Goal: Task Accomplishment & Management: Manage account settings

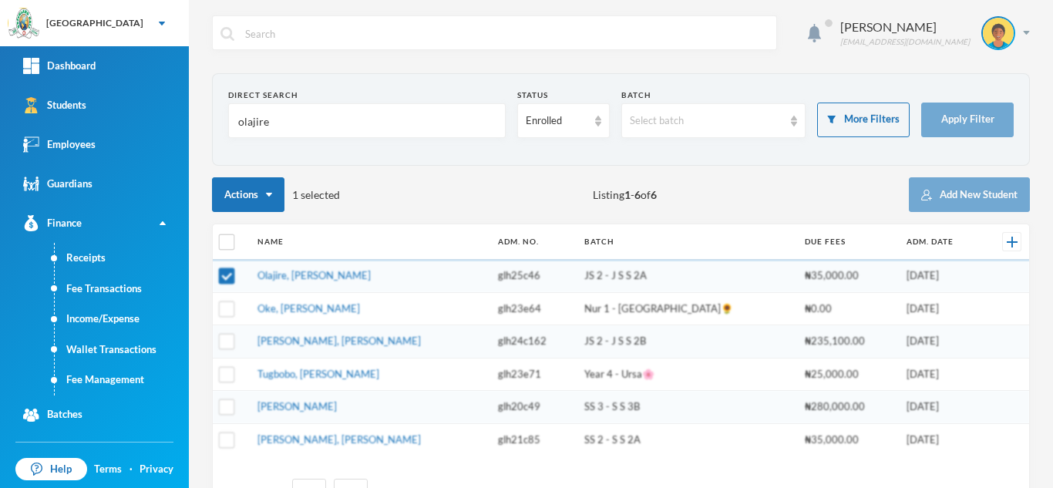
scroll to position [45, 0]
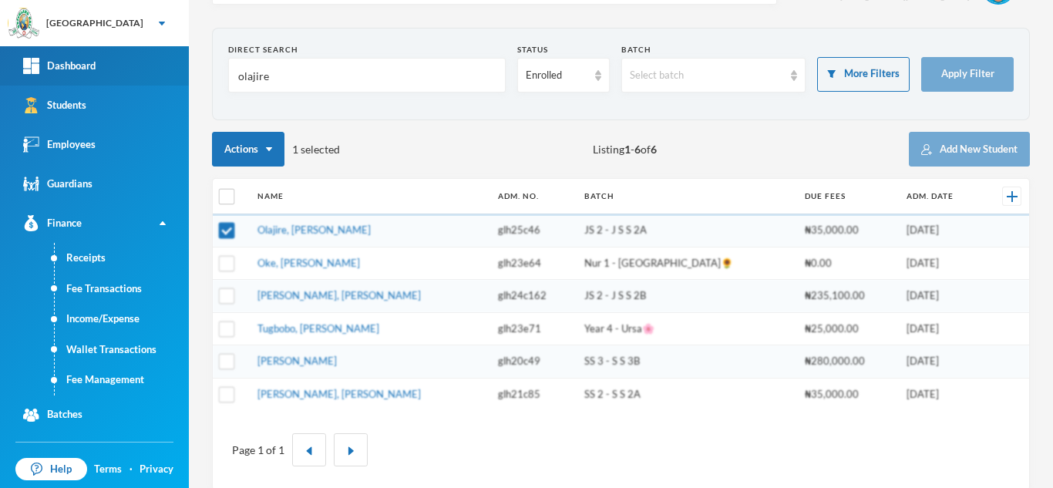
drag, startPoint x: 284, startPoint y: 79, endPoint x: 146, endPoint y: 74, distance: 138.8
click at [152, 75] on div "Greenland Hall Your Bluebic Account Greenland Hall Add a New School Dashboard S…" at bounding box center [526, 244] width 1053 height 488
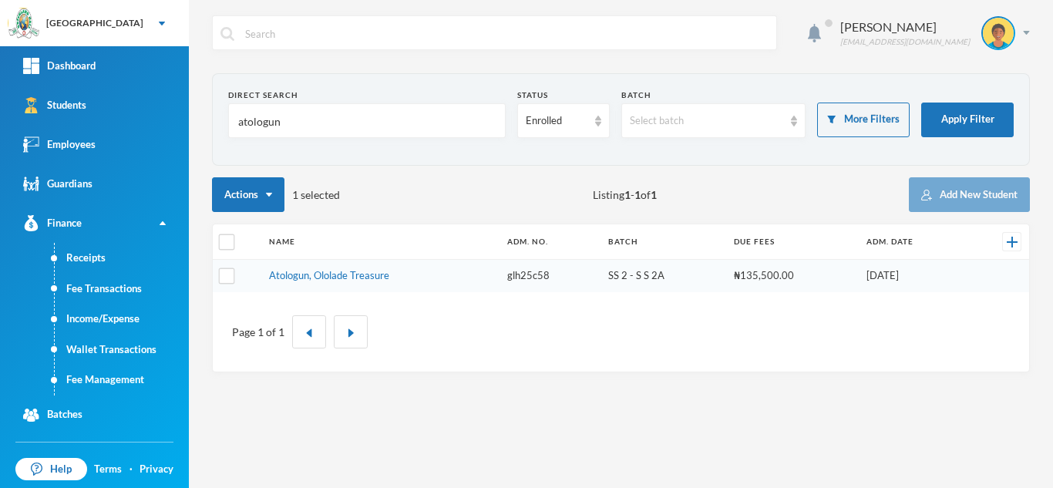
scroll to position [0, 0]
type input "atologun"
click at [324, 275] on link "Atologun, Ololade Treasure" at bounding box center [329, 275] width 120 height 12
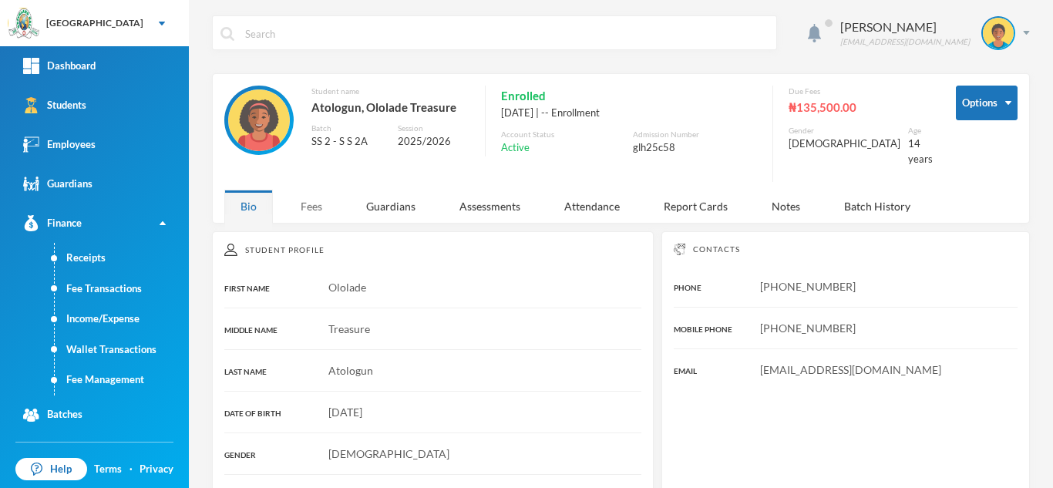
click at [311, 197] on div "Fees" at bounding box center [311, 206] width 54 height 33
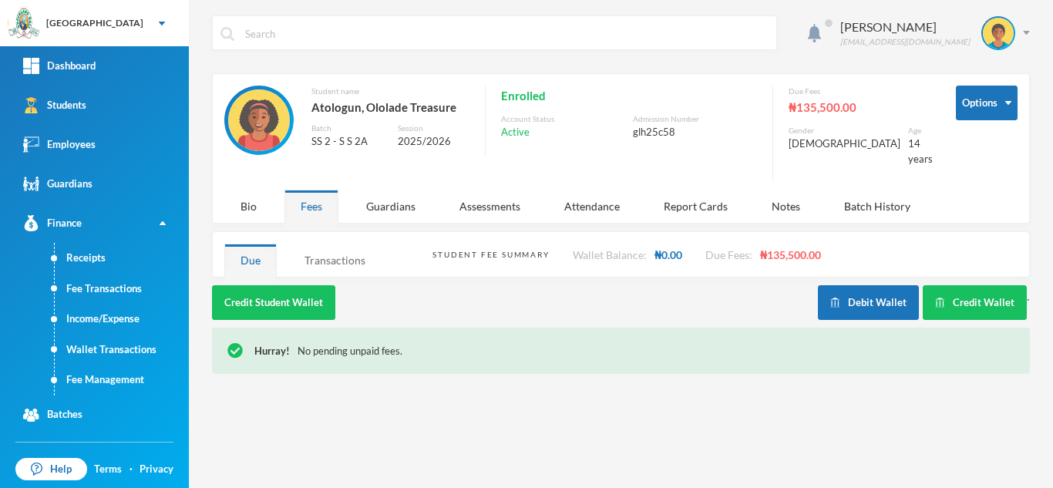
click at [345, 257] on div "Transactions" at bounding box center [334, 260] width 93 height 33
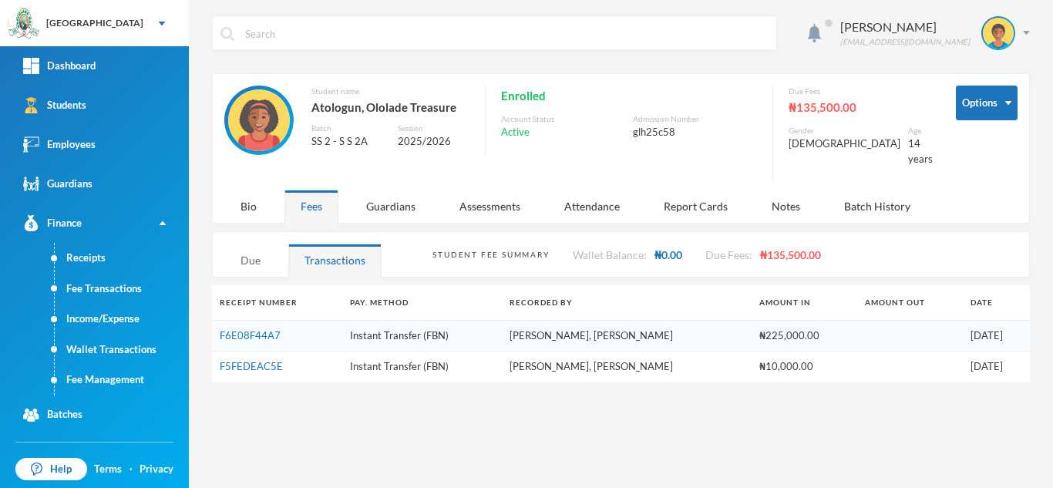
click at [253, 250] on div "Due" at bounding box center [250, 260] width 52 height 33
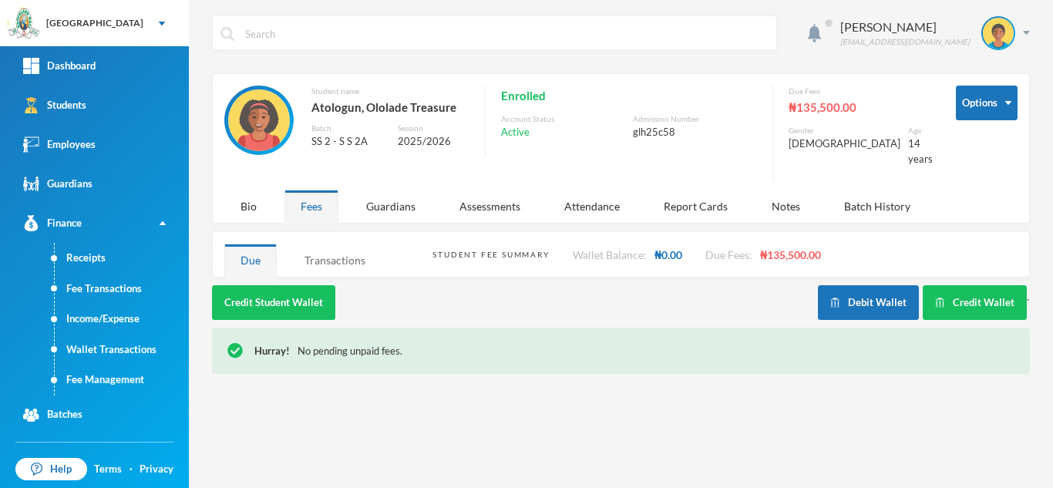
click at [319, 244] on div "Transactions" at bounding box center [334, 260] width 93 height 33
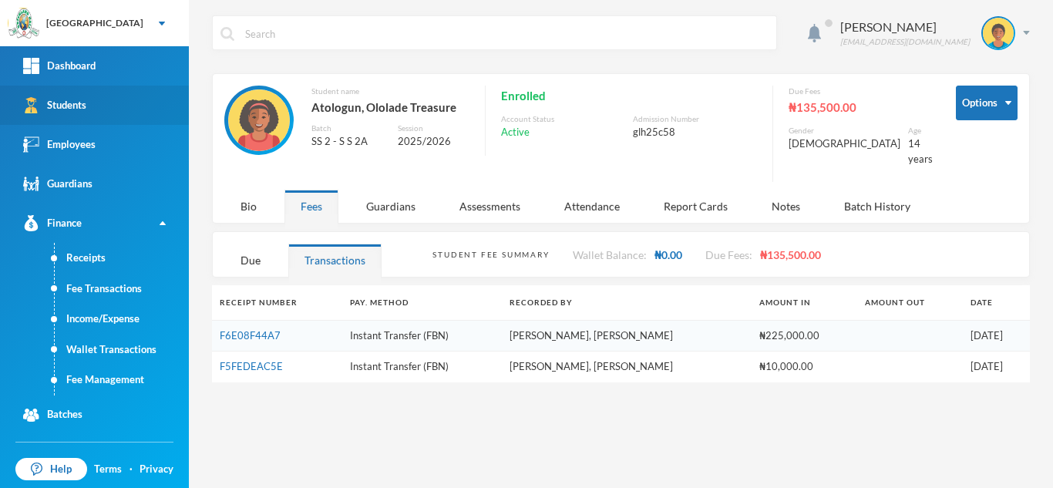
click at [55, 96] on link "Students" at bounding box center [94, 105] width 189 height 39
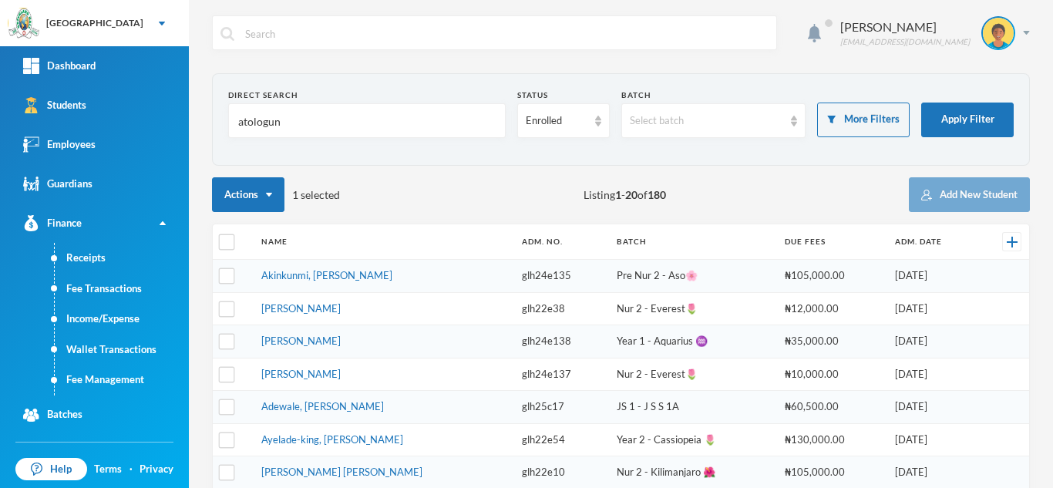
click at [438, 207] on div "Actions 1 selected Listing 1 - 20 of 180 Add New Student" at bounding box center [621, 194] width 818 height 35
click at [225, 243] on input "checkbox" at bounding box center [227, 242] width 16 height 16
checkbox input "true"
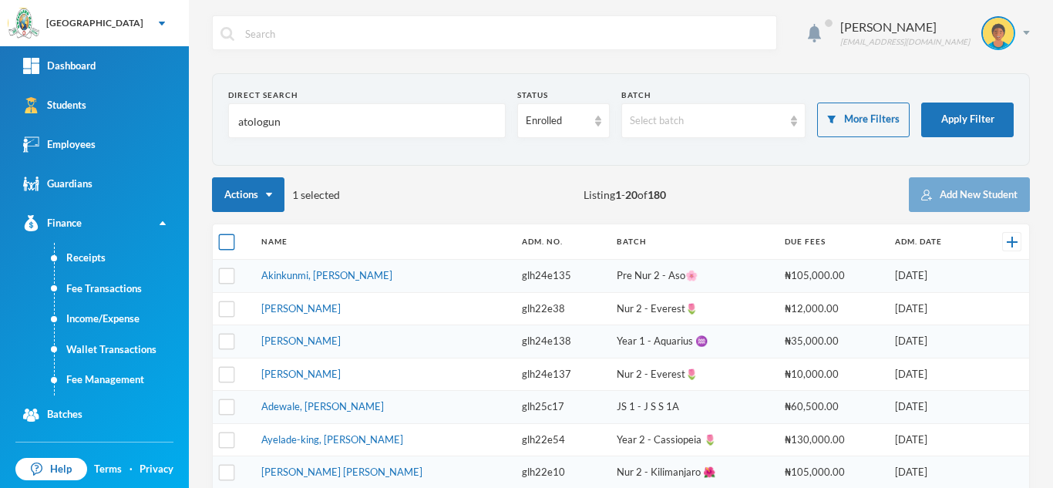
checkbox input "true"
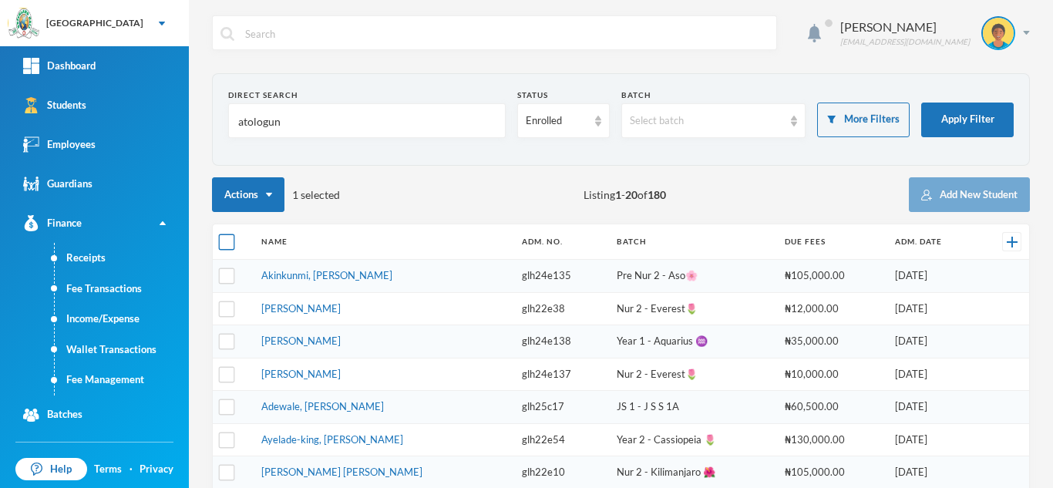
checkbox input "true"
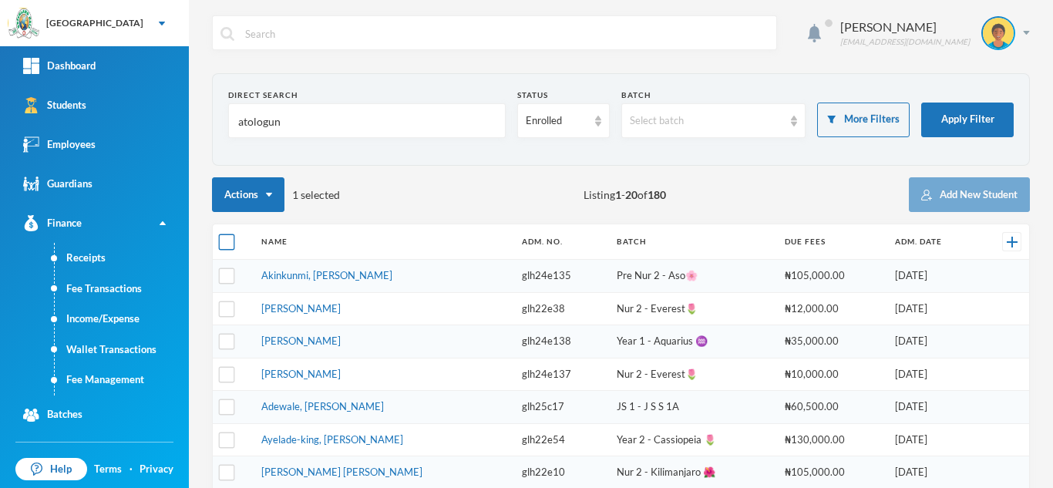
checkbox input "true"
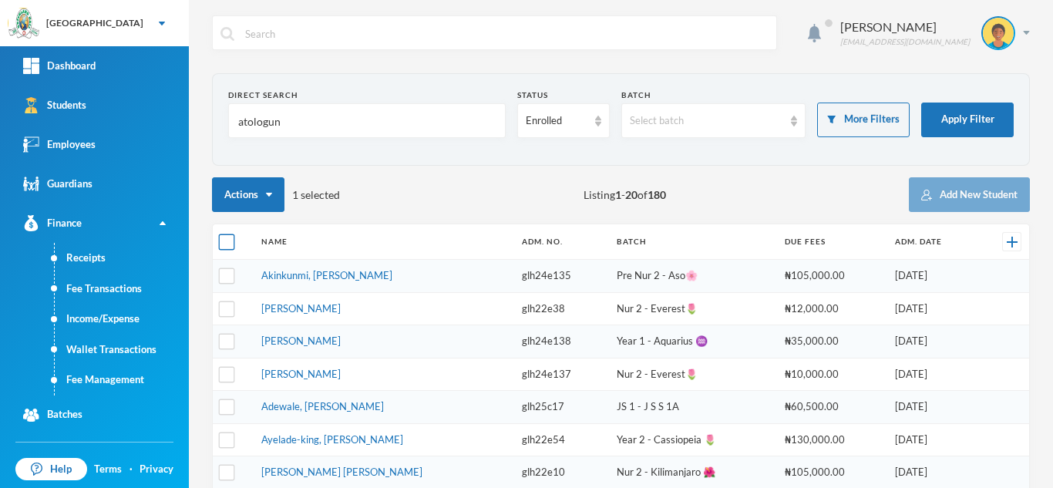
checkbox input "true"
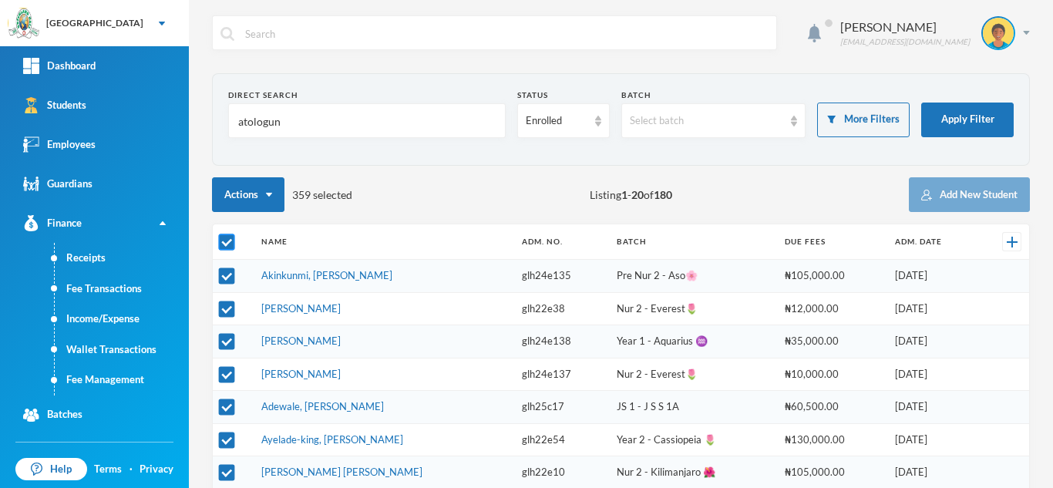
click at [225, 243] on input "checkbox" at bounding box center [227, 242] width 16 height 16
checkbox input "false"
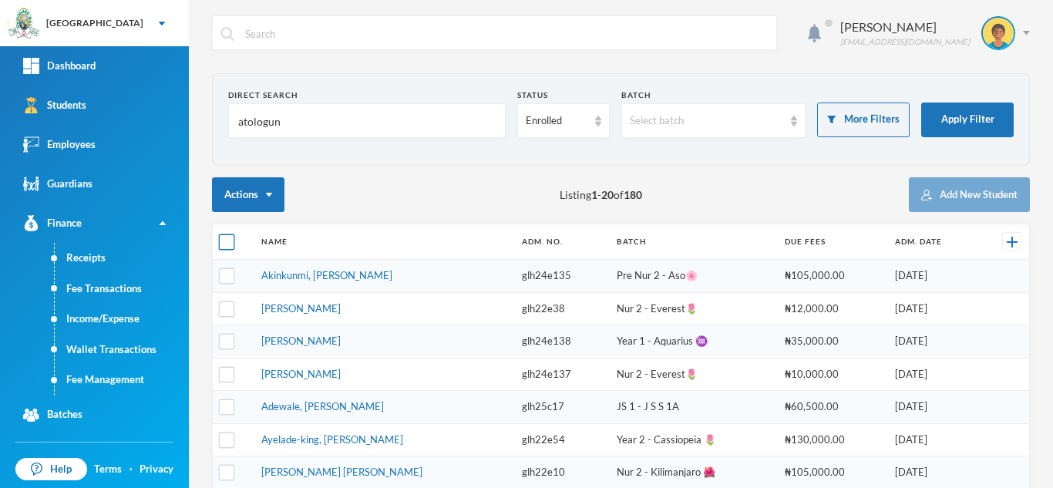
checkbox input "false"
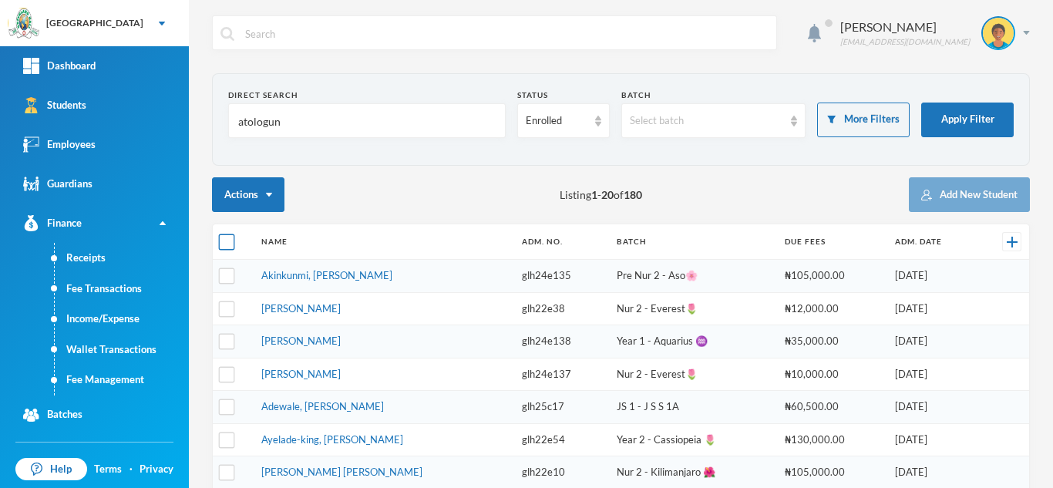
checkbox input "false"
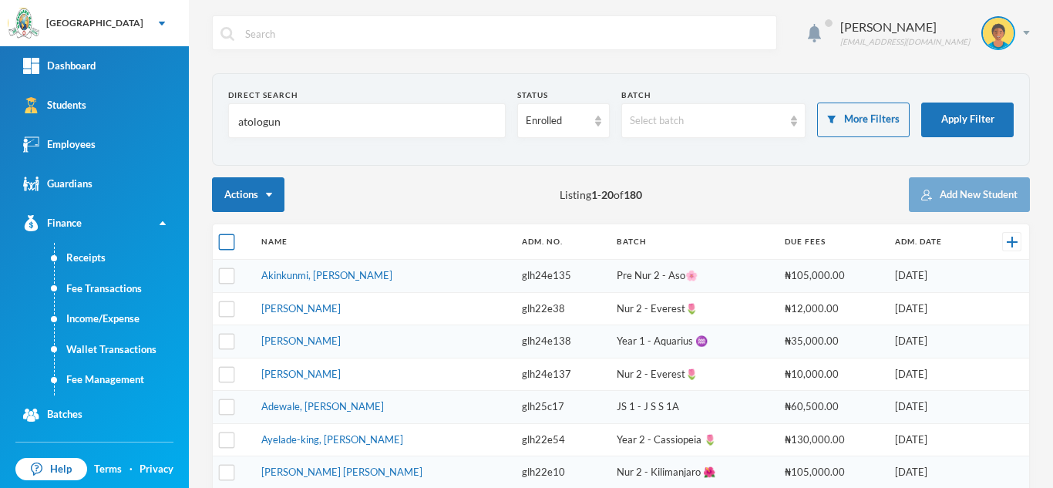
checkbox input "false"
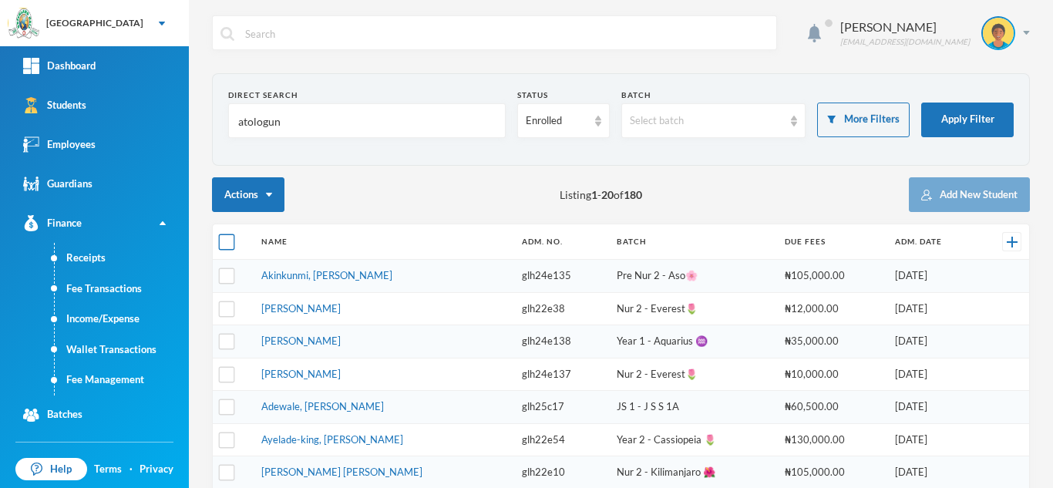
checkbox input "false"
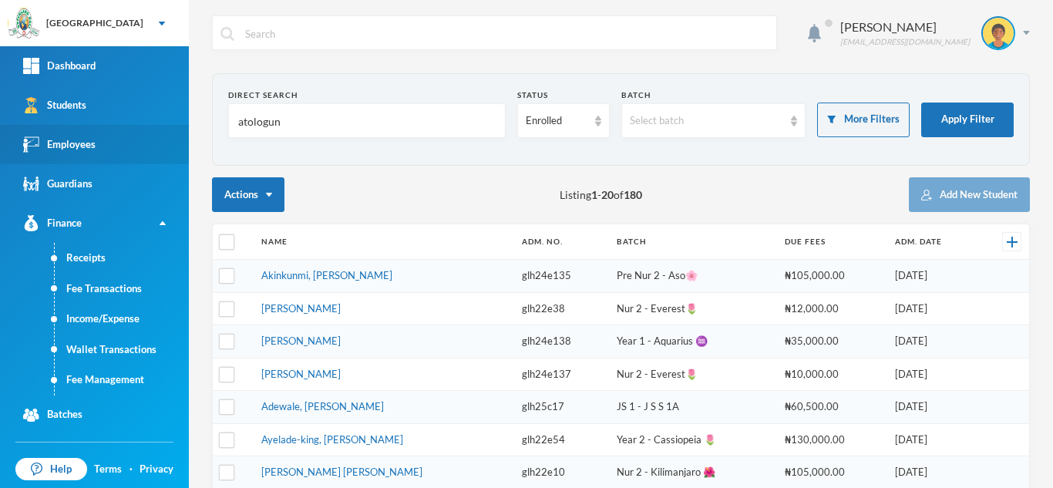
drag, startPoint x: 183, startPoint y: 136, endPoint x: 133, endPoint y: 141, distance: 49.6
click at [133, 141] on div "Greenland Hall Your Bluebic Account Greenland Hall Add a New School Dashboard S…" at bounding box center [526, 244] width 1053 height 488
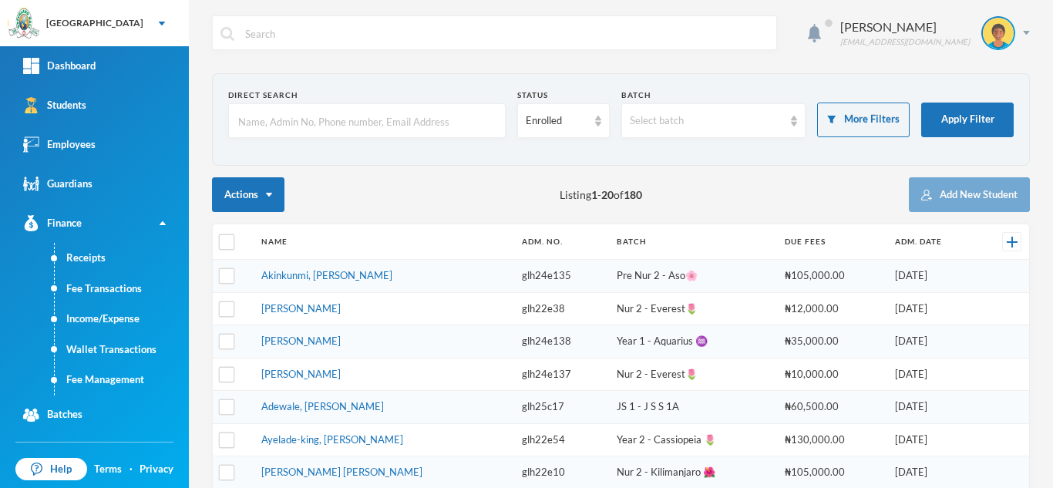
click at [312, 128] on input "text" at bounding box center [367, 121] width 261 height 35
click at [406, 137] on input "adebowale" at bounding box center [367, 121] width 261 height 35
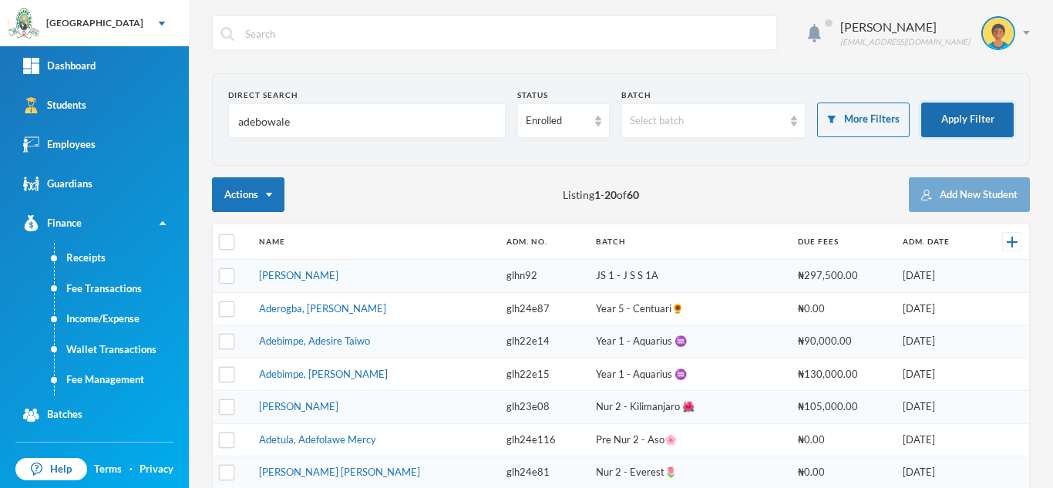
type input "adebowale"
click at [949, 112] on button "Apply Filter" at bounding box center [967, 120] width 92 height 35
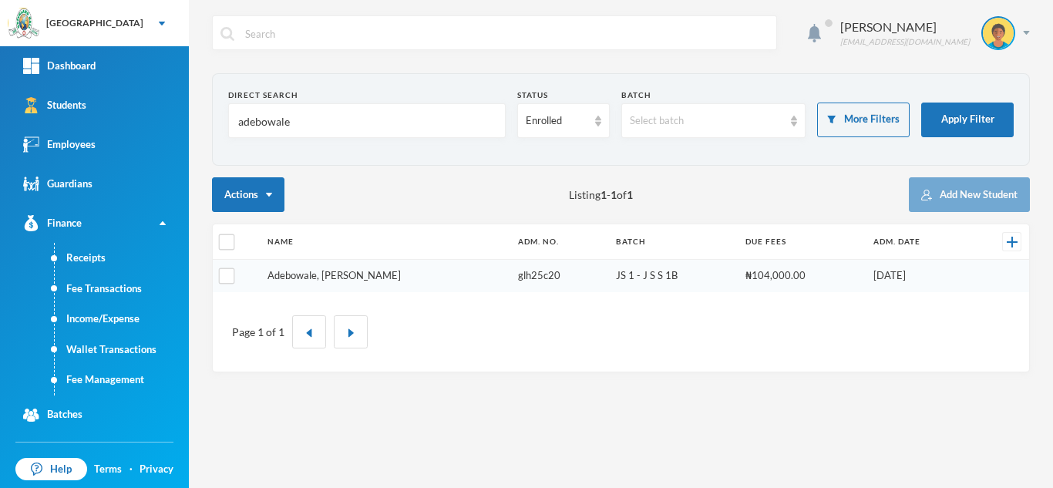
click at [334, 276] on link "Adebowale, Temitope Abdul-malik" at bounding box center [333, 275] width 133 height 12
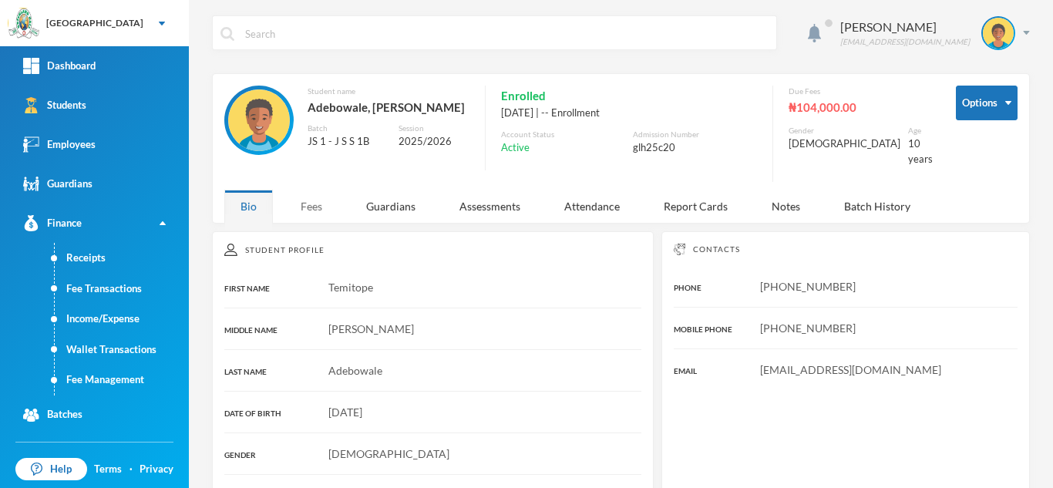
click at [316, 203] on div "Fees" at bounding box center [311, 206] width 54 height 33
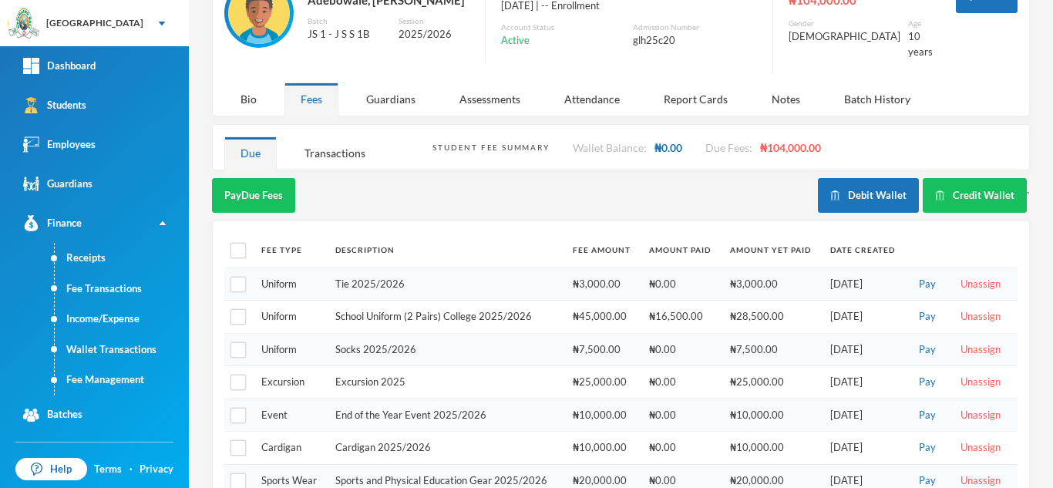
scroll to position [141, 0]
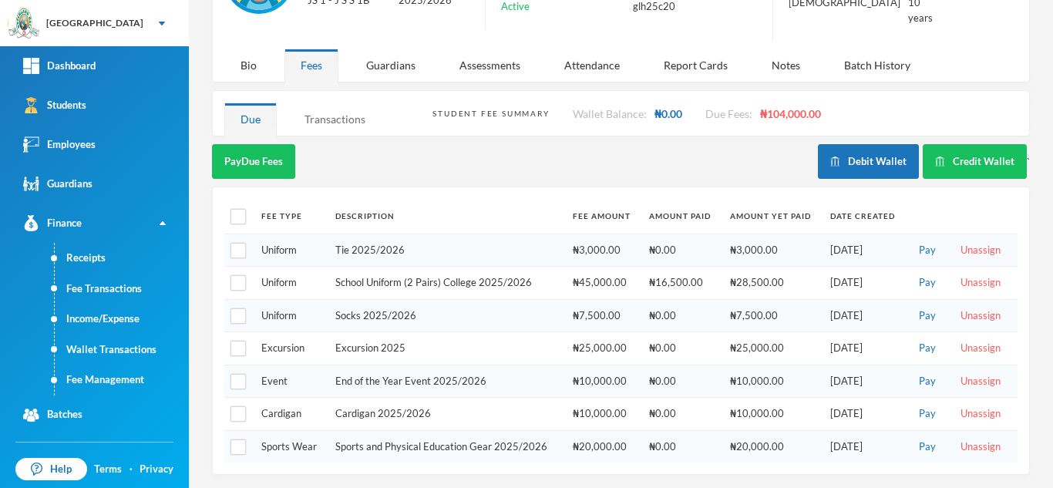
click at [324, 114] on div "Transactions" at bounding box center [334, 119] width 93 height 33
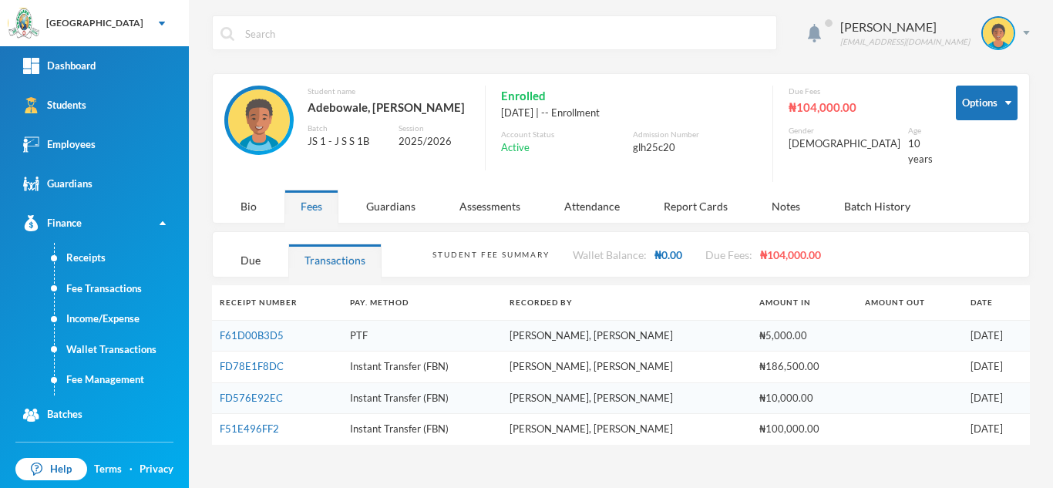
scroll to position [0, 0]
click at [253, 428] on link "F51E496FF2" at bounding box center [249, 428] width 59 height 12
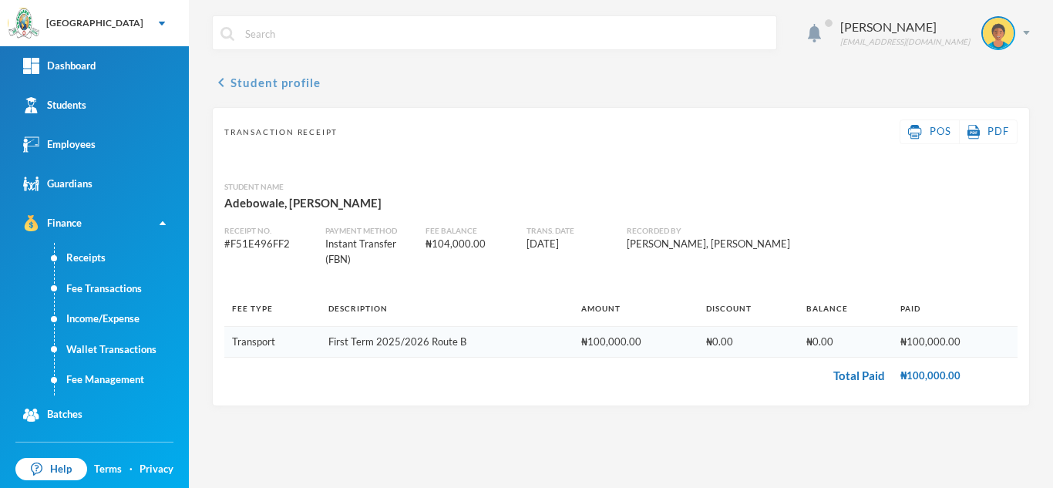
click at [252, 89] on button "chevron_left Student profile" at bounding box center [266, 82] width 109 height 18
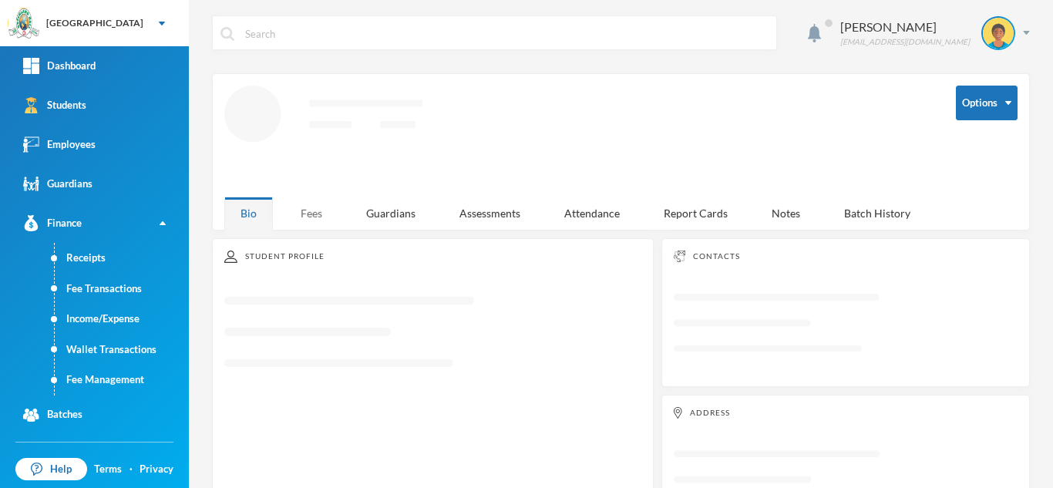
click at [308, 199] on div "Fees" at bounding box center [311, 213] width 54 height 33
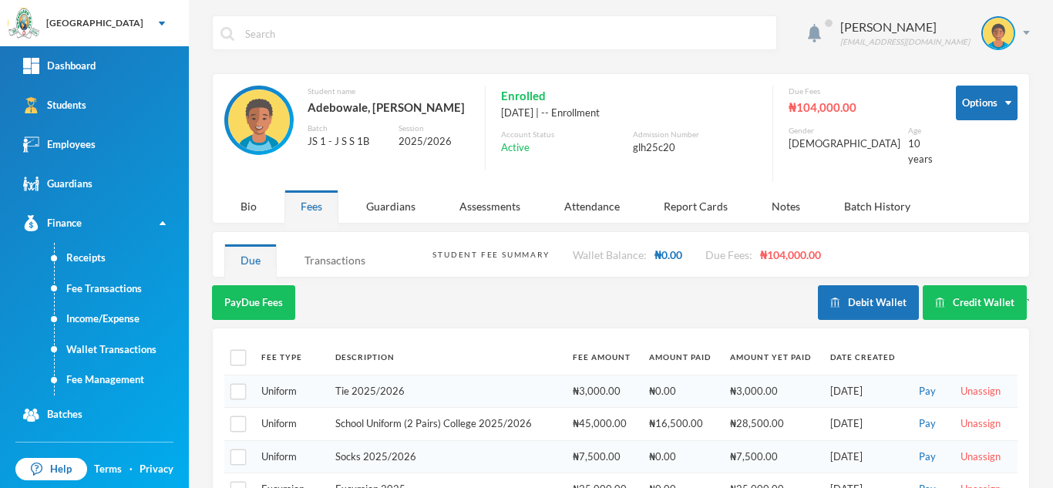
click at [321, 264] on div "Transactions" at bounding box center [334, 260] width 93 height 33
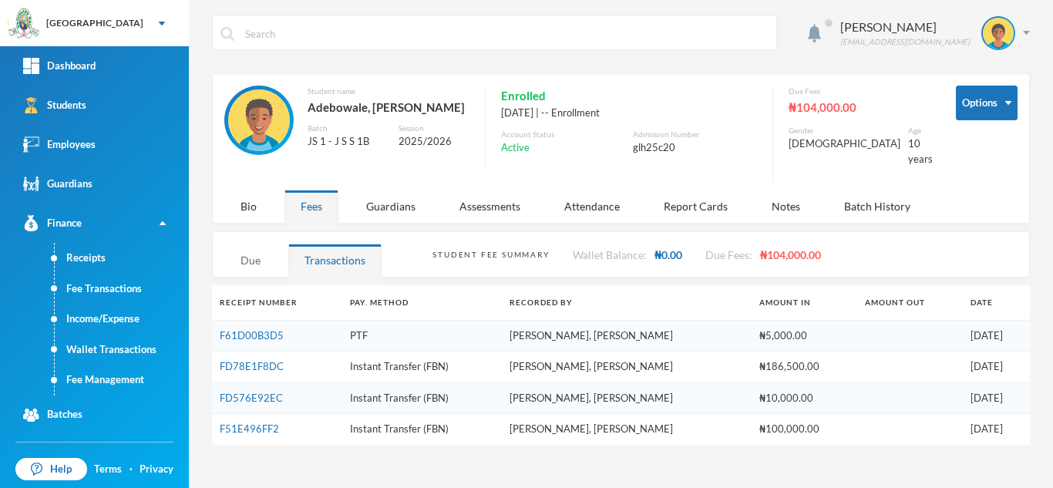
click at [247, 257] on div "Due" at bounding box center [250, 260] width 52 height 33
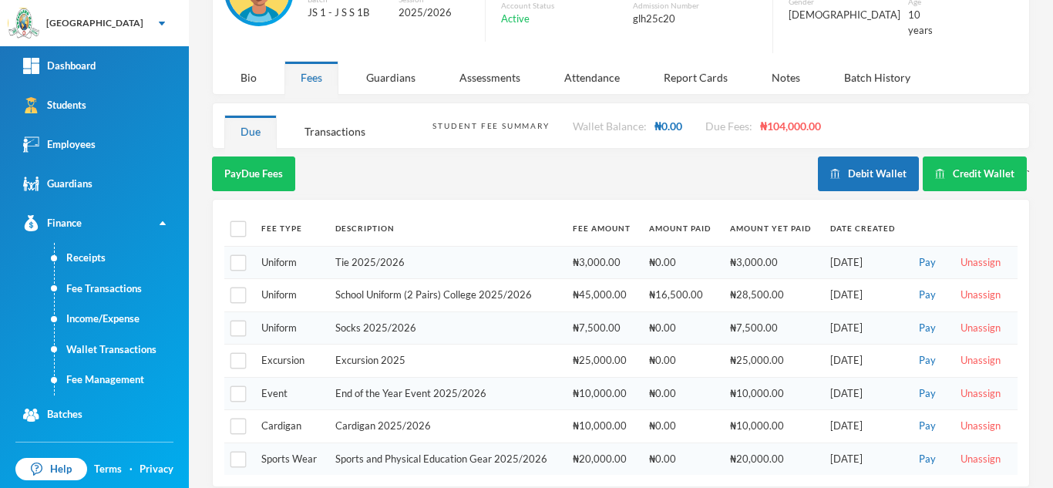
scroll to position [141, 0]
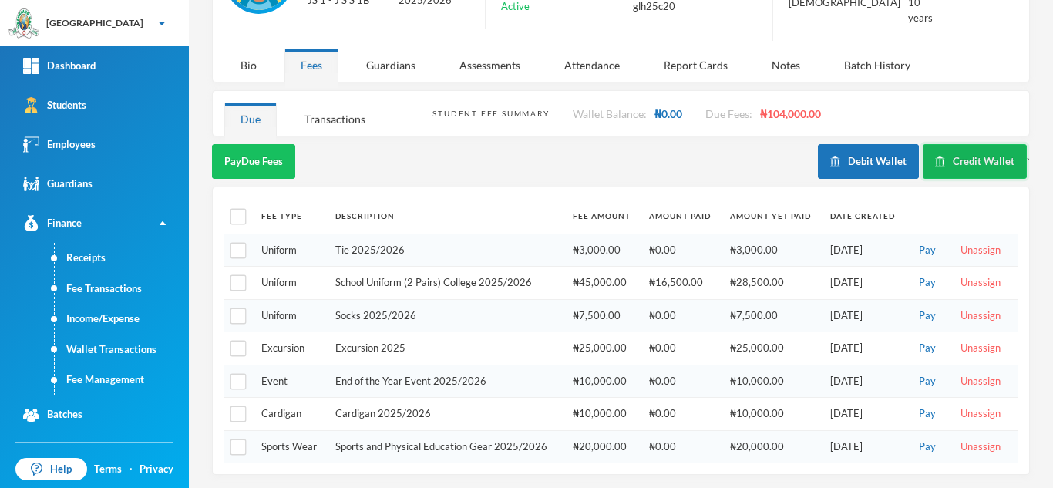
click at [979, 163] on button "Credit Wallet" at bounding box center [975, 161] width 104 height 35
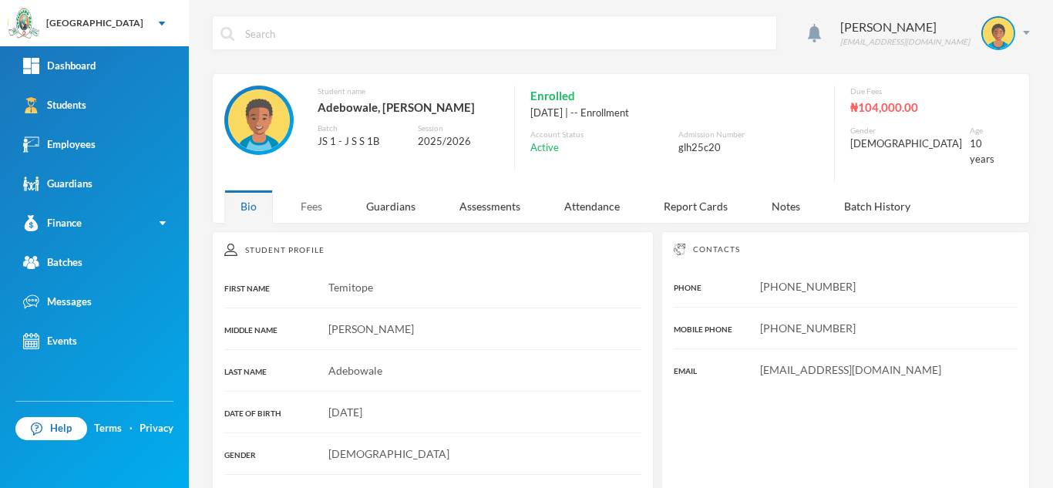
click at [308, 190] on div "Fees" at bounding box center [311, 206] width 54 height 33
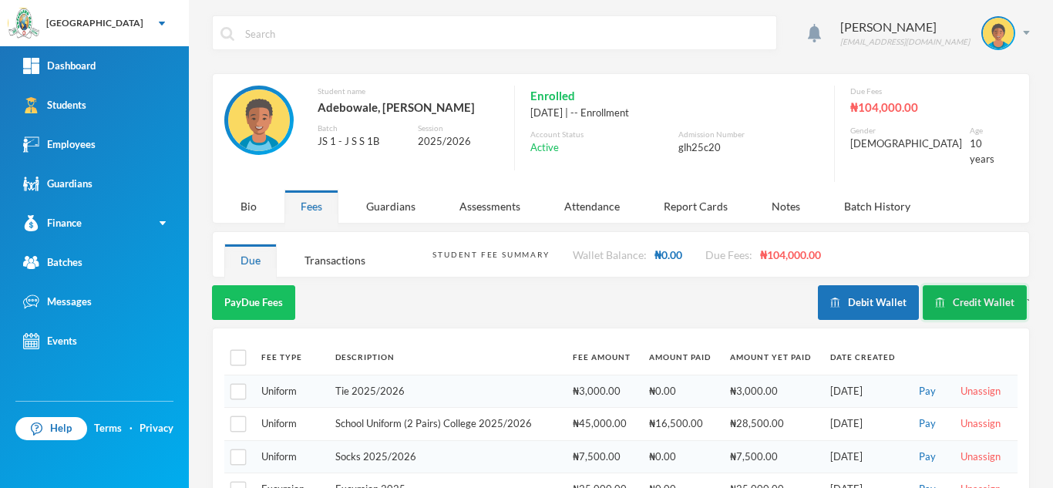
click at [965, 294] on button "Credit Wallet" at bounding box center [975, 302] width 104 height 35
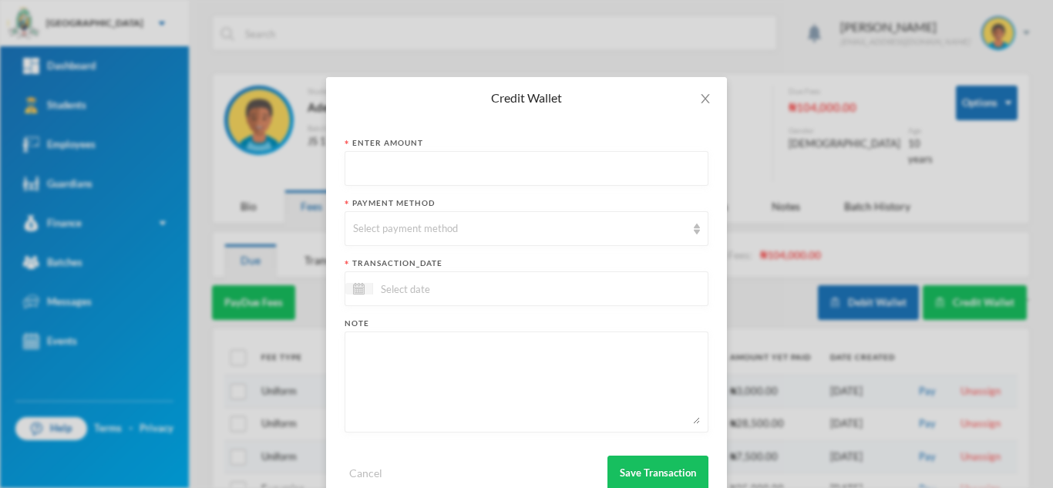
click at [514, 176] on input "text" at bounding box center [526, 169] width 347 height 35
type input "10000"
click at [479, 230] on div "Select payment method" at bounding box center [519, 228] width 333 height 15
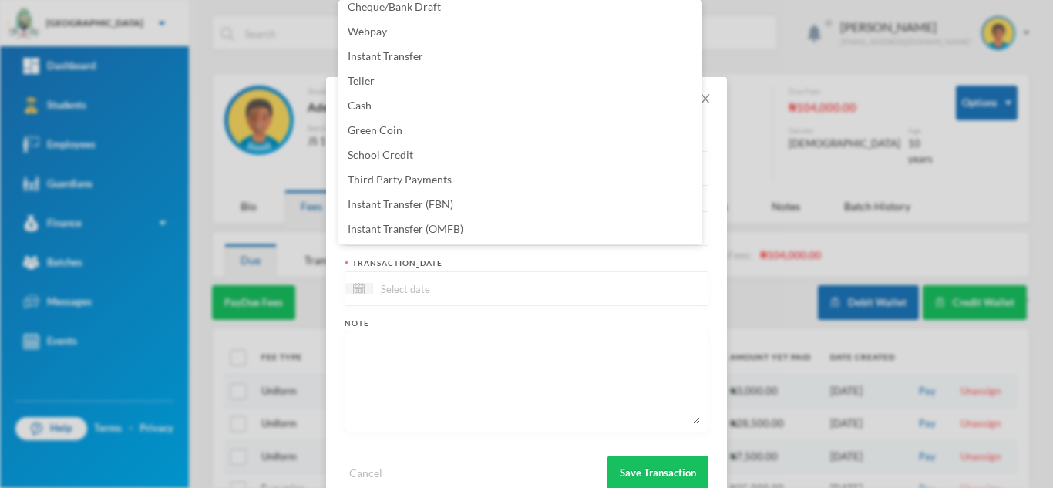
scroll to position [156, 0]
click at [486, 173] on li "Instant Transfer (OMFB)" at bounding box center [520, 179] width 364 height 25
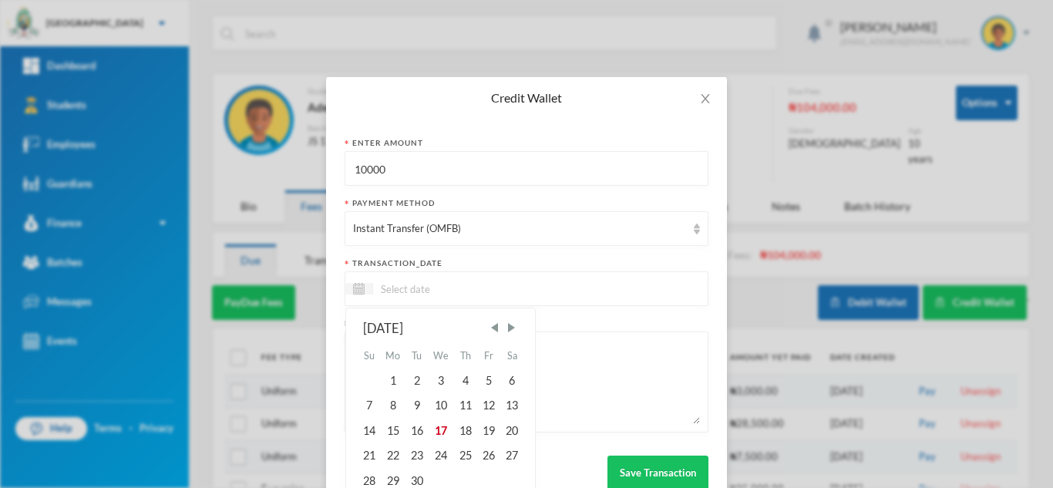
click at [434, 296] on input at bounding box center [437, 289] width 129 height 18
click at [435, 425] on div "17" at bounding box center [441, 431] width 25 height 25
type input "[DATE]"
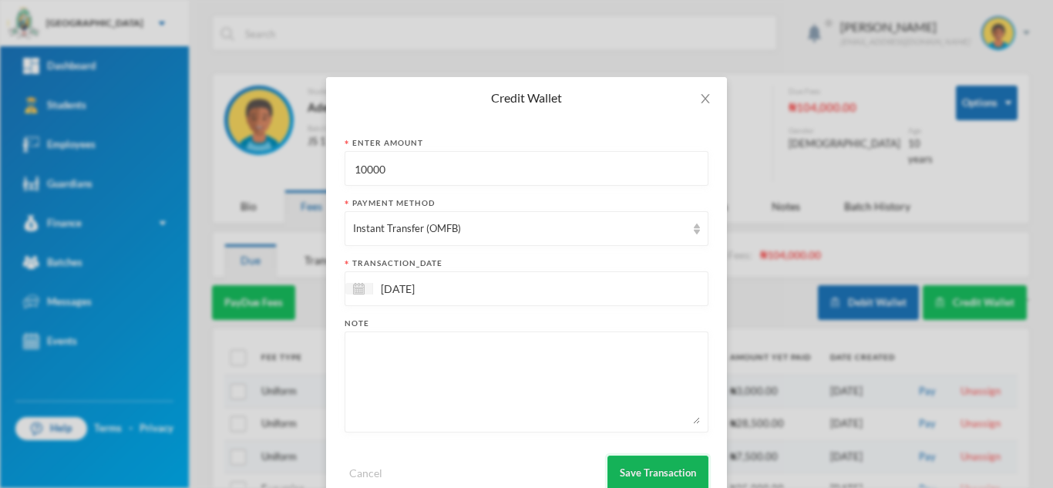
click at [641, 469] on button "Save Transaction" at bounding box center [657, 473] width 101 height 35
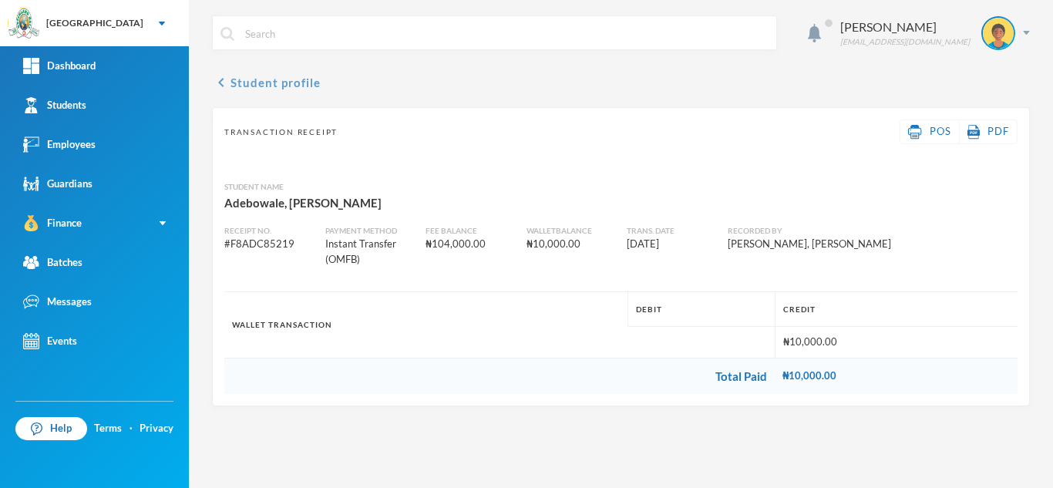
click at [255, 81] on button "chevron_left Student profile" at bounding box center [266, 82] width 109 height 18
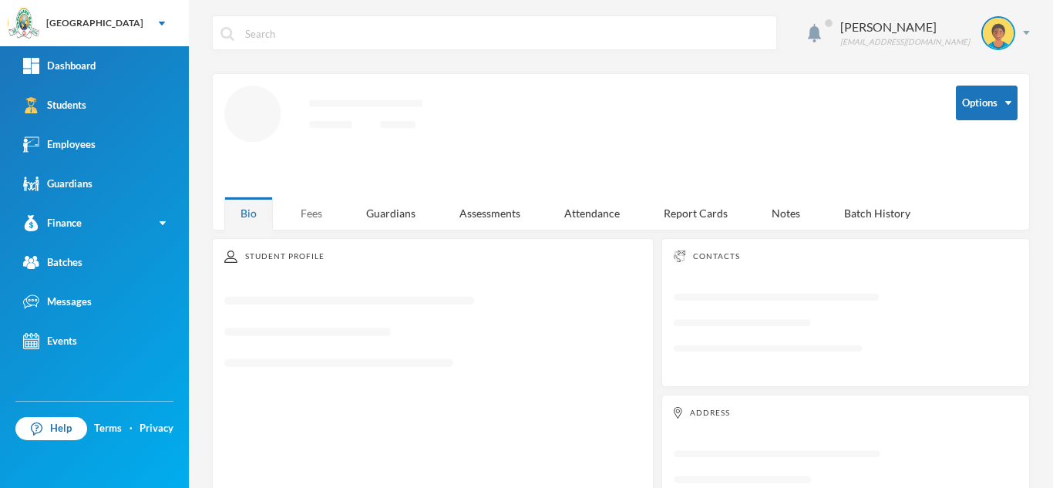
click at [307, 210] on div "Fees" at bounding box center [311, 213] width 54 height 33
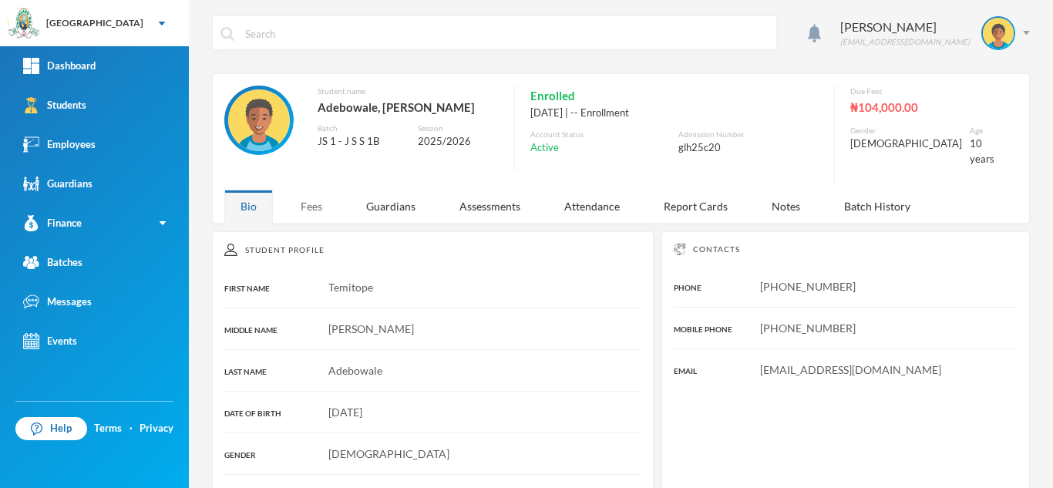
click at [316, 195] on div "Fees" at bounding box center [311, 206] width 54 height 33
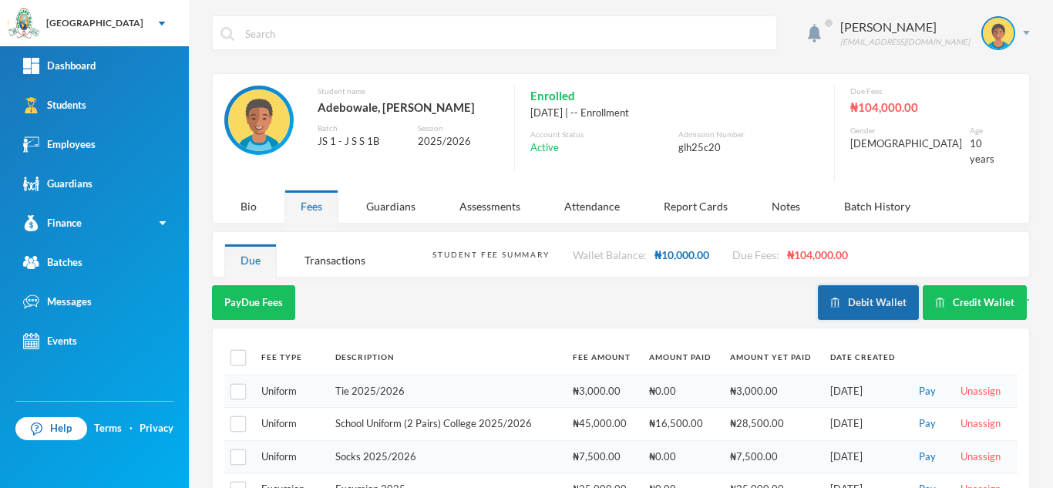
click at [835, 290] on button "Debit Wallet" at bounding box center [868, 302] width 101 height 35
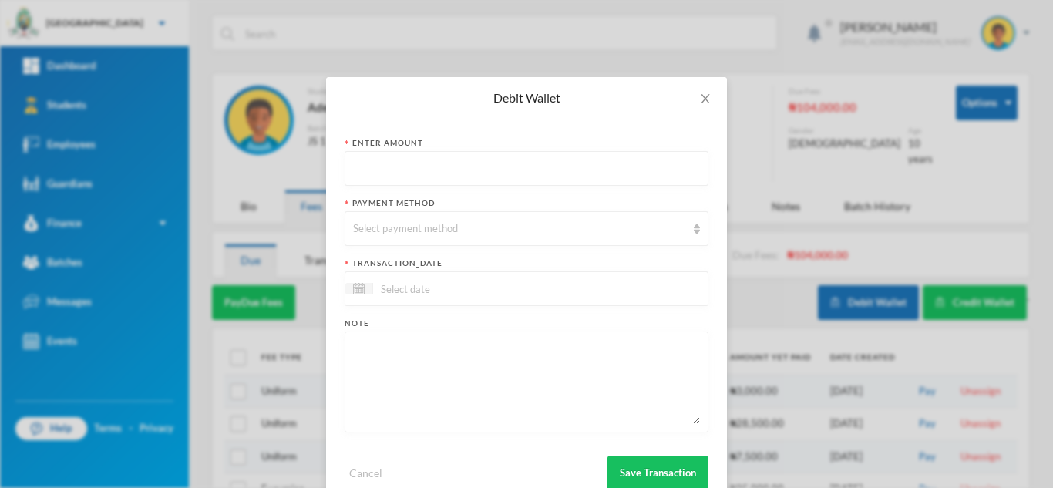
click at [469, 172] on input "text" at bounding box center [526, 169] width 347 height 35
type input "1500"
click at [450, 229] on div "Select payment method" at bounding box center [519, 228] width 333 height 15
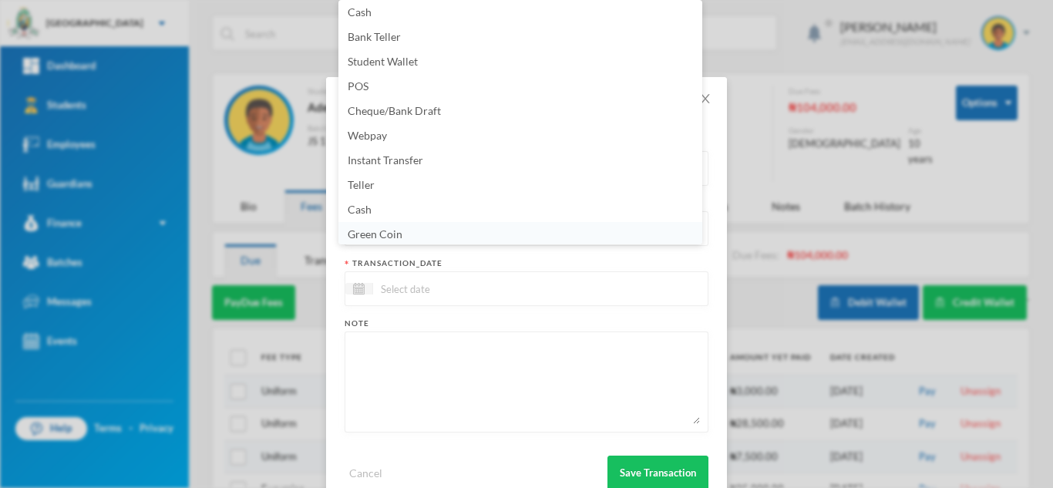
scroll to position [5, 0]
click at [474, 231] on li "Green Coin" at bounding box center [520, 232] width 364 height 25
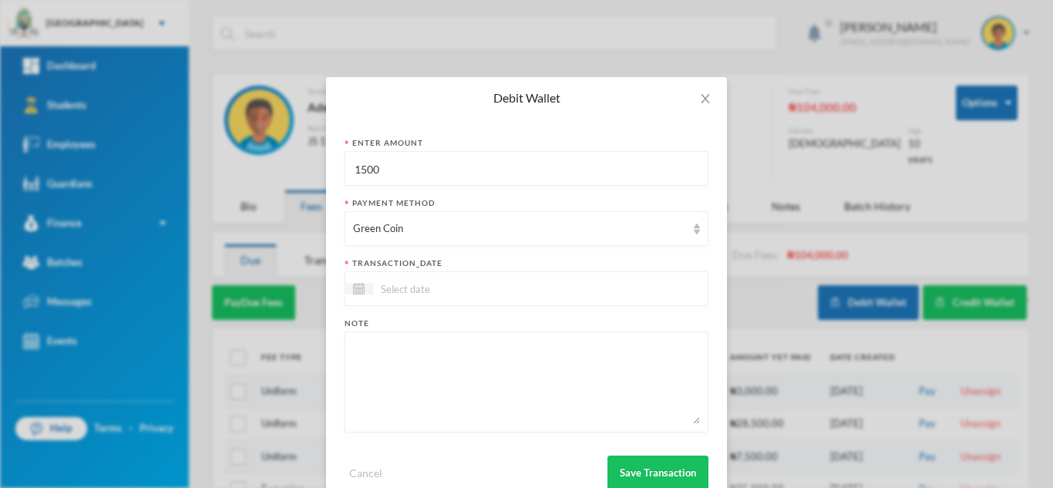
click at [430, 294] on input at bounding box center [437, 289] width 129 height 18
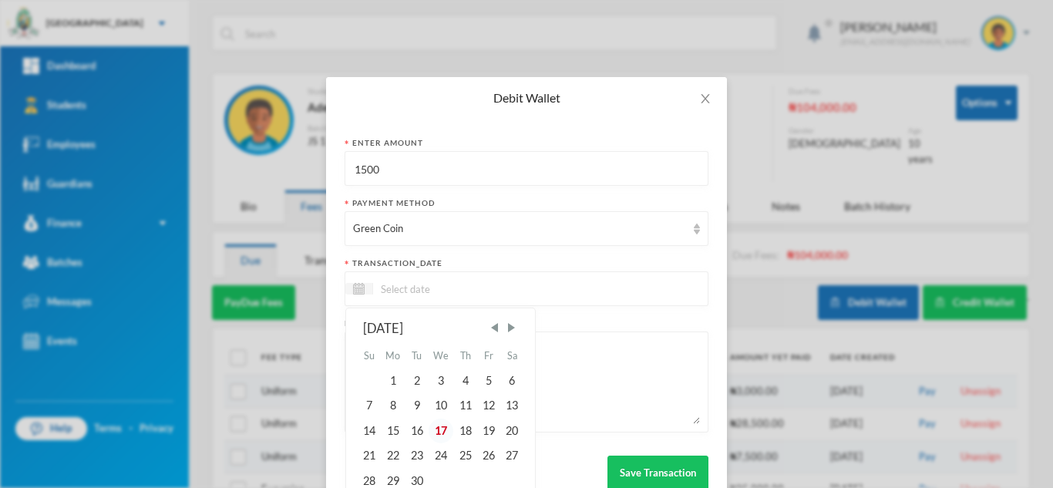
click at [439, 434] on div "17" at bounding box center [441, 431] width 25 height 25
type input "[DATE]"
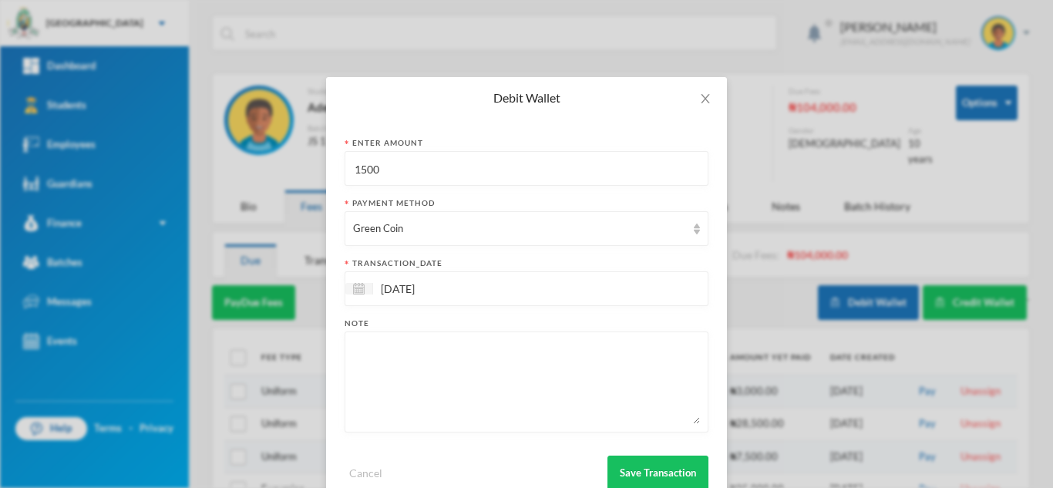
click at [435, 400] on textarea at bounding box center [526, 382] width 347 height 84
type textarea "3pcs of 40l"
click at [631, 461] on button "Save Transaction" at bounding box center [657, 473] width 101 height 35
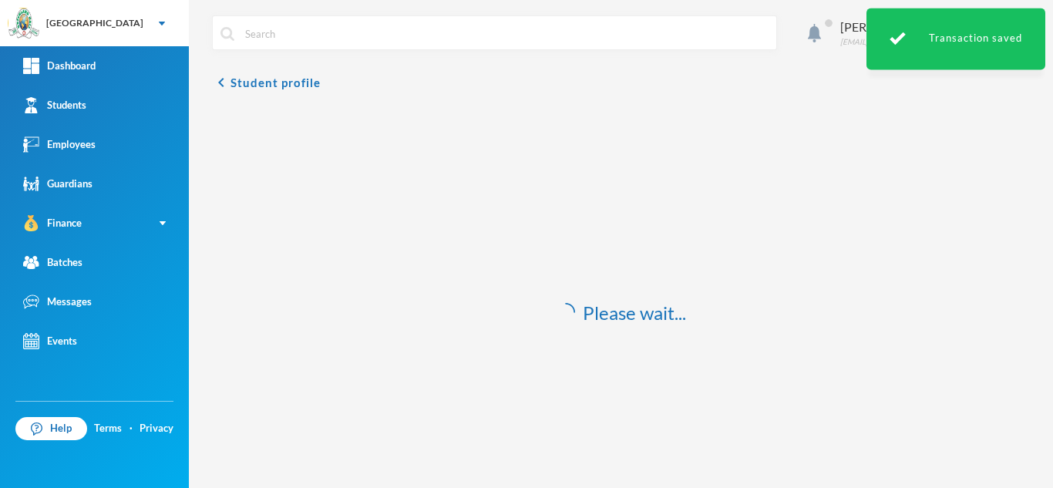
click at [699, 99] on div "chevron_left Student profile Please wait..." at bounding box center [621, 295] width 818 height 445
click at [281, 78] on button "chevron_left Student profile" at bounding box center [266, 82] width 109 height 18
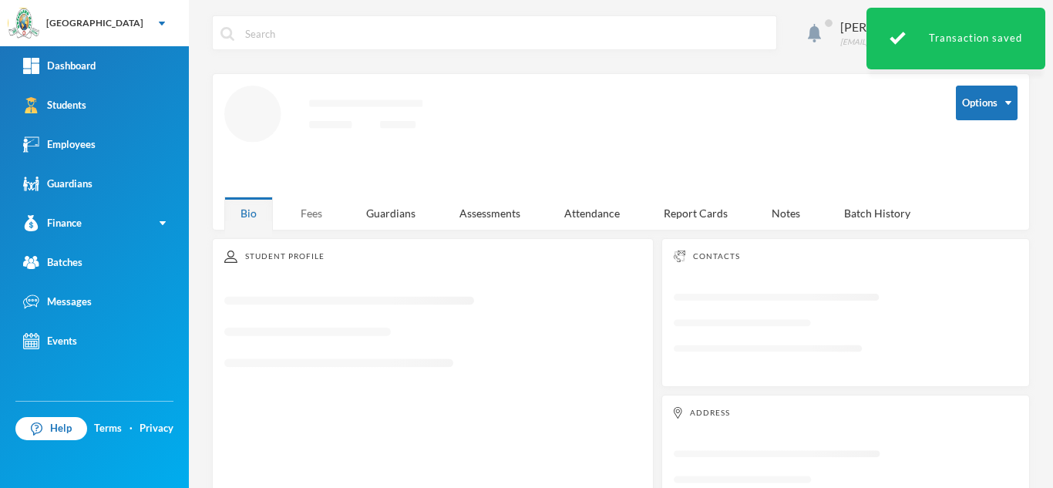
click at [304, 213] on div "Fees" at bounding box center [311, 213] width 54 height 33
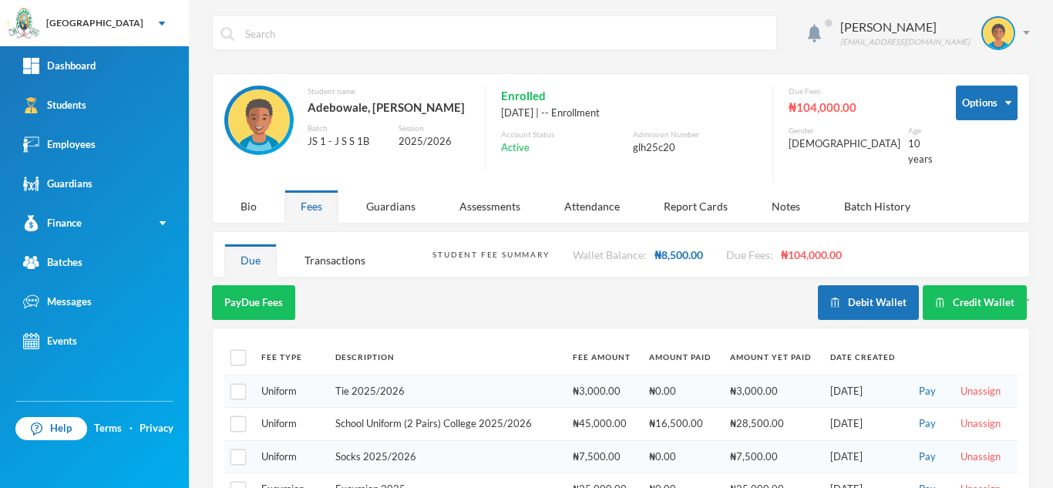
scroll to position [141, 0]
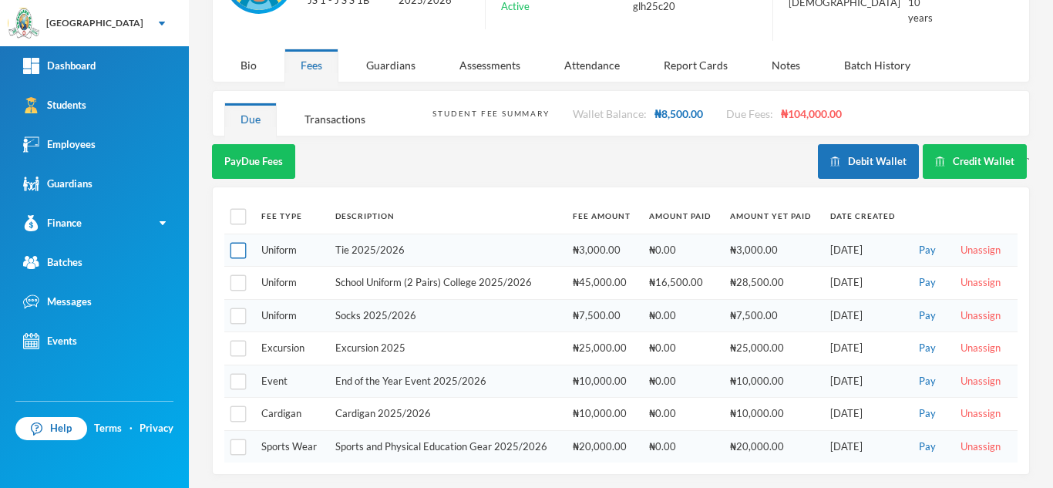
click at [244, 247] on input "checkbox" at bounding box center [238, 251] width 16 height 16
checkbox input "true"
click at [235, 282] on input "checkbox" at bounding box center [238, 283] width 16 height 16
checkbox input "true"
click at [234, 313] on input "checkbox" at bounding box center [238, 316] width 16 height 16
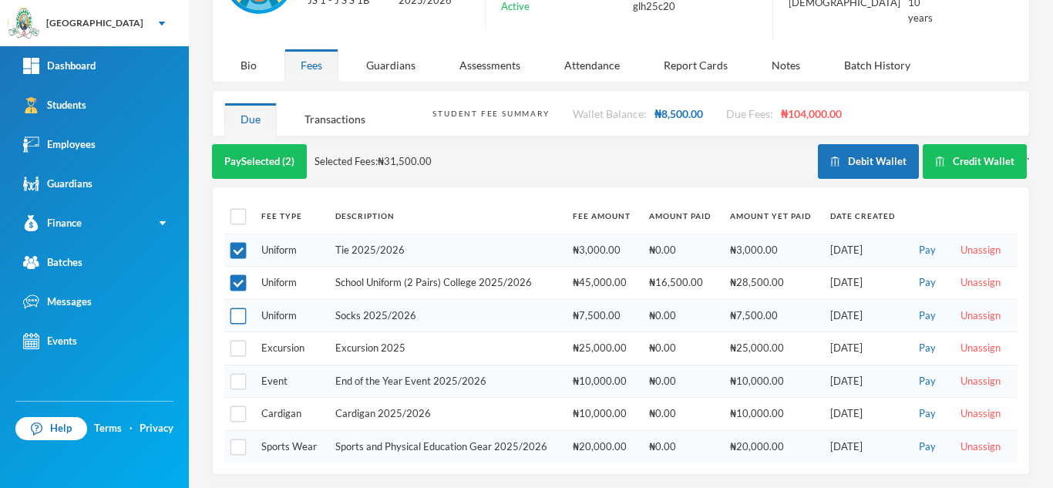
checkbox input "true"
click at [239, 409] on input "checkbox" at bounding box center [238, 414] width 16 height 16
checkbox input "true"
click at [240, 446] on input "checkbox" at bounding box center [238, 447] width 16 height 16
checkbox input "true"
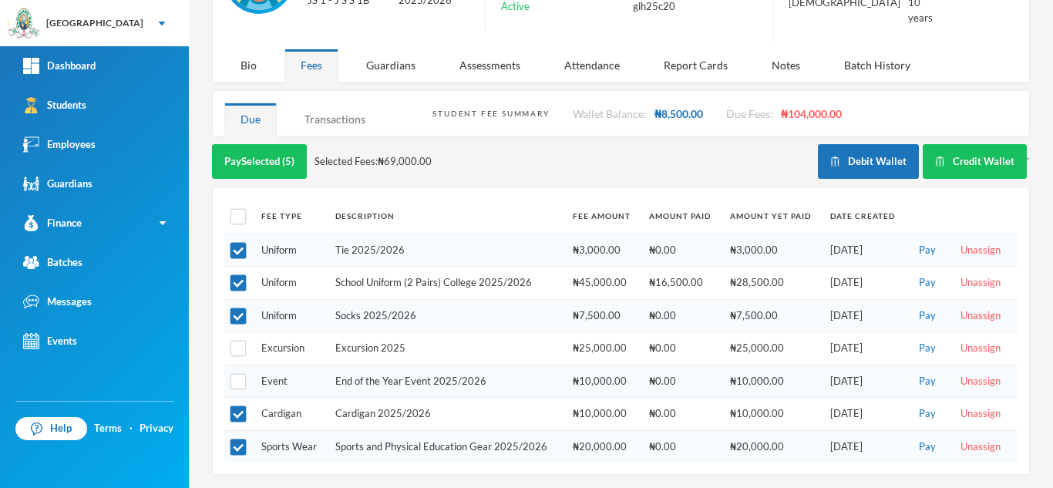
click at [333, 113] on div "Transactions" at bounding box center [334, 119] width 93 height 33
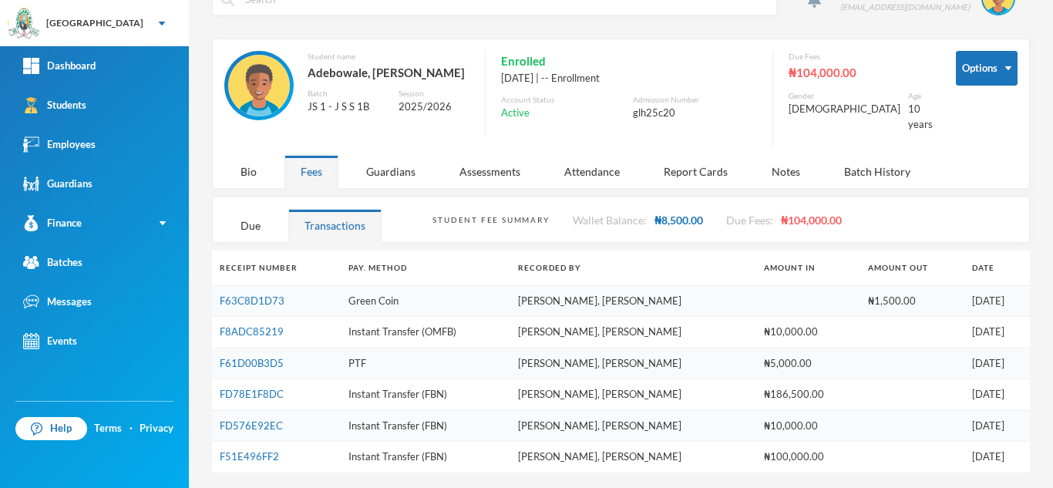
scroll to position [32, 0]
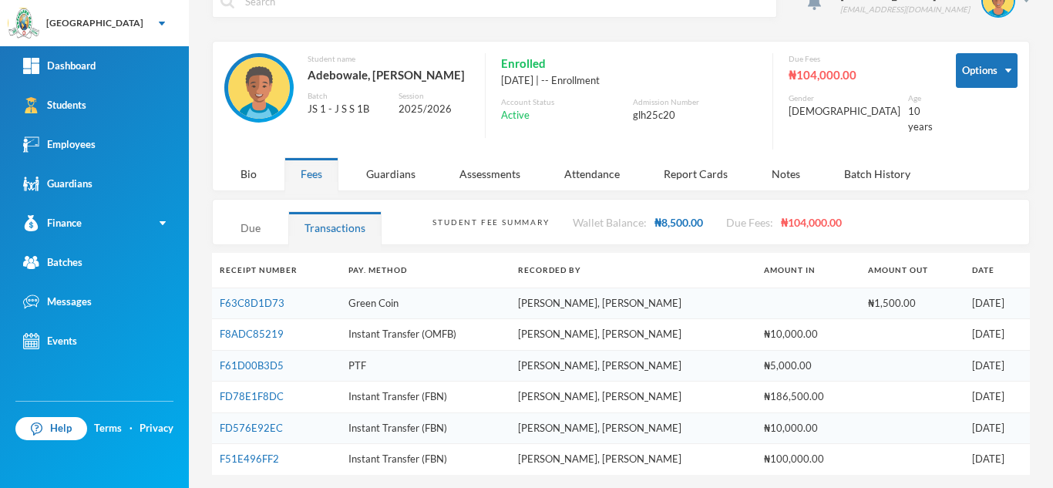
click at [252, 219] on div "Due" at bounding box center [250, 227] width 52 height 33
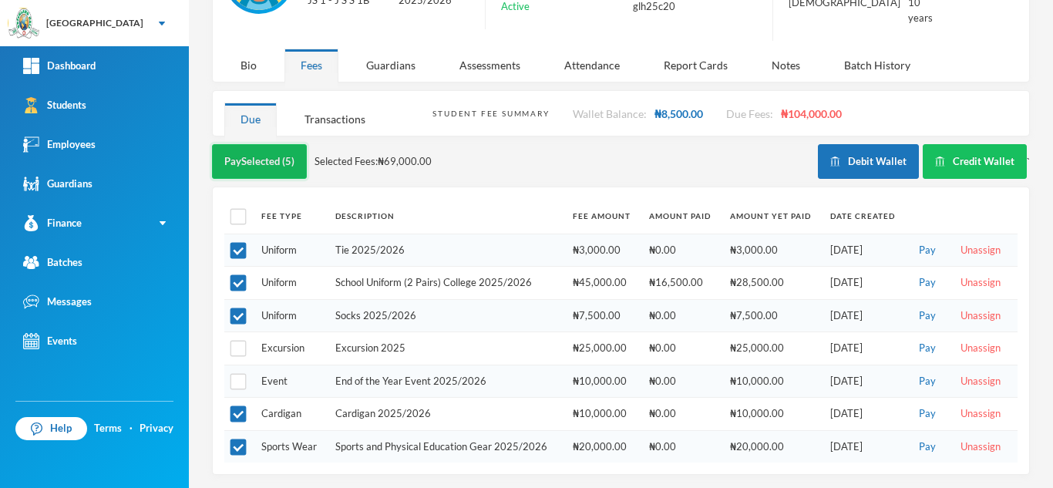
click at [263, 156] on button "Pay Selected (5)" at bounding box center [259, 161] width 95 height 35
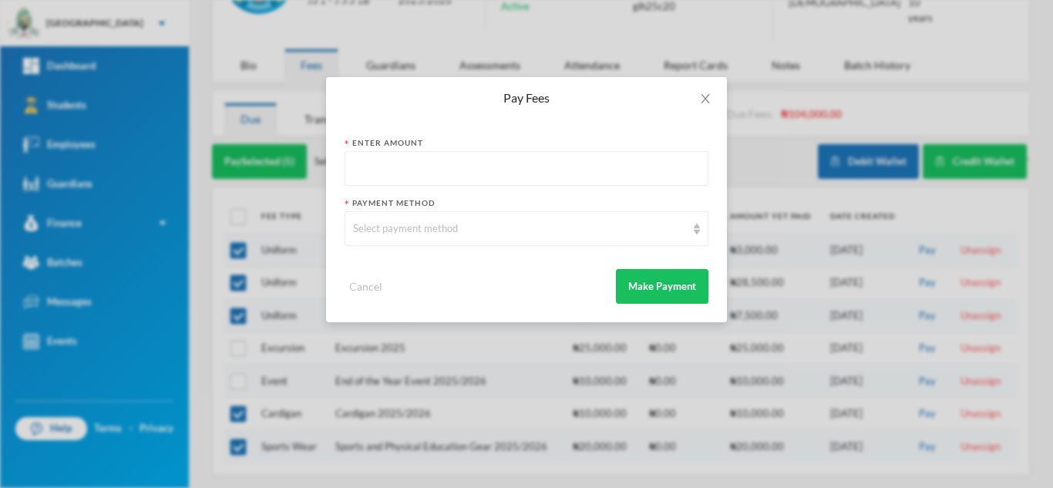
click at [476, 166] on input "text" at bounding box center [526, 169] width 347 height 35
click at [698, 96] on span "Close" at bounding box center [705, 98] width 43 height 43
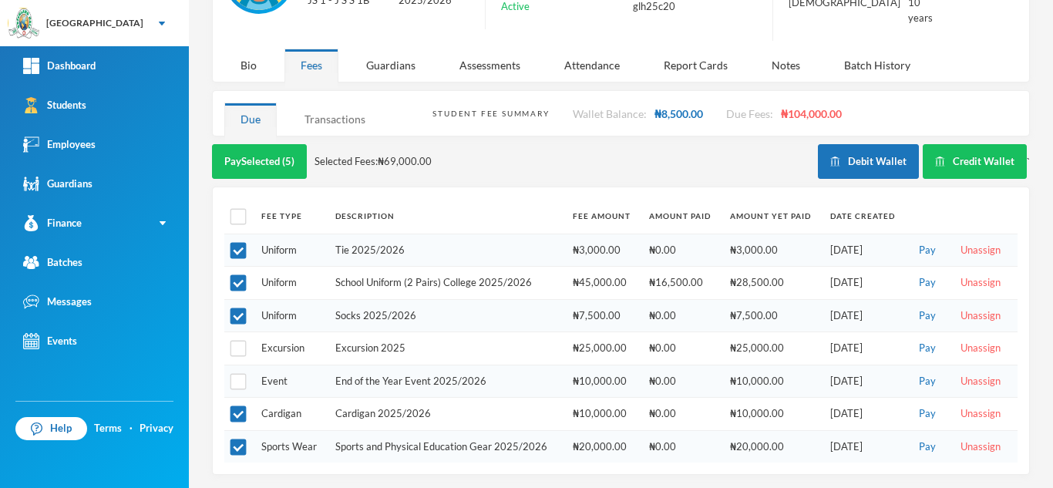
click at [345, 117] on div "Transactions" at bounding box center [334, 119] width 93 height 33
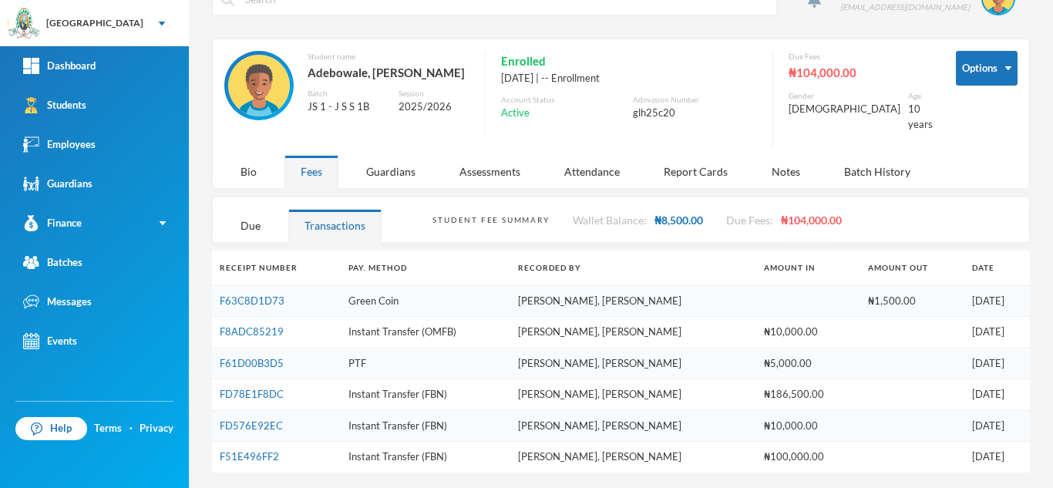
scroll to position [32, 0]
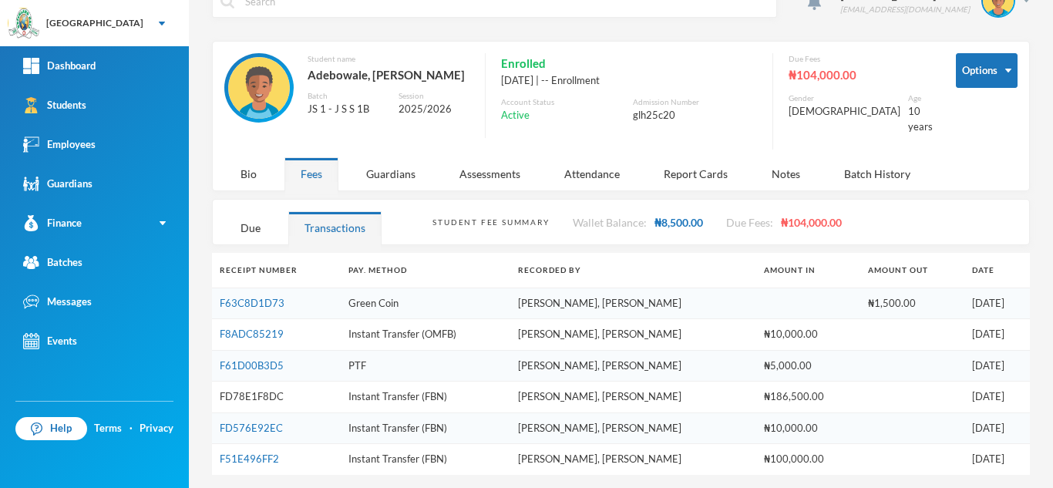
click at [271, 390] on link "FD78E1F8DC" at bounding box center [252, 396] width 64 height 12
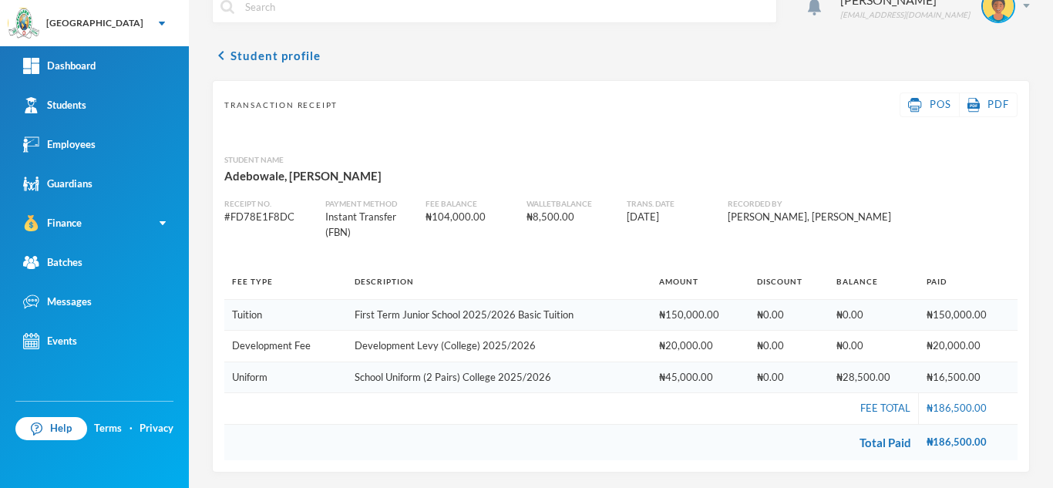
scroll to position [27, 0]
click at [255, 55] on button "chevron_left Student profile" at bounding box center [266, 55] width 109 height 18
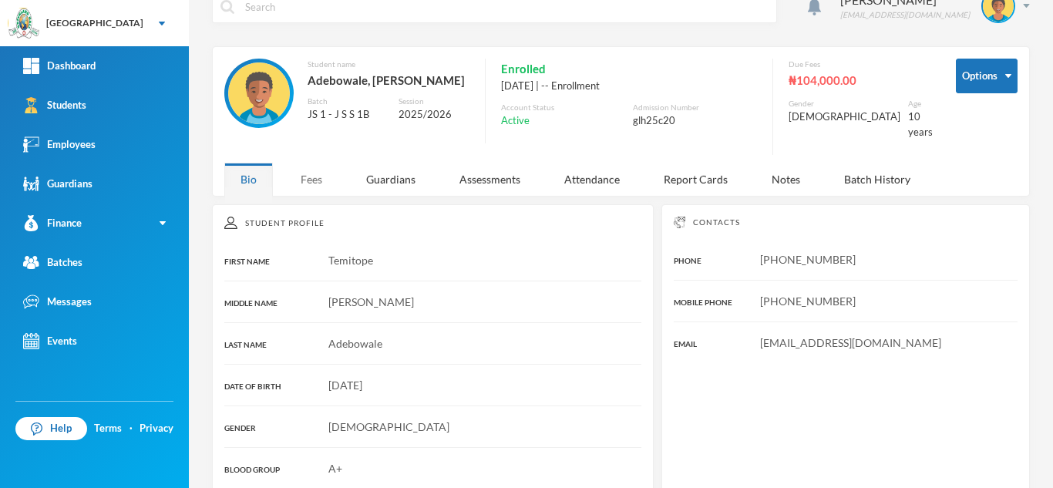
click at [306, 188] on div "Fees" at bounding box center [311, 179] width 54 height 33
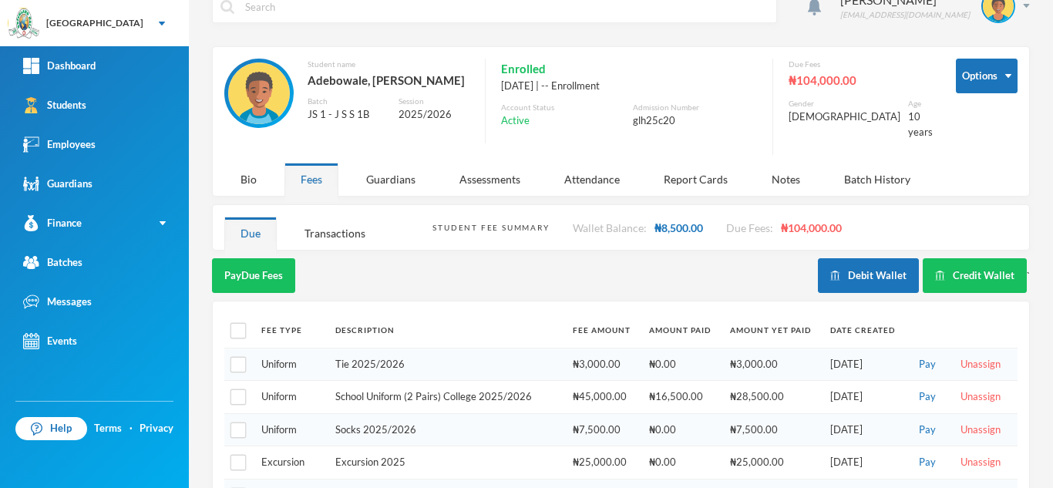
scroll to position [141, 0]
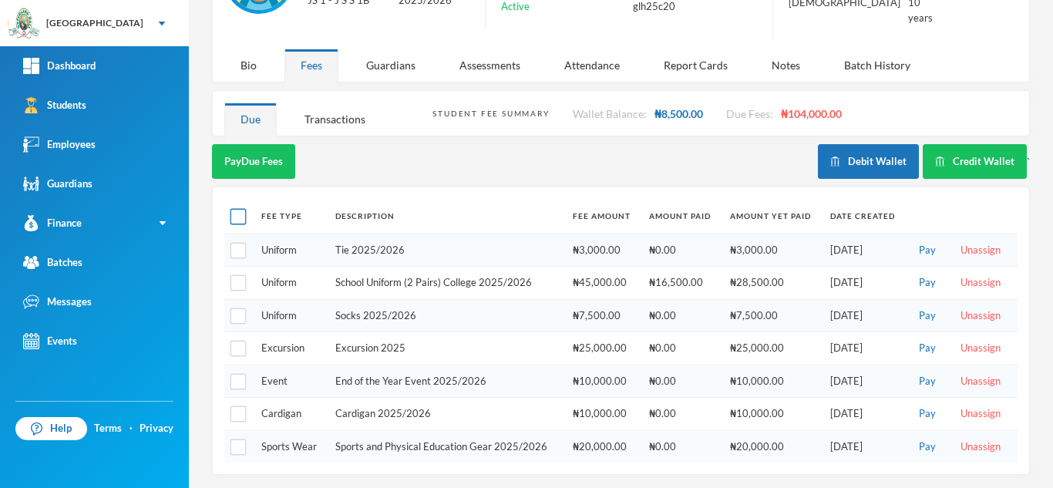
click at [233, 214] on input "checkbox" at bounding box center [238, 217] width 16 height 16
checkbox input "true"
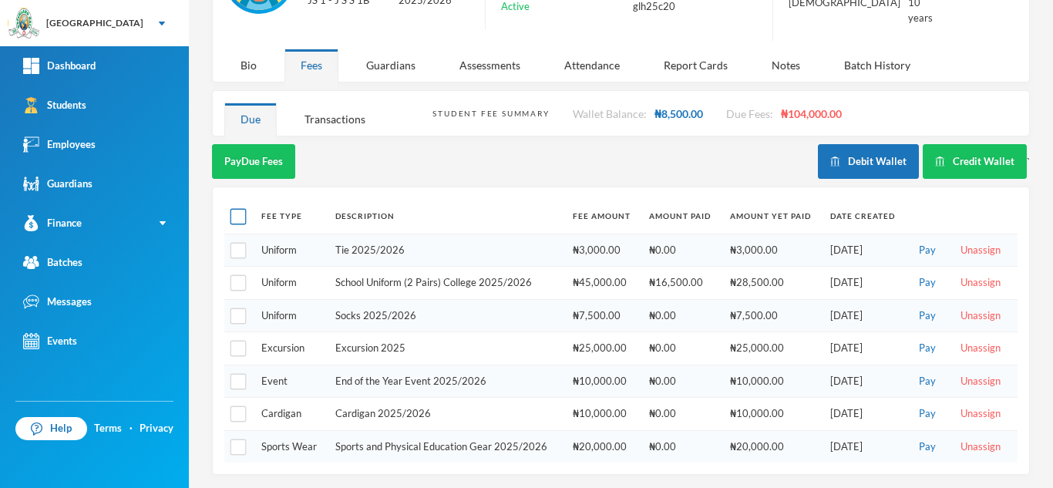
checkbox input "true"
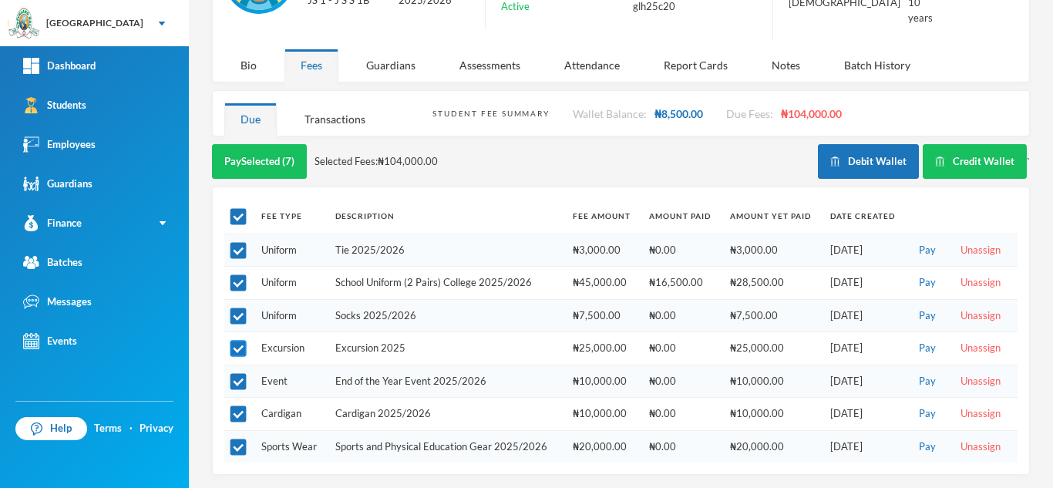
click at [239, 343] on input "checkbox" at bounding box center [238, 349] width 16 height 16
checkbox input "false"
click at [237, 378] on input "checkbox" at bounding box center [238, 382] width 16 height 16
checkbox input "false"
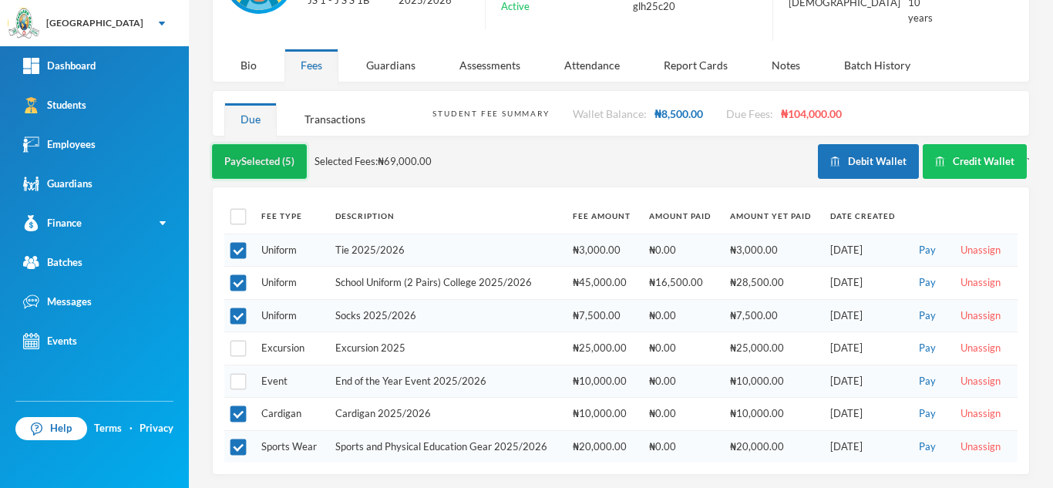
click at [245, 155] on button "Pay Selected (5)" at bounding box center [259, 161] width 95 height 35
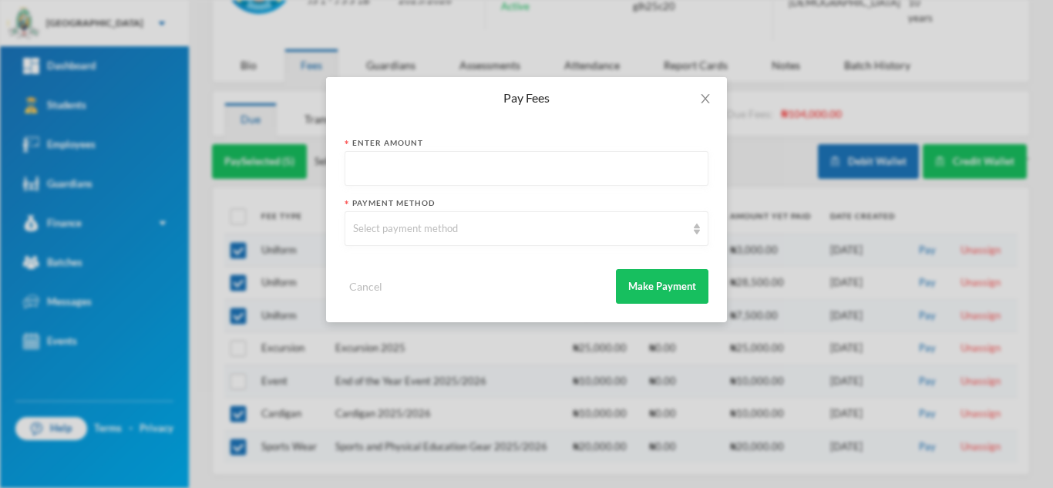
click at [393, 170] on input "text" at bounding box center [526, 169] width 347 height 35
type input "81000"
click at [395, 229] on div "Select payment method" at bounding box center [519, 228] width 333 height 15
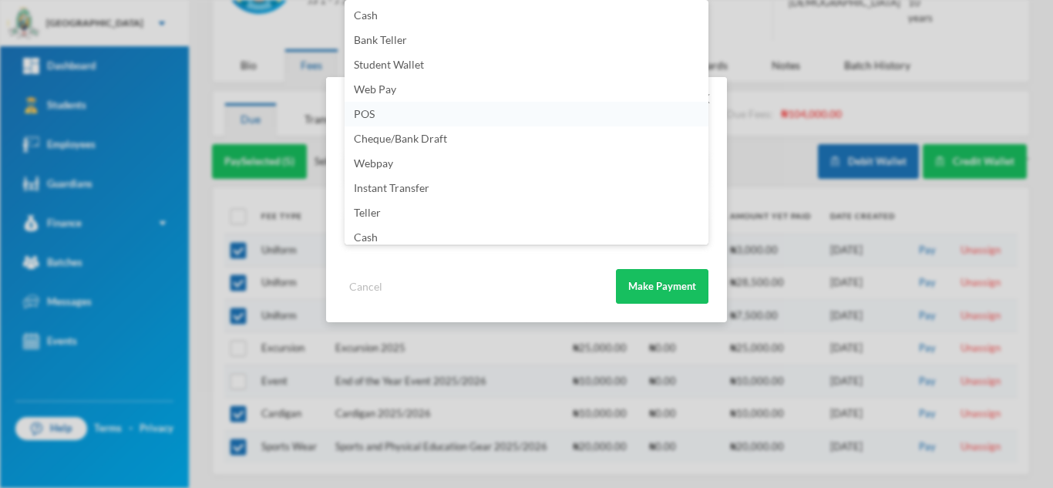
click at [422, 116] on li "POS" at bounding box center [527, 114] width 364 height 25
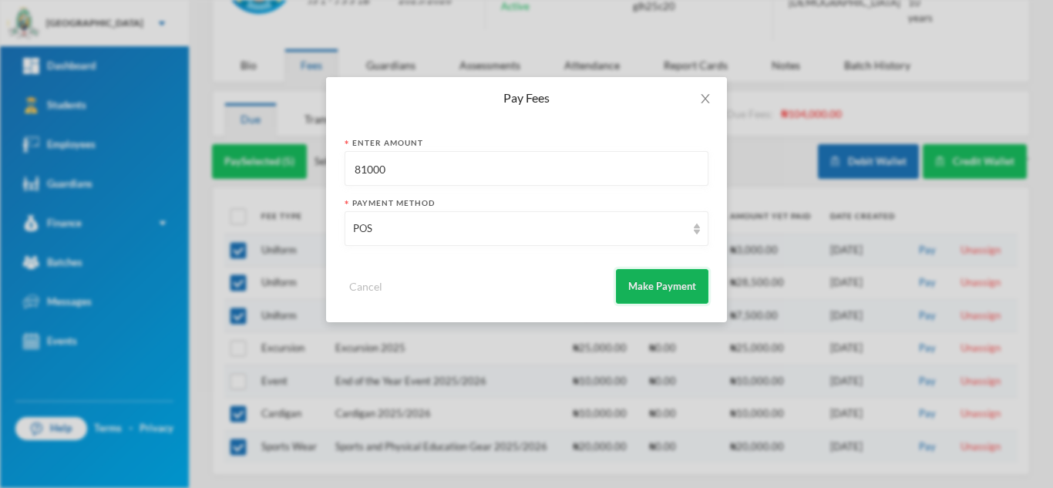
click at [643, 284] on button "Make Payment" at bounding box center [662, 286] width 92 height 35
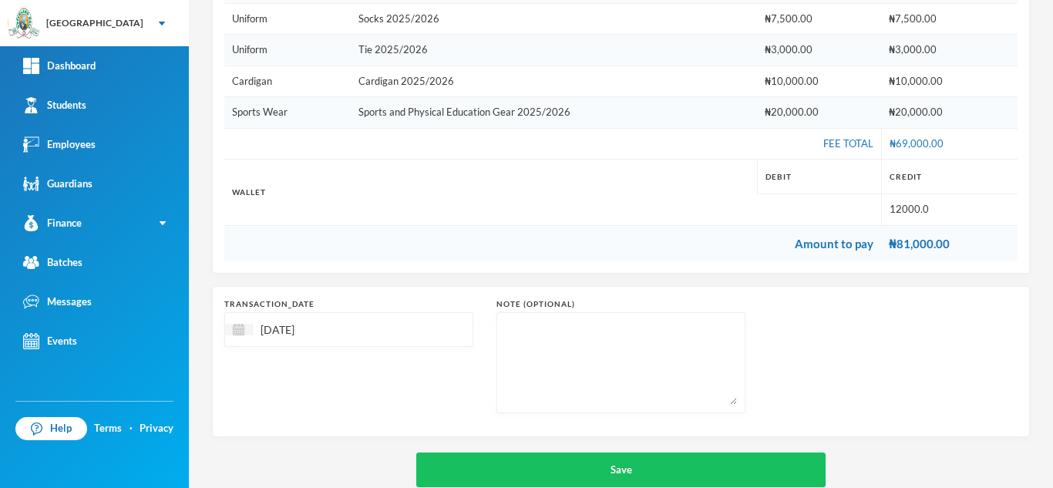
scroll to position [321, 0]
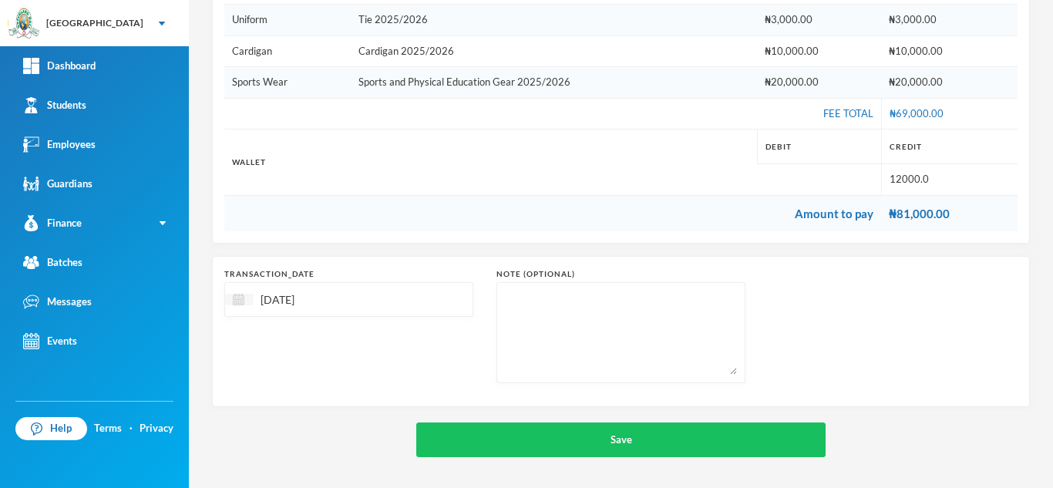
click at [229, 305] on div at bounding box center [239, 300] width 28 height 12
click at [371, 341] on span "Previous Month" at bounding box center [375, 338] width 14 height 14
click at [364, 388] on div "1" at bounding box center [368, 391] width 23 height 25
type input "01/08/2025"
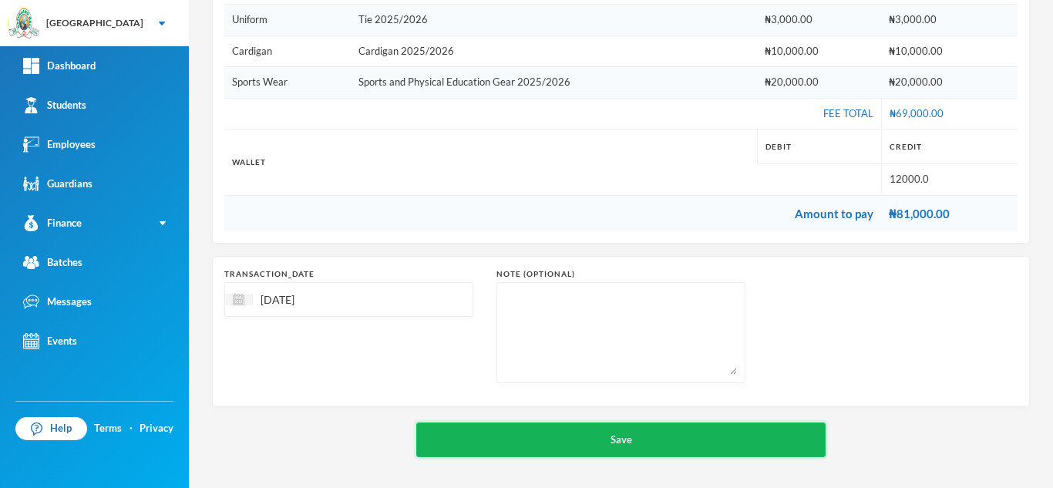
click at [512, 432] on button "Save" at bounding box center [620, 439] width 409 height 35
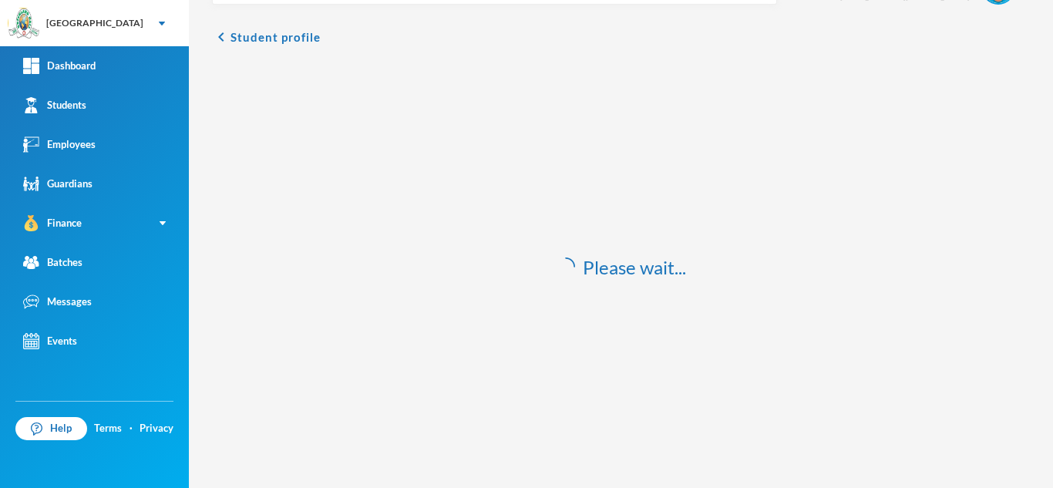
scroll to position [45, 0]
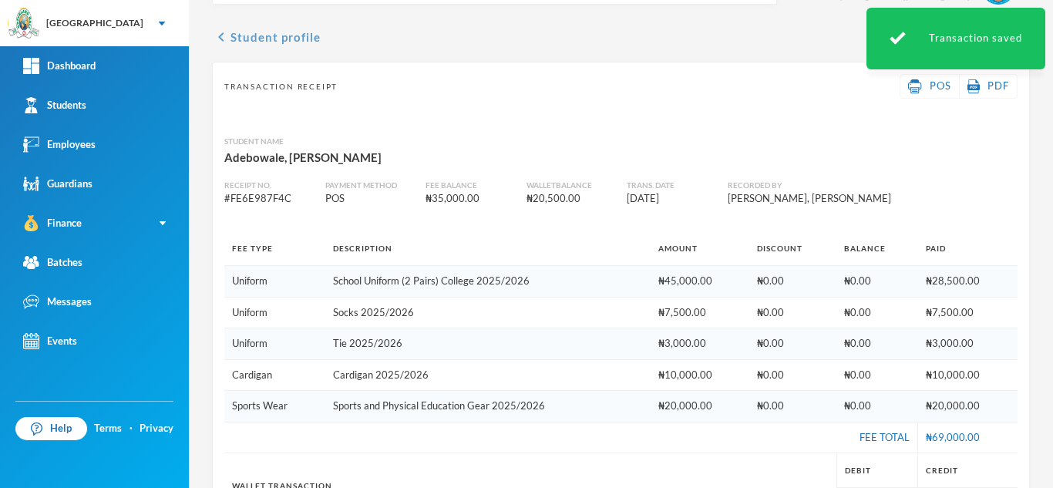
click at [252, 39] on button "chevron_left Student profile" at bounding box center [266, 37] width 109 height 18
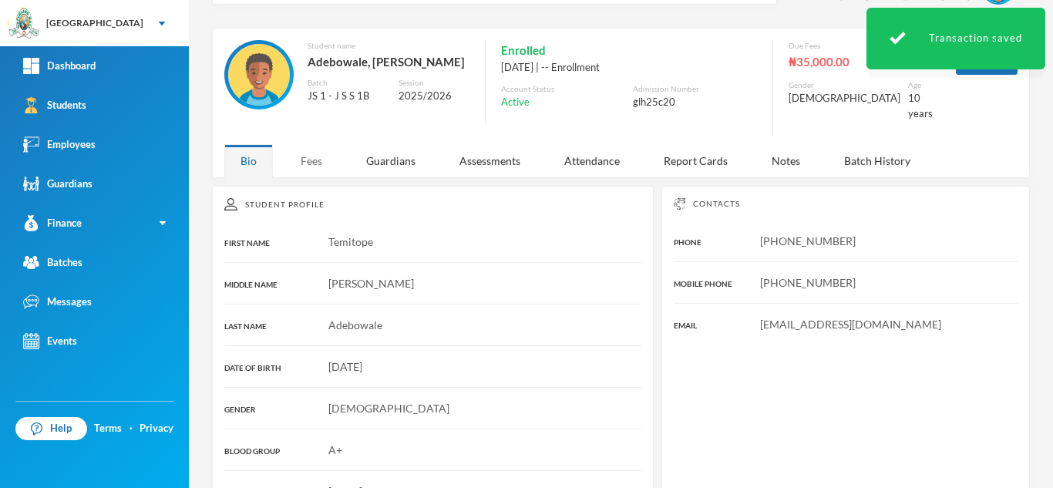
click at [311, 158] on div "Fees" at bounding box center [311, 160] width 54 height 33
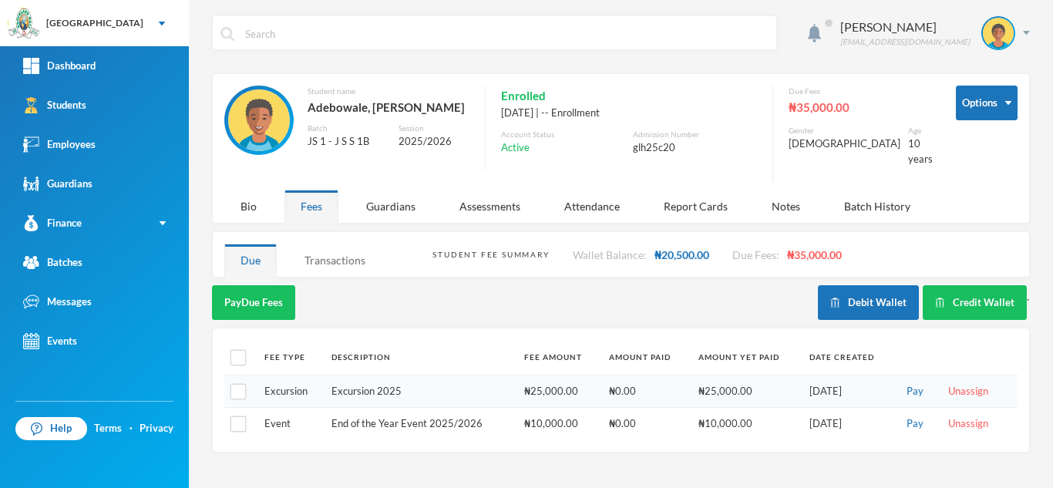
click at [328, 259] on div "Transactions" at bounding box center [334, 260] width 93 height 33
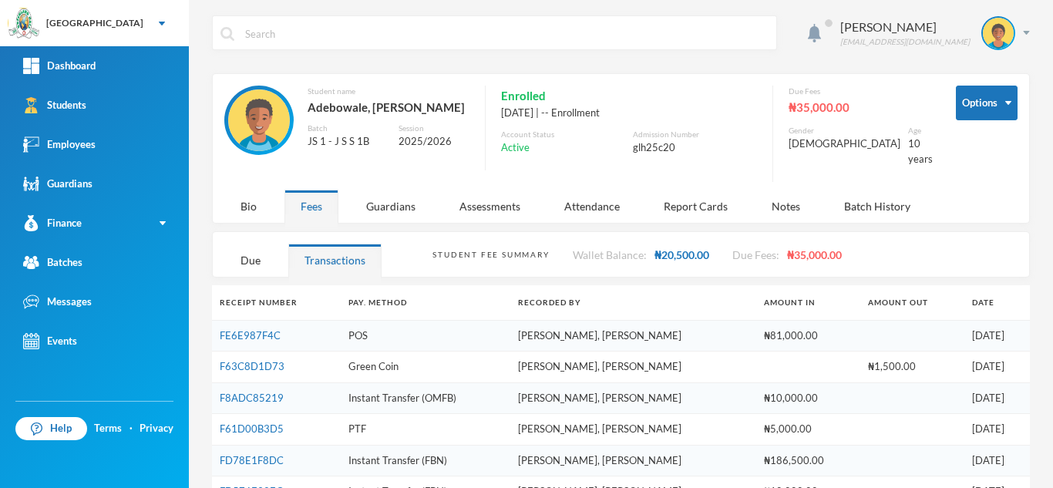
scroll to position [63, 0]
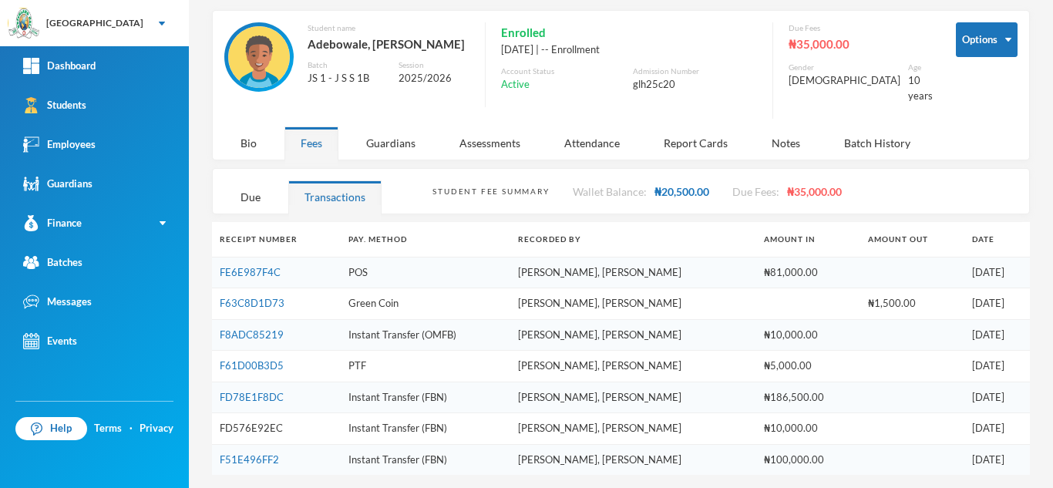
click at [247, 422] on link "FD576E92EC" at bounding box center [251, 428] width 63 height 12
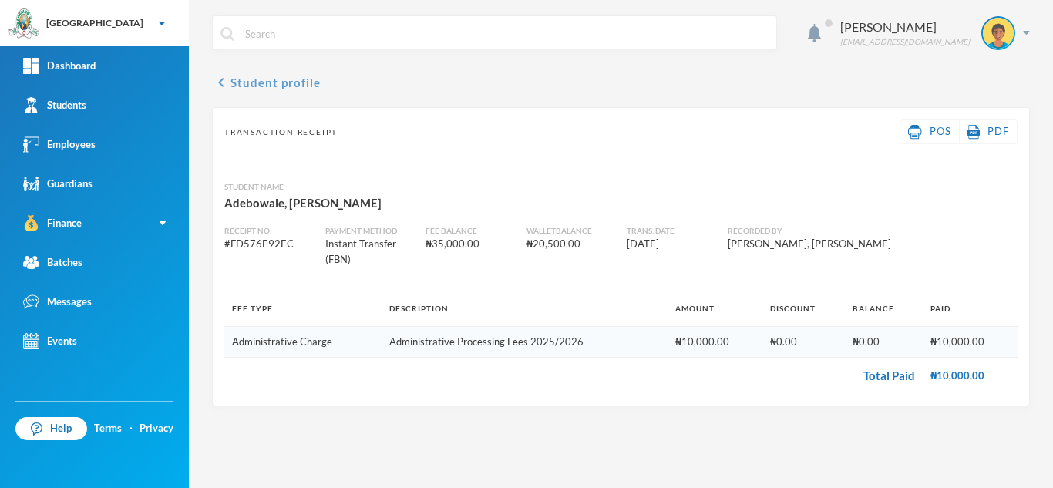
click at [268, 74] on button "chevron_left Student profile" at bounding box center [266, 82] width 109 height 18
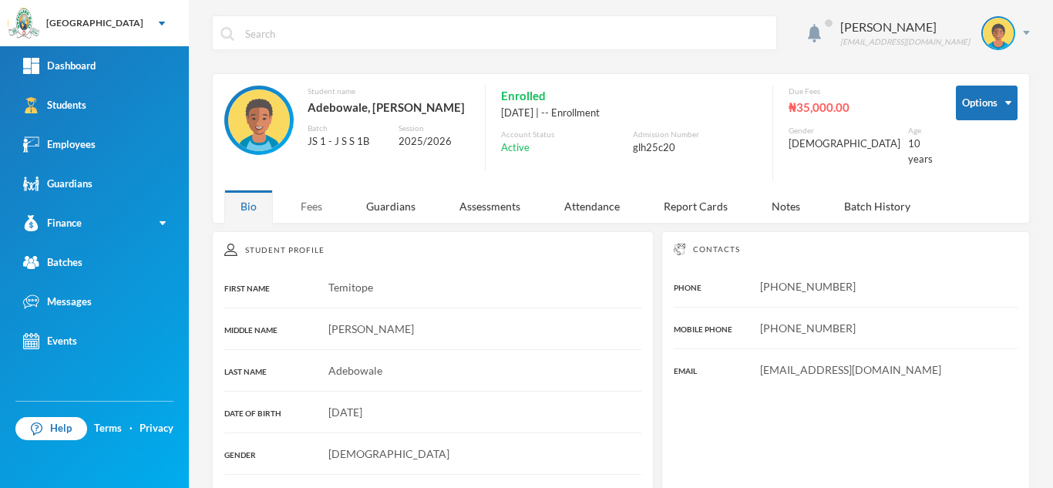
click at [301, 220] on div "Fees" at bounding box center [311, 206] width 54 height 33
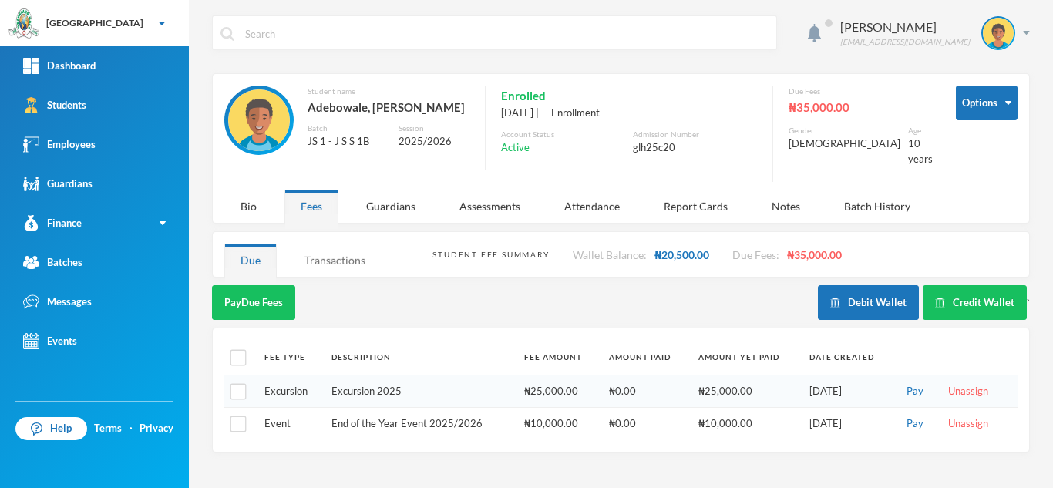
click at [361, 261] on div "Transactions" at bounding box center [334, 260] width 93 height 33
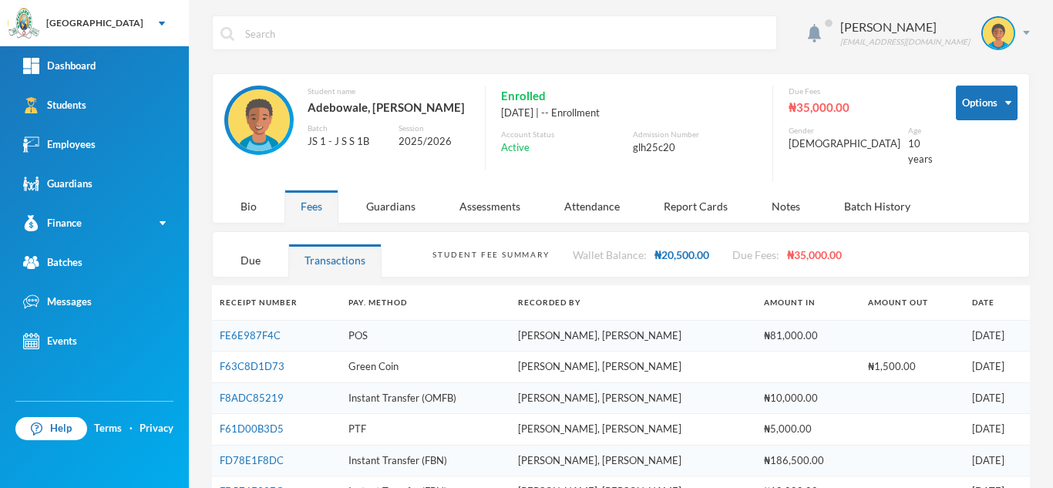
scroll to position [63, 0]
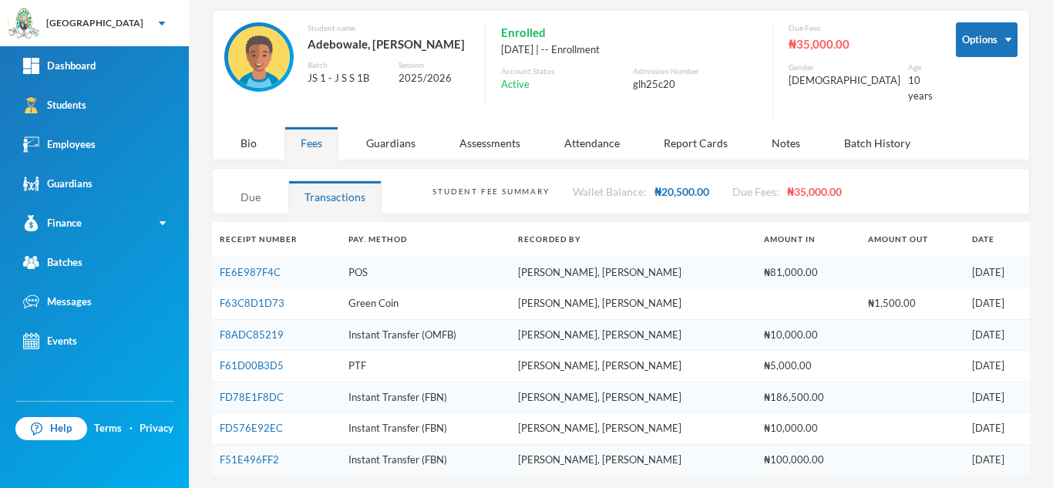
click at [251, 183] on div "Due" at bounding box center [250, 196] width 52 height 33
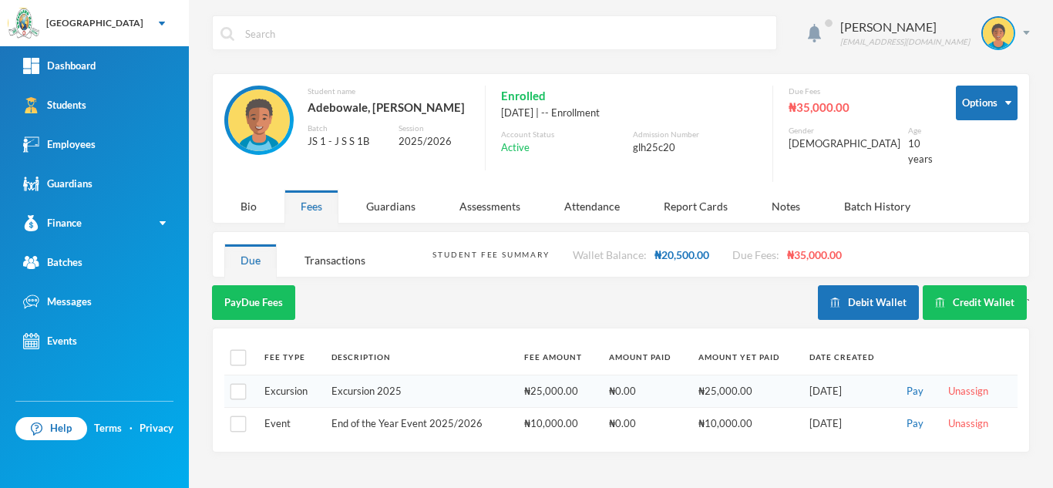
scroll to position [0, 0]
click at [133, 103] on link "Students" at bounding box center [94, 105] width 189 height 39
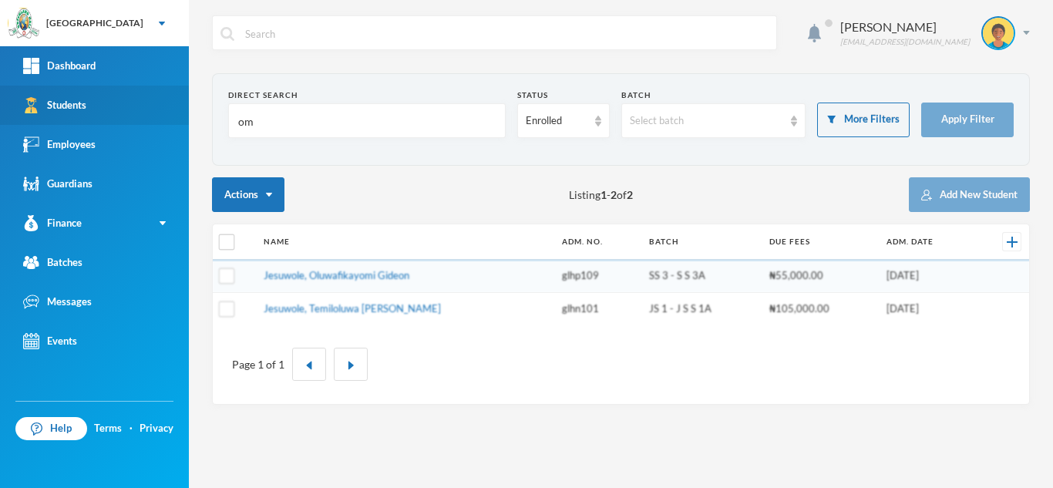
drag, startPoint x: 254, startPoint y: 126, endPoint x: 96, endPoint y: 118, distance: 157.5
click at [96, 118] on div "Greenland Hall Your Bluebic Account Greenland Hall Add a New School Dashboard S…" at bounding box center [526, 244] width 1053 height 488
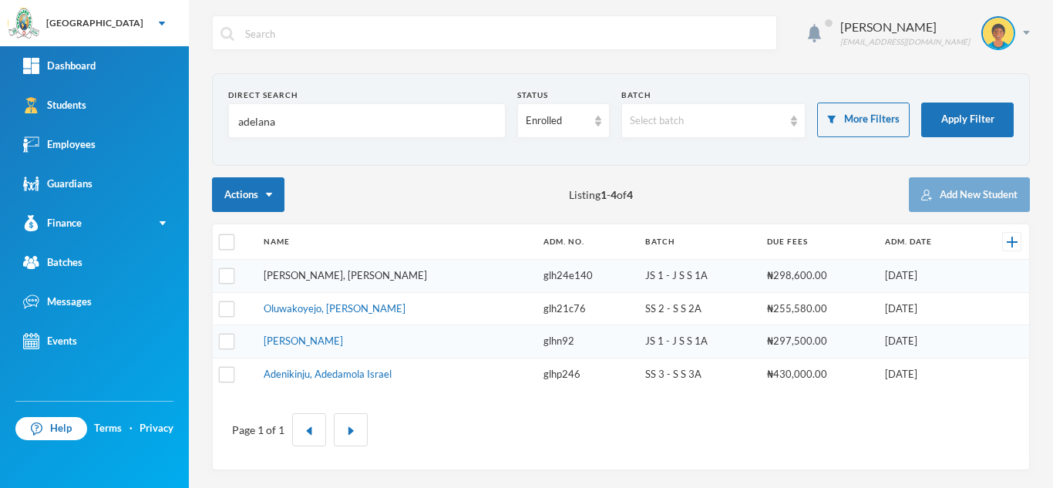
type input "adelana"
click at [277, 269] on link "Adelana, Ogooluwa Noah" at bounding box center [345, 275] width 163 height 12
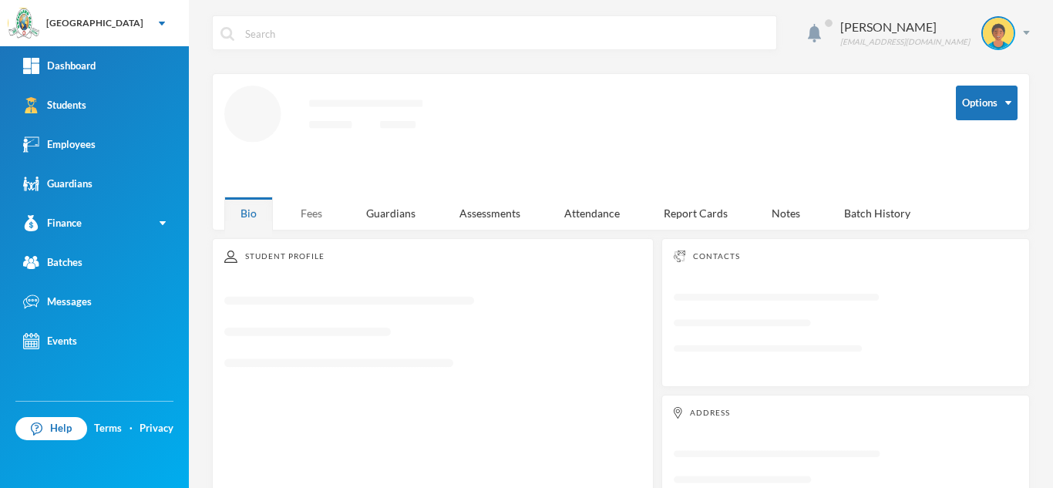
click at [311, 210] on div "Fees" at bounding box center [311, 213] width 54 height 33
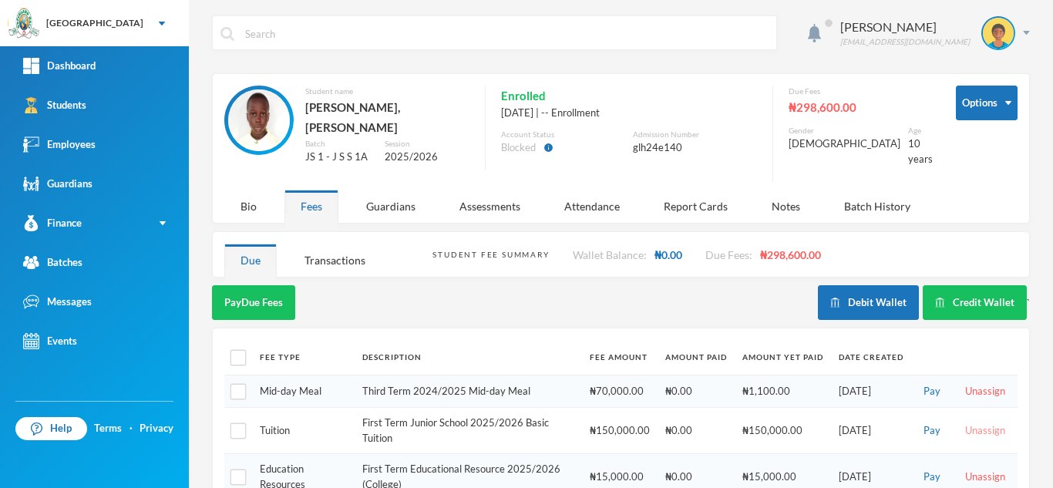
click at [968, 422] on button "Unassign" at bounding box center [984, 430] width 49 height 17
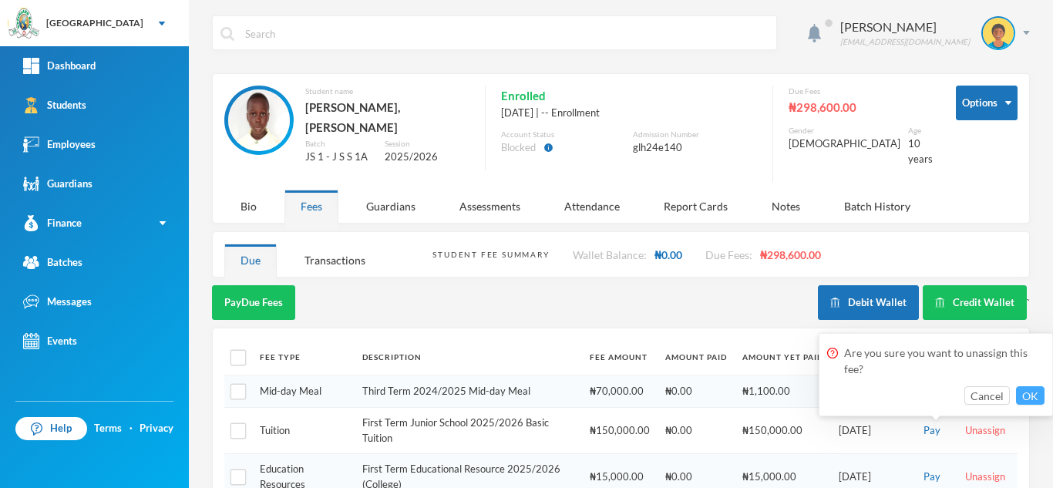
click at [1036, 388] on button "OK" at bounding box center [1030, 395] width 29 height 18
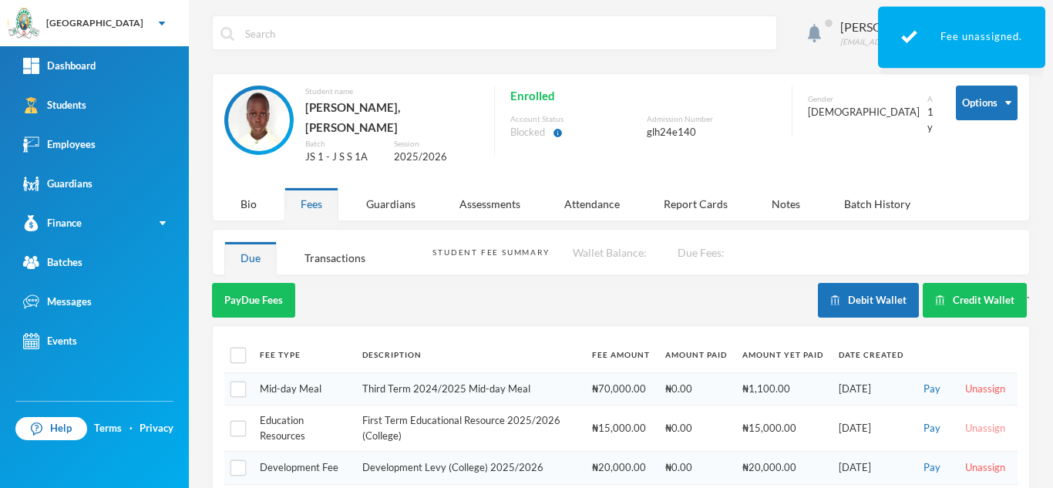
click at [960, 420] on button "Unassign" at bounding box center [984, 428] width 49 height 17
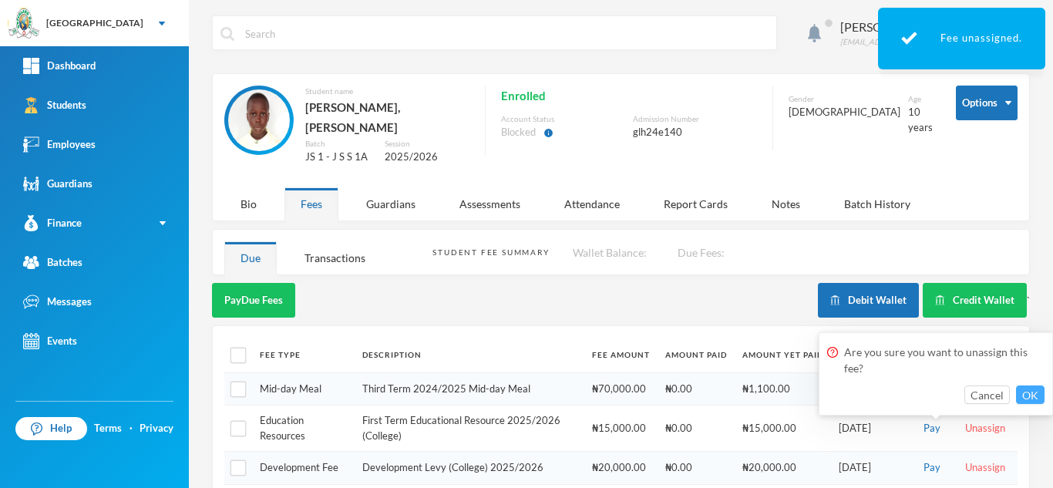
click at [1024, 395] on button "OK" at bounding box center [1030, 394] width 29 height 18
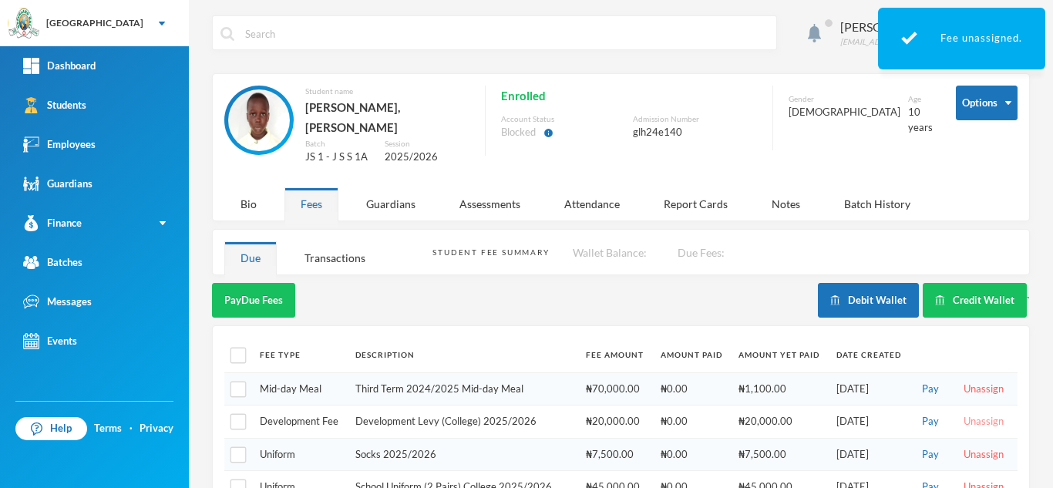
click at [965, 416] on button "Unassign" at bounding box center [983, 421] width 49 height 17
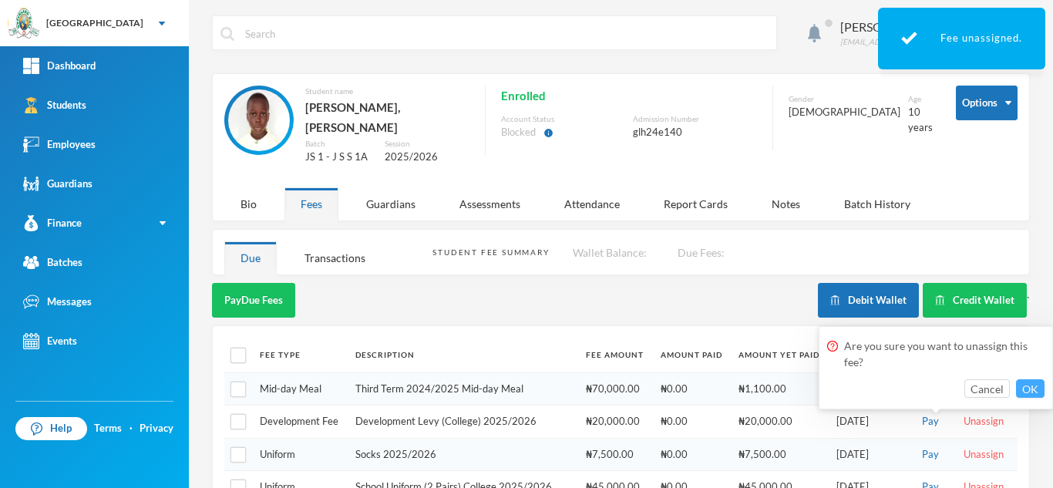
click at [1025, 385] on button "OK" at bounding box center [1030, 388] width 29 height 18
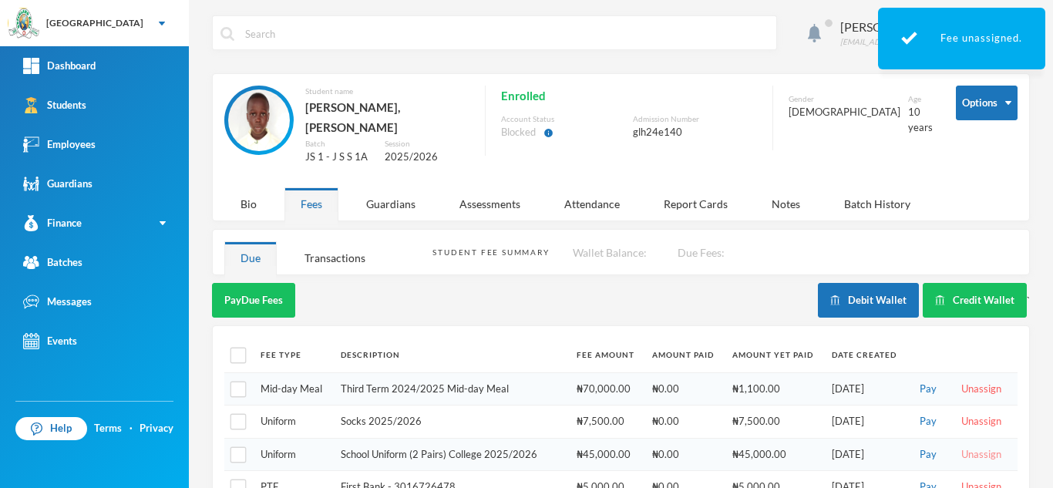
click at [968, 446] on button "Unassign" at bounding box center [980, 454] width 49 height 17
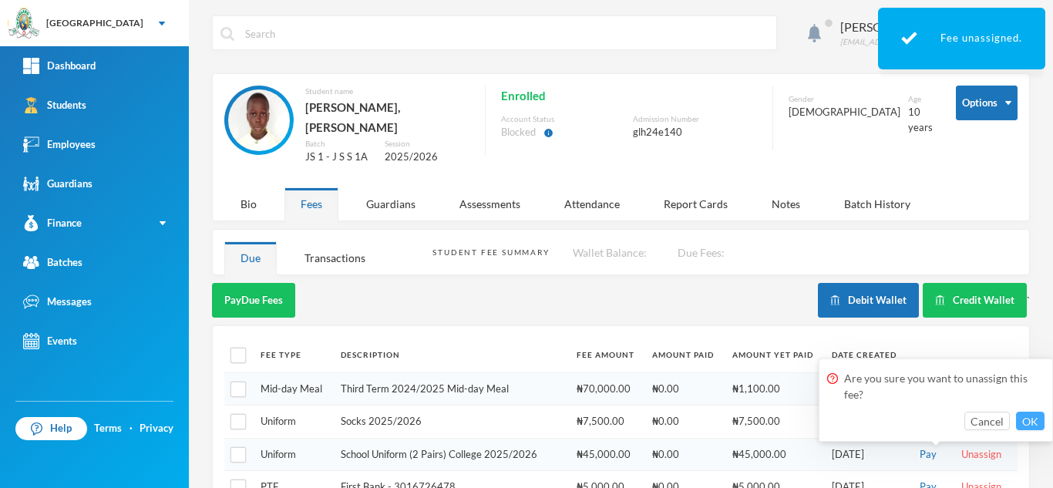
click at [1037, 418] on button "OK" at bounding box center [1030, 421] width 29 height 18
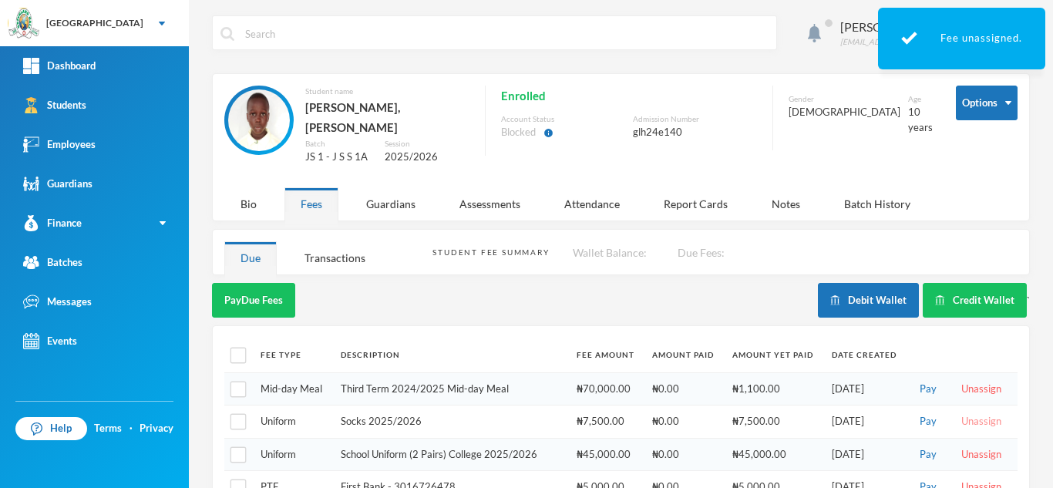
click at [968, 413] on button "Unassign" at bounding box center [980, 421] width 49 height 17
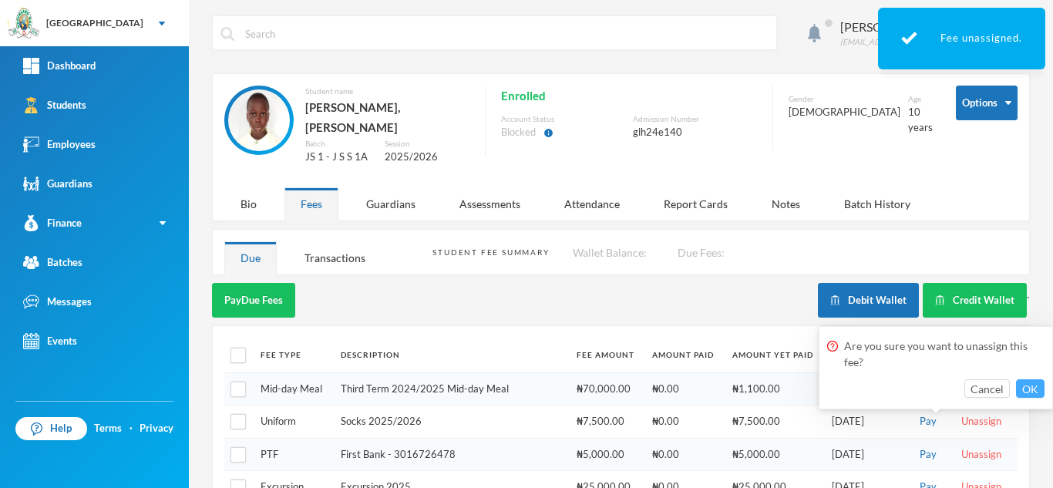
click at [1023, 386] on button "OK" at bounding box center [1030, 388] width 29 height 18
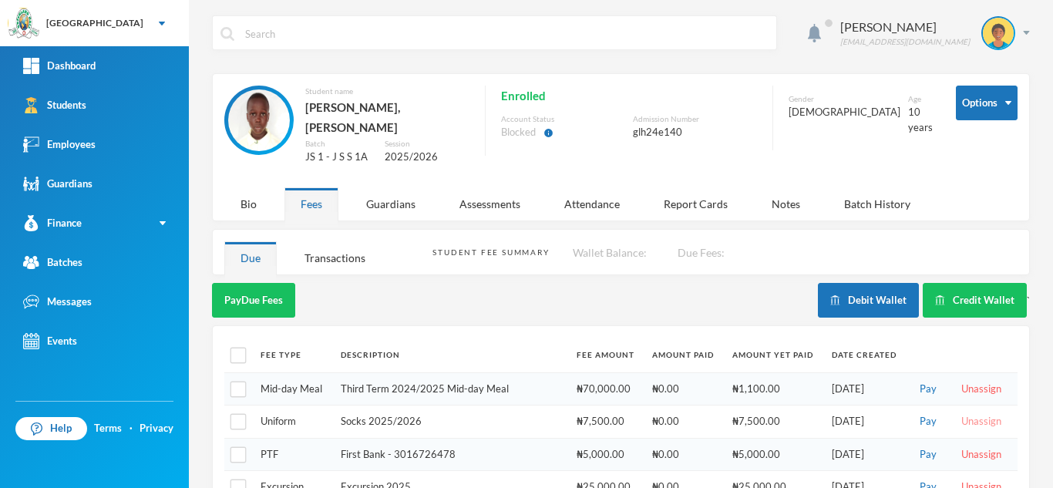
click at [960, 413] on button "Unassign" at bounding box center [980, 421] width 49 height 17
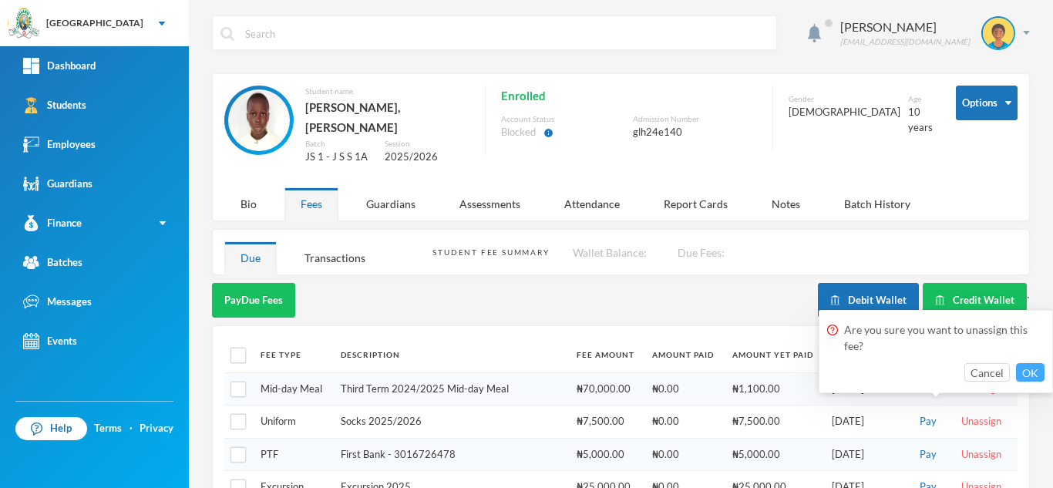
click at [1039, 366] on button "OK" at bounding box center [1030, 372] width 29 height 18
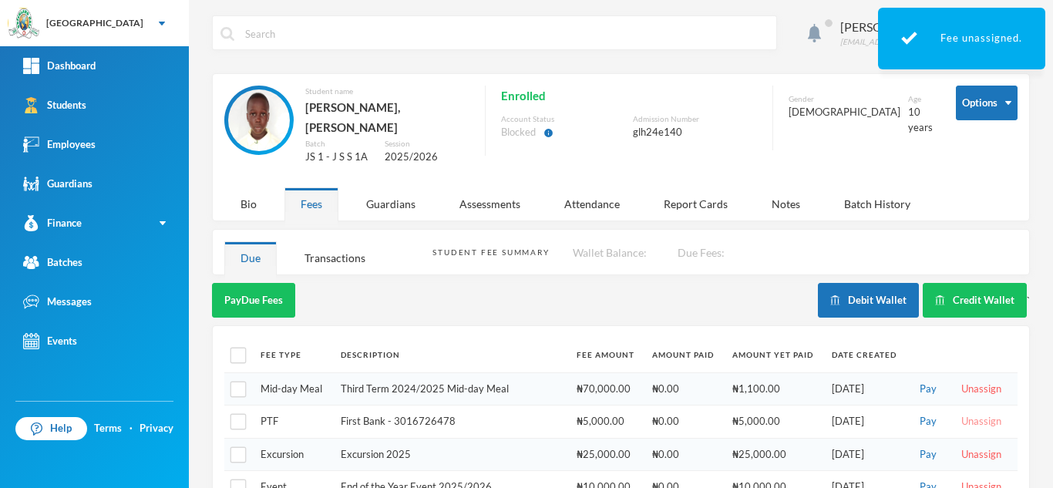
click at [964, 413] on button "Unassign" at bounding box center [980, 421] width 49 height 17
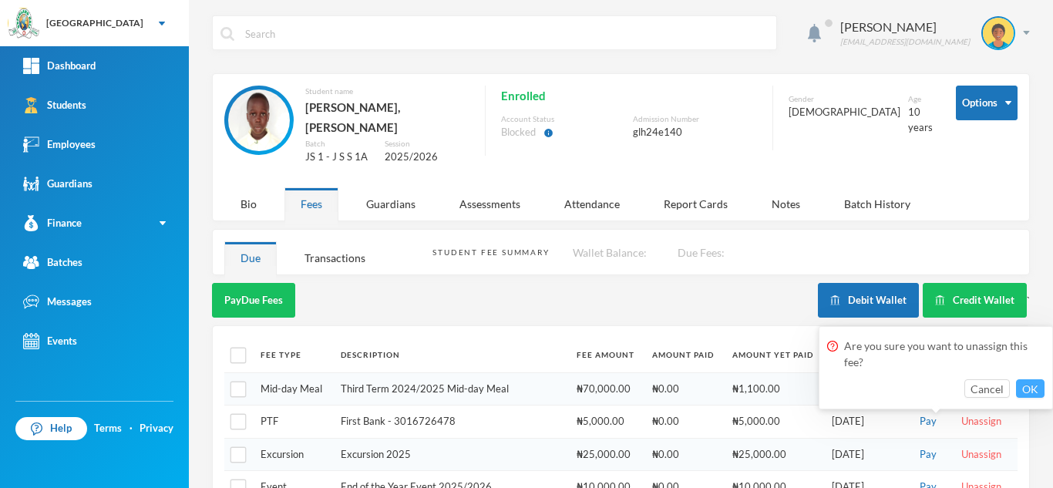
click at [1027, 387] on button "OK" at bounding box center [1030, 388] width 29 height 18
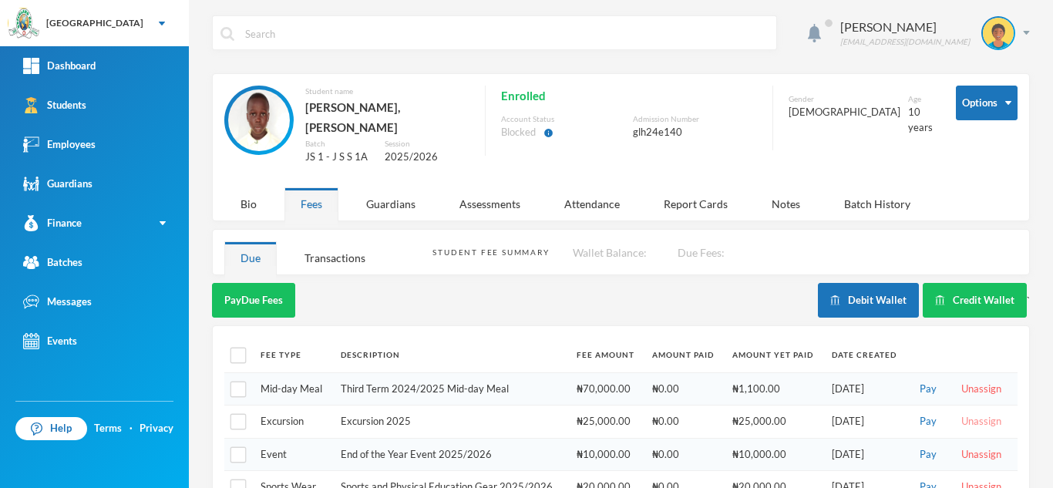
click at [957, 413] on button "Unassign" at bounding box center [980, 421] width 49 height 17
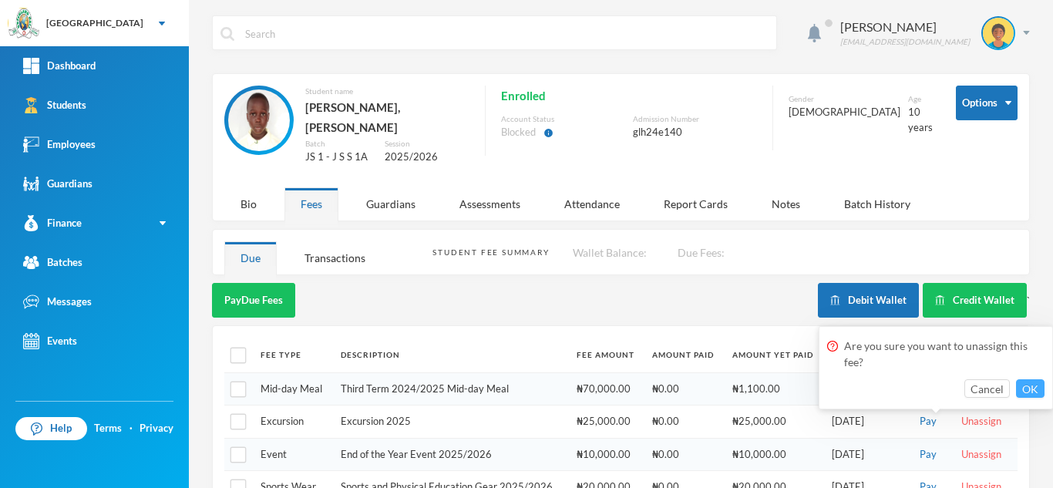
click at [1030, 380] on button "OK" at bounding box center [1030, 388] width 29 height 18
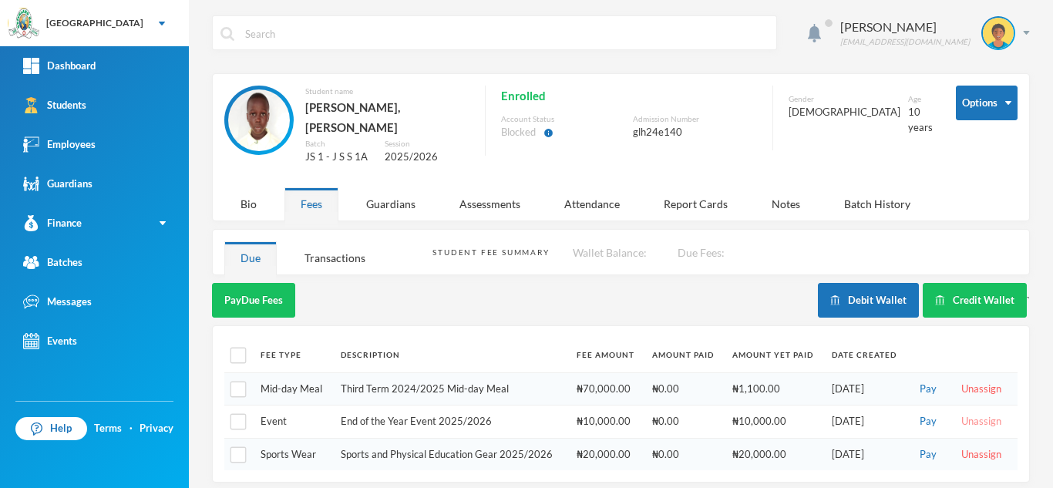
click at [962, 413] on button "Unassign" at bounding box center [980, 421] width 49 height 17
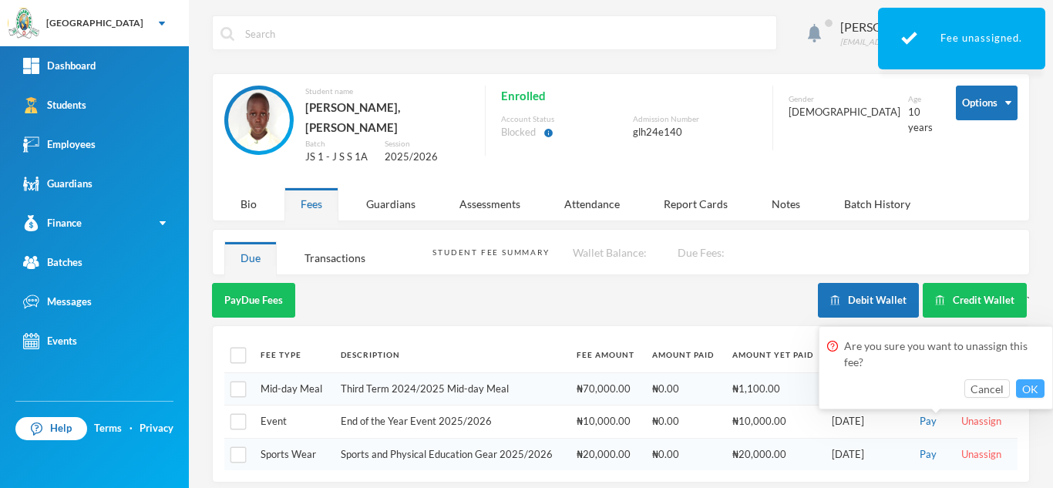
click at [1036, 382] on button "OK" at bounding box center [1030, 388] width 29 height 18
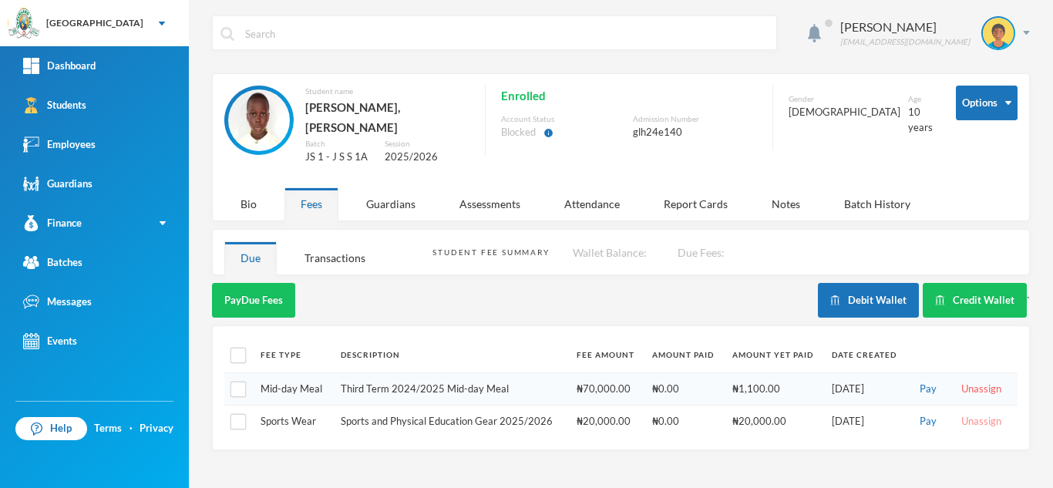
click at [972, 413] on button "Unassign" at bounding box center [980, 421] width 49 height 17
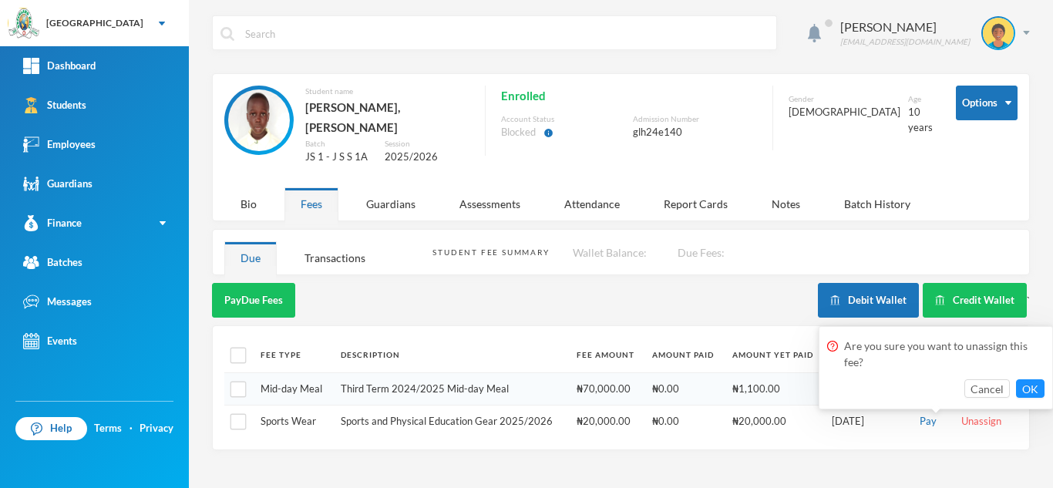
click at [1036, 377] on div "Are you sure you want to unassign this fee?" at bounding box center [935, 356] width 217 height 45
click at [1033, 386] on button "OK" at bounding box center [1030, 388] width 29 height 18
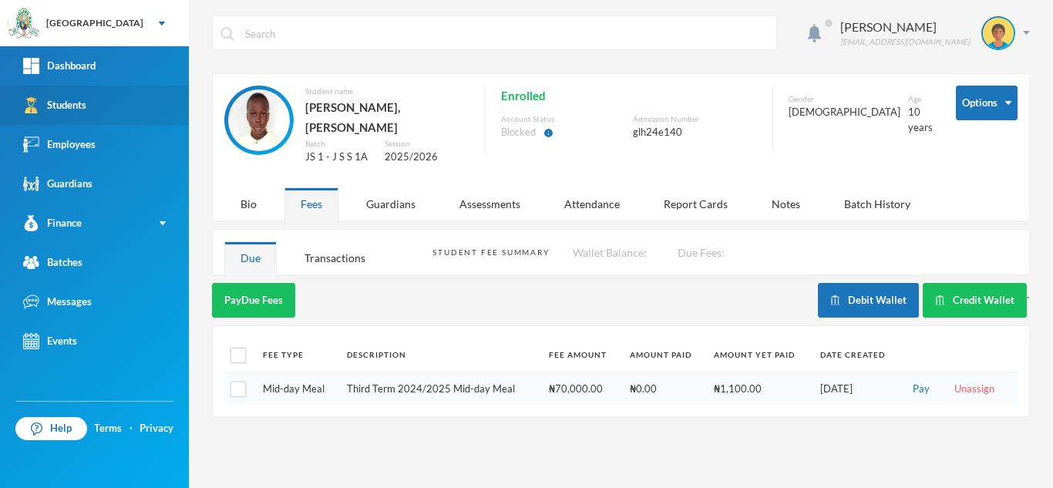
click at [118, 92] on link "Students" at bounding box center [94, 105] width 189 height 39
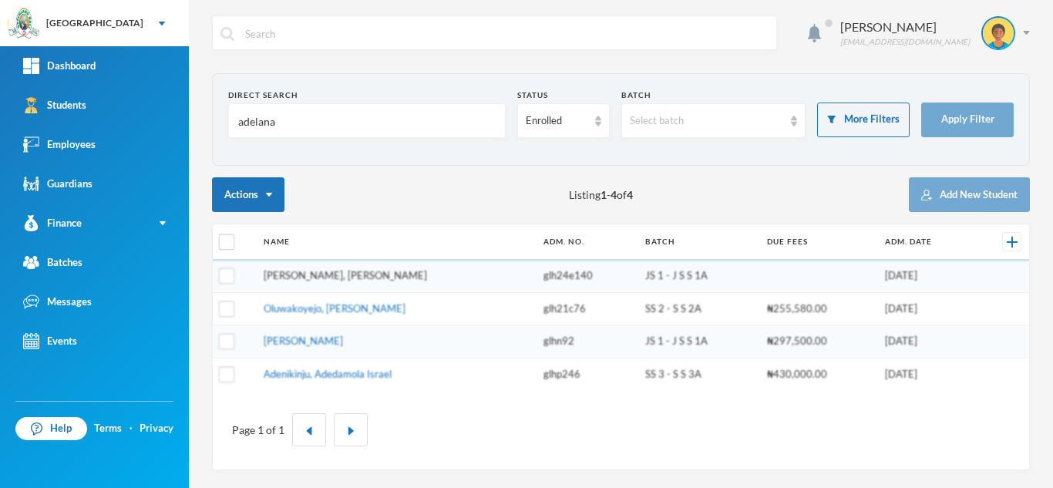
click at [344, 274] on link "Adelana, Ogooluwa Noah" at bounding box center [345, 275] width 163 height 12
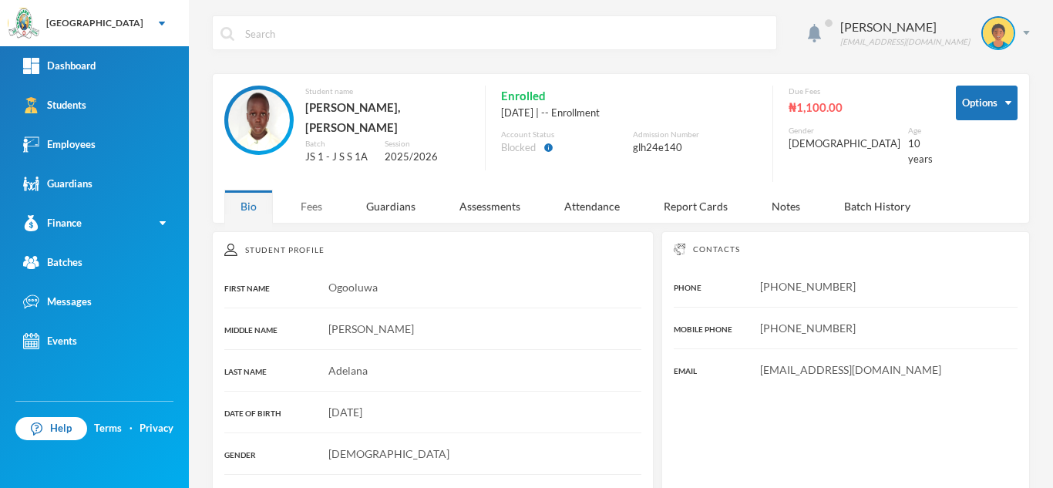
click at [304, 200] on div "Fees" at bounding box center [311, 206] width 54 height 33
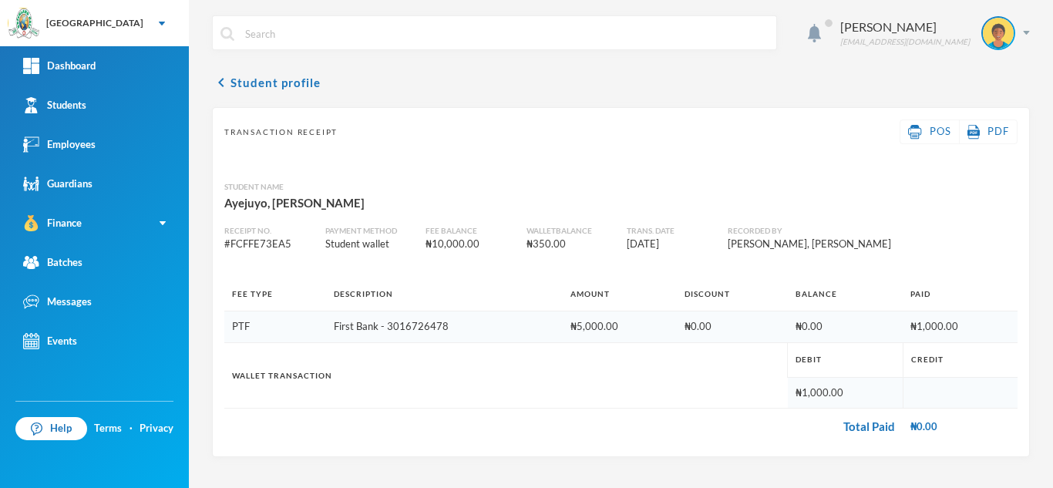
click at [242, 82] on button "chevron_left Student profile" at bounding box center [266, 82] width 109 height 18
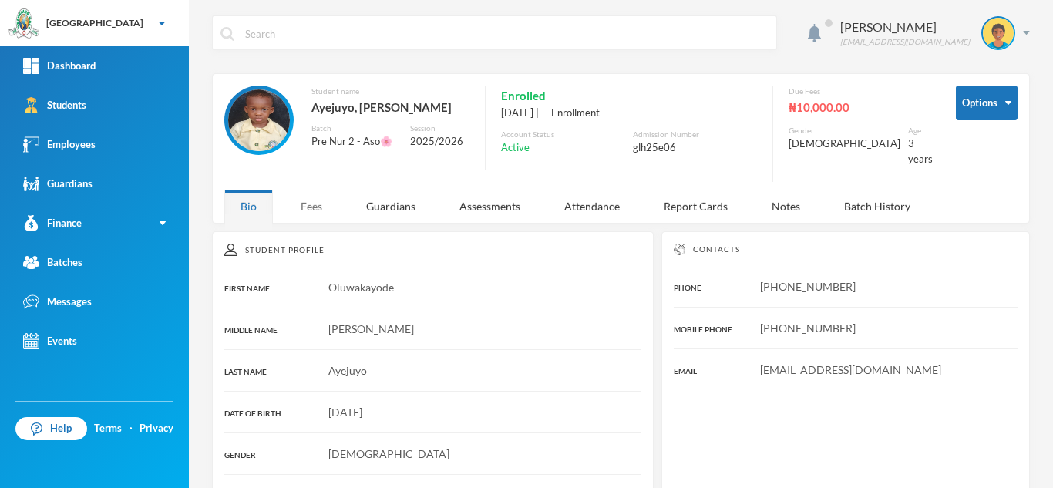
click at [322, 190] on div "Fees" at bounding box center [311, 206] width 54 height 33
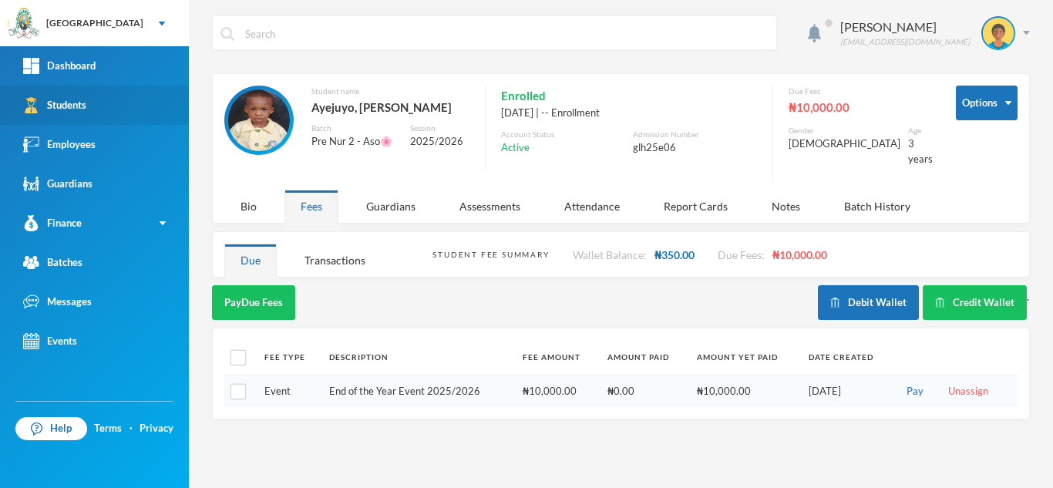
click at [139, 106] on link "Students" at bounding box center [94, 105] width 189 height 39
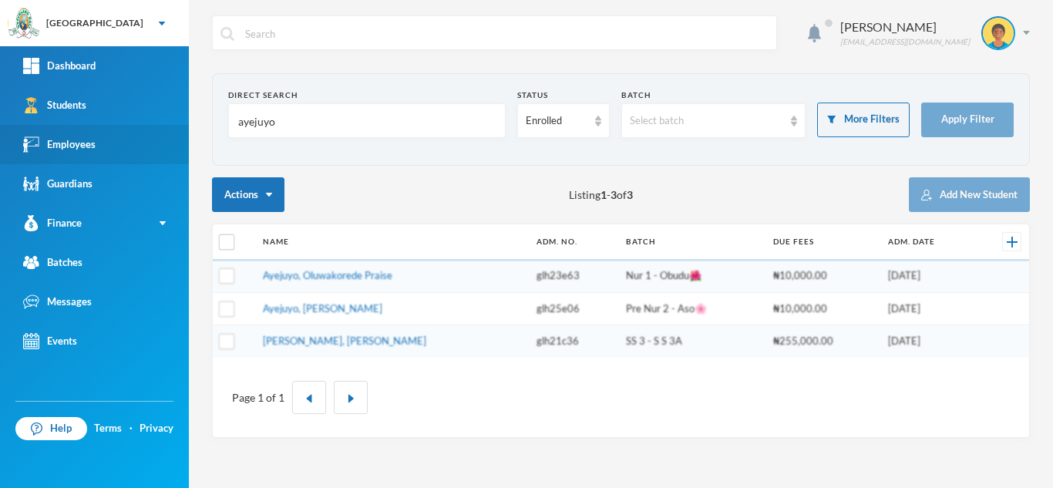
drag, startPoint x: 315, startPoint y: 123, endPoint x: 127, endPoint y: 143, distance: 189.0
click at [127, 143] on div "Greenland Hall Your Bluebic Account Greenland Hall Add a New School Dashboard S…" at bounding box center [526, 244] width 1053 height 488
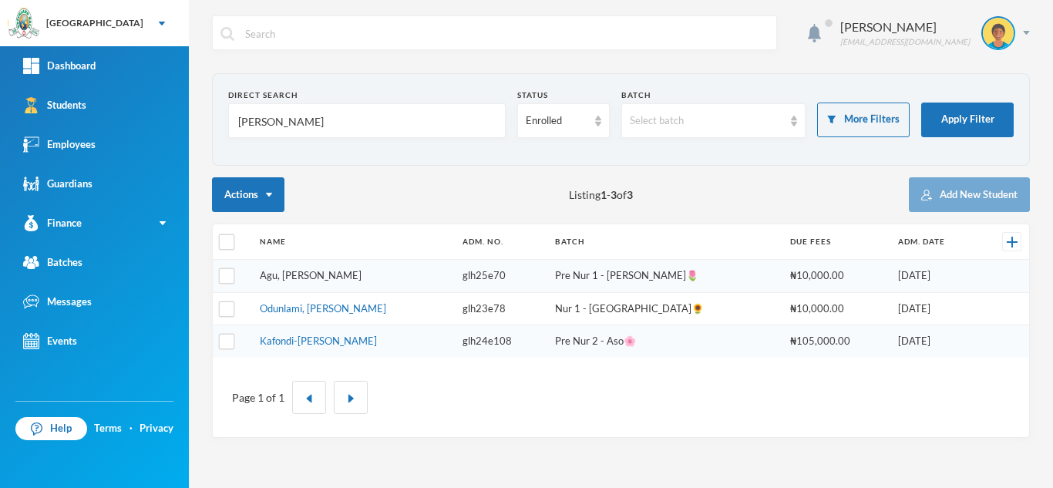
type input "[PERSON_NAME]"
click at [316, 276] on link "Agu, Jayson Chukwuebuka" at bounding box center [311, 275] width 102 height 12
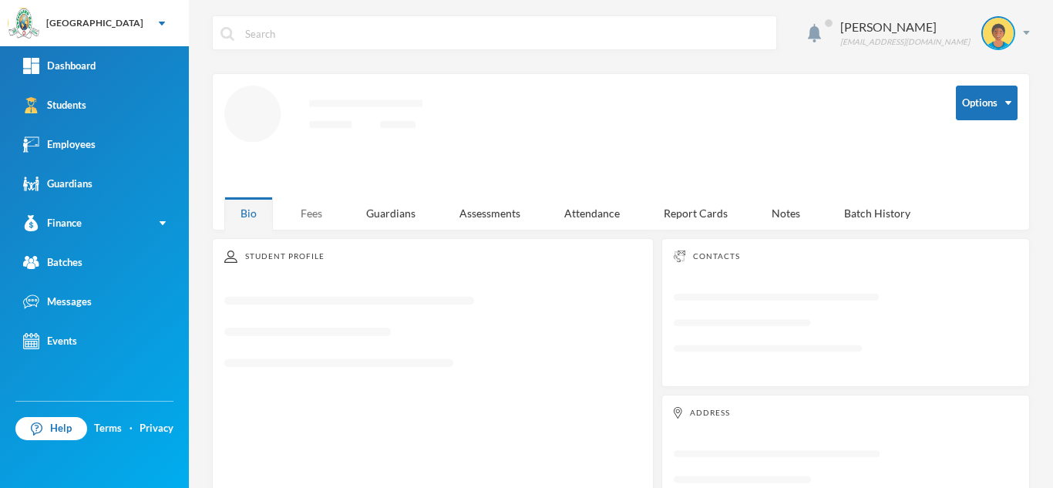
click at [320, 214] on div "Fees" at bounding box center [311, 213] width 54 height 33
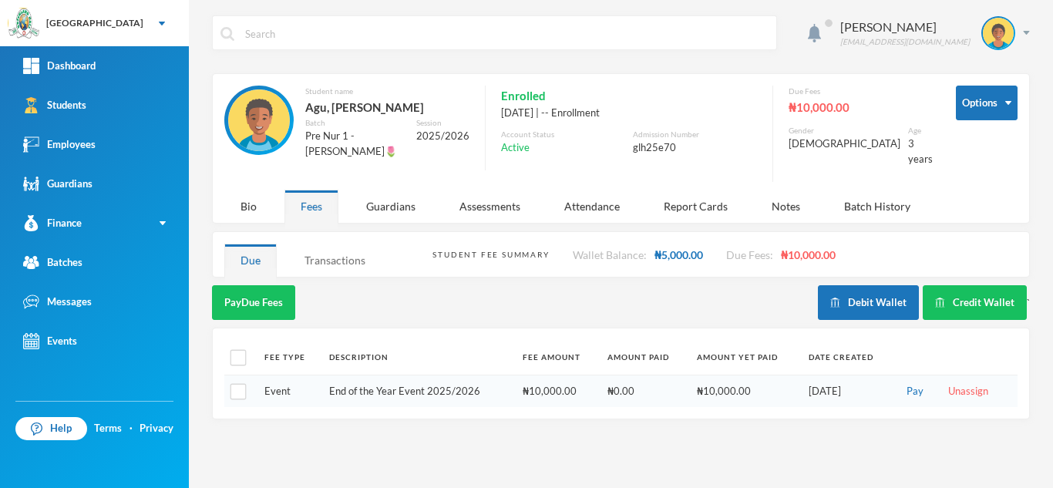
click at [348, 254] on div "Transactions" at bounding box center [334, 260] width 93 height 33
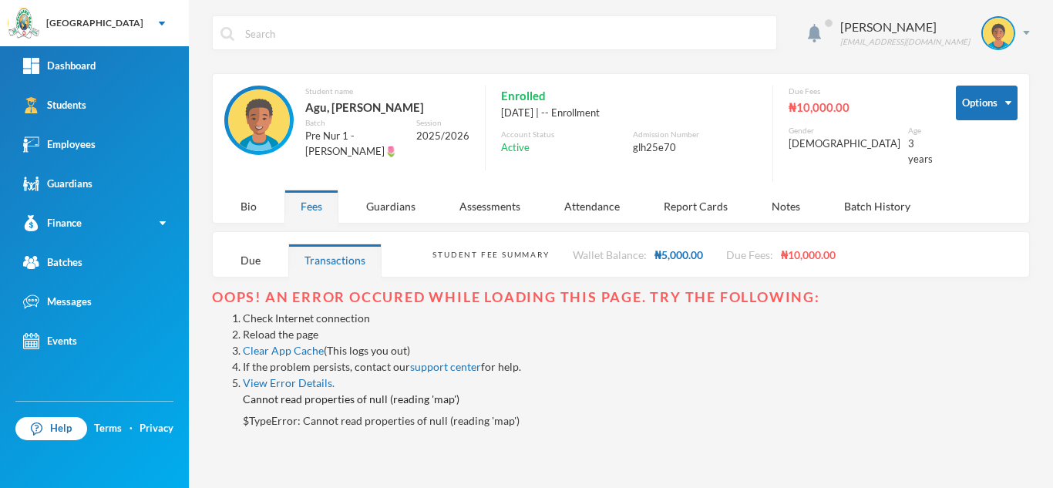
click at [282, 328] on link "Reload the page" at bounding box center [281, 334] width 76 height 13
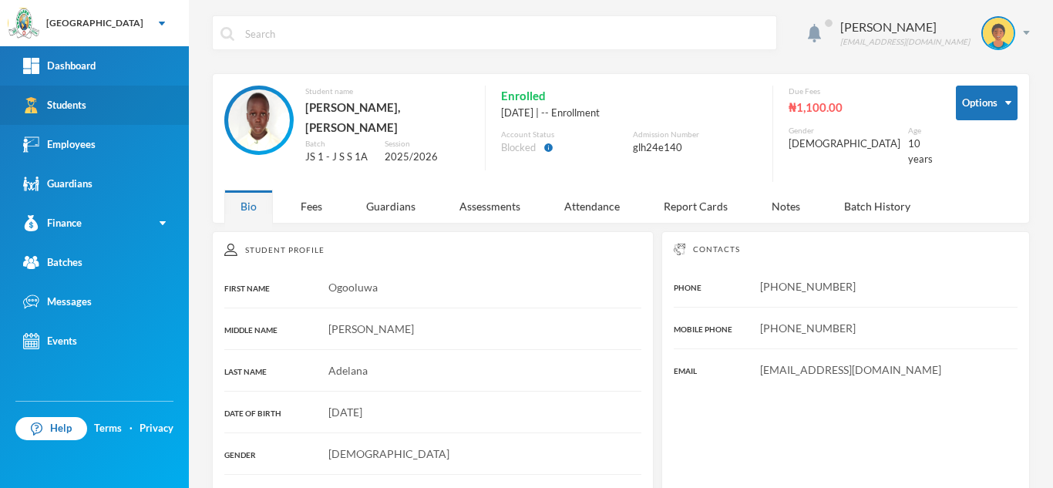
click at [119, 101] on link "Students" at bounding box center [94, 105] width 189 height 39
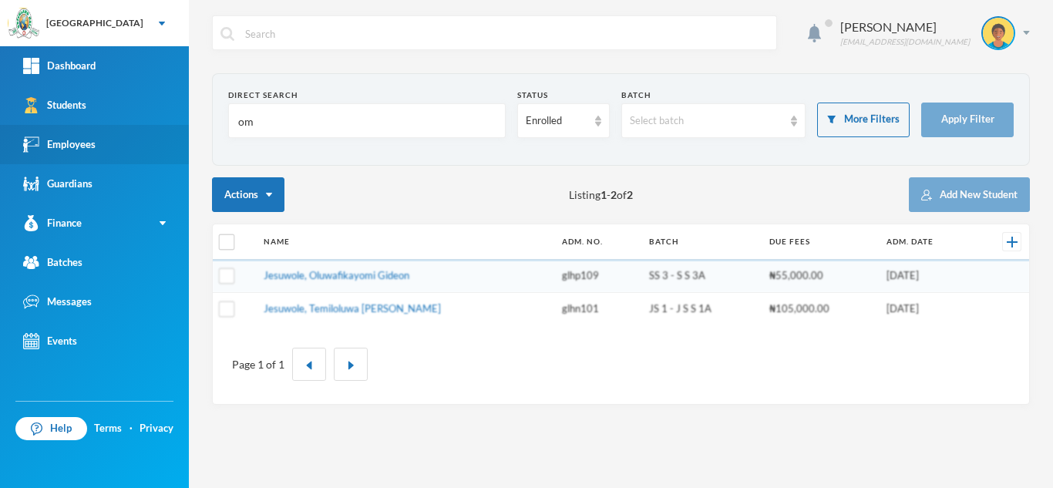
drag, startPoint x: 170, startPoint y: 124, endPoint x: 124, endPoint y: 129, distance: 45.7
click at [124, 129] on div "Greenland Hall Your Bluebic Account Greenland Hall Add a New School Dashboard S…" at bounding box center [526, 244] width 1053 height 488
type input "[PERSON_NAME]"
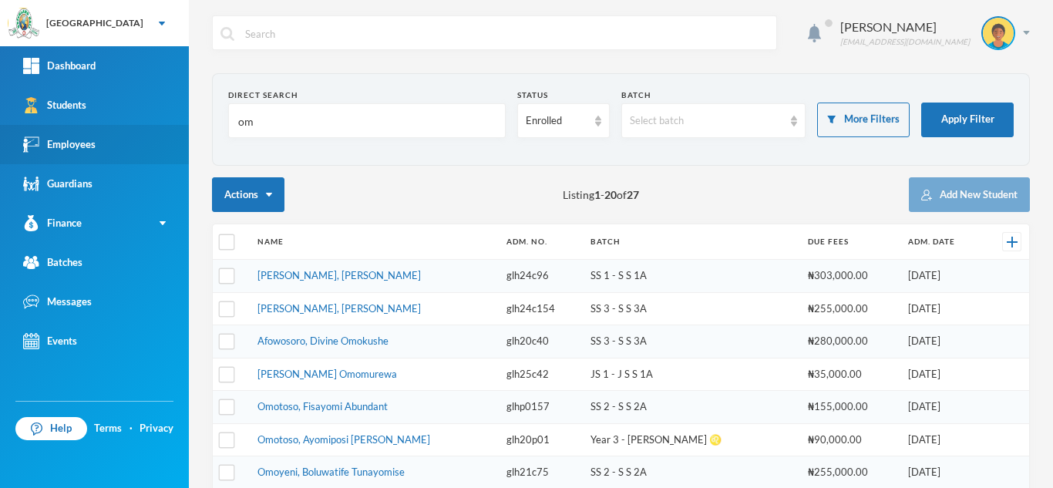
drag, startPoint x: 267, startPoint y: 119, endPoint x: 156, endPoint y: 130, distance: 111.6
click at [156, 130] on div "Greenland Hall Your Bluebic Account Greenland Hall Add a New School Dashboard S…" at bounding box center [526, 244] width 1053 height 488
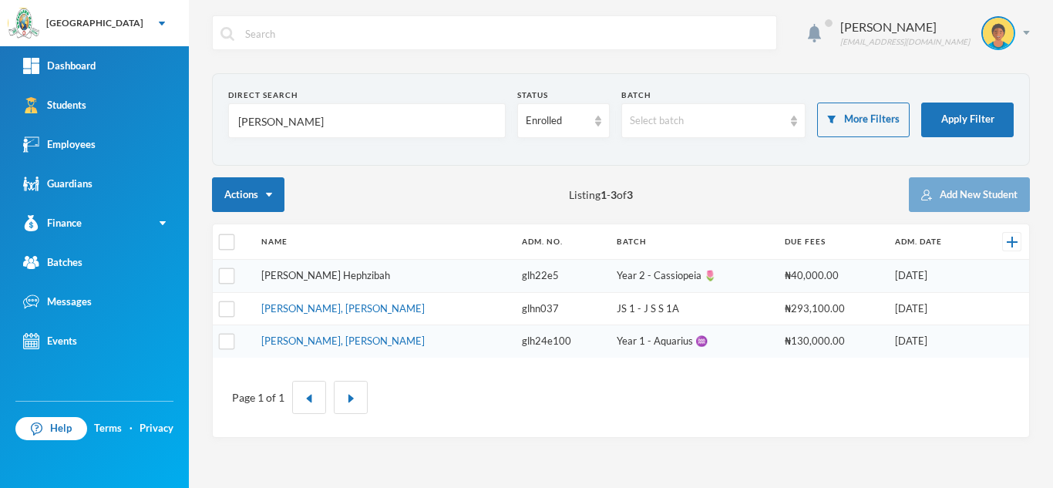
type input "[PERSON_NAME]"
click at [306, 272] on link "[PERSON_NAME] Hephzibah" at bounding box center [325, 275] width 129 height 12
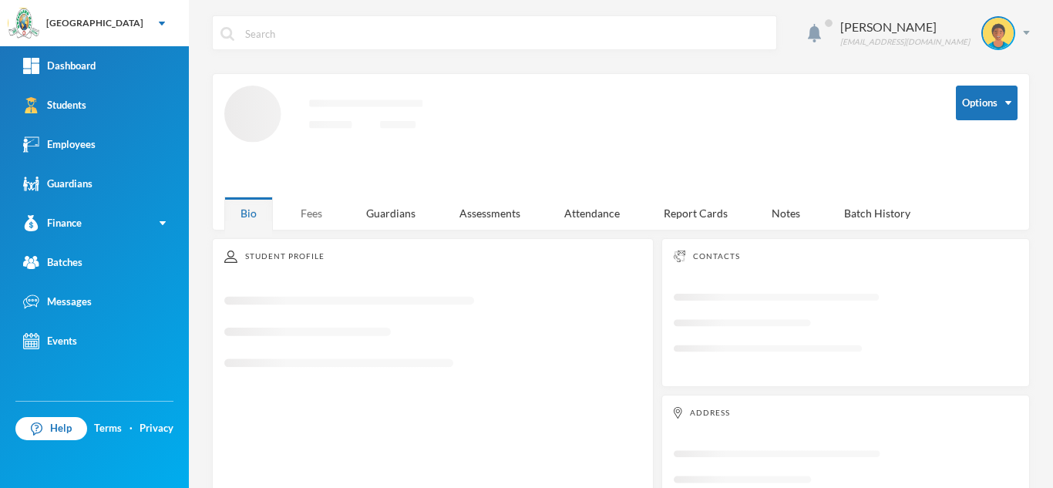
click at [308, 217] on div "Fees" at bounding box center [311, 213] width 54 height 33
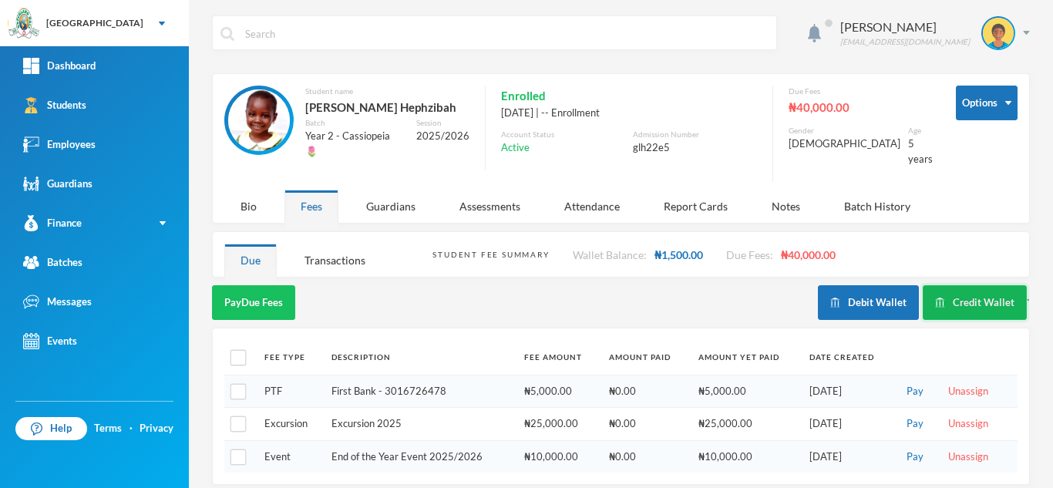
click at [951, 298] on button "Credit Wallet" at bounding box center [975, 302] width 104 height 35
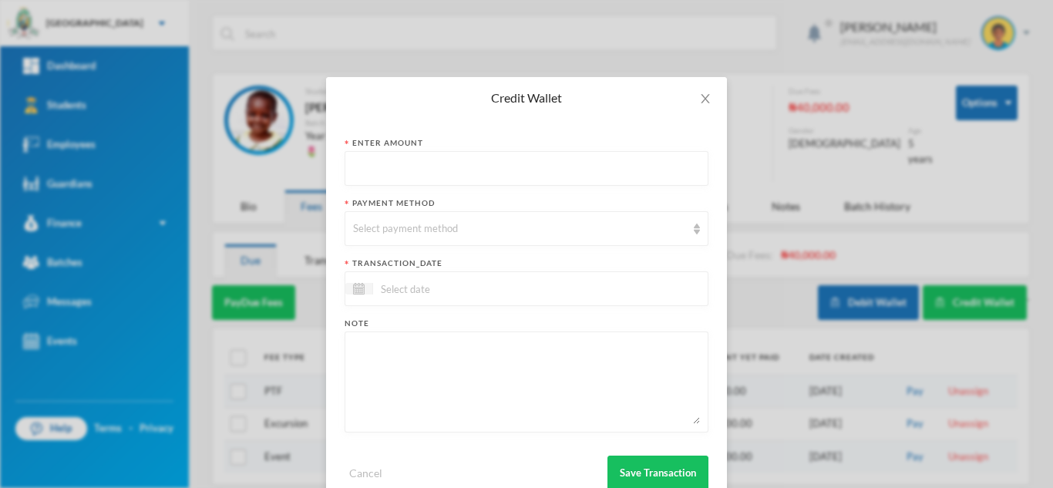
click at [497, 169] on input "text" at bounding box center [526, 169] width 347 height 35
type input "80000"
click at [493, 218] on div "Select payment method" at bounding box center [527, 228] width 364 height 35
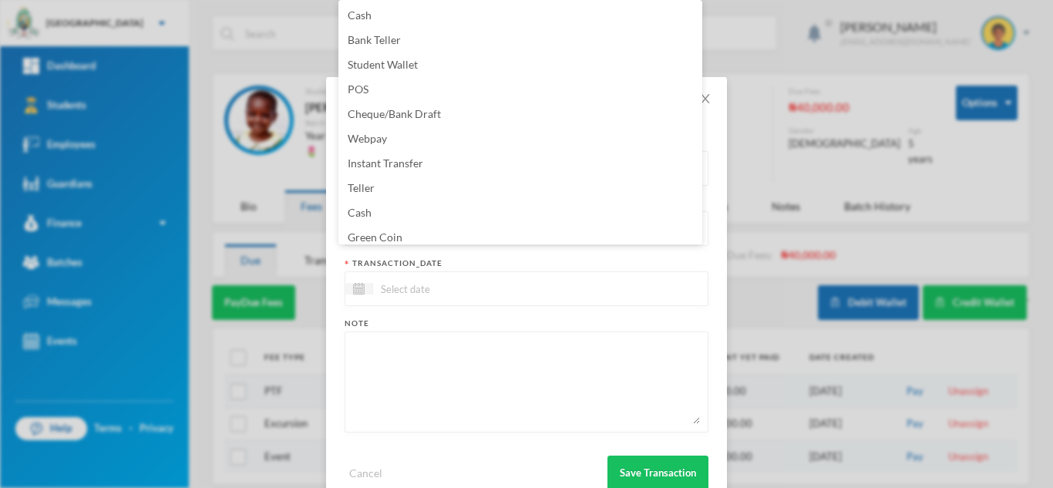
scroll to position [156, 0]
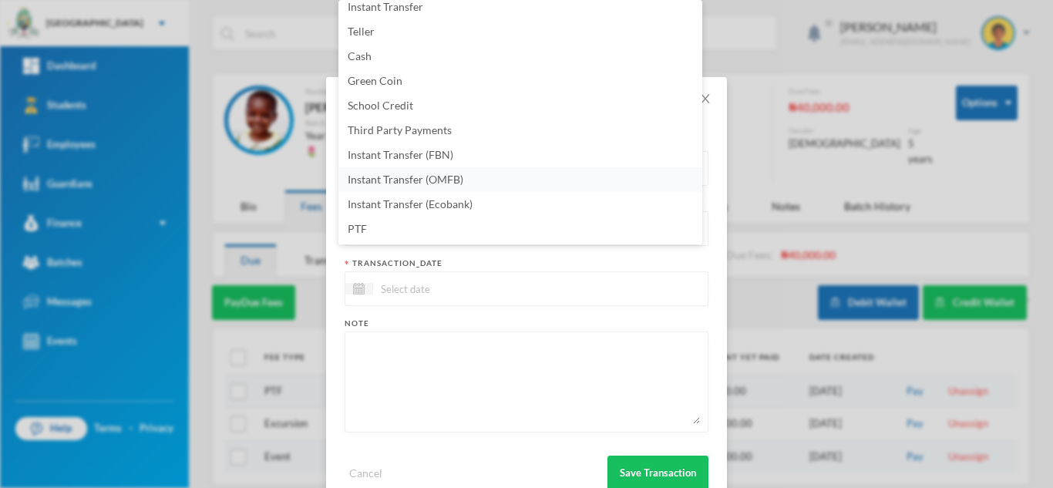
click at [489, 178] on li "Instant Transfer (OMFB)" at bounding box center [520, 179] width 364 height 25
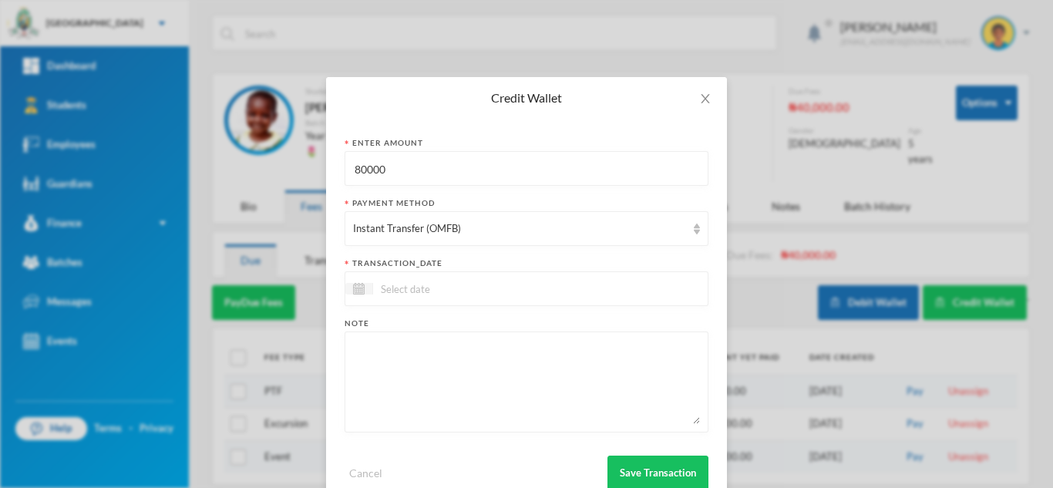
click at [486, 293] on input at bounding box center [437, 289] width 129 height 18
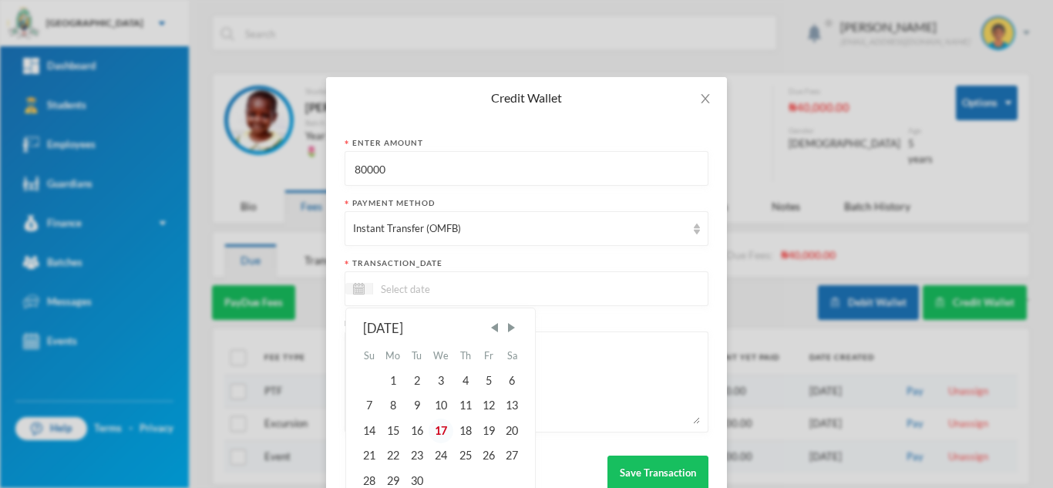
click at [431, 432] on div "17" at bounding box center [441, 431] width 25 height 25
type input "17/09/2025"
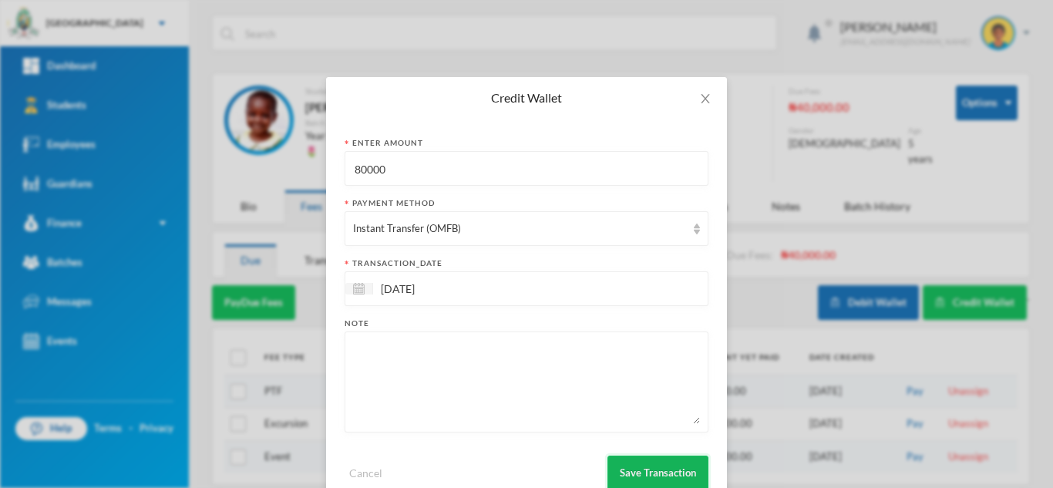
click at [640, 472] on button "Save Transaction" at bounding box center [657, 473] width 101 height 35
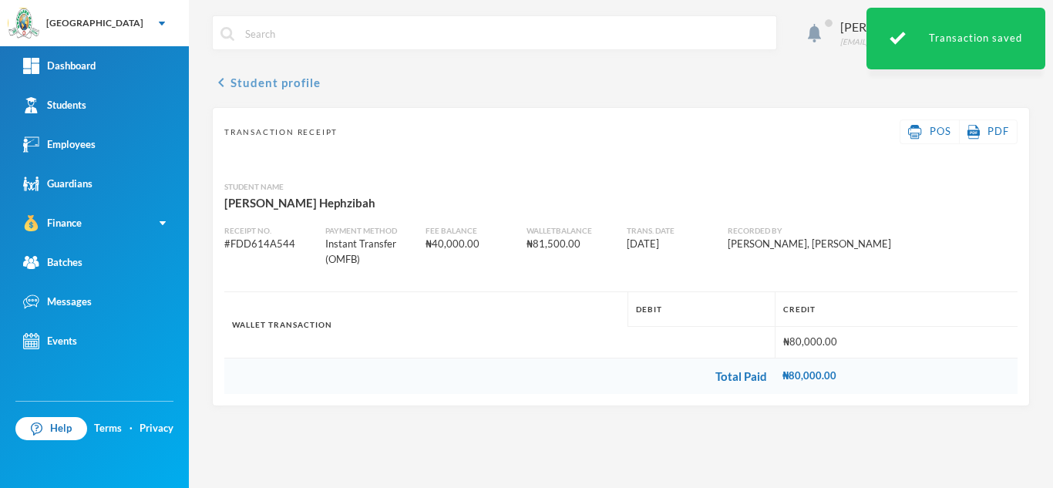
click at [294, 79] on button "chevron_left Student profile" at bounding box center [266, 82] width 109 height 18
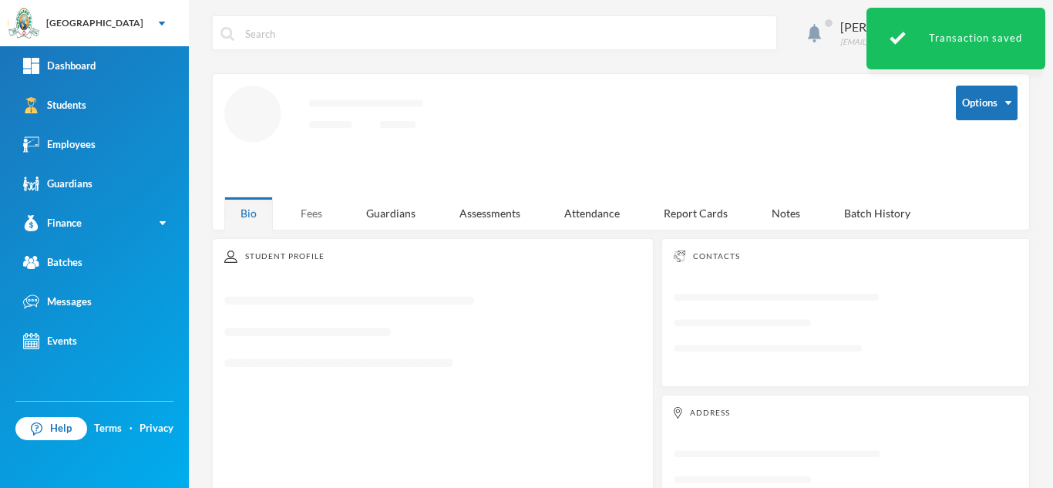
click at [303, 208] on div "Fees" at bounding box center [311, 213] width 54 height 33
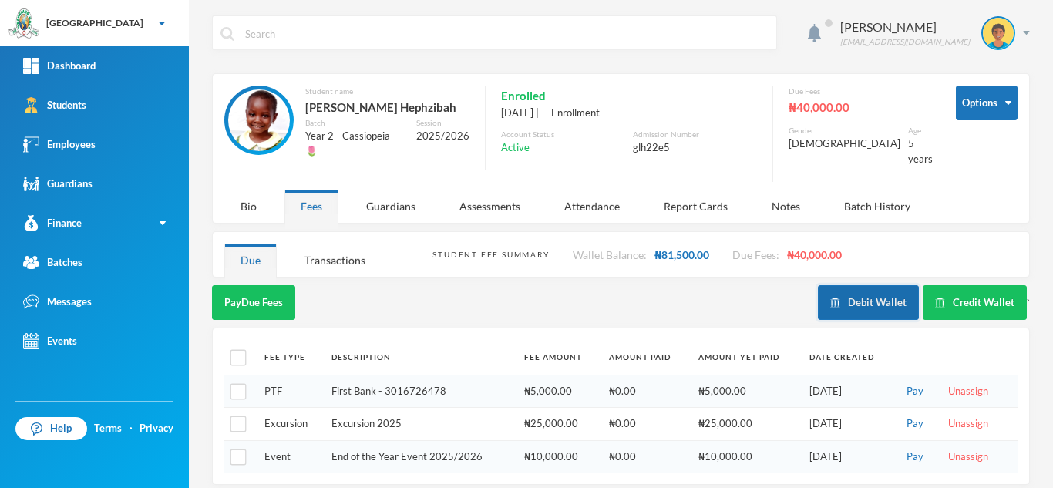
click at [869, 288] on button "Debit Wallet" at bounding box center [868, 302] width 101 height 35
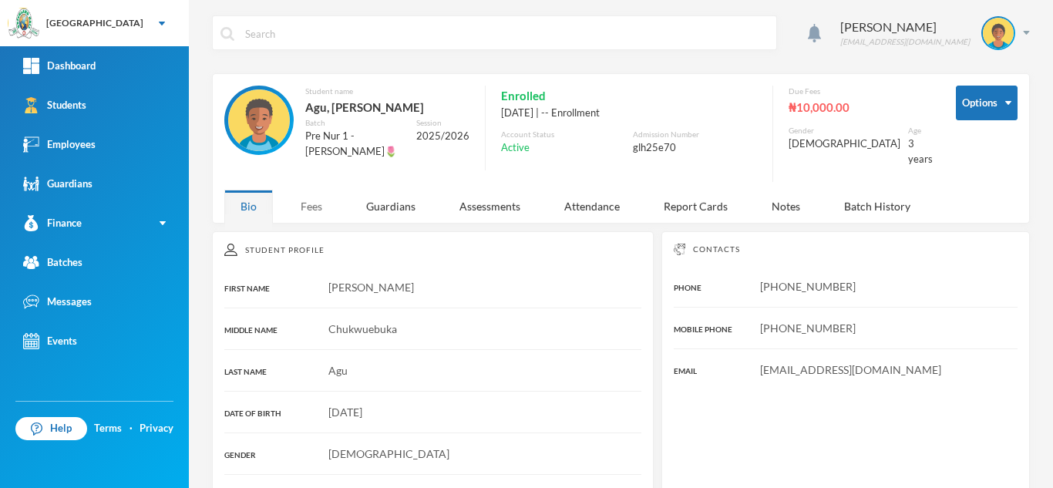
click at [305, 190] on div "Fees" at bounding box center [311, 206] width 54 height 33
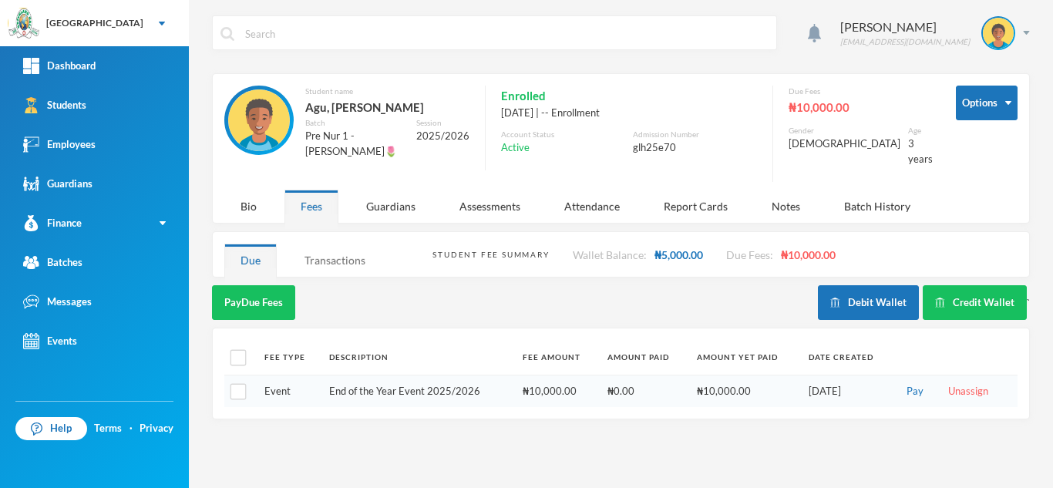
click at [326, 260] on div "Transactions" at bounding box center [334, 260] width 93 height 33
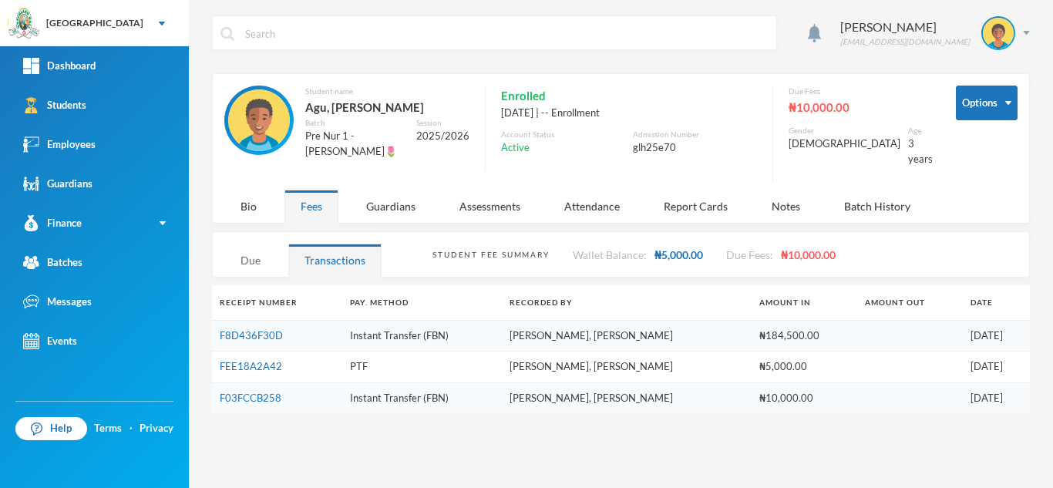
click at [250, 244] on div "Due" at bounding box center [250, 260] width 52 height 33
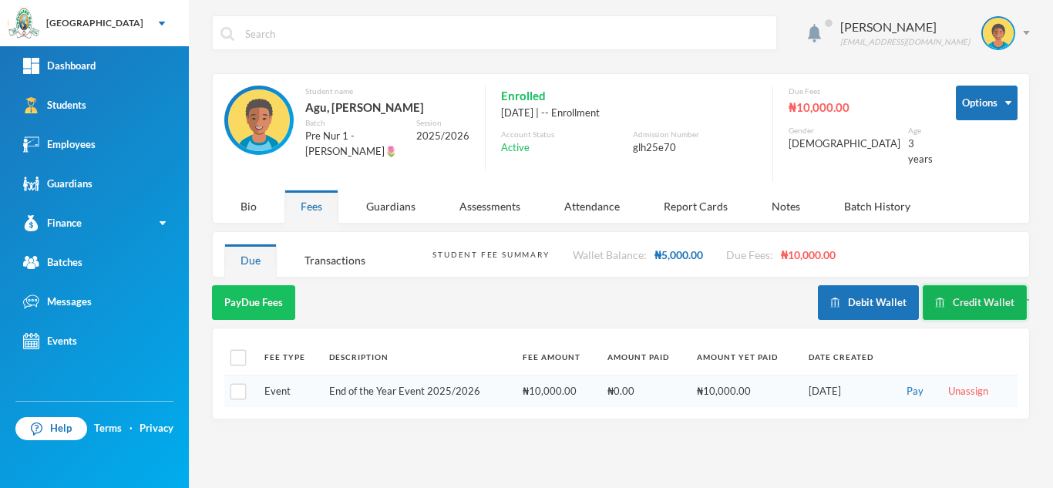
click at [957, 291] on button "Credit Wallet" at bounding box center [975, 302] width 104 height 35
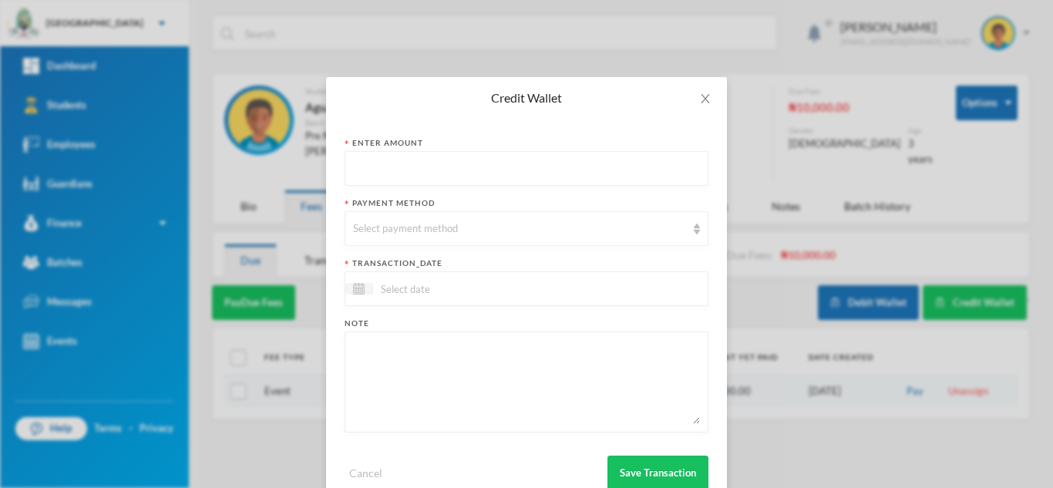
click at [368, 179] on input "text" at bounding box center [526, 169] width 347 height 35
type input "41100"
click at [399, 244] on div "Select payment method" at bounding box center [527, 228] width 364 height 35
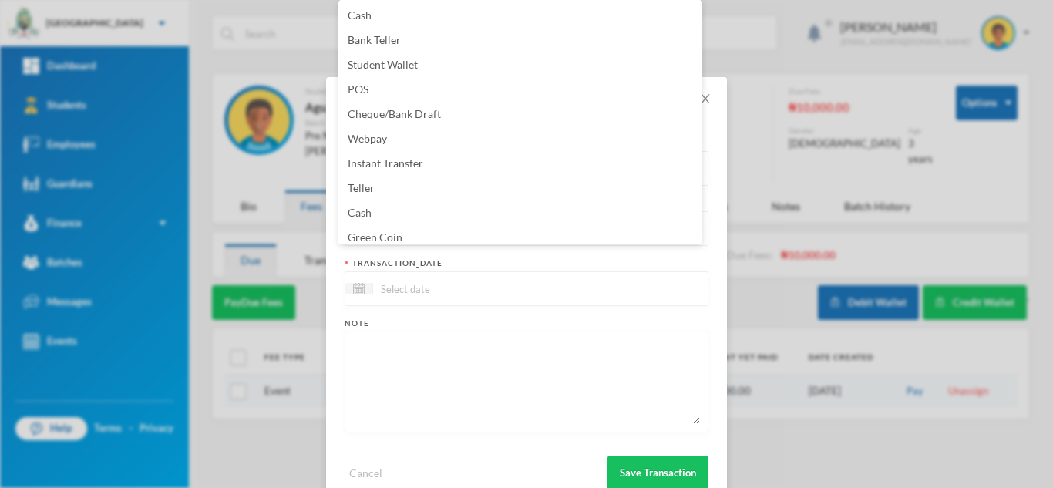
scroll to position [104, 0]
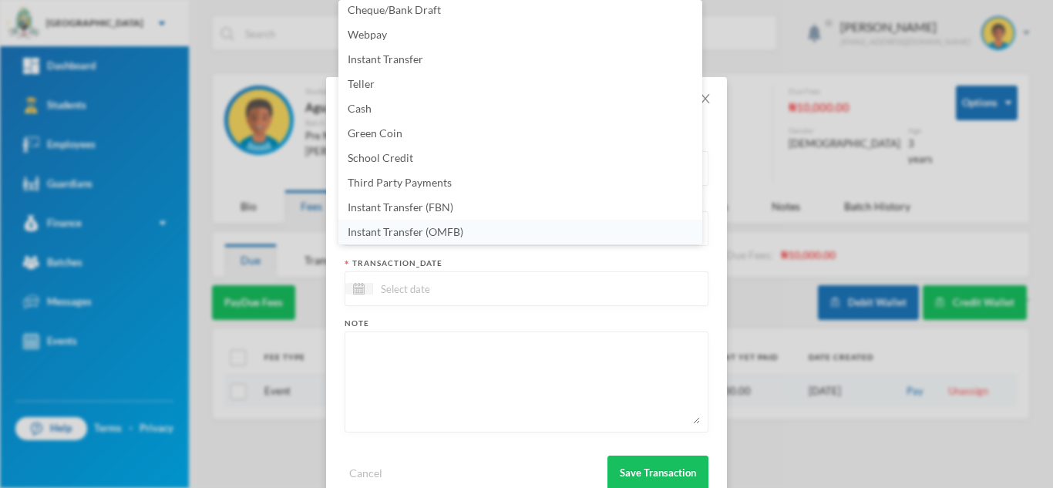
click at [420, 227] on span "Instant Transfer (OMFB)" at bounding box center [406, 231] width 116 height 13
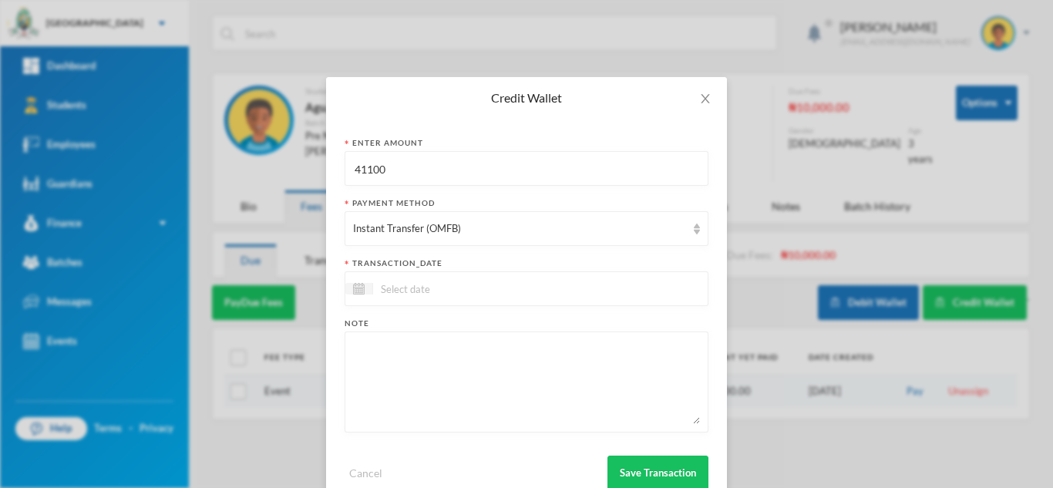
click at [405, 299] on div at bounding box center [527, 288] width 364 height 35
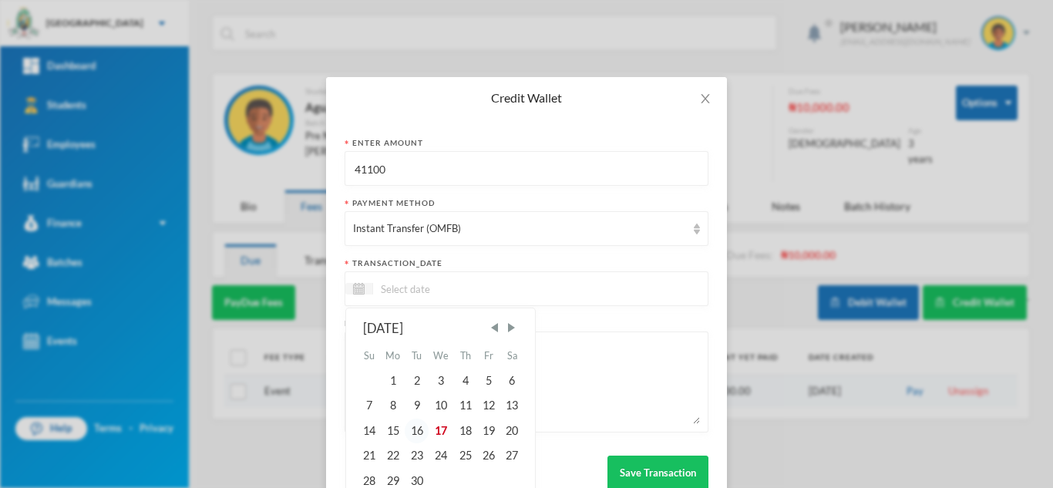
click at [413, 425] on div "16" at bounding box center [416, 431] width 23 height 25
type input "[DATE]"
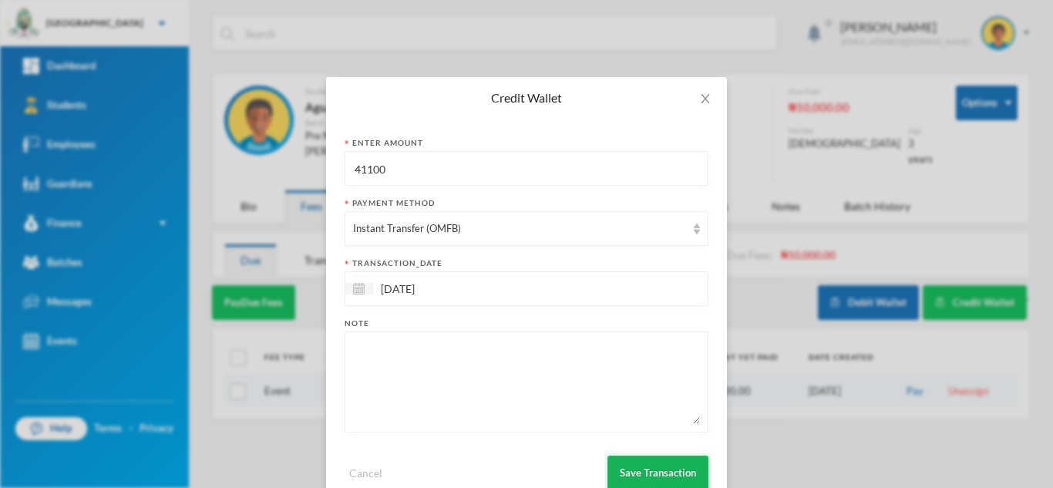
click at [626, 461] on button "Save Transaction" at bounding box center [657, 473] width 101 height 35
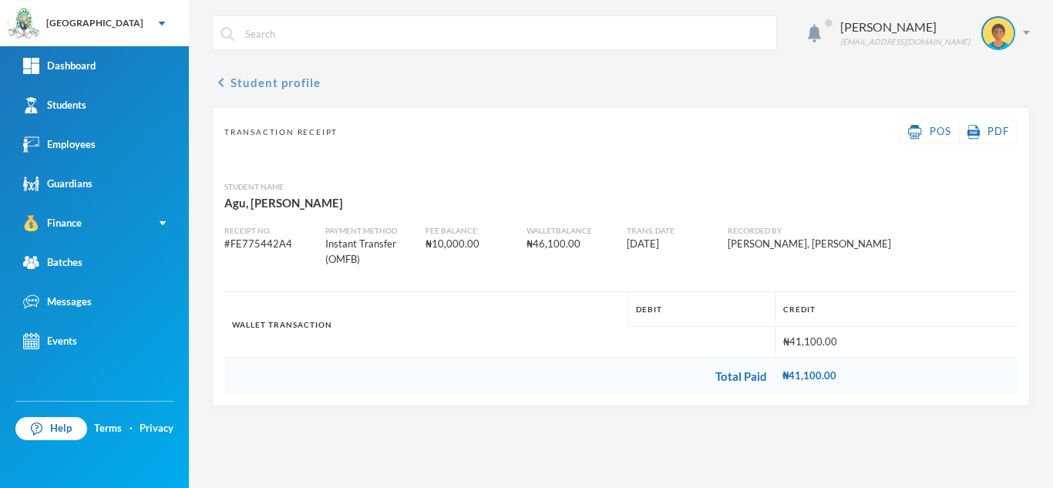
click at [250, 75] on button "chevron_left Student profile" at bounding box center [266, 82] width 109 height 18
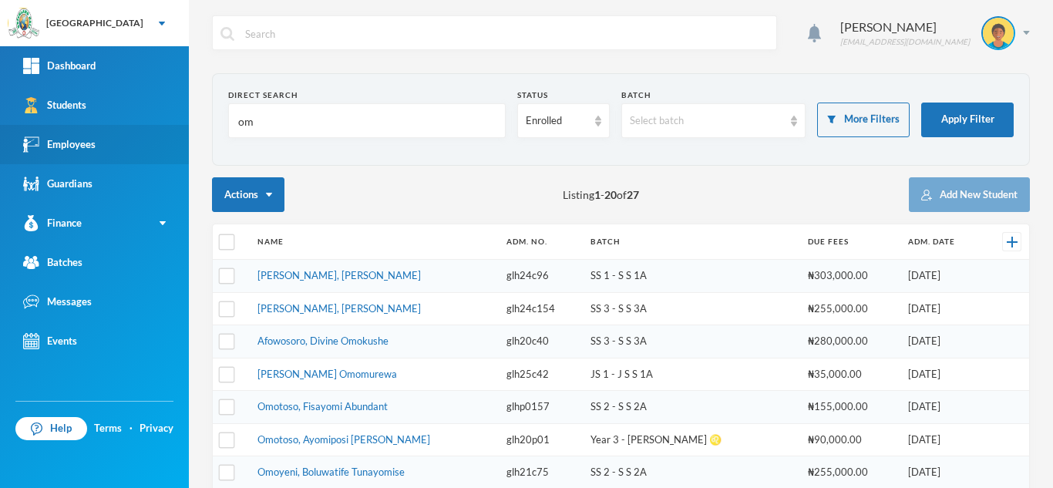
drag, startPoint x: 259, startPoint y: 119, endPoint x: 159, endPoint y: 136, distance: 101.8
click at [159, 136] on div "Greenland Hall Your Bluebic Account Greenland Hall Add a New School Dashboard S…" at bounding box center [526, 244] width 1053 height 488
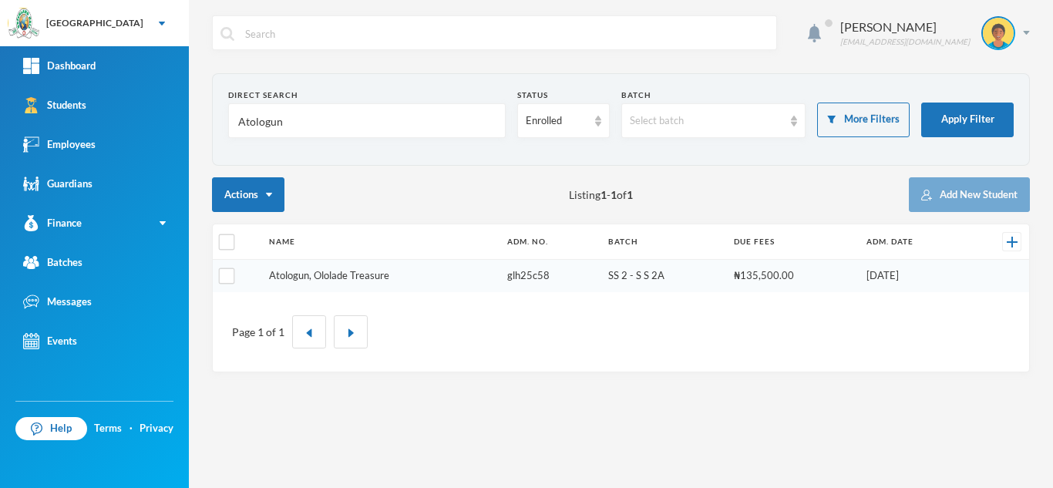
type input "Atologun"
click at [336, 275] on link "Atologun, Ololade Treasure" at bounding box center [329, 275] width 120 height 12
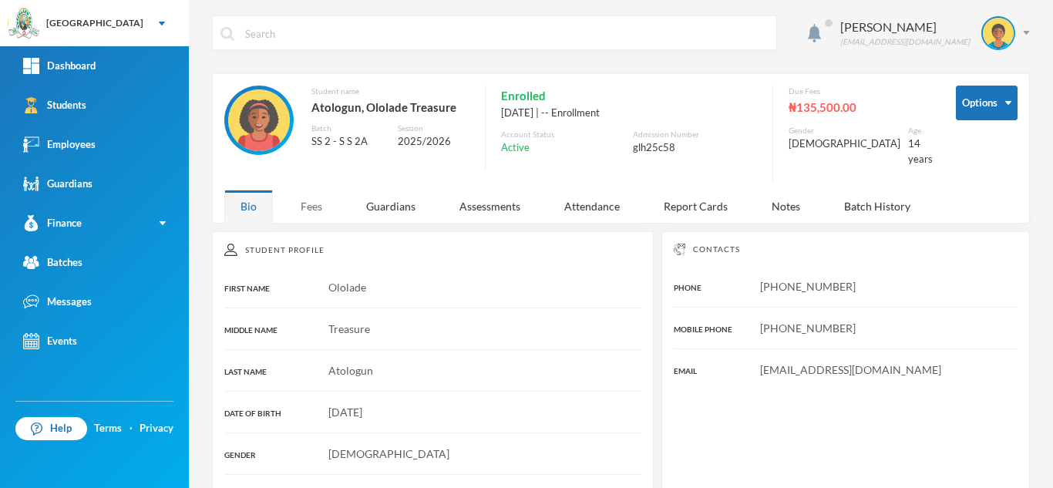
click at [305, 199] on div "Fees" at bounding box center [311, 206] width 54 height 33
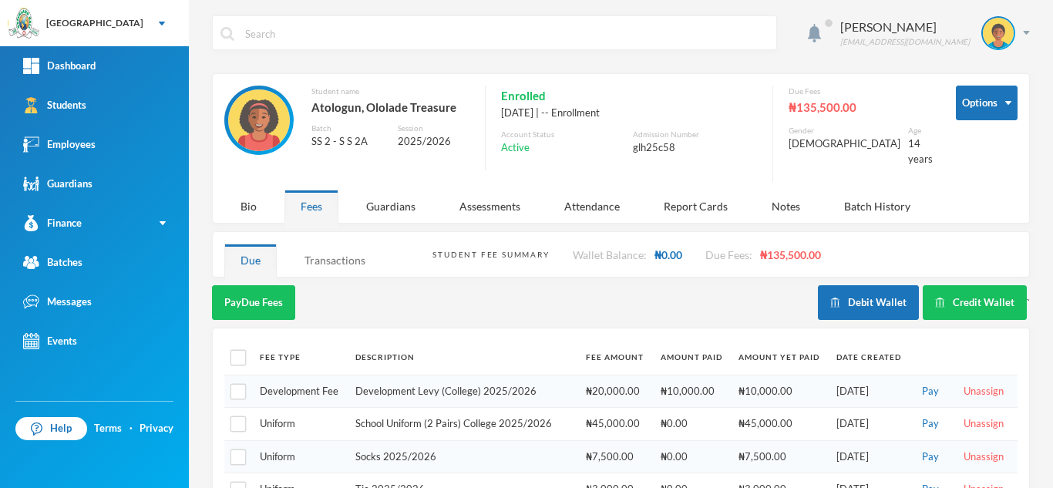
click at [347, 245] on div "Transactions" at bounding box center [334, 260] width 93 height 33
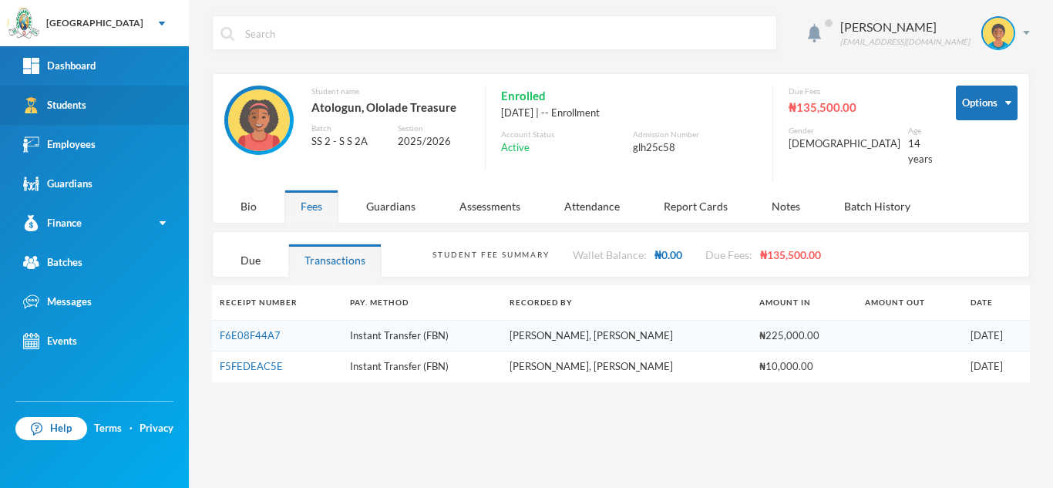
click at [84, 108] on div "Students" at bounding box center [54, 105] width 63 height 16
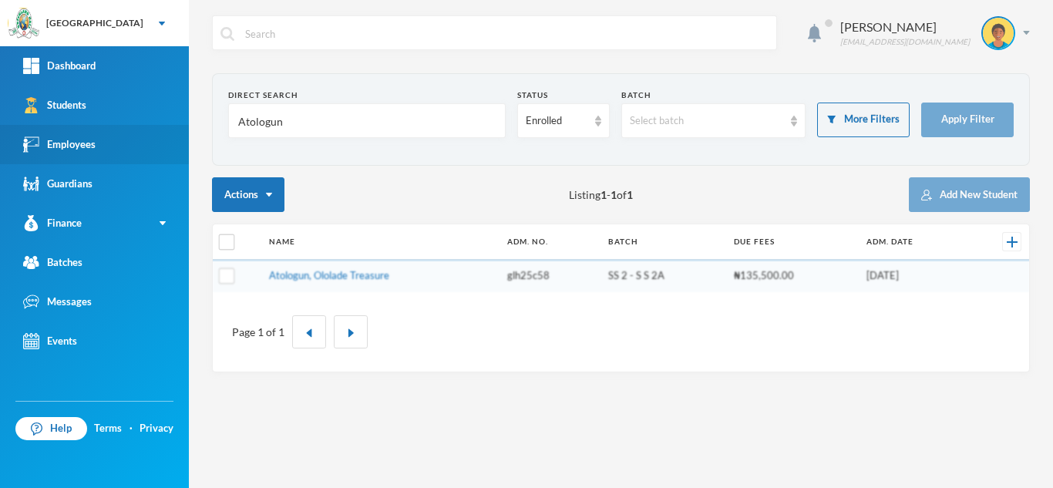
drag, startPoint x: 284, startPoint y: 129, endPoint x: 160, endPoint y: 150, distance: 125.8
click at [160, 150] on div "Greenland Hall Your Bluebic Account Greenland Hall Add a New School Dashboard S…" at bounding box center [526, 244] width 1053 height 488
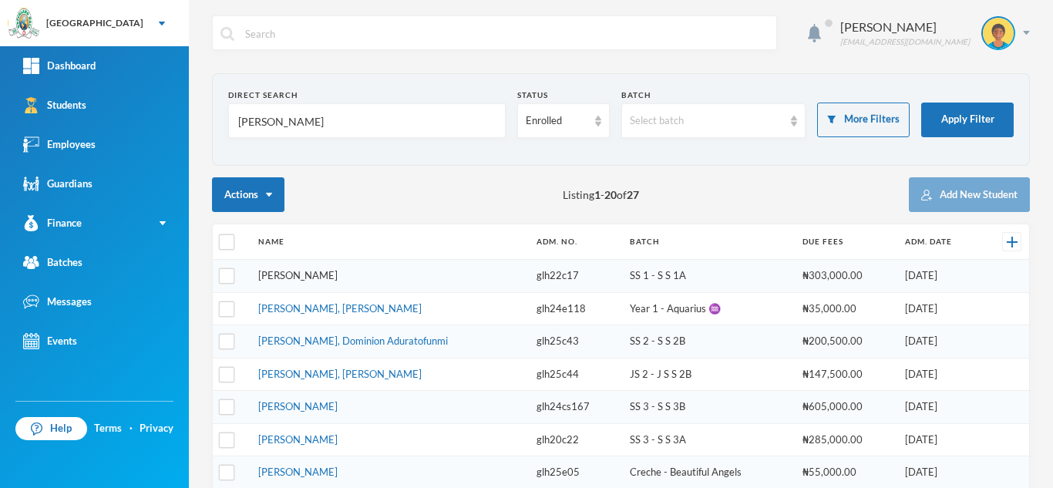
type input "emmanuel"
click at [310, 277] on link "[PERSON_NAME]" at bounding box center [297, 275] width 79 height 12
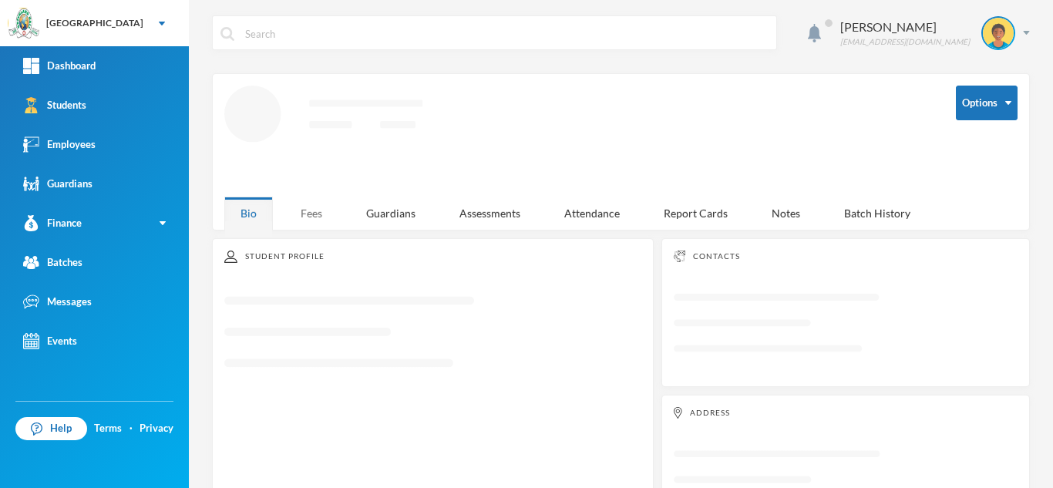
click at [311, 218] on div "Fees" at bounding box center [311, 213] width 54 height 33
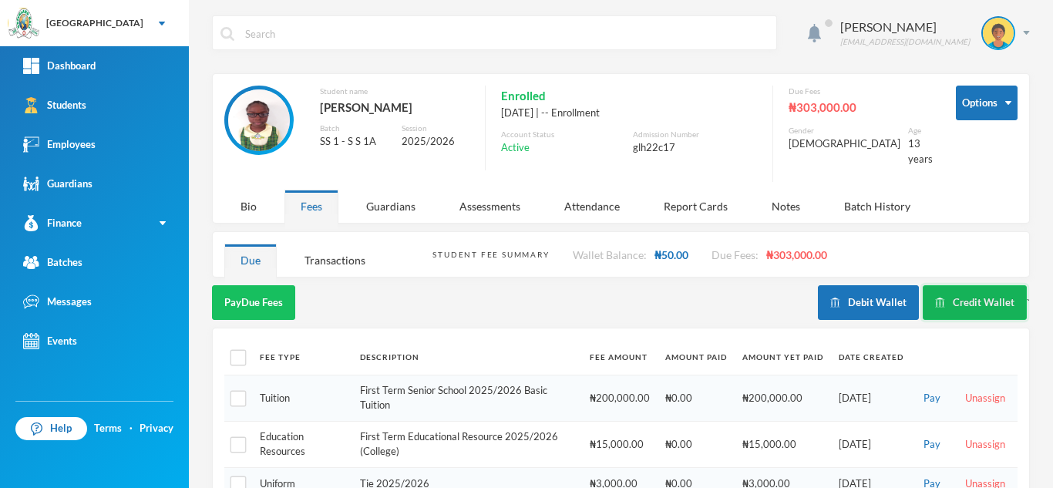
click at [960, 291] on button "Credit Wallet" at bounding box center [975, 302] width 104 height 35
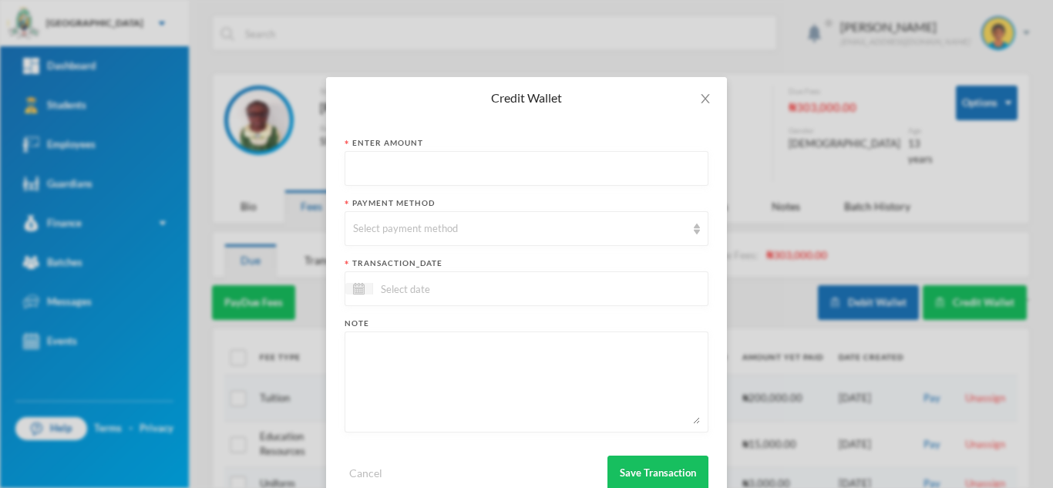
click at [414, 167] on input "text" at bounding box center [526, 169] width 347 height 35
type input "12000"
click at [401, 229] on div "Select payment method" at bounding box center [519, 228] width 333 height 15
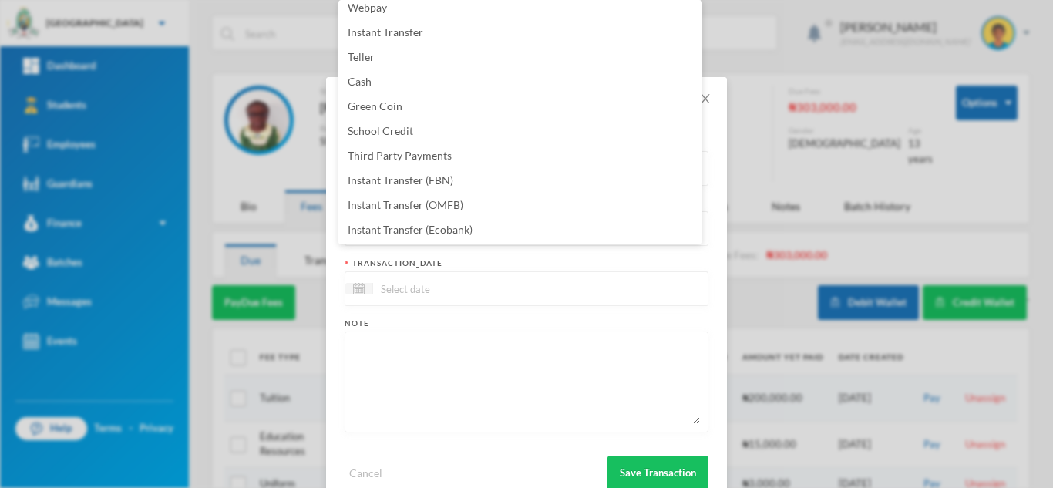
scroll to position [156, 0]
click at [476, 182] on li "Instant Transfer (OMFB)" at bounding box center [520, 179] width 364 height 25
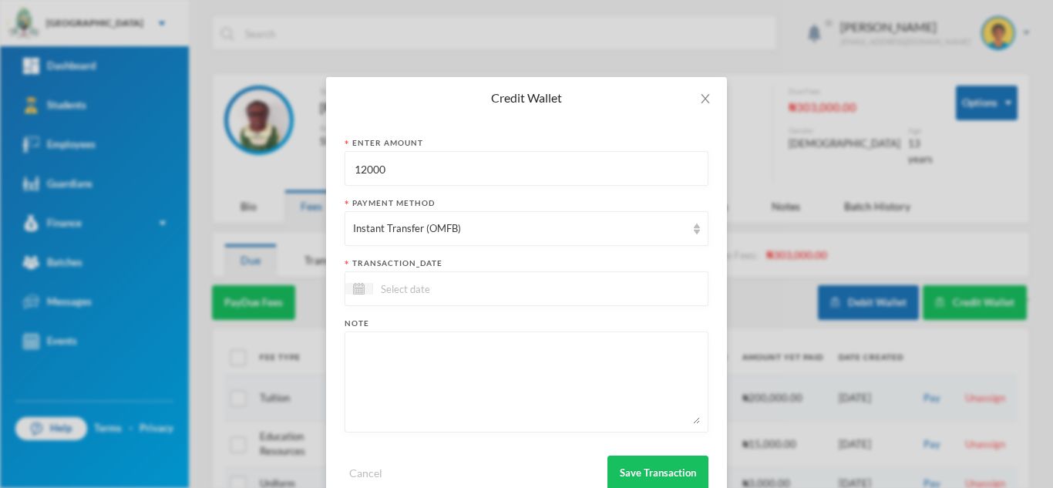
click at [463, 290] on input at bounding box center [437, 289] width 129 height 18
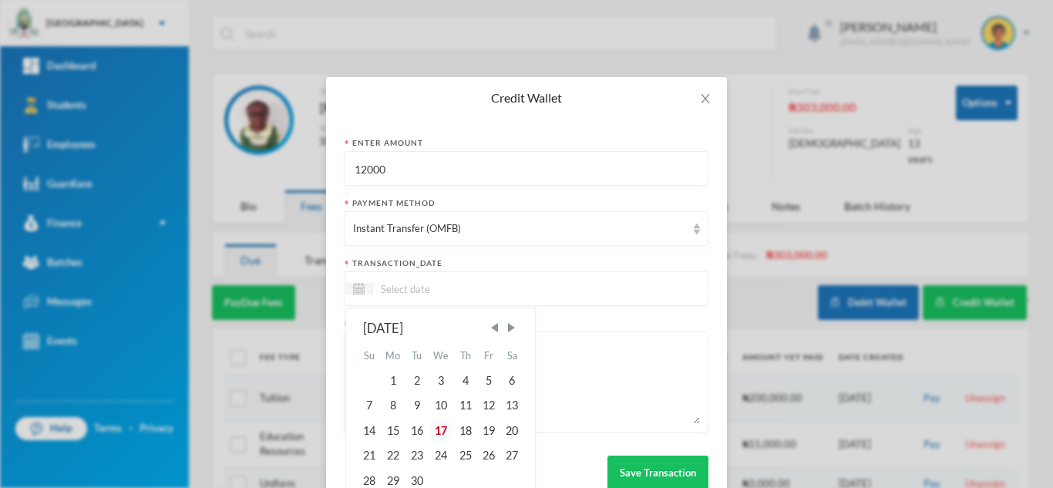
click at [432, 431] on div "17" at bounding box center [441, 431] width 25 height 25
type input "[DATE]"
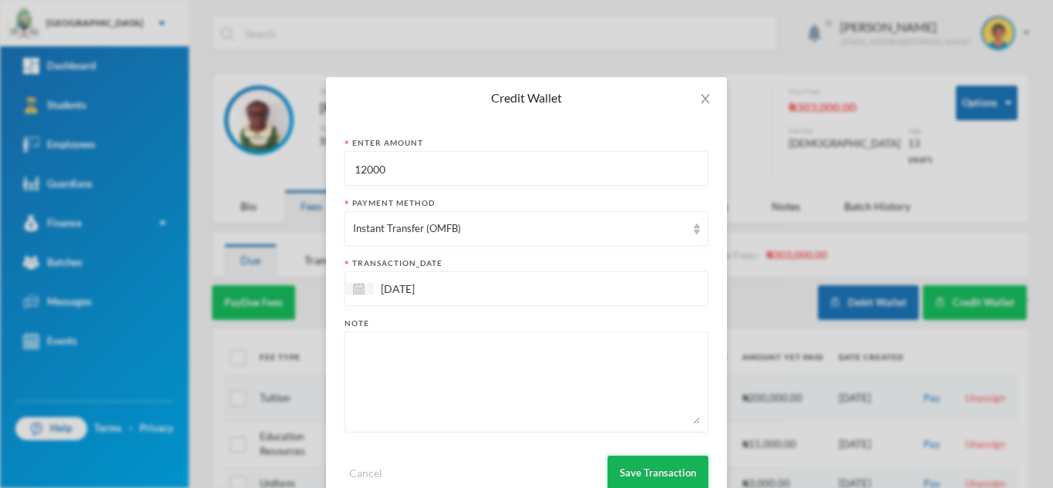
click at [628, 465] on button "Save Transaction" at bounding box center [657, 473] width 101 height 35
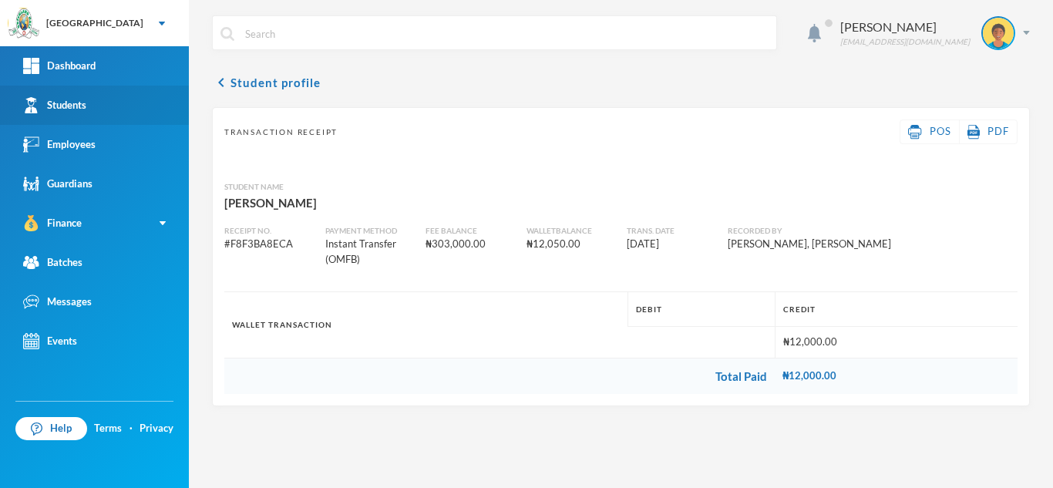
click at [66, 112] on div "Students" at bounding box center [54, 105] width 63 height 16
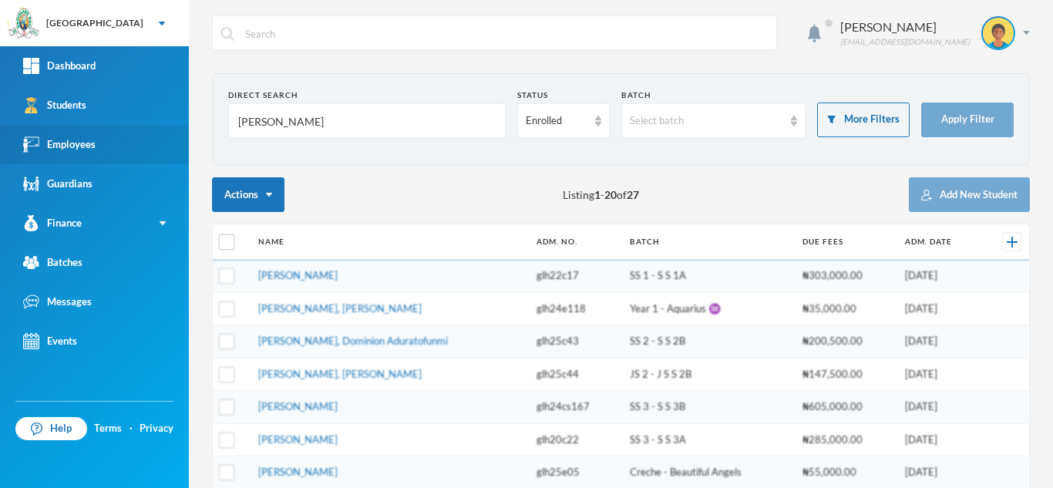
drag, startPoint x: 303, startPoint y: 129, endPoint x: 154, endPoint y: 133, distance: 148.8
click at [154, 133] on div "Greenland Hall Your Bluebic Account Greenland Hall Add a New School Dashboard S…" at bounding box center [526, 244] width 1053 height 488
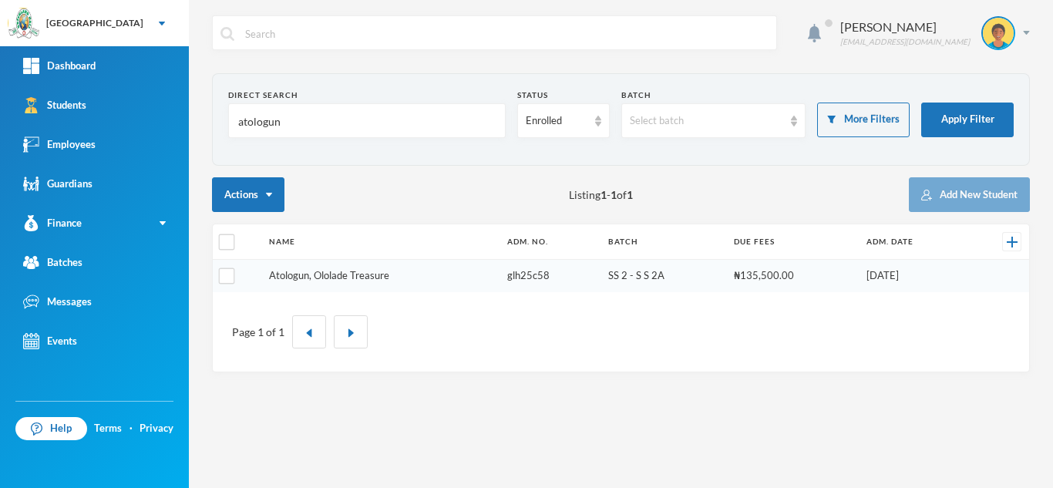
type input "atologun"
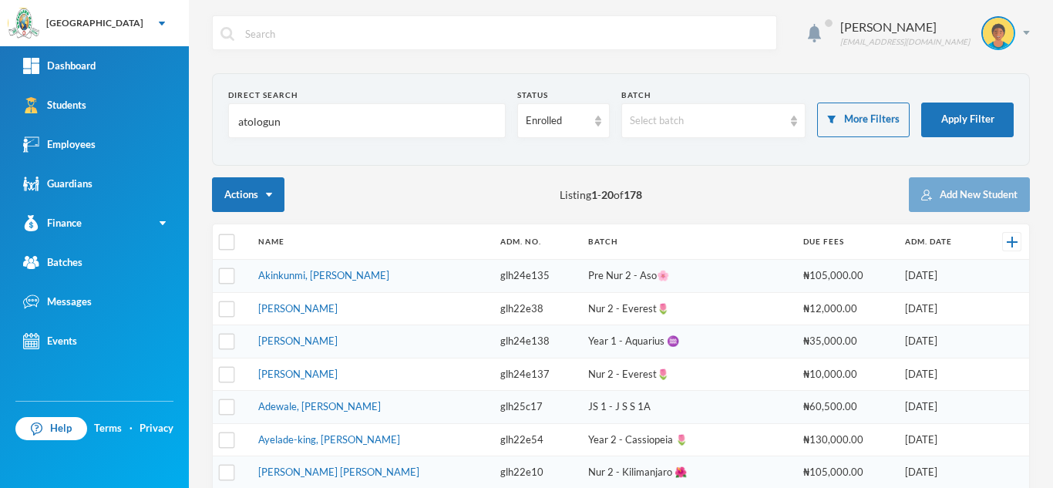
click at [298, 271] on link "Akinkunmi, [PERSON_NAME]" at bounding box center [323, 275] width 131 height 12
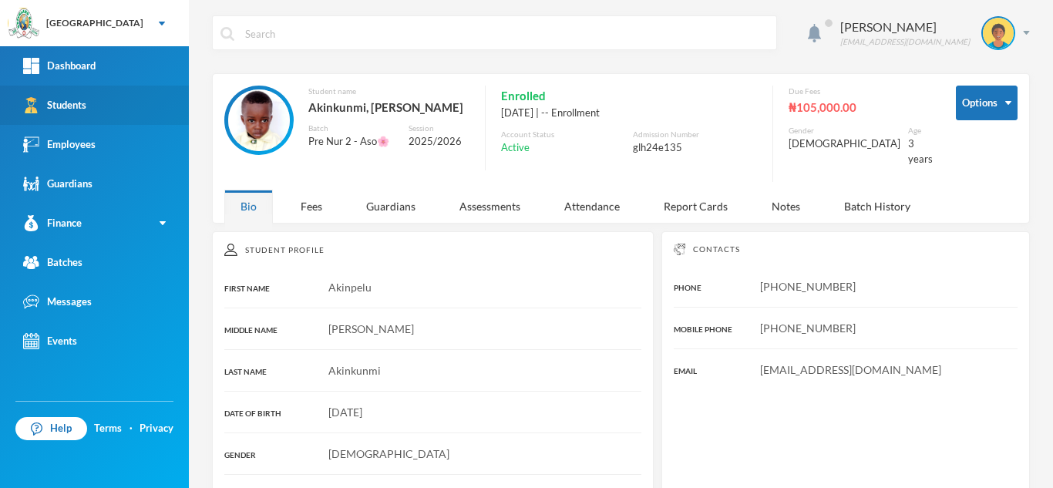
click at [118, 101] on link "Students" at bounding box center [94, 105] width 189 height 39
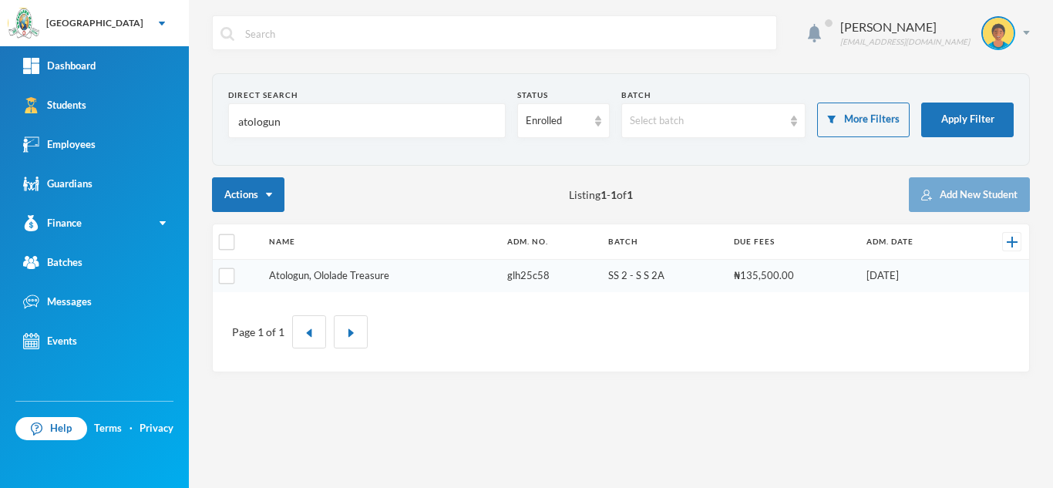
click at [331, 278] on link "Atologun, Ololade Treasure" at bounding box center [329, 275] width 120 height 12
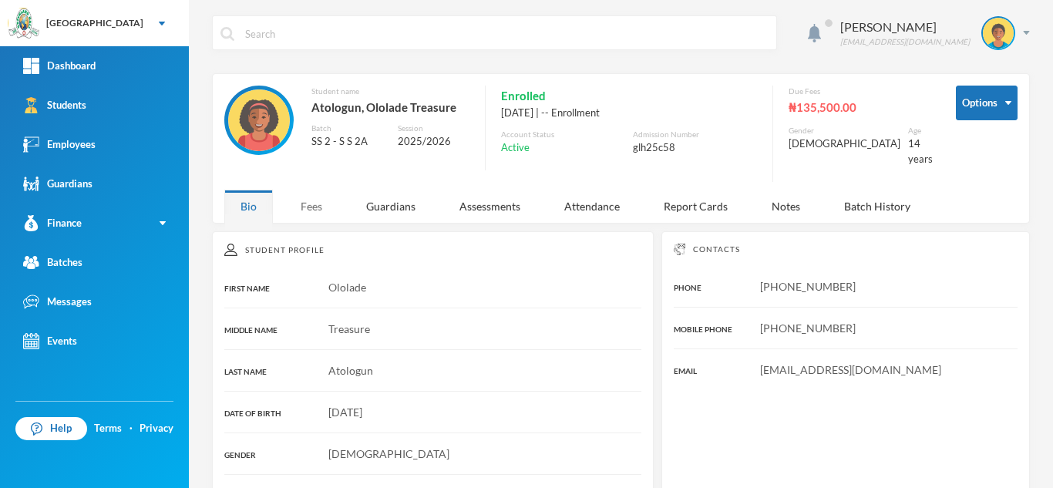
click at [306, 209] on div "Fees" at bounding box center [311, 206] width 54 height 33
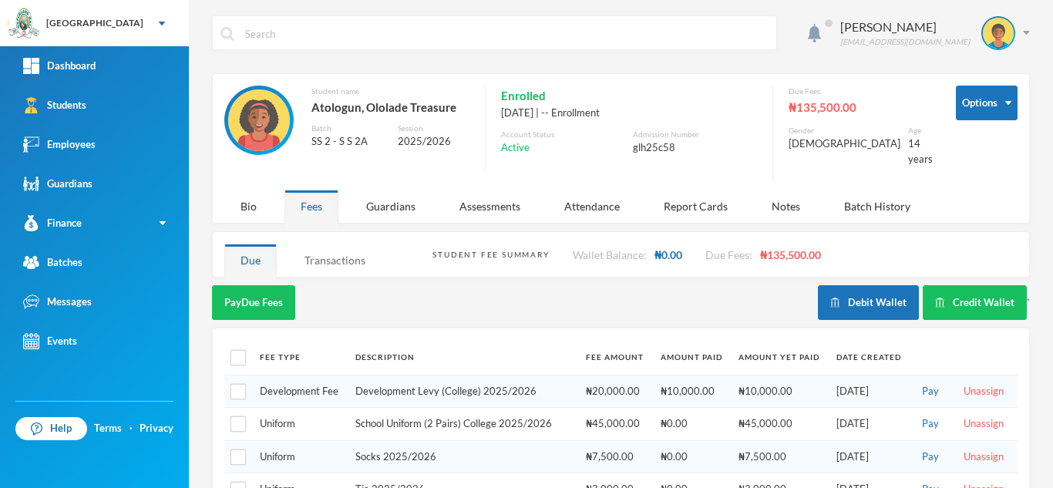
click at [317, 244] on div "Transactions" at bounding box center [334, 260] width 93 height 33
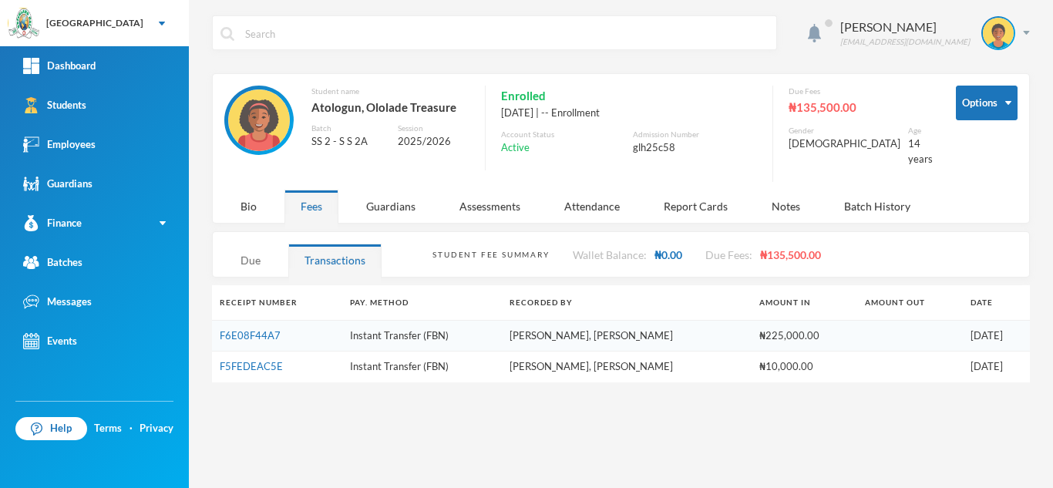
click at [250, 247] on div "Due" at bounding box center [250, 260] width 52 height 33
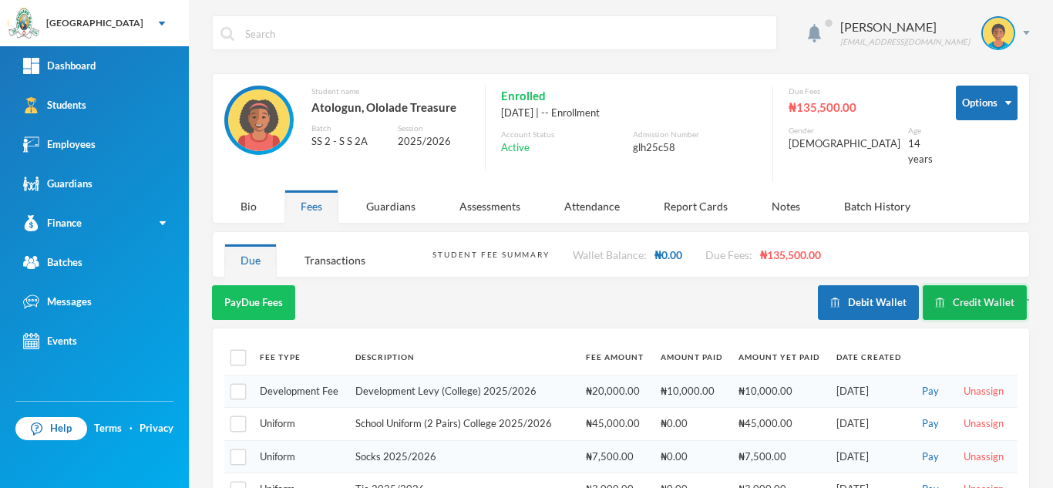
click at [952, 285] on button "Credit Wallet" at bounding box center [975, 302] width 104 height 35
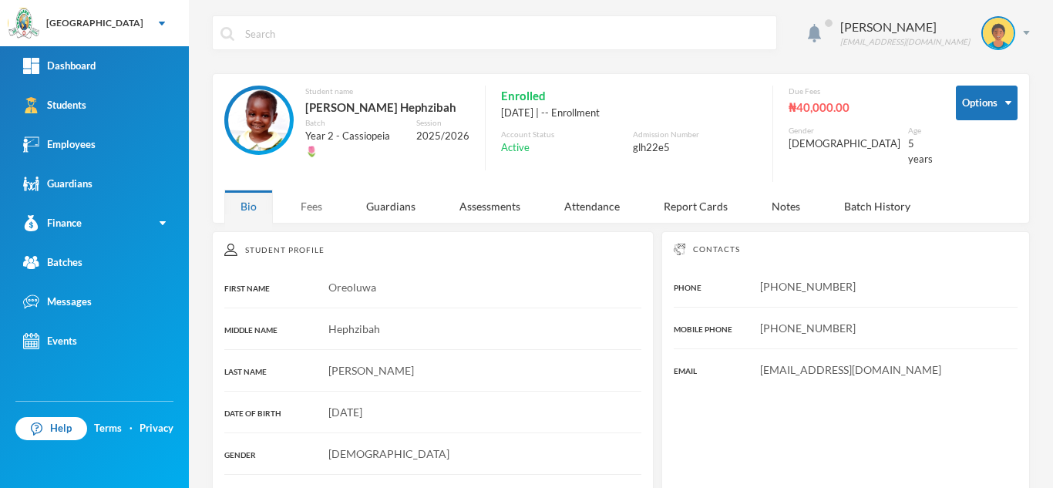
click at [301, 200] on div "Fees" at bounding box center [311, 206] width 54 height 33
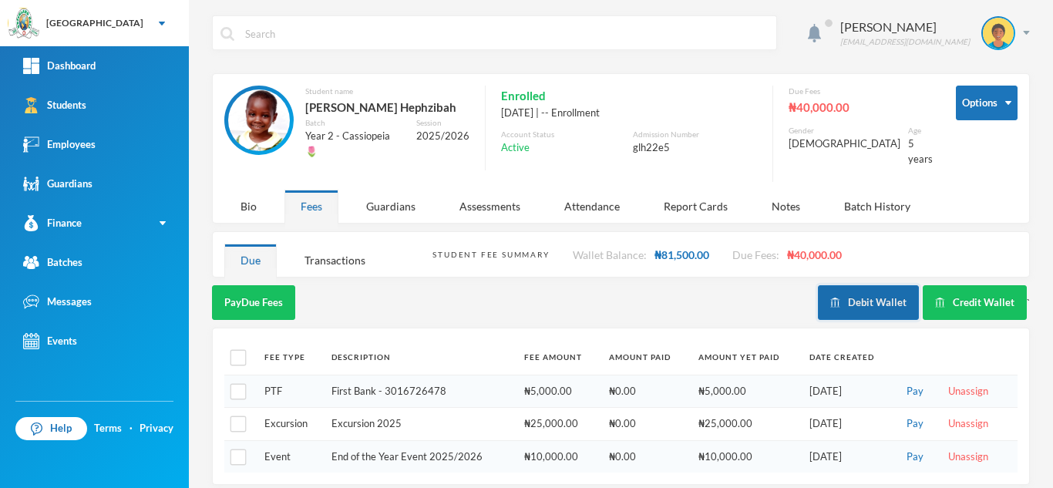
click at [846, 297] on button "Debit Wallet" at bounding box center [868, 302] width 101 height 35
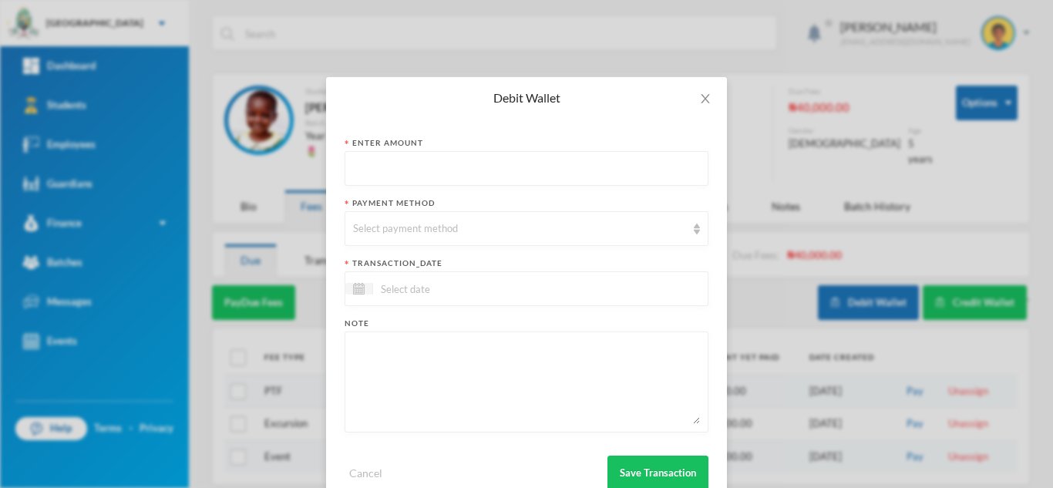
click at [375, 166] on input "text" at bounding box center [526, 169] width 347 height 35
type input "48800"
click at [416, 224] on div "Select payment method" at bounding box center [519, 228] width 333 height 15
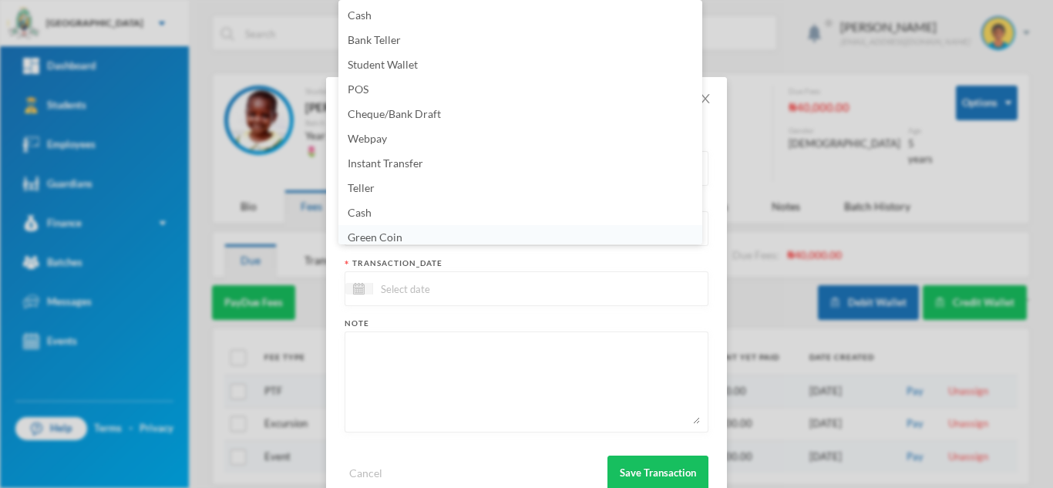
scroll to position [5, 0]
click at [415, 230] on li "Green Coin" at bounding box center [520, 232] width 364 height 25
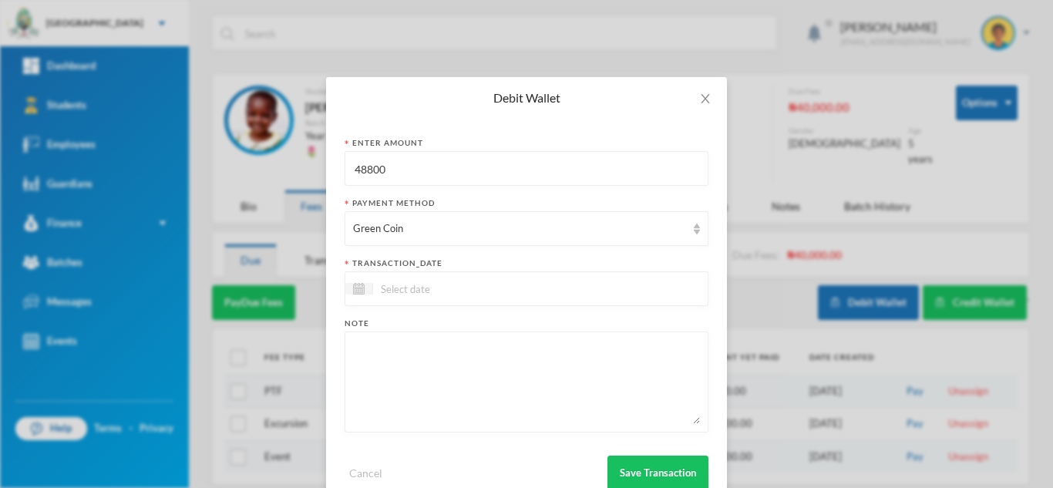
click at [384, 298] on div at bounding box center [527, 288] width 364 height 35
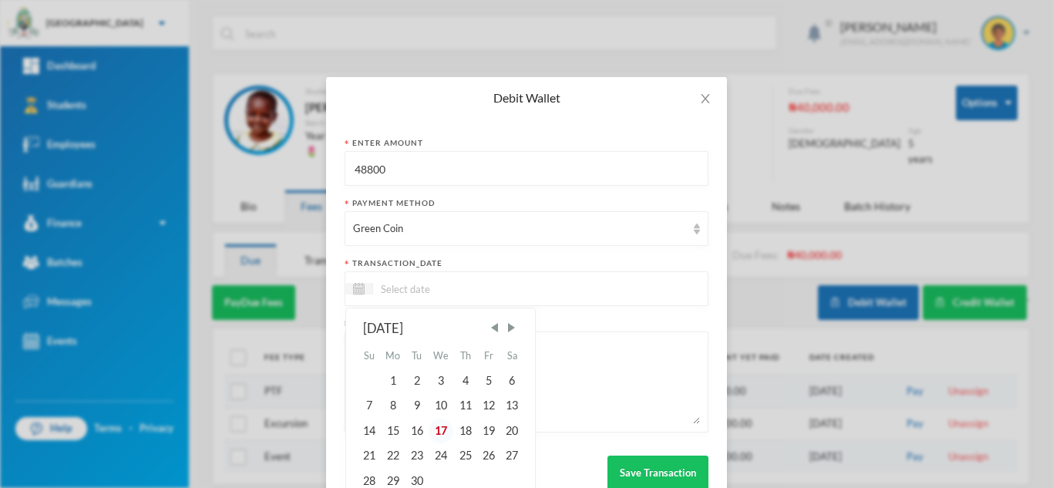
click at [436, 424] on div "17" at bounding box center [441, 431] width 25 height 25
type input "[DATE]"
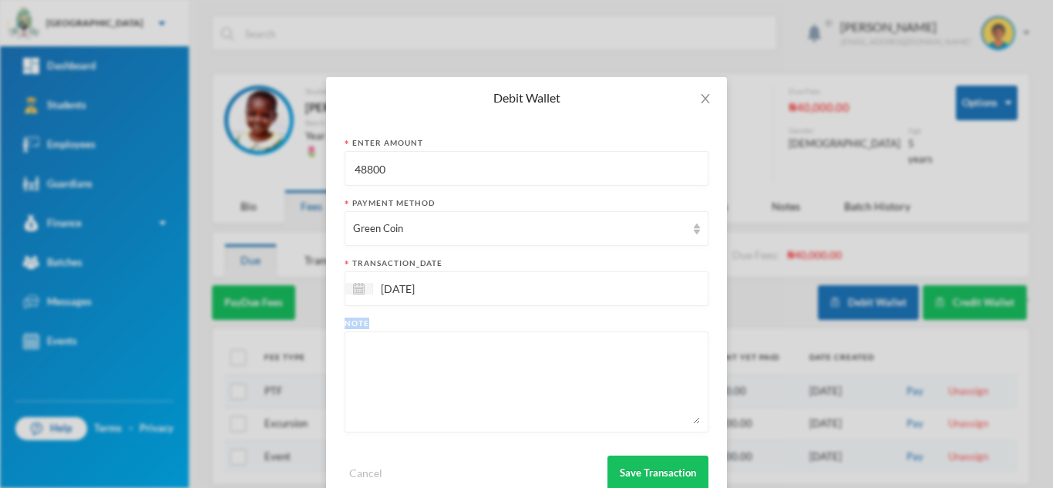
drag, startPoint x: 436, startPoint y: 424, endPoint x: 421, endPoint y: 402, distance: 26.5
click at [421, 402] on div at bounding box center [527, 381] width 364 height 101
click at [421, 402] on textarea at bounding box center [526, 382] width 347 height 84
type textarea "books"
click at [639, 469] on button "Save Transaction" at bounding box center [657, 473] width 101 height 35
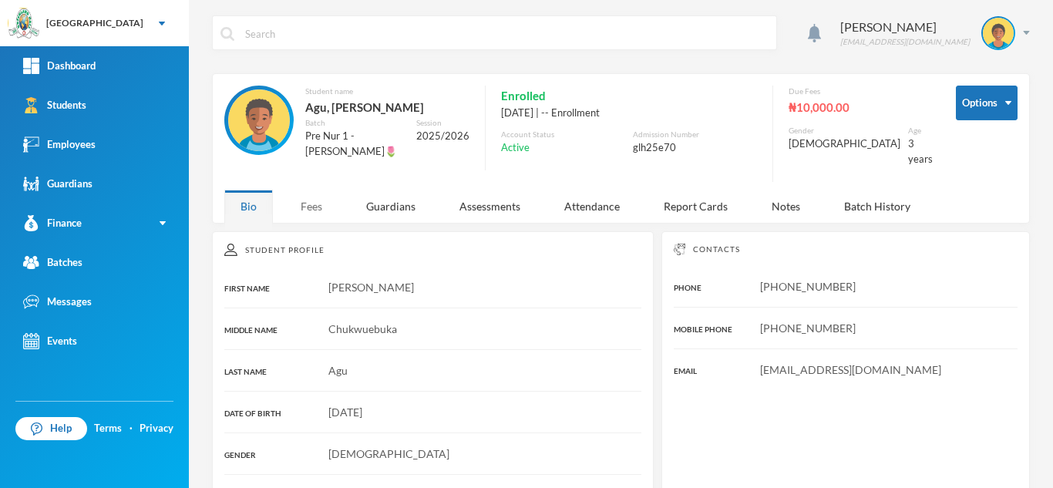
click at [307, 203] on div "Fees" at bounding box center [311, 206] width 54 height 33
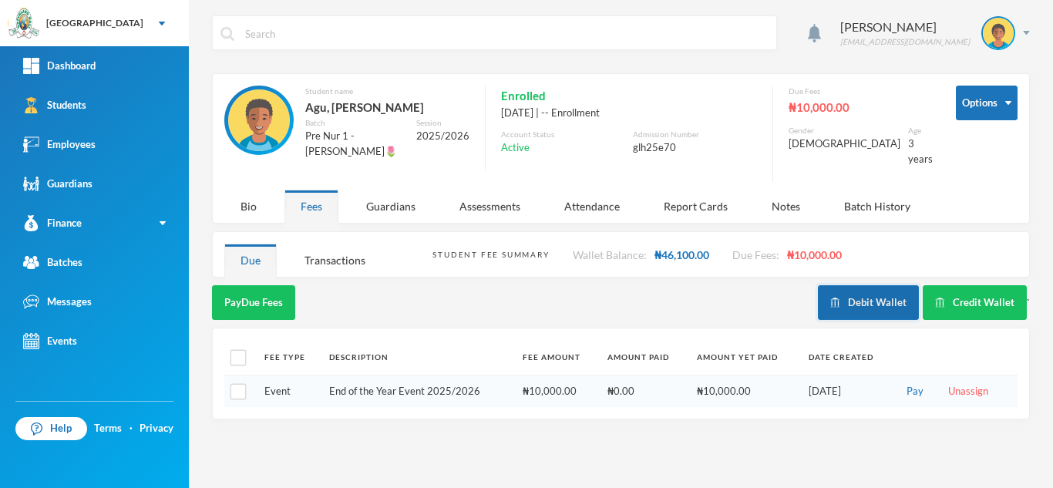
click at [876, 298] on button "Debit Wallet" at bounding box center [868, 302] width 101 height 35
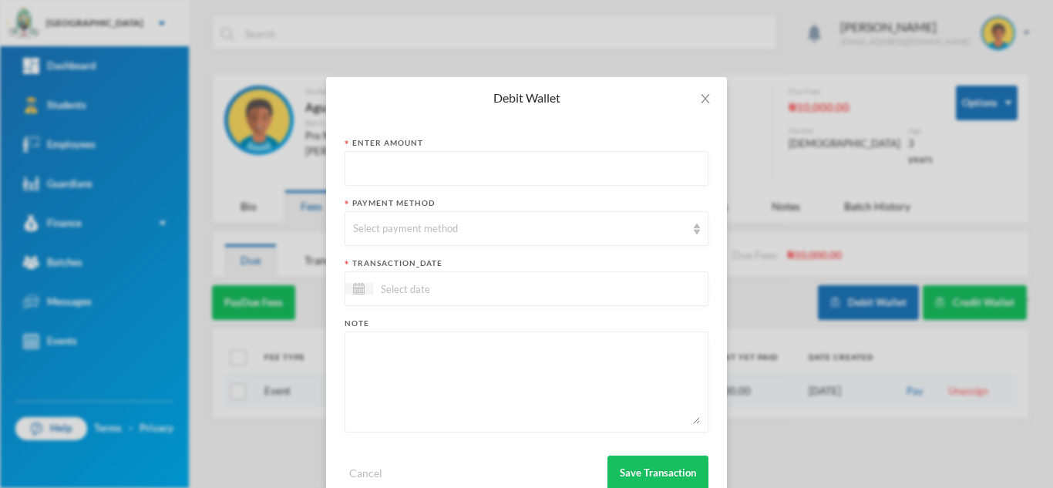
click at [432, 173] on input "text" at bounding box center [526, 169] width 347 height 35
type input "35100"
click at [419, 235] on div "Select payment method" at bounding box center [519, 228] width 333 height 15
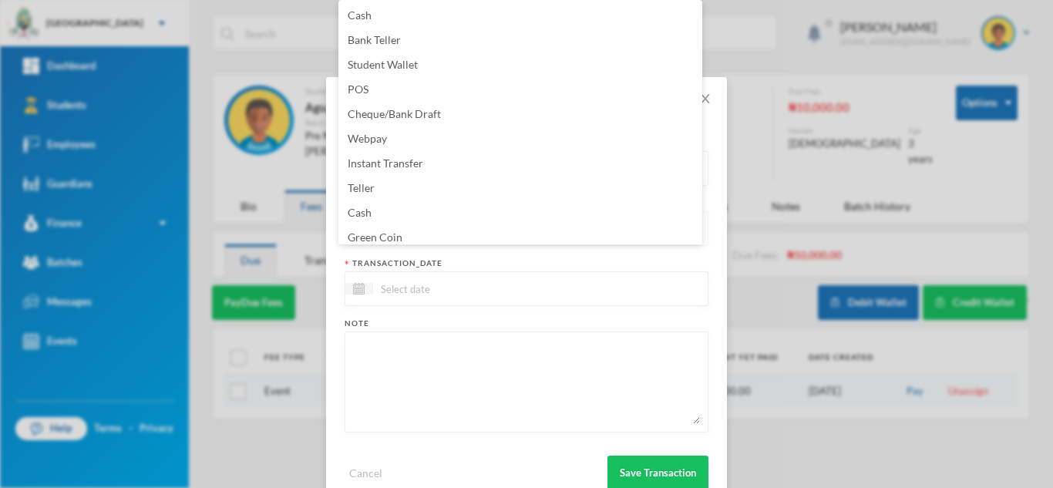
scroll to position [5, 0]
click at [419, 235] on li "Green Coin" at bounding box center [520, 232] width 364 height 25
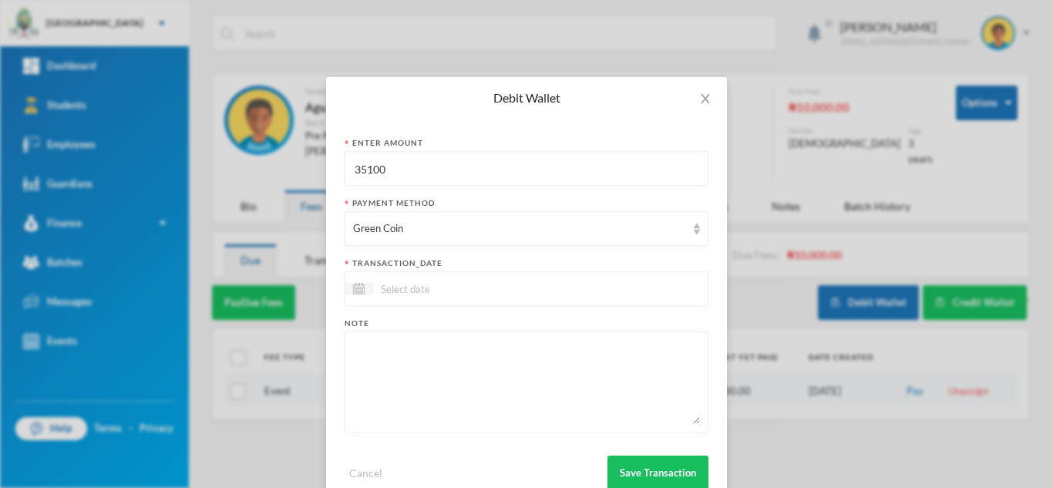
click at [478, 296] on input at bounding box center [437, 289] width 129 height 18
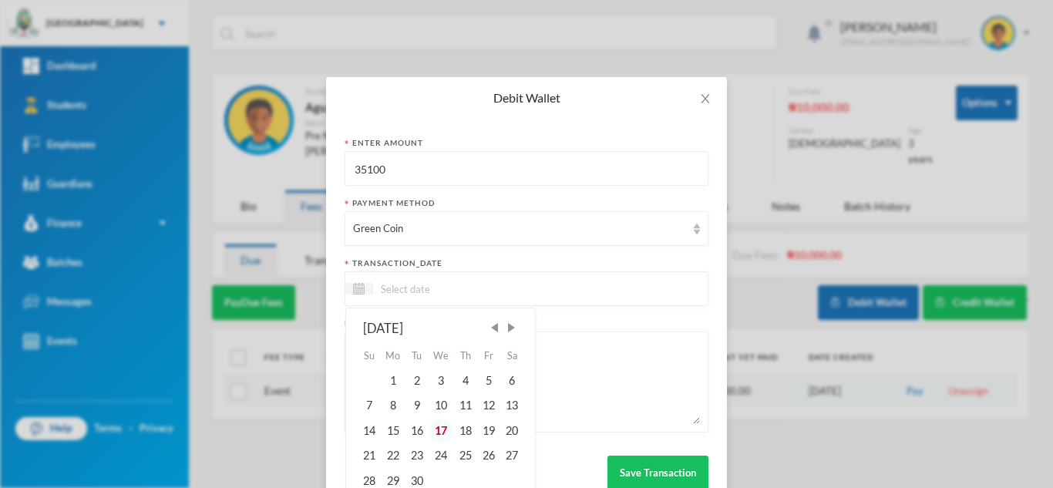
click at [433, 430] on div "17" at bounding box center [441, 431] width 25 height 25
type input "[DATE]"
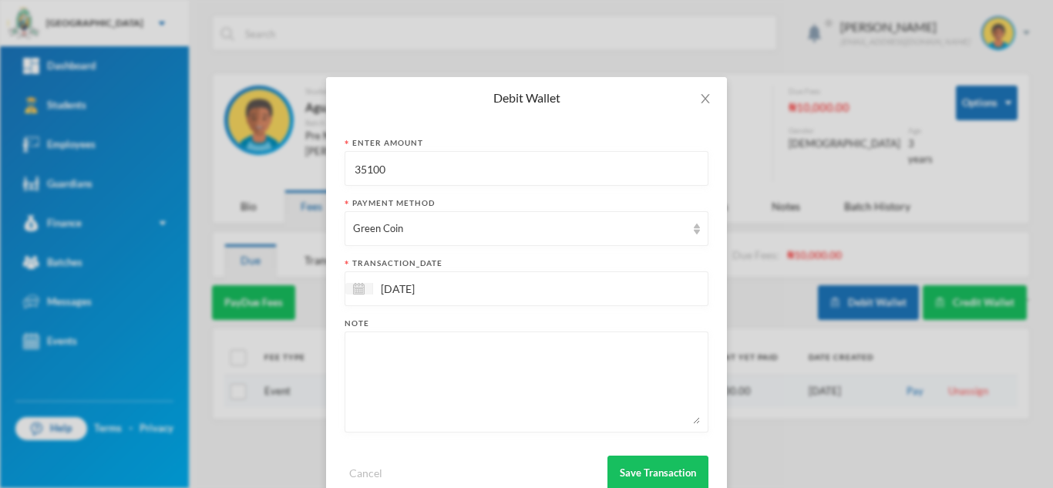
click at [430, 369] on textarea at bounding box center [526, 382] width 347 height 84
type textarea "books"
click at [624, 466] on button "Save Transaction" at bounding box center [657, 473] width 101 height 35
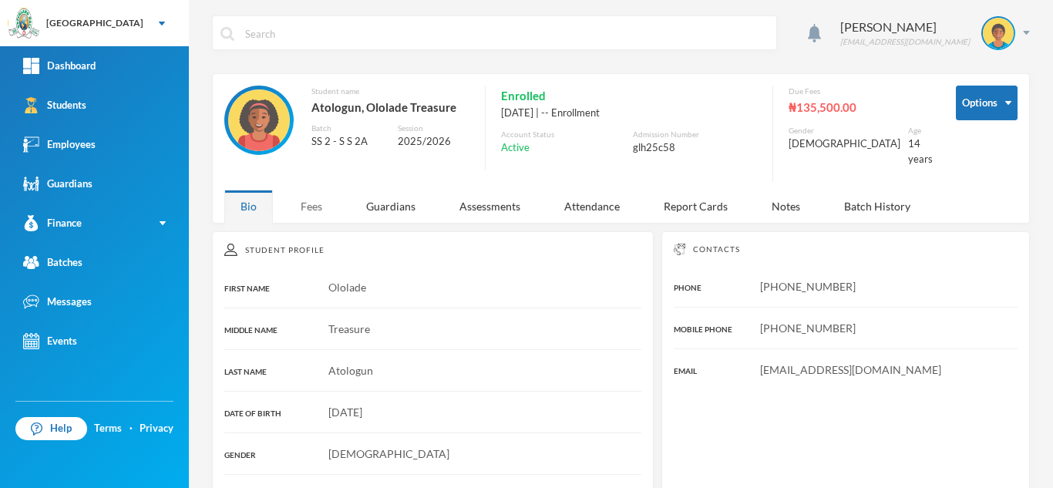
click at [314, 193] on div "Fees" at bounding box center [311, 206] width 54 height 33
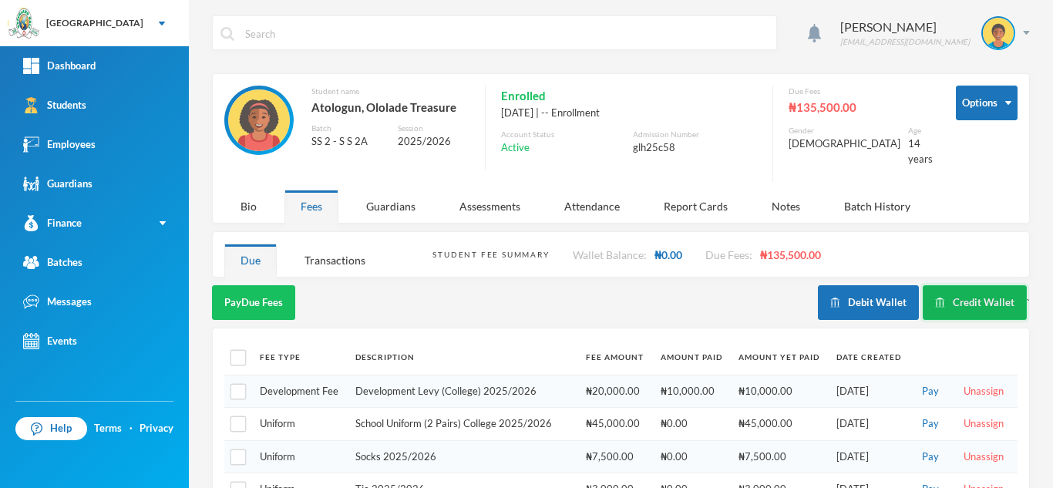
click at [950, 286] on button "Credit Wallet" at bounding box center [975, 302] width 104 height 35
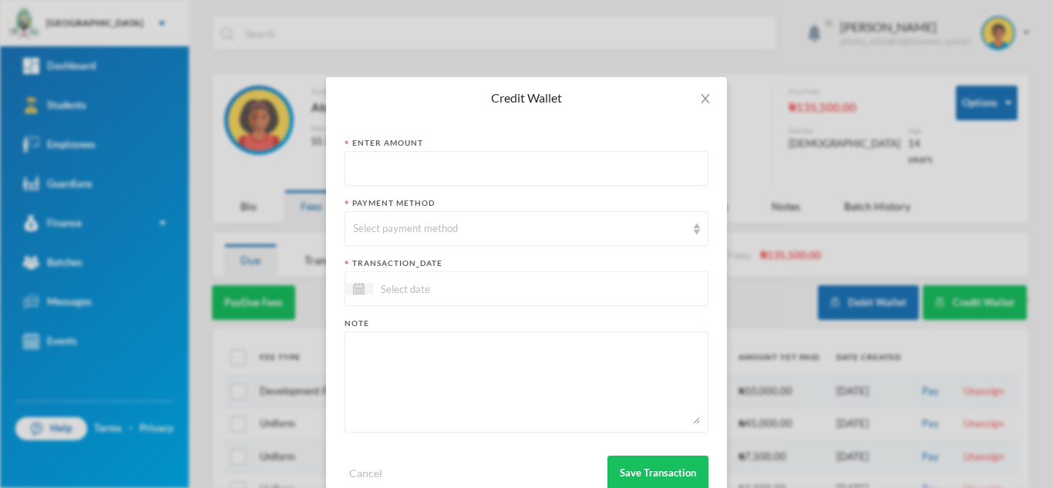
click at [417, 170] on input "text" at bounding box center [526, 169] width 347 height 35
type input "16800"
click at [415, 222] on div "Select payment method" at bounding box center [519, 228] width 333 height 15
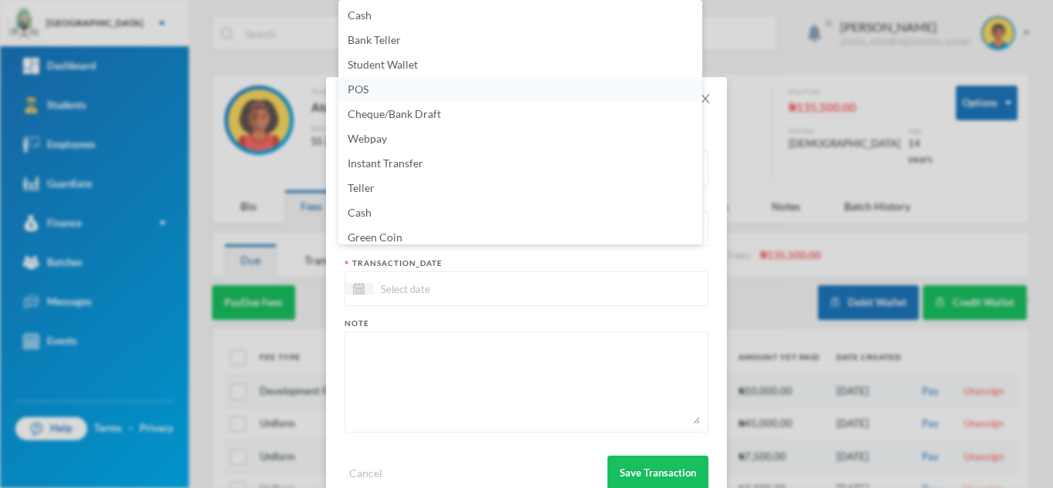
click at [366, 96] on li "POS" at bounding box center [520, 89] width 364 height 25
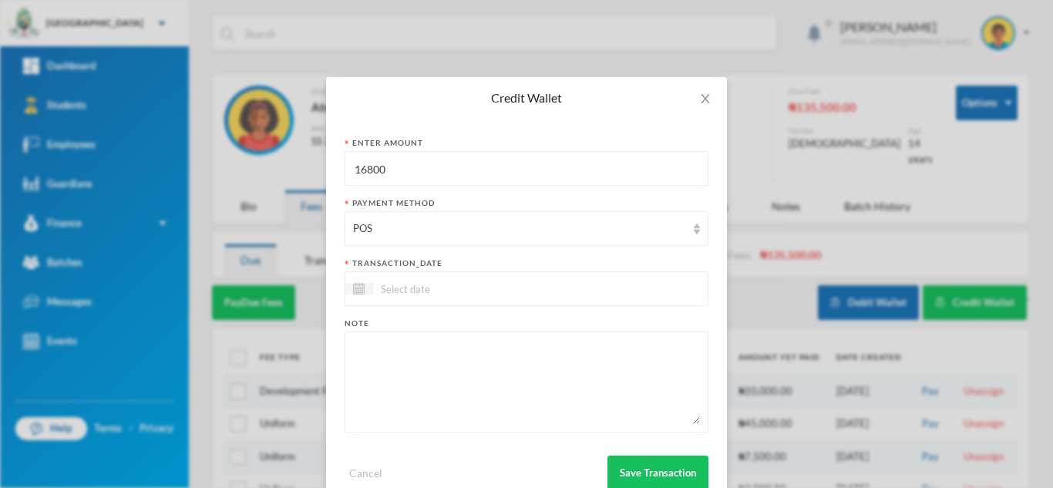
click at [423, 294] on input at bounding box center [437, 289] width 129 height 18
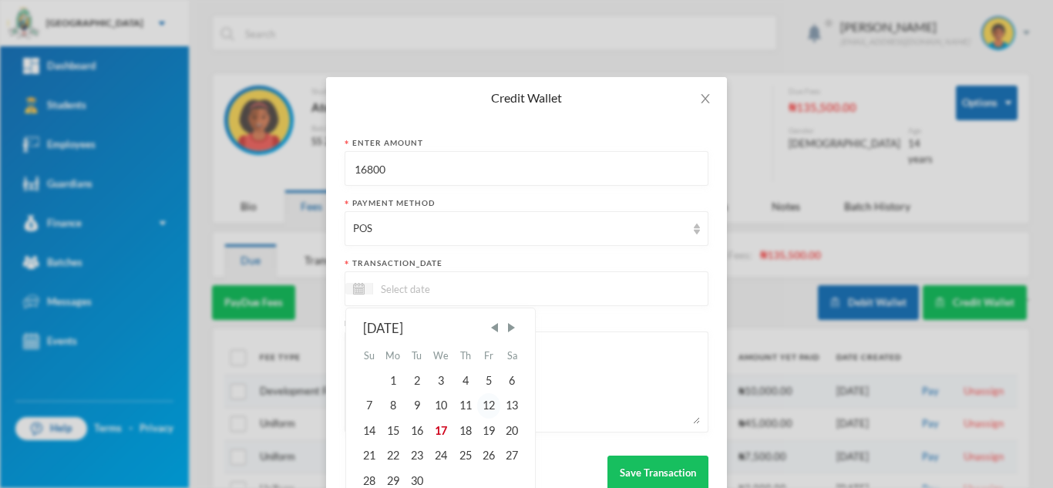
click at [478, 411] on div "12" at bounding box center [488, 405] width 23 height 25
type input "12/09/2025"
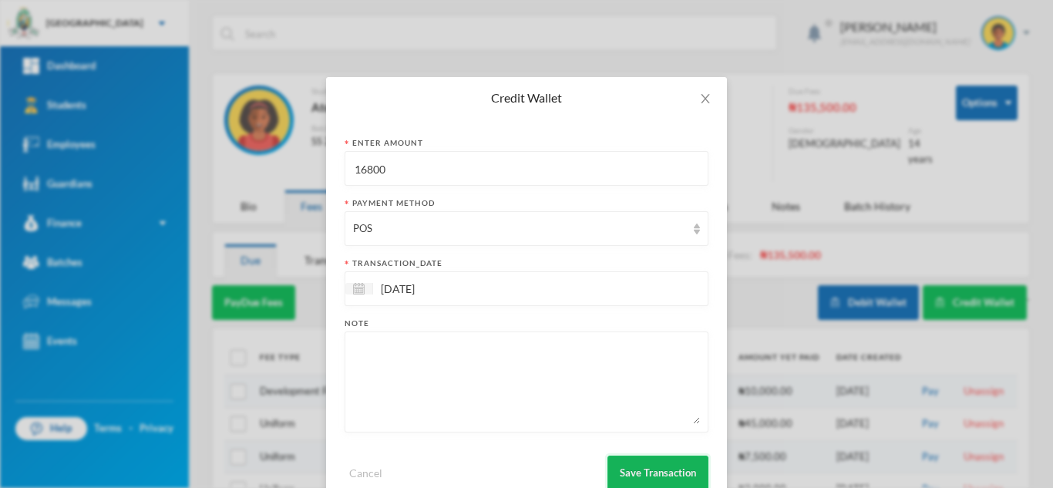
click at [629, 466] on button "Save Transaction" at bounding box center [657, 473] width 101 height 35
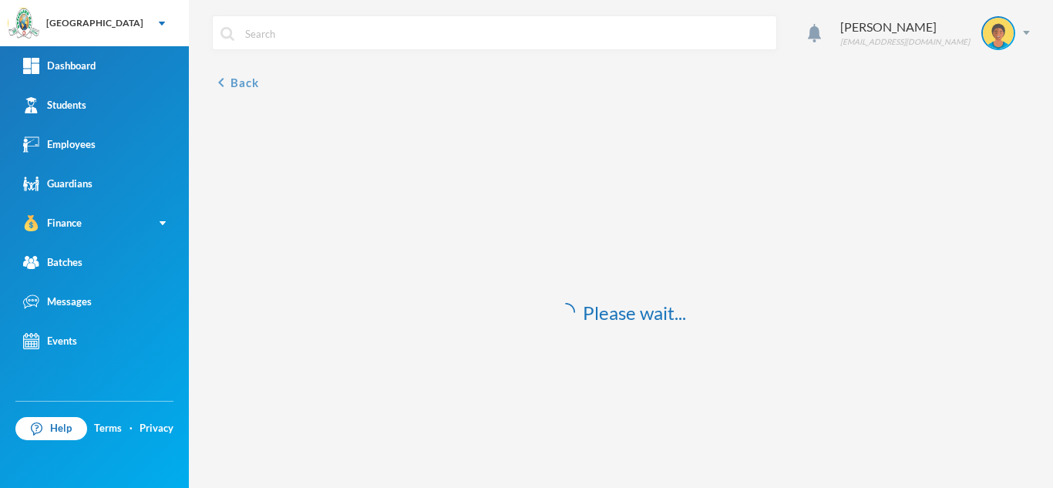
click at [231, 84] on button "chevron_left Back" at bounding box center [235, 82] width 47 height 18
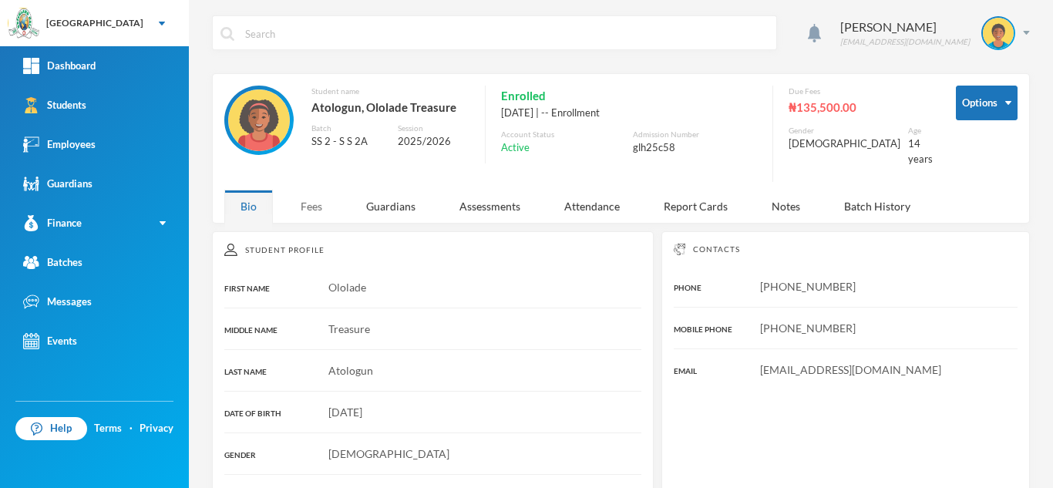
click at [310, 193] on div "Fees" at bounding box center [311, 206] width 54 height 33
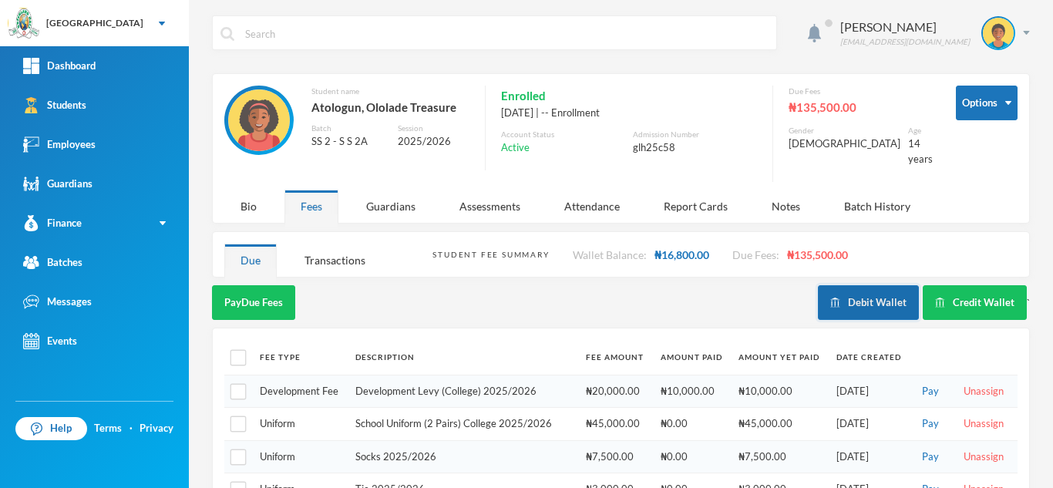
click at [863, 291] on button "Debit Wallet" at bounding box center [868, 302] width 101 height 35
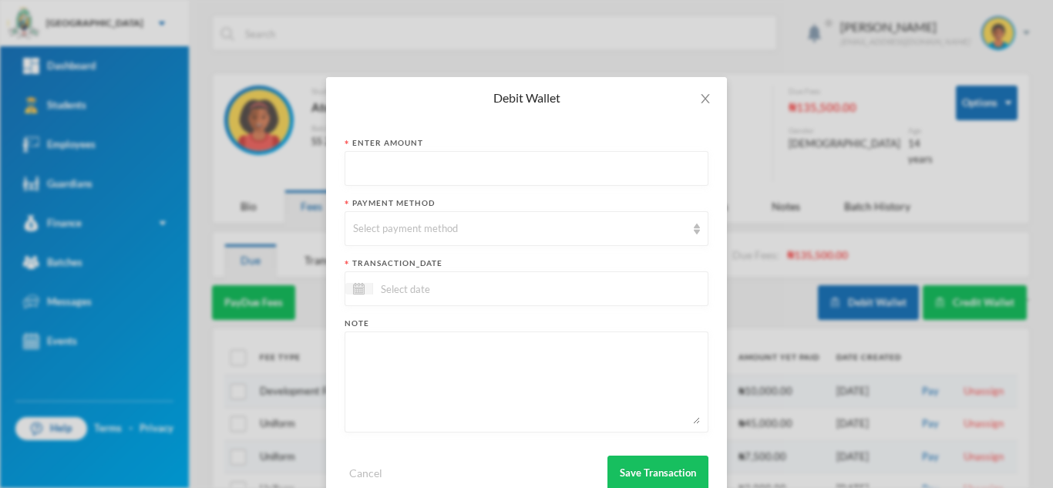
click at [439, 173] on input "text" at bounding box center [526, 169] width 347 height 35
type input "16800"
click at [423, 225] on div "Select payment method" at bounding box center [519, 228] width 333 height 15
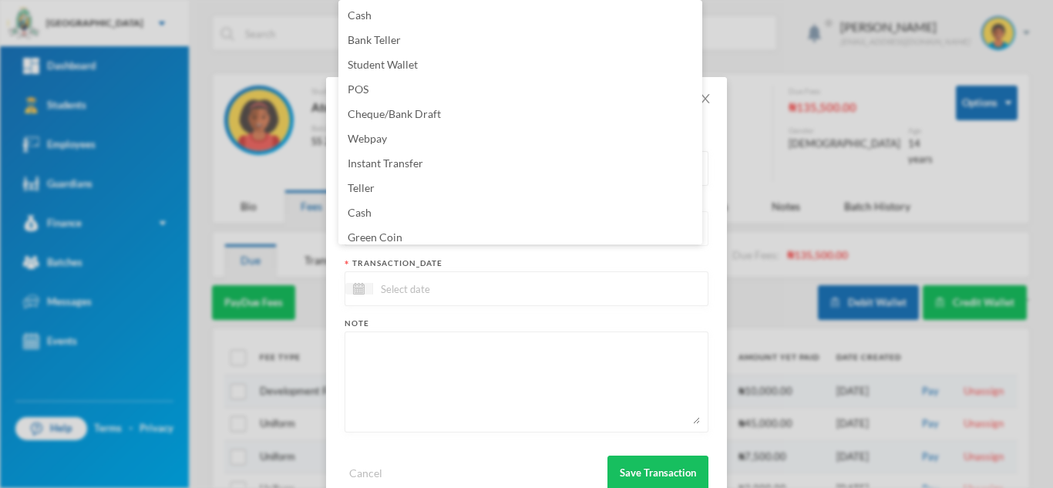
scroll to position [5, 0]
click at [423, 227] on li "Green Coin" at bounding box center [520, 232] width 364 height 25
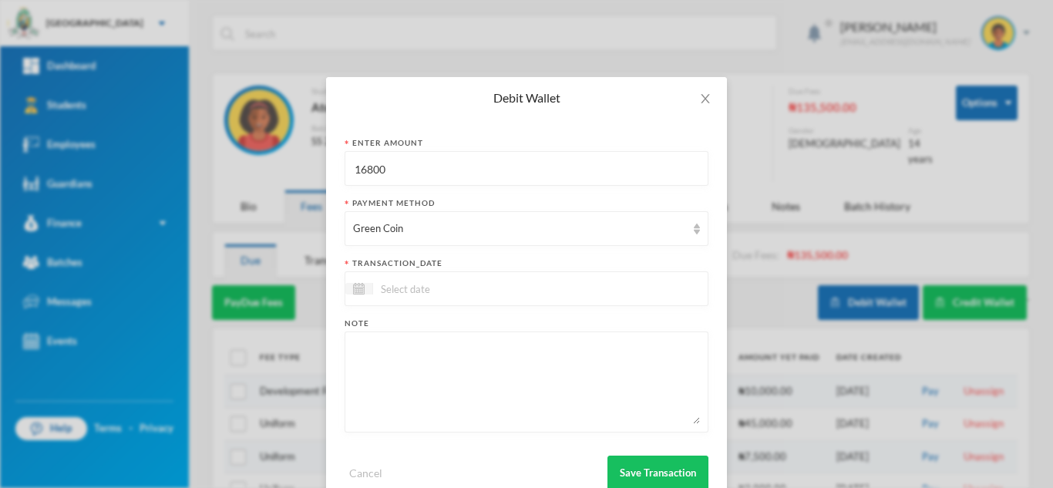
click at [410, 283] on input at bounding box center [437, 289] width 129 height 18
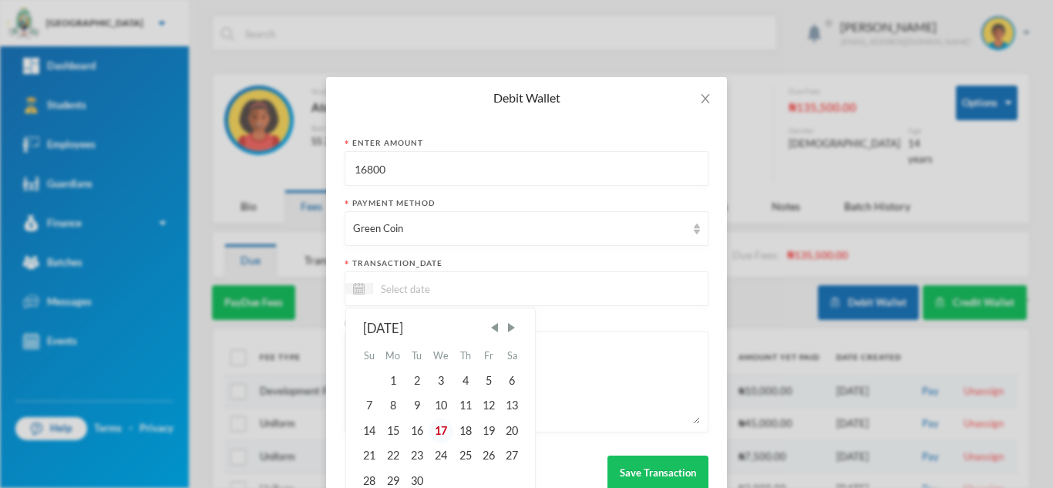
click at [433, 433] on div "17" at bounding box center [441, 431] width 25 height 25
type input "[DATE]"
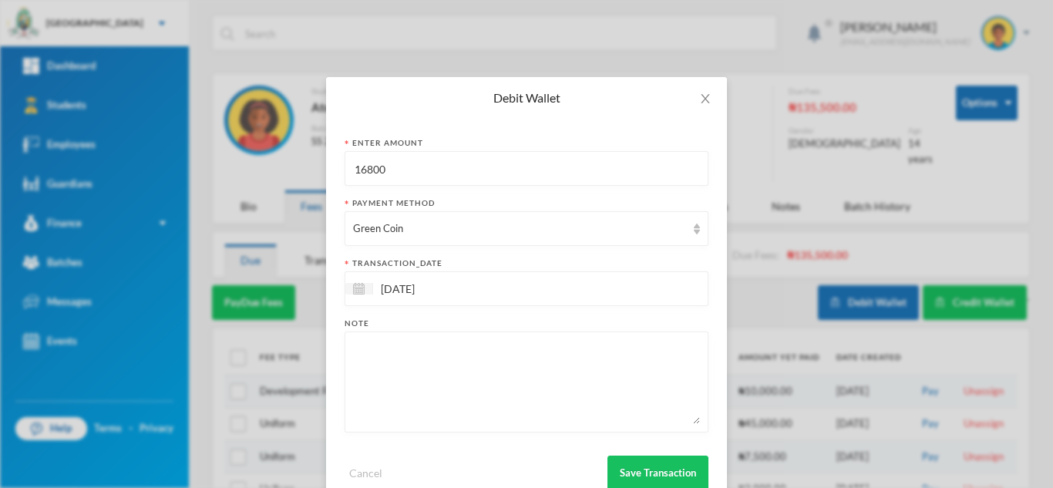
click at [411, 398] on textarea at bounding box center [526, 382] width 347 height 84
type textarea "english, 12pcs of 80L"
click at [634, 479] on button "Save Transaction" at bounding box center [657, 473] width 101 height 35
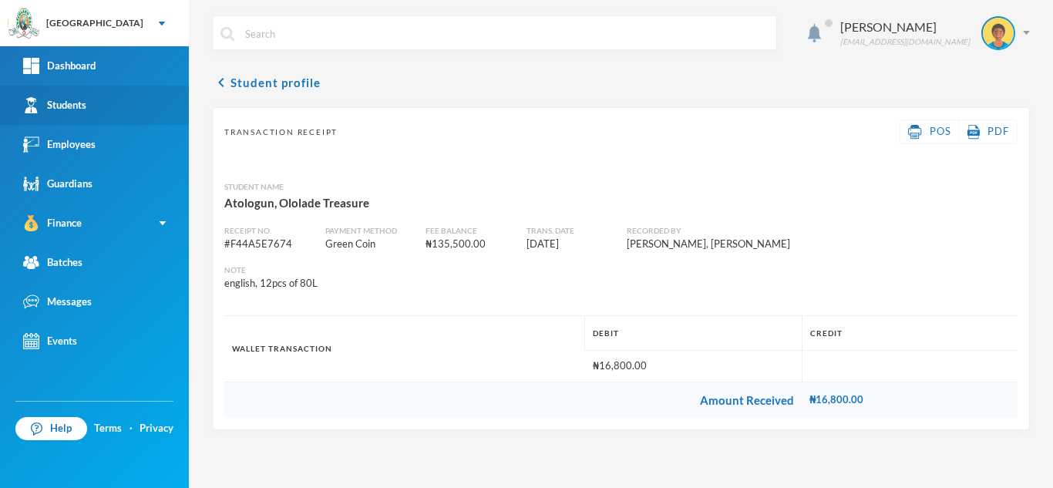
click at [143, 102] on link "Students" at bounding box center [94, 105] width 189 height 39
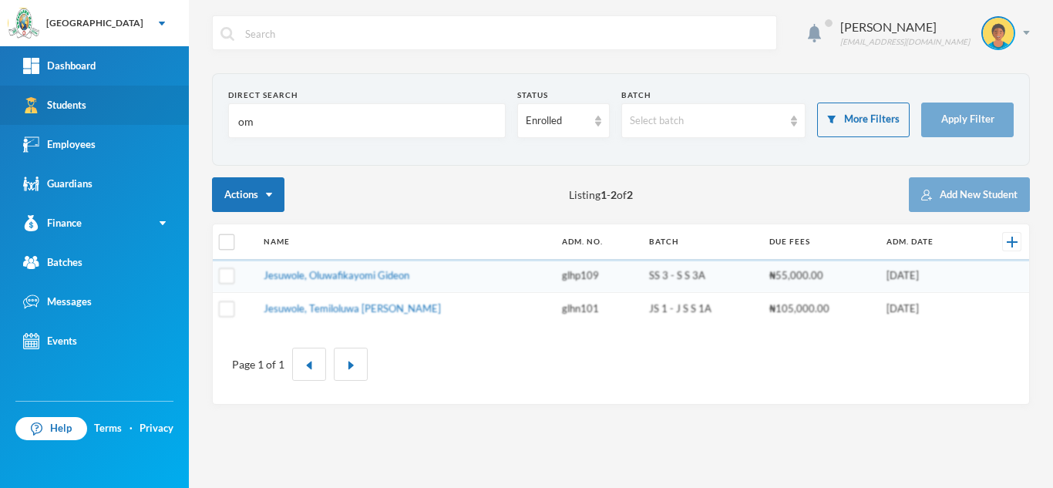
drag, startPoint x: 269, startPoint y: 113, endPoint x: 124, endPoint y: 123, distance: 145.2
click at [124, 123] on div "Greenland Hall Your Bluebic Account Greenland Hall Add a New School Dashboard S…" at bounding box center [526, 244] width 1053 height 488
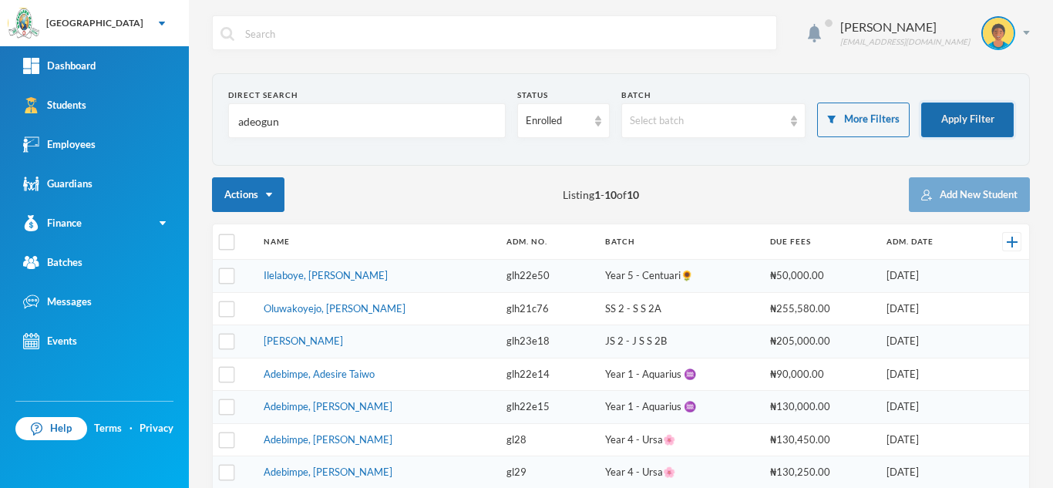
type input "adeogun"
click at [926, 112] on button "Apply Filter" at bounding box center [967, 120] width 92 height 35
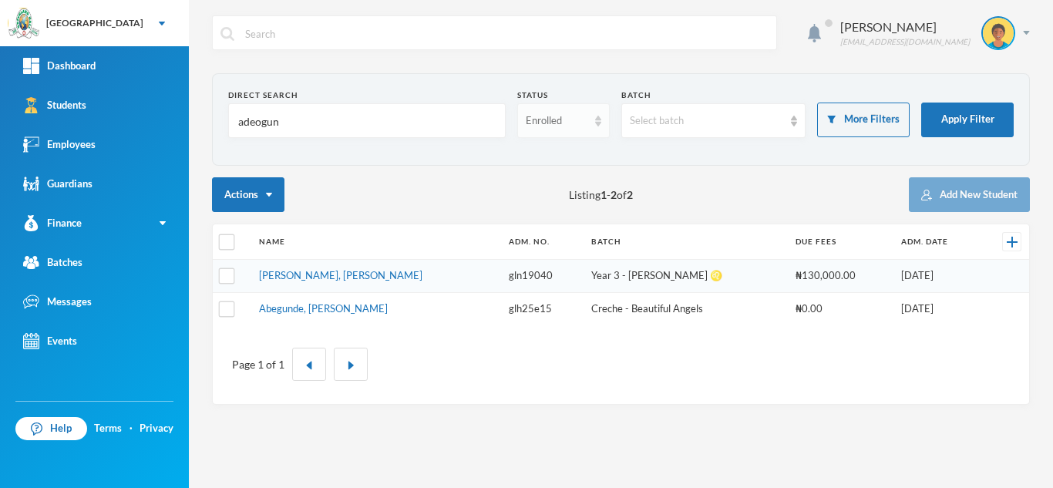
click at [560, 125] on div "Enrolled" at bounding box center [557, 120] width 62 height 15
click at [550, 197] on li "Dropped" at bounding box center [562, 205] width 92 height 25
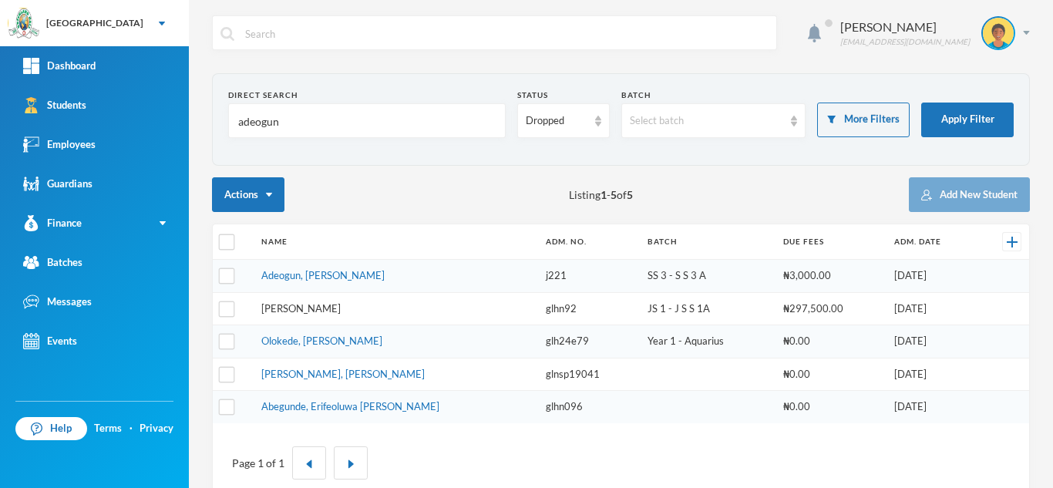
click at [318, 304] on link "Adeogun, Adebayo Fikayomi" at bounding box center [300, 308] width 79 height 12
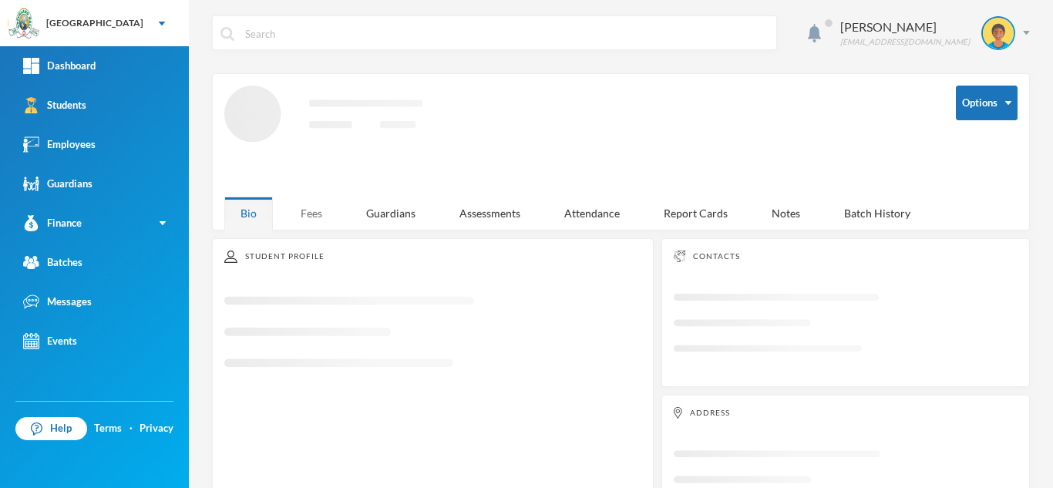
click at [301, 210] on div "Fees" at bounding box center [311, 213] width 54 height 33
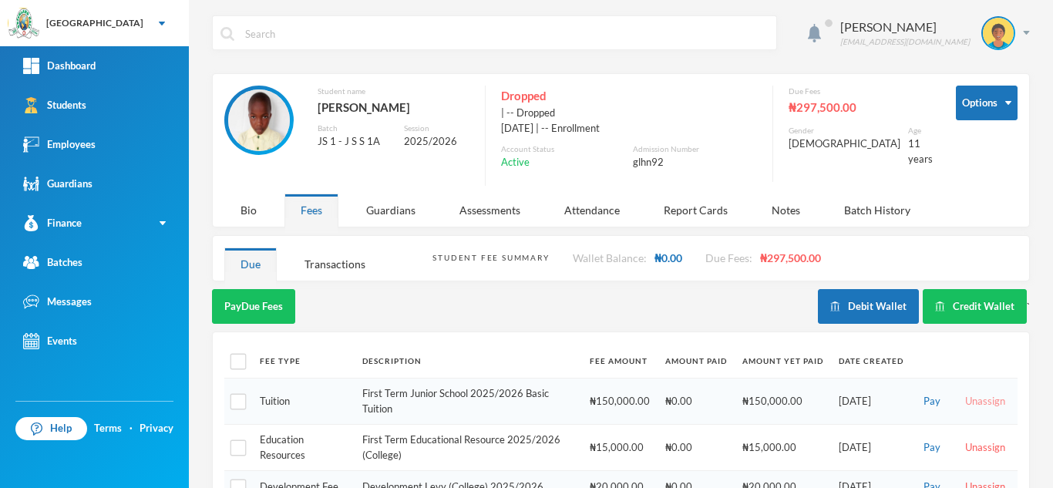
click at [973, 396] on button "Unassign" at bounding box center [984, 401] width 49 height 17
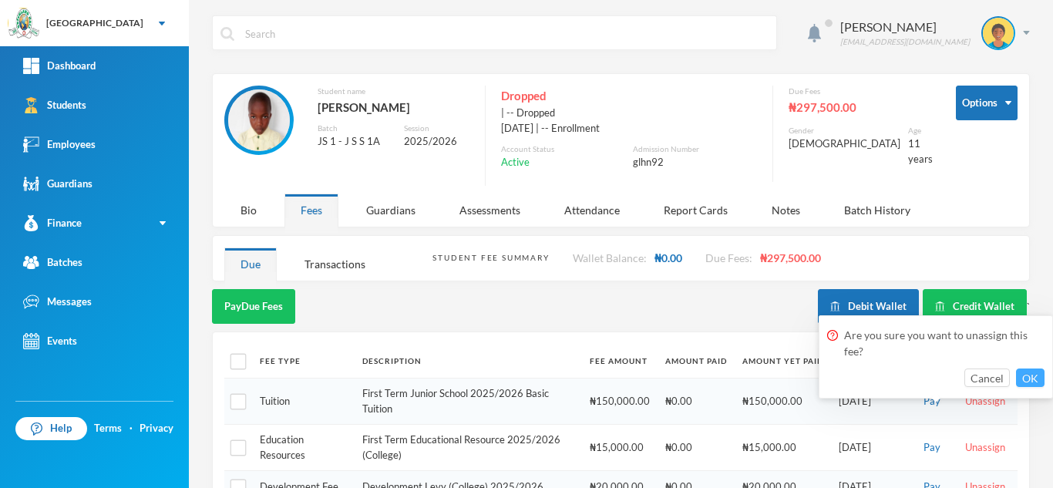
click at [1031, 372] on button "OK" at bounding box center [1030, 377] width 29 height 18
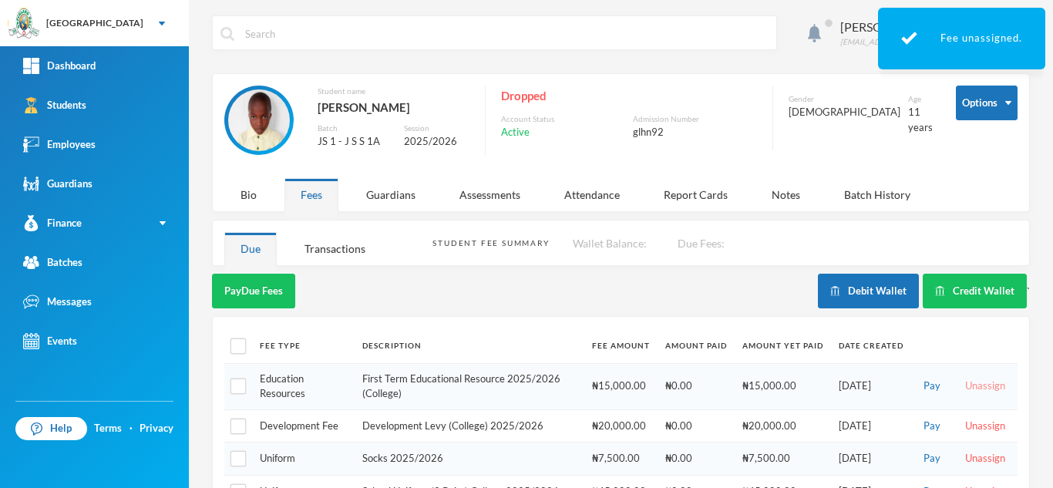
click at [963, 392] on button "Unassign" at bounding box center [984, 386] width 49 height 17
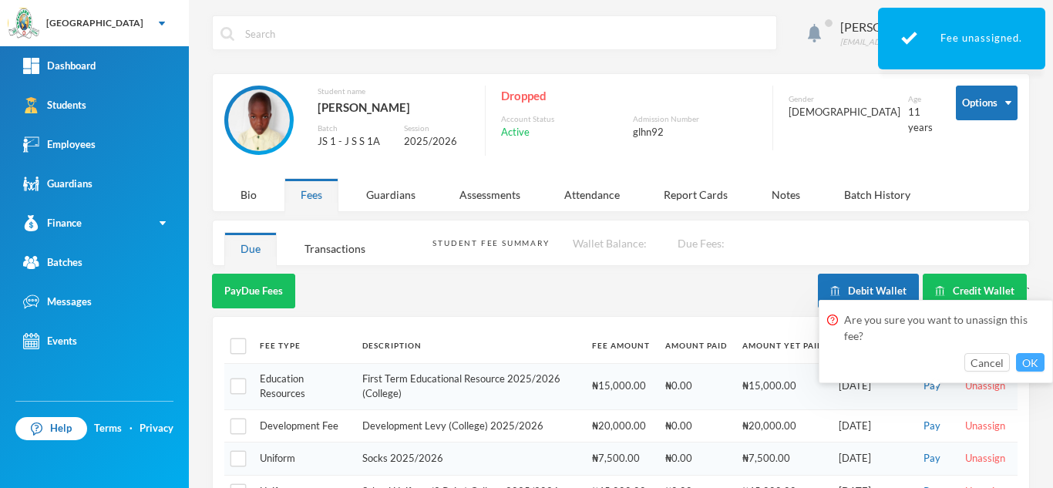
click at [1022, 356] on button "OK" at bounding box center [1030, 362] width 29 height 18
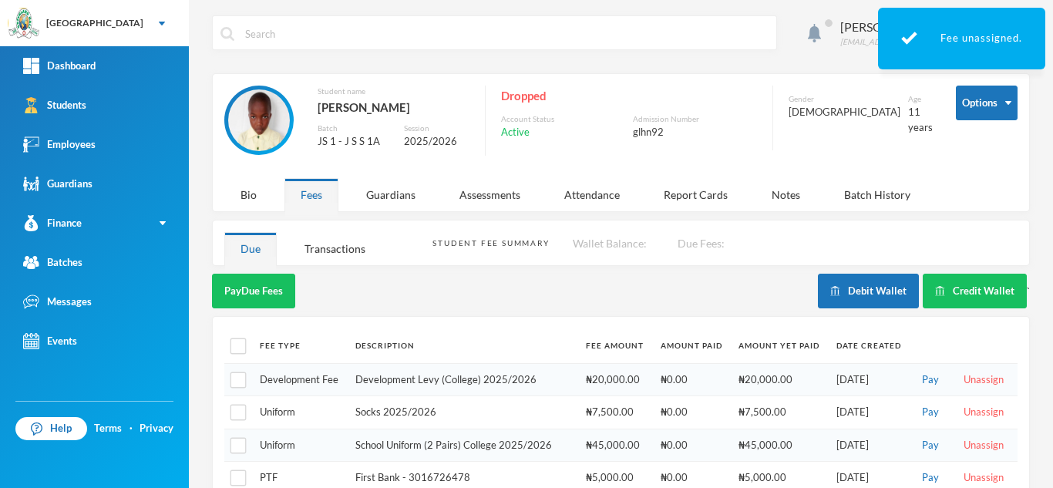
click at [977, 378] on button "Unassign" at bounding box center [983, 379] width 49 height 17
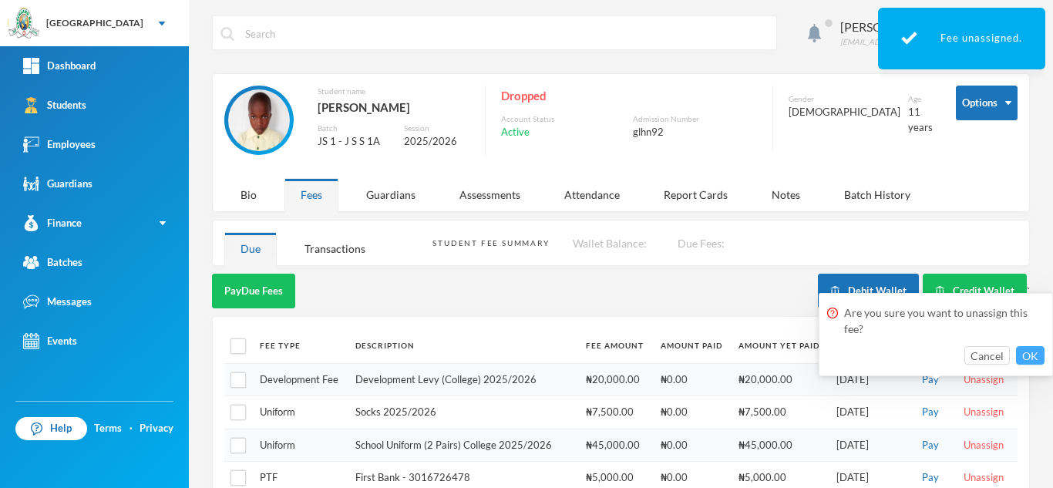
click at [1034, 351] on button "OK" at bounding box center [1030, 355] width 29 height 18
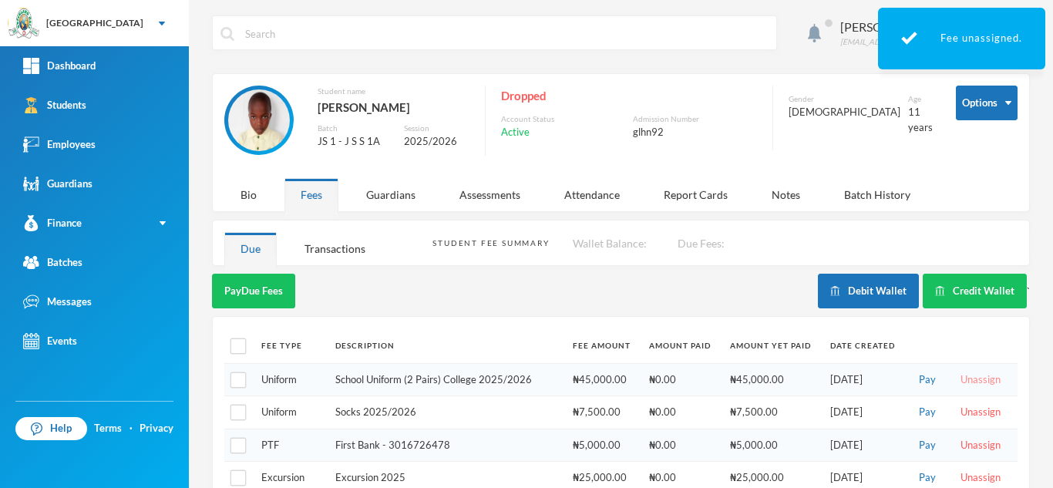
click at [966, 381] on button "Unassign" at bounding box center [980, 379] width 49 height 17
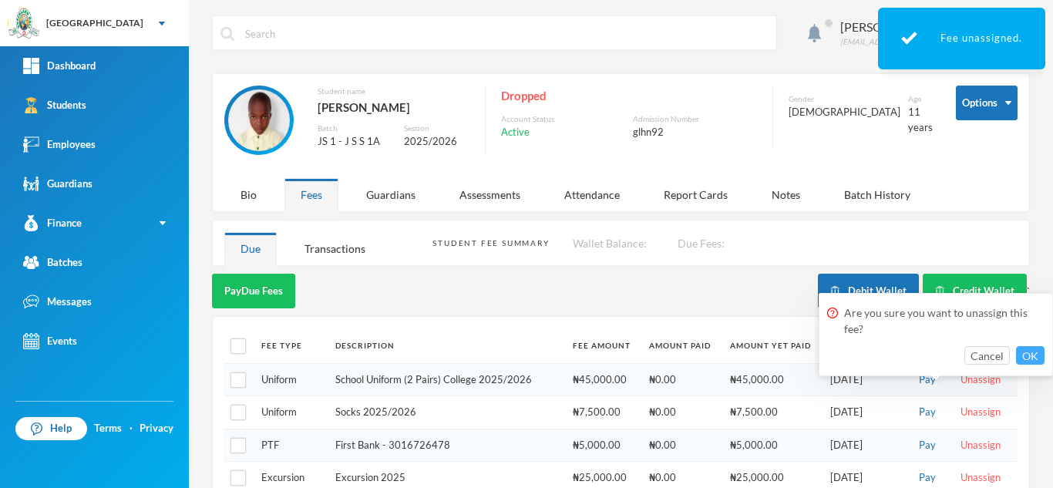
click at [1030, 348] on button "OK" at bounding box center [1030, 355] width 29 height 18
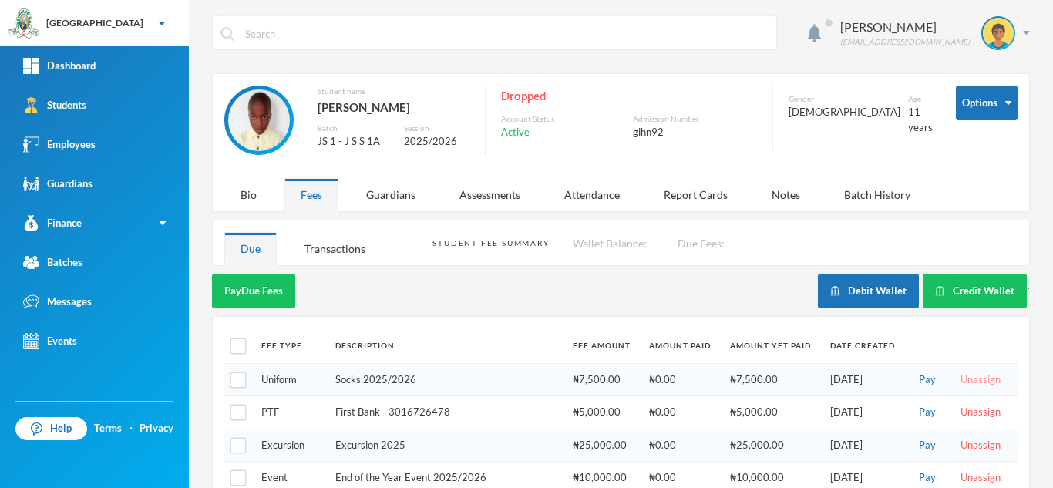
click at [970, 380] on button "Unassign" at bounding box center [980, 379] width 49 height 17
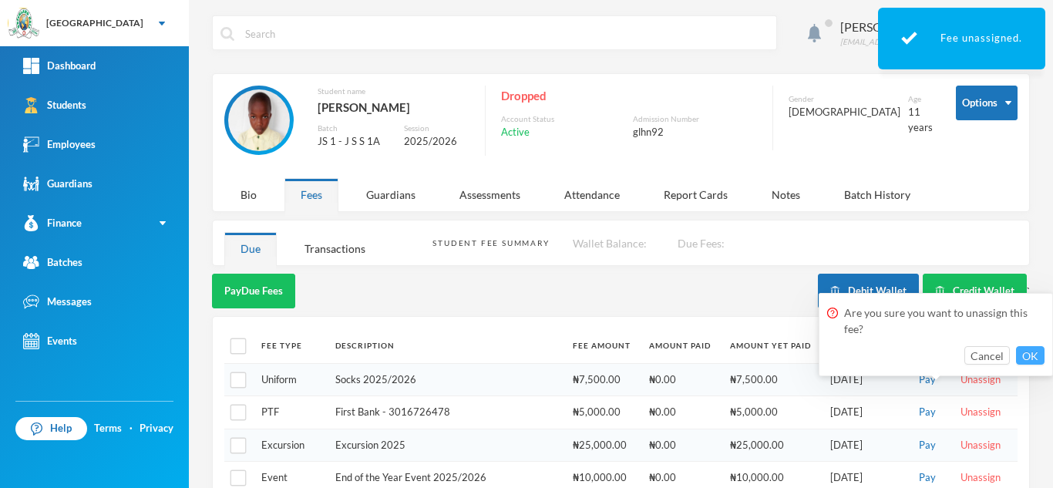
click at [1031, 350] on button "OK" at bounding box center [1030, 355] width 29 height 18
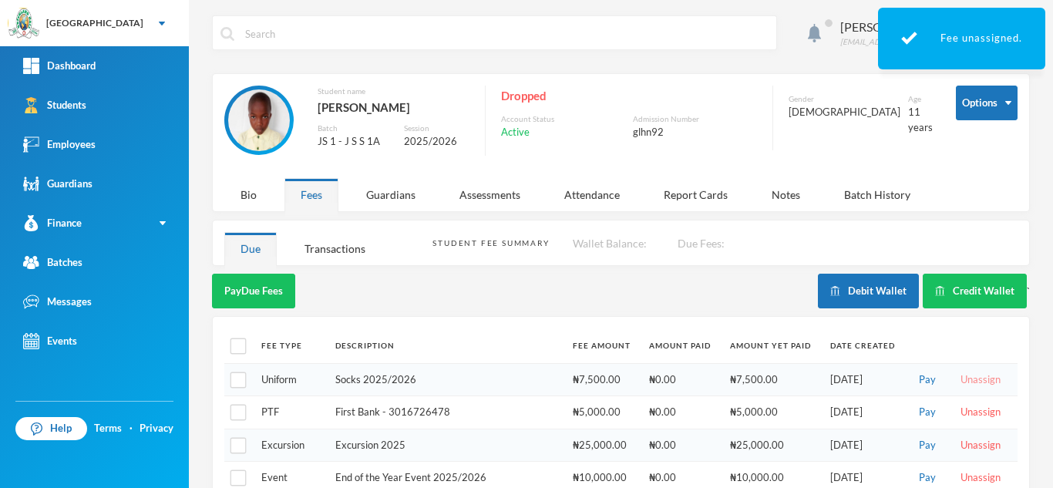
click at [970, 404] on button "Unassign" at bounding box center [980, 412] width 49 height 17
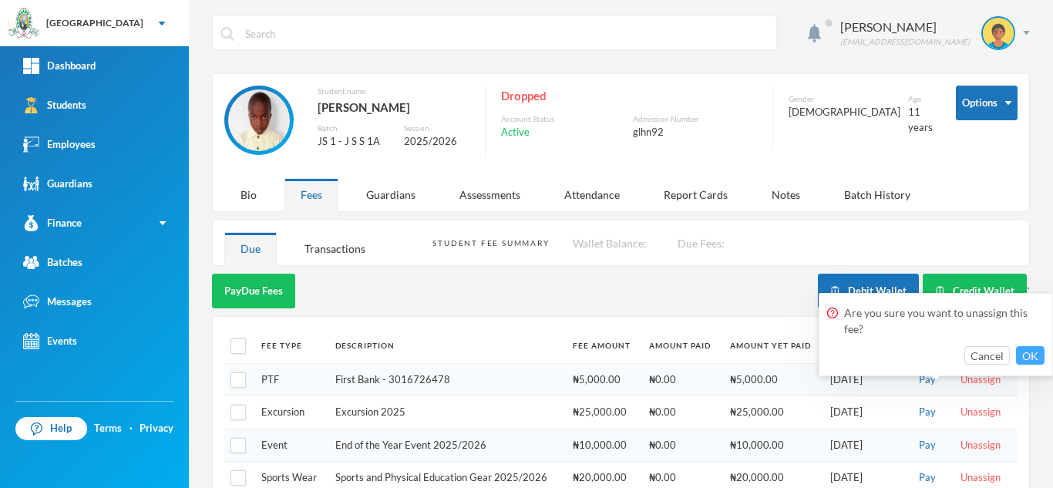
click at [1030, 354] on button "OK" at bounding box center [1030, 355] width 29 height 18
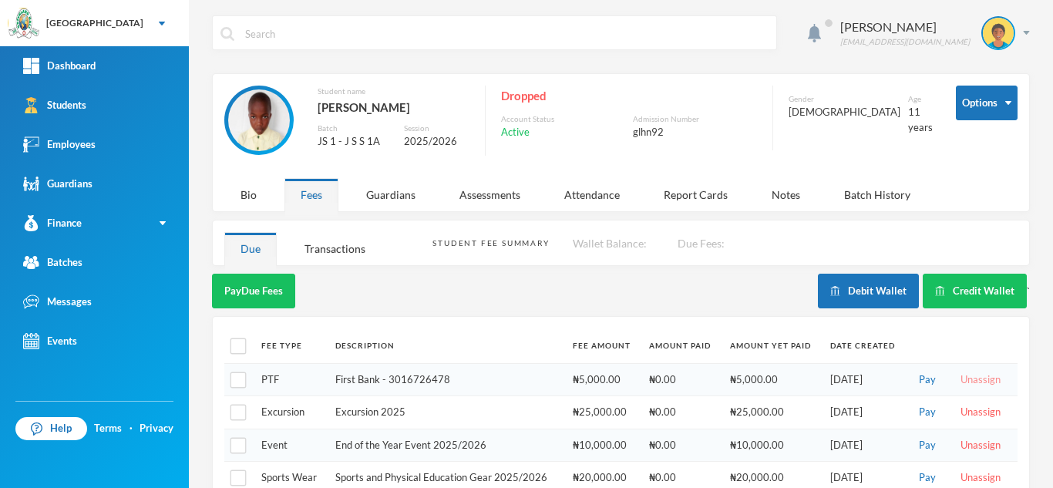
click at [971, 379] on button "Unassign" at bounding box center [980, 379] width 49 height 17
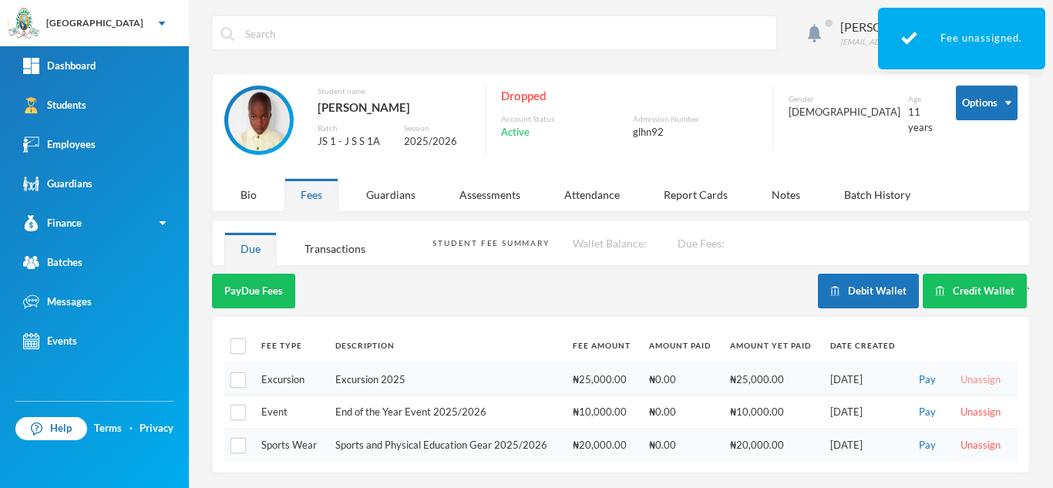
click at [960, 382] on button "Unassign" at bounding box center [980, 379] width 49 height 17
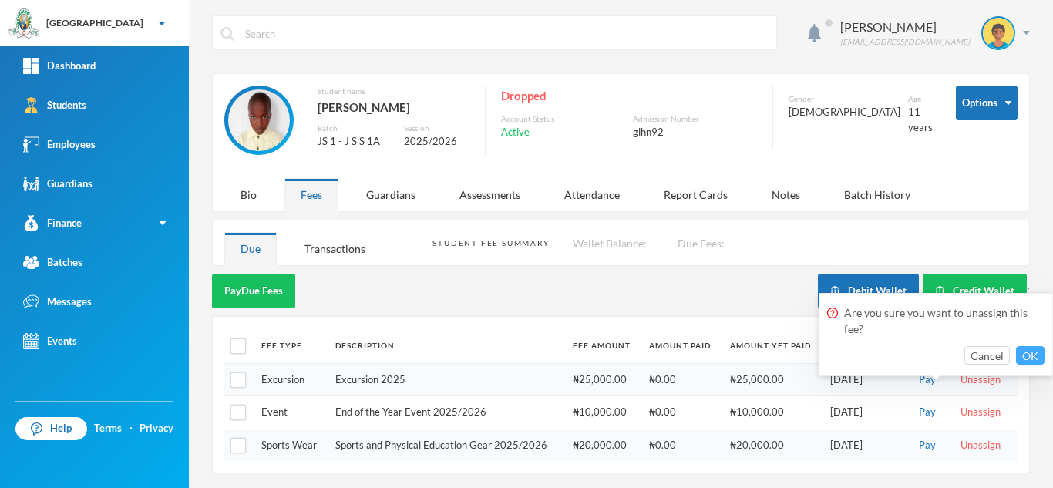
click at [1033, 354] on button "OK" at bounding box center [1030, 355] width 29 height 18
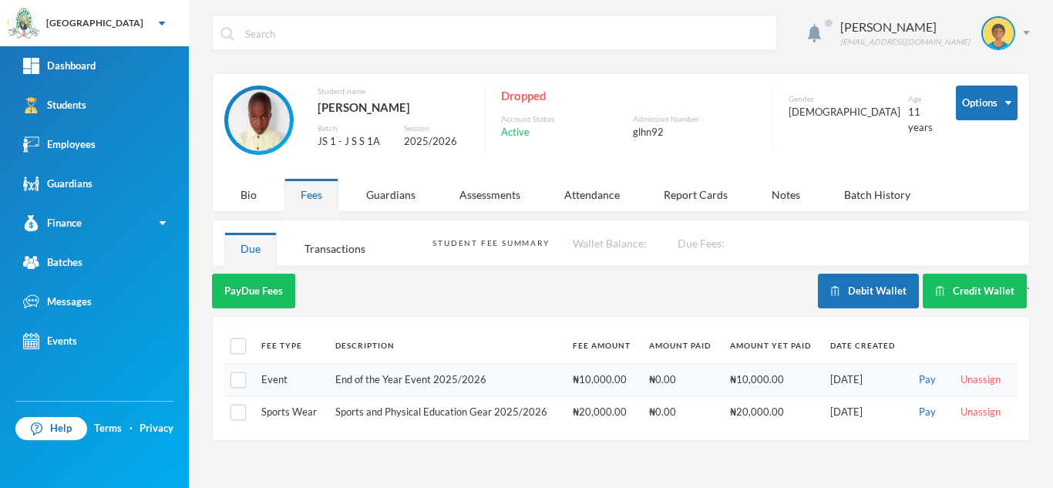
click at [973, 379] on button "Unassign" at bounding box center [980, 379] width 49 height 17
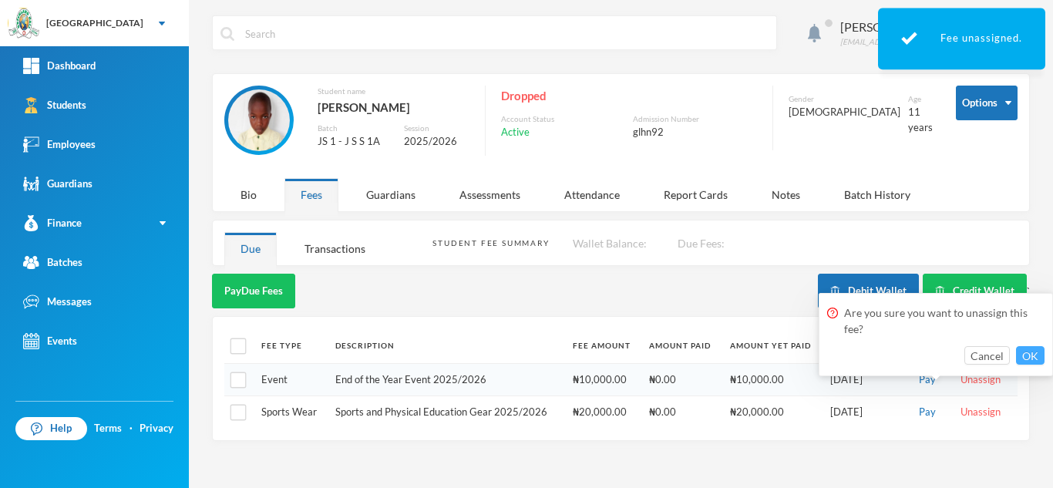
click at [1029, 354] on button "OK" at bounding box center [1030, 355] width 29 height 18
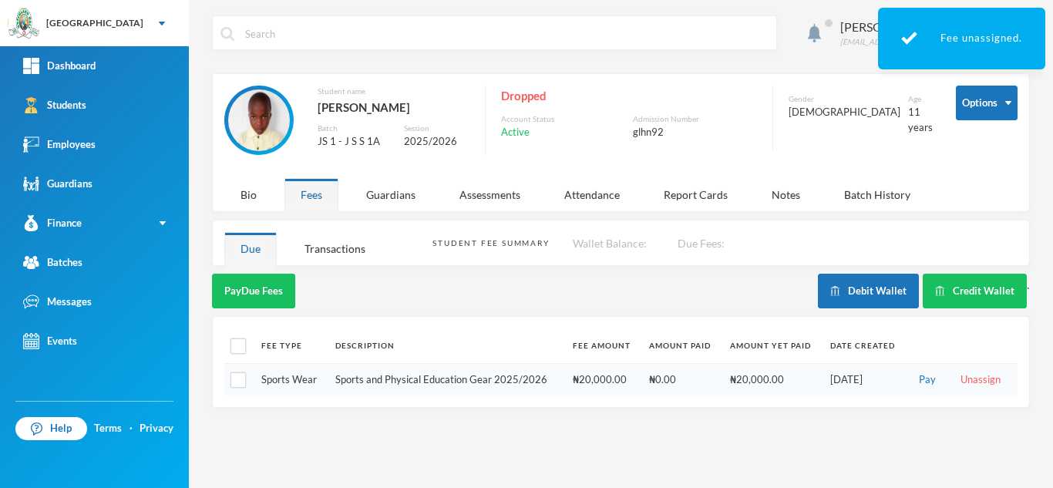
click at [975, 381] on button "Unassign" at bounding box center [980, 379] width 49 height 17
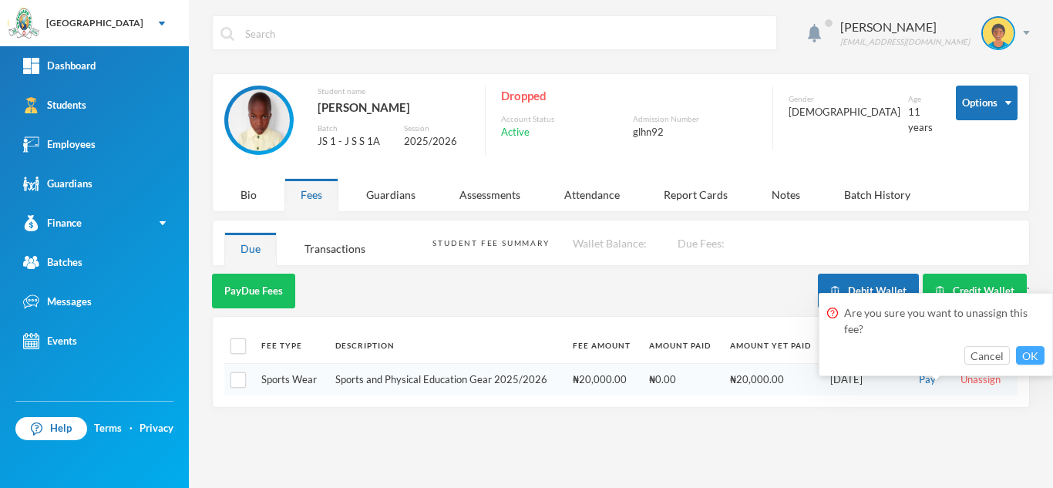
click at [1037, 357] on button "OK" at bounding box center [1030, 355] width 29 height 18
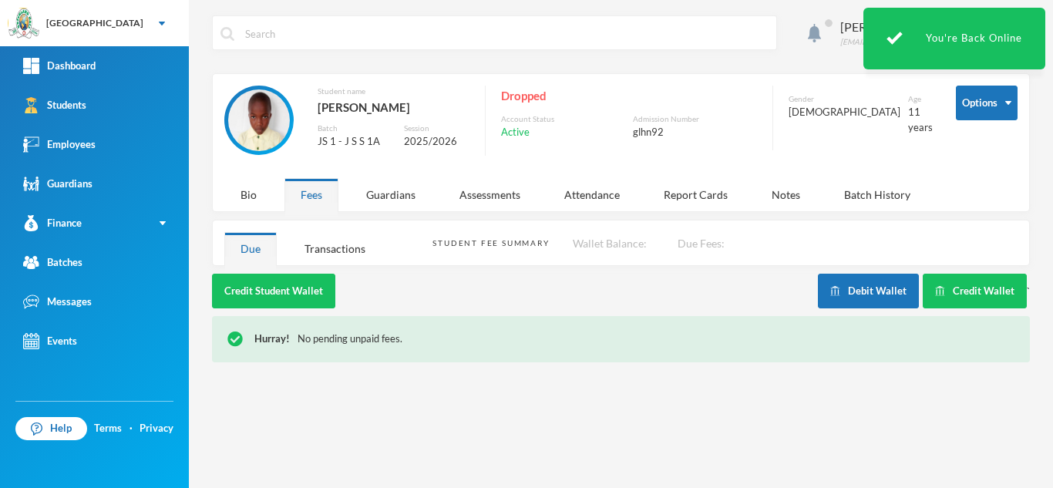
click at [518, 293] on div "Credit Student Wallet" at bounding box center [515, 291] width 606 height 35
click at [113, 107] on link "Students" at bounding box center [94, 105] width 189 height 39
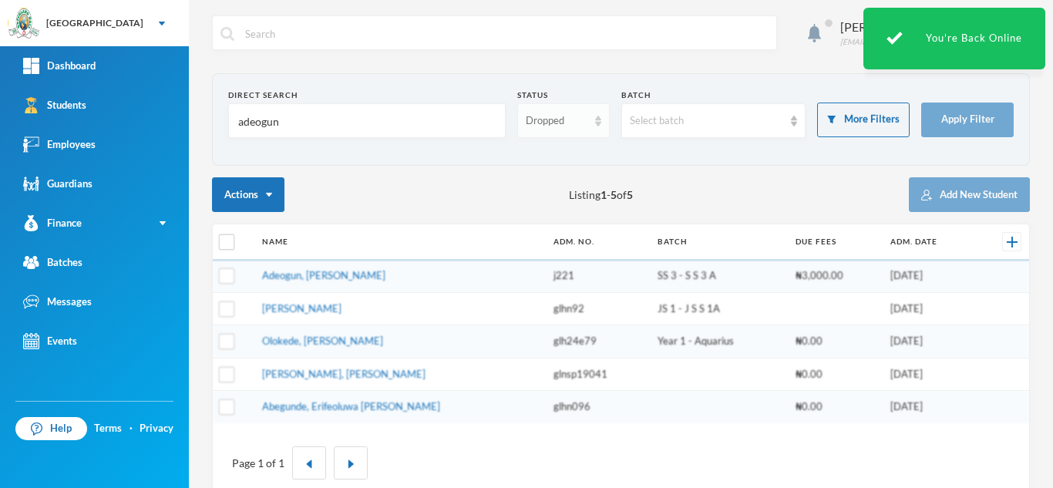
click at [557, 125] on div "Dropped" at bounding box center [557, 120] width 62 height 15
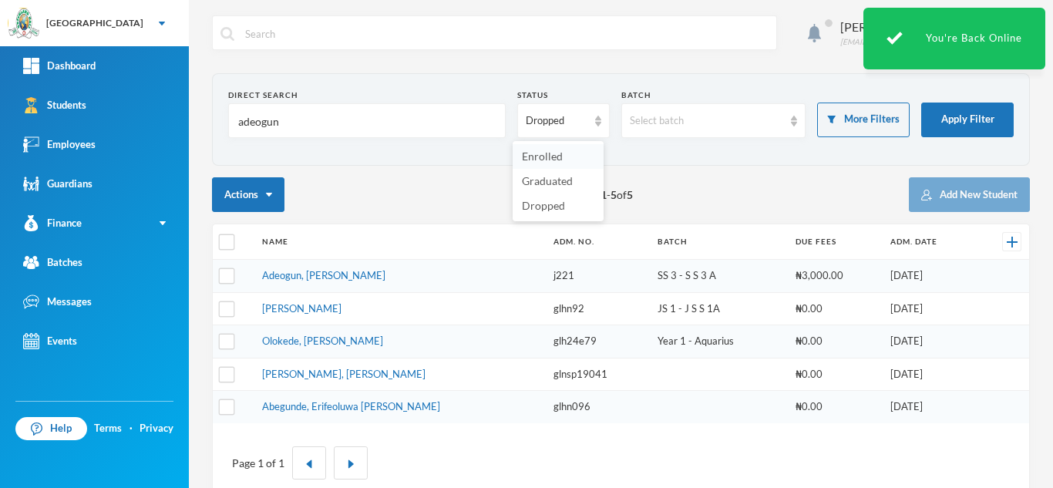
click at [555, 150] on span "Enrolled" at bounding box center [542, 156] width 41 height 13
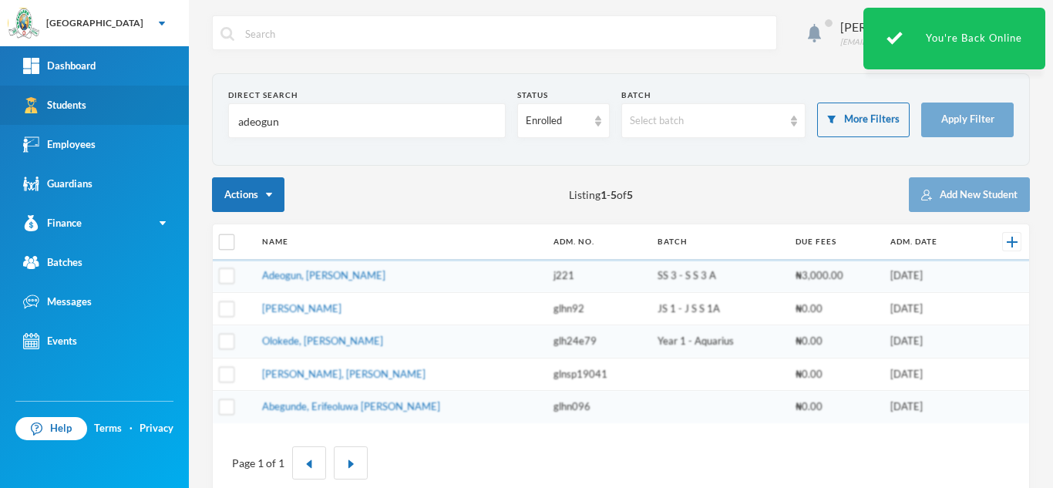
drag, startPoint x: 249, startPoint y: 129, endPoint x: 82, endPoint y: 97, distance: 170.4
click at [82, 97] on div "Greenland Hall Your Bluebic Account Greenland Hall Add a New School Dashboard S…" at bounding box center [526, 244] width 1053 height 488
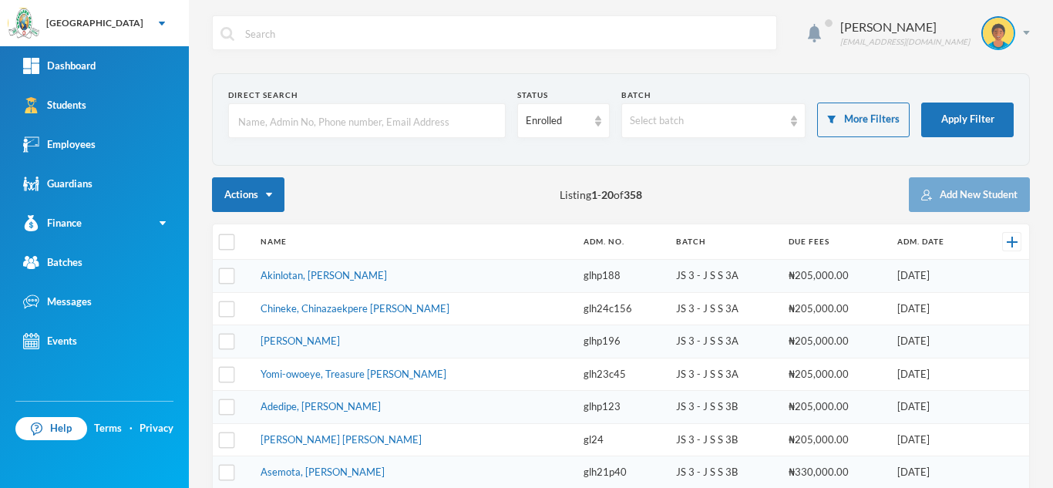
click at [274, 121] on input "text" at bounding box center [367, 121] width 261 height 35
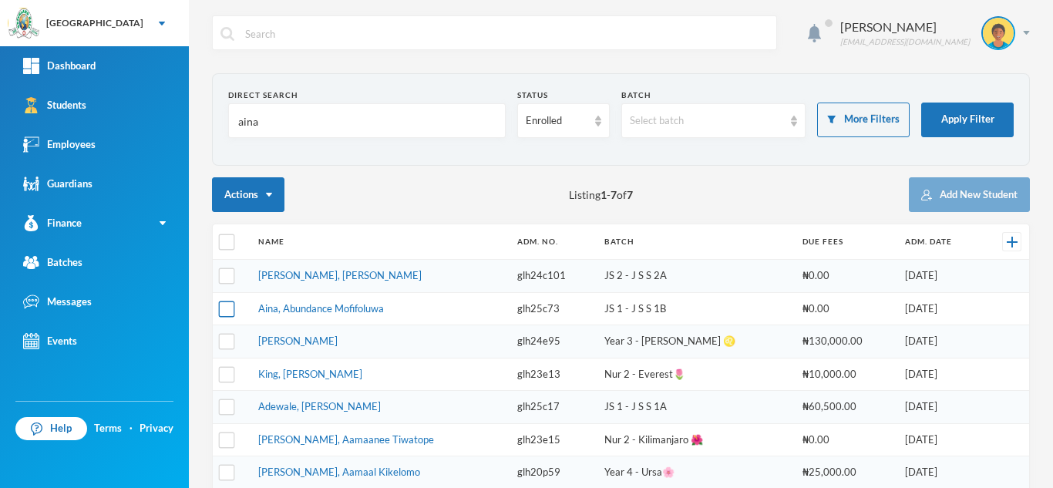
type input "aina"
click at [221, 308] on input "checkbox" at bounding box center [227, 309] width 16 height 16
checkbox input "true"
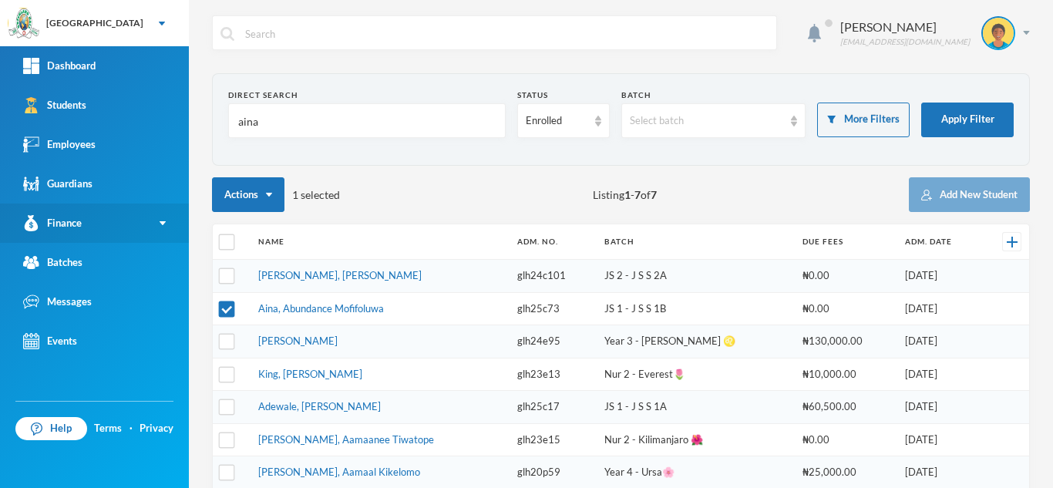
click at [96, 230] on link "Finance" at bounding box center [94, 222] width 189 height 39
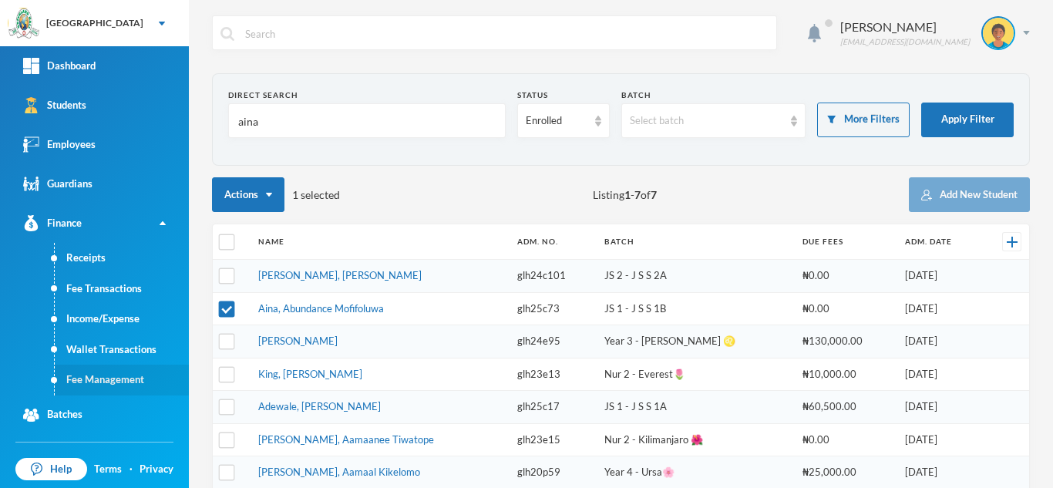
click at [111, 372] on link "Fee Management" at bounding box center [122, 380] width 134 height 31
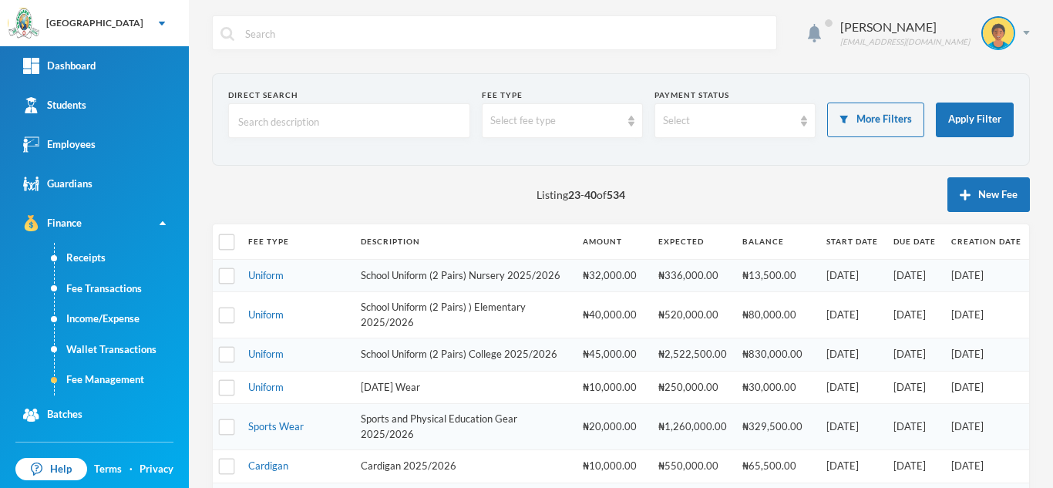
scroll to position [523, 0]
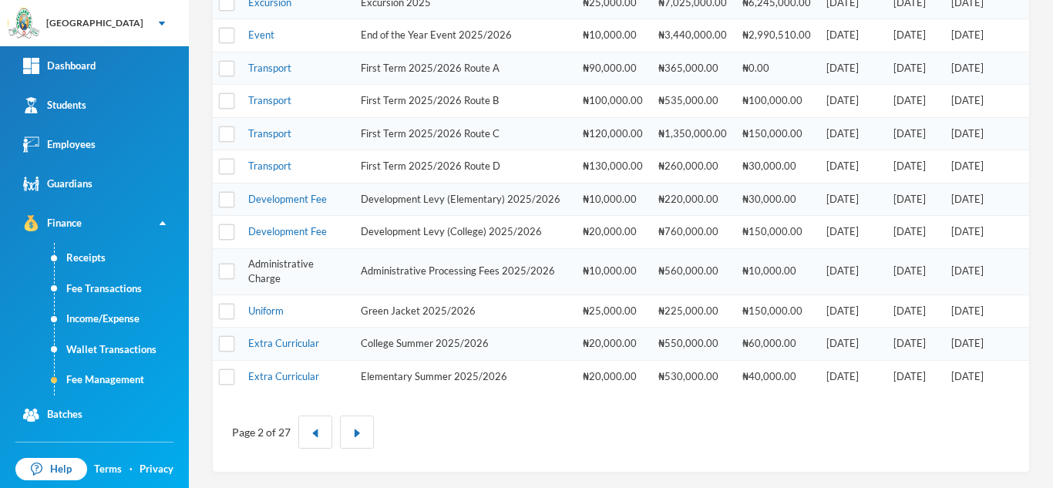
click at [285, 264] on link "Administrative Charge" at bounding box center [281, 271] width 66 height 28
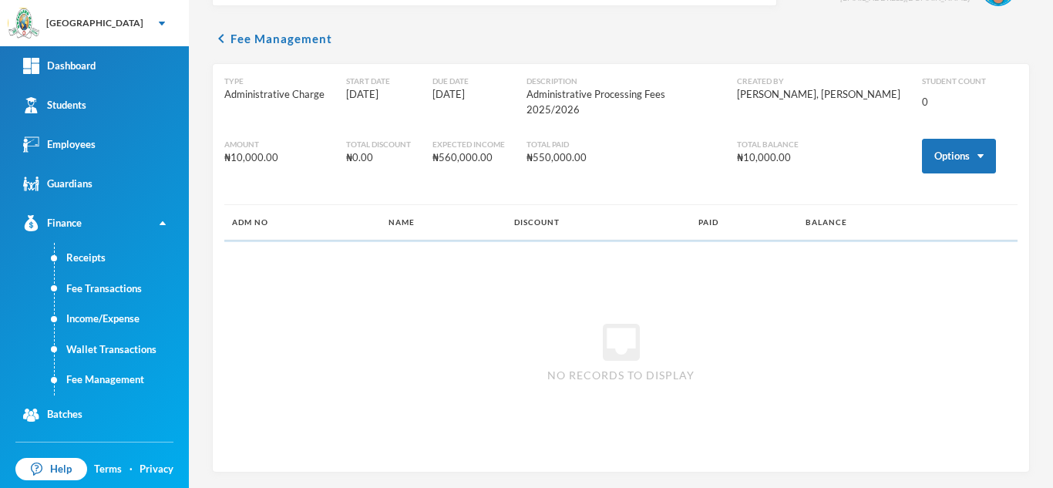
scroll to position [29, 0]
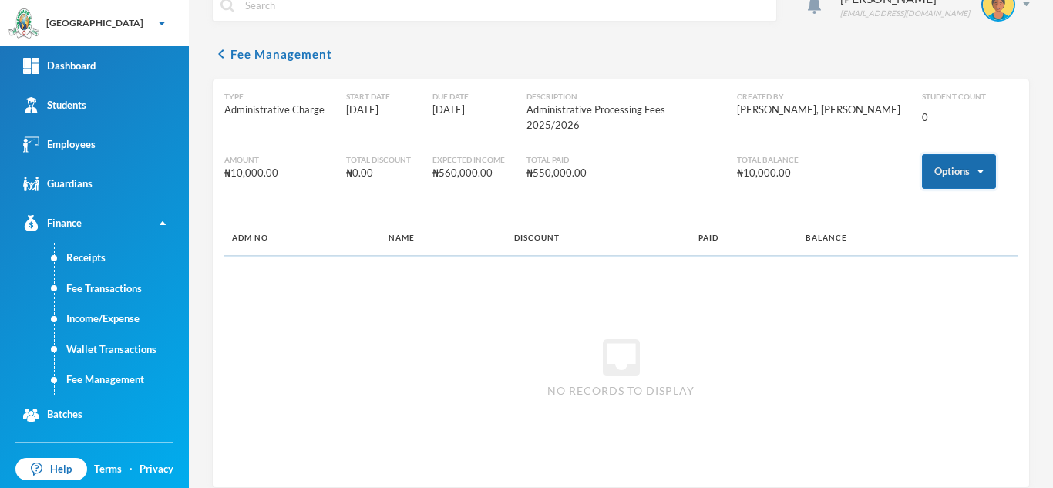
click at [922, 154] on button "Options" at bounding box center [959, 171] width 74 height 35
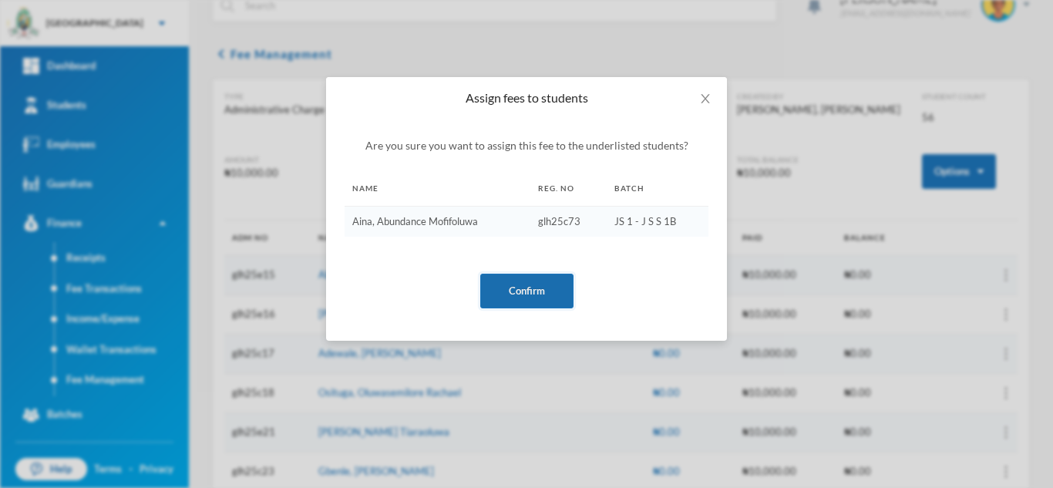
click at [533, 285] on button "Confirm" at bounding box center [526, 291] width 93 height 35
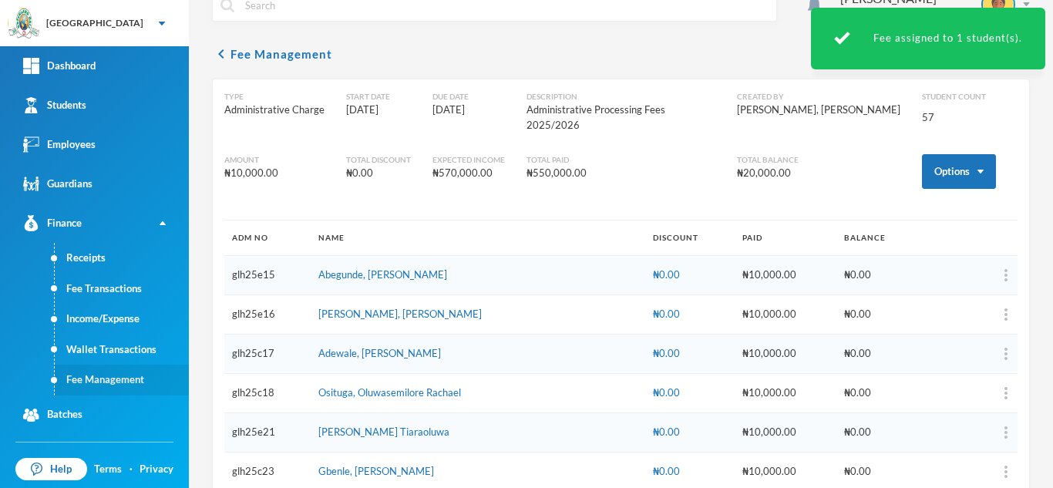
click at [113, 378] on link "Fee Management" at bounding box center [122, 380] width 134 height 31
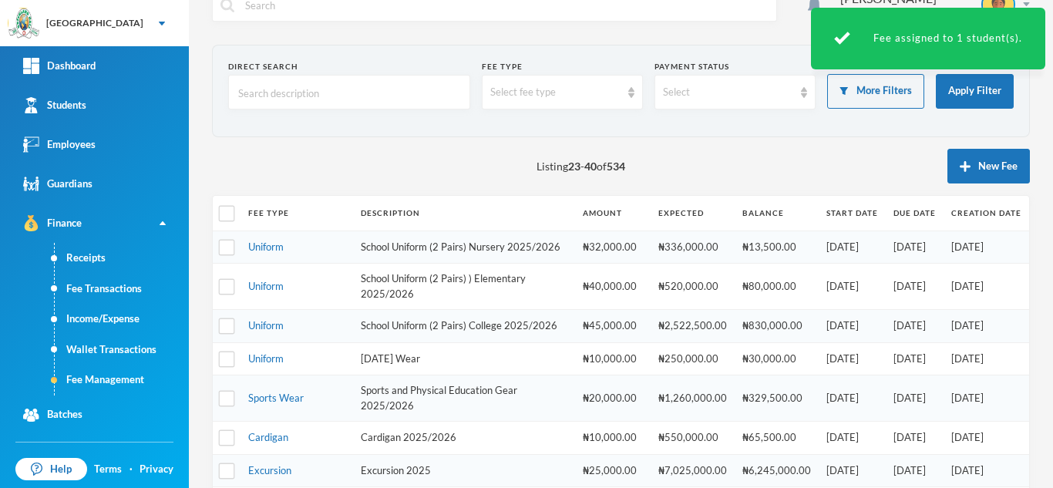
scroll to position [523, 0]
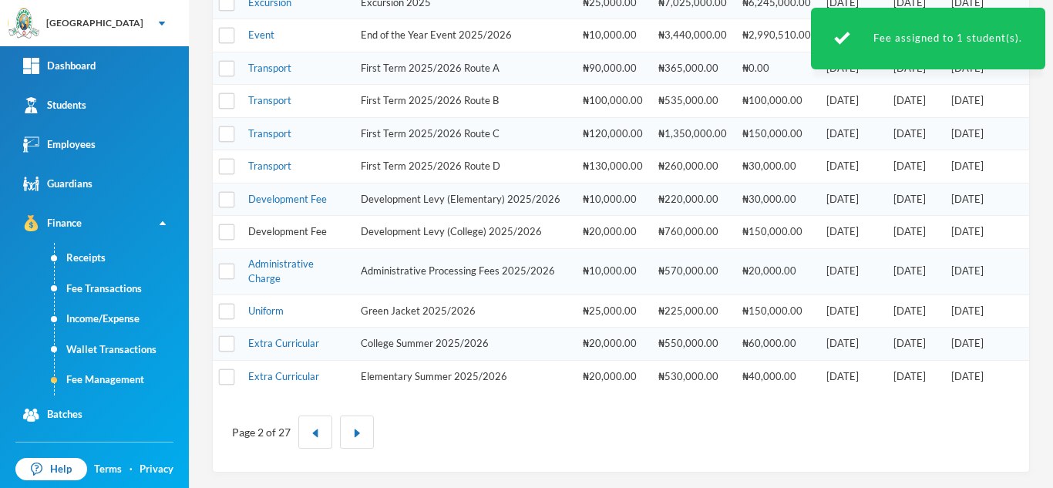
click at [283, 230] on link "Development Fee" at bounding box center [287, 231] width 79 height 12
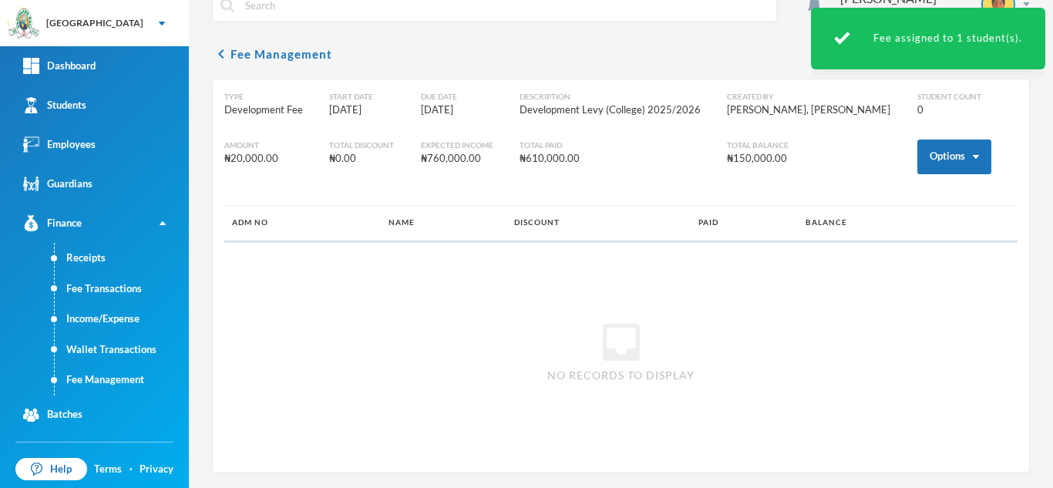
scroll to position [29, 0]
click at [926, 163] on button "Options" at bounding box center [954, 157] width 74 height 35
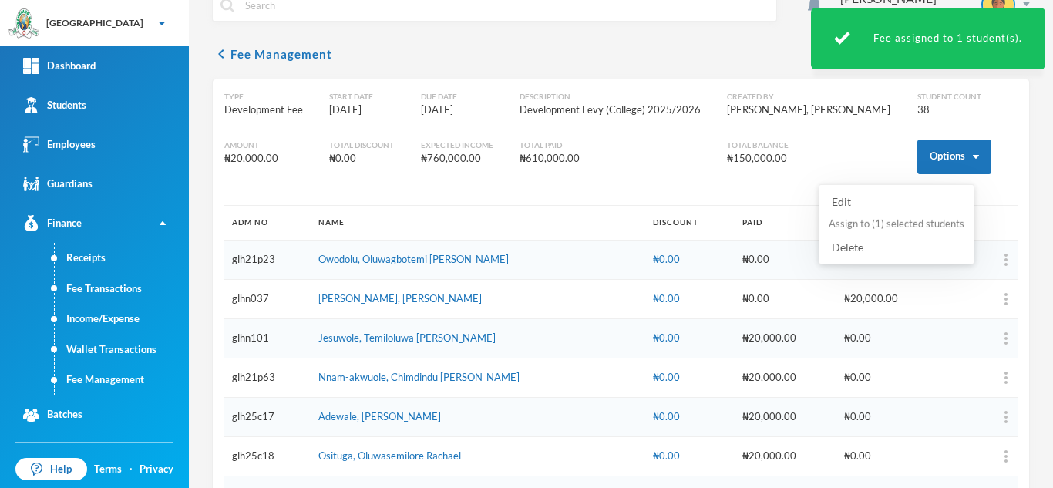
click at [889, 226] on button "Assign to ( 1 ) selected students" at bounding box center [896, 224] width 139 height 28
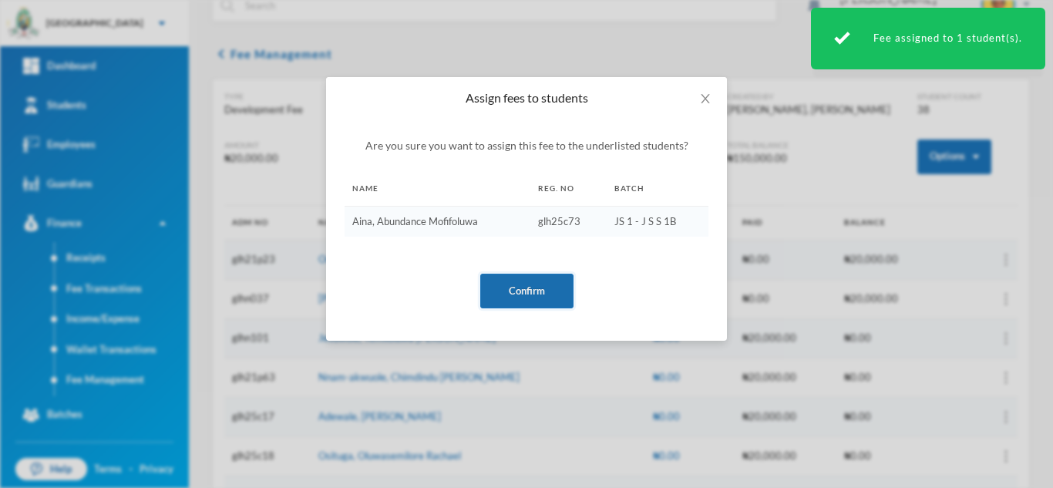
click at [530, 292] on button "Confirm" at bounding box center [526, 291] width 93 height 35
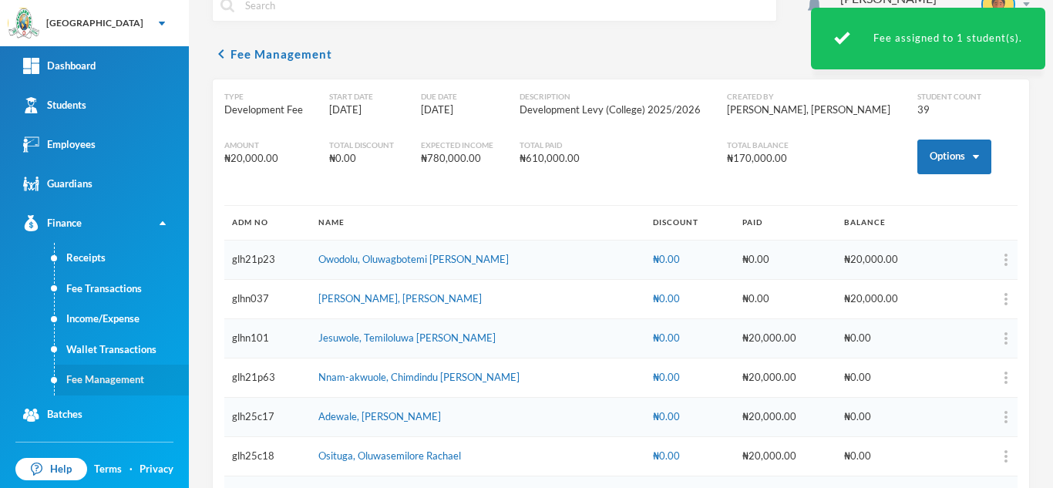
click at [128, 383] on link "Fee Management" at bounding box center [122, 380] width 134 height 31
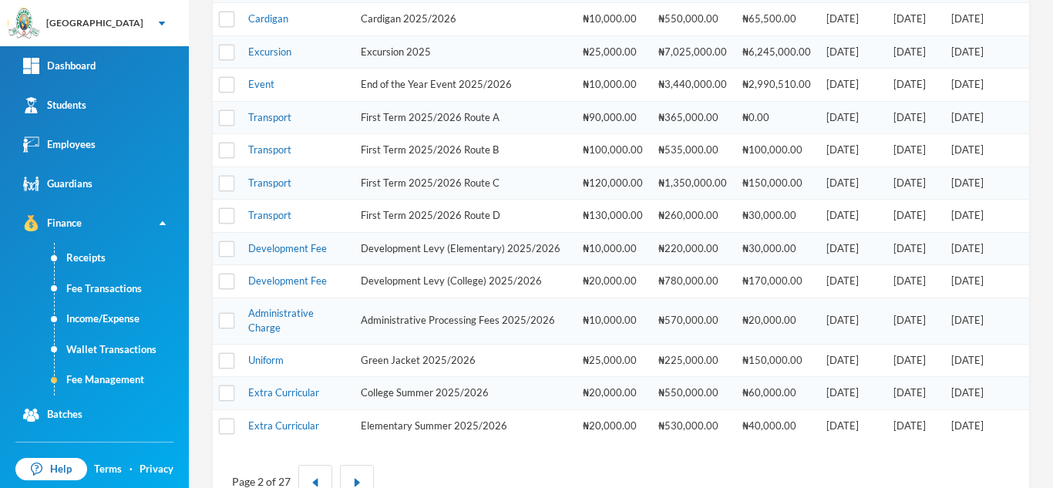
scroll to position [450, 0]
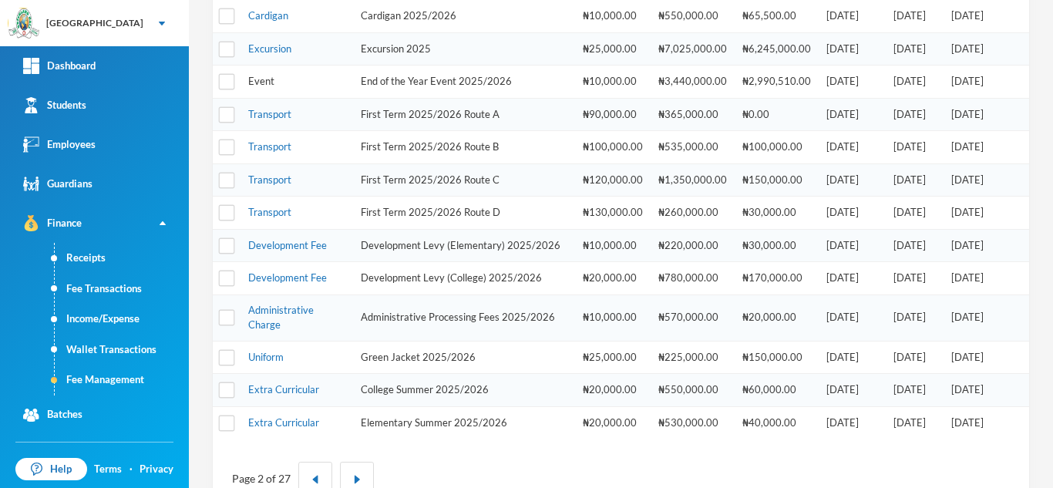
click at [263, 87] on link "Event" at bounding box center [261, 81] width 26 height 12
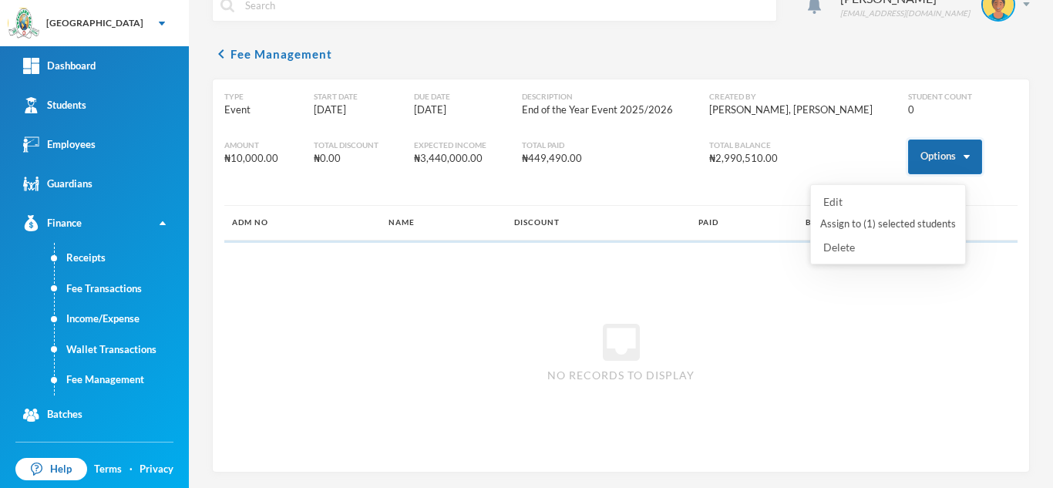
click at [908, 165] on button "Options" at bounding box center [945, 157] width 74 height 35
click at [874, 224] on button "Assign to ( 1 ) selected students" at bounding box center [888, 224] width 139 height 28
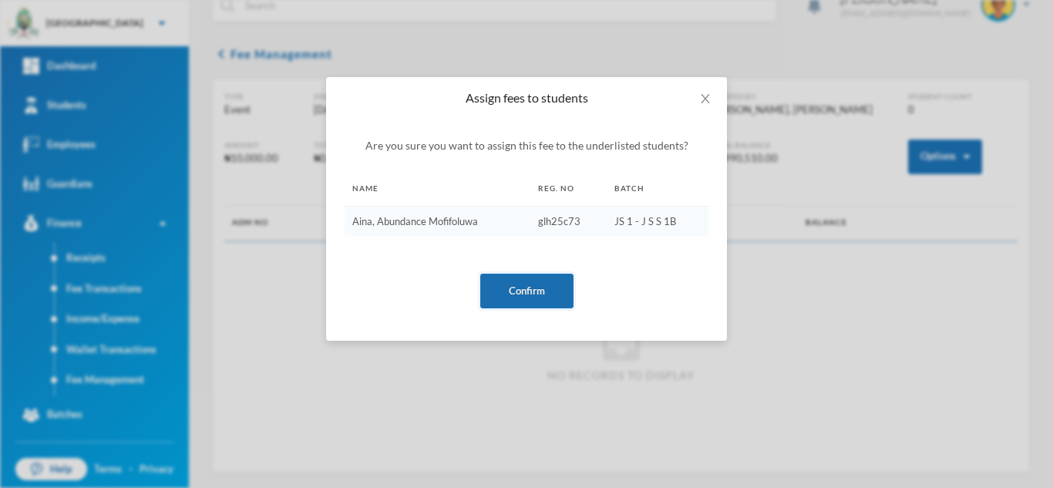
click at [527, 287] on button "Confirm" at bounding box center [526, 291] width 93 height 35
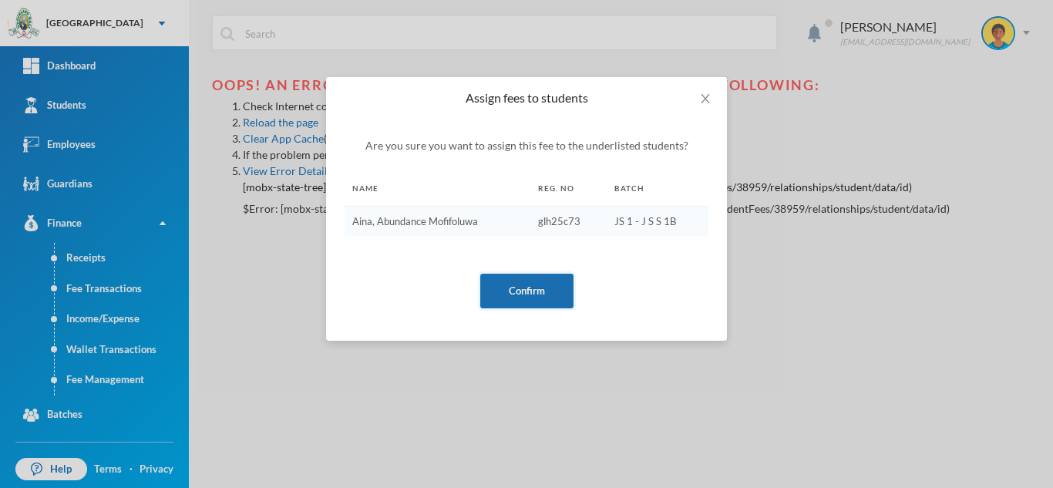
scroll to position [0, 0]
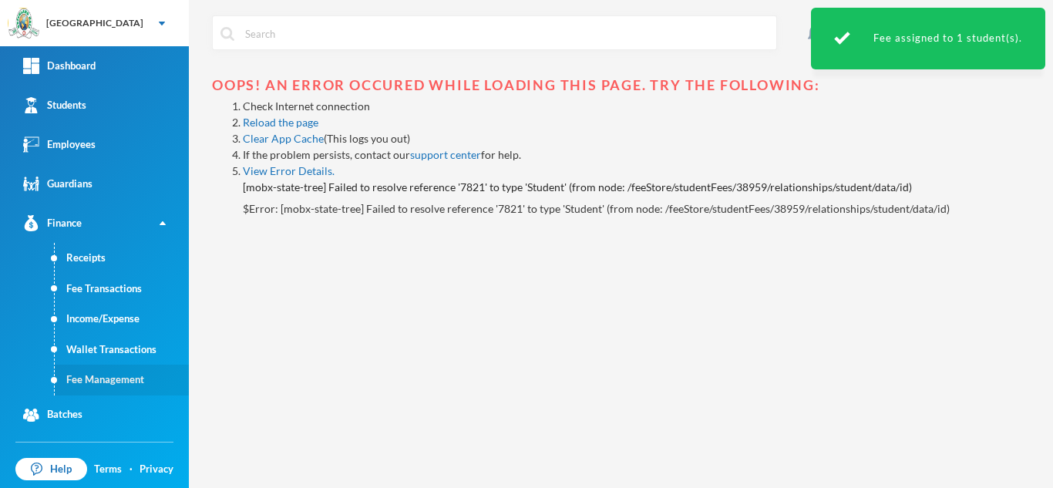
click at [123, 375] on link "Fee Management" at bounding box center [122, 380] width 134 height 31
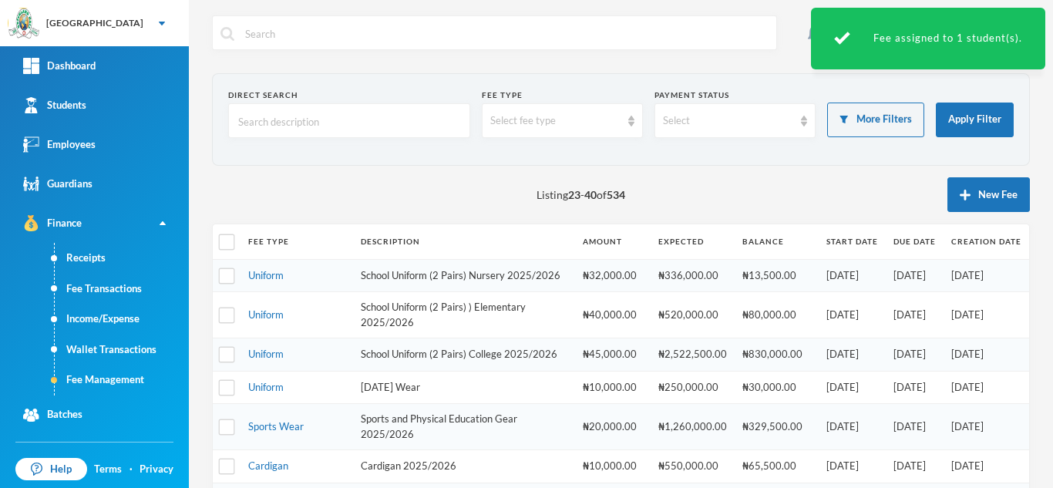
scroll to position [523, 0]
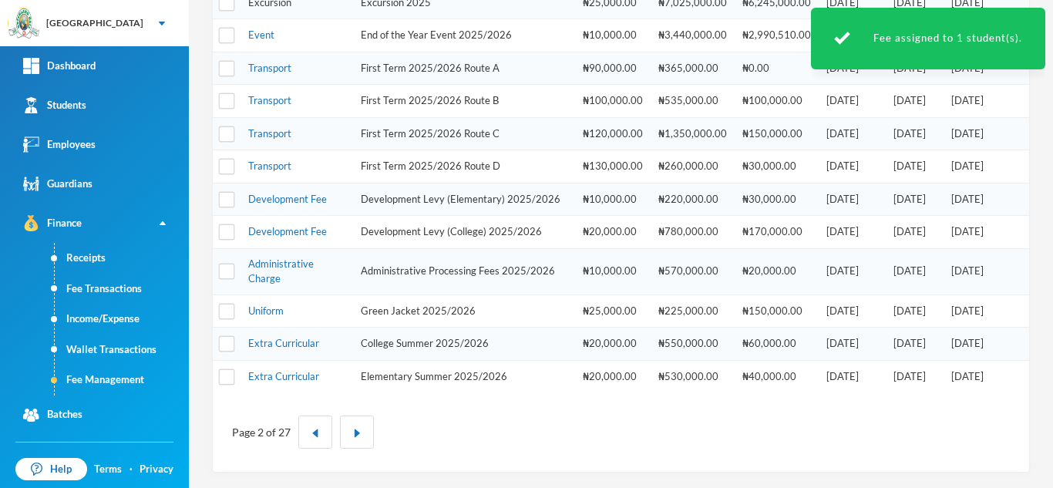
click at [279, 3] on link "Excursion" at bounding box center [269, 2] width 43 height 12
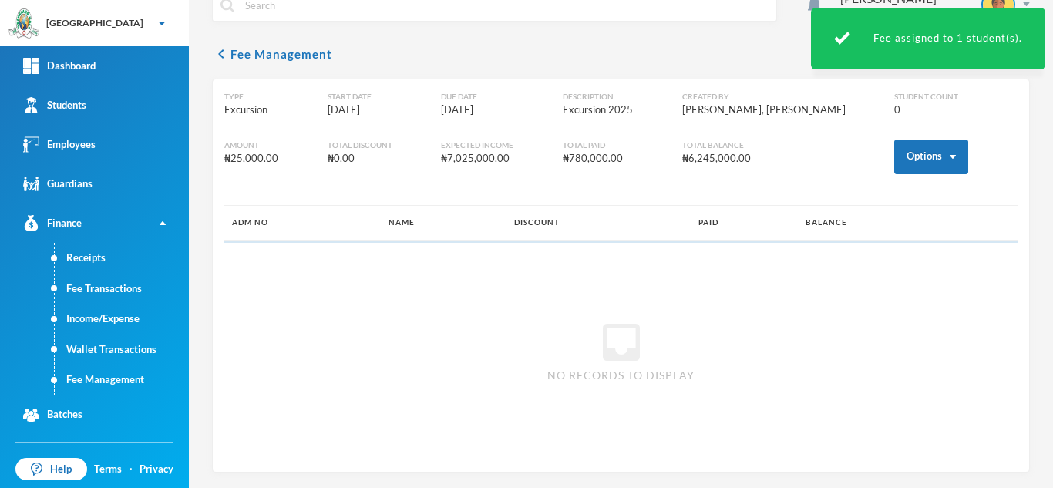
scroll to position [29, 0]
click at [898, 163] on button "Options" at bounding box center [931, 157] width 74 height 35
click at [835, 224] on button "Assign to ( 1 ) selected students" at bounding box center [874, 224] width 139 height 28
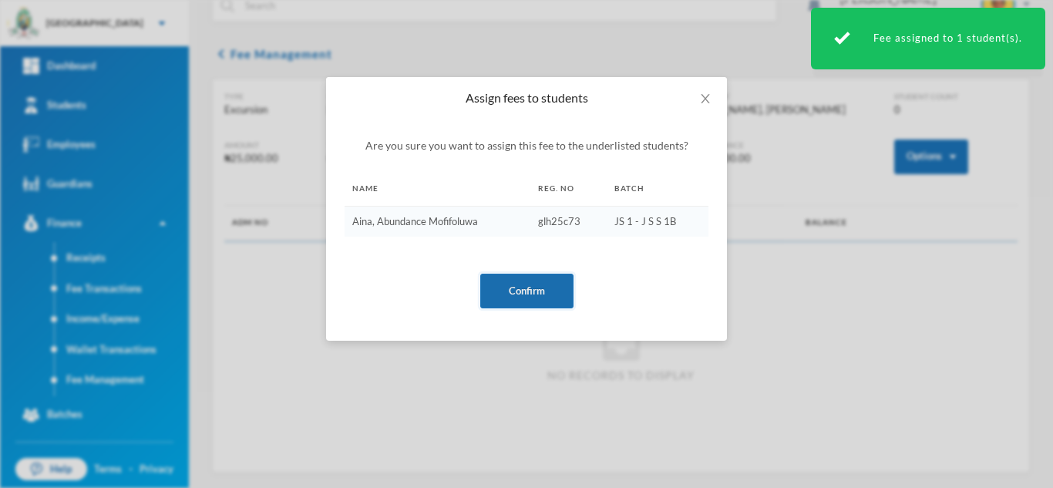
click at [506, 287] on button "Confirm" at bounding box center [526, 291] width 93 height 35
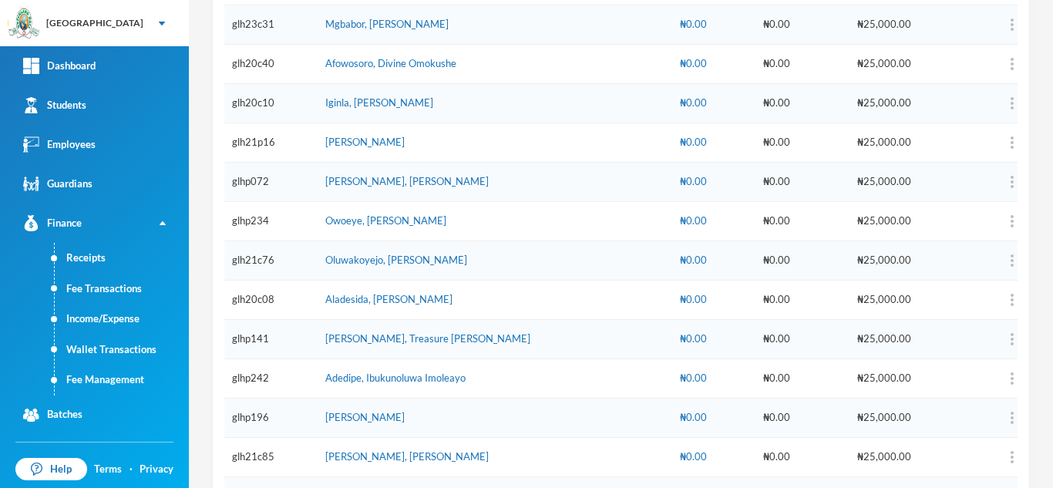
scroll to position [0, 0]
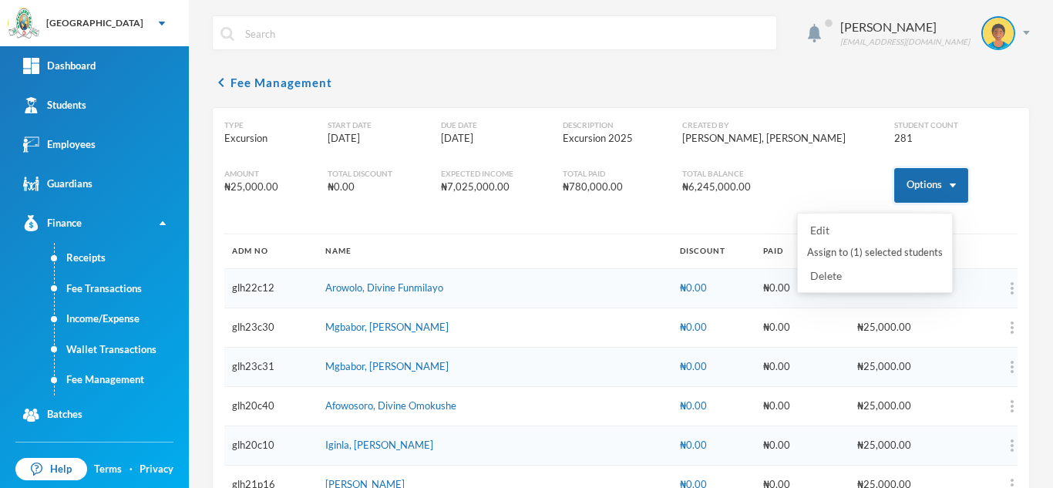
click at [903, 175] on button "Options" at bounding box center [931, 185] width 74 height 35
click at [863, 257] on button "Assign to ( 1 ) selected students" at bounding box center [874, 253] width 139 height 28
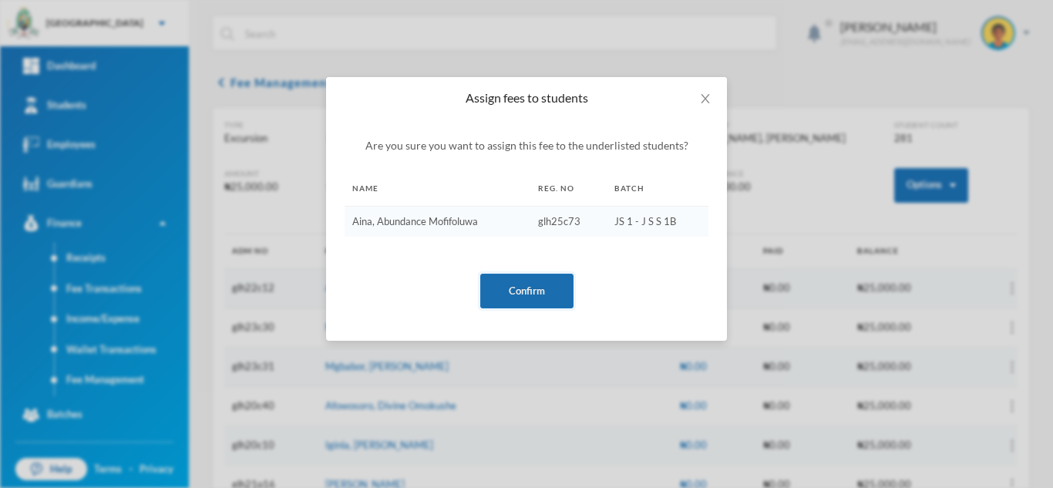
click at [529, 284] on button "Confirm" at bounding box center [526, 291] width 93 height 35
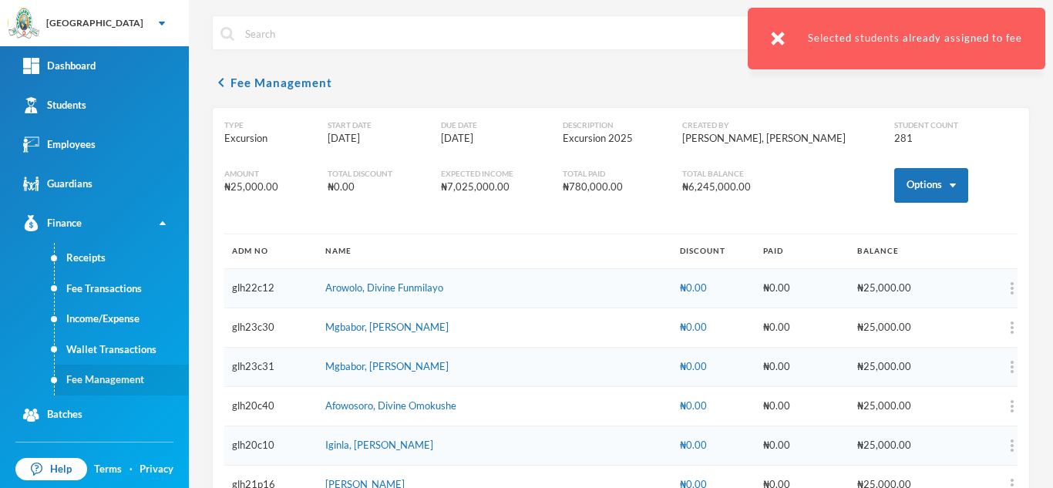
click at [119, 385] on link "Fee Management" at bounding box center [122, 380] width 134 height 31
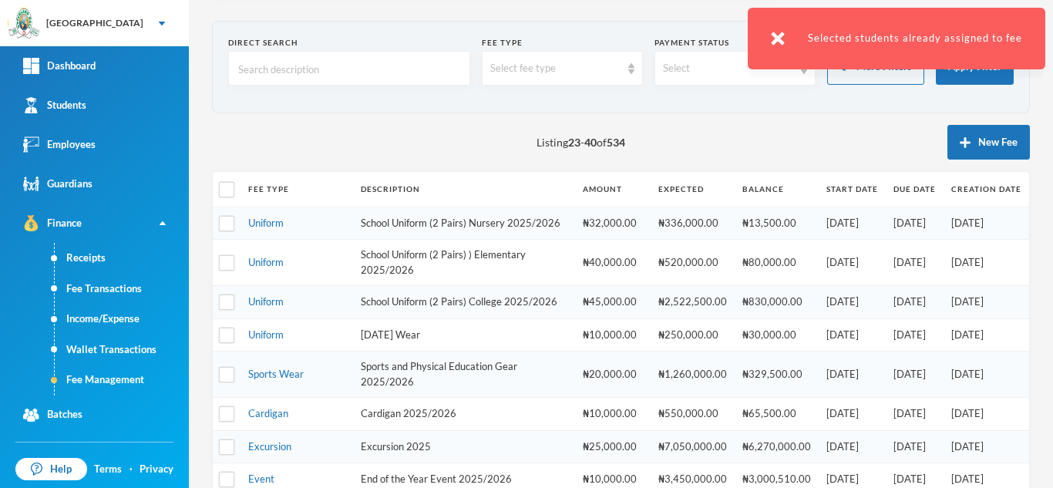
scroll to position [54, 0]
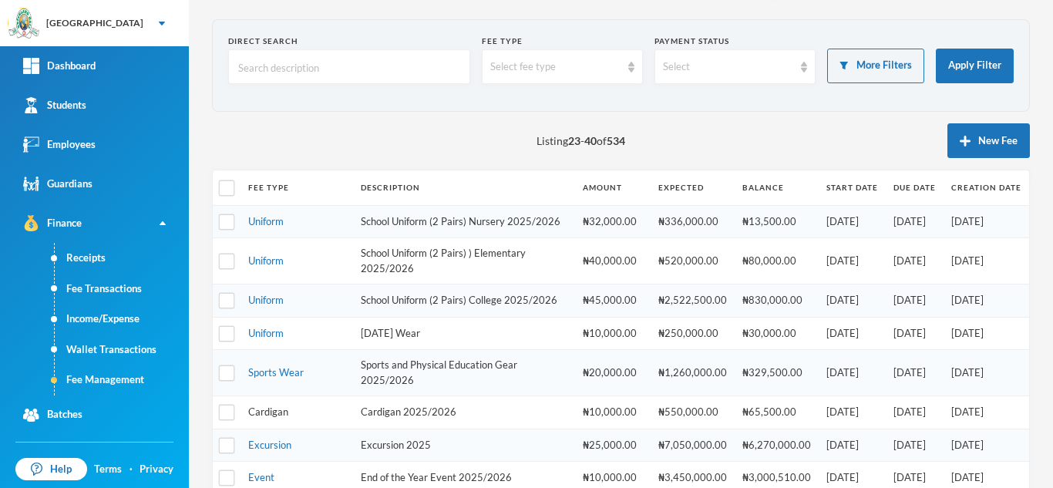
click at [269, 418] on link "Cardigan" at bounding box center [268, 411] width 40 height 12
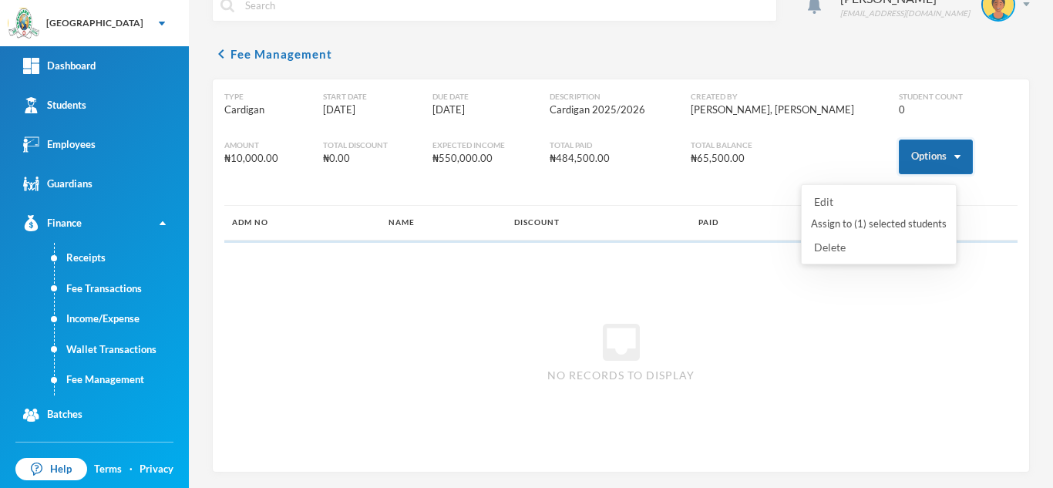
click at [912, 166] on button "Options" at bounding box center [936, 157] width 74 height 35
click at [872, 221] on button "Assign to ( 1 ) selected students" at bounding box center [878, 224] width 139 height 28
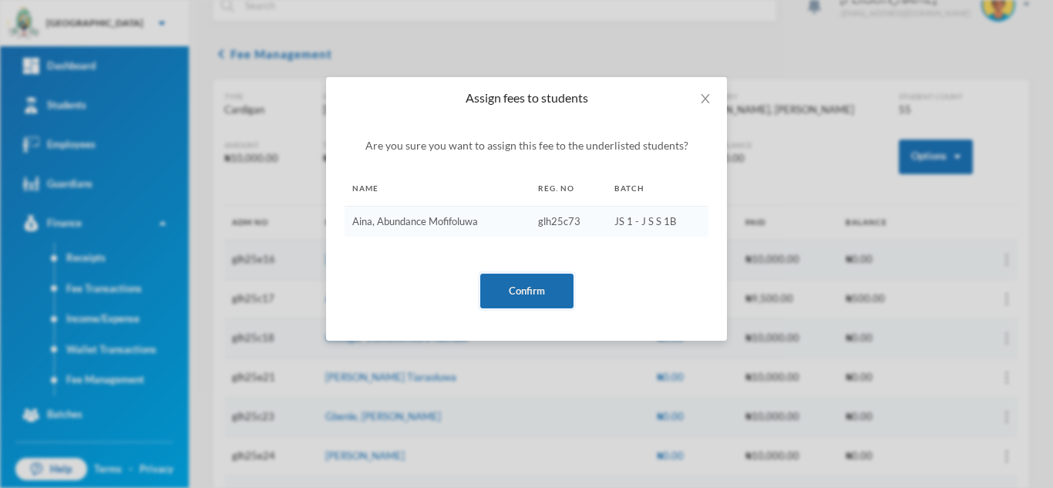
click at [551, 282] on button "Confirm" at bounding box center [526, 291] width 93 height 35
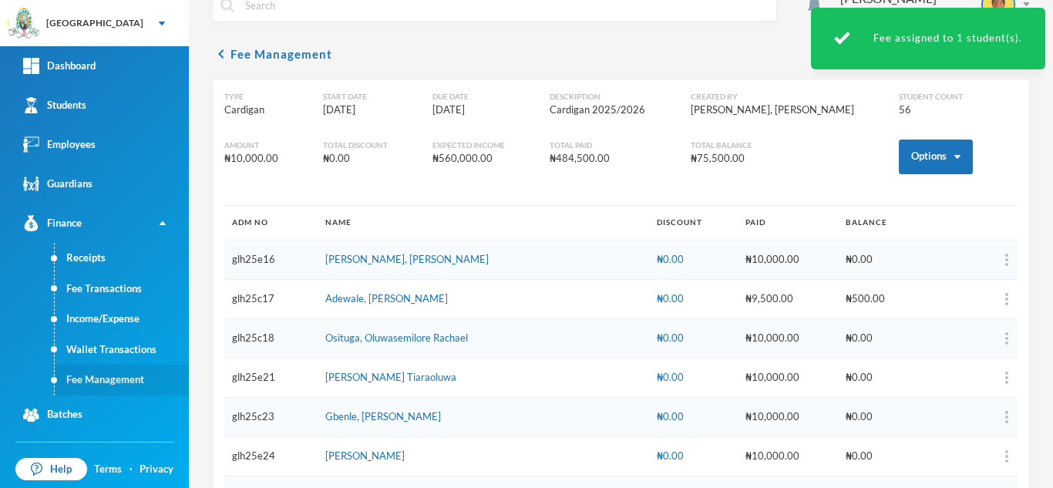
click at [136, 369] on link "Fee Management" at bounding box center [122, 380] width 134 height 31
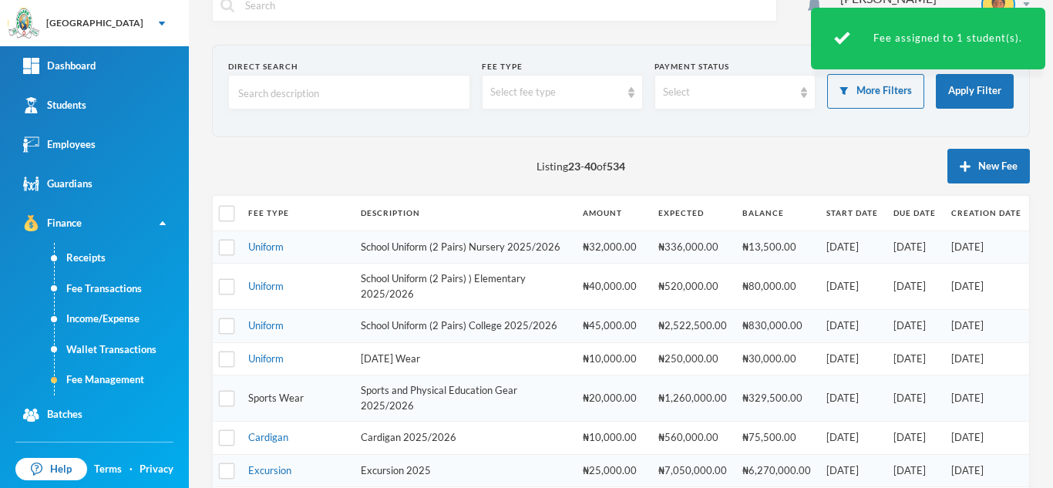
click at [282, 404] on link "Sports Wear" at bounding box center [275, 398] width 55 height 12
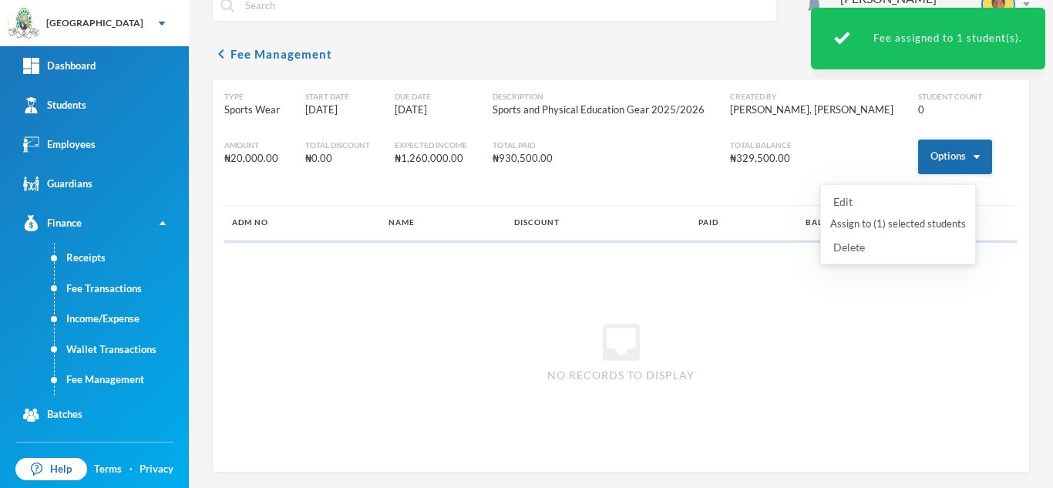
click at [934, 148] on button "Options" at bounding box center [955, 157] width 74 height 35
click at [885, 229] on button "Assign to ( 1 ) selected students" at bounding box center [898, 224] width 139 height 28
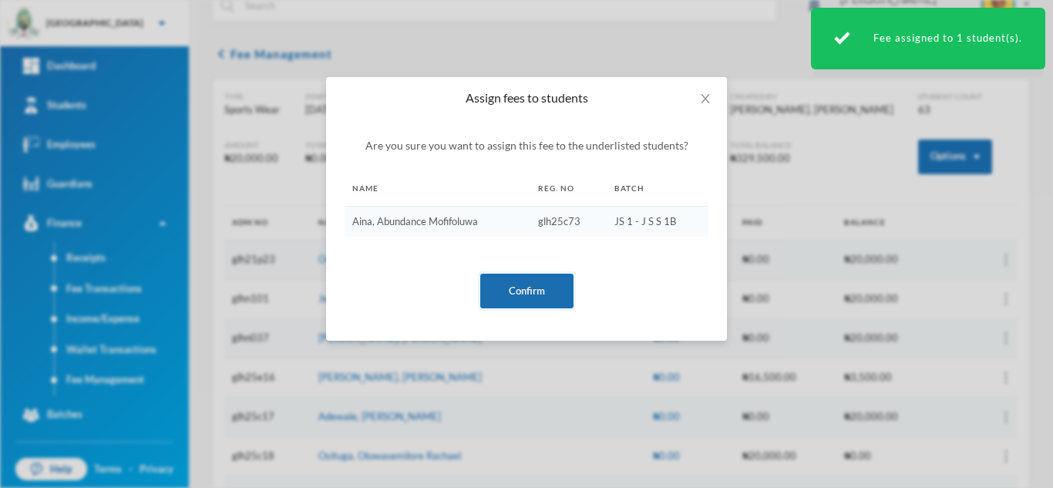
click at [537, 284] on button "Confirm" at bounding box center [526, 291] width 93 height 35
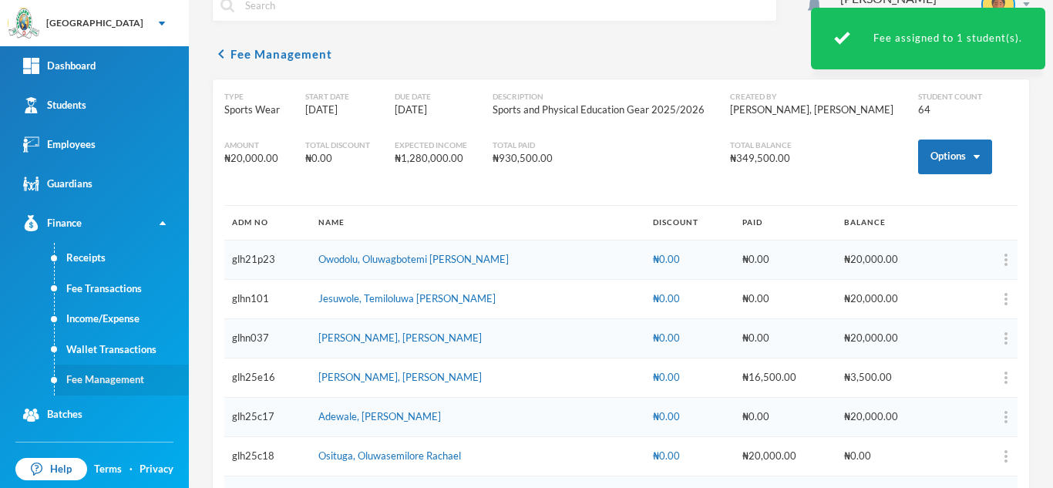
click at [140, 378] on link "Fee Management" at bounding box center [122, 380] width 134 height 31
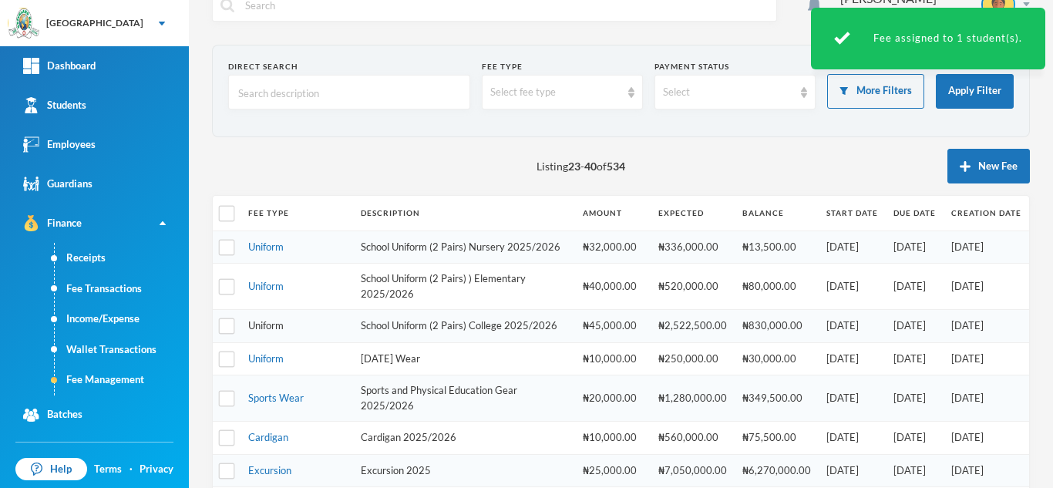
click at [251, 331] on link "Uniform" at bounding box center [265, 325] width 35 height 12
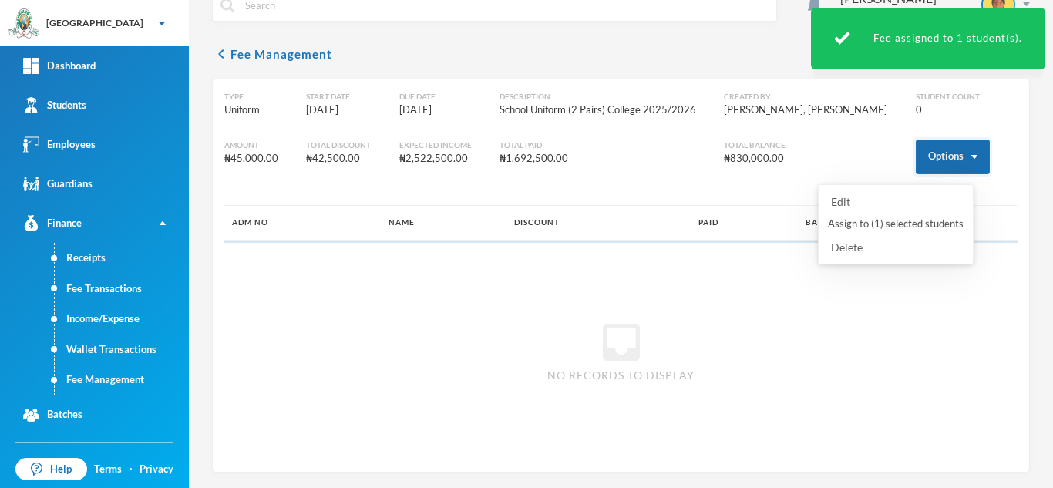
click at [930, 163] on button "Options" at bounding box center [953, 157] width 74 height 35
click at [896, 222] on button "Assign to ( 1 ) selected students" at bounding box center [895, 224] width 139 height 28
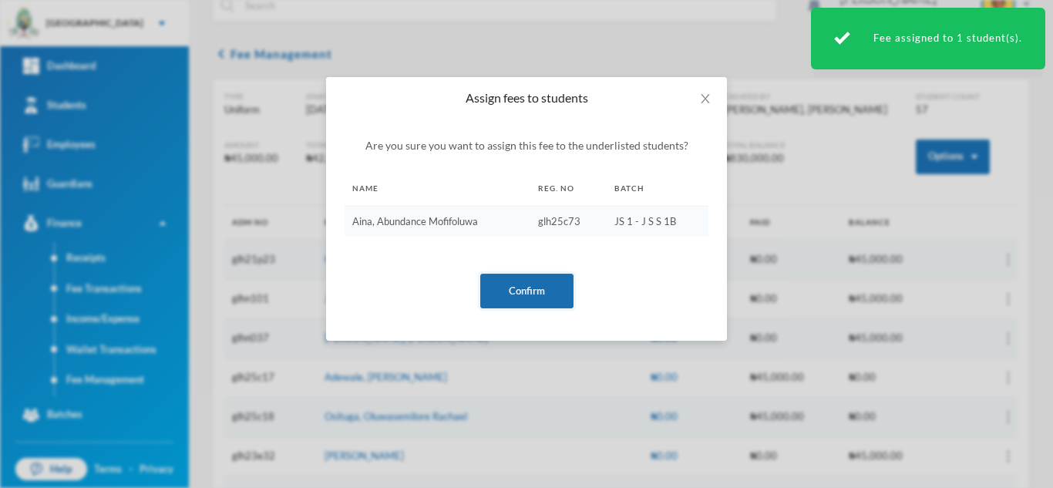
click at [536, 282] on button "Confirm" at bounding box center [526, 291] width 93 height 35
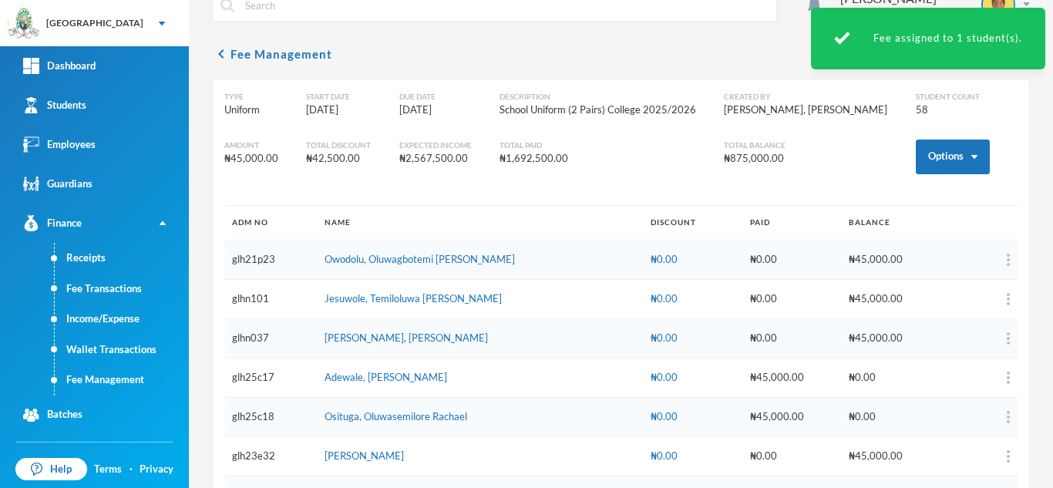
click at [132, 379] on link "Fee Management" at bounding box center [122, 380] width 134 height 31
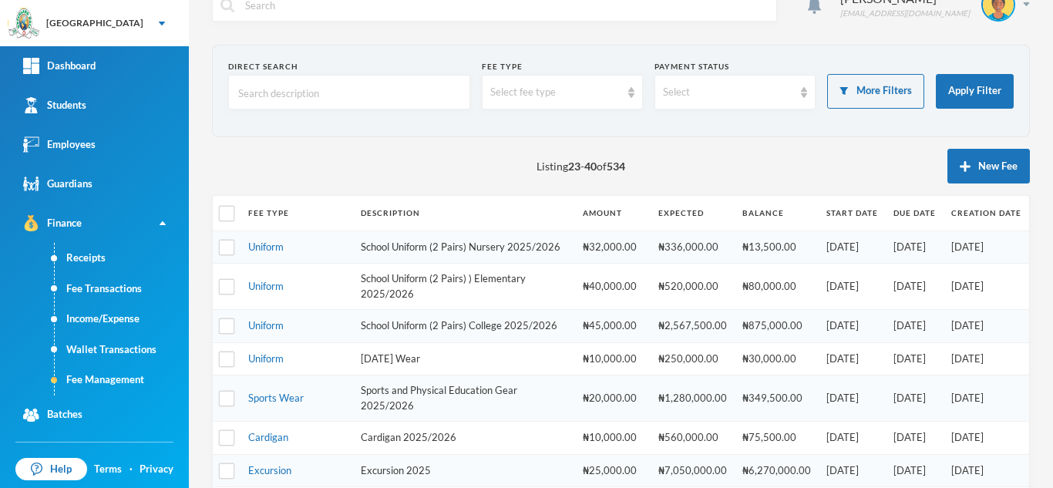
scroll to position [523, 0]
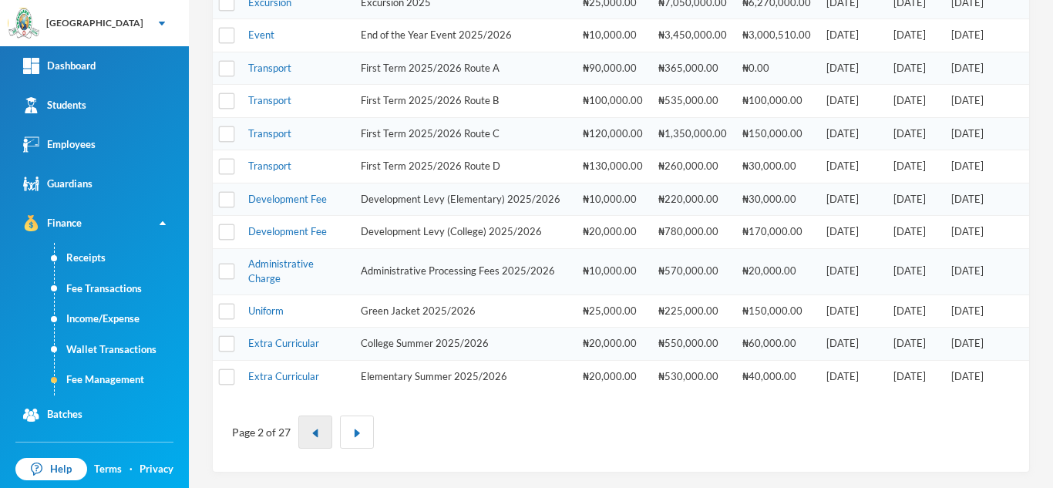
click at [311, 436] on img "button" at bounding box center [315, 433] width 9 height 9
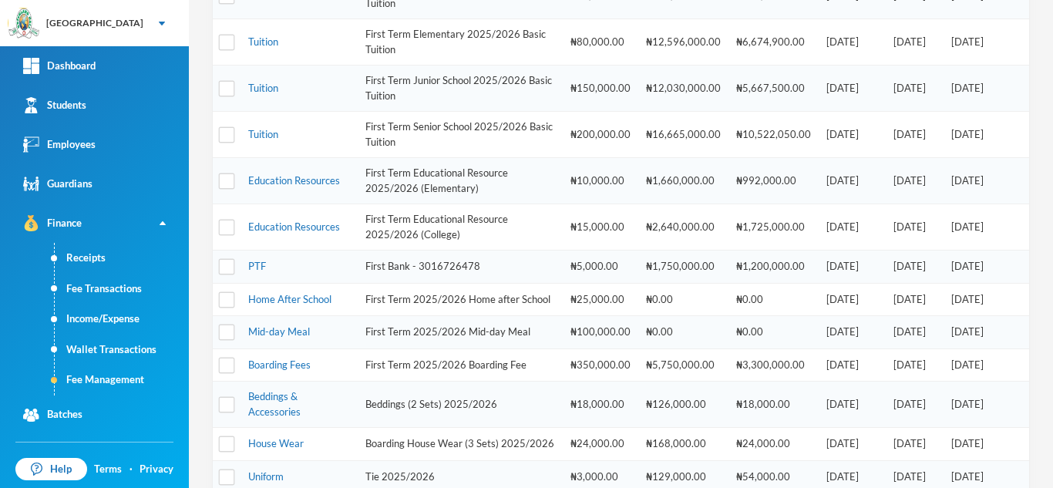
scroll to position [684, 0]
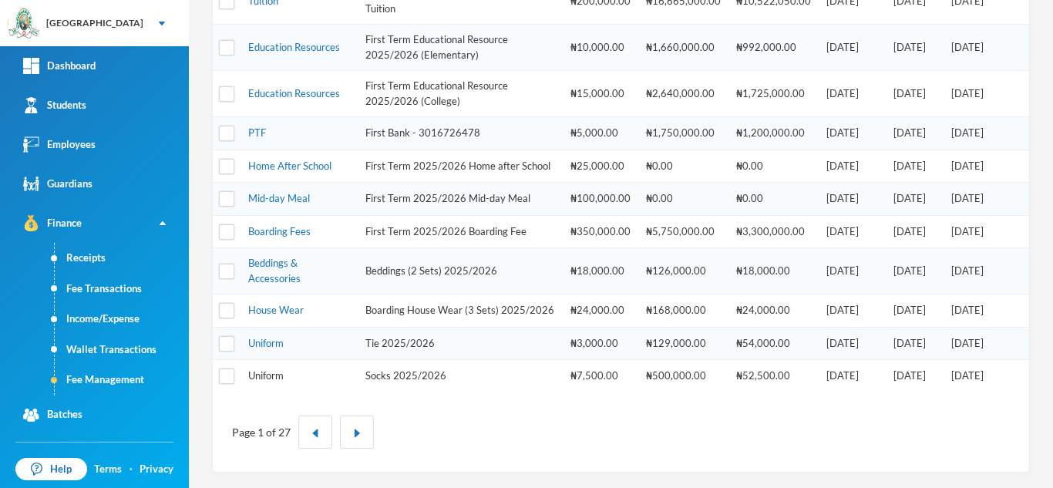
click at [264, 374] on link "Uniform" at bounding box center [265, 375] width 35 height 12
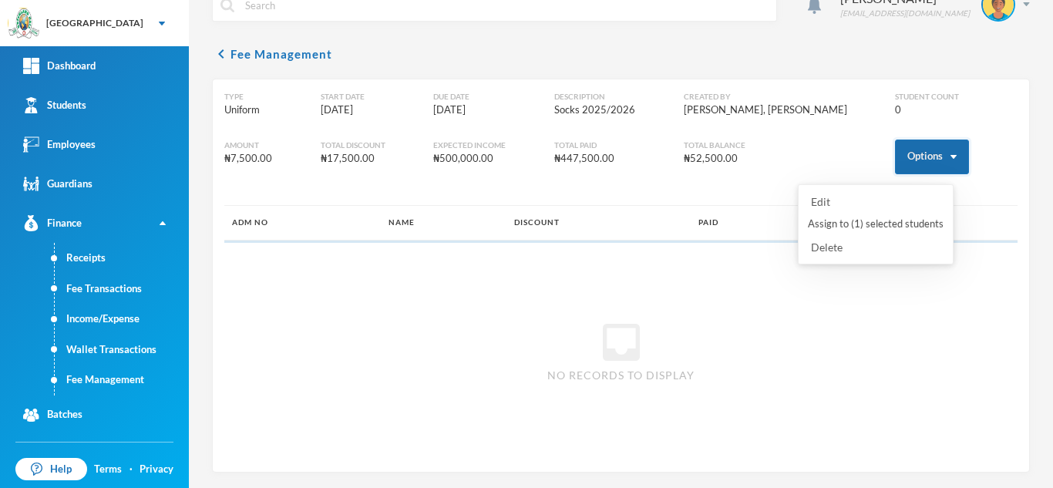
click at [906, 146] on button "Options" at bounding box center [932, 157] width 74 height 35
click at [852, 219] on button "Assign to ( 1 ) selected students" at bounding box center [875, 224] width 139 height 28
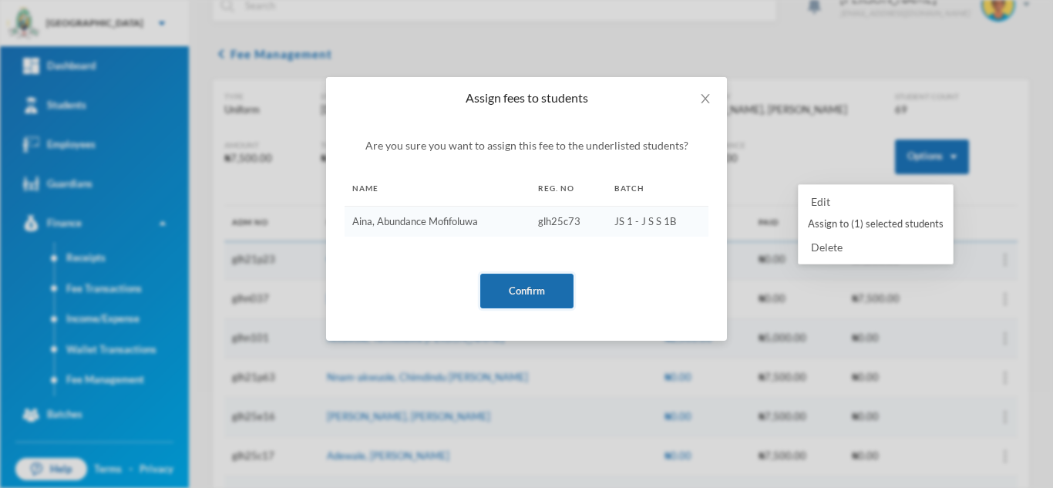
click at [521, 299] on button "Confirm" at bounding box center [526, 291] width 93 height 35
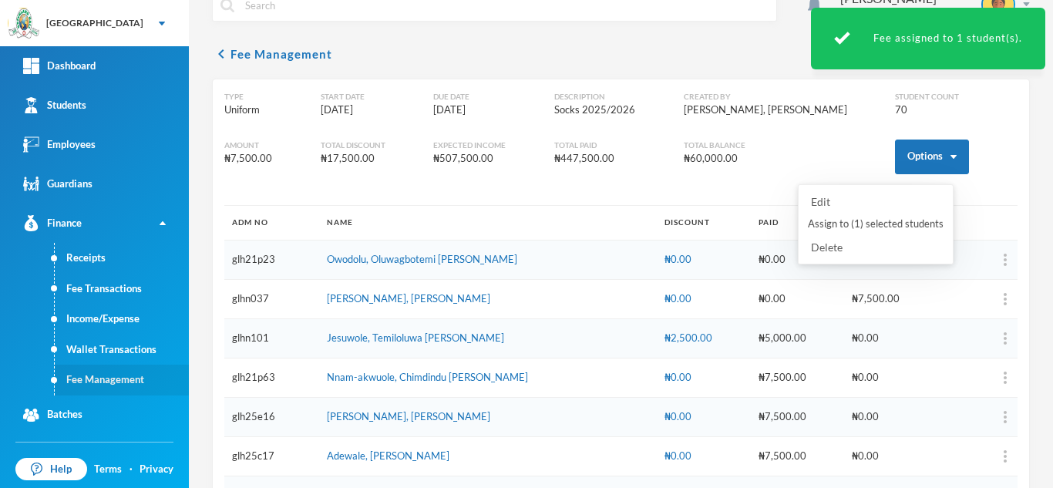
click at [131, 387] on link "Fee Management" at bounding box center [122, 380] width 134 height 31
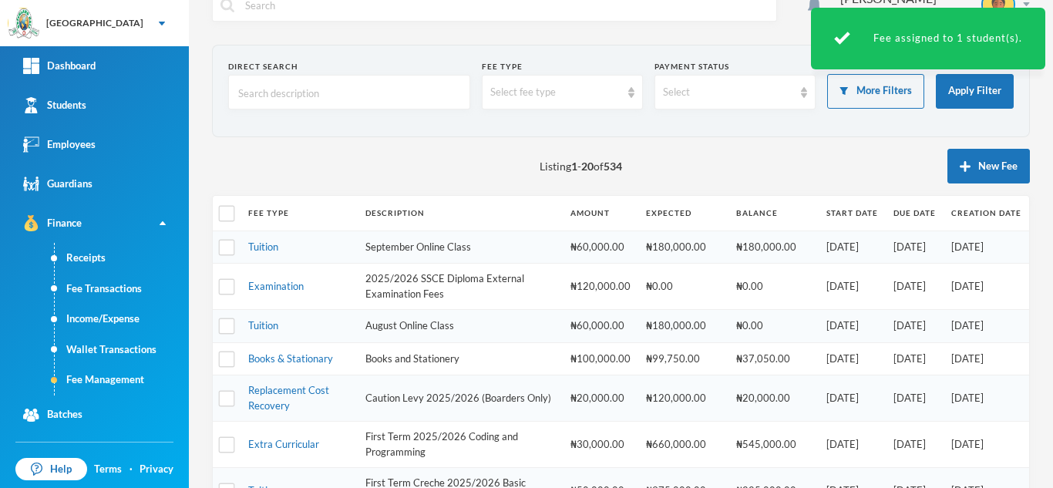
scroll to position [684, 0]
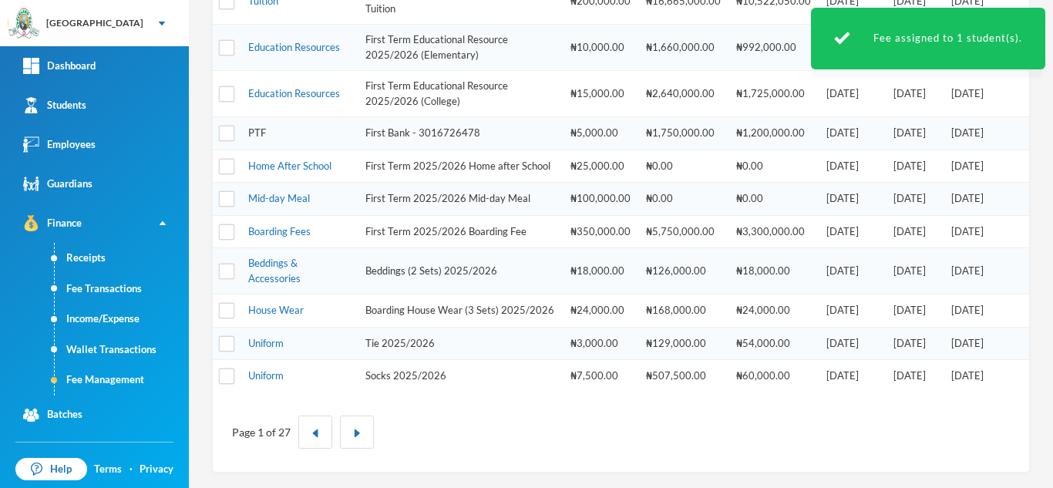
click at [257, 126] on link "PTF" at bounding box center [257, 132] width 18 height 12
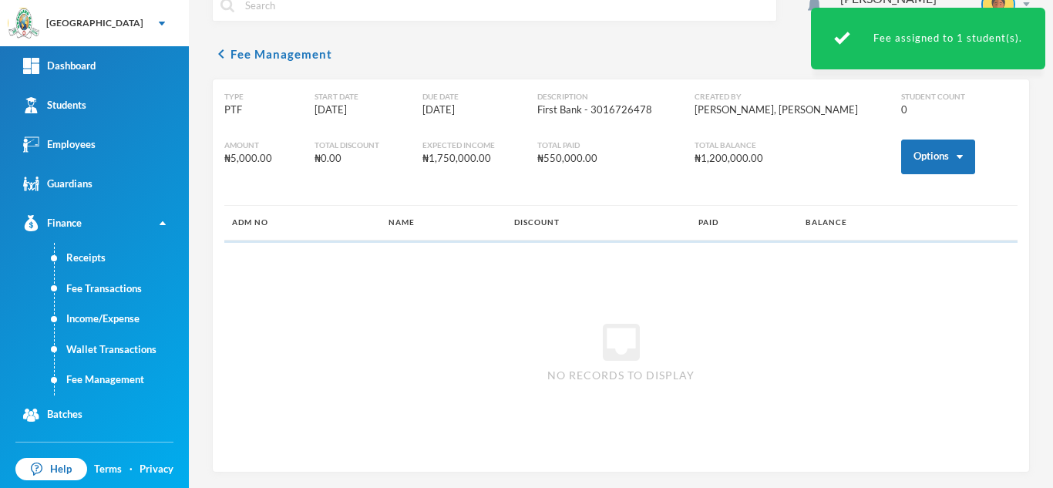
scroll to position [29, 0]
click at [903, 151] on button "Options" at bounding box center [938, 157] width 74 height 35
click at [872, 224] on button "Assign to ( 1 ) selected students" at bounding box center [881, 224] width 139 height 28
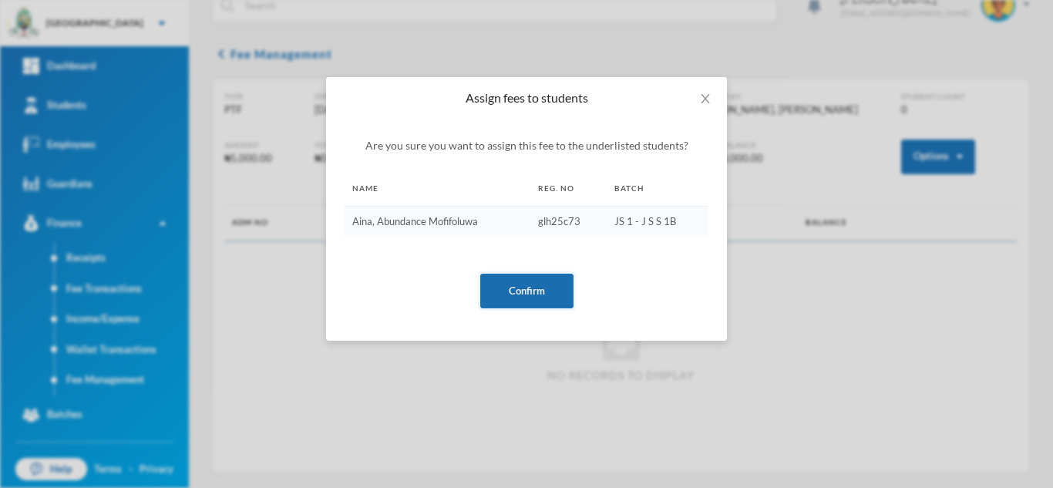
click at [539, 291] on button "Confirm" at bounding box center [526, 291] width 93 height 35
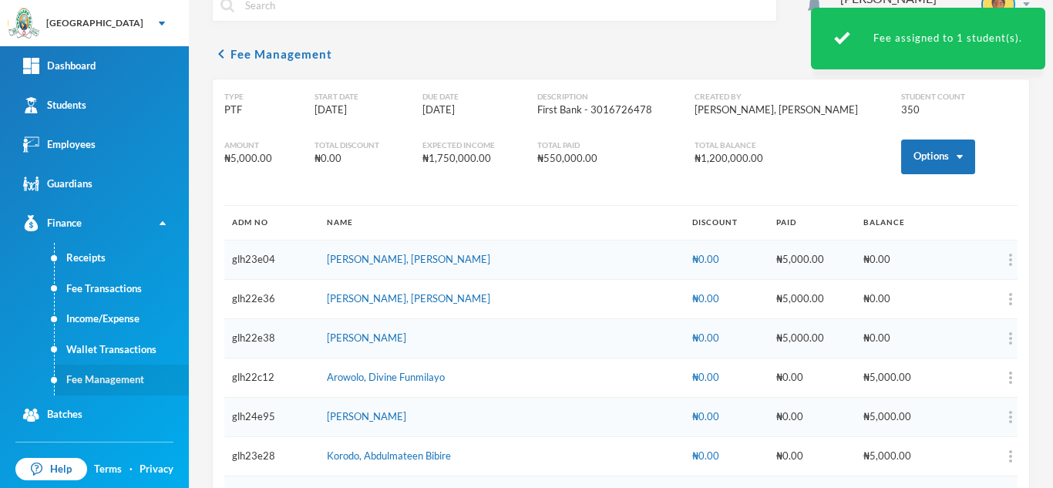
click at [117, 375] on link "Fee Management" at bounding box center [122, 380] width 134 height 31
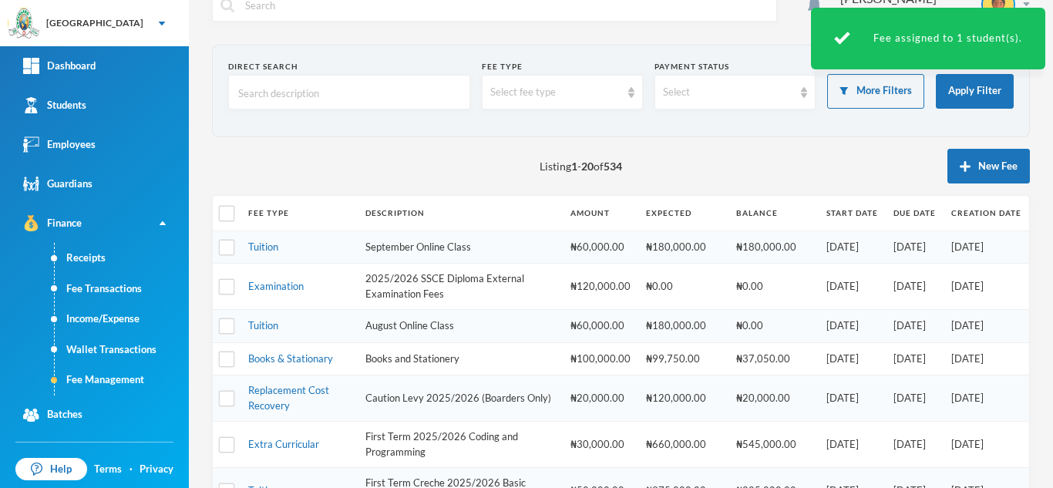
scroll to position [225, 0]
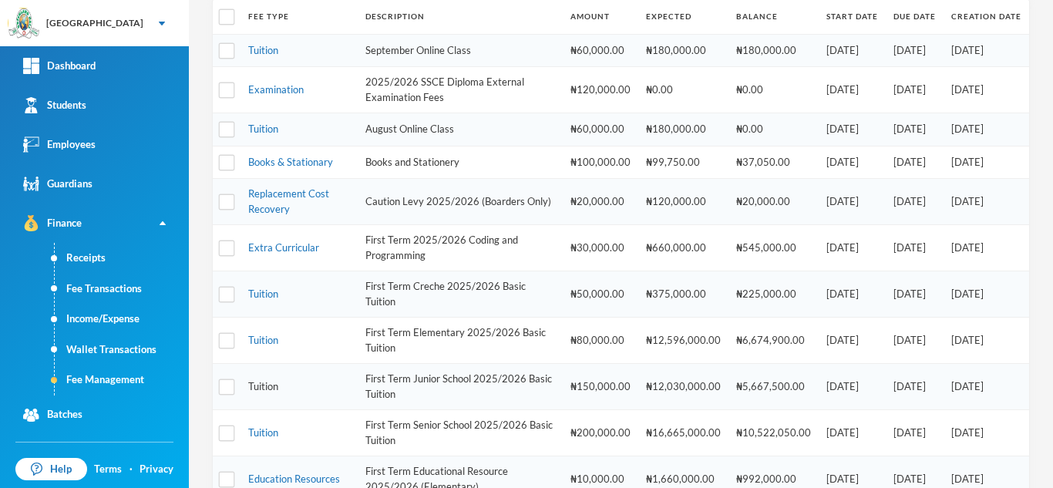
click at [258, 382] on link "Tuition" at bounding box center [263, 386] width 30 height 12
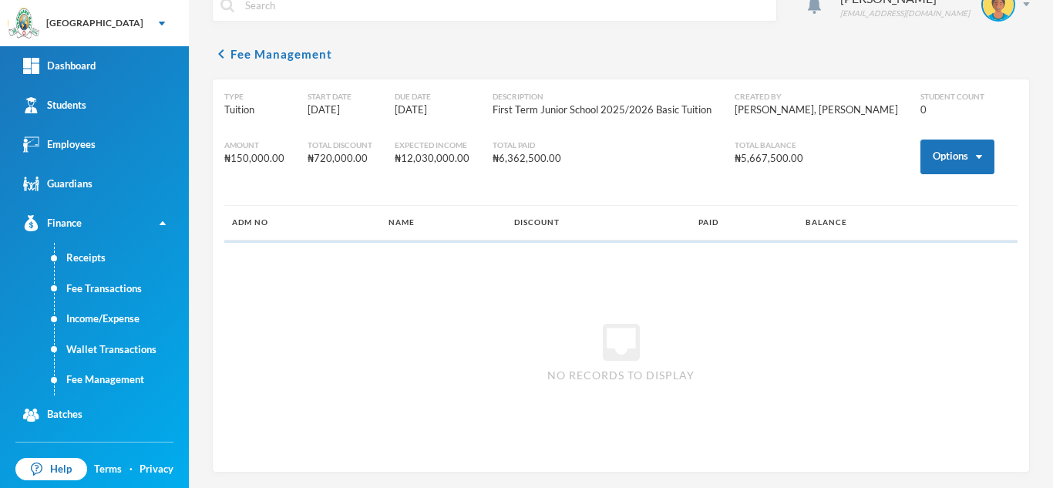
scroll to position [29, 0]
click at [942, 154] on button "Options" at bounding box center [957, 157] width 74 height 35
click at [852, 224] on button "Assign to ( 1 ) selected students" at bounding box center [900, 224] width 139 height 28
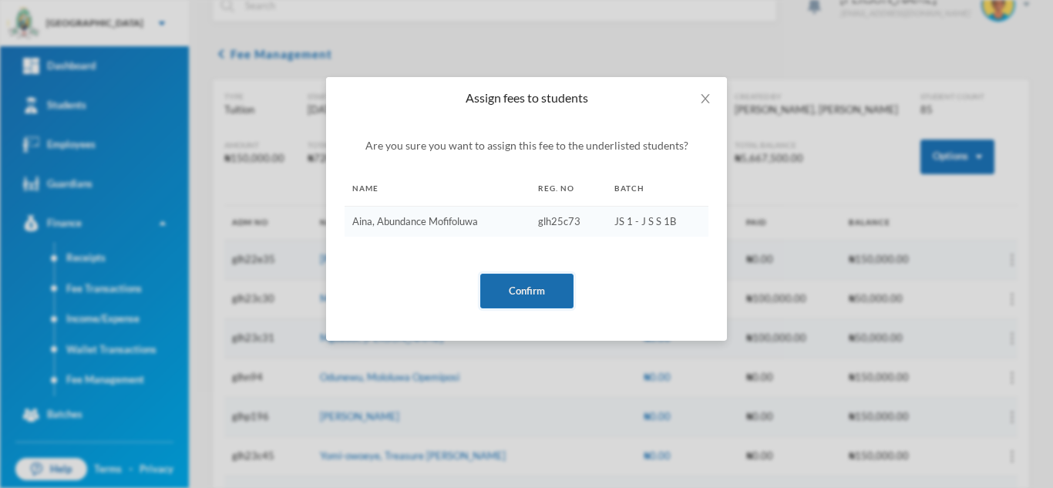
click at [533, 281] on button "Confirm" at bounding box center [526, 291] width 93 height 35
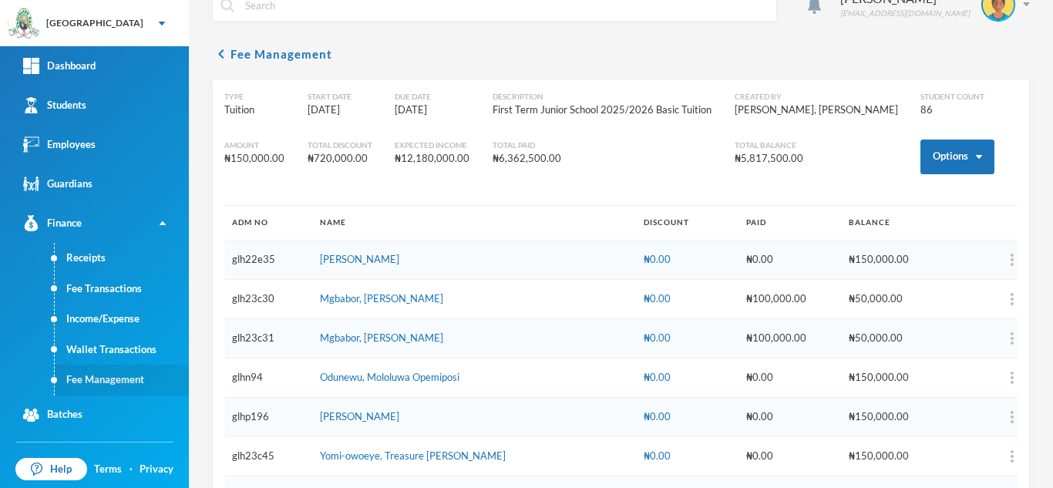
click at [126, 375] on link "Fee Management" at bounding box center [122, 380] width 134 height 31
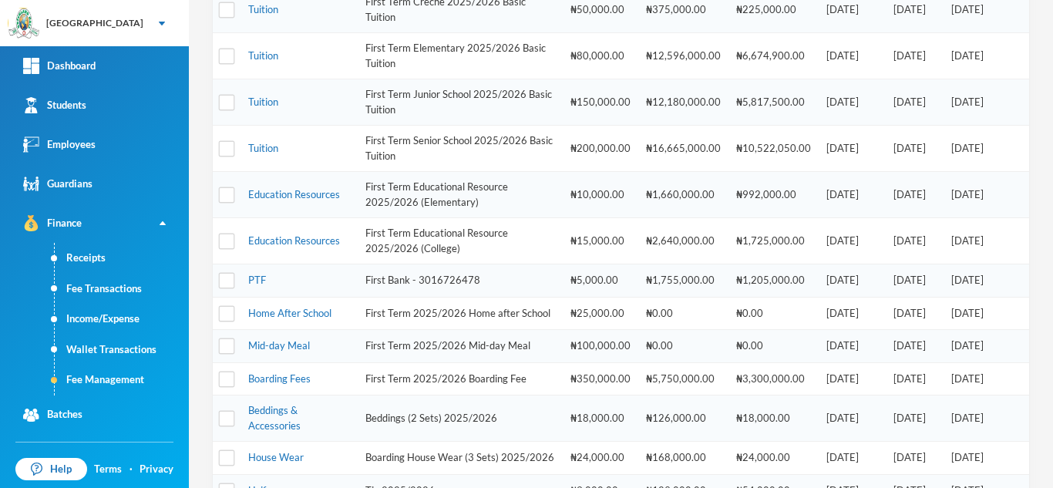
scroll to position [512, 0]
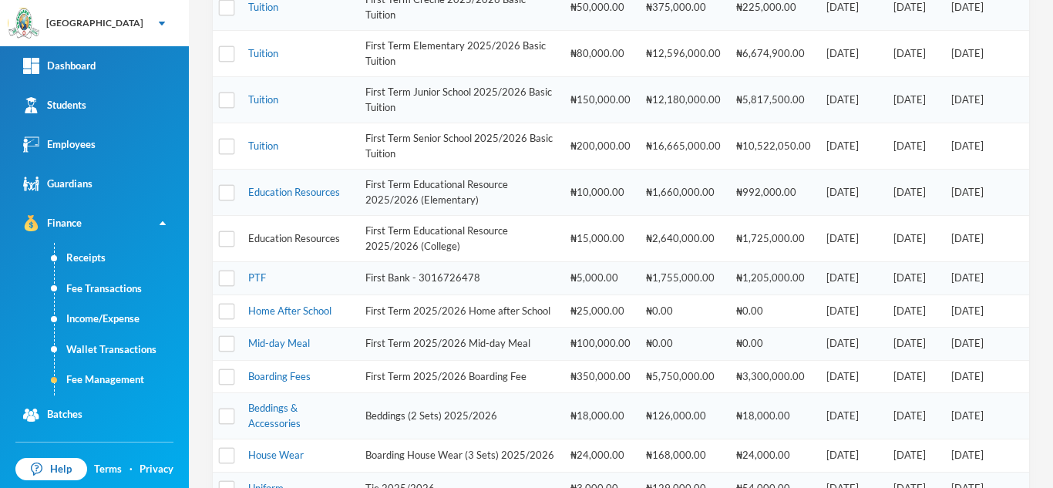
click at [328, 235] on link "Education Resources" at bounding box center [294, 238] width 92 height 12
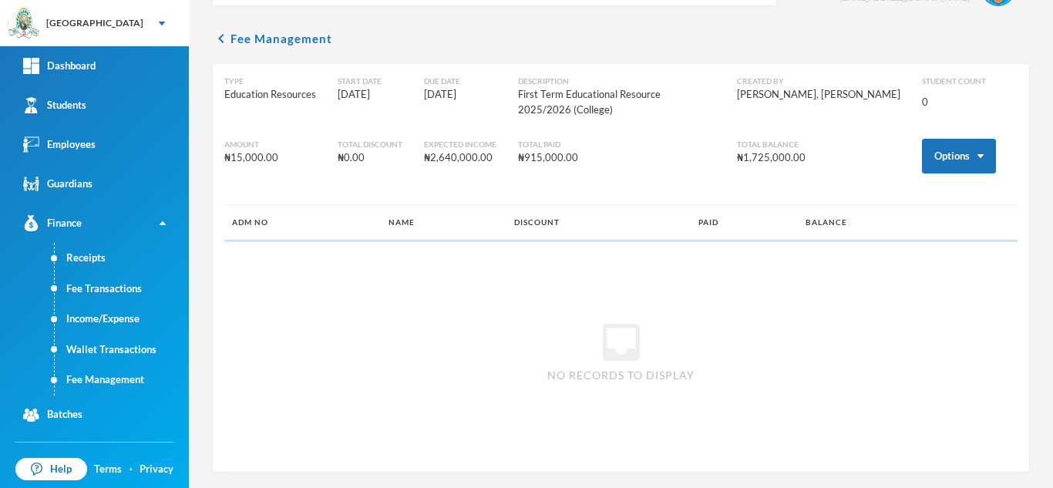
scroll to position [29, 0]
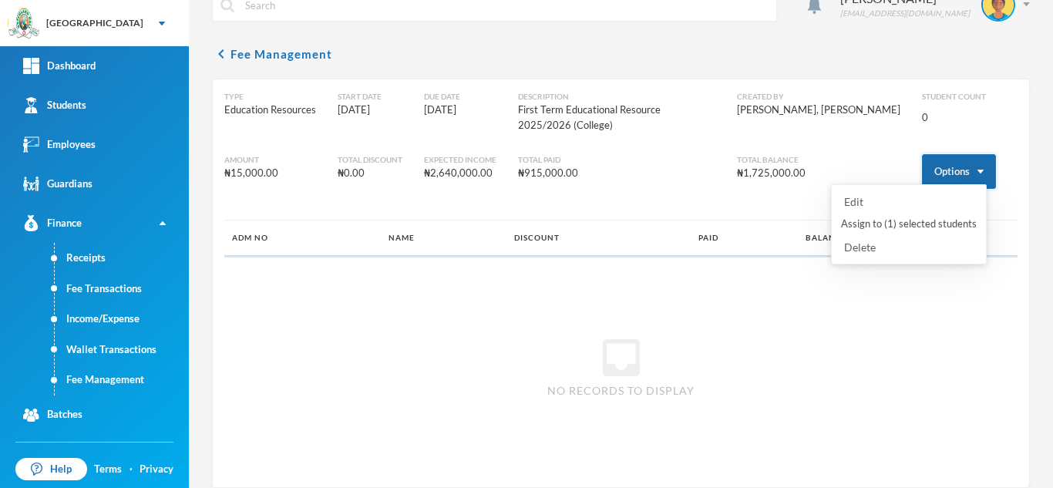
click at [954, 154] on button "Options" at bounding box center [959, 171] width 74 height 35
click at [893, 223] on button "Assign to ( 1 ) selected students" at bounding box center [908, 224] width 139 height 28
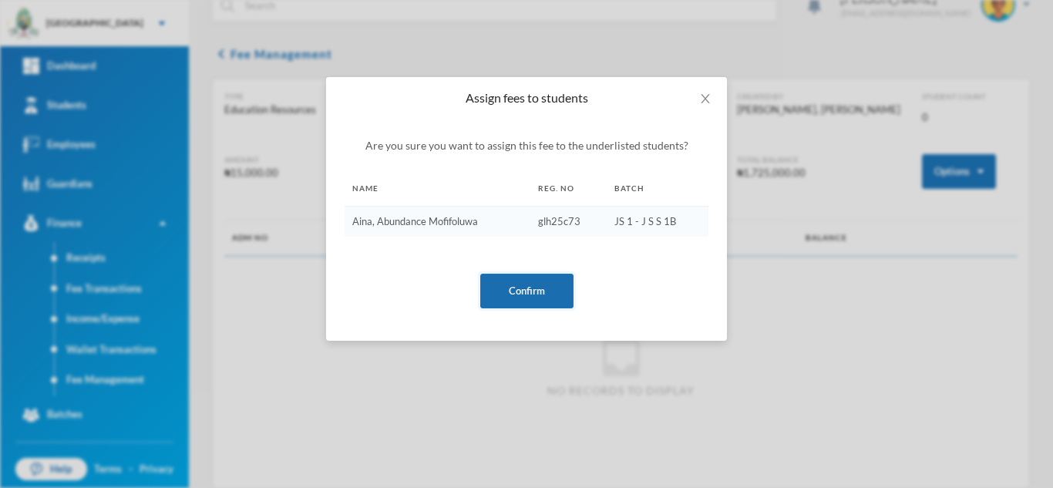
click at [507, 284] on button "Confirm" at bounding box center [526, 291] width 93 height 35
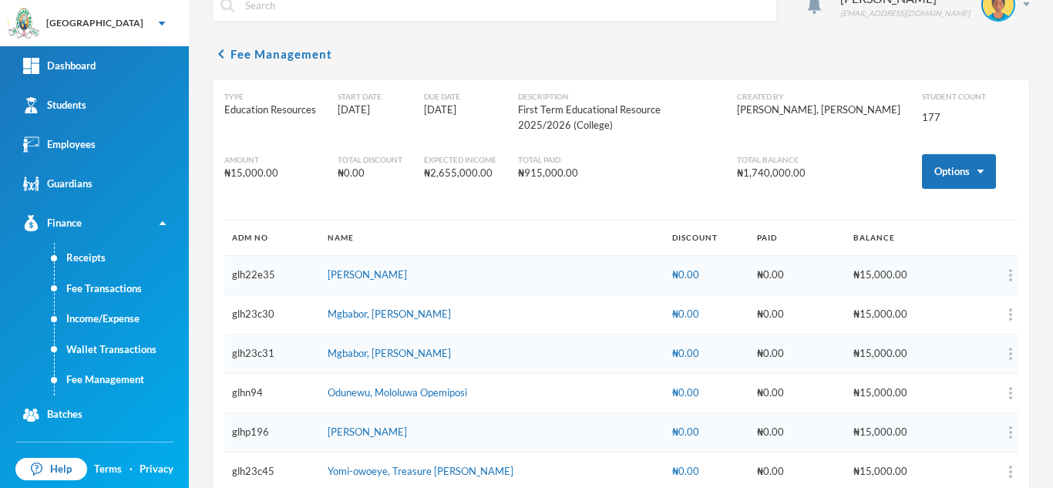
click at [507, 294] on td "Mgbabor, Rita Ezinne" at bounding box center [492, 313] width 345 height 39
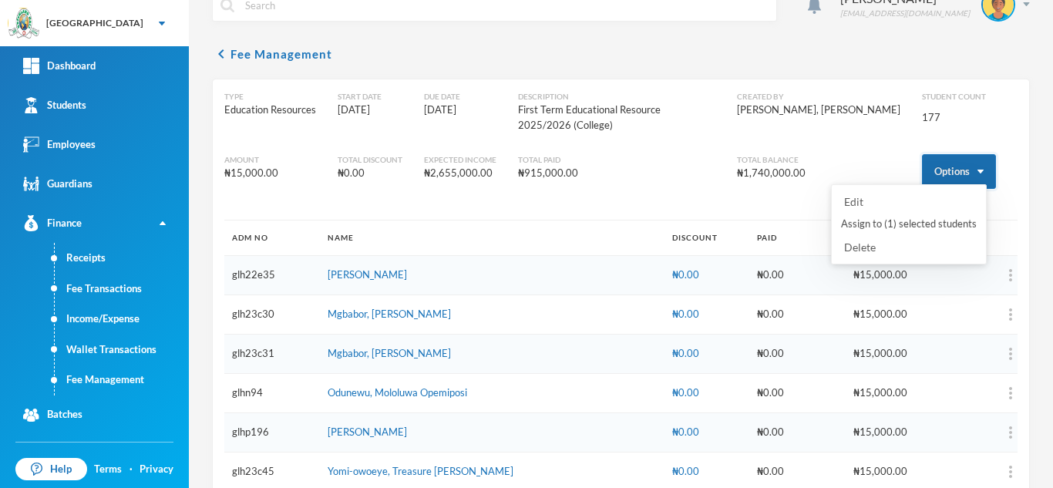
click at [926, 154] on button "Options" at bounding box center [959, 171] width 74 height 35
click at [903, 224] on button "Assign to ( 1 ) selected students" at bounding box center [908, 224] width 139 height 28
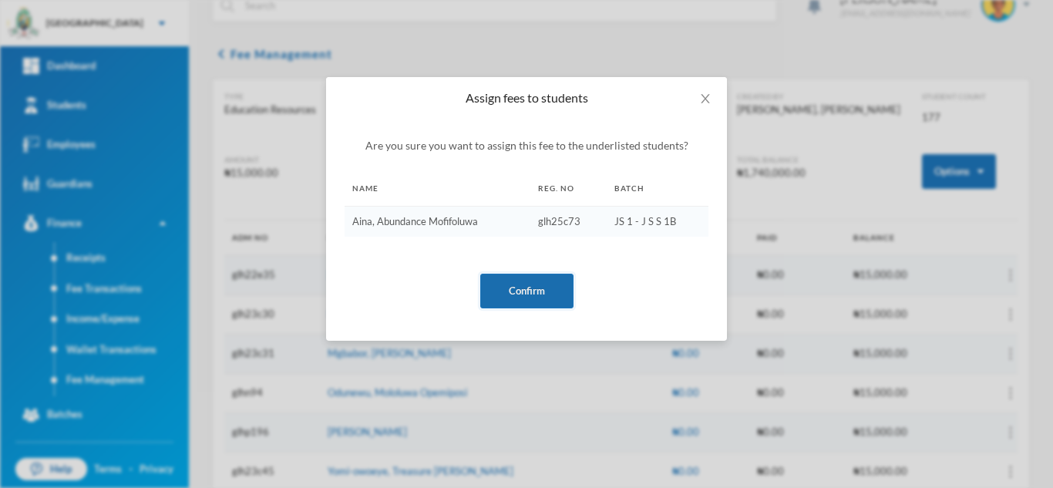
click at [531, 293] on button "Confirm" at bounding box center [526, 291] width 93 height 35
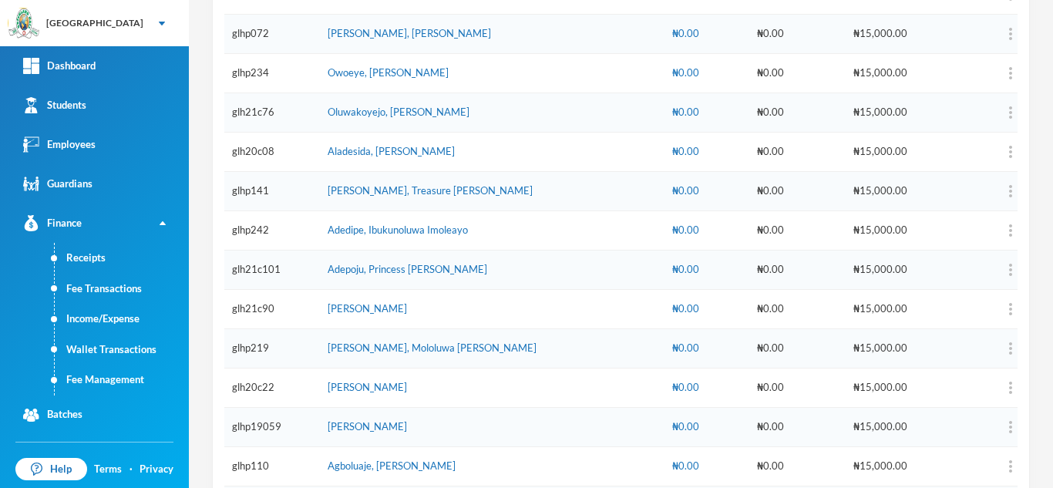
scroll to position [0, 0]
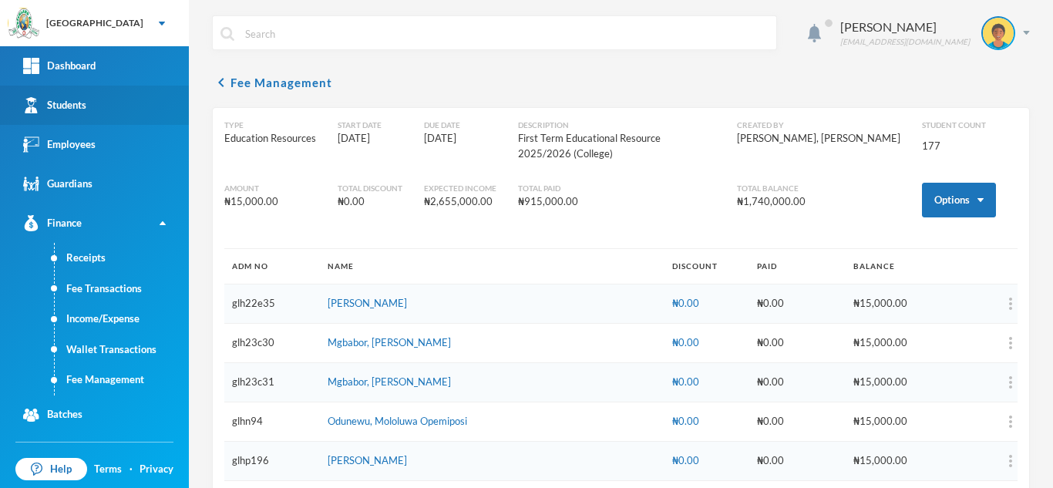
click at [110, 101] on link "Students" at bounding box center [94, 105] width 189 height 39
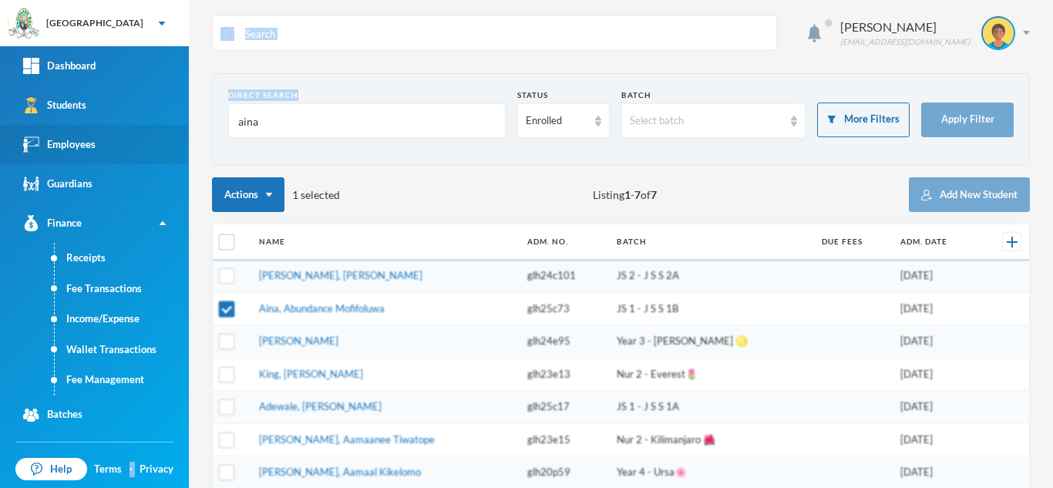
drag, startPoint x: 273, startPoint y: 140, endPoint x: 119, endPoint y: 146, distance: 153.5
click at [119, 146] on div "Greenland Hall Your Bluebic Account Greenland Hall Add a New School Dashboard S…" at bounding box center [526, 244] width 1053 height 488
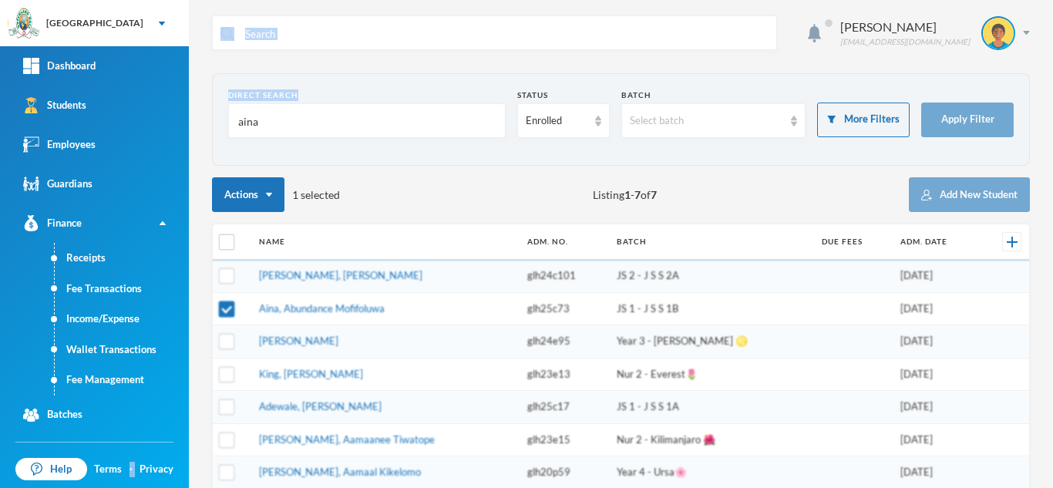
click at [280, 121] on input "aina" at bounding box center [367, 121] width 261 height 35
drag, startPoint x: 280, startPoint y: 121, endPoint x: 184, endPoint y: 126, distance: 95.7
click at [184, 126] on div "Greenland Hall Your Bluebic Account Greenland Hall Add a New School Dashboard S…" at bounding box center [526, 244] width 1053 height 488
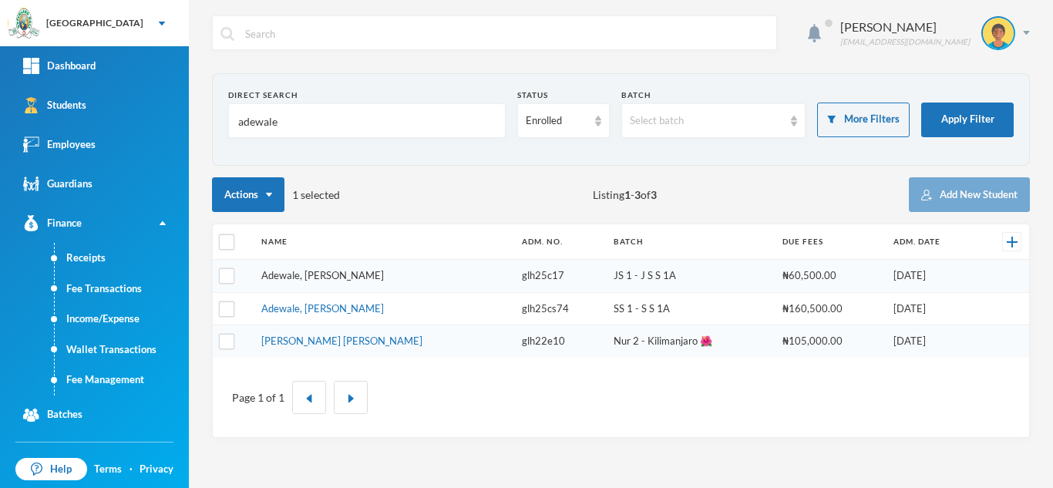
type input "adewale"
click at [325, 274] on link "Adewale, [PERSON_NAME]" at bounding box center [322, 275] width 123 height 12
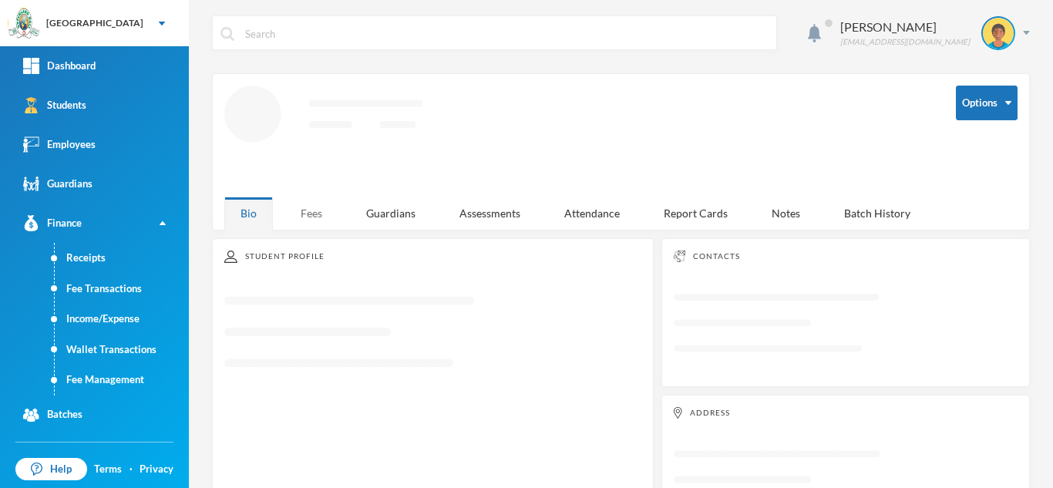
click at [323, 205] on div "Fees" at bounding box center [311, 213] width 54 height 33
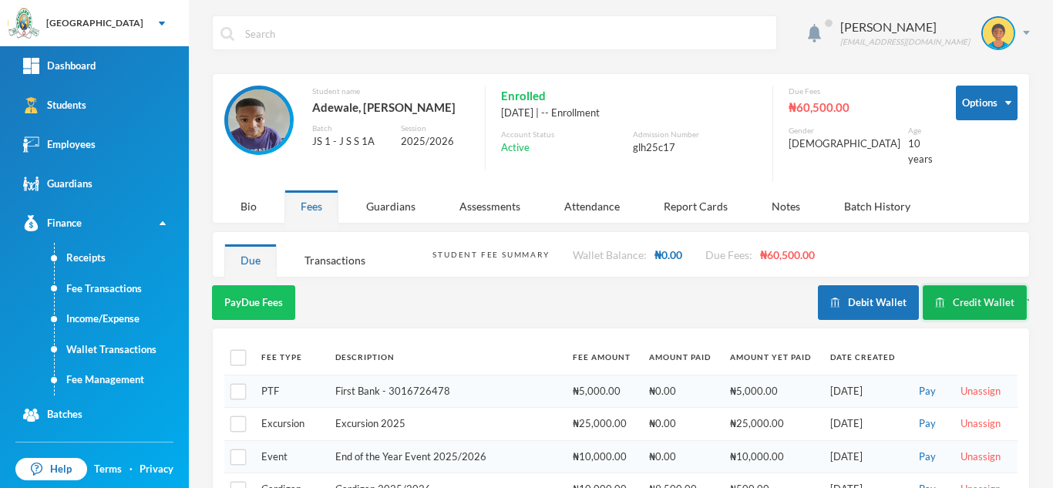
click at [971, 293] on button "Credit Wallet" at bounding box center [975, 302] width 104 height 35
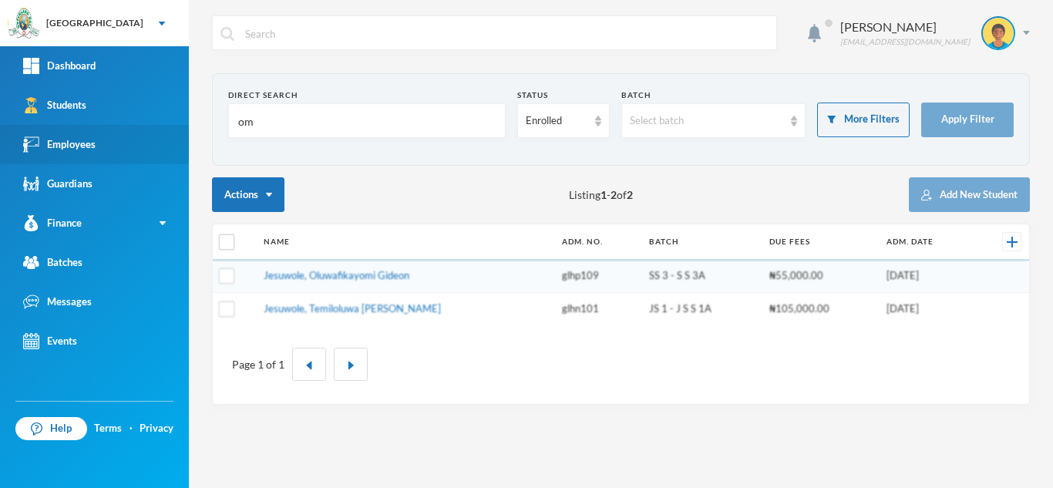
drag, startPoint x: 270, startPoint y: 122, endPoint x: 29, endPoint y: 136, distance: 240.9
click at [29, 136] on div "Greenland Hall Your Bluebic Account Greenland Hall Add a New School Dashboard S…" at bounding box center [526, 244] width 1053 height 488
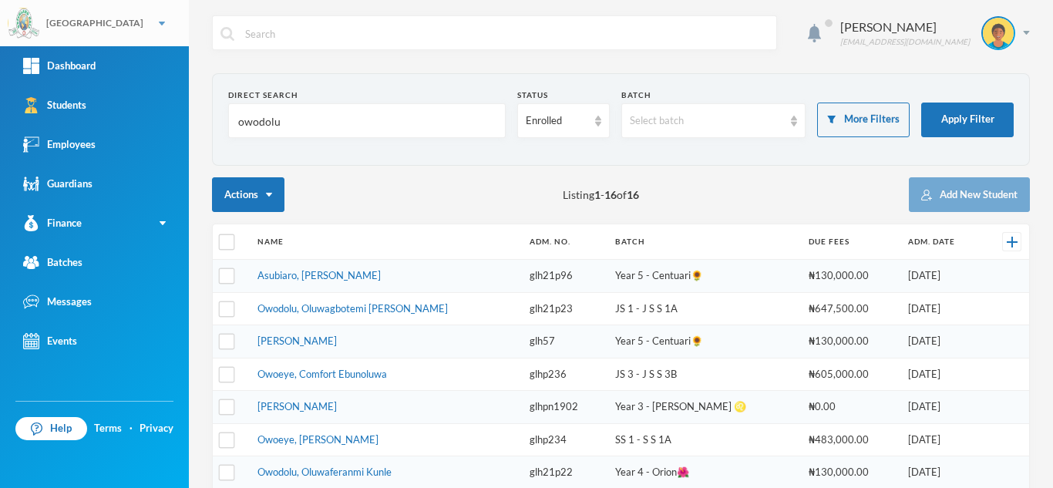
type input "owodolu"
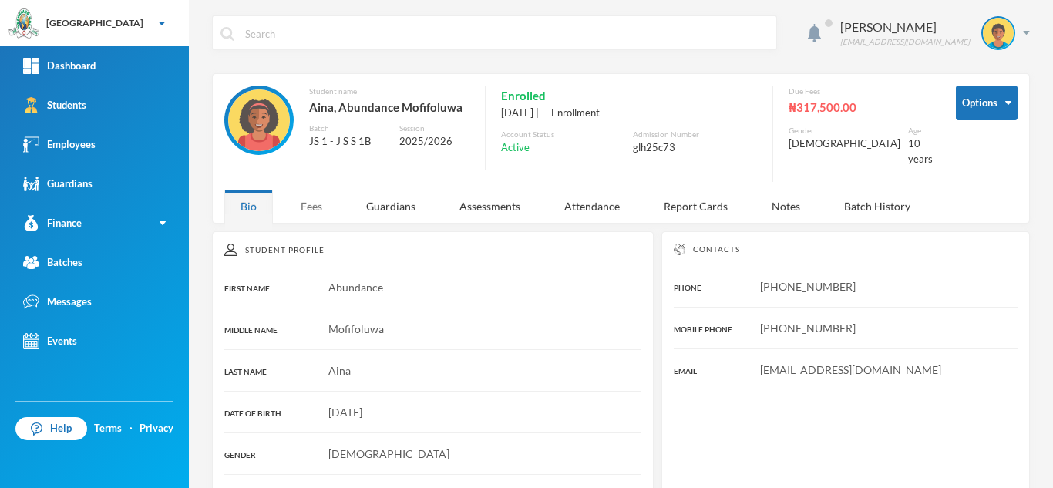
click at [314, 200] on div "Fees" at bounding box center [311, 206] width 54 height 33
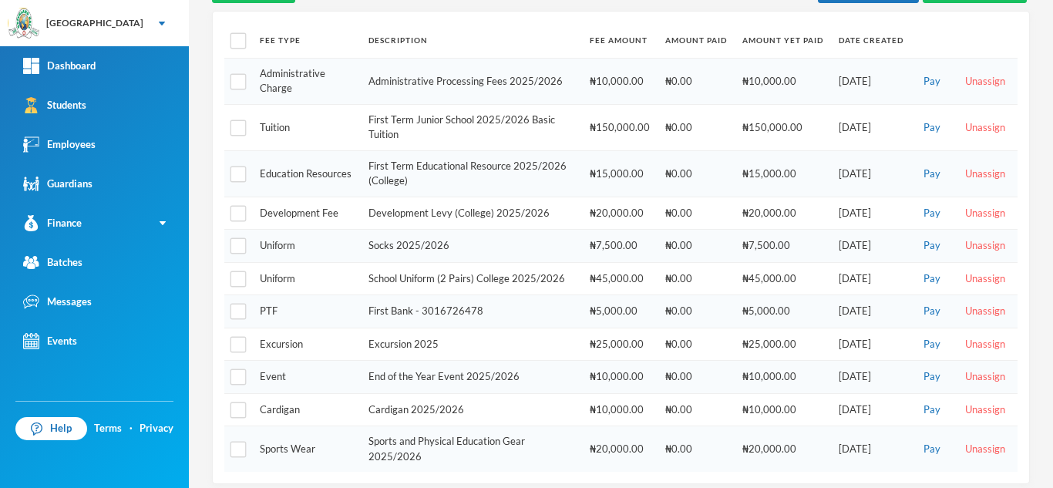
scroll to position [308, 0]
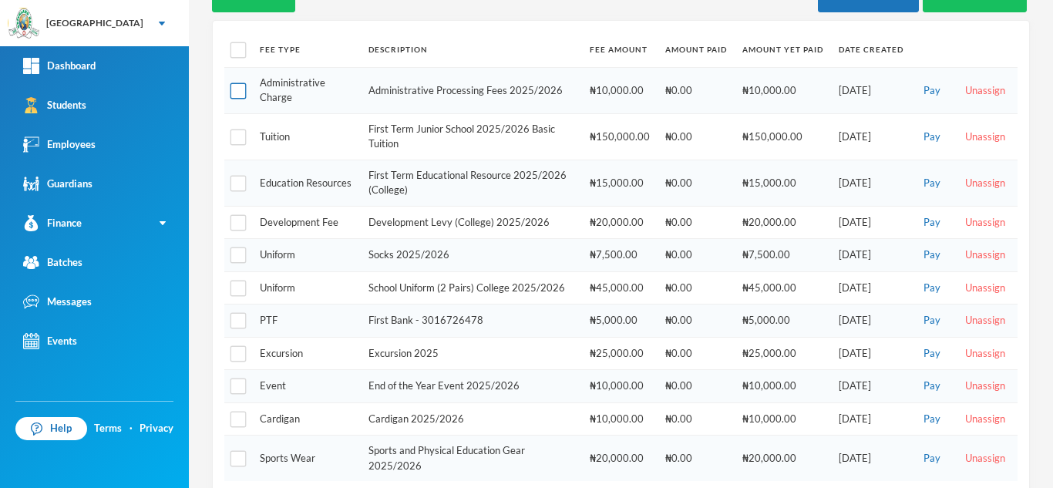
click at [240, 82] on input "checkbox" at bounding box center [238, 90] width 16 height 16
checkbox input "true"
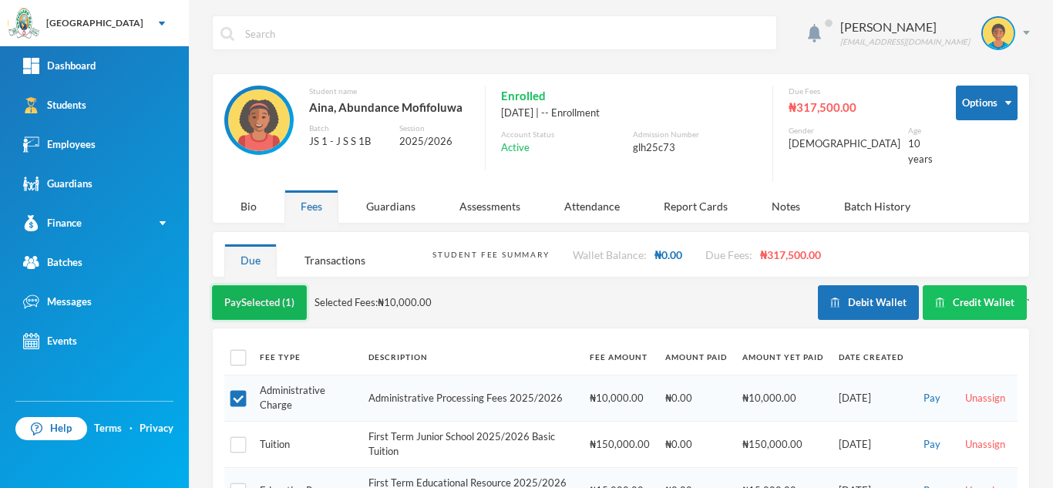
click at [272, 291] on button "Pay Selected (1)" at bounding box center [259, 302] width 95 height 35
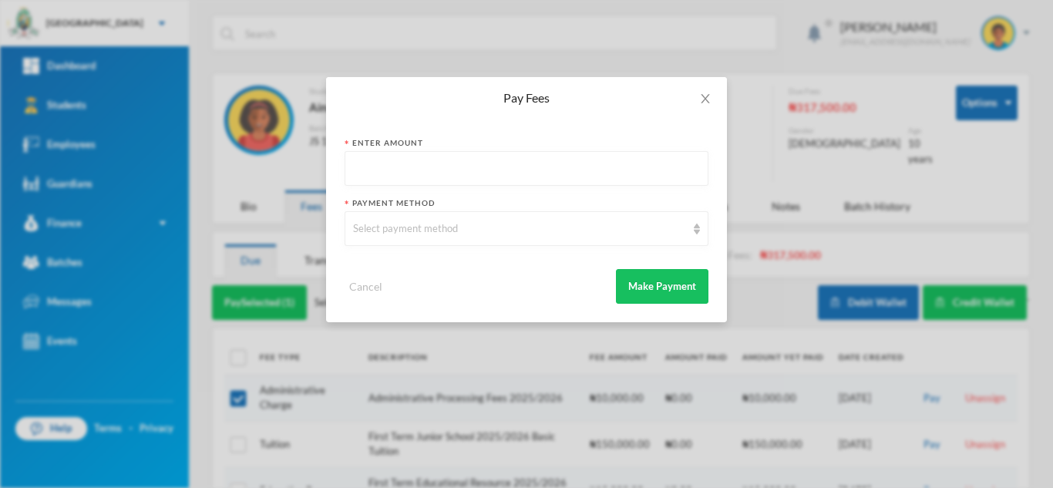
click at [435, 174] on input "text" at bounding box center [526, 169] width 347 height 35
type input "10000"
click at [410, 226] on div "Select payment method" at bounding box center [519, 228] width 333 height 15
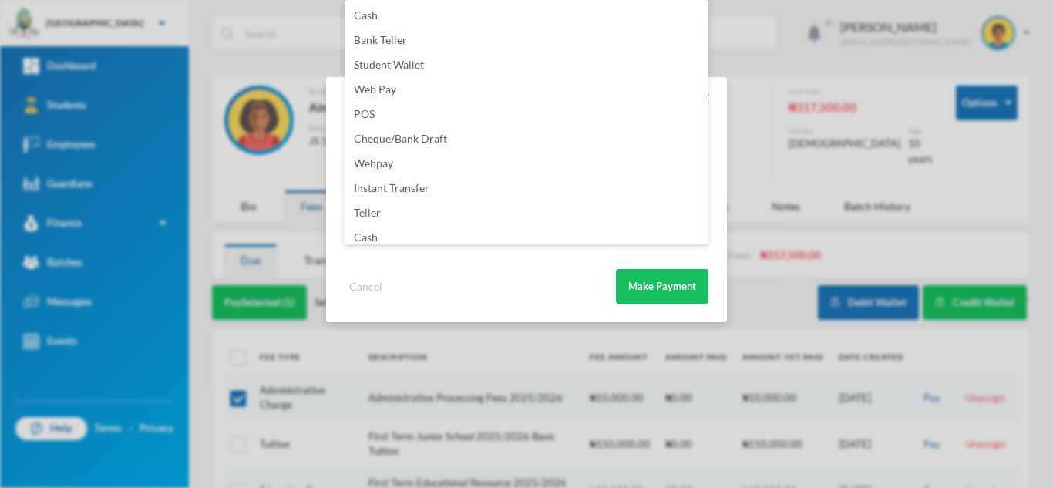
scroll to position [181, 0]
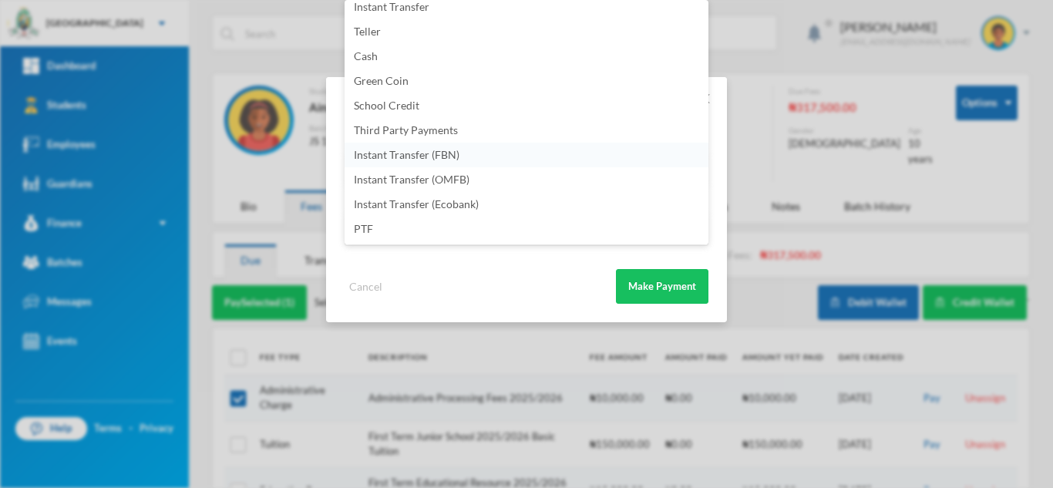
click at [449, 158] on span "Instant Transfer (FBN)" at bounding box center [407, 154] width 106 height 13
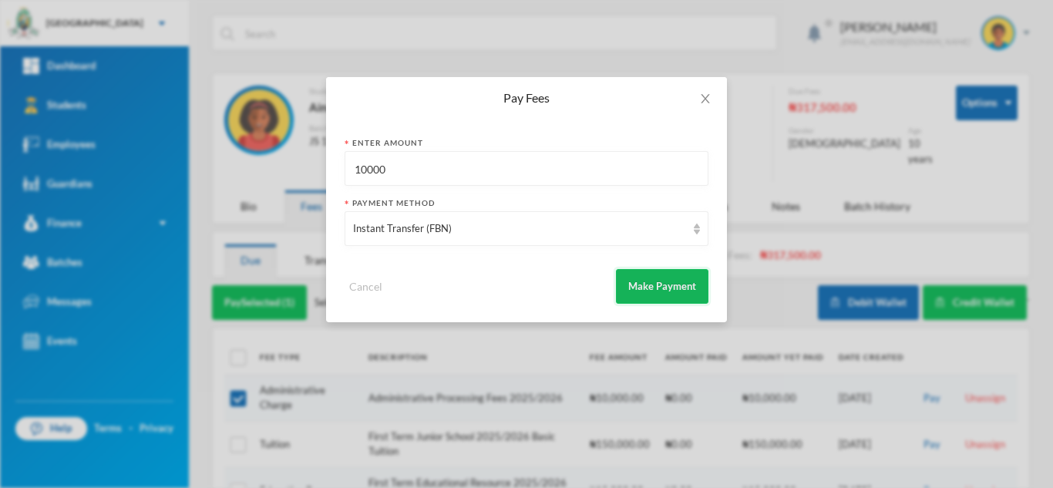
click at [643, 280] on button "Make Payment" at bounding box center [662, 286] width 92 height 35
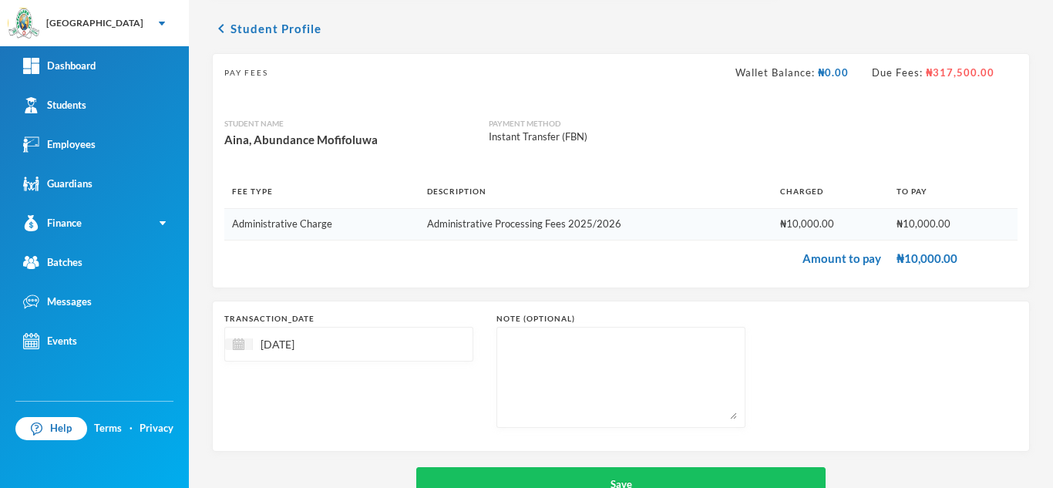
scroll to position [99, 0]
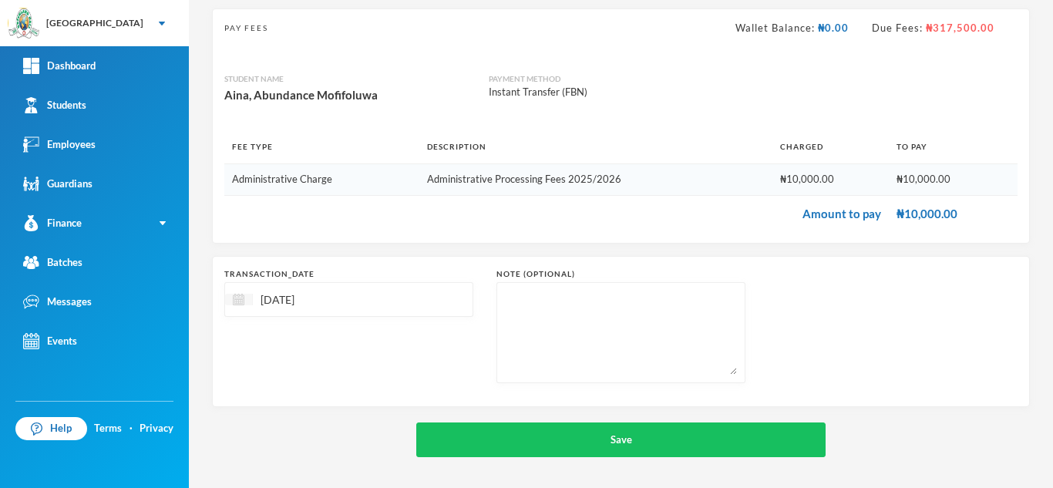
click at [237, 305] on div at bounding box center [239, 300] width 28 height 12
click at [382, 334] on span "Previous Month" at bounding box center [375, 338] width 14 height 14
click at [378, 334] on span "Previous Month" at bounding box center [375, 338] width 14 height 14
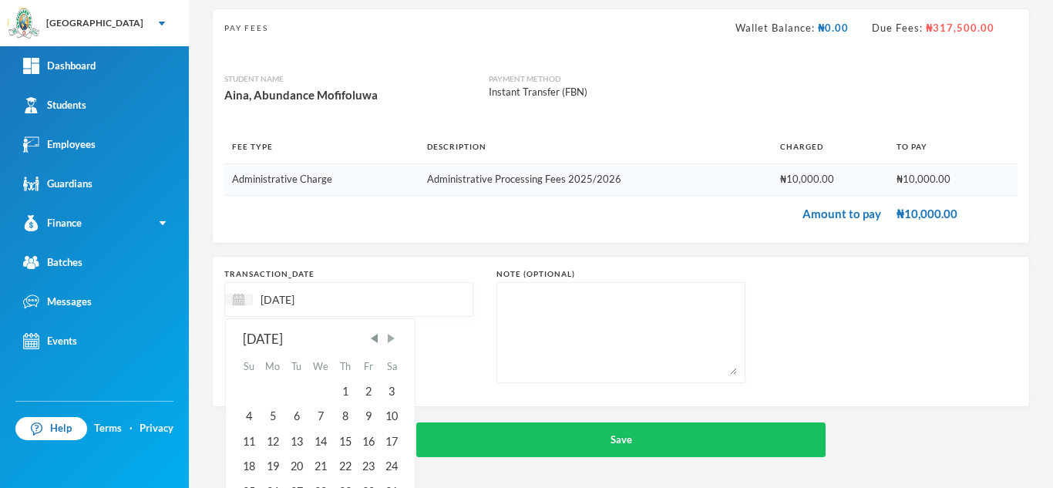
click at [391, 336] on span "Next Month" at bounding box center [391, 338] width 14 height 14
click at [396, 443] on div "19" at bounding box center [391, 441] width 23 height 25
type input "19/07/2025"
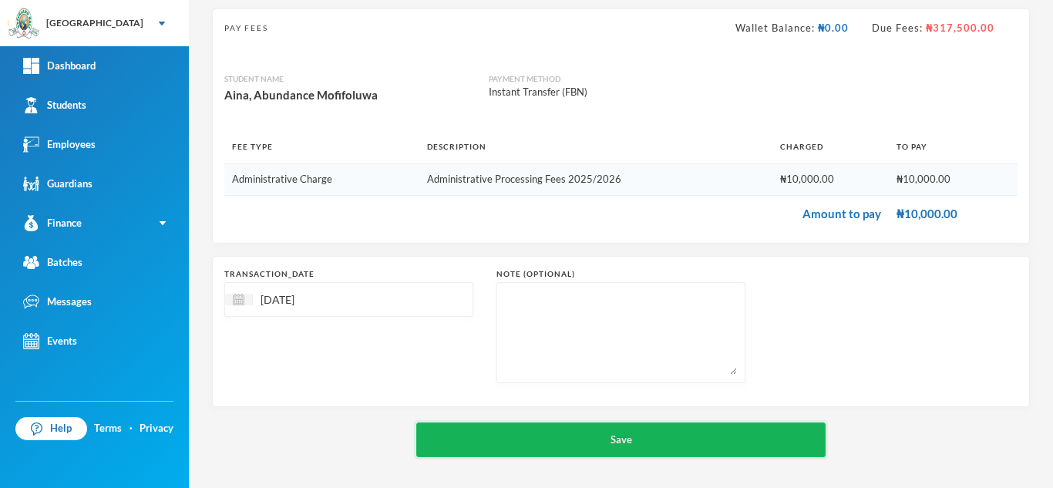
click at [586, 445] on button "Save" at bounding box center [620, 439] width 409 height 35
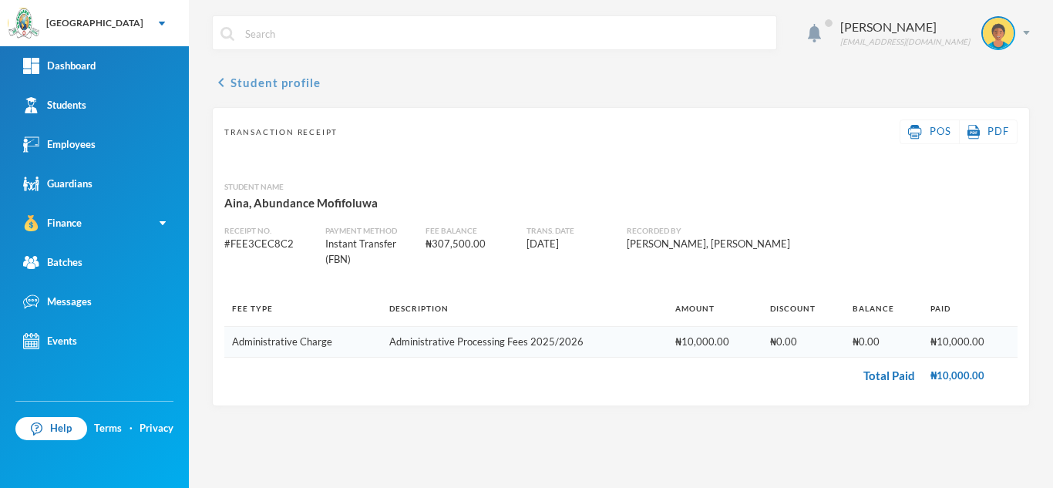
click at [275, 81] on button "chevron_left Student profile" at bounding box center [266, 82] width 109 height 18
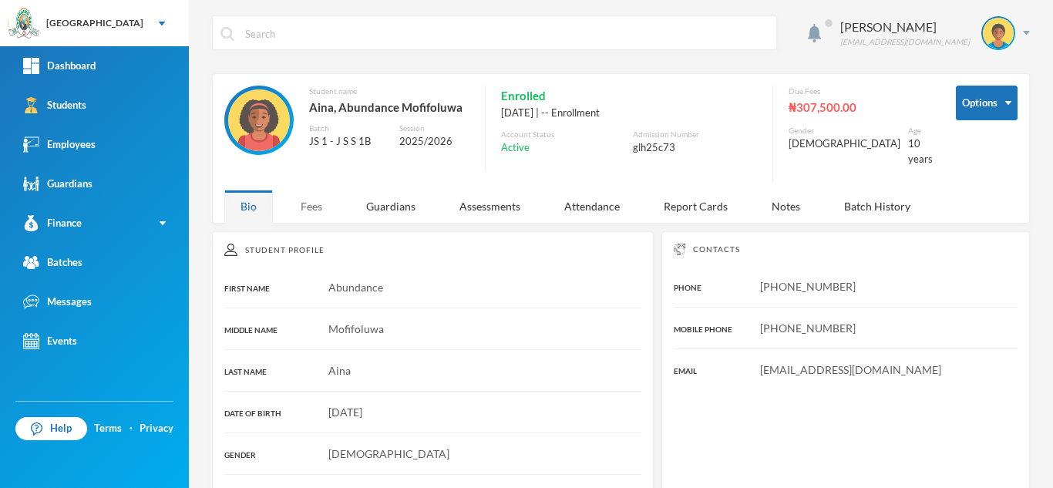
click at [319, 201] on div "Fees" at bounding box center [311, 206] width 54 height 33
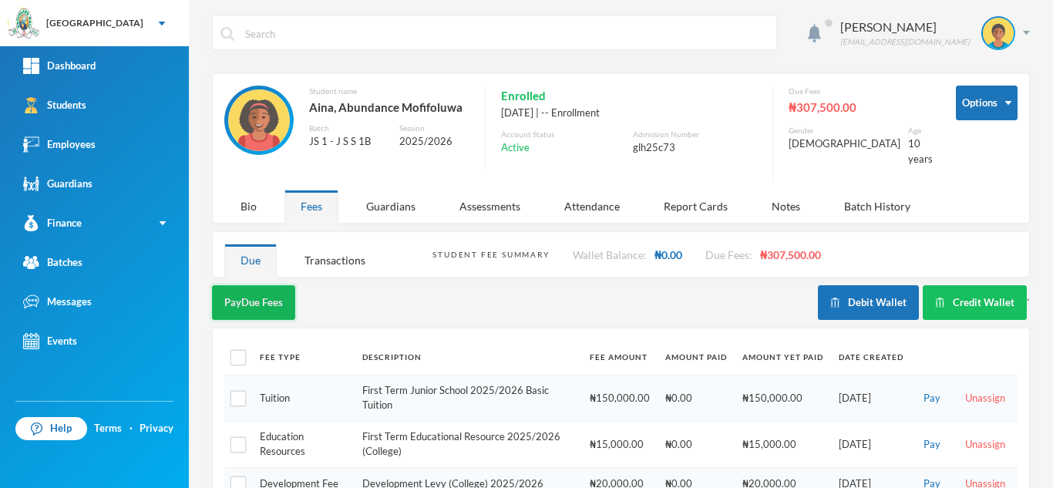
click at [257, 291] on button "Pay Due Fees" at bounding box center [253, 302] width 83 height 35
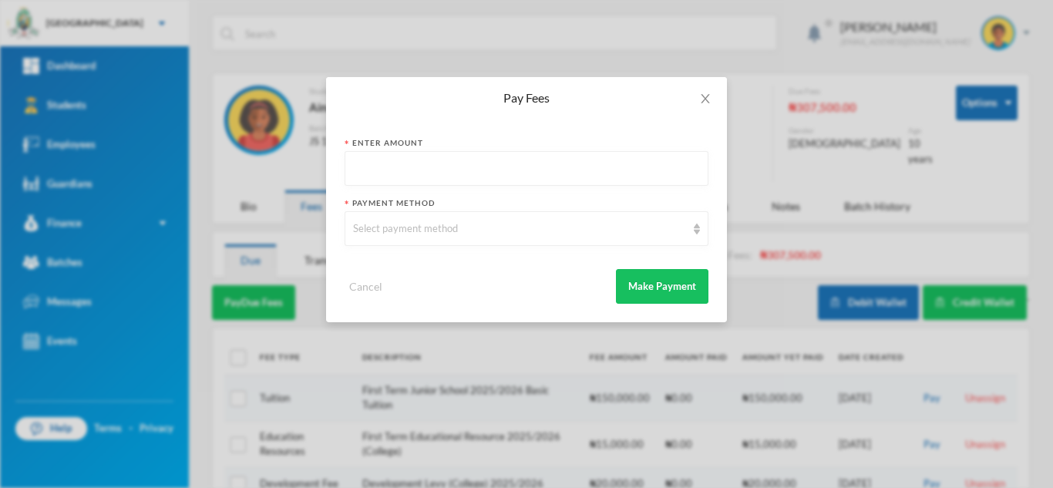
click at [375, 172] on input "text" at bounding box center [526, 169] width 347 height 35
type input "150000"
click at [385, 231] on div "Select payment method" at bounding box center [519, 228] width 333 height 15
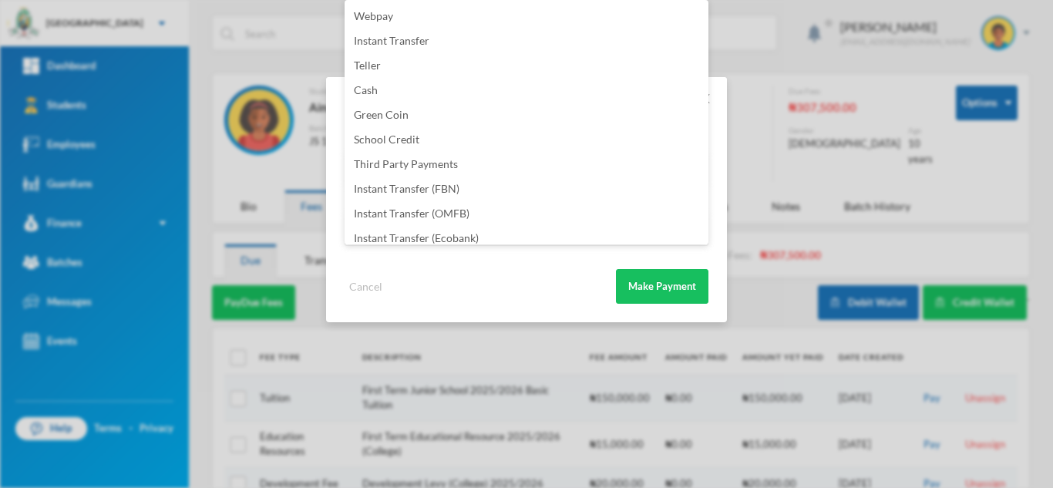
scroll to position [181, 0]
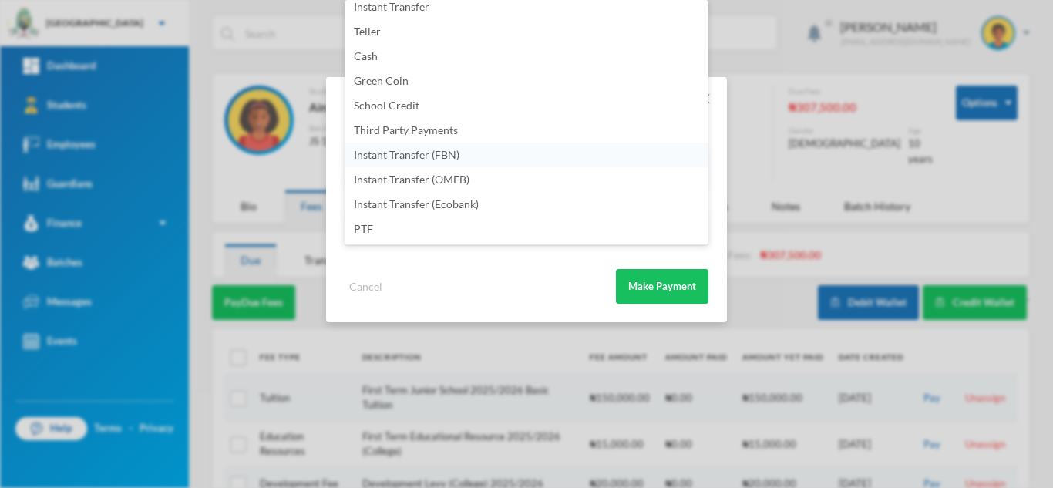
click at [475, 162] on li "Instant Transfer (FBN)" at bounding box center [527, 155] width 364 height 25
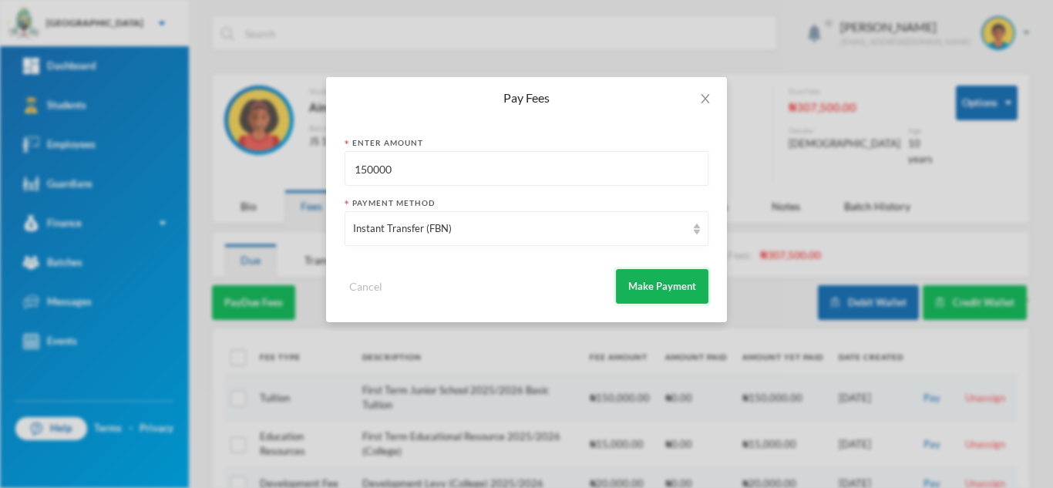
click at [674, 298] on button "Make Payment" at bounding box center [662, 286] width 92 height 35
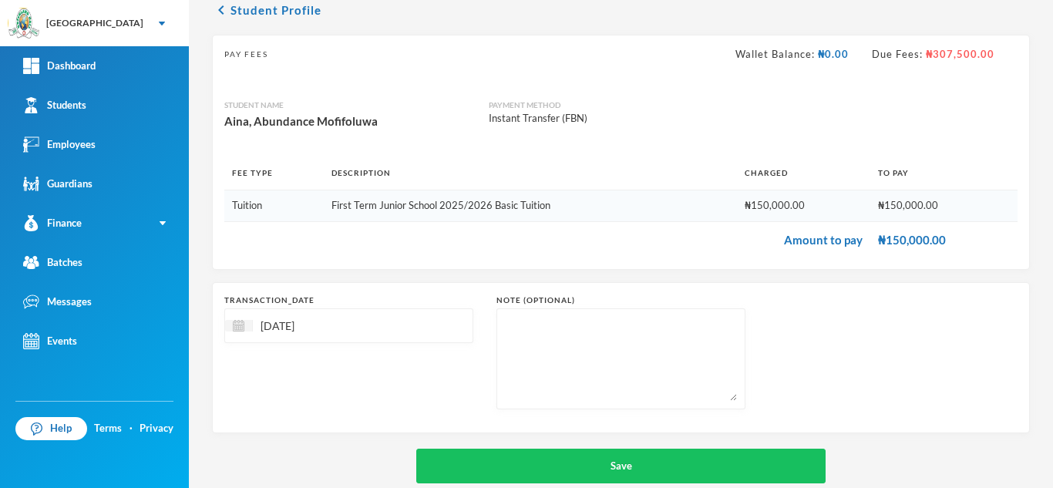
scroll to position [99, 0]
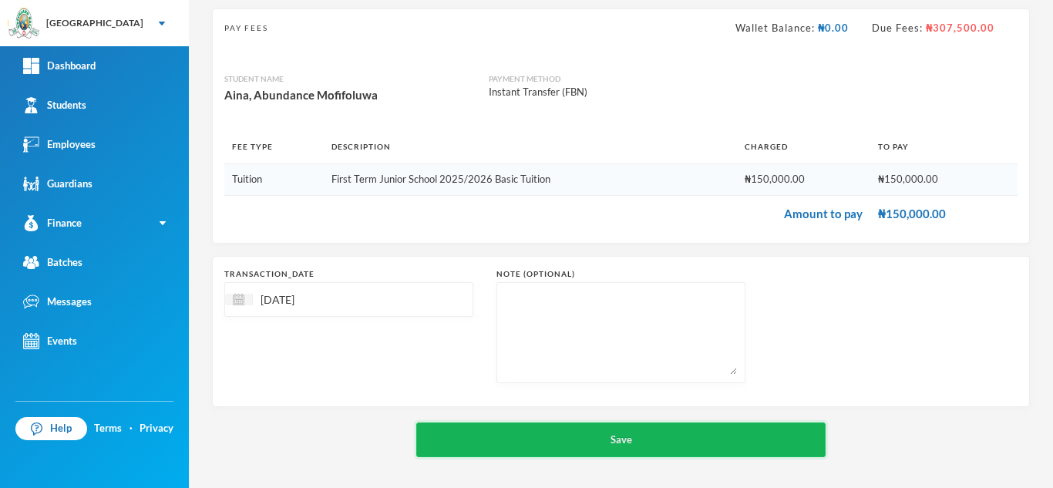
click at [523, 426] on button "Save" at bounding box center [620, 439] width 409 height 35
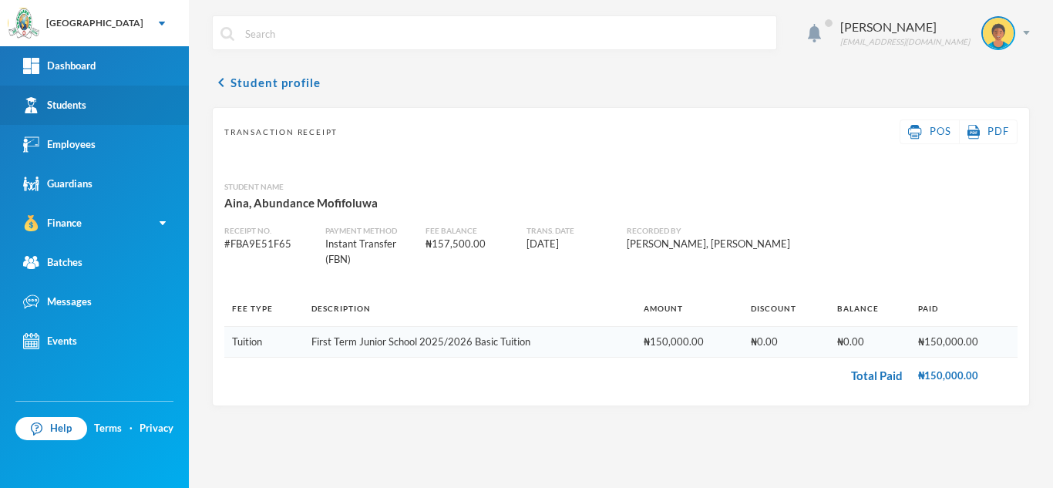
click at [95, 104] on link "Students" at bounding box center [94, 105] width 189 height 39
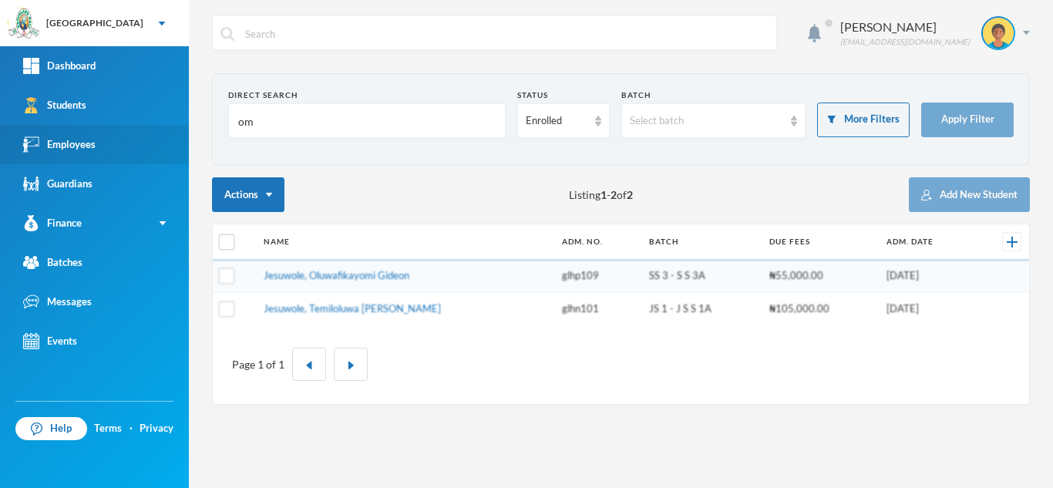
drag, startPoint x: 320, startPoint y: 109, endPoint x: 67, endPoint y: 156, distance: 257.3
click at [67, 156] on div "Greenland Hall Your Bluebic Account Greenland Hall Add a New School Dashboard S…" at bounding box center [526, 244] width 1053 height 488
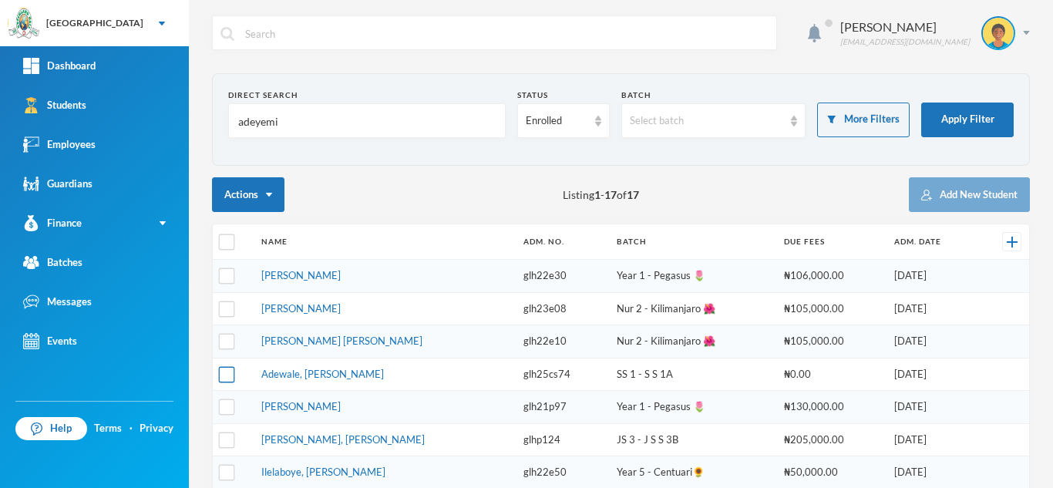
type input "adeyemi"
click at [229, 375] on input "checkbox" at bounding box center [227, 374] width 16 height 16
checkbox input "true"
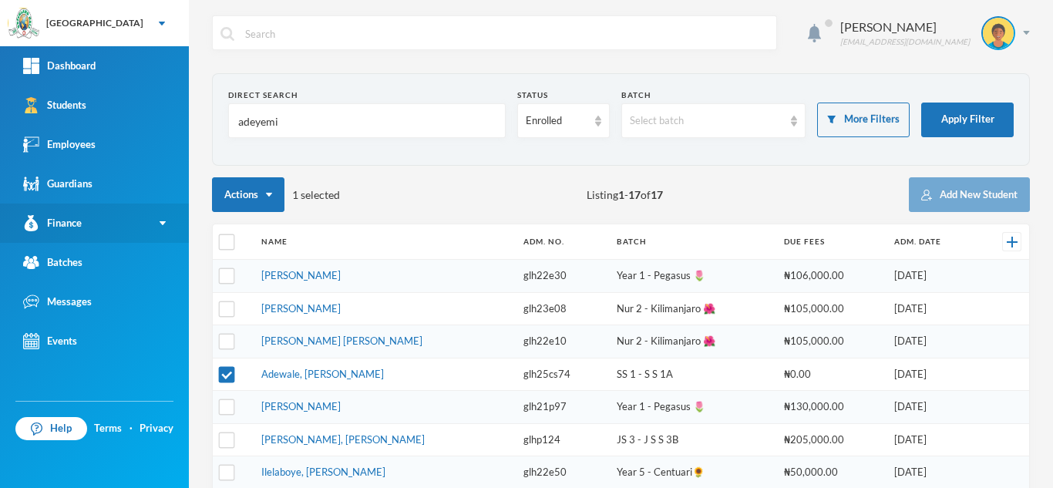
click at [142, 230] on link "Finance" at bounding box center [94, 222] width 189 height 39
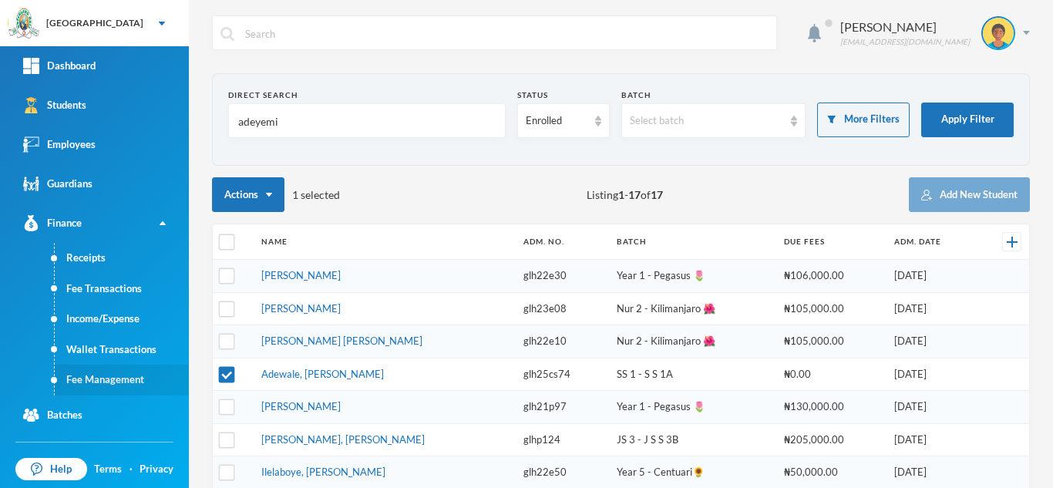
click at [139, 376] on link "Fee Management" at bounding box center [122, 380] width 134 height 31
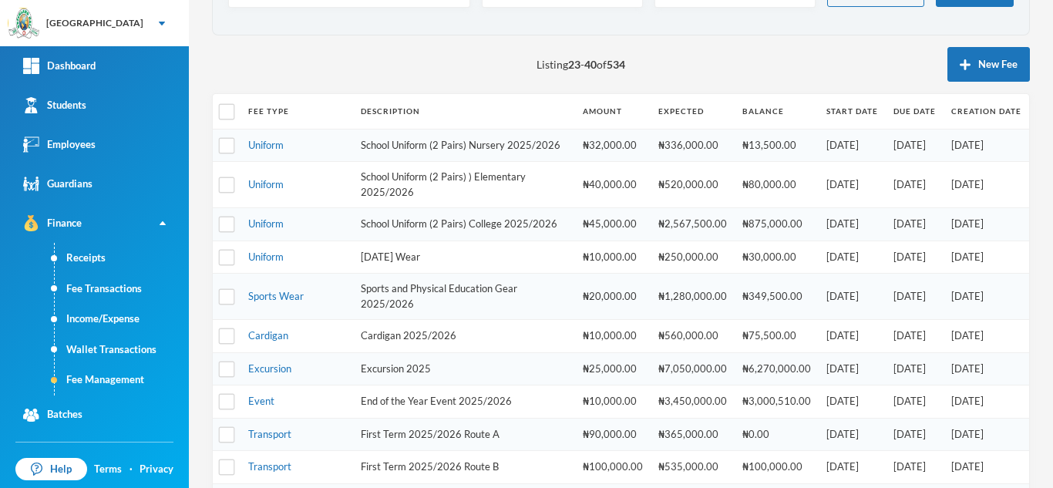
scroll to position [523, 0]
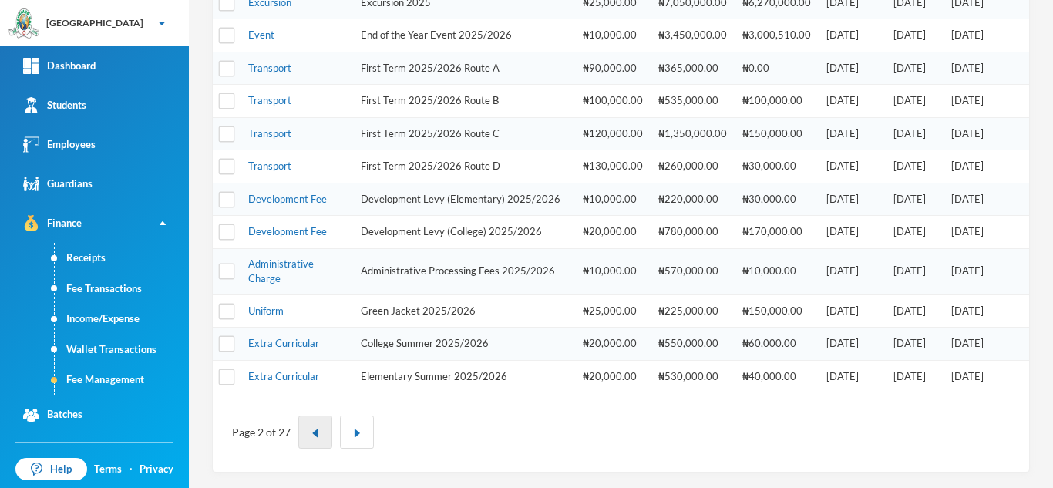
click at [316, 442] on button "button" at bounding box center [315, 431] width 34 height 33
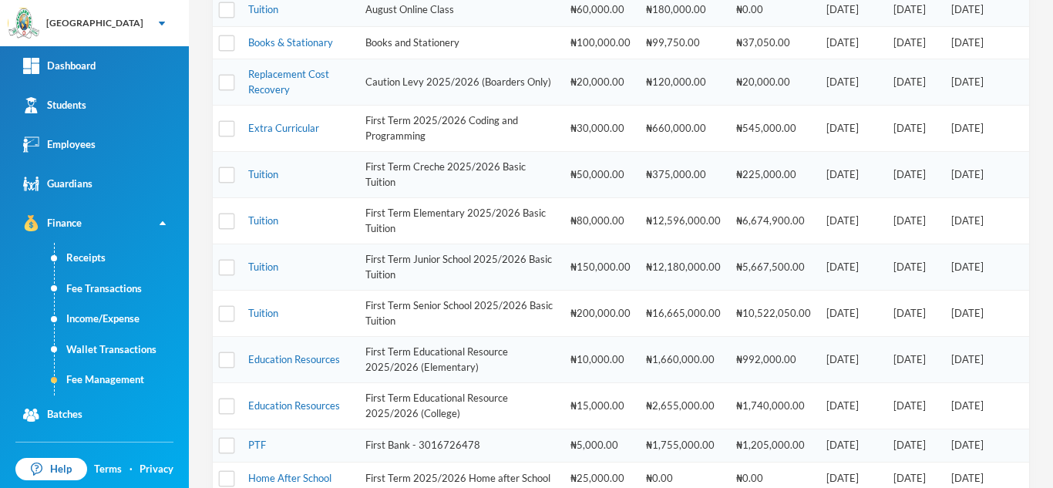
scroll to position [355, 0]
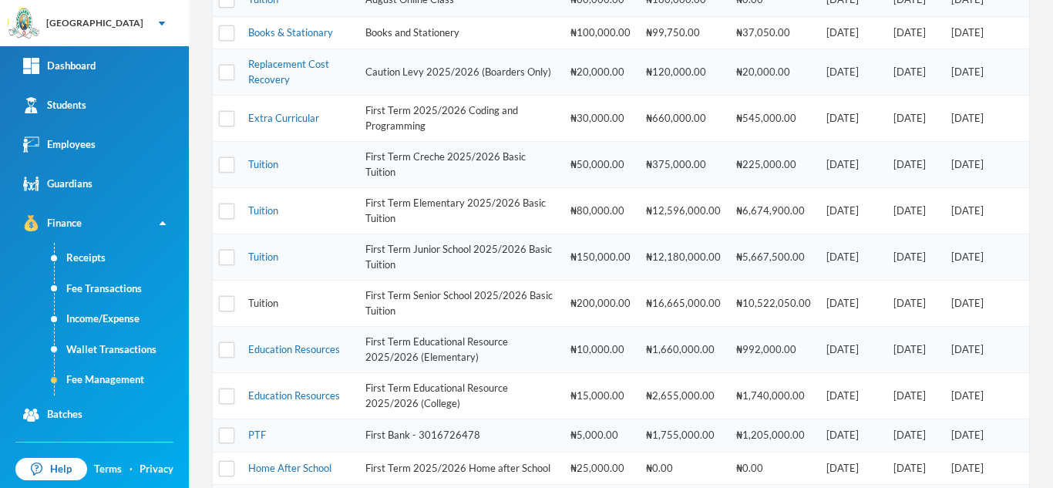
click at [269, 304] on link "Tuition" at bounding box center [263, 303] width 30 height 12
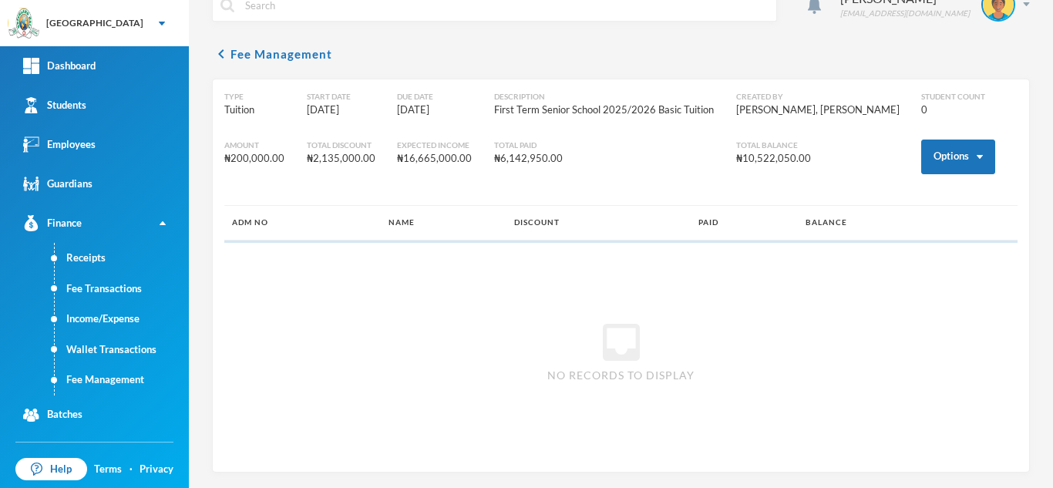
scroll to position [29, 0]
click at [942, 154] on button "Options" at bounding box center [958, 157] width 74 height 35
click at [888, 230] on button "Assign to ( 1 ) selected students" at bounding box center [900, 224] width 139 height 28
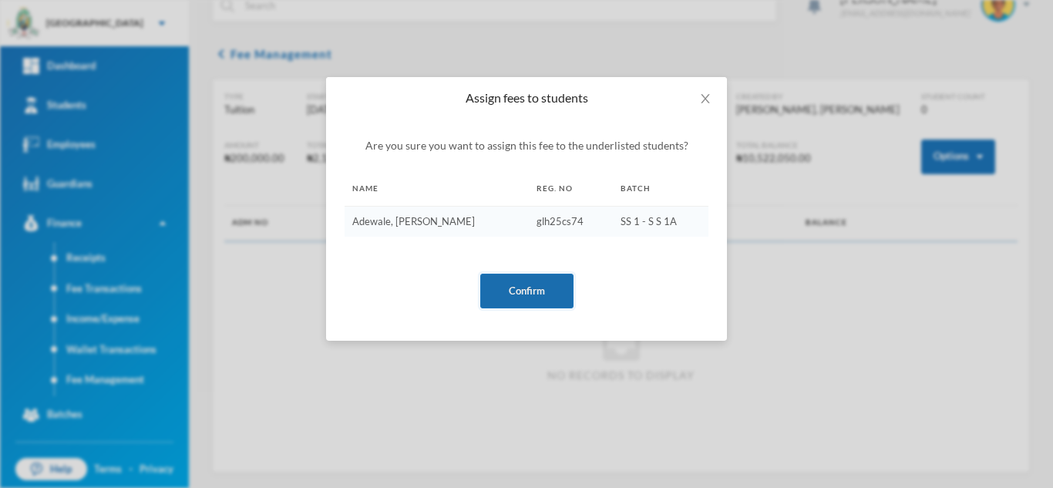
click at [534, 286] on button "Confirm" at bounding box center [526, 291] width 93 height 35
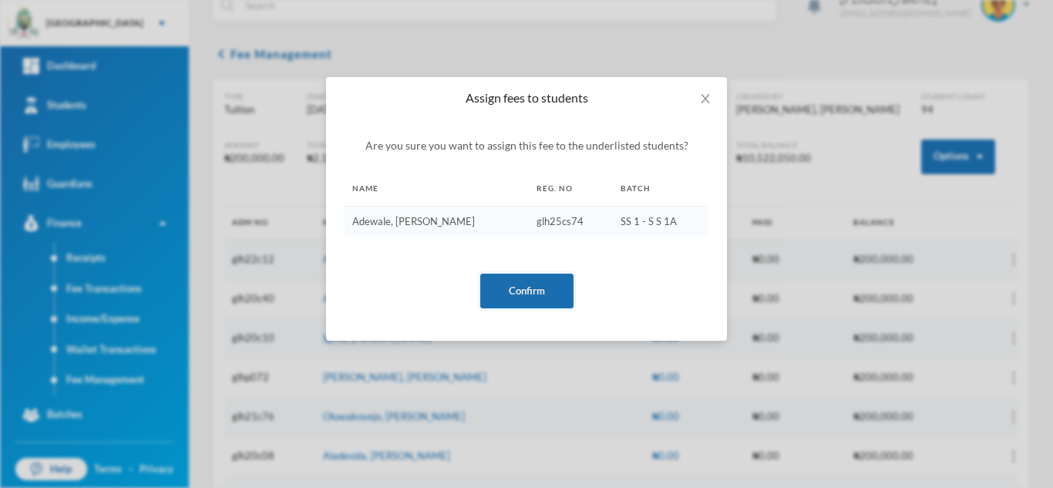
click at [516, 295] on button "Confirm" at bounding box center [526, 291] width 93 height 35
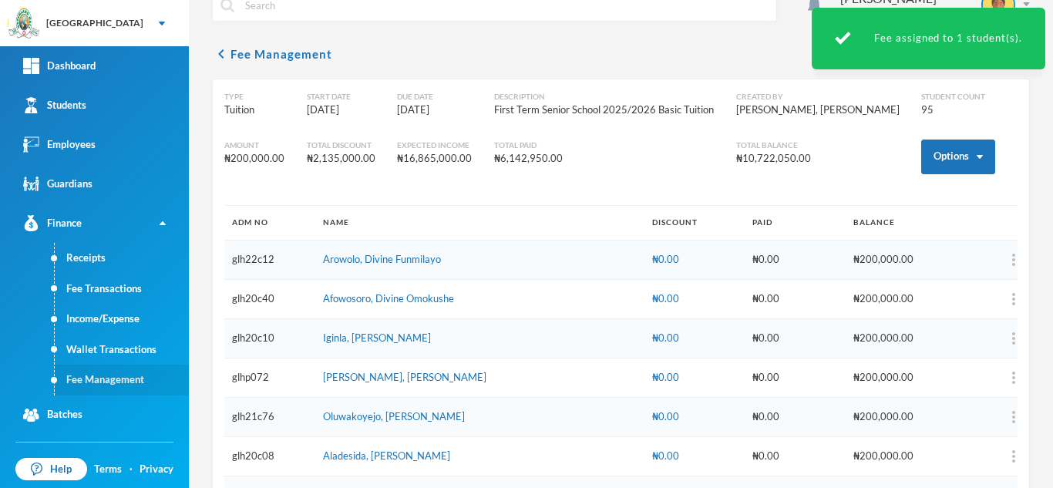
click at [142, 377] on link "Fee Management" at bounding box center [122, 380] width 134 height 31
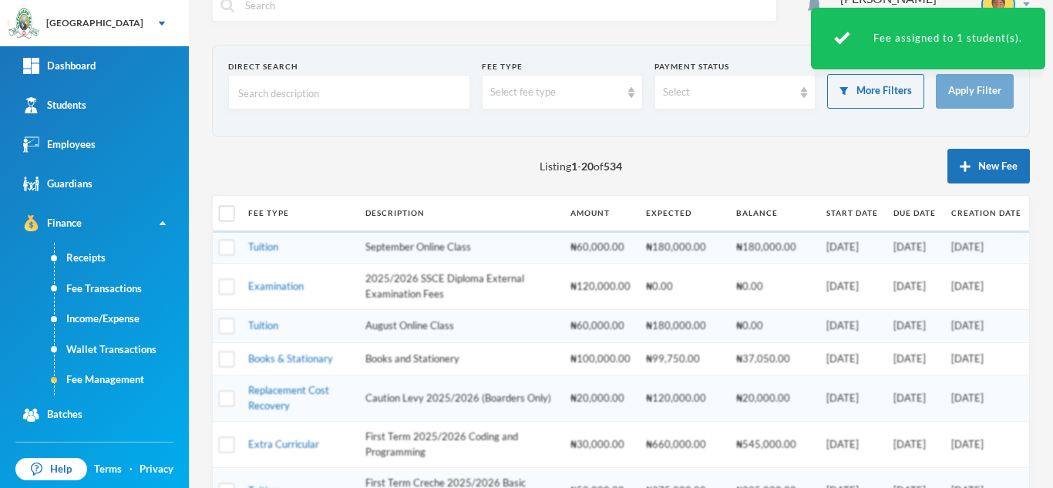
scroll to position [415, 0]
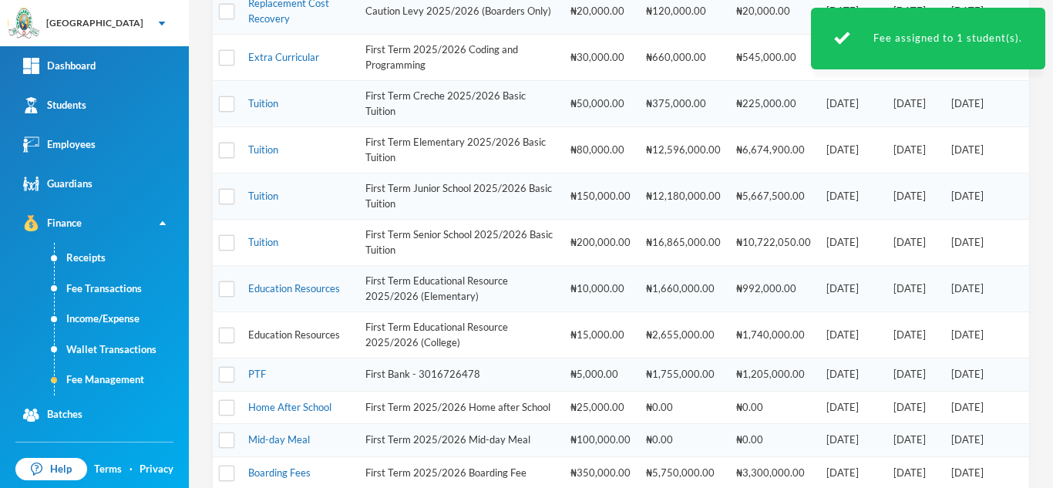
click at [305, 332] on link "Education Resources" at bounding box center [294, 334] width 92 height 12
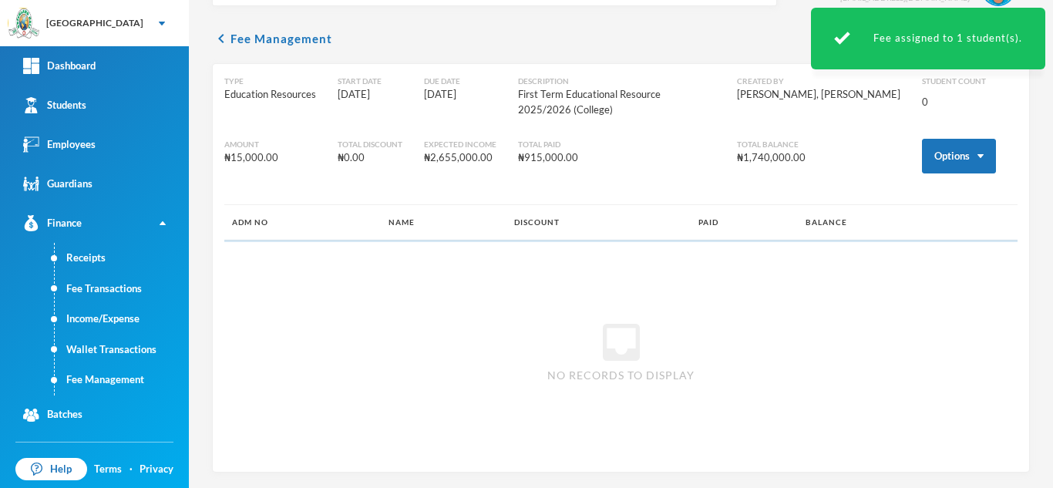
scroll to position [29, 0]
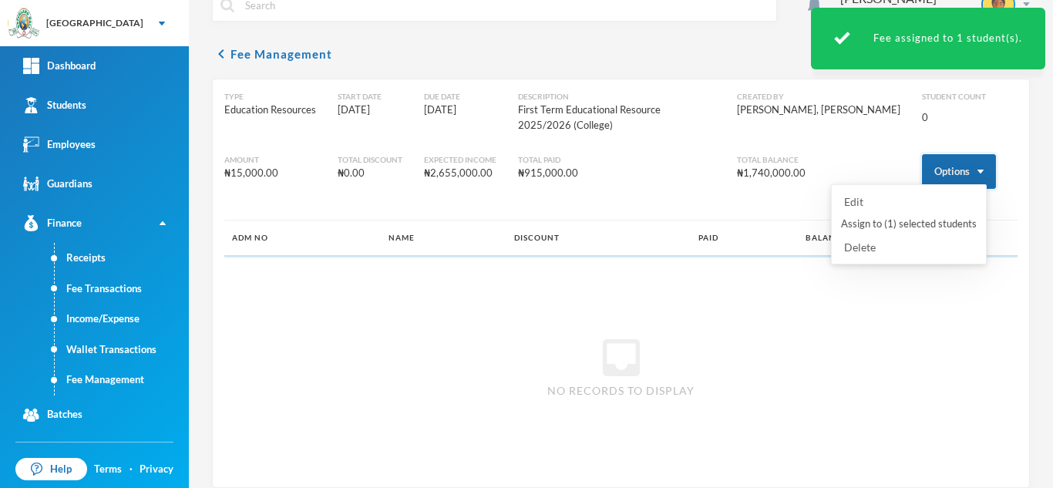
click at [959, 154] on button "Options" at bounding box center [959, 171] width 74 height 35
click at [886, 221] on button "Assign to ( 1 ) selected students" at bounding box center [908, 224] width 139 height 28
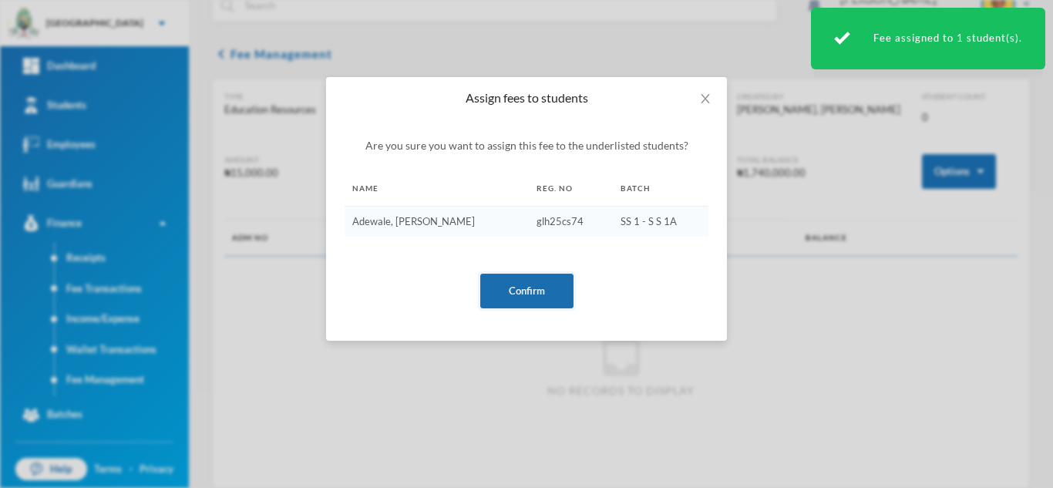
click at [539, 292] on button "Confirm" at bounding box center [526, 291] width 93 height 35
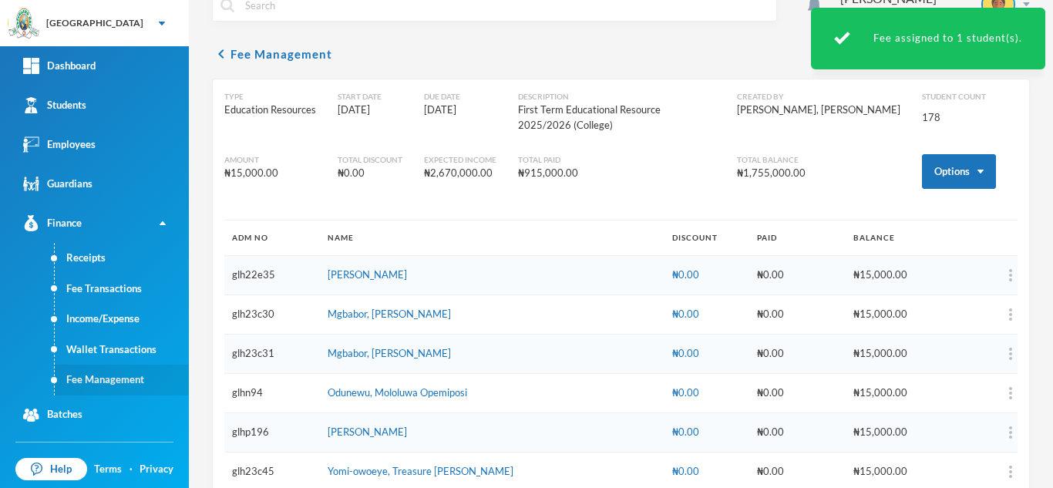
click at [132, 390] on link "Fee Management" at bounding box center [122, 380] width 134 height 31
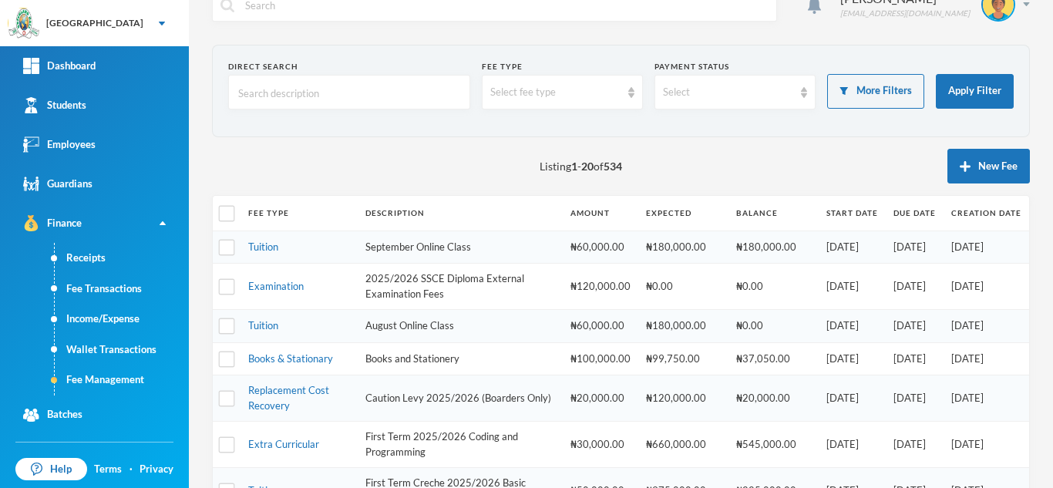
scroll to position [684, 0]
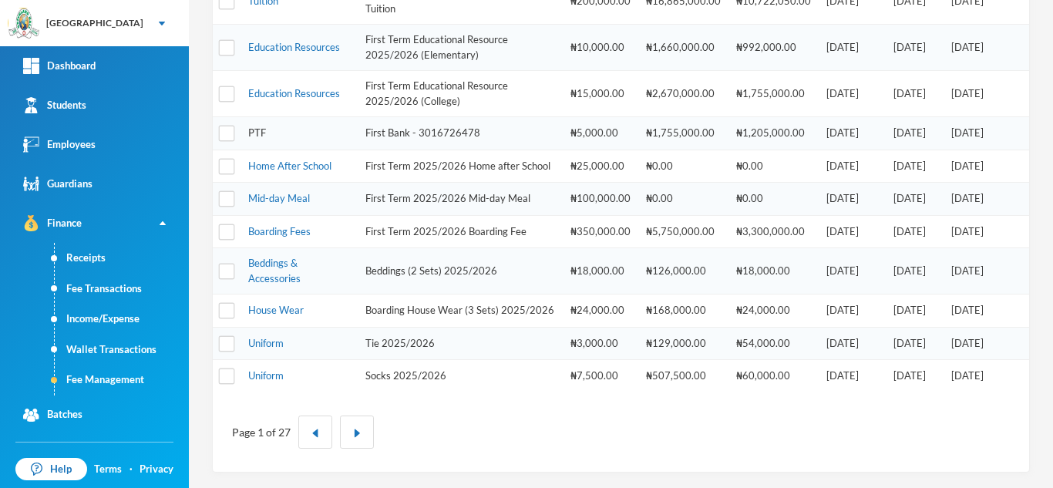
click at [254, 126] on link "PTF" at bounding box center [257, 132] width 18 height 12
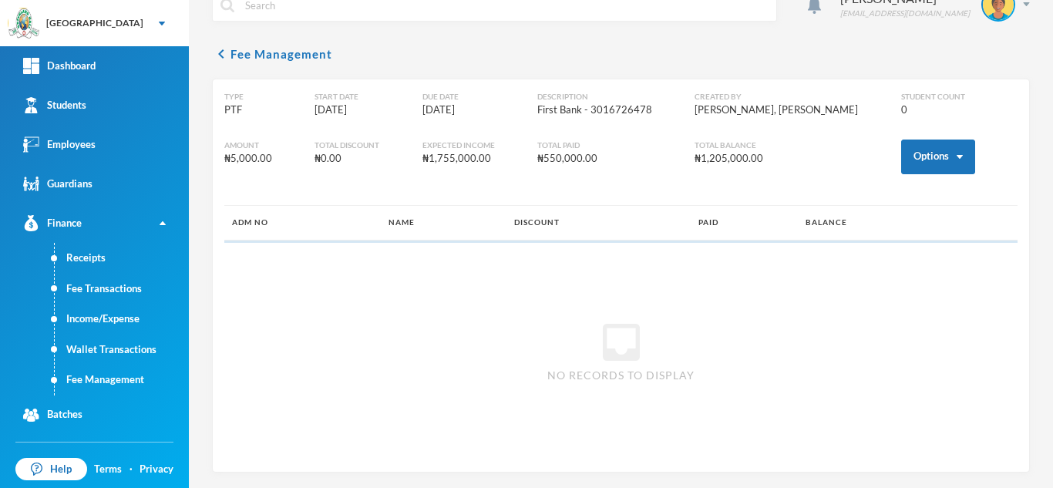
scroll to position [29, 0]
click at [901, 145] on button "Options" at bounding box center [938, 157] width 74 height 35
click at [869, 222] on button "Assign to ( 1 ) selected students" at bounding box center [881, 224] width 139 height 28
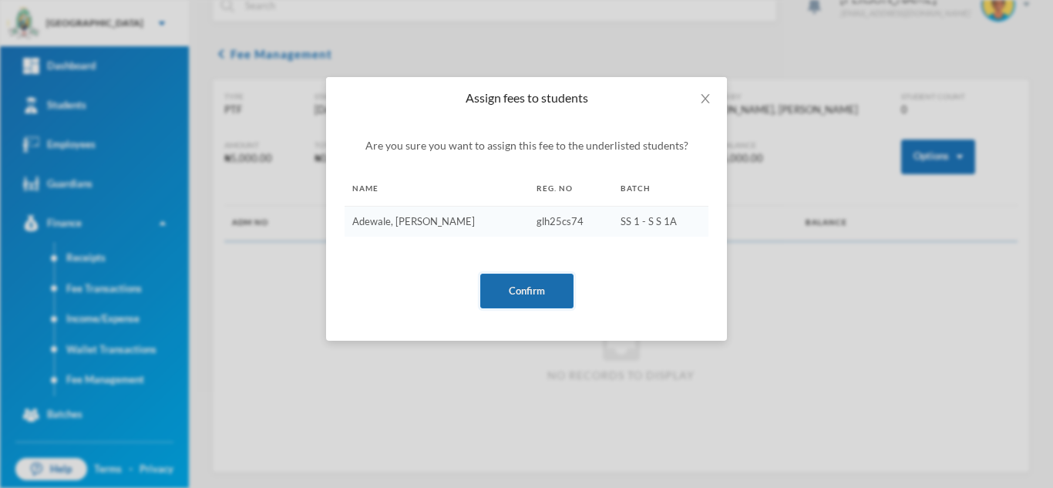
click at [529, 287] on button "Confirm" at bounding box center [526, 291] width 93 height 35
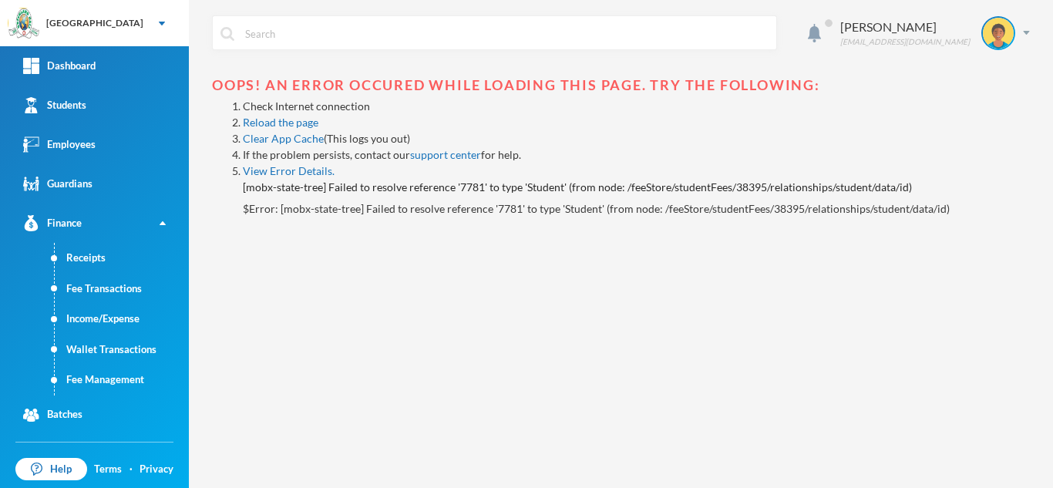
scroll to position [0, 0]
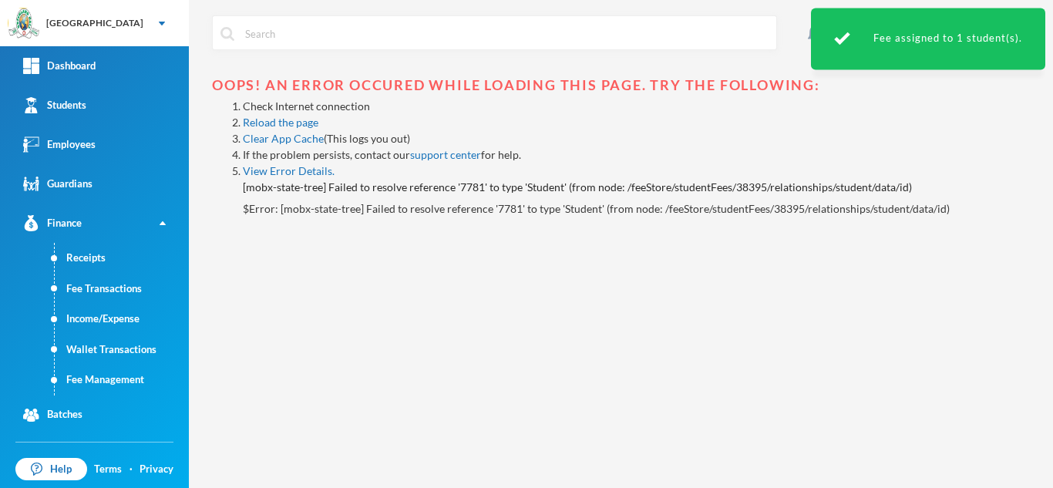
click at [126, 384] on link "Fee Management" at bounding box center [122, 380] width 134 height 31
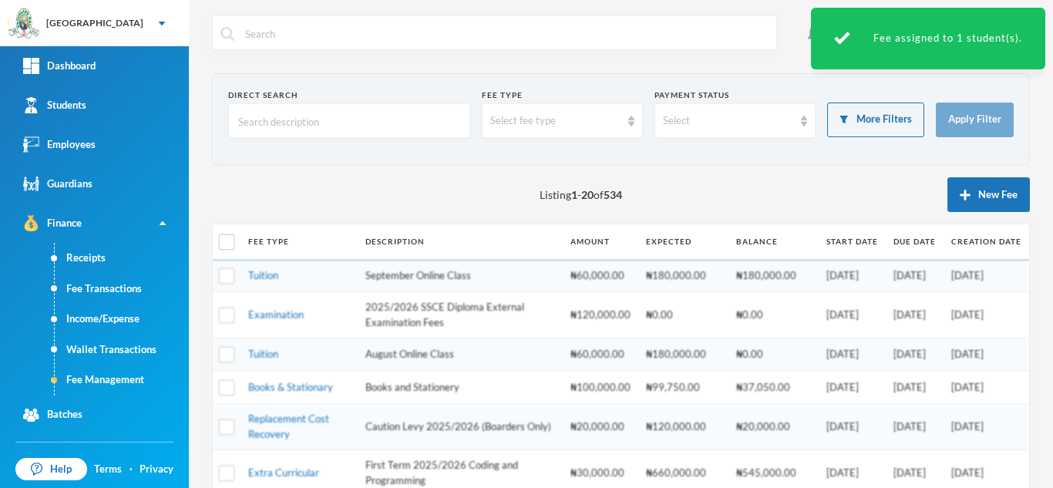
click at [1040, 168] on div "Aderogba Olumide olumide.aderogba@greenlandhall.org Direct Search Fee type Sele…" at bounding box center [621, 244] width 864 height 488
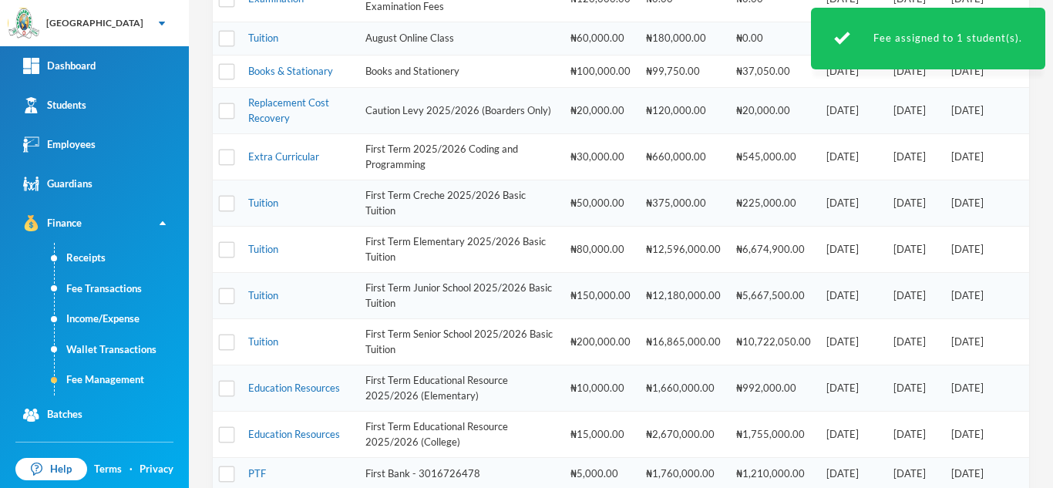
scroll to position [342, 0]
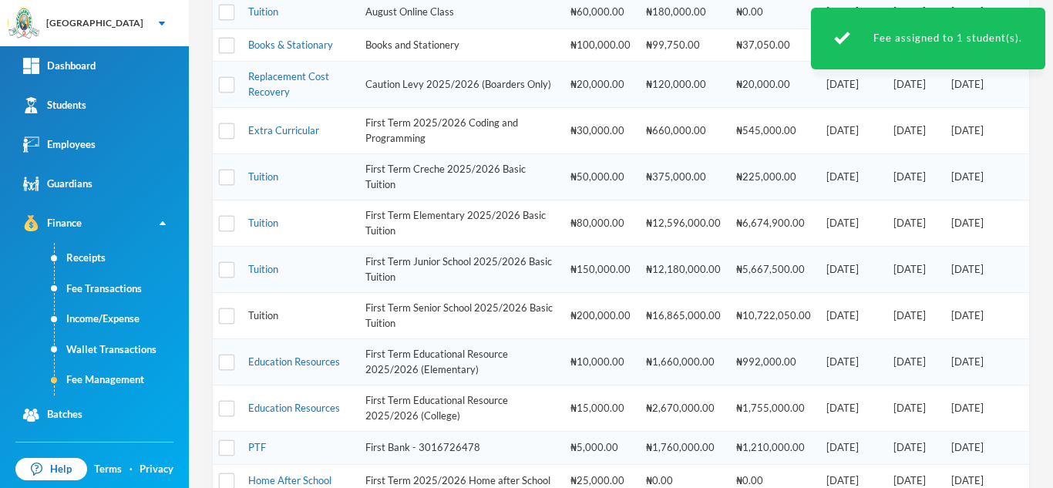
click at [268, 314] on link "Tuition" at bounding box center [263, 315] width 30 height 12
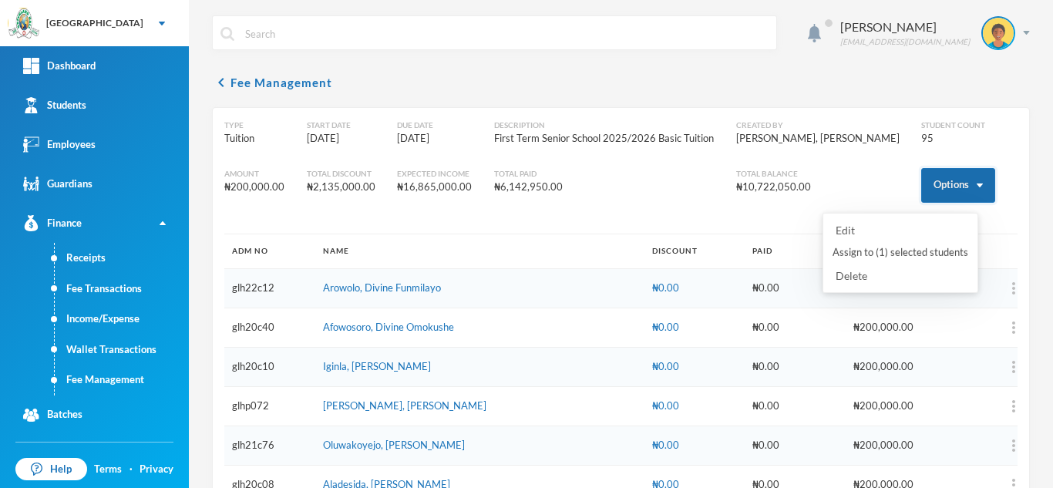
click at [932, 180] on button "Options" at bounding box center [958, 185] width 74 height 35
click at [878, 254] on button "Assign to ( 1 ) selected students" at bounding box center [900, 253] width 139 height 28
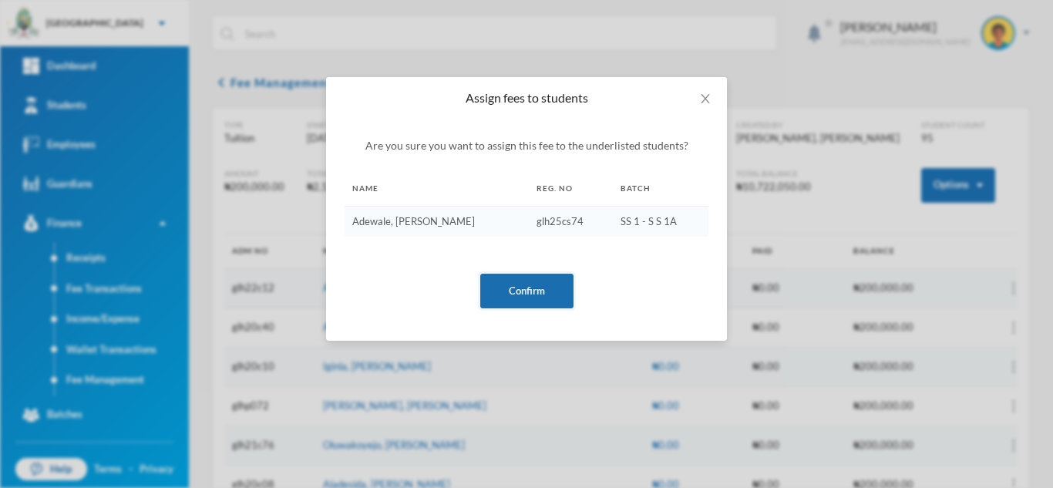
click at [529, 294] on button "Confirm" at bounding box center [526, 291] width 93 height 35
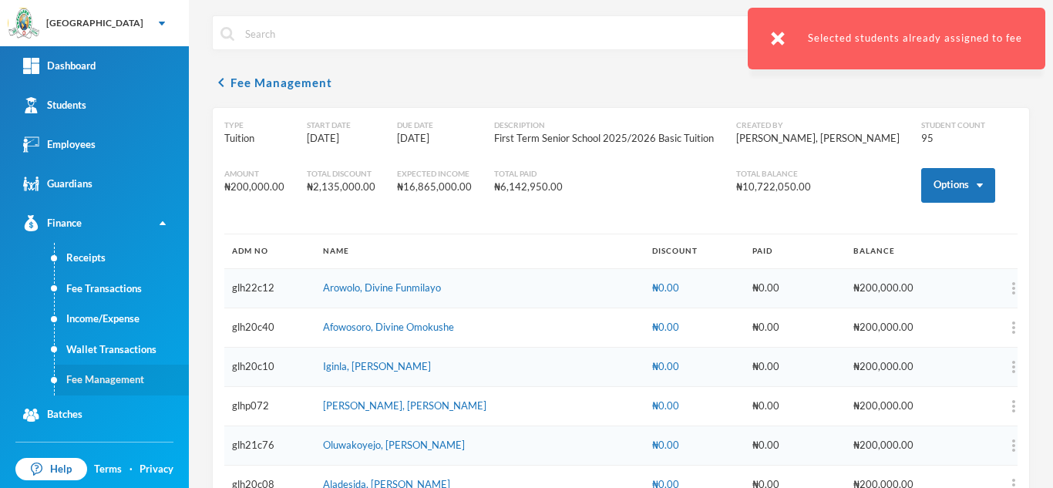
click at [114, 376] on link "Fee Management" at bounding box center [122, 380] width 134 height 31
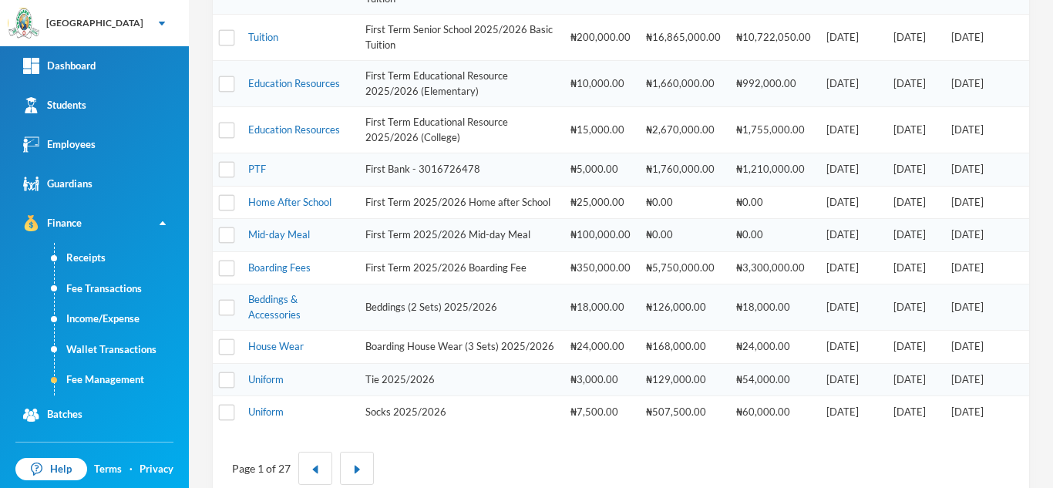
scroll to position [630, 0]
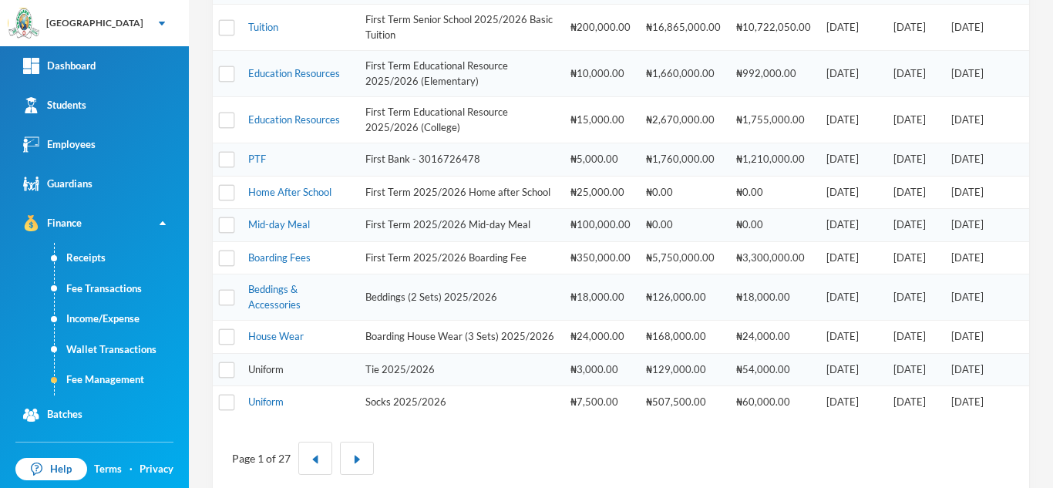
click at [261, 375] on link "Uniform" at bounding box center [265, 369] width 35 height 12
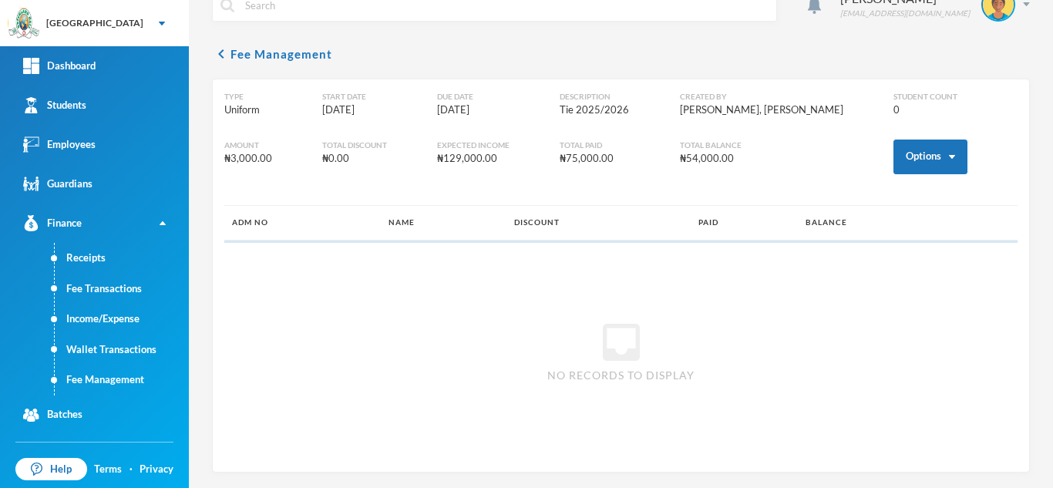
scroll to position [29, 0]
click at [893, 155] on button "Options" at bounding box center [930, 157] width 74 height 35
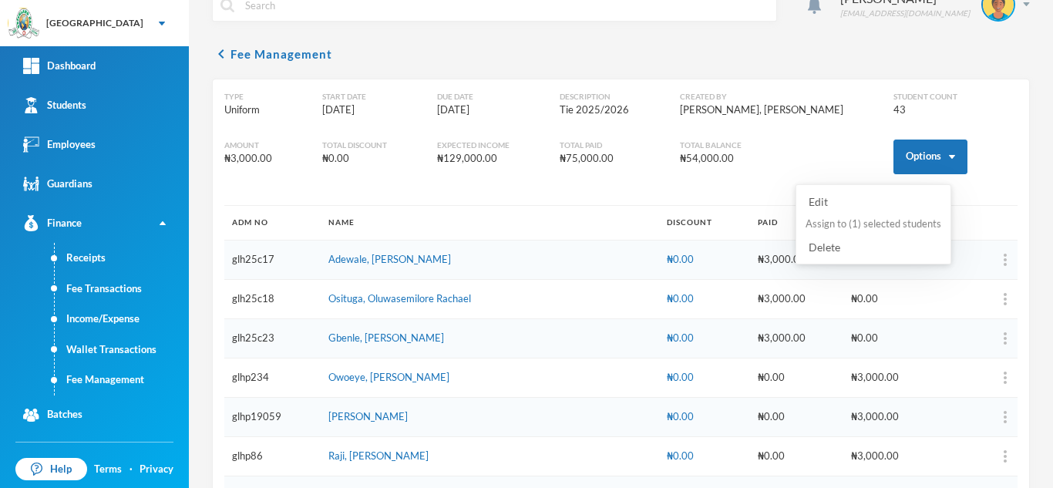
click at [852, 221] on button "Assign to ( 1 ) selected students" at bounding box center [873, 224] width 139 height 28
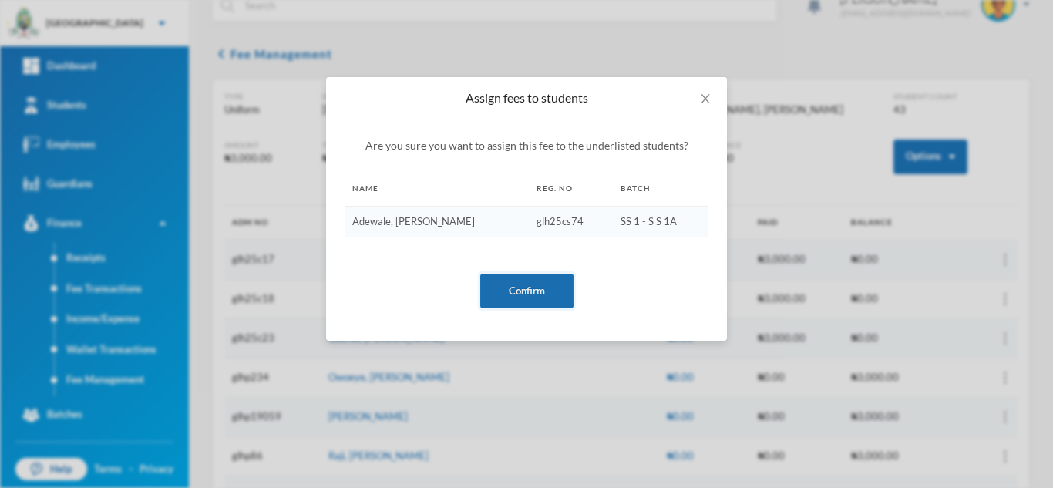
click at [526, 292] on button "Confirm" at bounding box center [526, 291] width 93 height 35
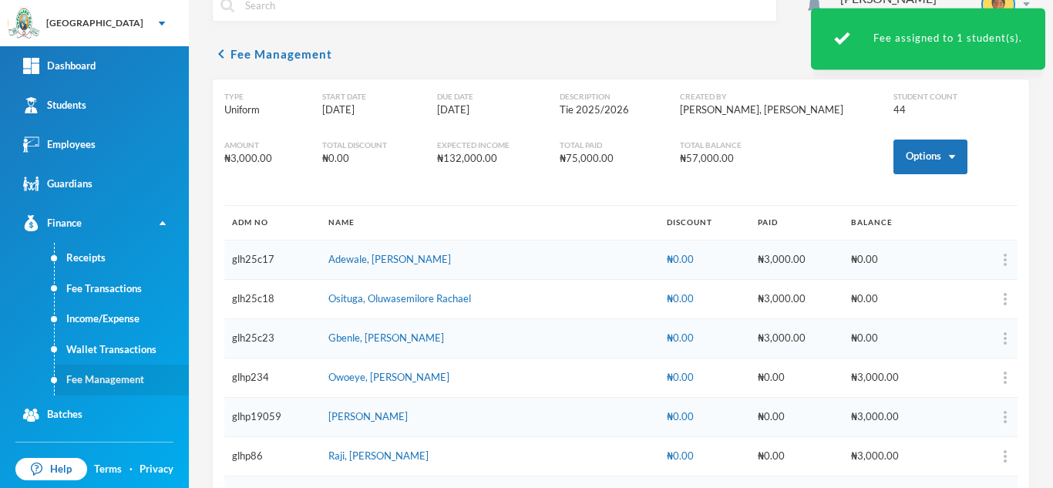
click at [90, 383] on link "Fee Management" at bounding box center [122, 380] width 134 height 31
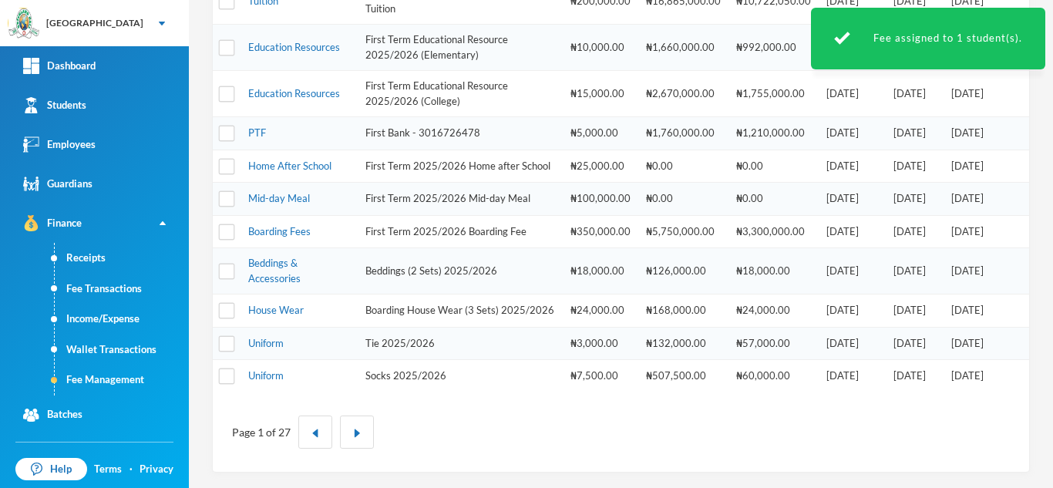
scroll to position [684, 0]
click at [259, 378] on link "Uniform" at bounding box center [265, 375] width 35 height 12
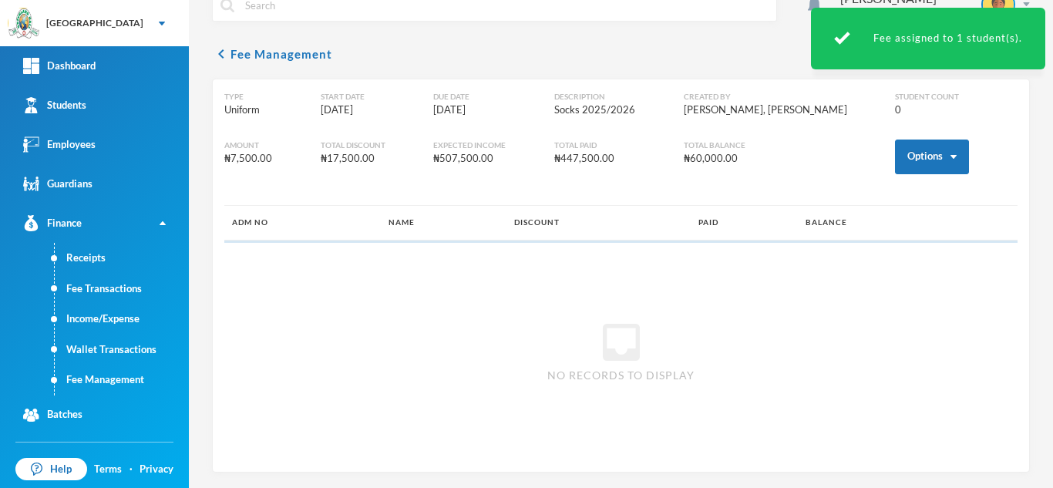
scroll to position [29, 0]
click at [895, 143] on button "Options" at bounding box center [932, 157] width 74 height 35
click at [896, 213] on button "Assign to ( 1 ) selected students" at bounding box center [875, 224] width 139 height 28
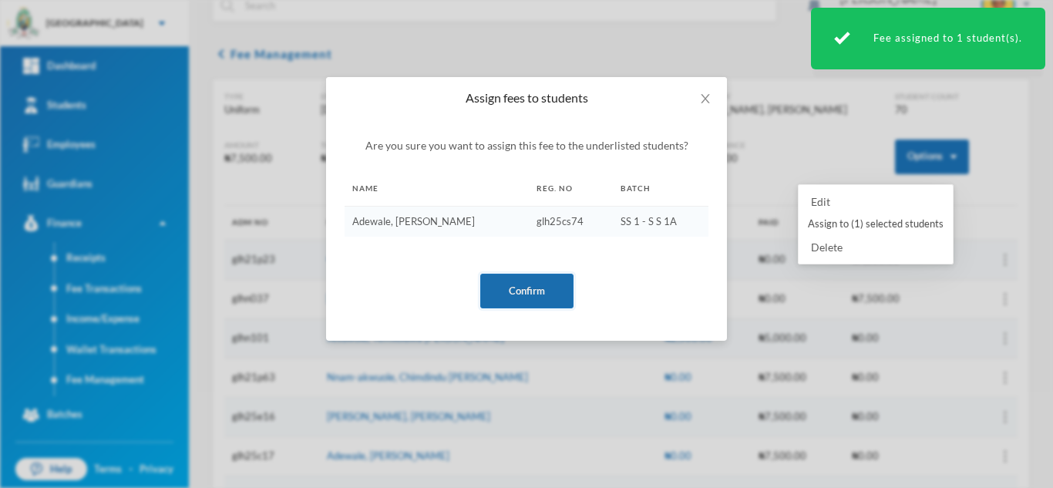
click at [545, 286] on button "Confirm" at bounding box center [526, 291] width 93 height 35
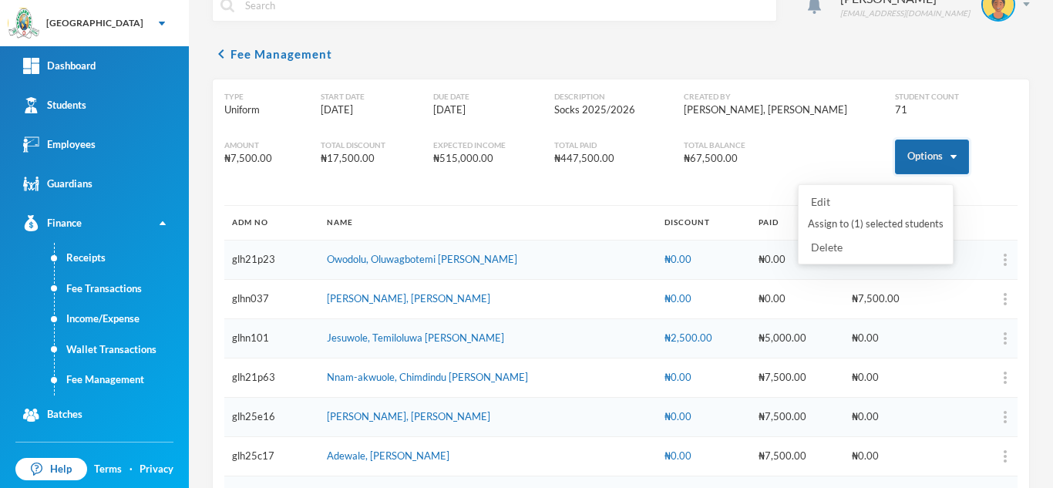
click at [906, 163] on button "Options" at bounding box center [932, 157] width 74 height 35
click at [880, 221] on button "Assign to ( 1 ) selected students" at bounding box center [875, 224] width 139 height 28
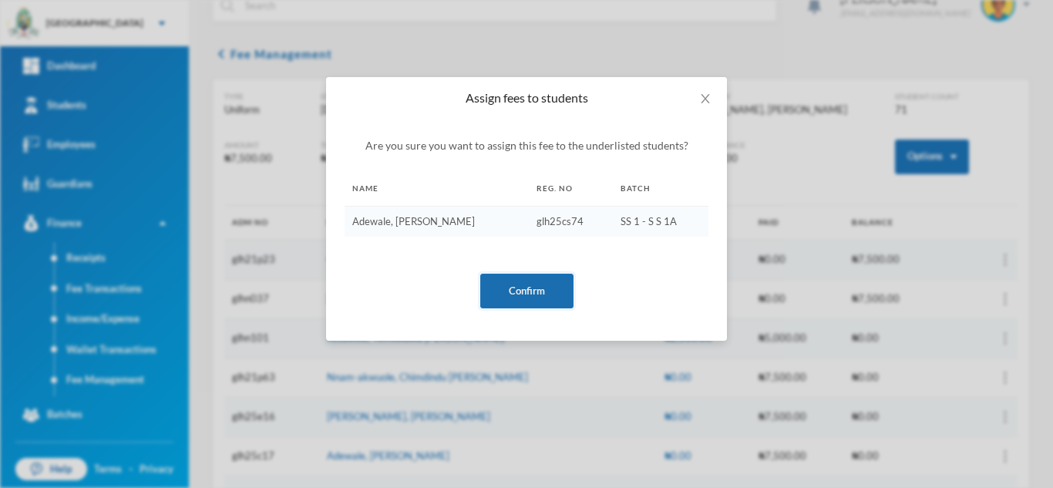
click at [526, 288] on button "Confirm" at bounding box center [526, 291] width 93 height 35
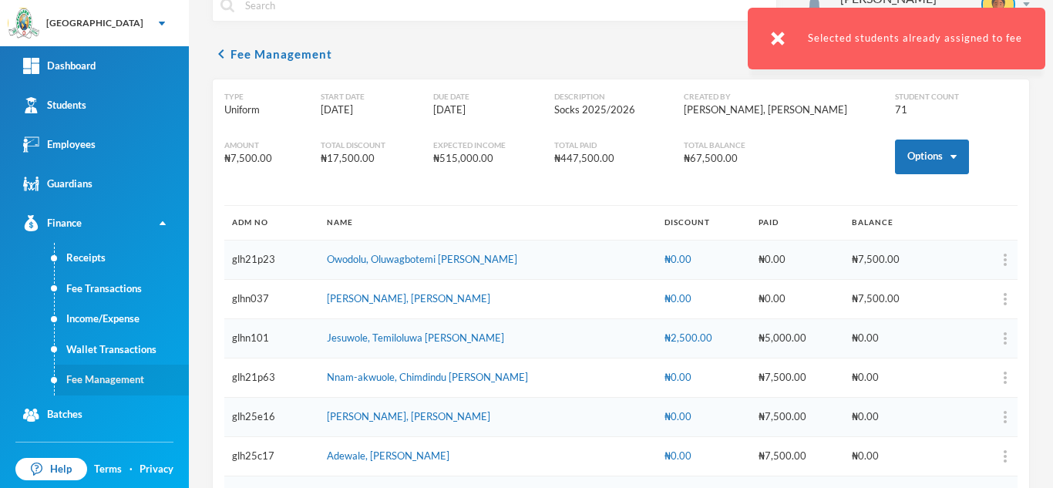
click at [126, 379] on link "Fee Management" at bounding box center [122, 380] width 134 height 31
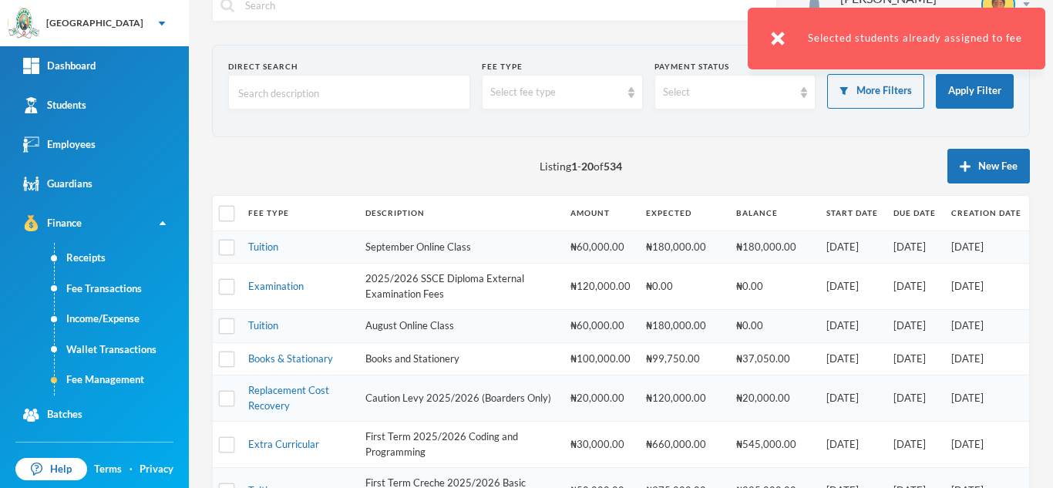
scroll to position [684, 0]
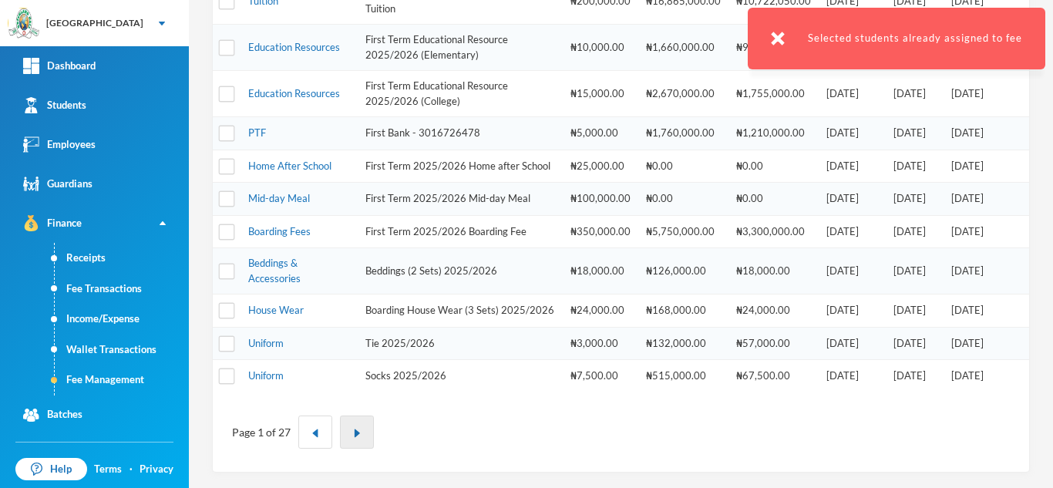
click at [347, 427] on button "button" at bounding box center [357, 431] width 34 height 33
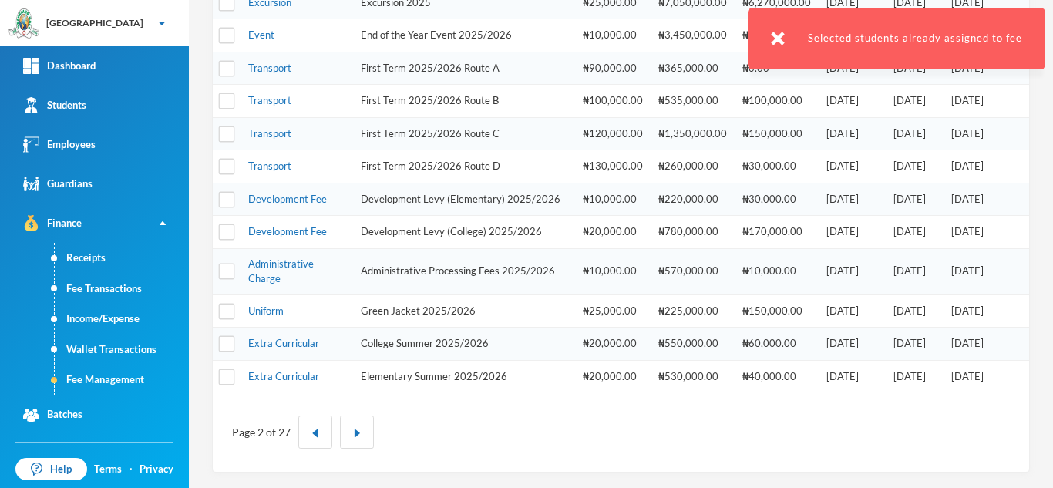
scroll to position [97, 0]
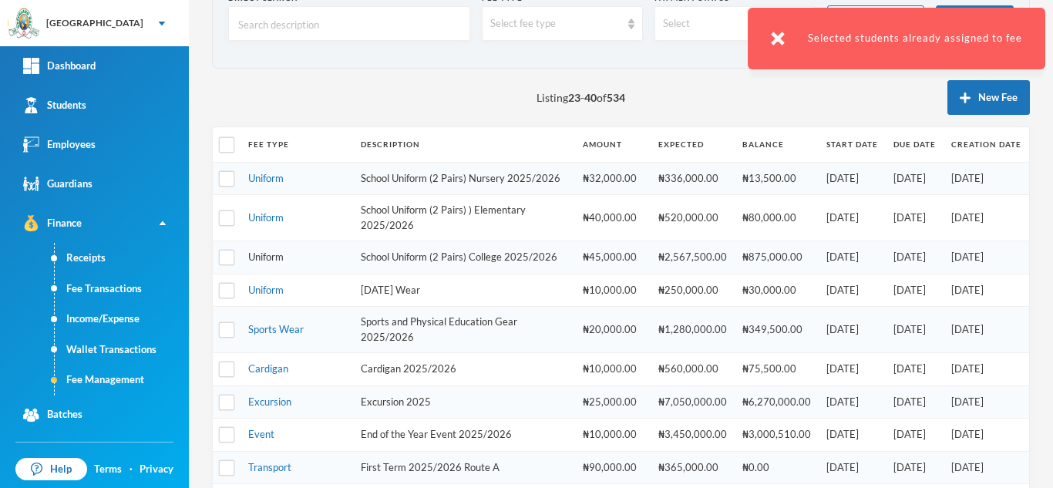
click at [250, 263] on link "Uniform" at bounding box center [265, 256] width 35 height 12
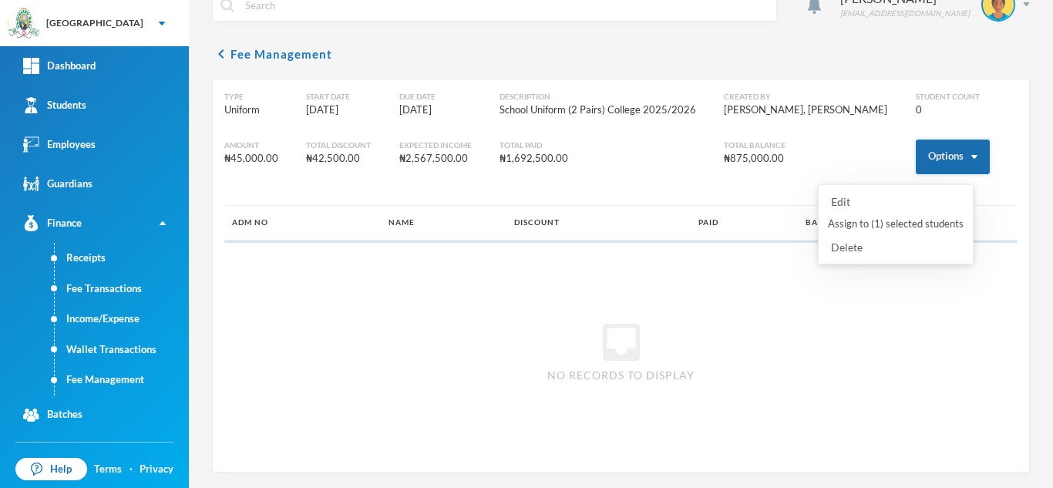
click at [944, 158] on button "Options" at bounding box center [953, 157] width 74 height 35
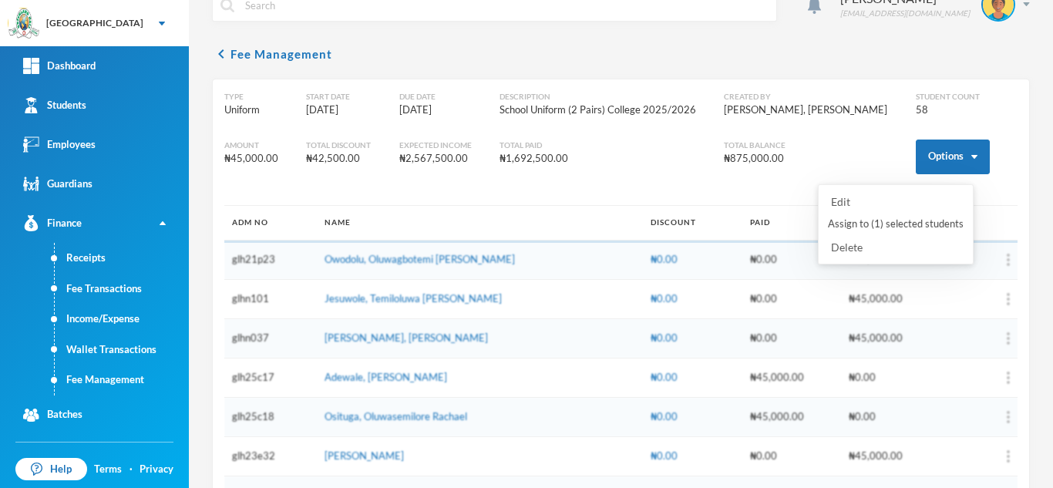
click at [896, 218] on button "Assign to ( 1 ) selected students" at bounding box center [895, 224] width 139 height 28
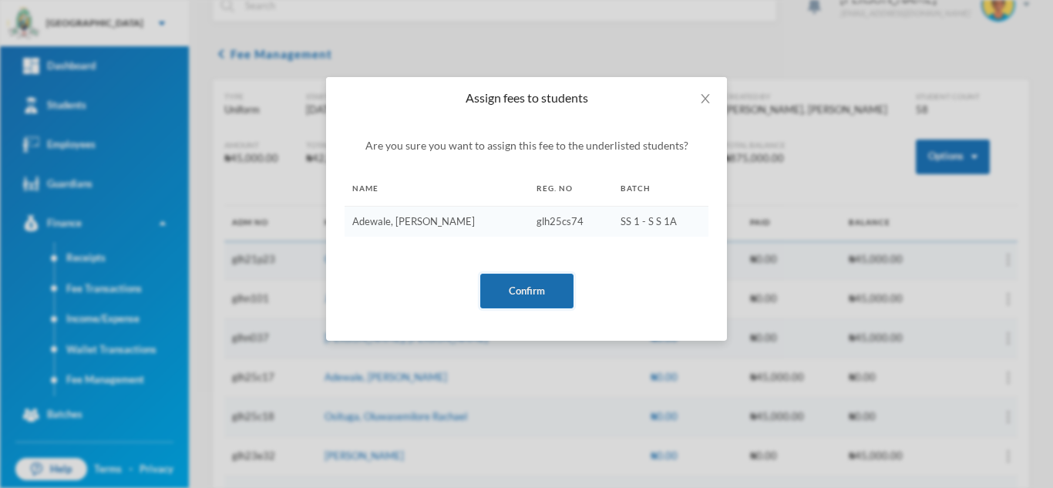
click at [535, 289] on button "Confirm" at bounding box center [526, 291] width 93 height 35
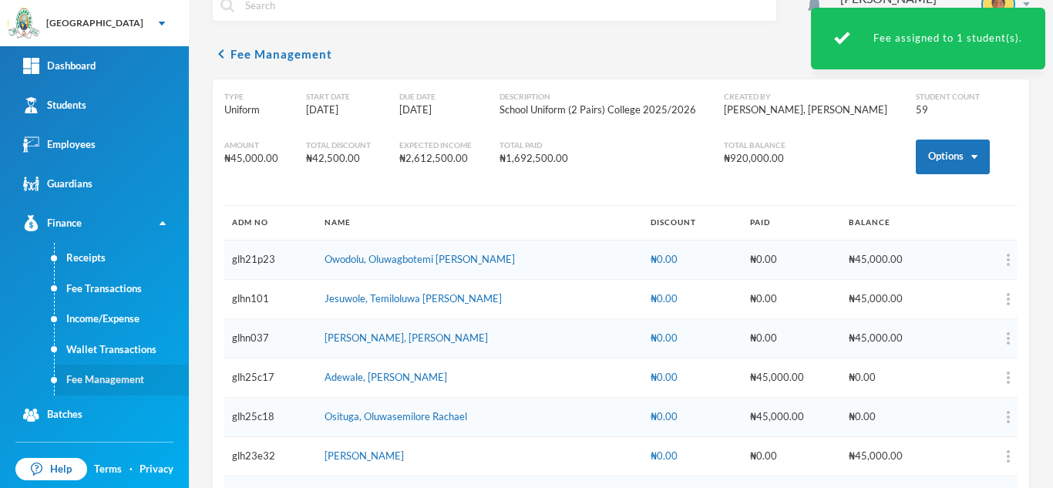
click at [101, 375] on link "Fee Management" at bounding box center [122, 380] width 134 height 31
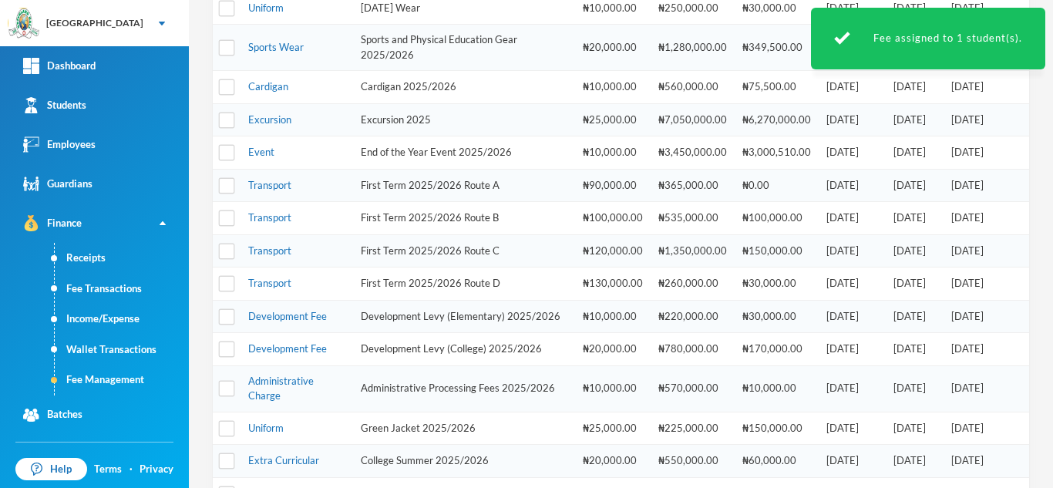
scroll to position [381, 0]
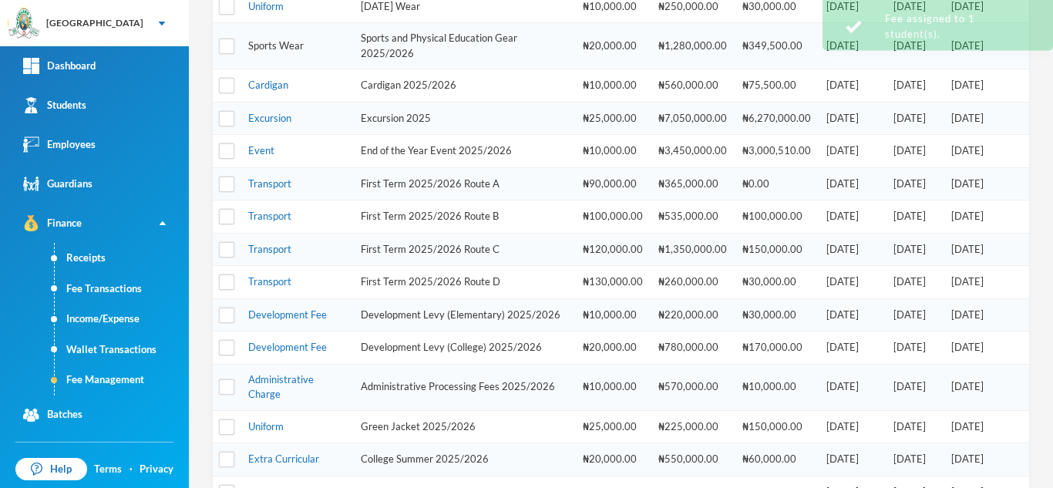
click at [273, 52] on link "Sports Wear" at bounding box center [275, 45] width 55 height 12
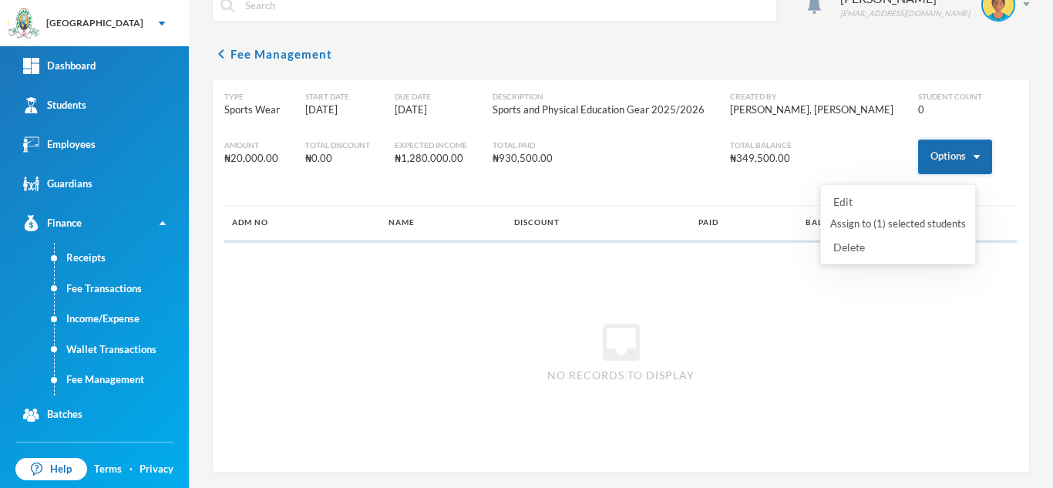
click at [935, 149] on button "Options" at bounding box center [955, 157] width 74 height 35
click at [869, 224] on button "Assign to ( 1 ) selected students" at bounding box center [898, 224] width 139 height 28
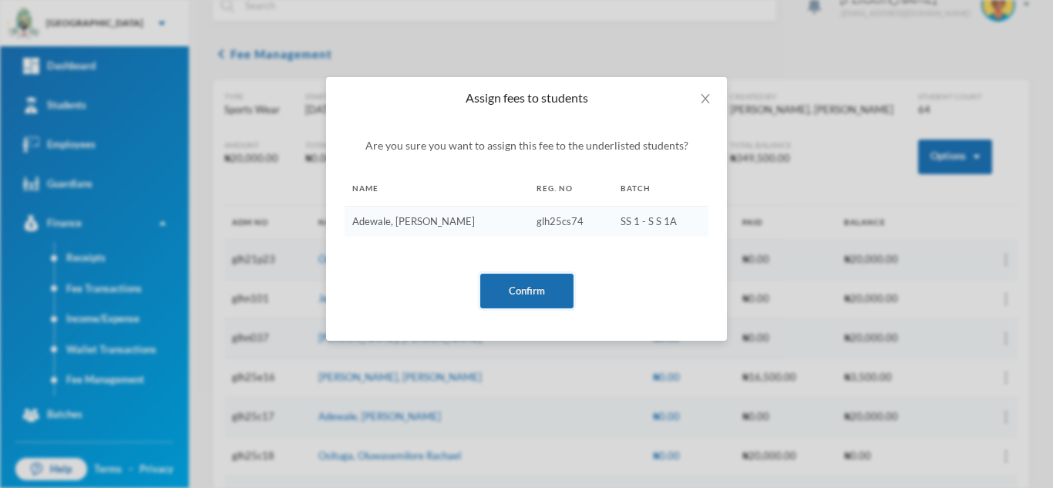
click at [531, 294] on button "Confirm" at bounding box center [526, 291] width 93 height 35
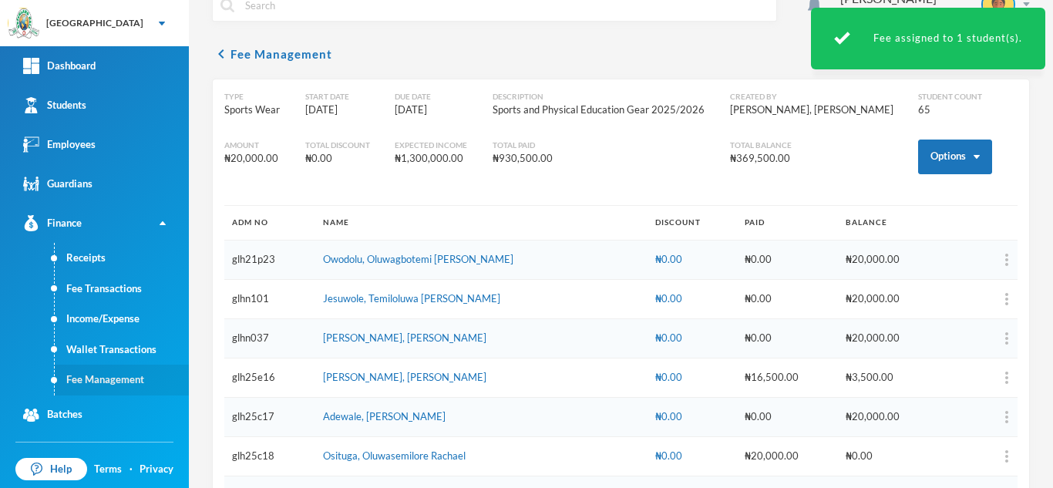
click at [82, 387] on link "Fee Management" at bounding box center [122, 380] width 134 height 31
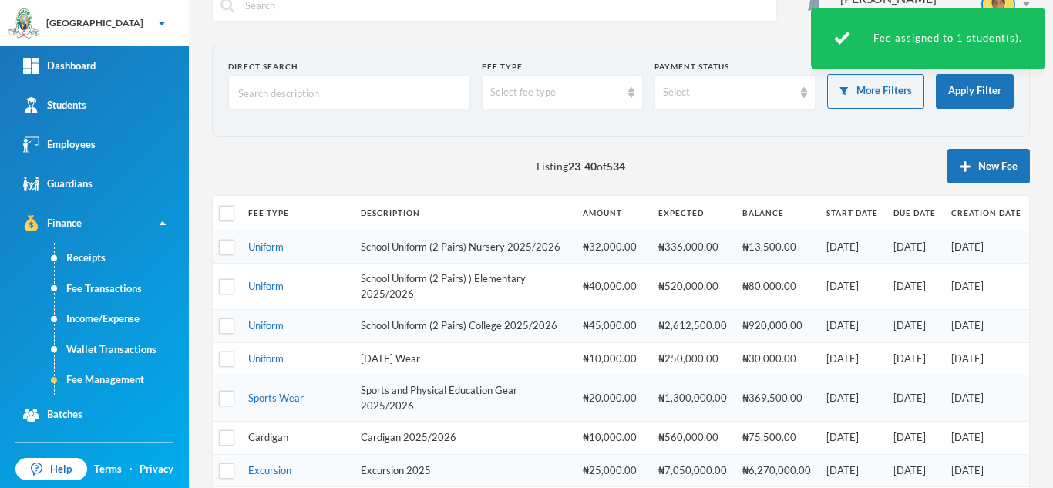
click at [264, 443] on link "Cardigan" at bounding box center [268, 437] width 40 height 12
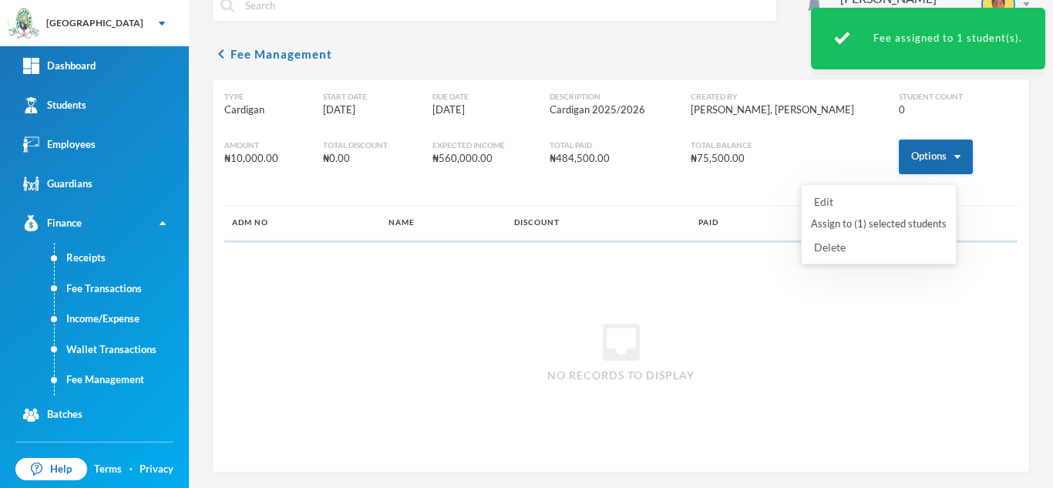
click at [899, 154] on button "Options" at bounding box center [936, 157] width 74 height 35
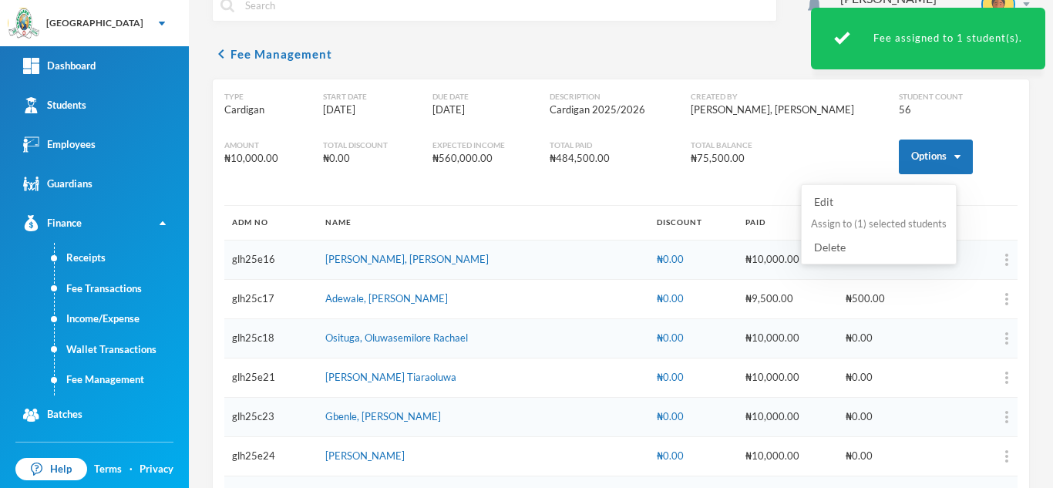
click at [863, 219] on button "Assign to ( 1 ) selected students" at bounding box center [878, 224] width 139 height 28
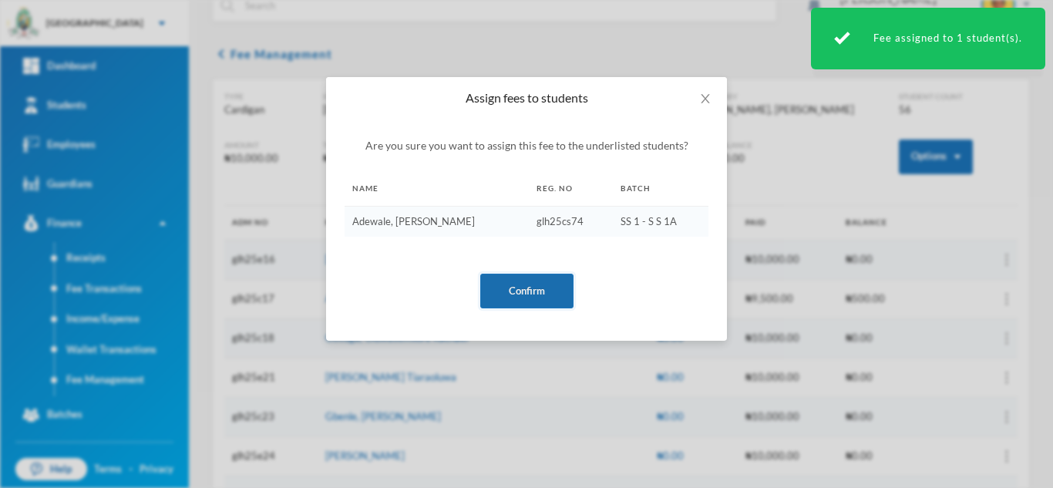
click at [534, 288] on button "Confirm" at bounding box center [526, 291] width 93 height 35
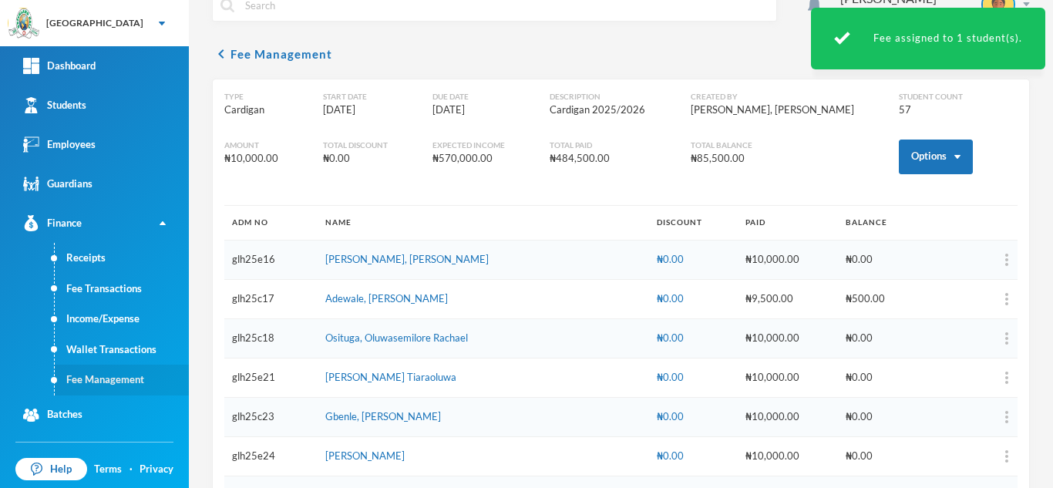
click at [119, 381] on link "Fee Management" at bounding box center [122, 380] width 134 height 31
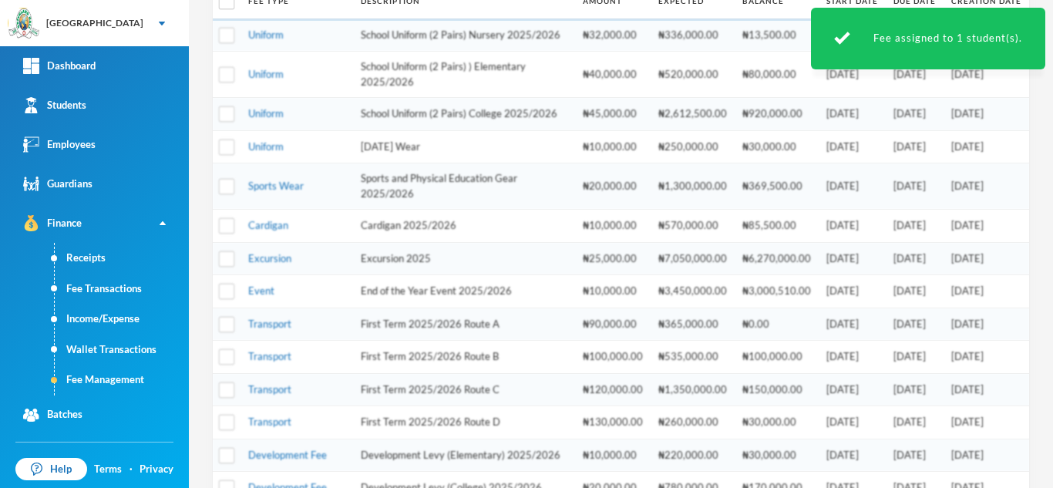
scroll to position [240, 0]
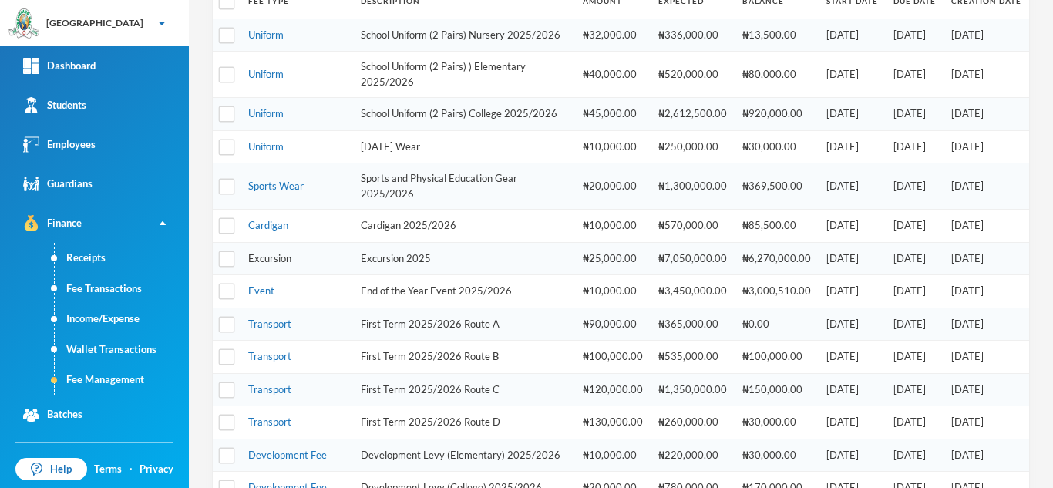
click at [272, 264] on link "Excursion" at bounding box center [269, 258] width 43 height 12
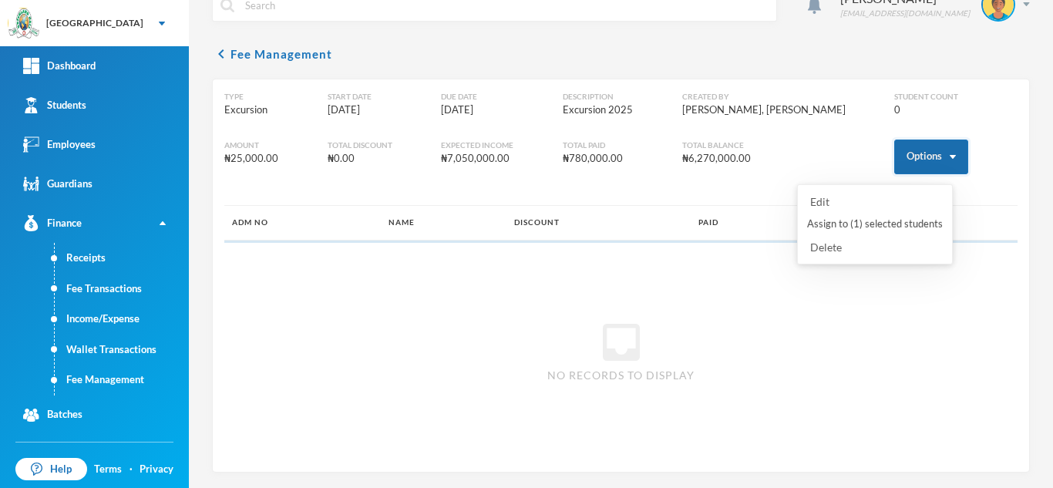
click at [894, 161] on button "Options" at bounding box center [931, 157] width 74 height 35
click at [890, 219] on button "Assign to ( 1 ) selected students" at bounding box center [874, 224] width 139 height 28
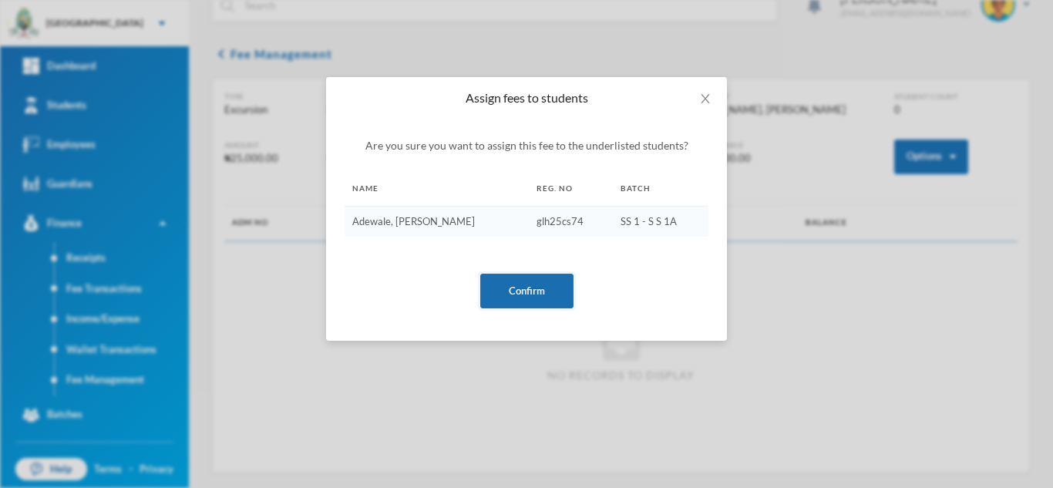
click at [530, 290] on button "Confirm" at bounding box center [526, 291] width 93 height 35
click at [513, 295] on button "Confirm" at bounding box center [526, 291] width 93 height 35
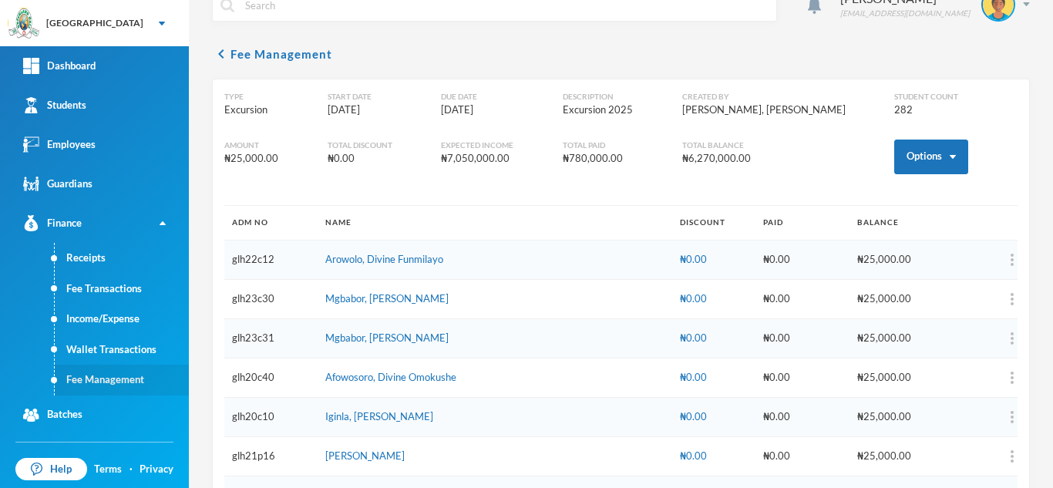
click at [113, 371] on link "Fee Management" at bounding box center [122, 380] width 134 height 31
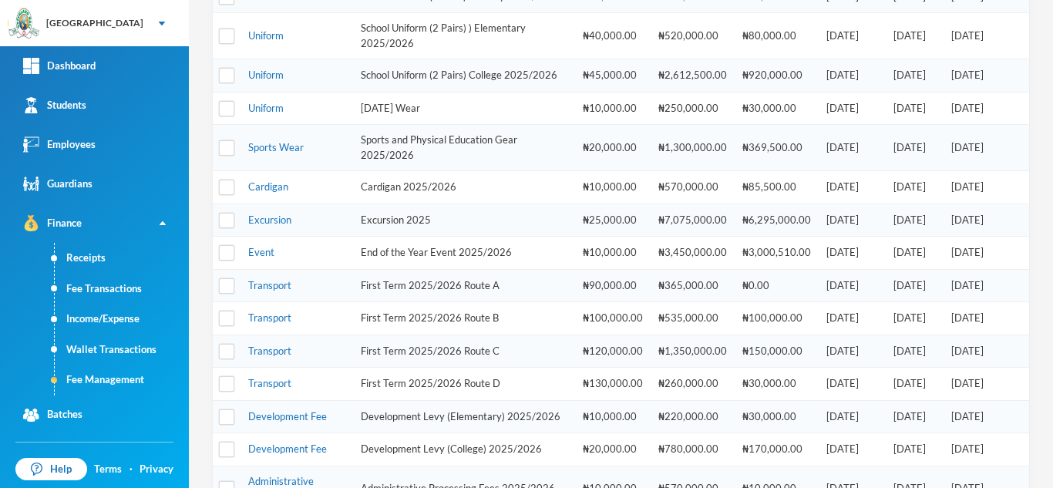
scroll to position [277, 0]
click at [248, 260] on link "Event" at bounding box center [261, 253] width 26 height 12
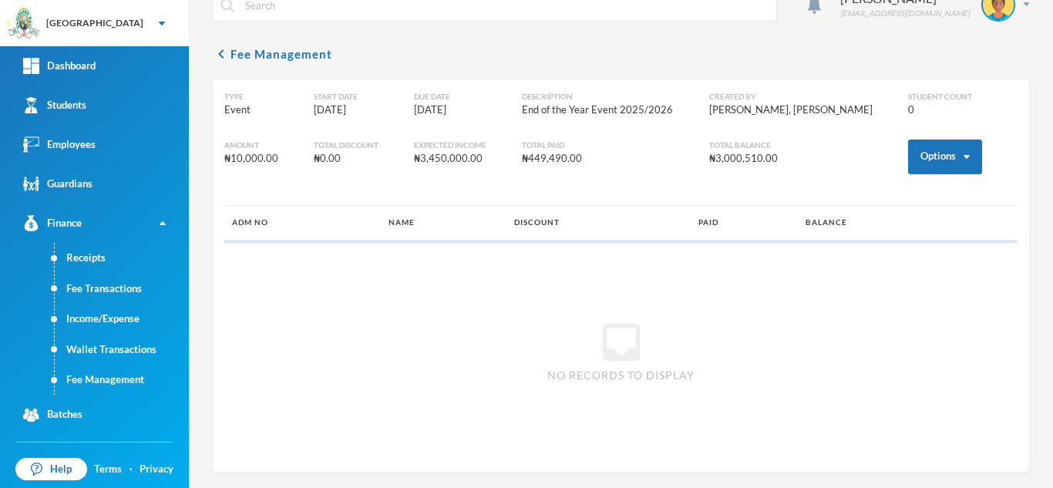
scroll to position [29, 0]
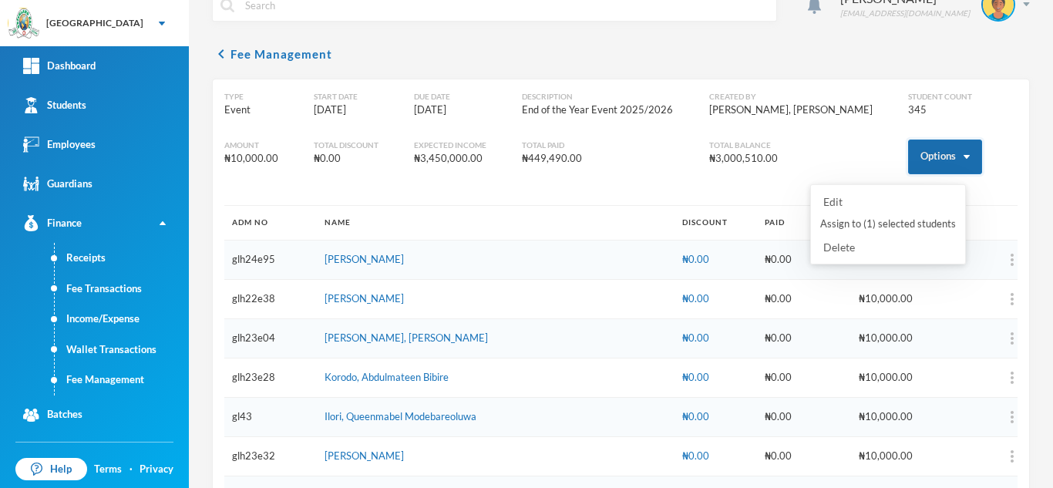
click at [911, 159] on button "Options" at bounding box center [945, 157] width 74 height 35
click at [870, 220] on button "Assign to ( 1 ) selected students" at bounding box center [888, 224] width 139 height 28
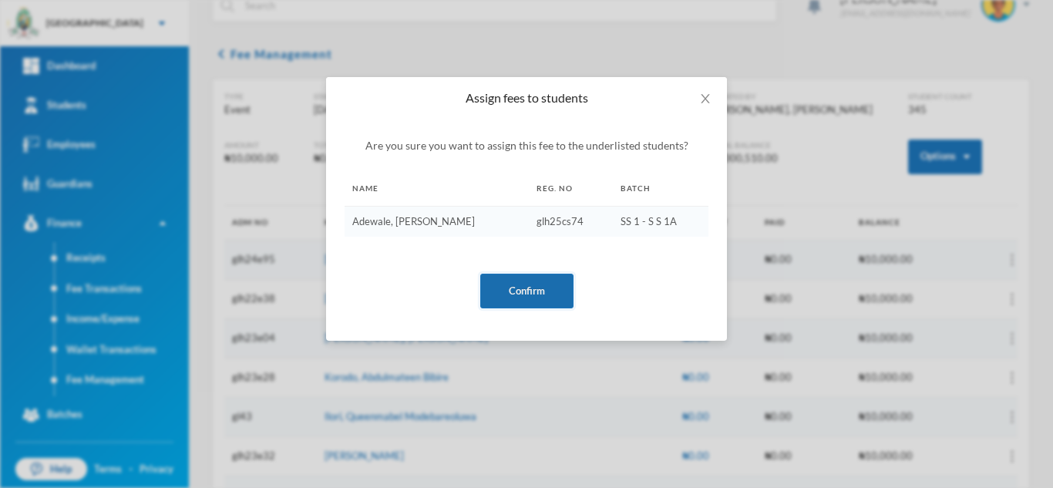
click at [515, 294] on button "Confirm" at bounding box center [526, 291] width 93 height 35
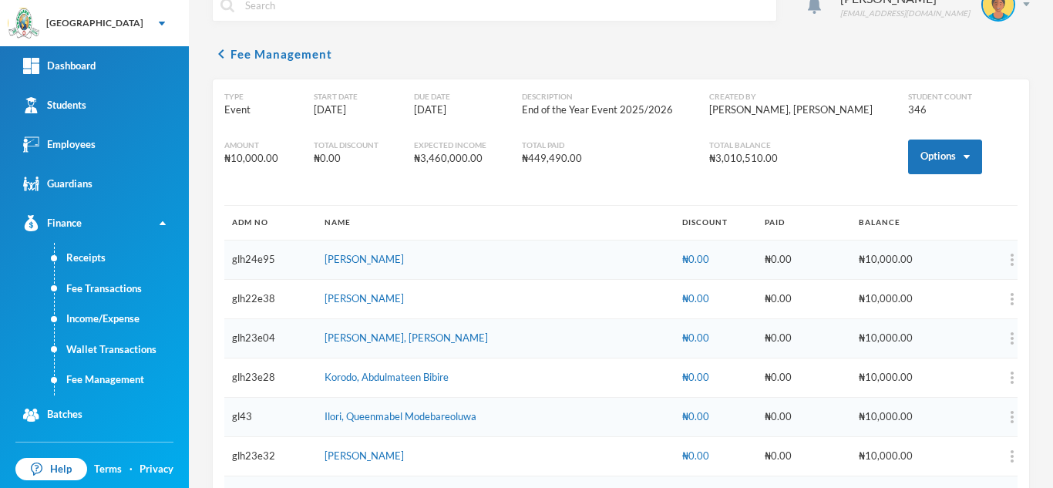
scroll to position [13408, 0]
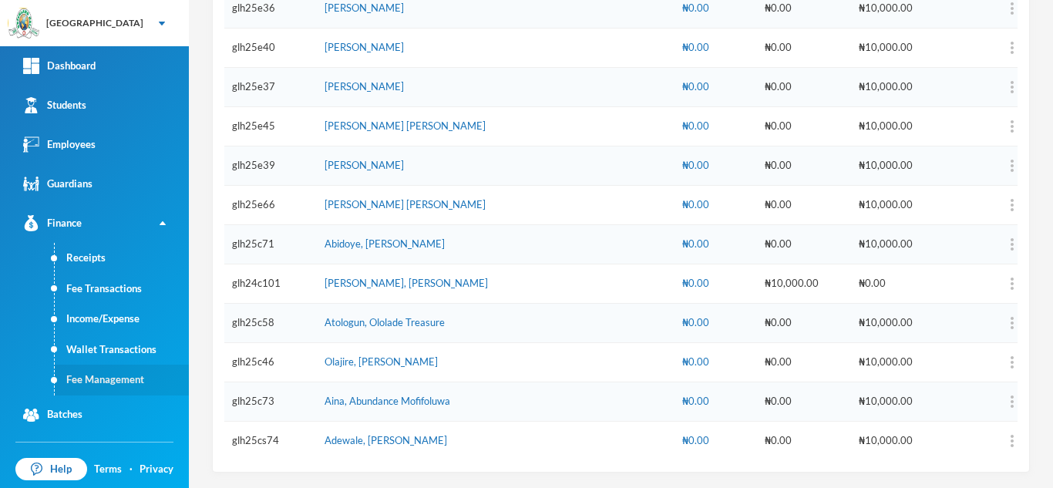
click at [95, 388] on link "Fee Management" at bounding box center [122, 380] width 134 height 31
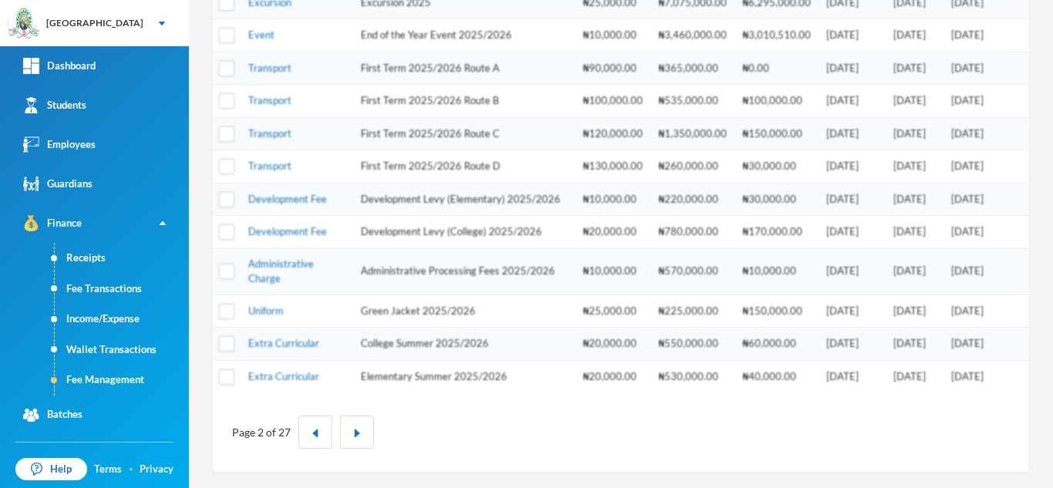
click at [288, 237] on td "Development Fee" at bounding box center [296, 232] width 113 height 33
click at [288, 229] on link "Development Fee" at bounding box center [287, 231] width 79 height 12
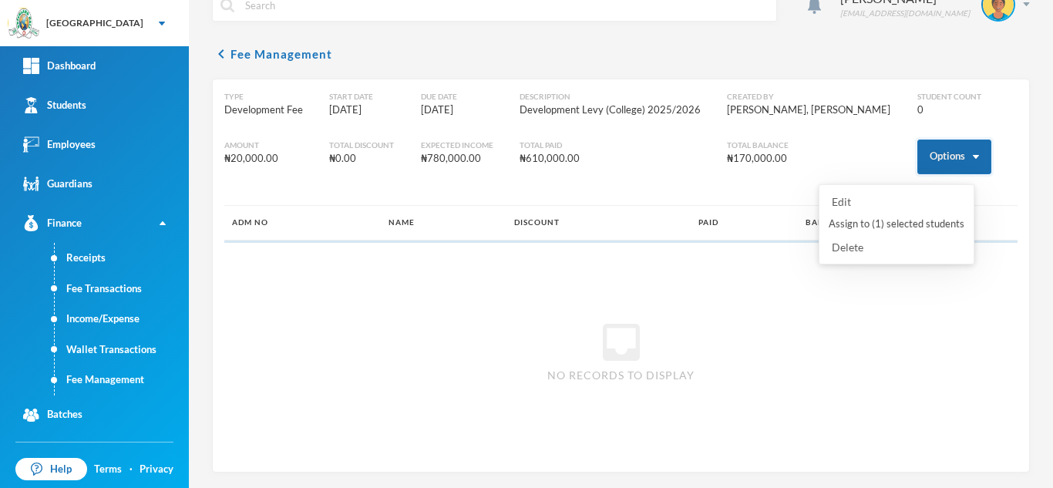
click at [934, 146] on button "Options" at bounding box center [954, 157] width 74 height 35
click at [876, 228] on button "Assign to ( 1 ) selected students" at bounding box center [896, 224] width 139 height 28
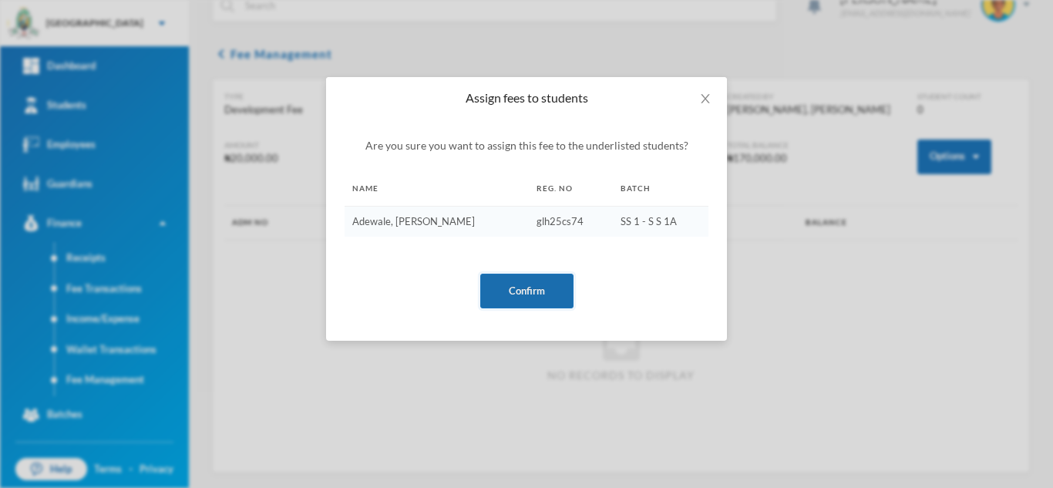
click at [545, 281] on button "Confirm" at bounding box center [526, 291] width 93 height 35
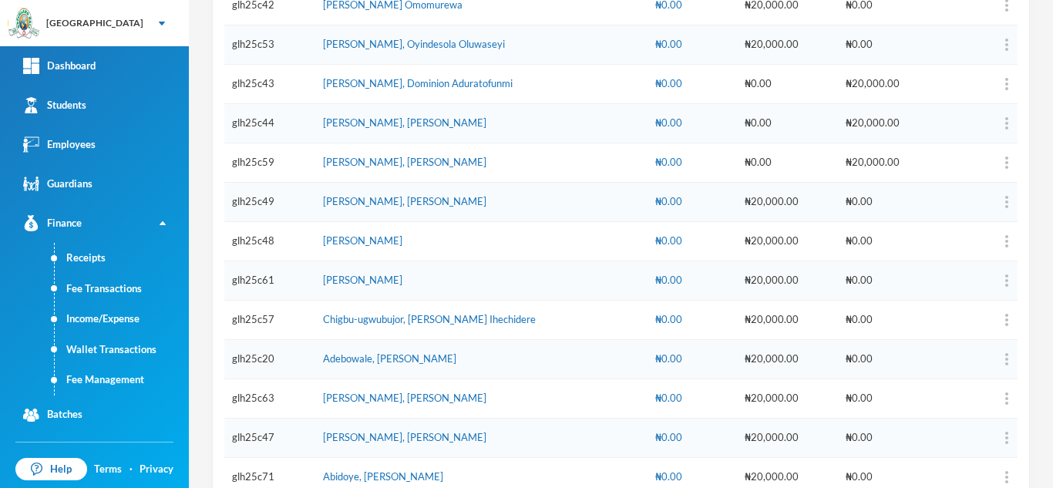
scroll to position [1380, 0]
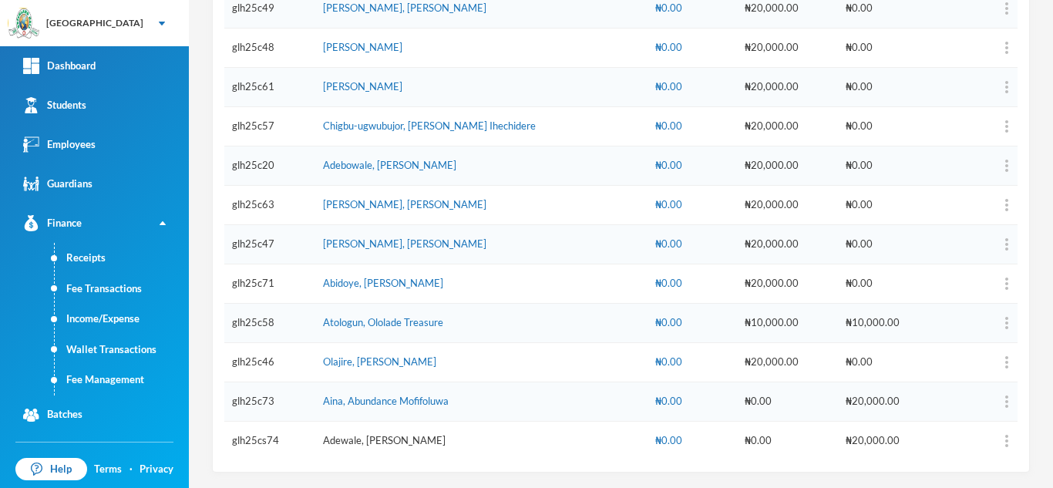
click at [388, 443] on link "Adewale, [PERSON_NAME]" at bounding box center [384, 440] width 123 height 12
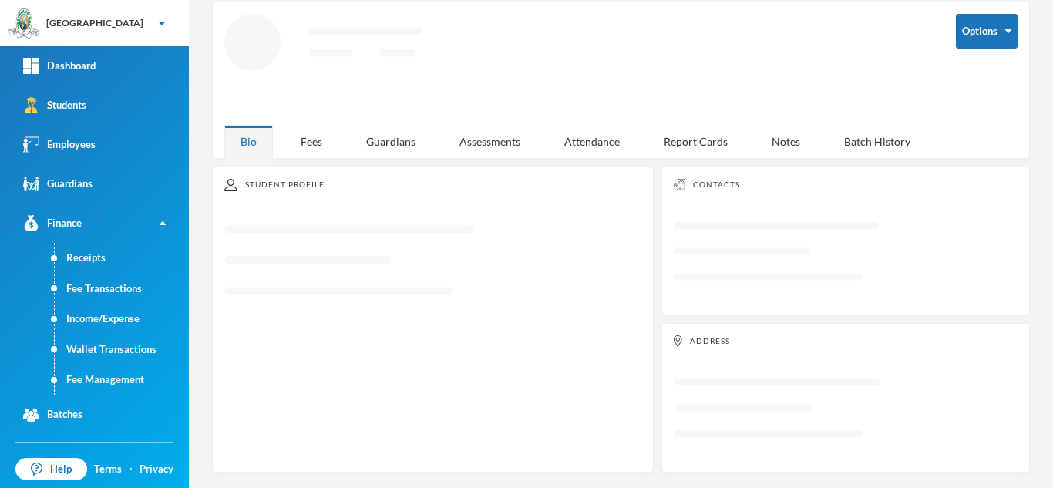
scroll to position [67, 0]
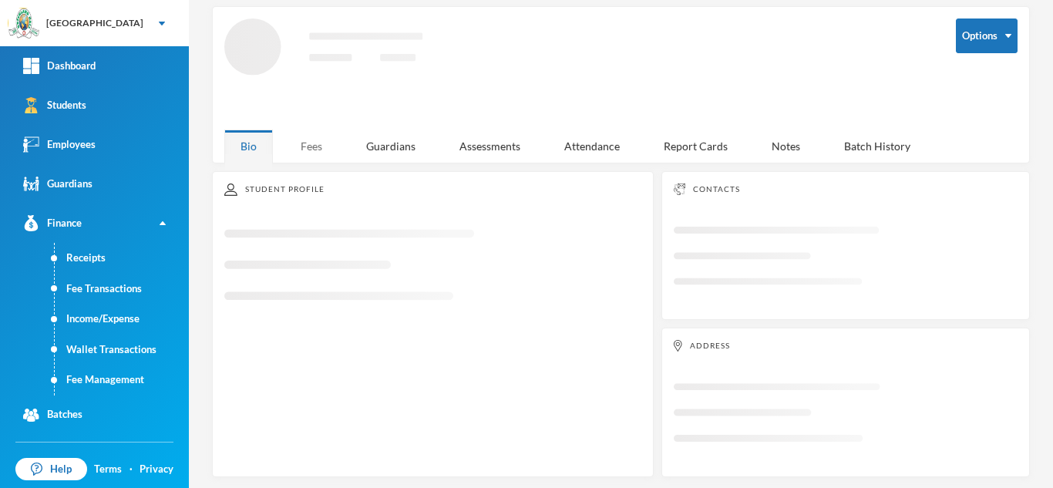
click at [300, 143] on div "Fees" at bounding box center [311, 145] width 54 height 33
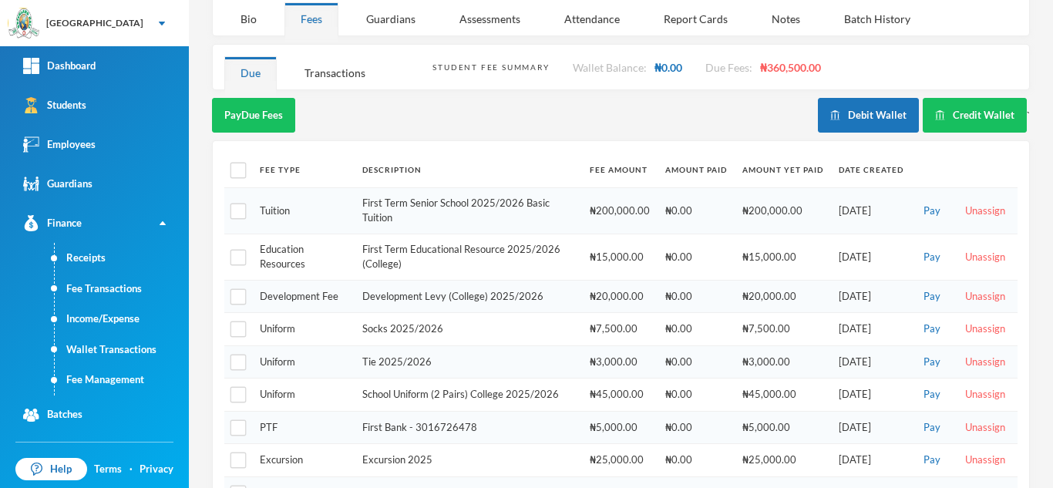
scroll to position [216, 0]
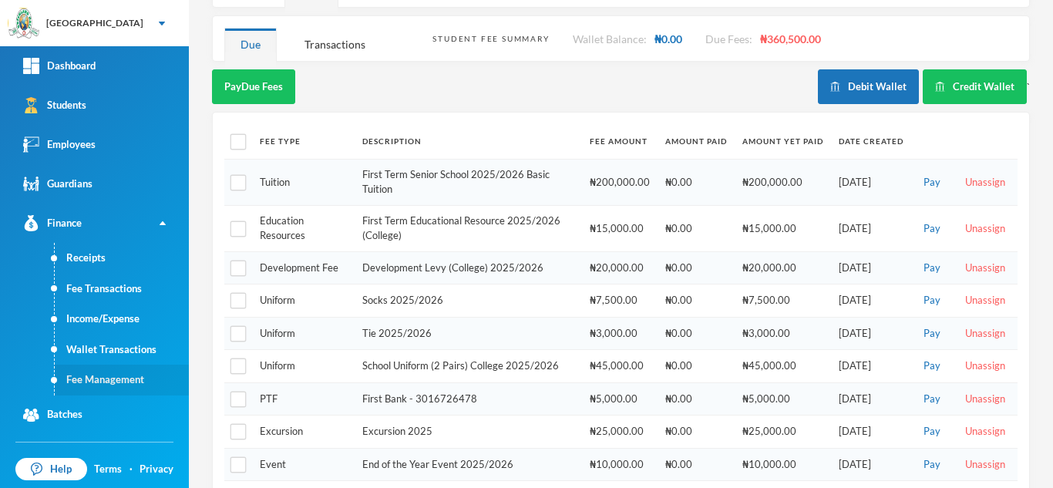
click at [122, 380] on link "Fee Management" at bounding box center [122, 380] width 134 height 31
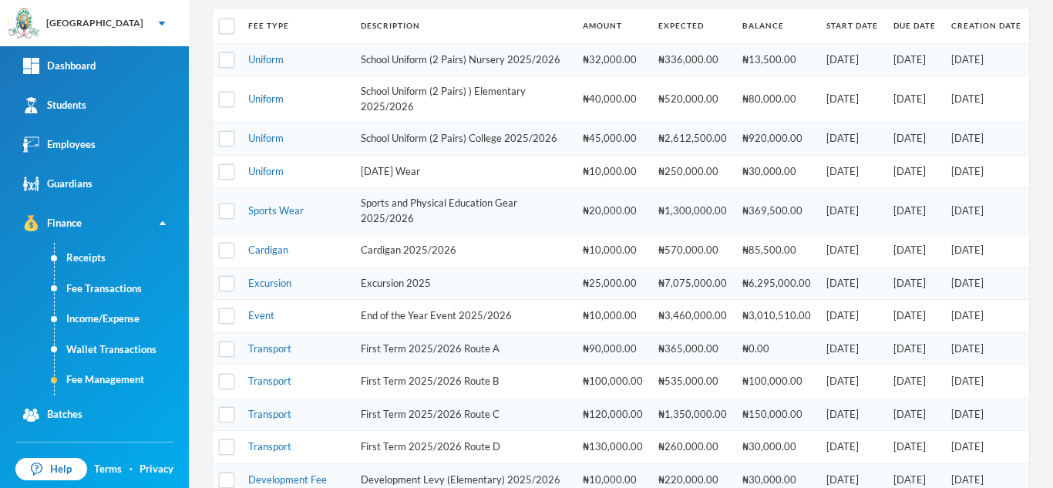
scroll to position [523, 0]
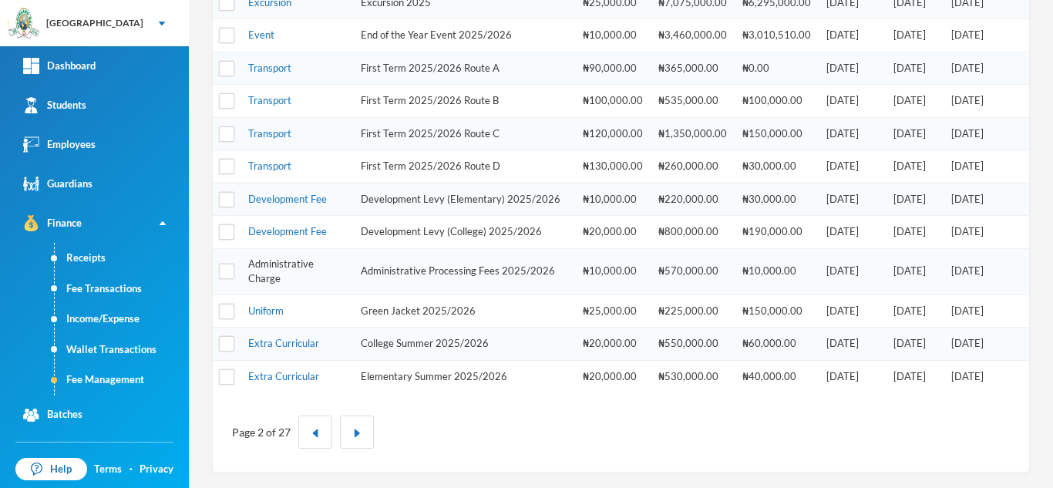
click at [268, 262] on link "Administrative Charge" at bounding box center [281, 271] width 66 height 28
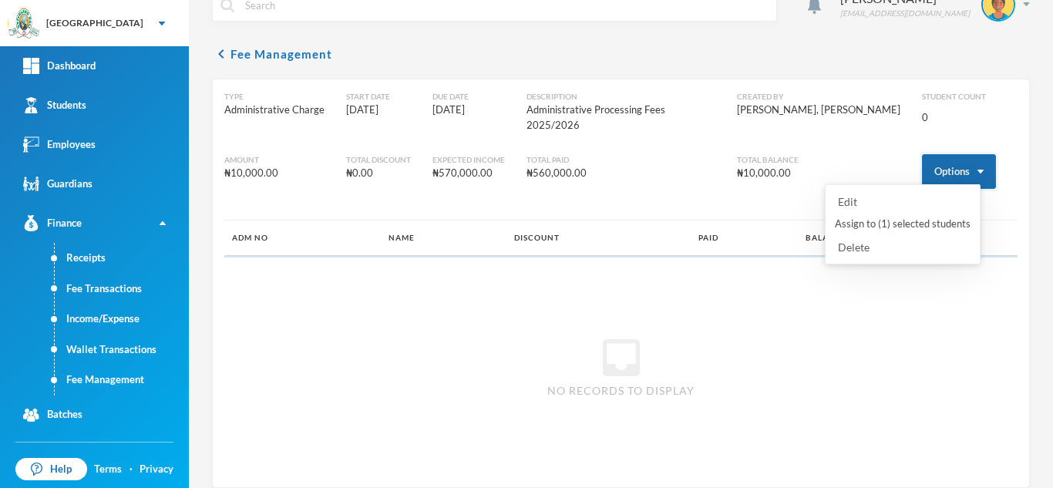
click at [953, 154] on button "Options" at bounding box center [959, 171] width 74 height 35
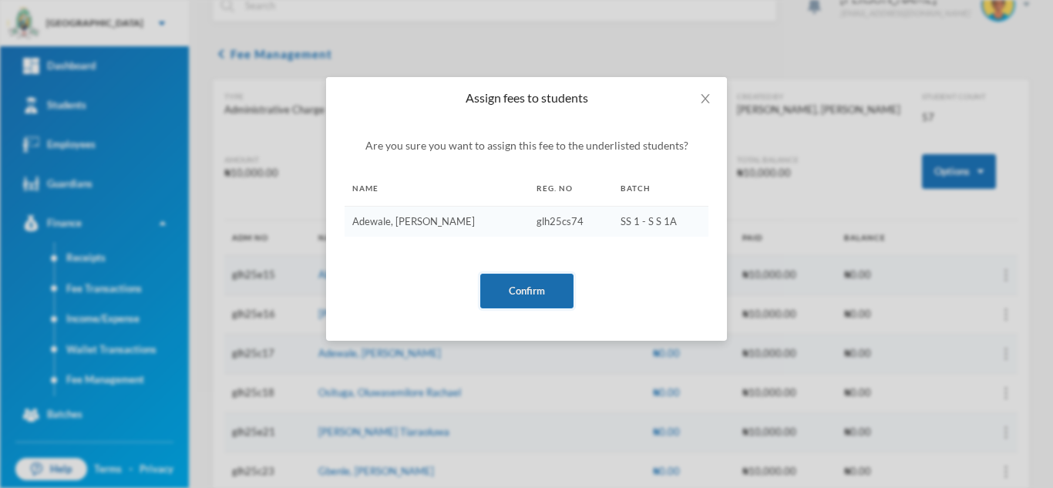
click at [500, 289] on button "Confirm" at bounding box center [526, 291] width 93 height 35
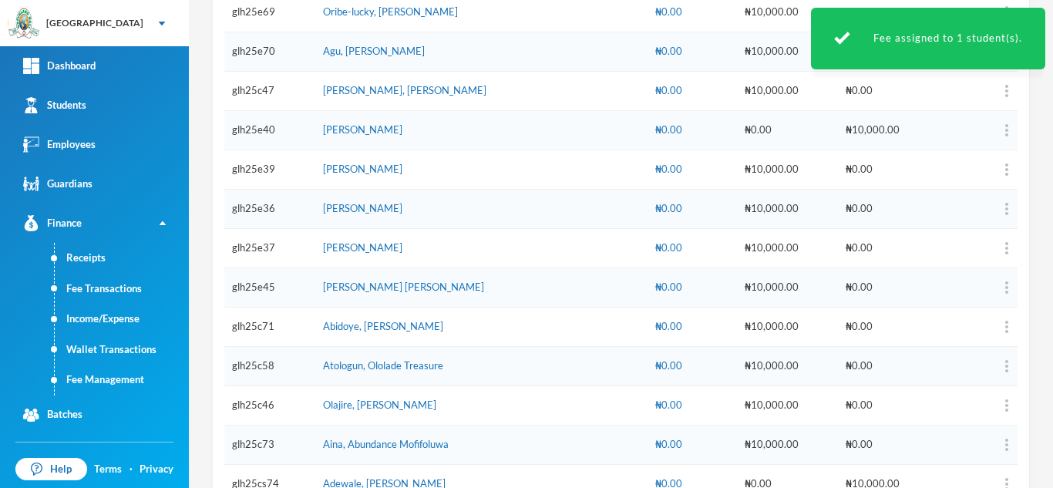
scroll to position [2088, 0]
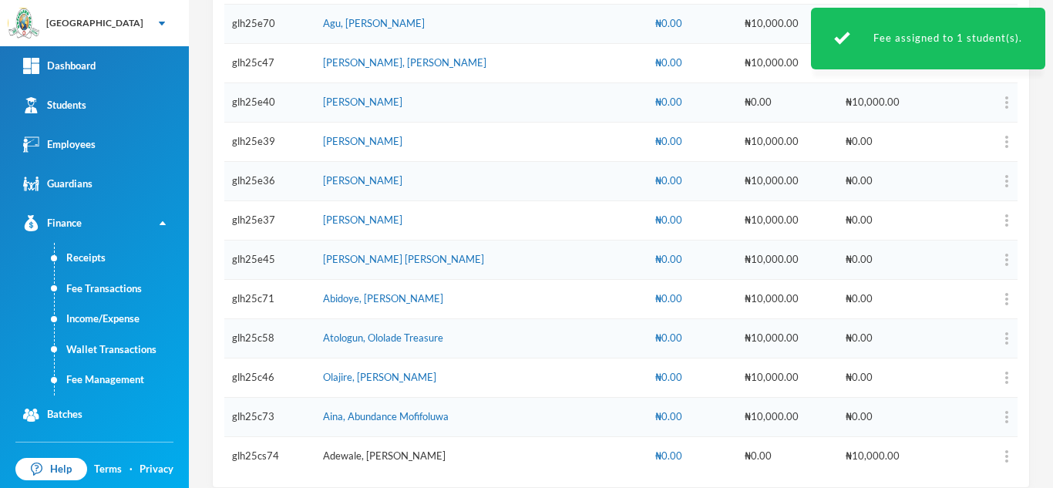
click at [366, 449] on link "Adewale, Farhan Adeyemi" at bounding box center [384, 455] width 123 height 12
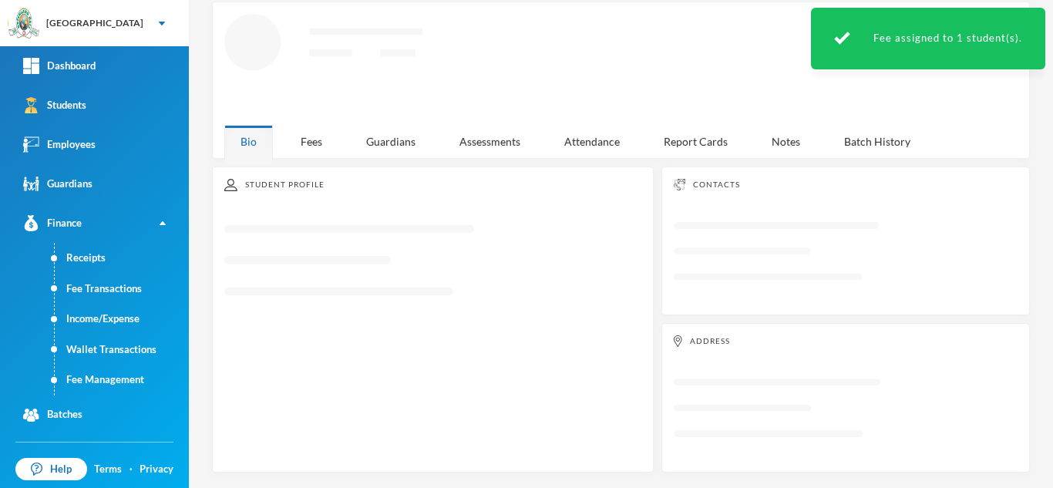
scroll to position [67, 0]
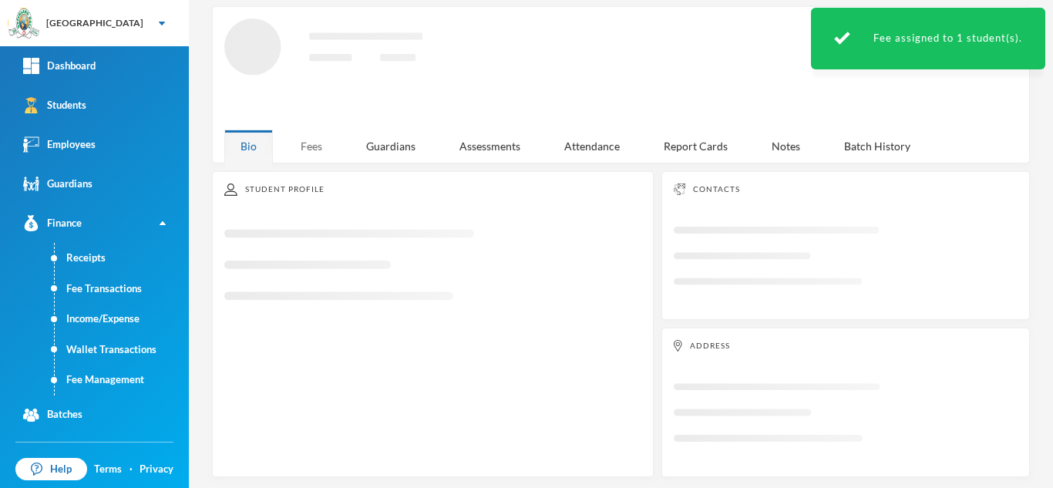
click at [304, 146] on div "Fees" at bounding box center [311, 145] width 54 height 33
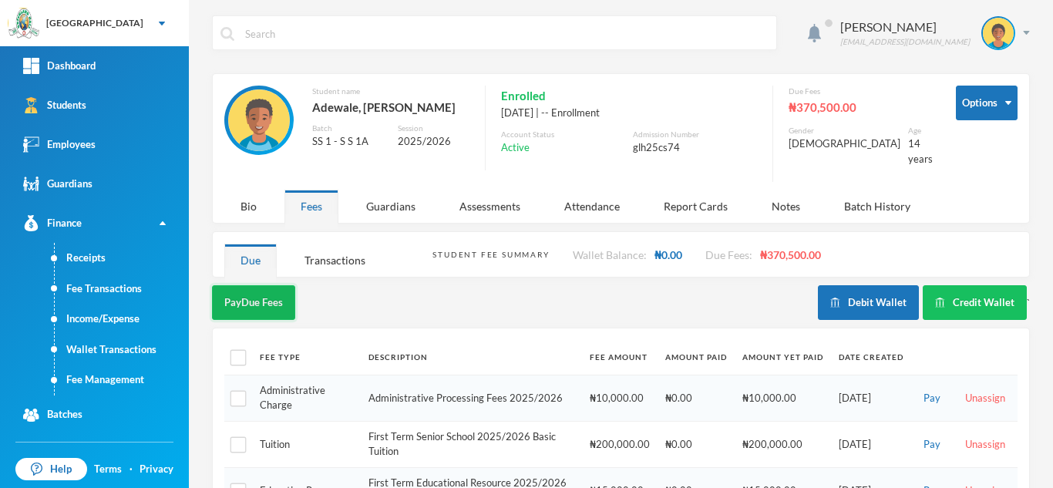
click at [254, 289] on button "Pay Due Fees" at bounding box center [253, 302] width 83 height 35
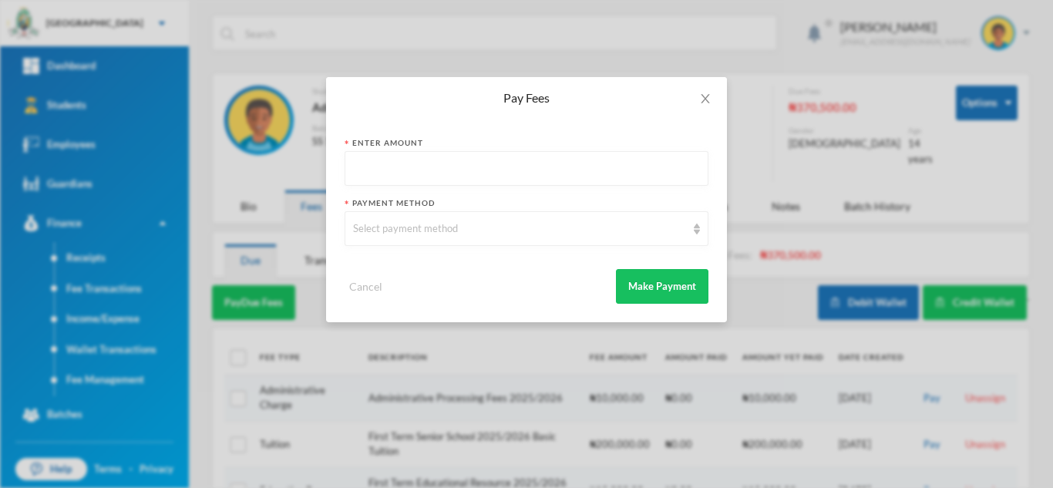
click at [434, 160] on input "text" at bounding box center [526, 169] width 347 height 35
type input "10000"
click at [384, 234] on div "Select payment method" at bounding box center [519, 228] width 333 height 15
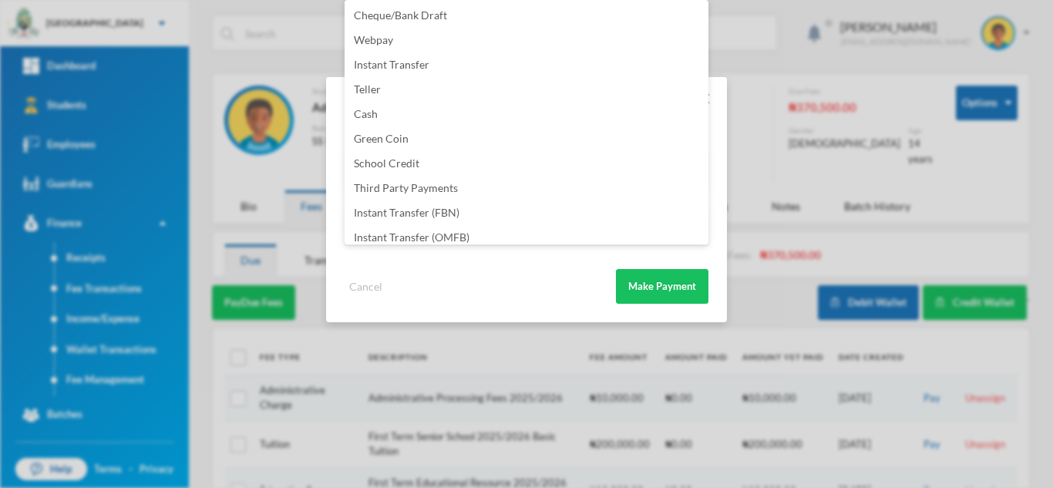
scroll to position [181, 0]
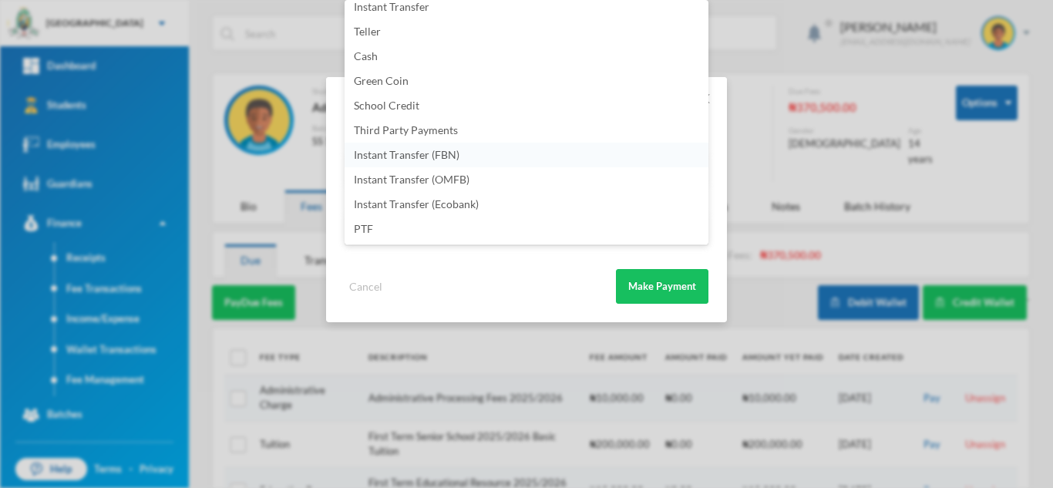
click at [504, 156] on li "Instant Transfer (FBN)" at bounding box center [527, 155] width 364 height 25
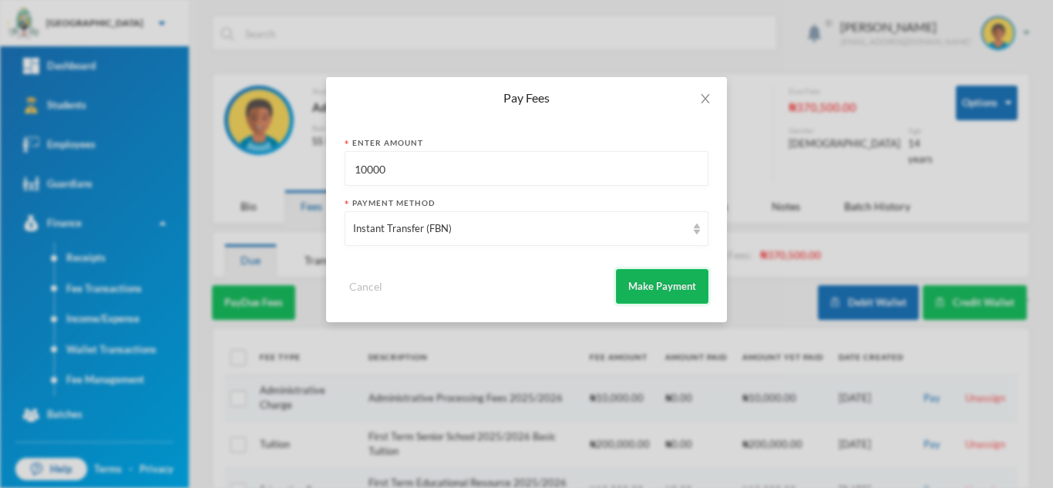
click at [643, 279] on button "Make Payment" at bounding box center [662, 286] width 92 height 35
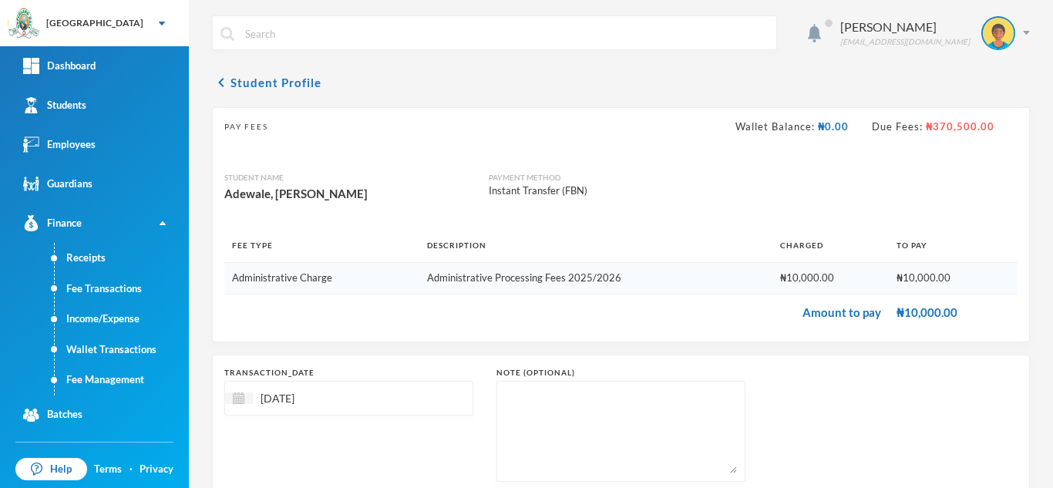
scroll to position [99, 0]
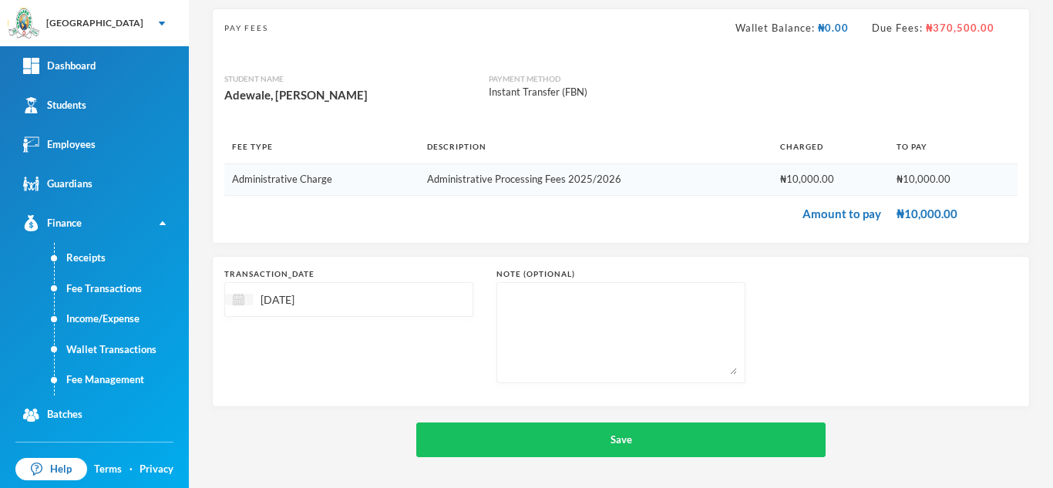
click at [238, 303] on img at bounding box center [239, 300] width 12 height 12
click at [372, 341] on span "Previous Month" at bounding box center [375, 338] width 14 height 14
click at [349, 391] on div "3" at bounding box center [344, 391] width 23 height 25
type input "03/07/2025"
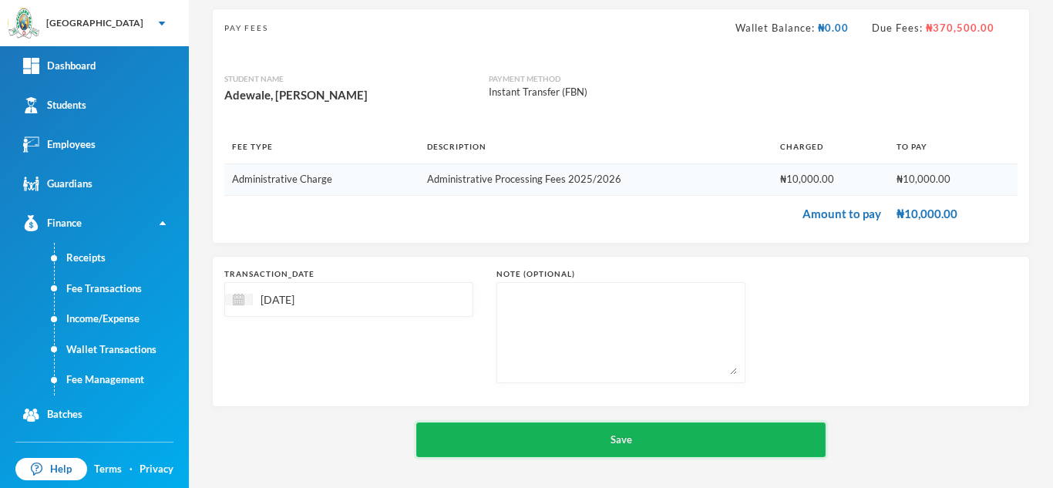
click at [566, 436] on button "Save" at bounding box center [620, 439] width 409 height 35
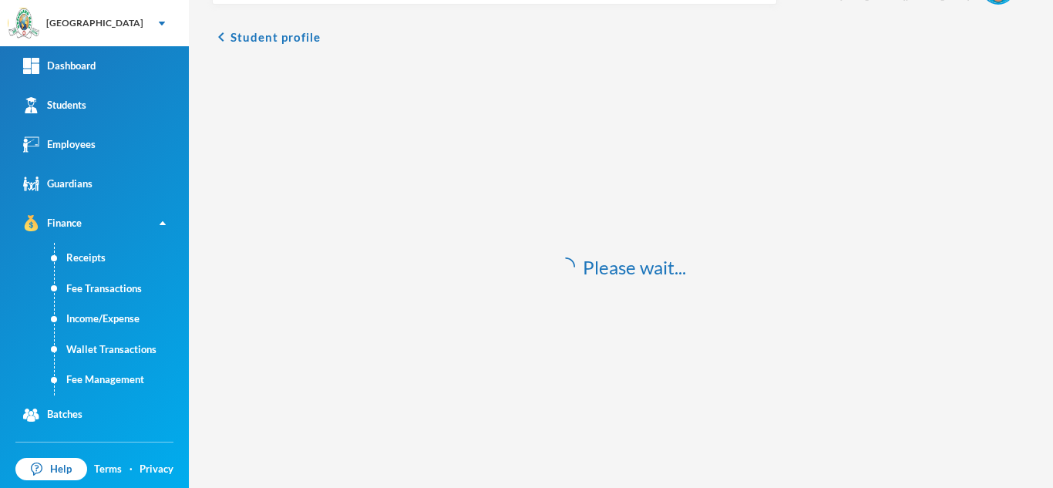
scroll to position [45, 0]
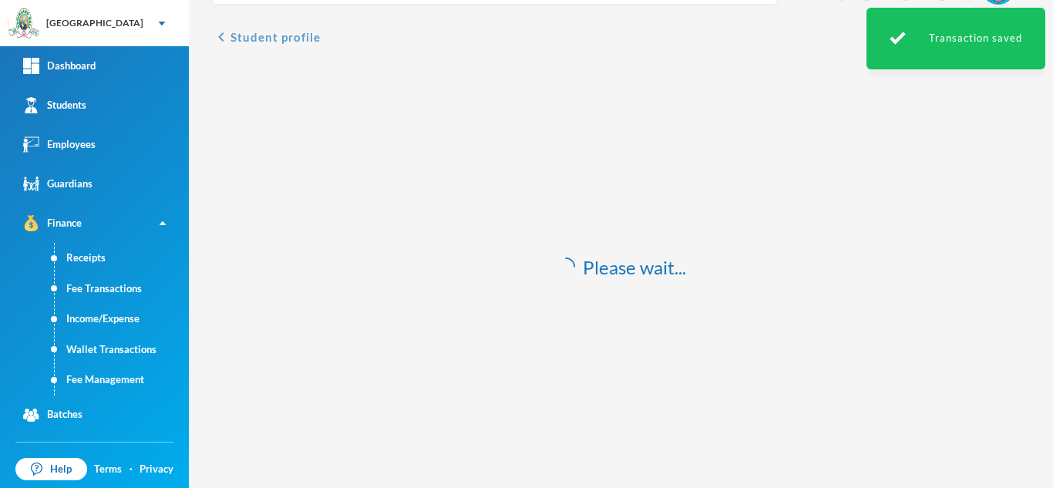
click at [239, 34] on button "chevron_left Student profile" at bounding box center [266, 37] width 109 height 18
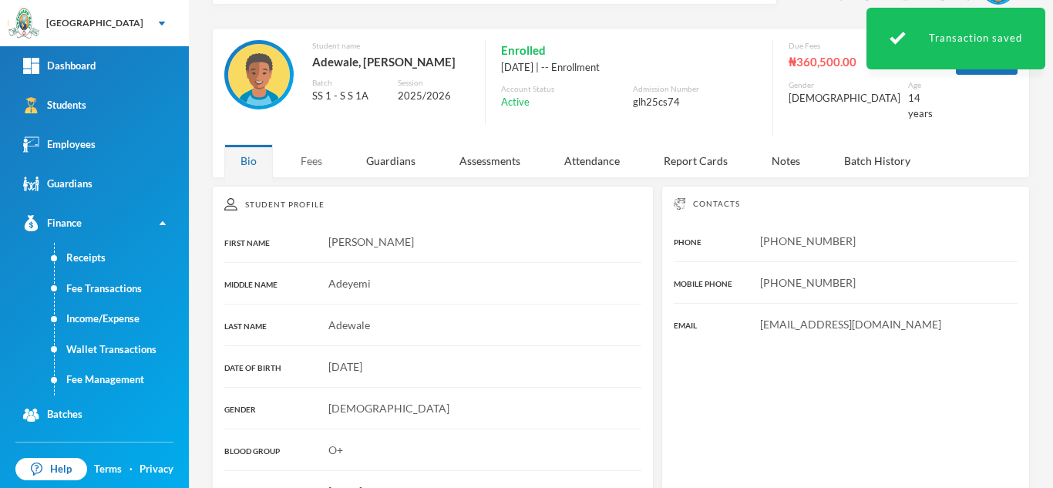
click at [309, 149] on div "Fees" at bounding box center [311, 160] width 54 height 33
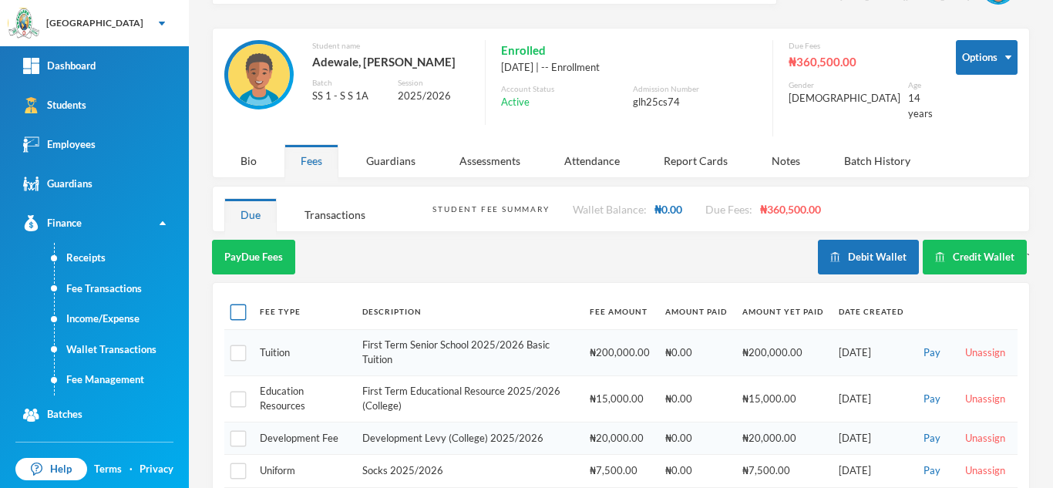
click at [237, 304] on input "checkbox" at bounding box center [238, 312] width 16 height 16
checkbox input "true"
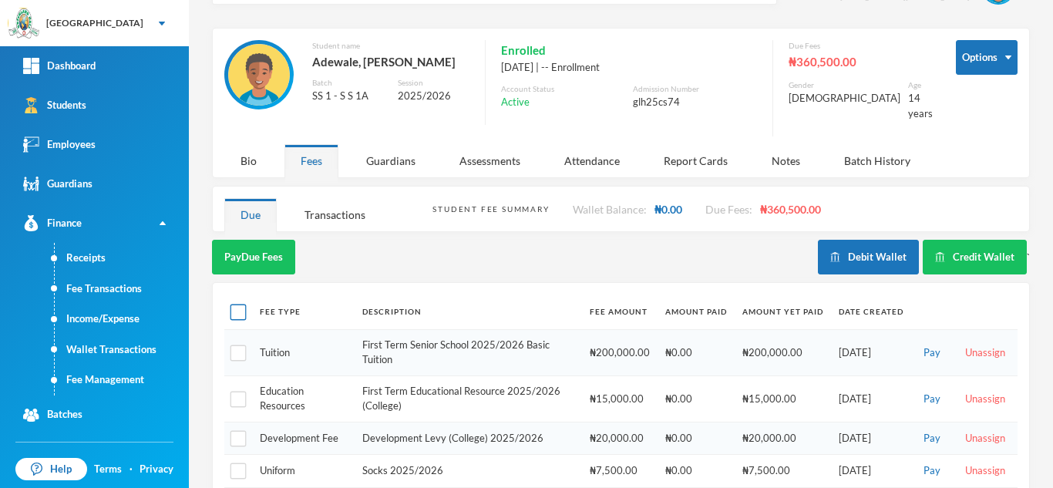
checkbox input "true"
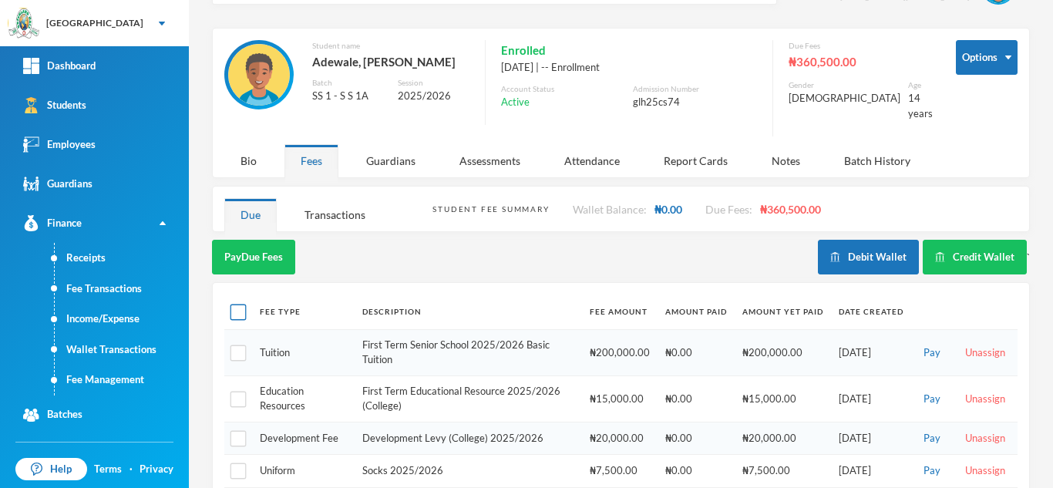
checkbox input "true"
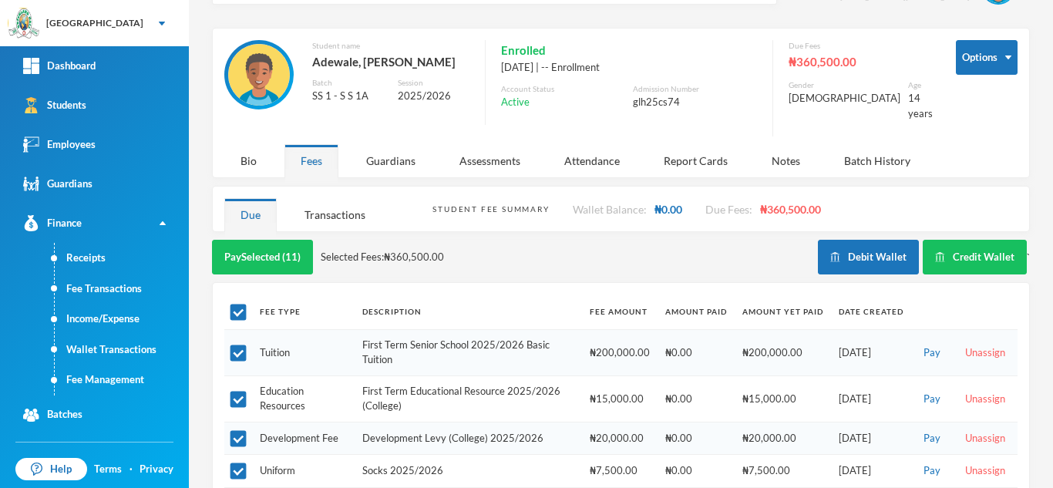
scroll to position [304, 0]
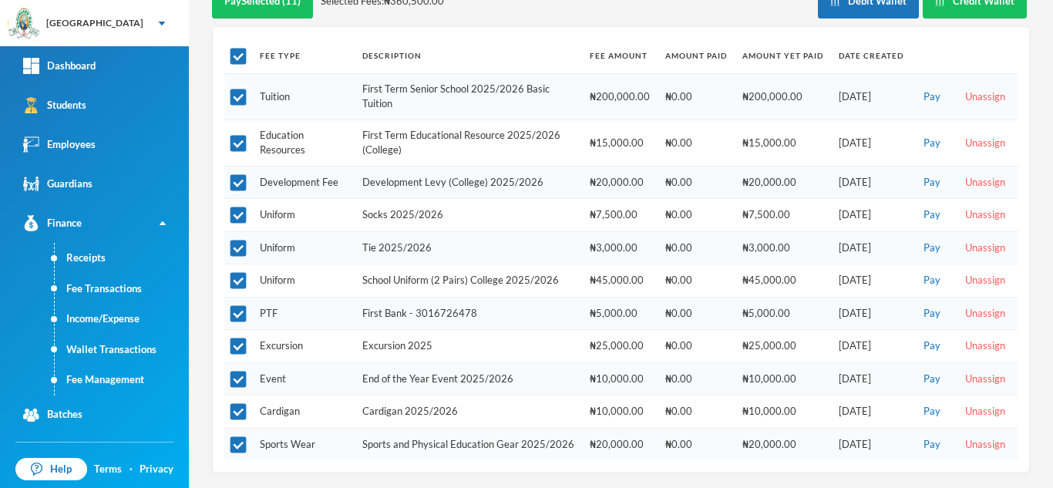
click at [247, 300] on td at bounding box center [238, 313] width 28 height 33
click at [240, 306] on input "checkbox" at bounding box center [238, 314] width 16 height 16
checkbox input "false"
click at [241, 371] on input "checkbox" at bounding box center [238, 379] width 16 height 16
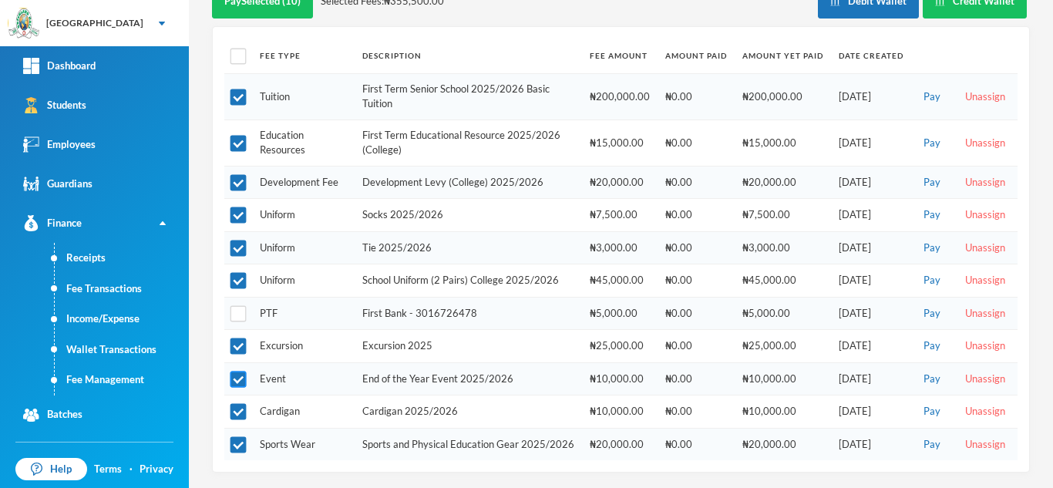
checkbox input "false"
click at [236, 340] on input "checkbox" at bounding box center [238, 346] width 16 height 16
checkbox input "false"
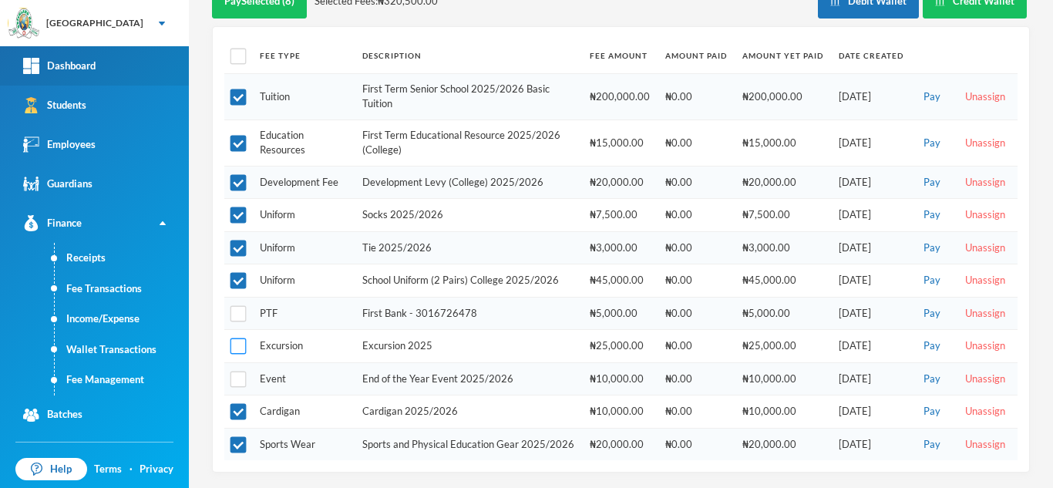
drag, startPoint x: 236, startPoint y: 340, endPoint x: 101, endPoint y: 85, distance: 288.6
click at [116, 123] on div "Greenland Hall Your Bluebic Account Greenland Hall Add a New School Dashboard S…" at bounding box center [526, 244] width 1053 height 488
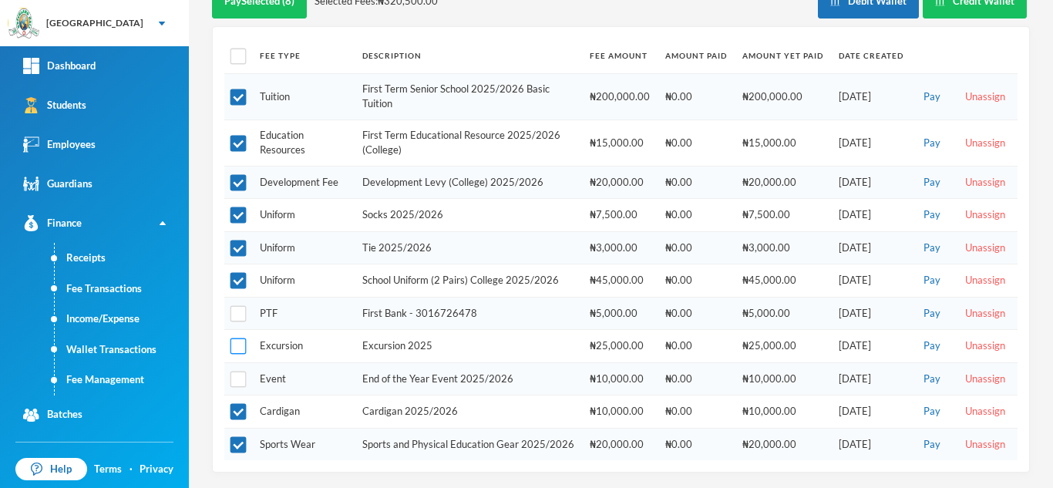
scroll to position [0, 0]
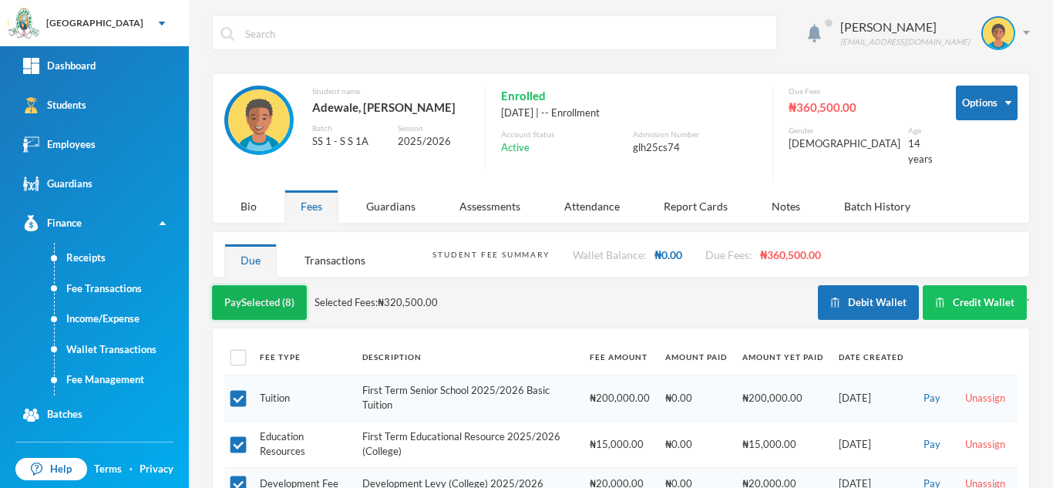
click at [269, 293] on button "Pay Selected (8)" at bounding box center [259, 302] width 95 height 35
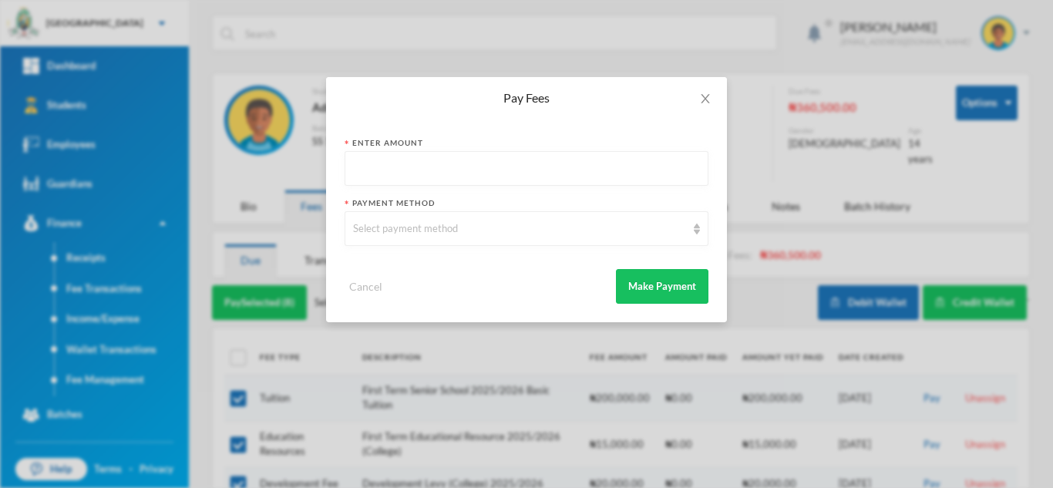
click at [402, 179] on input "text" at bounding box center [526, 169] width 347 height 35
type input "200000"
click at [408, 229] on div "Select payment method" at bounding box center [519, 228] width 333 height 15
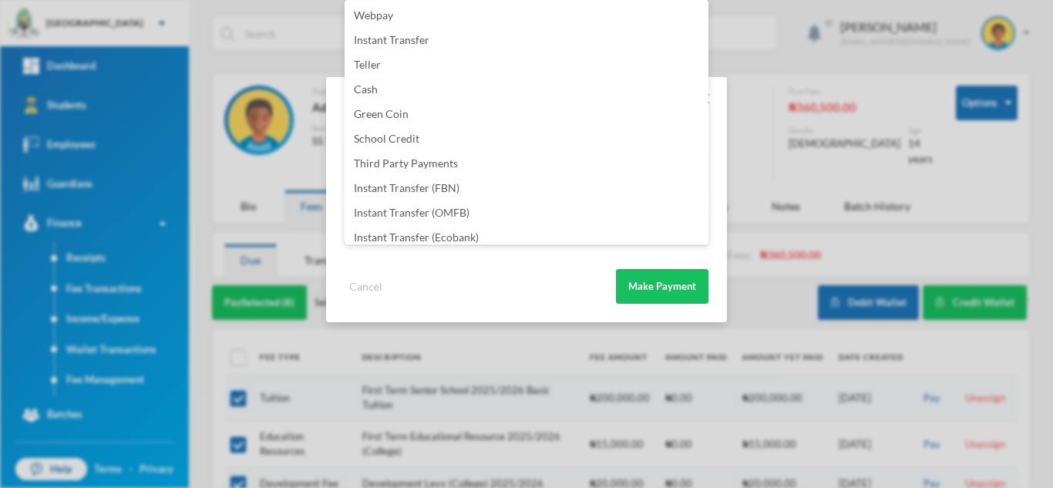
scroll to position [181, 0]
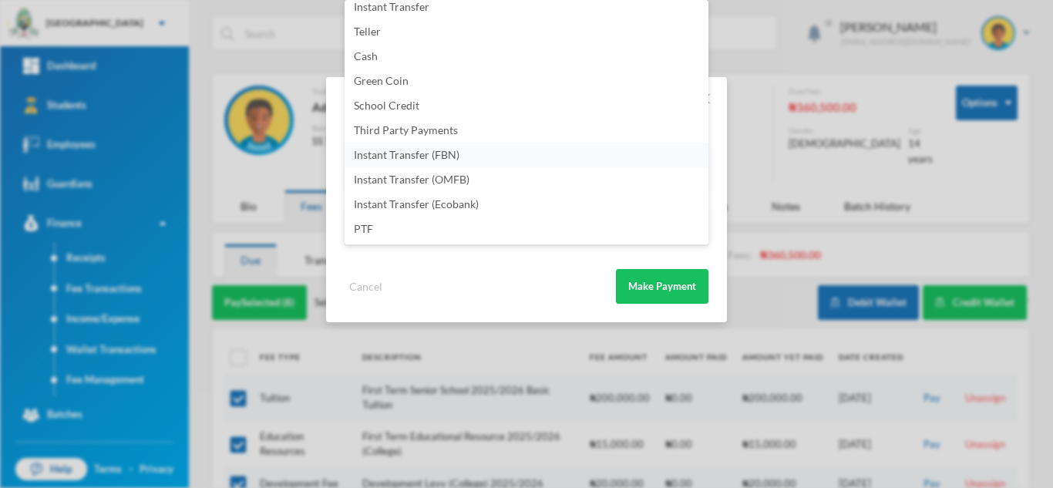
click at [449, 156] on span "Instant Transfer (FBN)" at bounding box center [407, 154] width 106 height 13
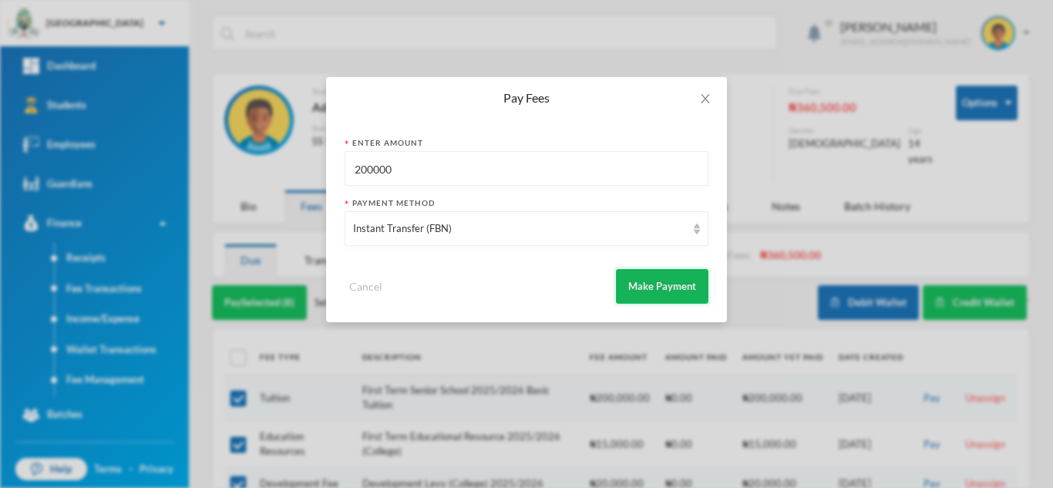
click at [650, 289] on button "Make Payment" at bounding box center [662, 286] width 92 height 35
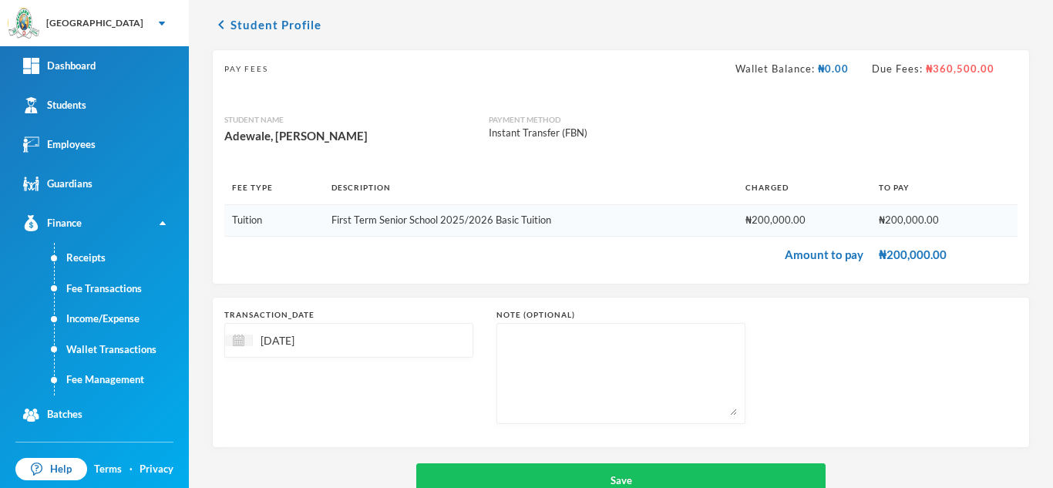
scroll to position [99, 0]
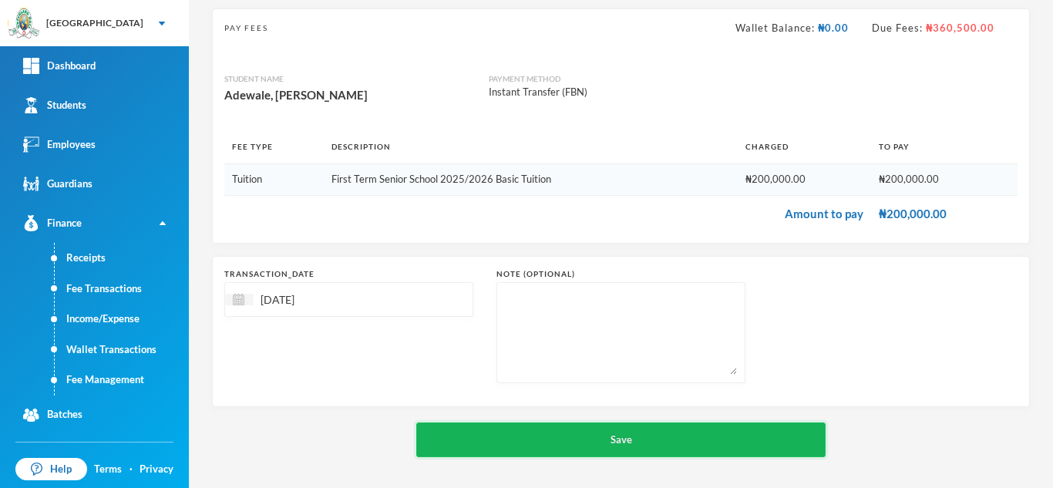
click at [597, 432] on button "Save" at bounding box center [620, 439] width 409 height 35
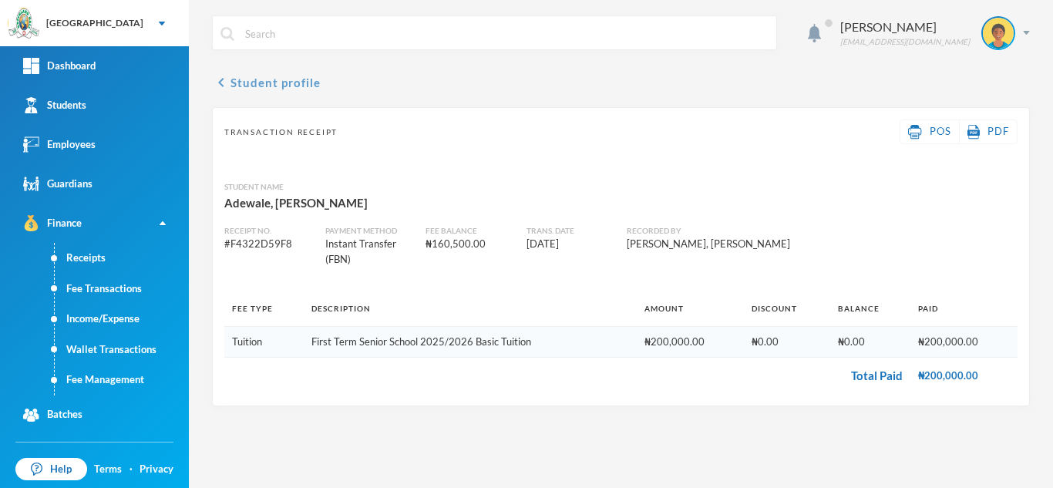
click at [295, 80] on button "chevron_left Student profile" at bounding box center [266, 82] width 109 height 18
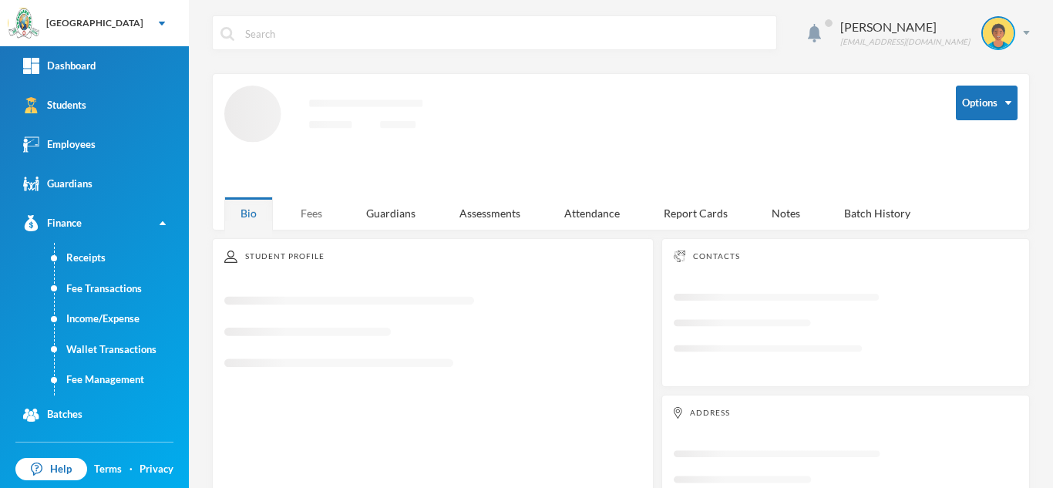
click at [317, 197] on div "Fees" at bounding box center [311, 213] width 54 height 33
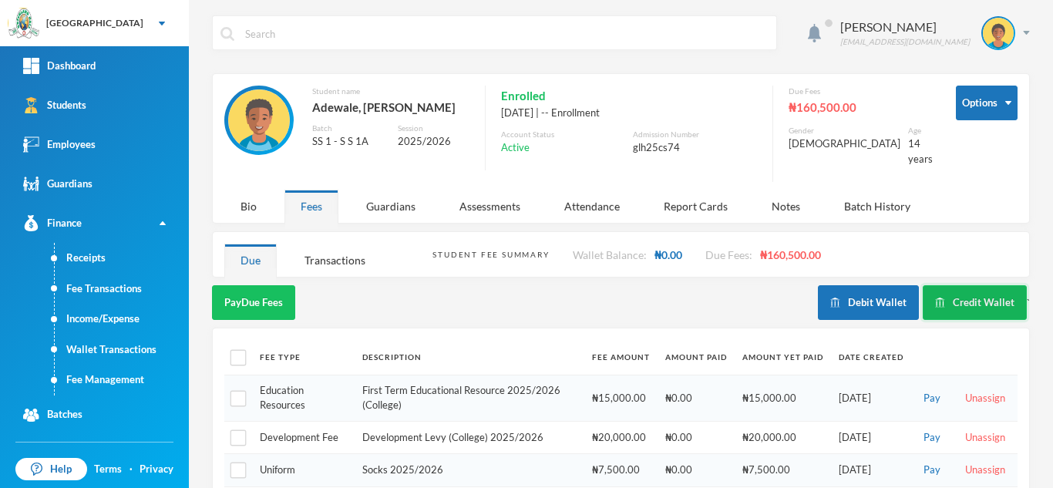
click at [960, 285] on button "Credit Wallet" at bounding box center [975, 302] width 104 height 35
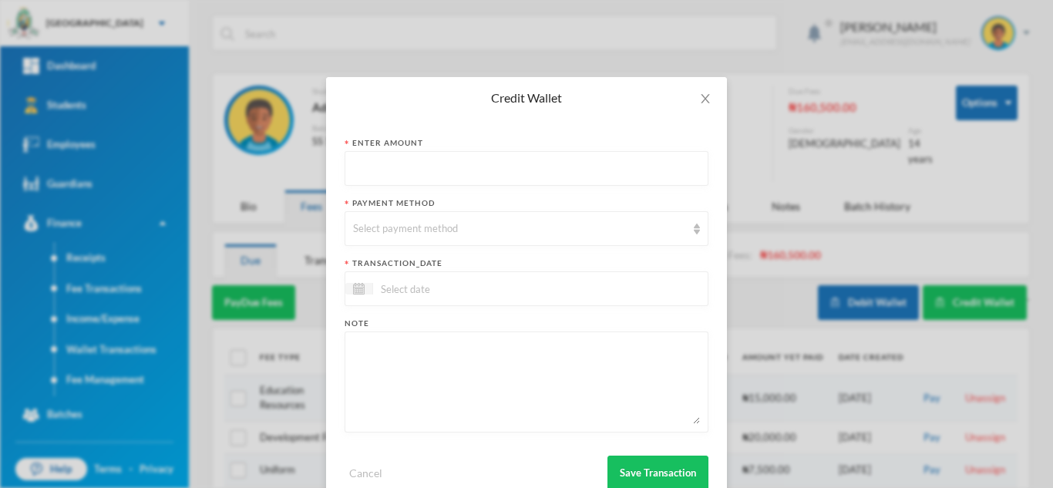
click at [424, 163] on input "text" at bounding box center [526, 169] width 347 height 35
type input "17500"
click at [371, 226] on div "Select payment method" at bounding box center [519, 228] width 333 height 15
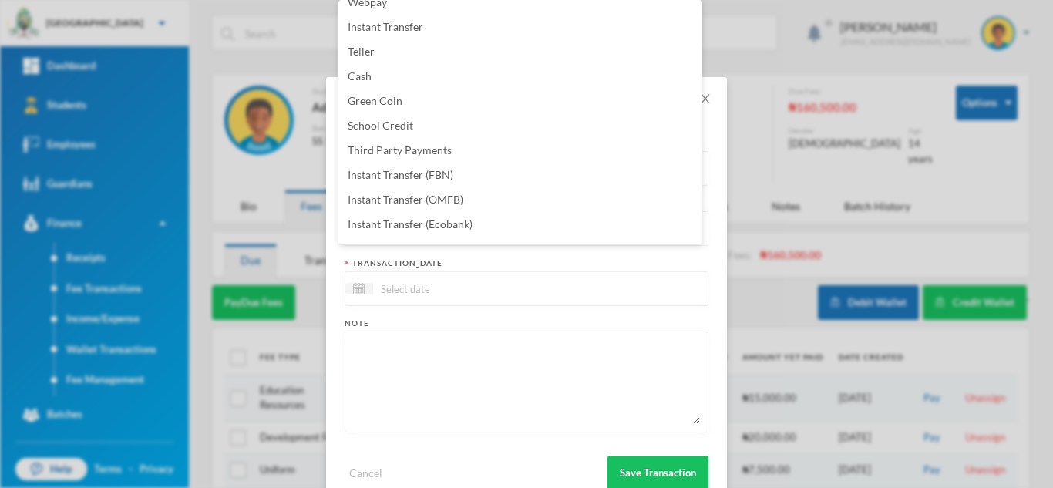
scroll to position [156, 0]
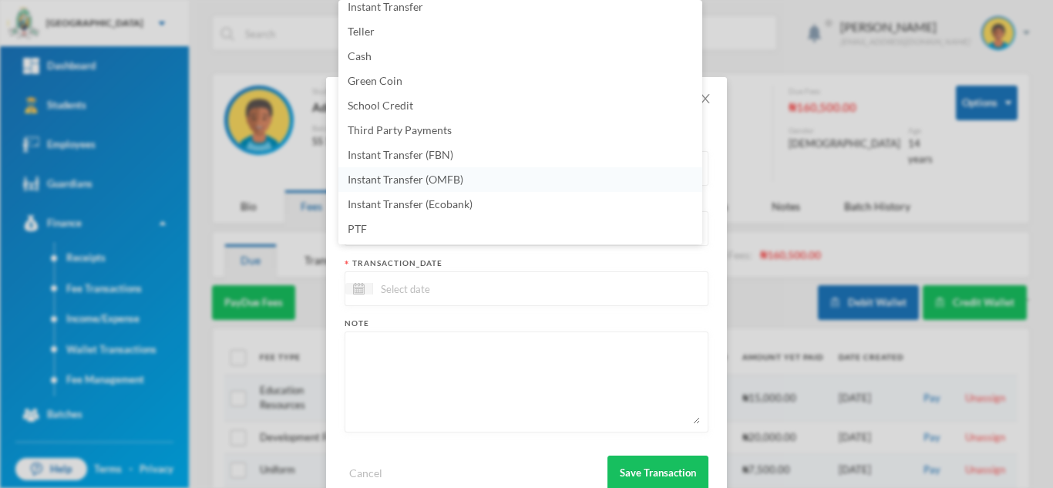
click at [494, 174] on li "Instant Transfer (OMFB)" at bounding box center [520, 179] width 364 height 25
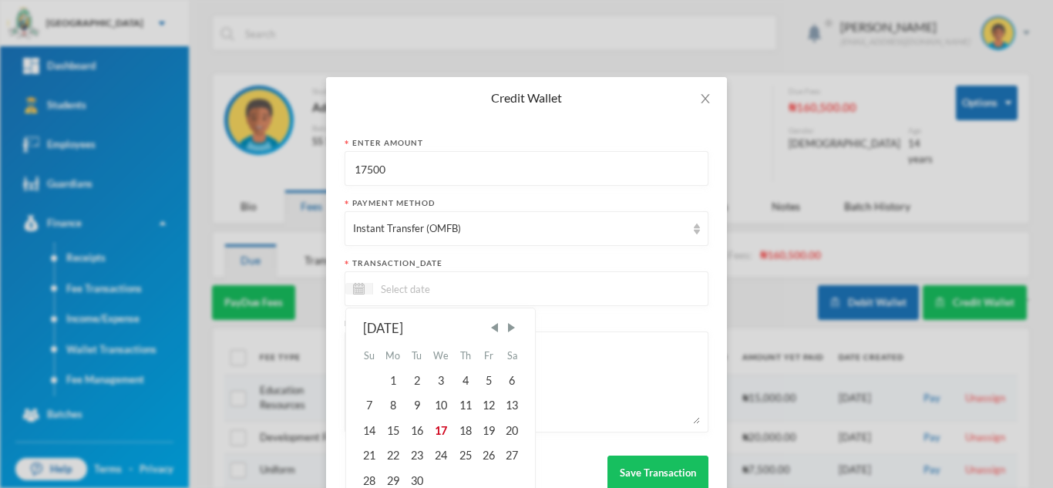
click at [488, 295] on input at bounding box center [437, 289] width 129 height 18
click at [439, 429] on div "17" at bounding box center [441, 431] width 25 height 25
type input "[DATE]"
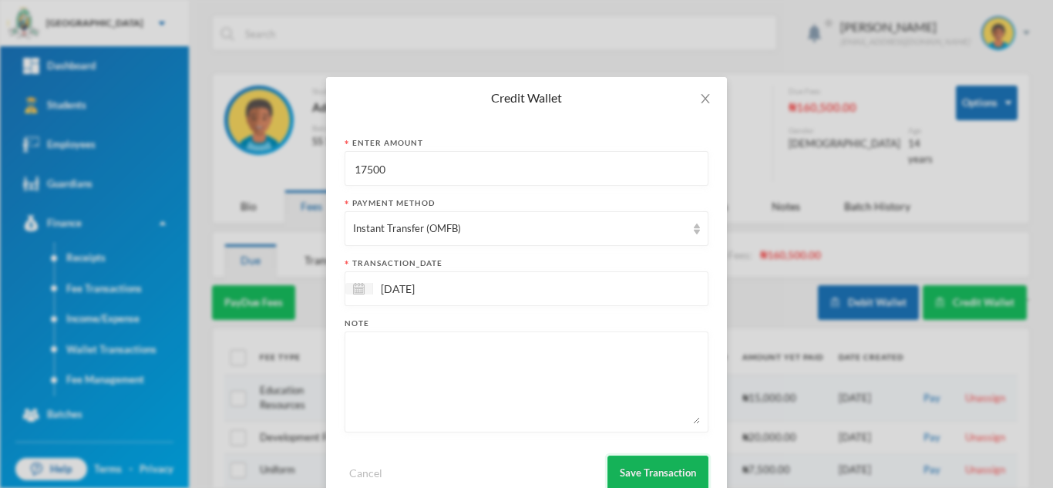
click at [630, 462] on button "Save Transaction" at bounding box center [657, 473] width 101 height 35
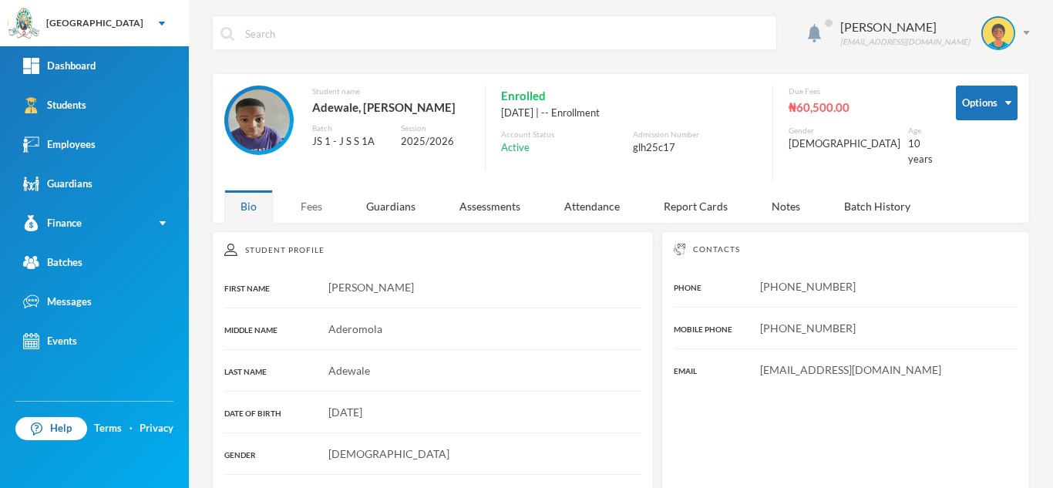
click at [302, 194] on div "Fees" at bounding box center [311, 206] width 54 height 33
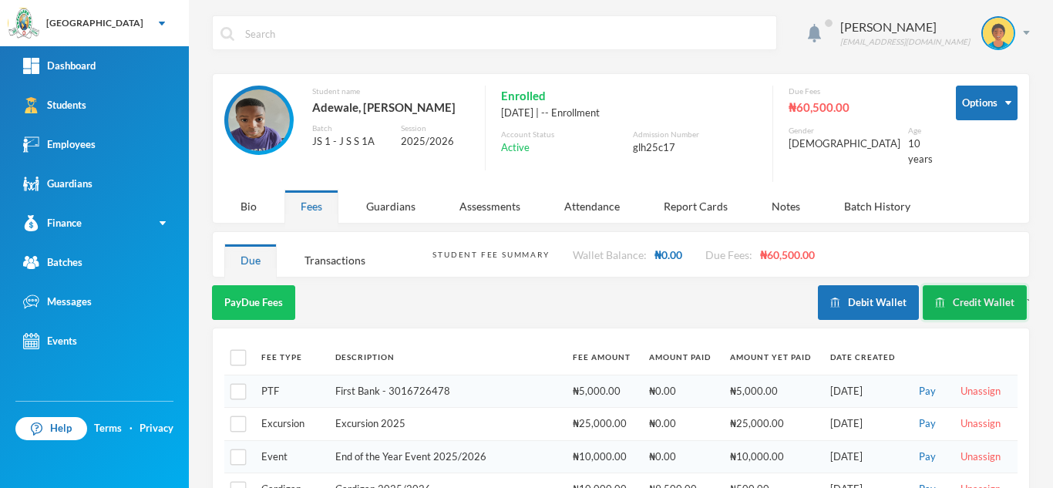
click at [968, 293] on button "Credit Wallet" at bounding box center [975, 302] width 104 height 35
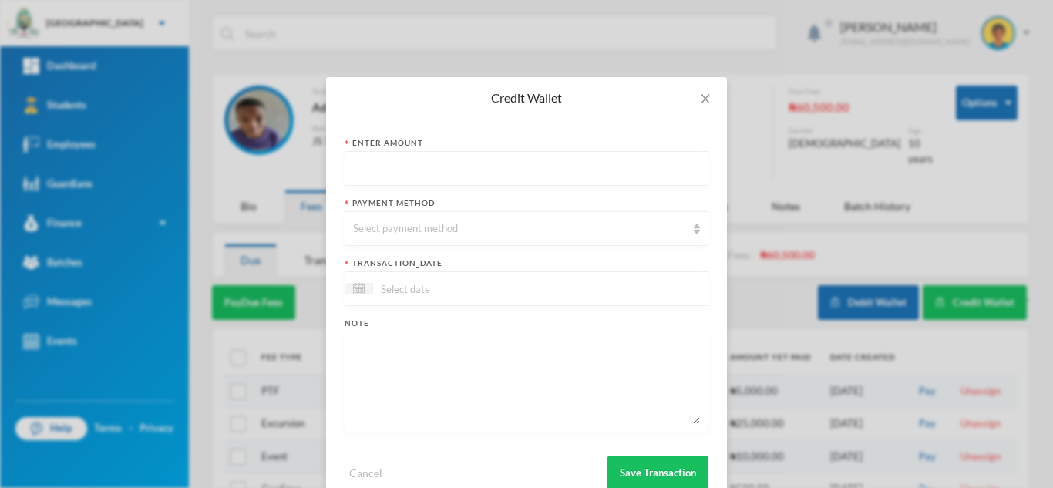
click at [435, 172] on input "text" at bounding box center [526, 169] width 347 height 35
type input "4800"
click at [422, 233] on div "Select payment method" at bounding box center [519, 228] width 333 height 15
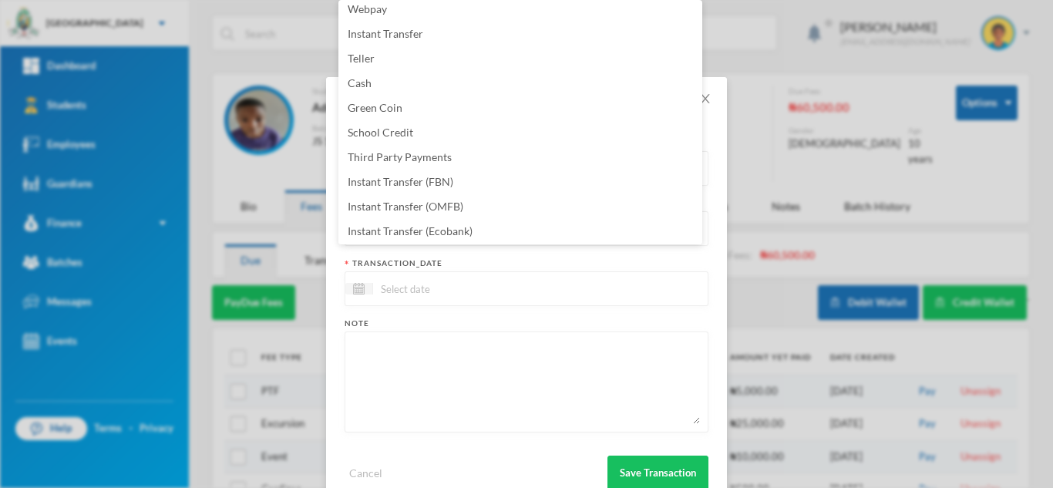
scroll to position [156, 0]
click at [481, 180] on li "Instant Transfer (OMFB)" at bounding box center [520, 179] width 364 height 25
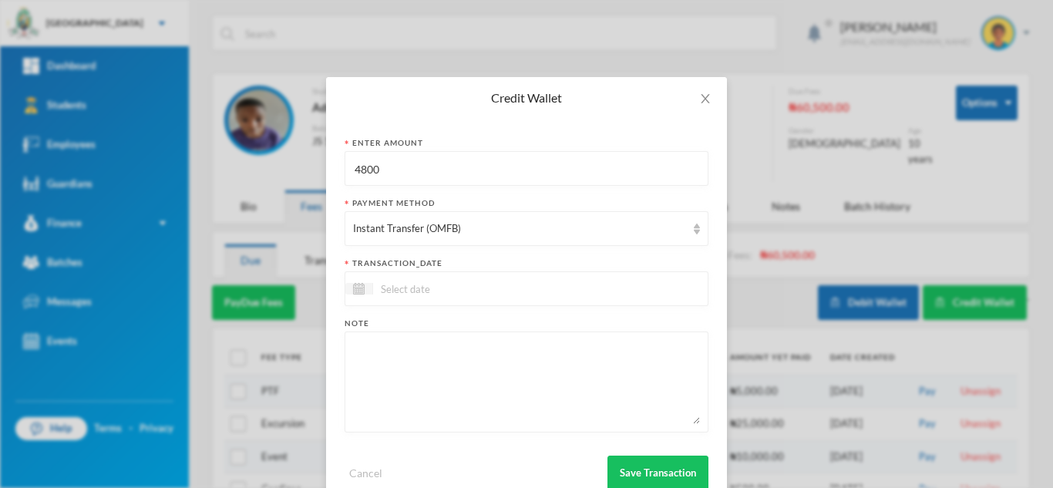
click at [480, 292] on input at bounding box center [437, 289] width 129 height 18
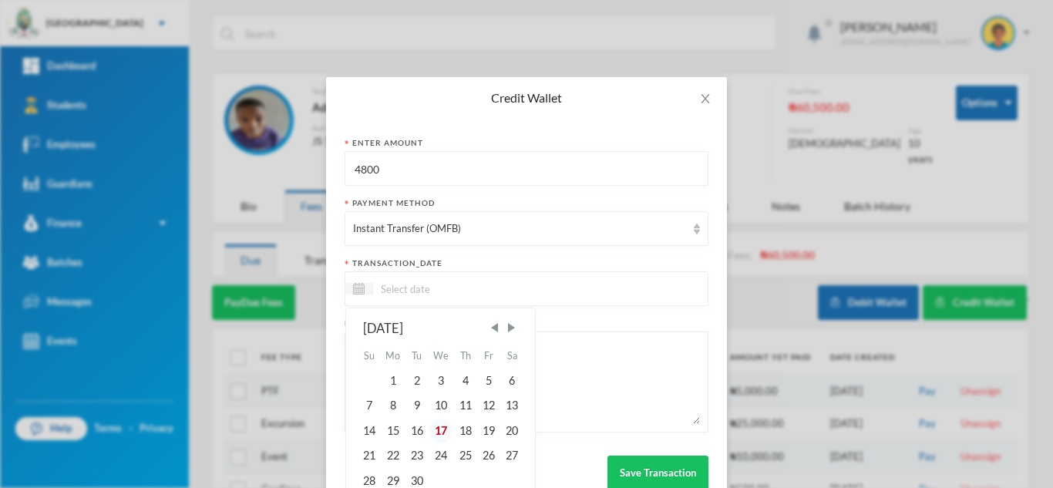
click at [433, 429] on div "17" at bounding box center [441, 431] width 25 height 25
type input "[DATE]"
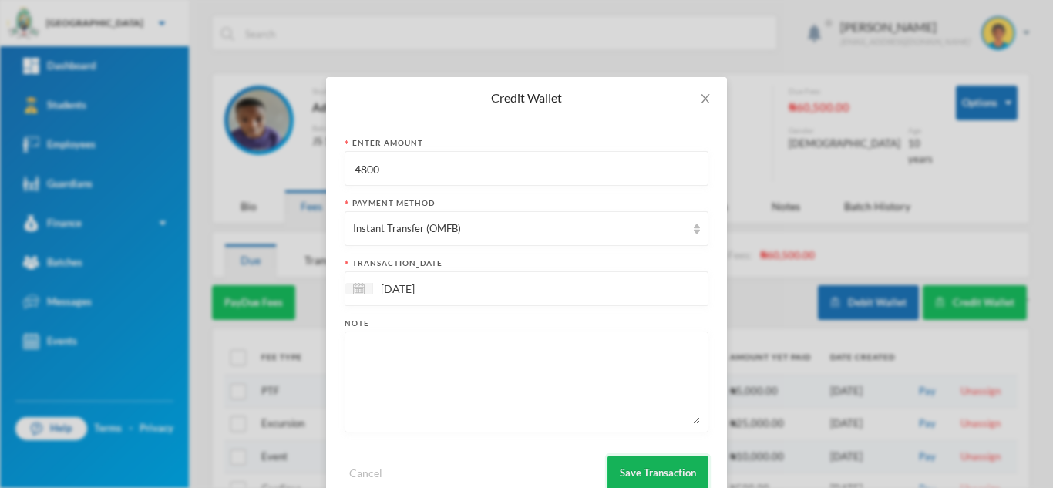
click at [619, 461] on button "Save Transaction" at bounding box center [657, 473] width 101 height 35
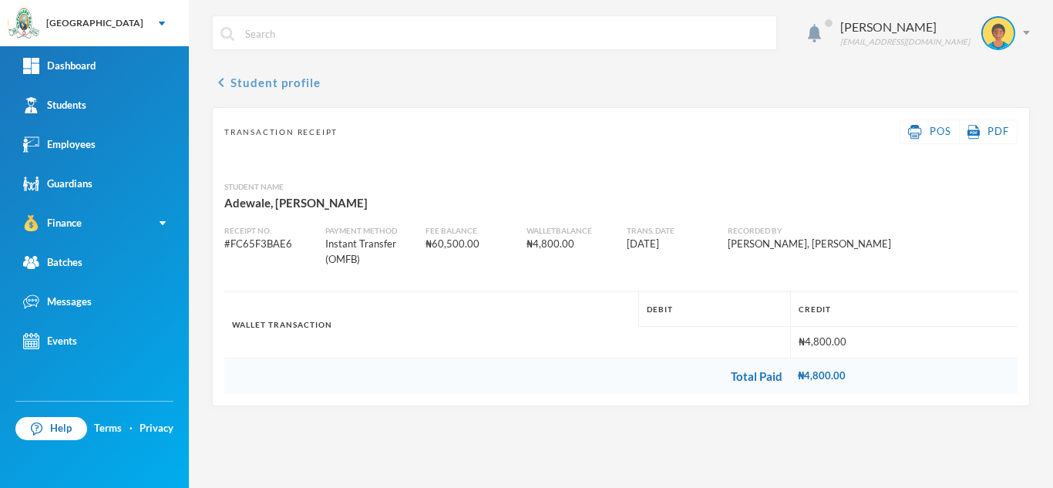
click at [262, 80] on button "chevron_left Student profile" at bounding box center [266, 82] width 109 height 18
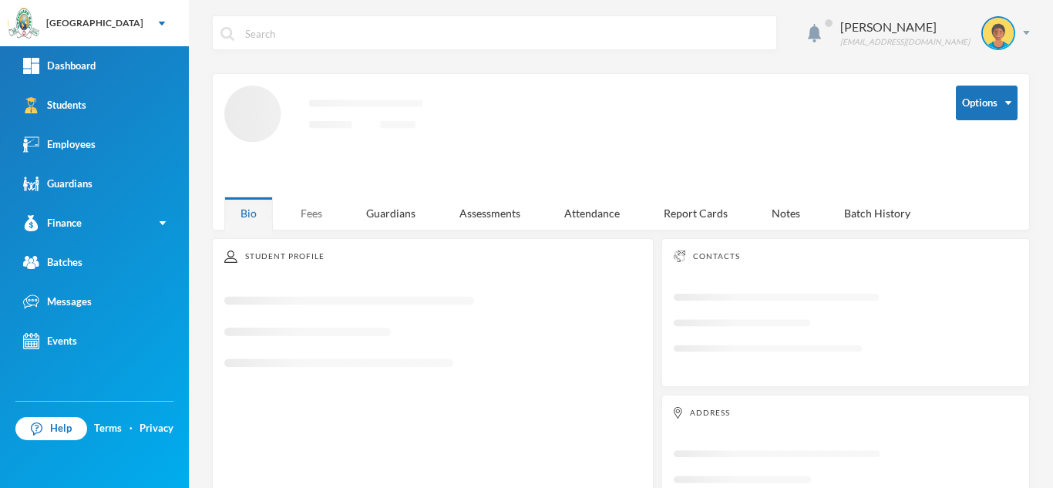
click at [313, 202] on div "Fees" at bounding box center [311, 213] width 54 height 33
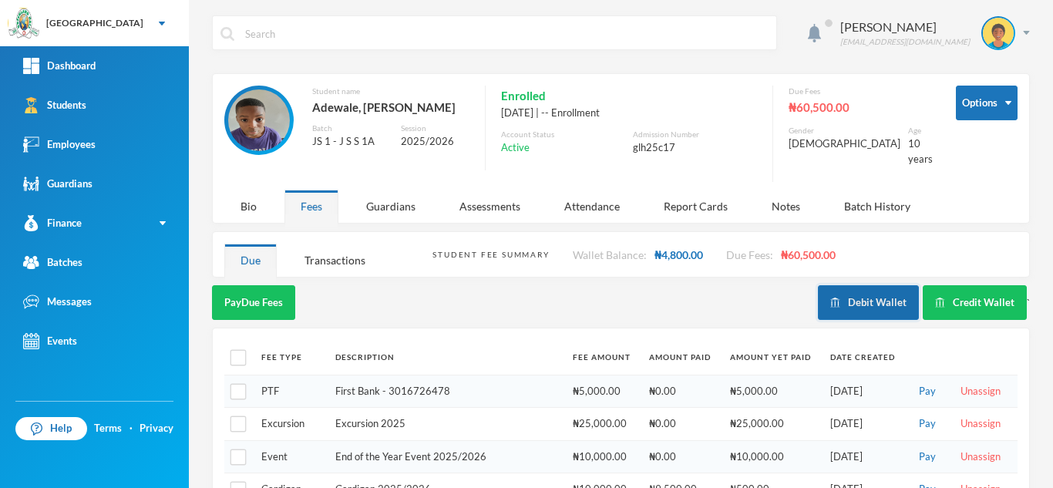
click at [852, 294] on button "Debit Wallet" at bounding box center [868, 302] width 101 height 35
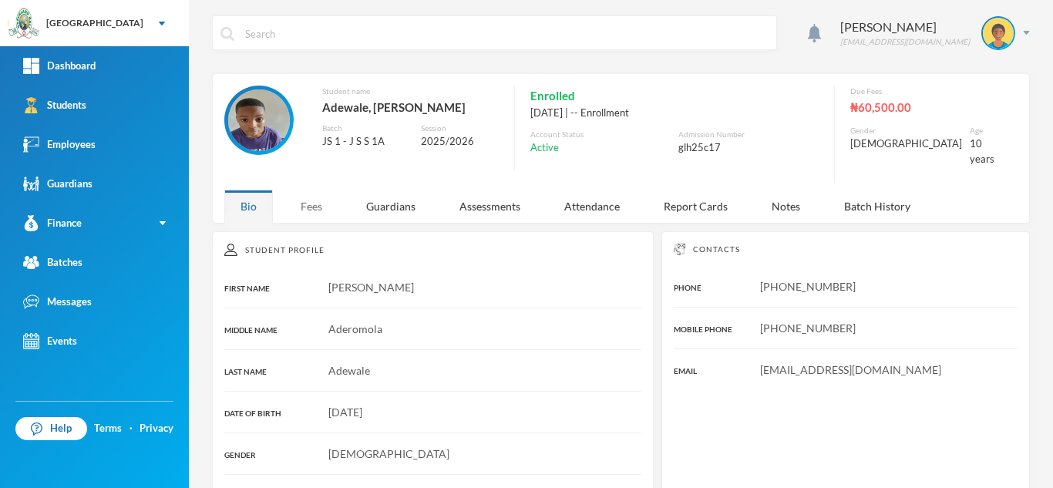
click at [315, 197] on div "Fees" at bounding box center [311, 206] width 54 height 33
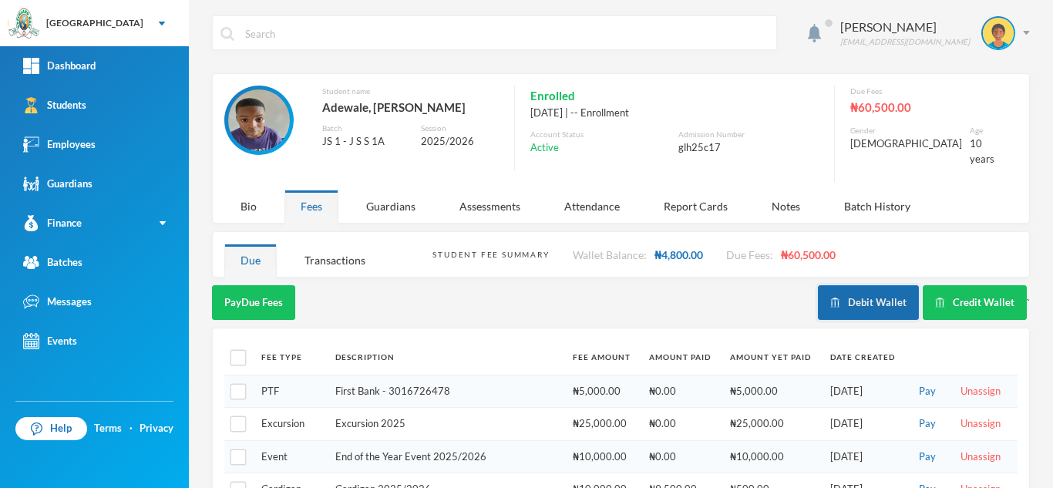
click at [862, 285] on button "Debit Wallet" at bounding box center [868, 302] width 101 height 35
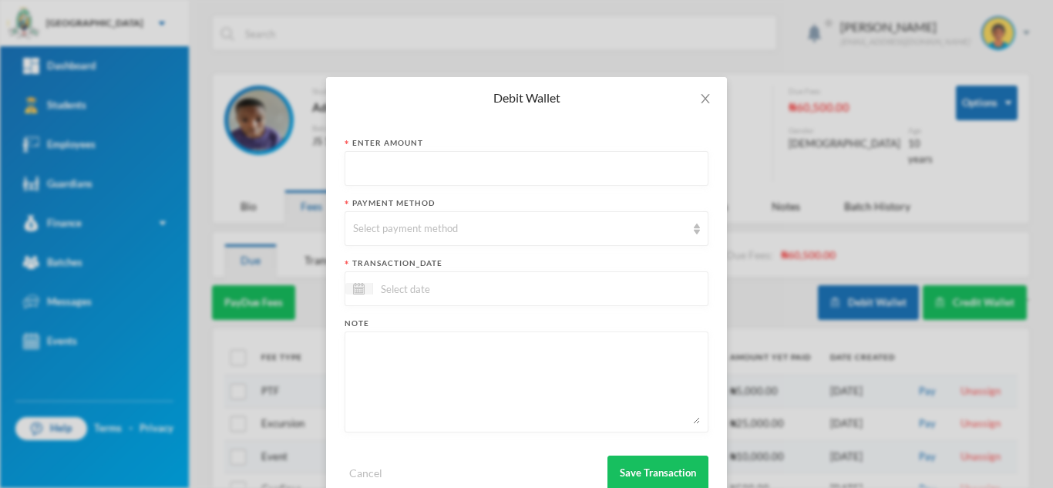
click at [495, 170] on input "text" at bounding box center [526, 169] width 347 height 35
type input "4800"
click at [519, 237] on div "Select payment method" at bounding box center [527, 228] width 364 height 35
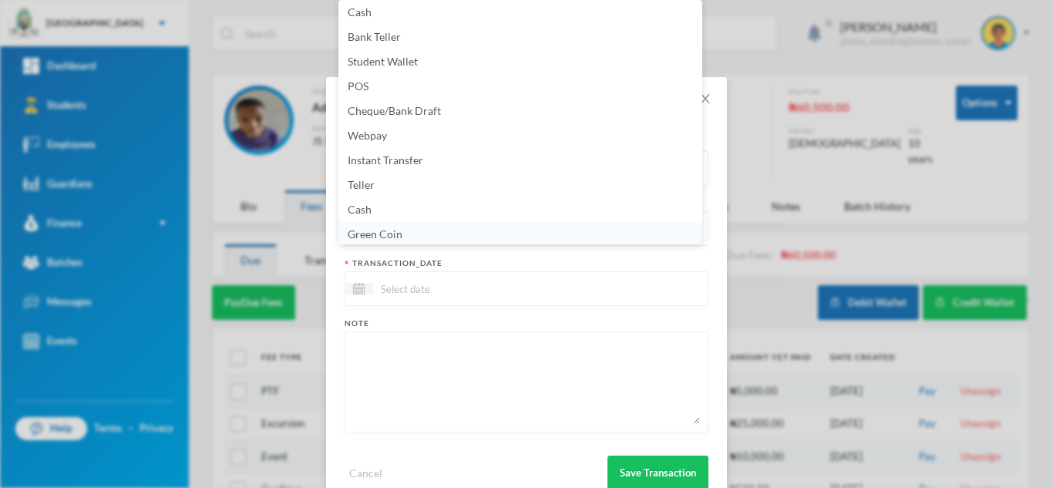
scroll to position [5, 0]
click at [447, 229] on li "Green Coin" at bounding box center [520, 232] width 364 height 25
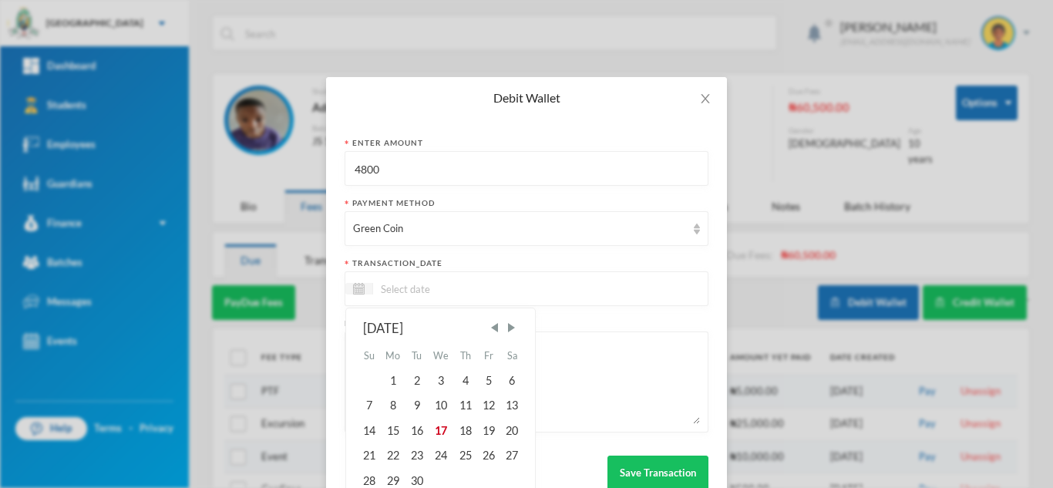
click at [427, 286] on input at bounding box center [437, 289] width 129 height 18
click at [433, 431] on div "17" at bounding box center [441, 431] width 25 height 25
type input "[DATE]"
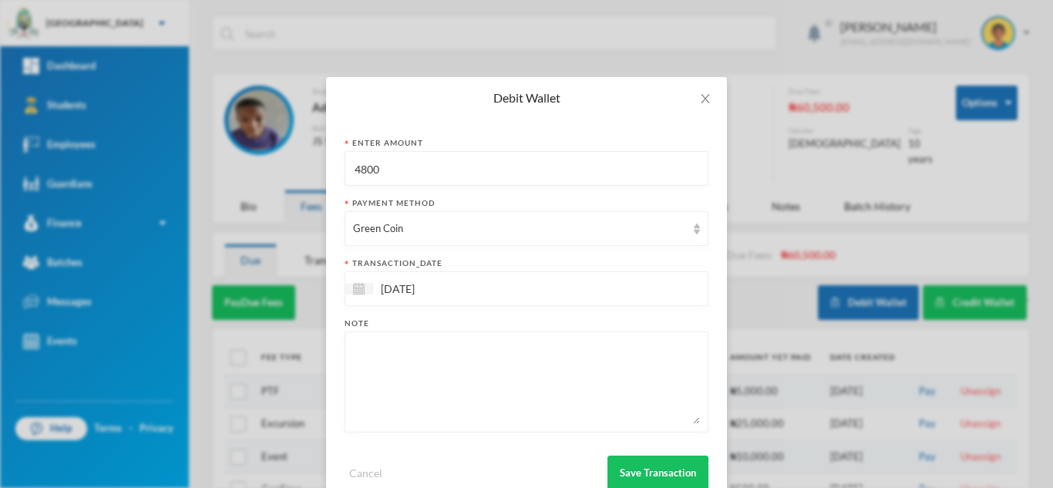
click at [441, 382] on textarea at bounding box center [526, 382] width 347 height 84
type textarea "english textbook"
click at [632, 474] on button "Save Transaction" at bounding box center [657, 473] width 101 height 35
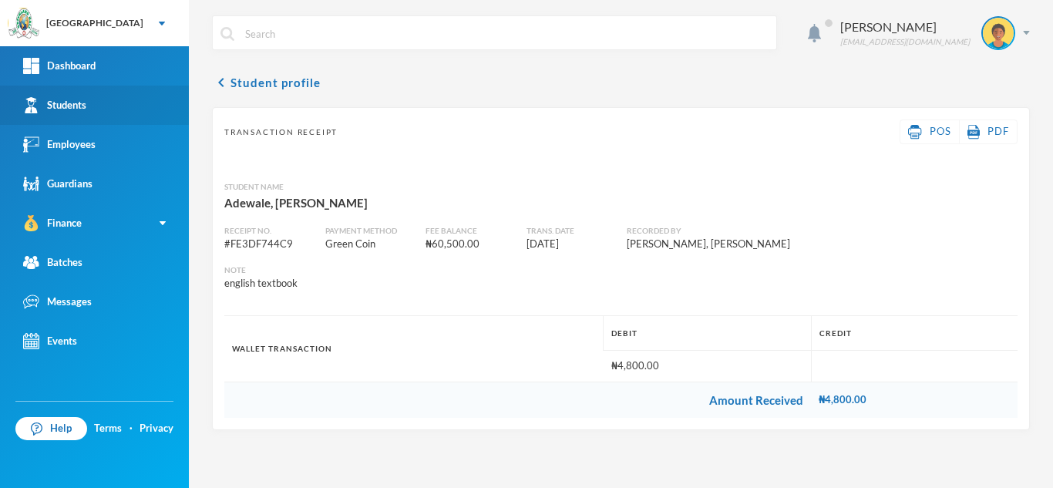
click at [97, 106] on link "Students" at bounding box center [94, 105] width 189 height 39
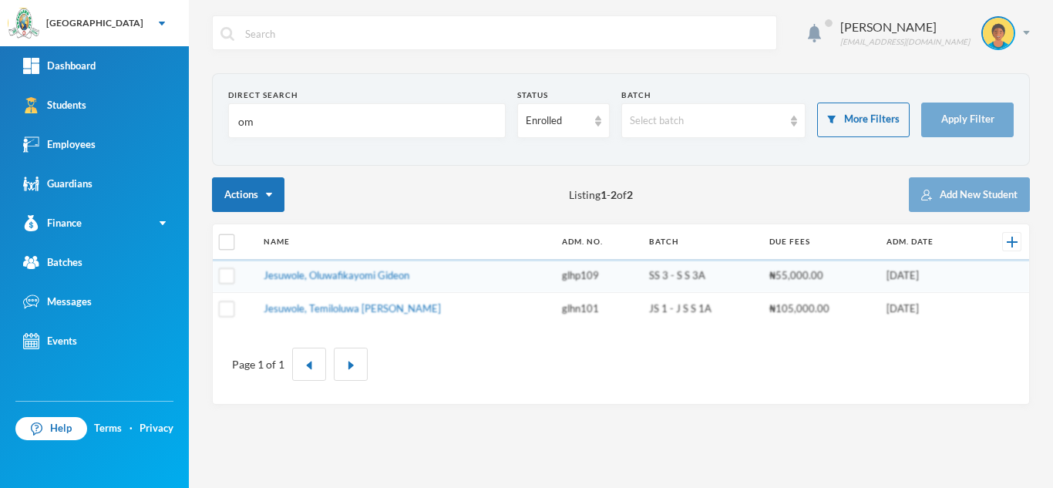
drag, startPoint x: 294, startPoint y: 129, endPoint x: 190, endPoint y: 129, distance: 104.0
click at [190, 129] on div "Aderogba Olumide [EMAIL_ADDRESS][DOMAIN_NAME] Direct Search om Status Enrolled …" at bounding box center [621, 244] width 864 height 488
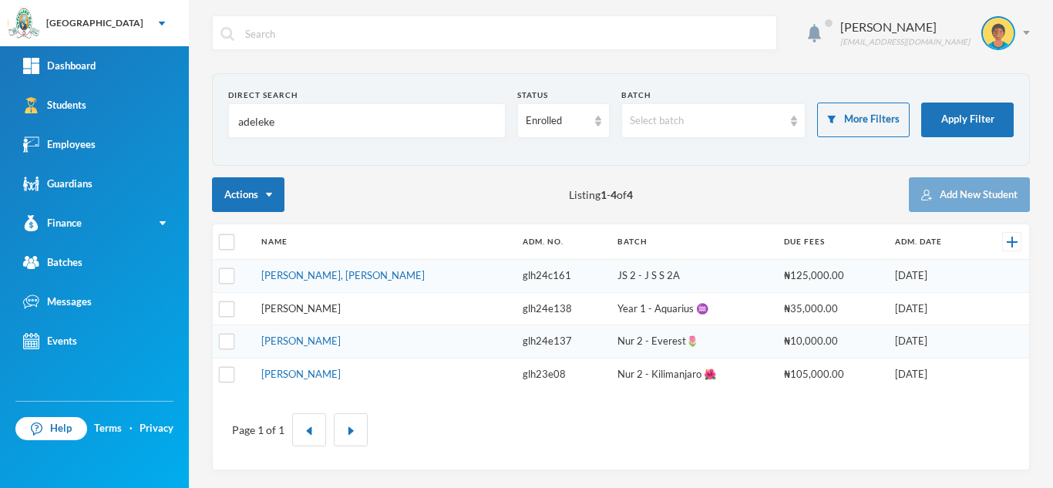
type input "adeleke"
click at [304, 306] on link "[PERSON_NAME]" at bounding box center [300, 308] width 79 height 12
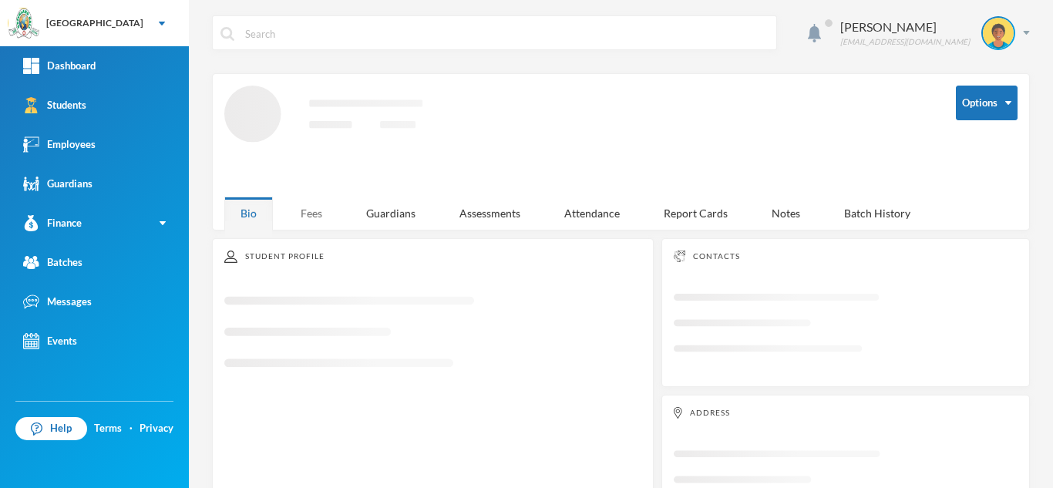
click at [329, 210] on div "Fees" at bounding box center [311, 213] width 54 height 33
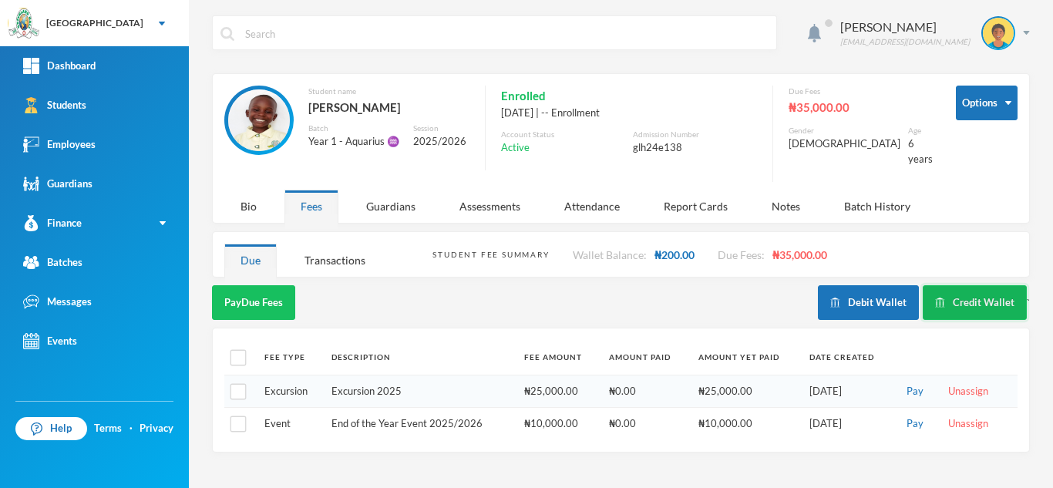
click at [952, 298] on button "Credit Wallet" at bounding box center [975, 302] width 104 height 35
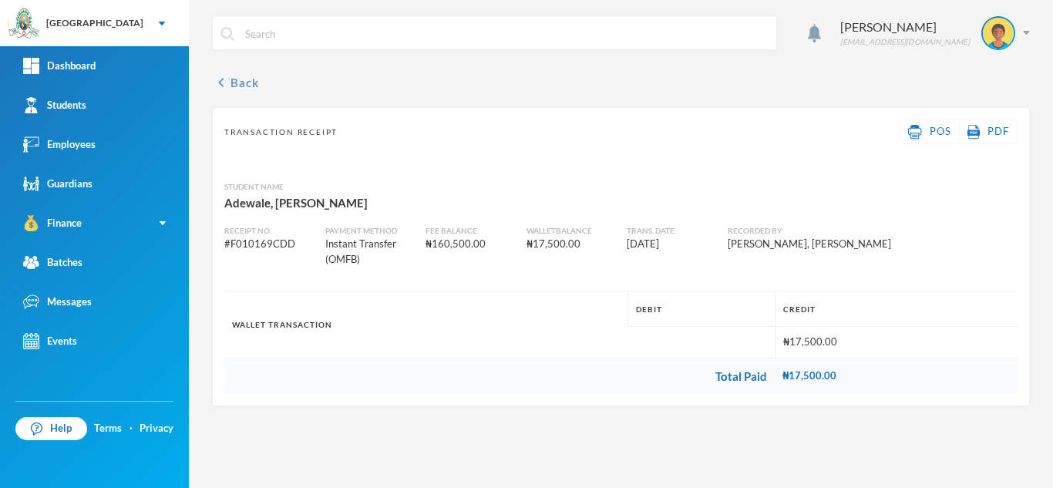
click at [239, 83] on button "chevron_left Back" at bounding box center [235, 82] width 47 height 18
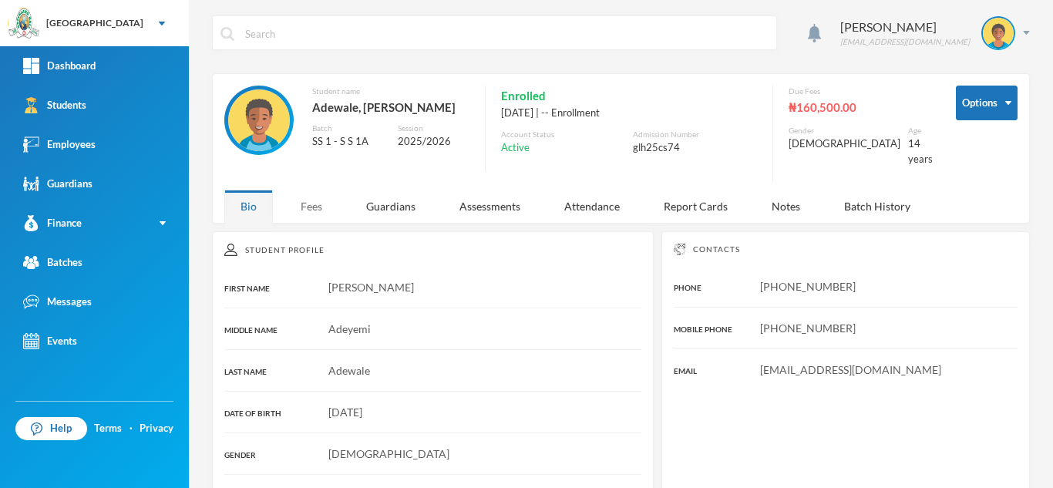
click at [311, 202] on div "Fees" at bounding box center [311, 206] width 54 height 33
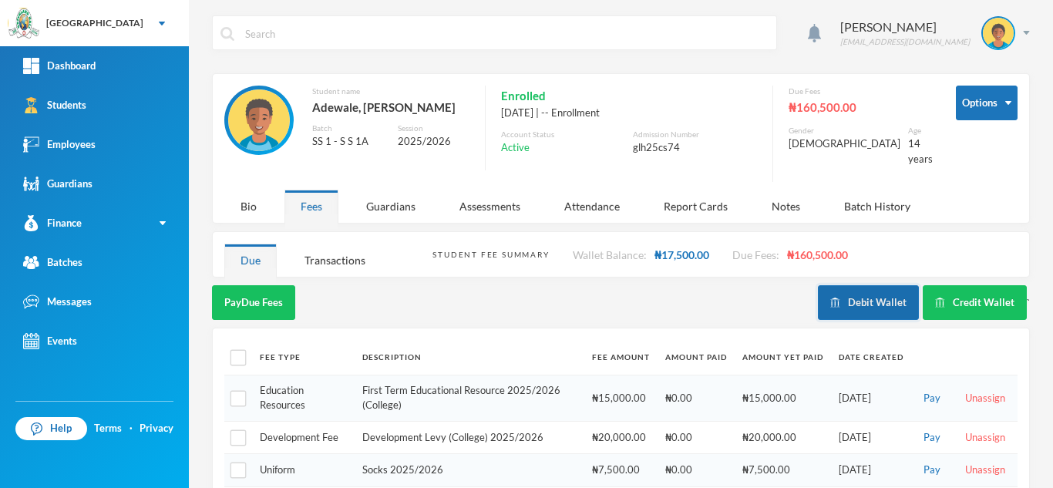
click at [854, 294] on button "Debit Wallet" at bounding box center [868, 302] width 101 height 35
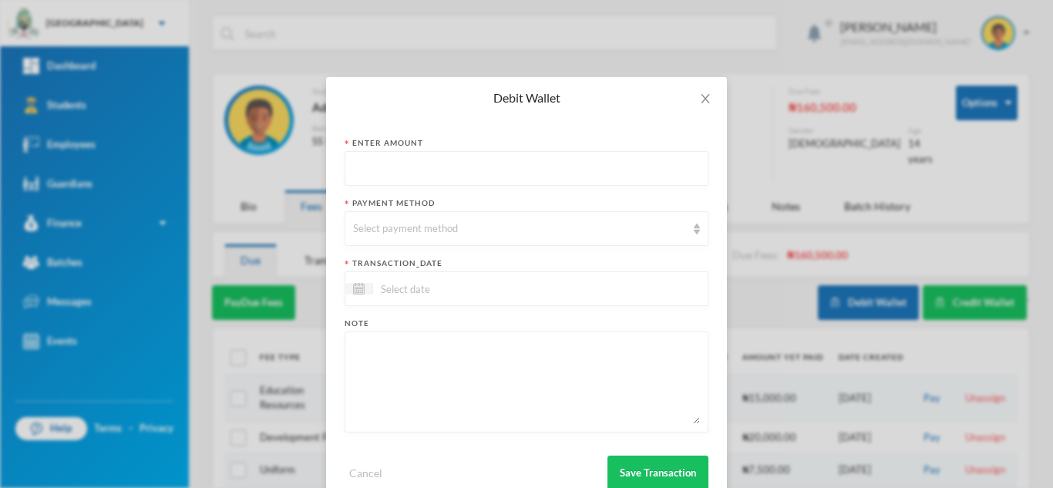
click at [411, 175] on input "text" at bounding box center [526, 169] width 347 height 35
type input "17500"
click at [417, 228] on div "Select payment method" at bounding box center [519, 228] width 333 height 15
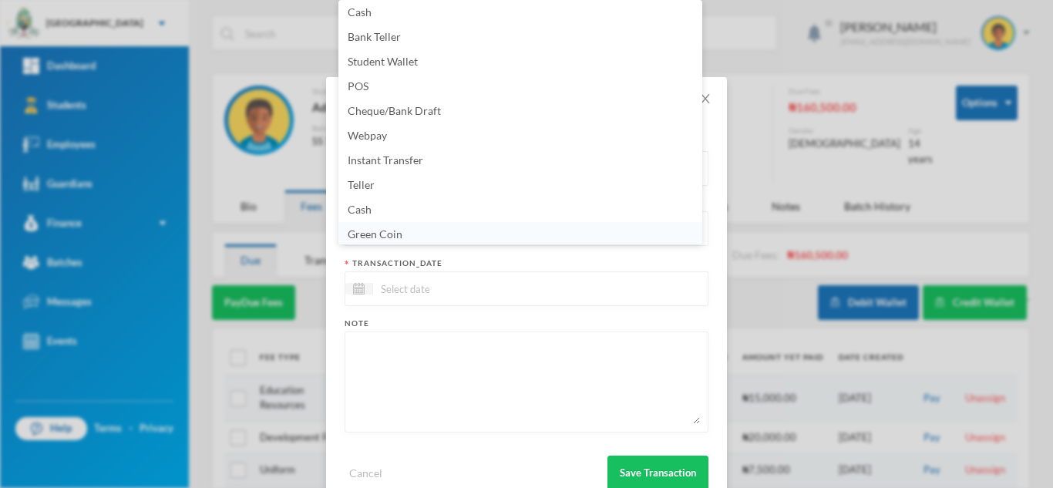
scroll to position [5, 0]
click at [547, 230] on li "Green Coin" at bounding box center [520, 232] width 364 height 25
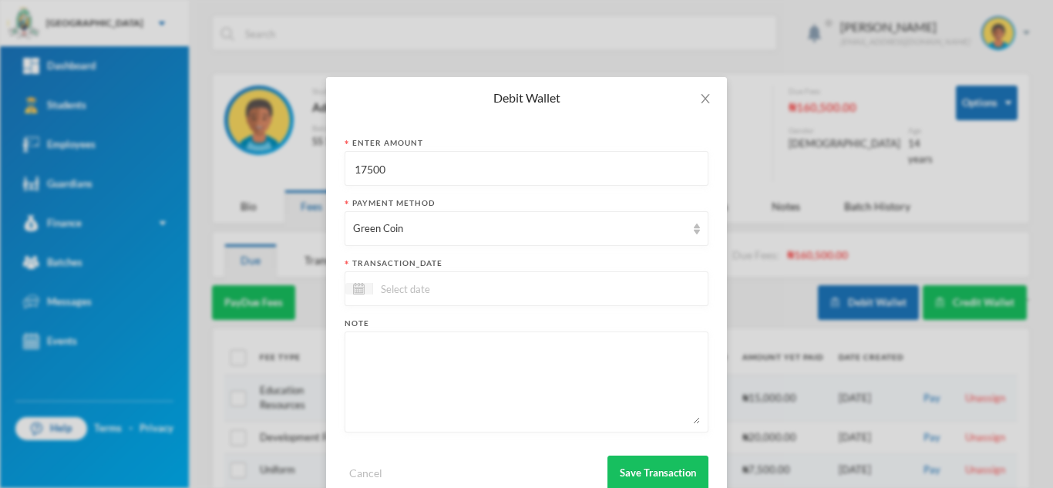
click at [471, 283] on input at bounding box center [437, 289] width 129 height 18
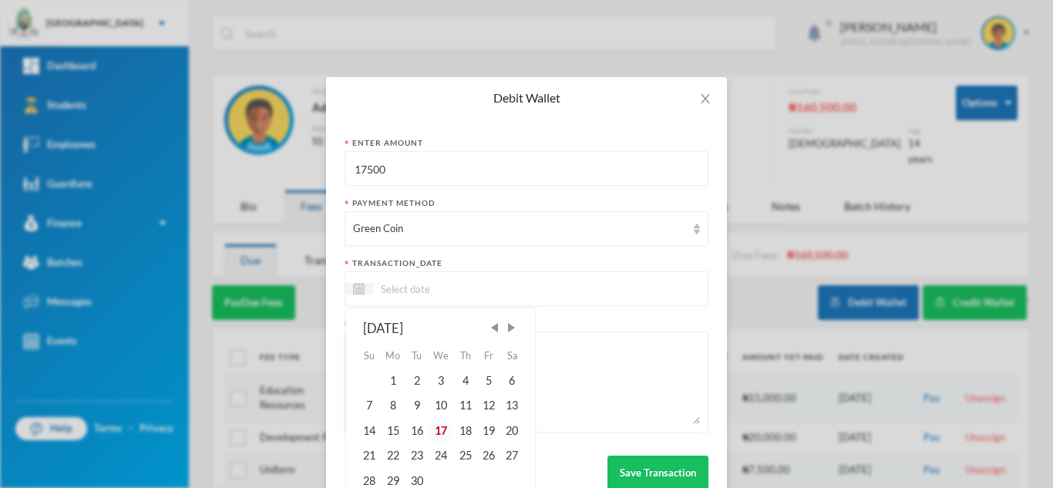
click at [435, 425] on div "17" at bounding box center [441, 431] width 25 height 25
type input "[DATE]"
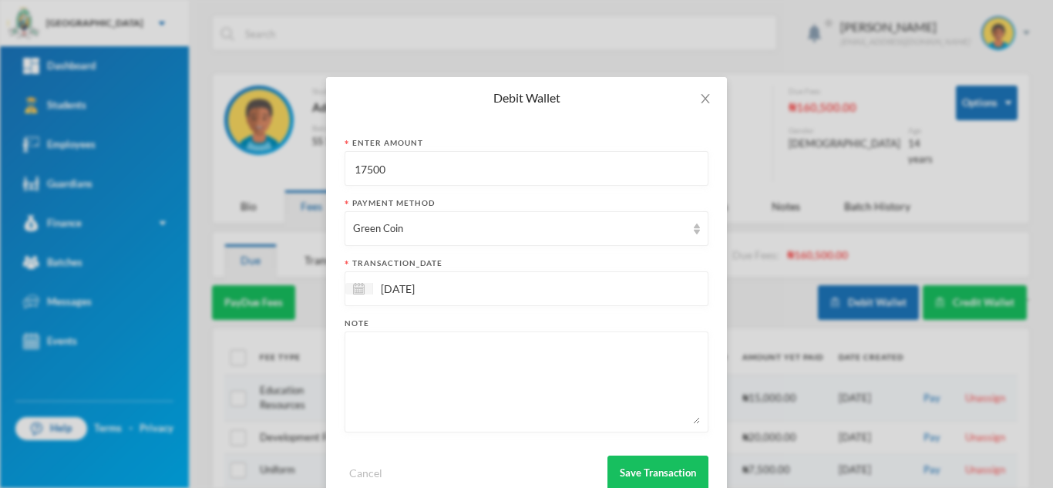
click at [442, 396] on textarea at bounding box center [526, 382] width 347 height 84
type textarea "boks for [PERSON_NAME] and [PERSON_NAME]"
click at [635, 472] on button "Save Transaction" at bounding box center [657, 473] width 101 height 35
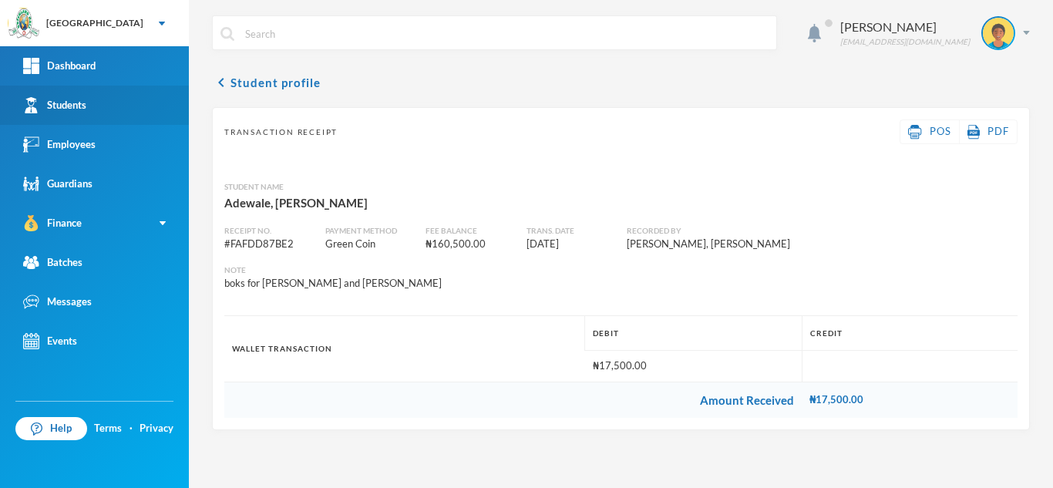
click at [84, 114] on link "Students" at bounding box center [94, 105] width 189 height 39
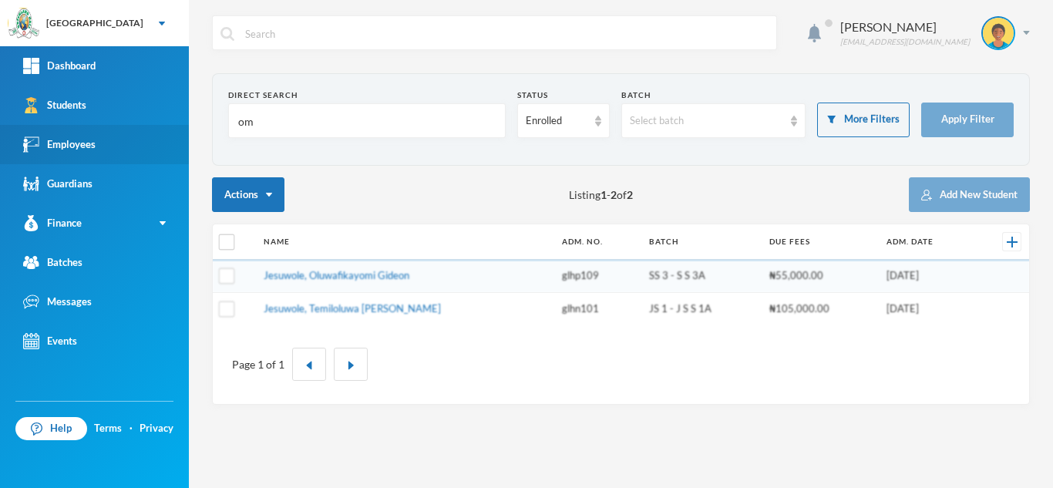
drag, startPoint x: 226, startPoint y: 126, endPoint x: 188, endPoint y: 126, distance: 37.8
click at [188, 126] on div "Greenland Hall Your Bluebic Account Greenland Hall Add a New School Dashboard S…" at bounding box center [526, 244] width 1053 height 488
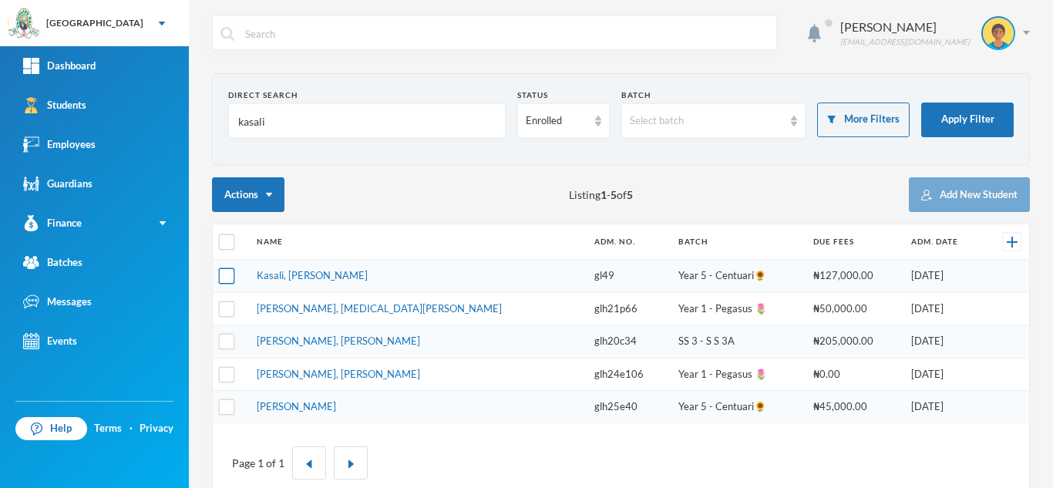
type input "kasali"
click at [223, 276] on input "checkbox" at bounding box center [227, 276] width 16 height 16
checkbox input "true"
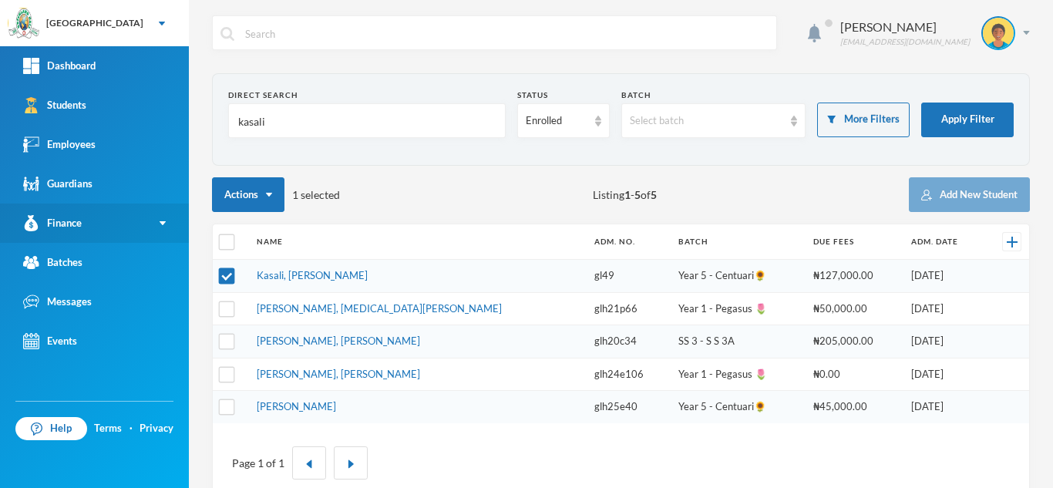
click at [113, 220] on link "Finance" at bounding box center [94, 222] width 189 height 39
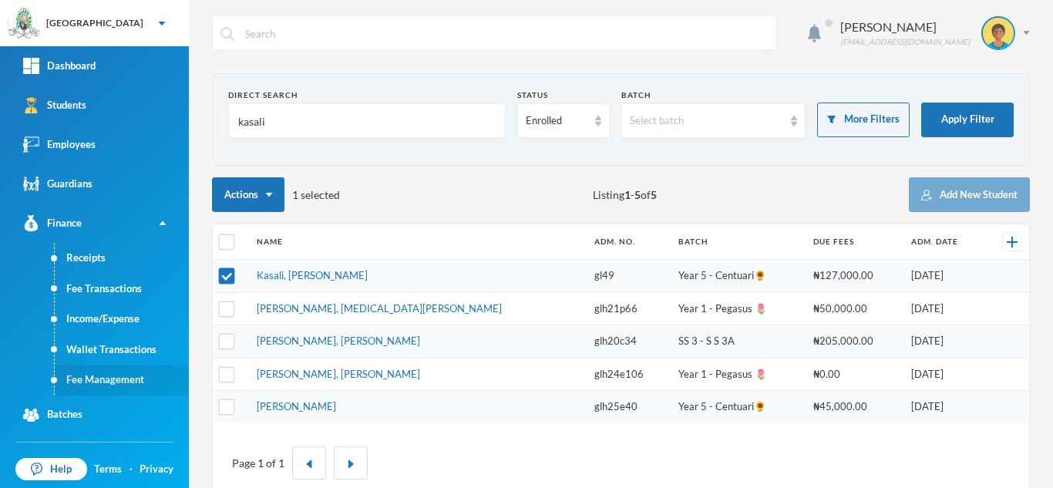
click at [113, 375] on link "Fee Management" at bounding box center [122, 380] width 134 height 31
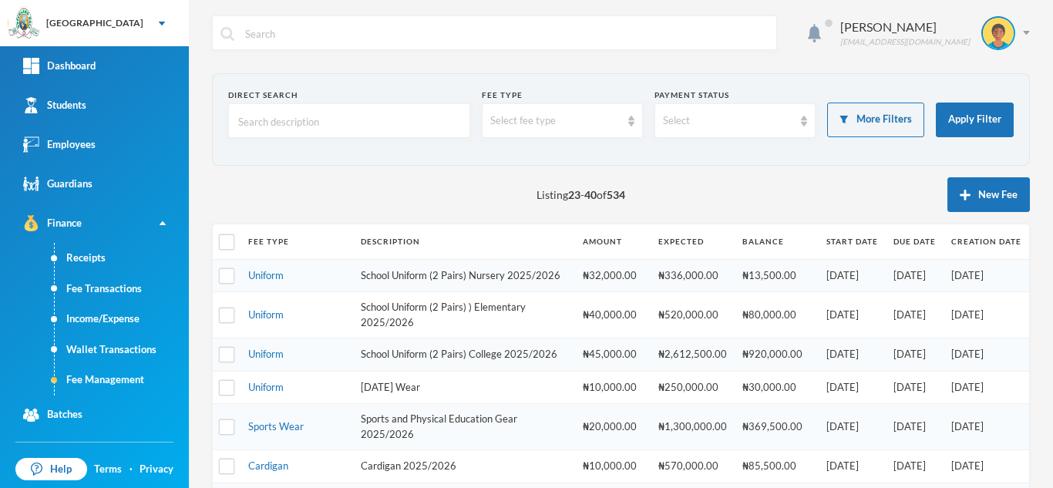
scroll to position [523, 0]
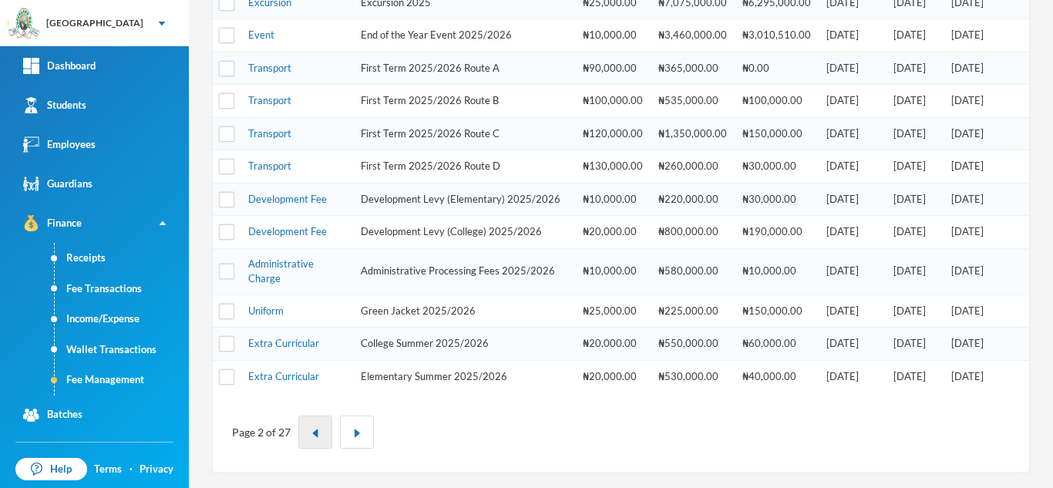
click at [319, 430] on button "button" at bounding box center [315, 431] width 34 height 33
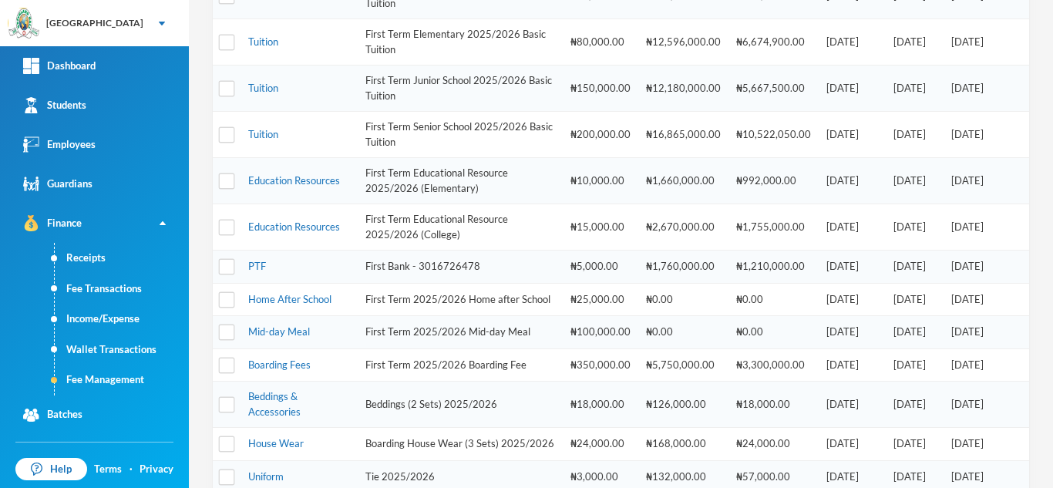
scroll to position [97, 0]
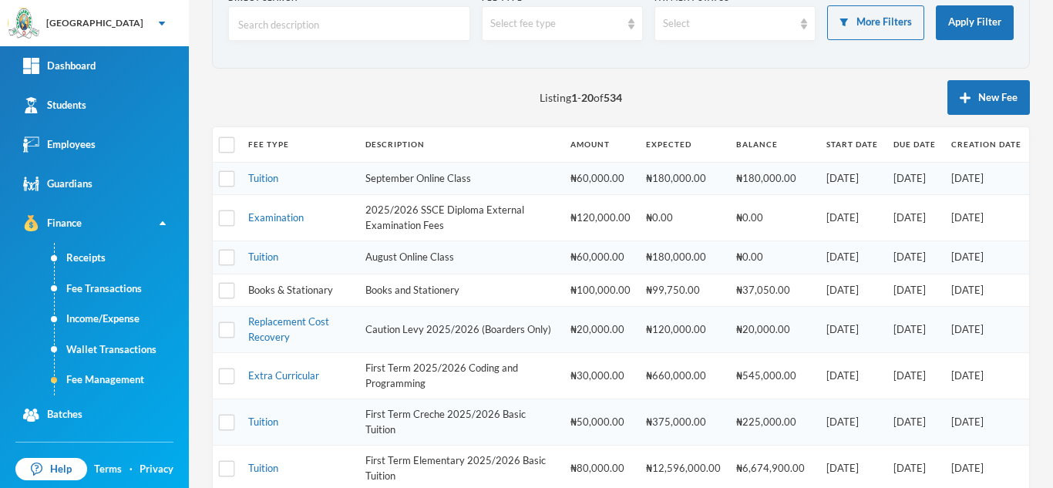
click at [317, 289] on link "Books & Stationary" at bounding box center [290, 290] width 85 height 12
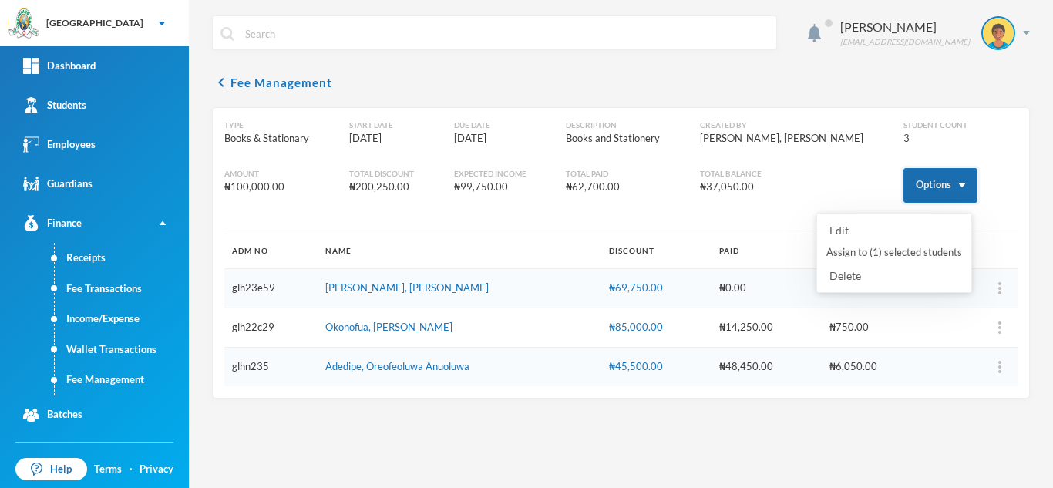
click at [939, 175] on button "Options" at bounding box center [940, 185] width 74 height 35
click at [916, 247] on button "Assign to ( 1 ) selected students" at bounding box center [894, 253] width 139 height 28
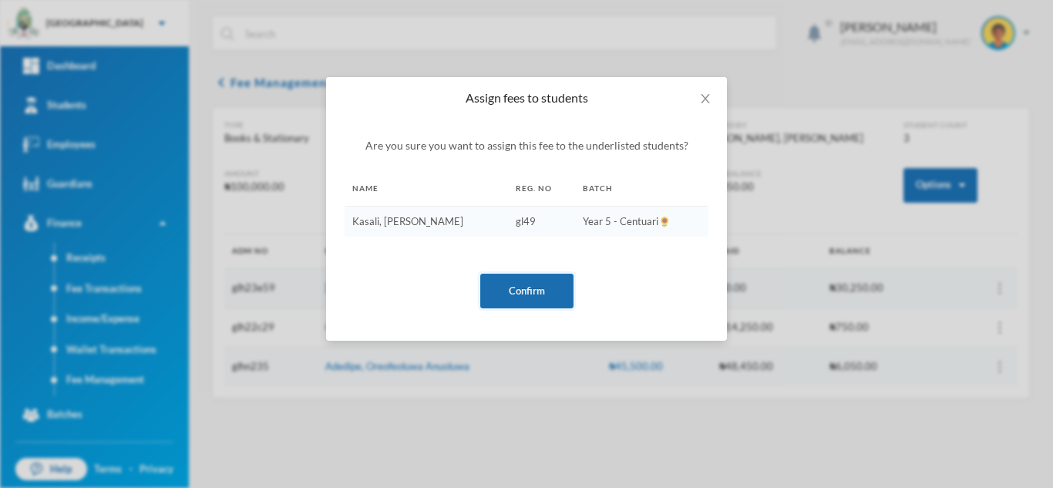
click at [555, 292] on button "Confirm" at bounding box center [526, 291] width 93 height 35
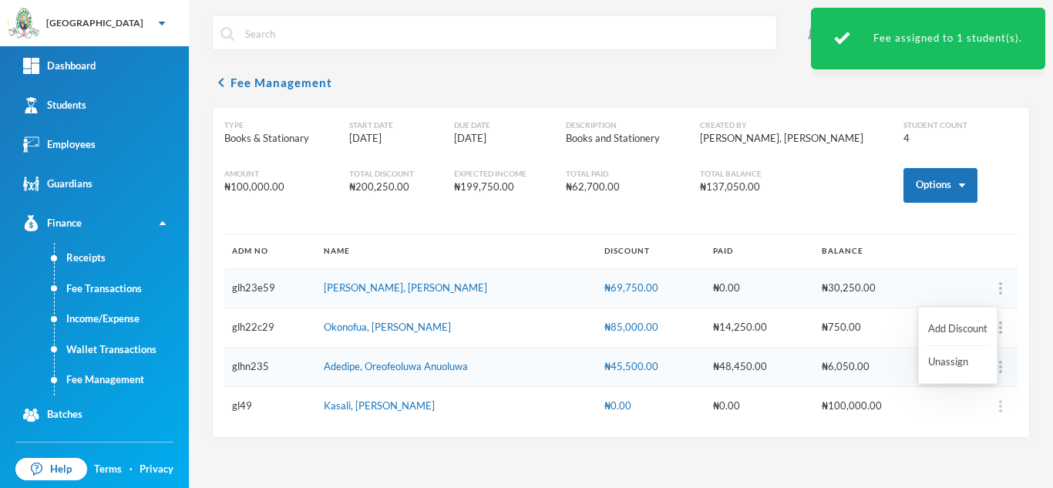
click at [999, 406] on img "button" at bounding box center [1000, 406] width 3 height 12
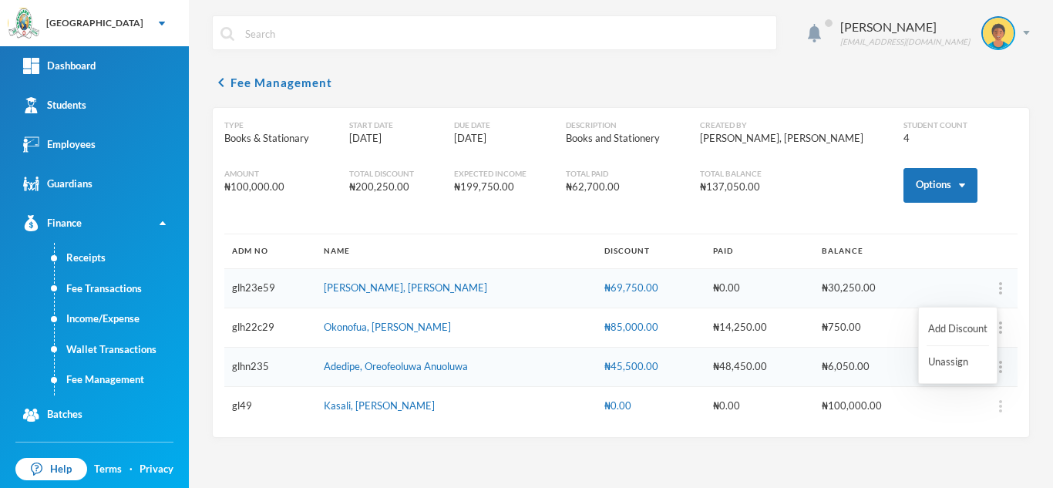
click at [999, 401] on img "button" at bounding box center [1000, 406] width 3 height 12
click at [951, 328] on button "Add Discount" at bounding box center [957, 329] width 62 height 28
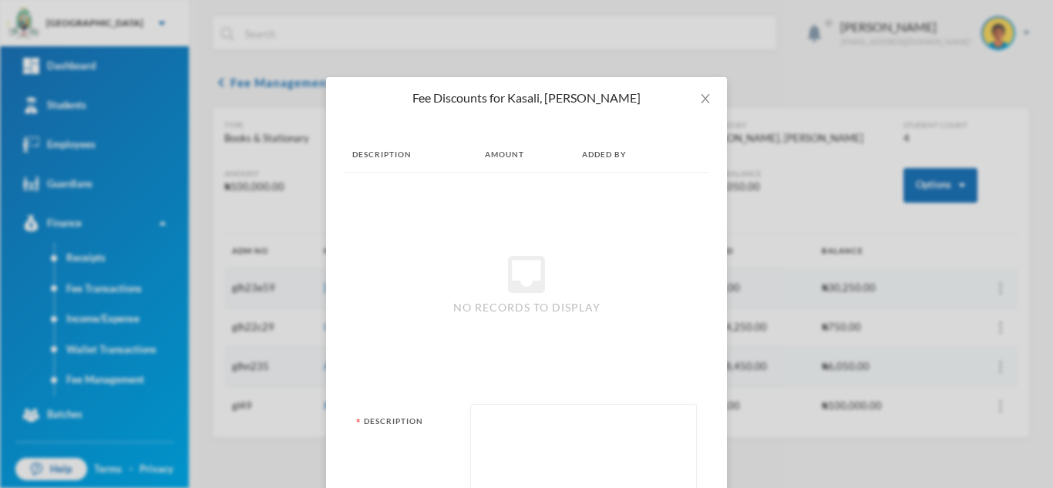
click at [589, 448] on textarea at bounding box center [584, 454] width 210 height 84
type textarea "87550"
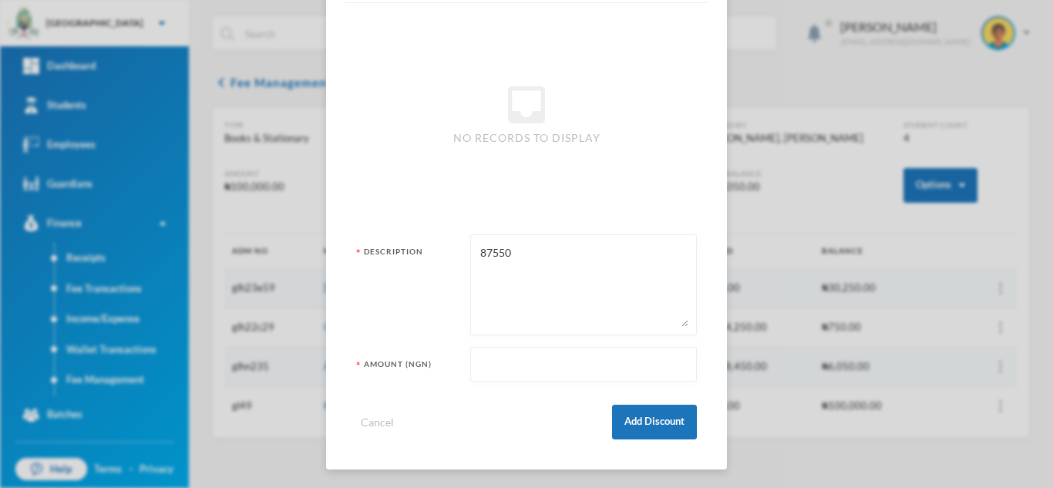
click at [542, 361] on input "text" at bounding box center [584, 365] width 210 height 35
type input "87550"
drag, startPoint x: 525, startPoint y: 267, endPoint x: 395, endPoint y: 260, distance: 130.5
click at [395, 260] on div "Description 87550" at bounding box center [526, 284] width 341 height 101
type textarea "french, verbal, quantitative, 5pcs of 40l, drawing book, 2d"
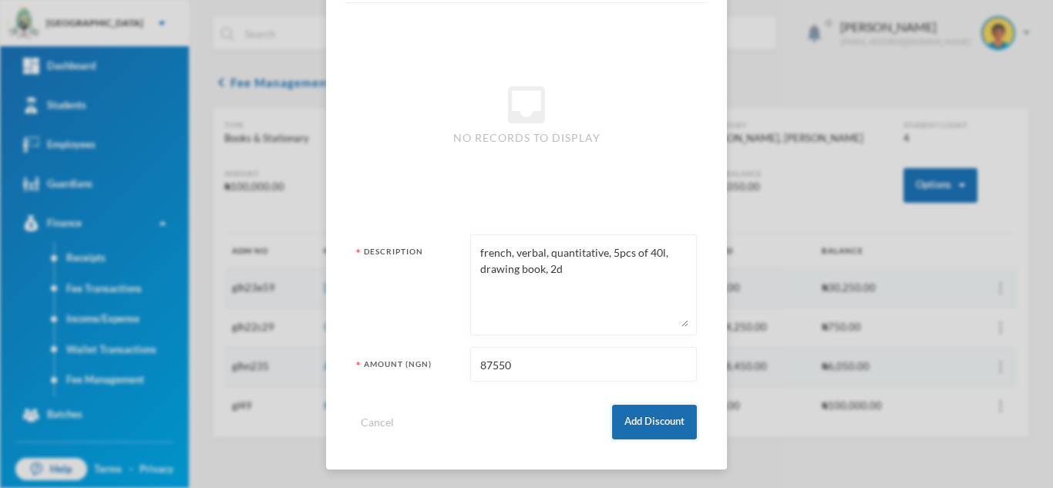
click at [627, 426] on button "Add Discount" at bounding box center [654, 422] width 85 height 35
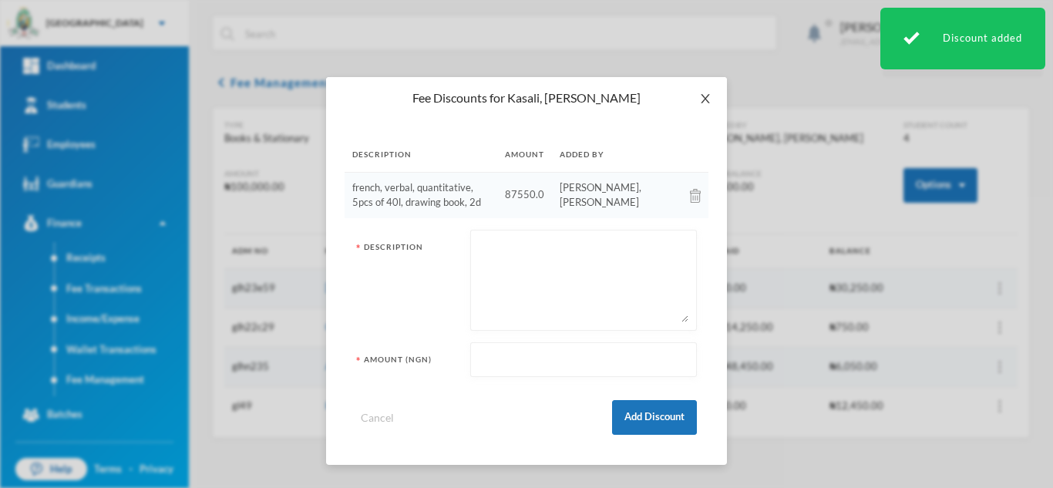
click at [710, 101] on icon "icon: close" at bounding box center [705, 98] width 12 height 12
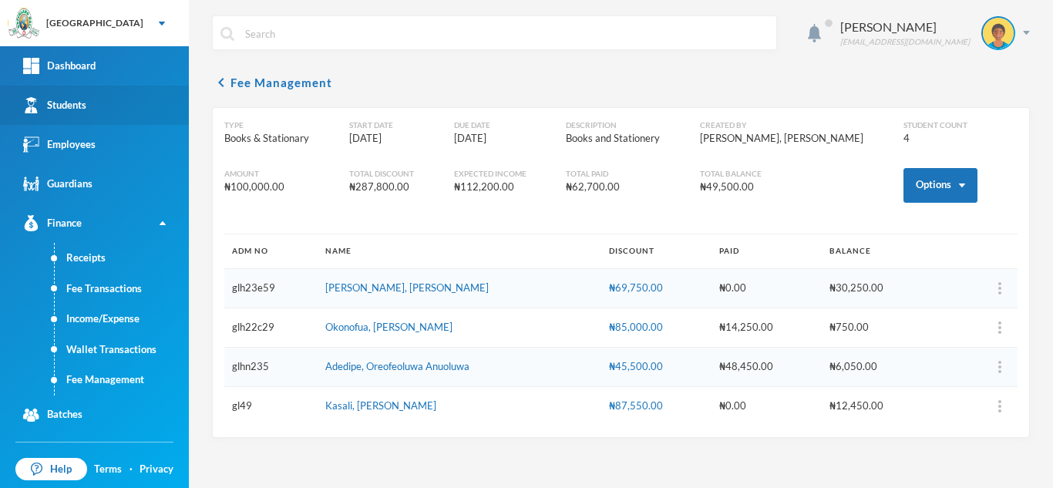
click at [63, 99] on div "Students" at bounding box center [54, 105] width 63 height 16
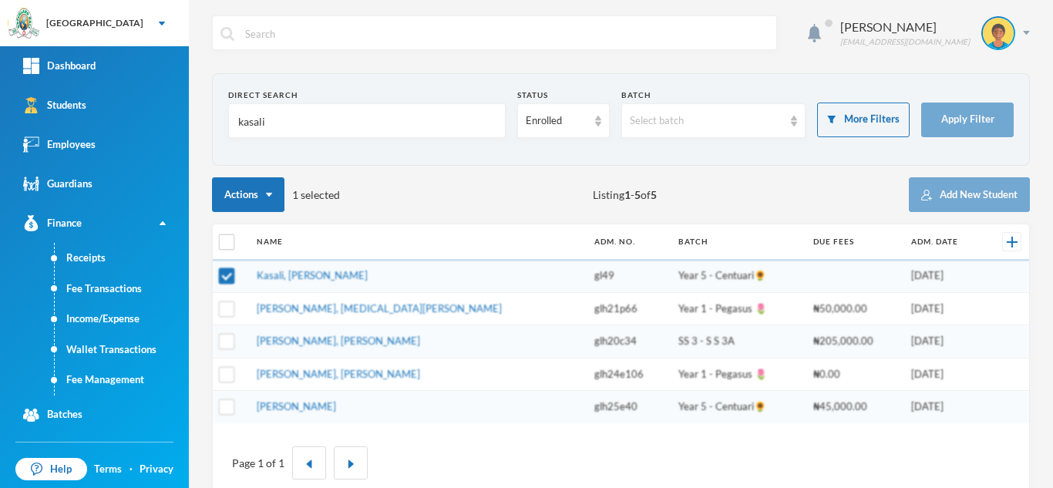
drag, startPoint x: 294, startPoint y: 131, endPoint x: 200, endPoint y: 116, distance: 95.2
click at [200, 116] on div "Aderogba Olumide [EMAIL_ADDRESS][DOMAIN_NAME] Direct Search kasali Status Enrol…" at bounding box center [621, 244] width 864 height 488
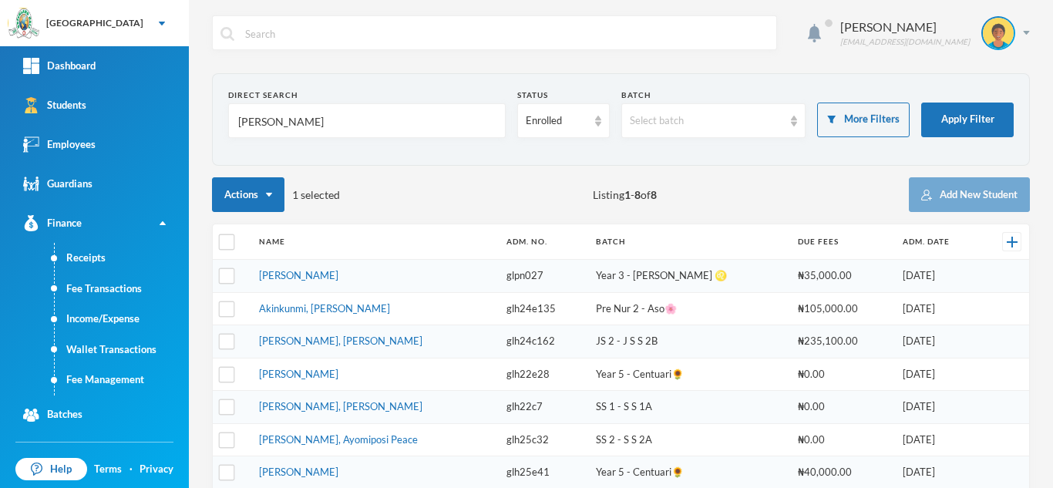
type input "[PERSON_NAME]"
click at [216, 232] on th at bounding box center [232, 241] width 39 height 35
click at [230, 237] on input "checkbox" at bounding box center [227, 242] width 16 height 16
checkbox input "true"
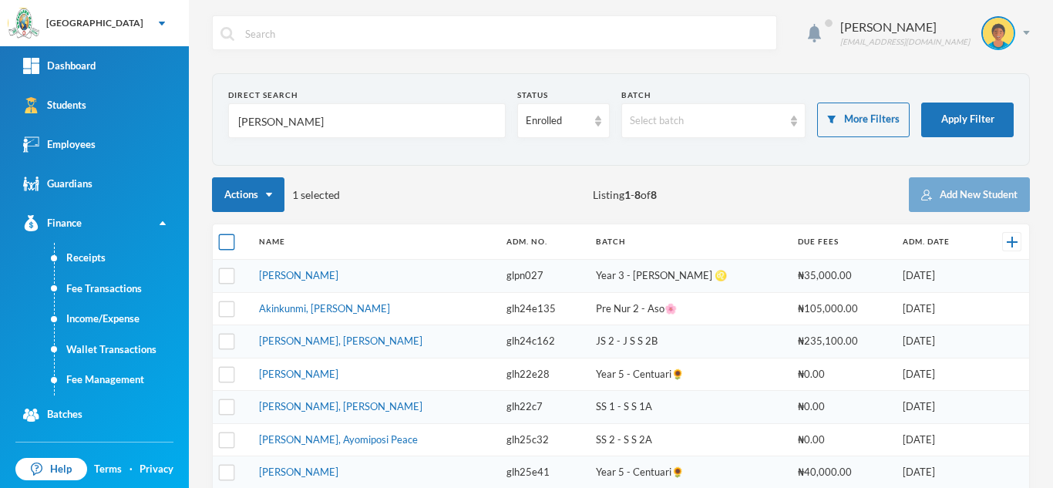
checkbox input "true"
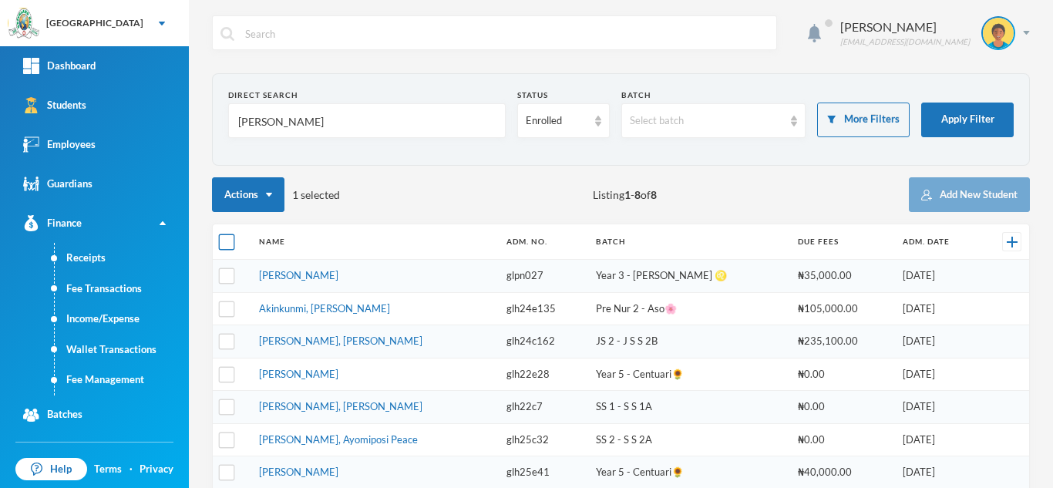
checkbox input "true"
click at [230, 237] on input "checkbox" at bounding box center [227, 242] width 16 height 16
checkbox input "false"
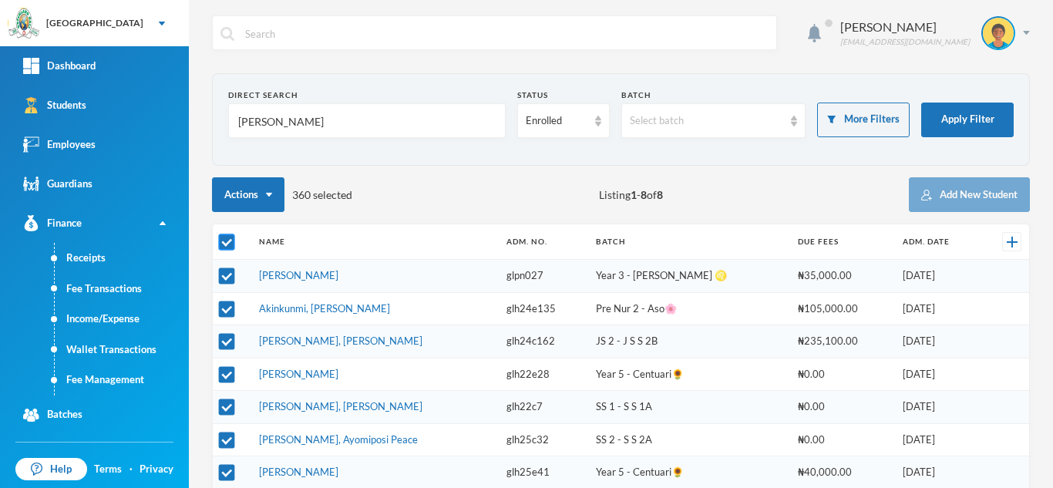
checkbox input "false"
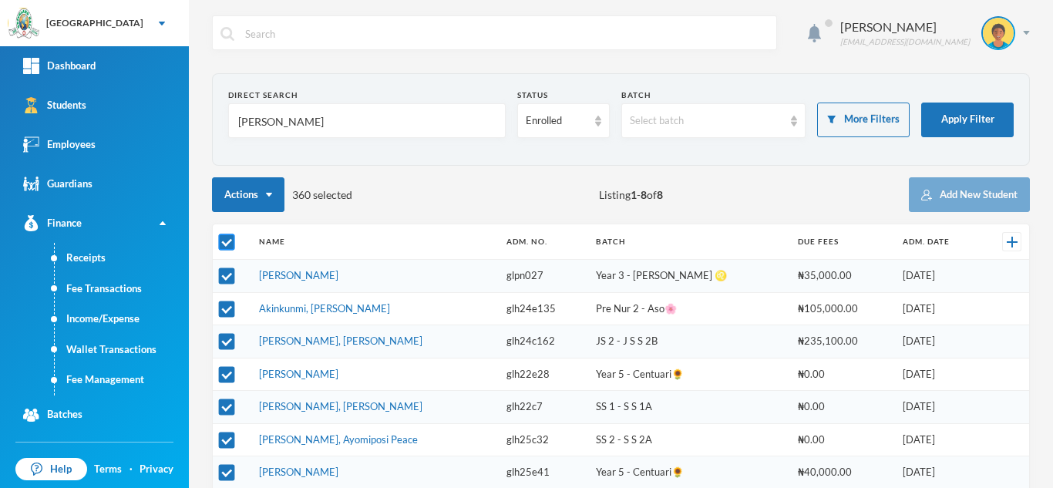
checkbox input "false"
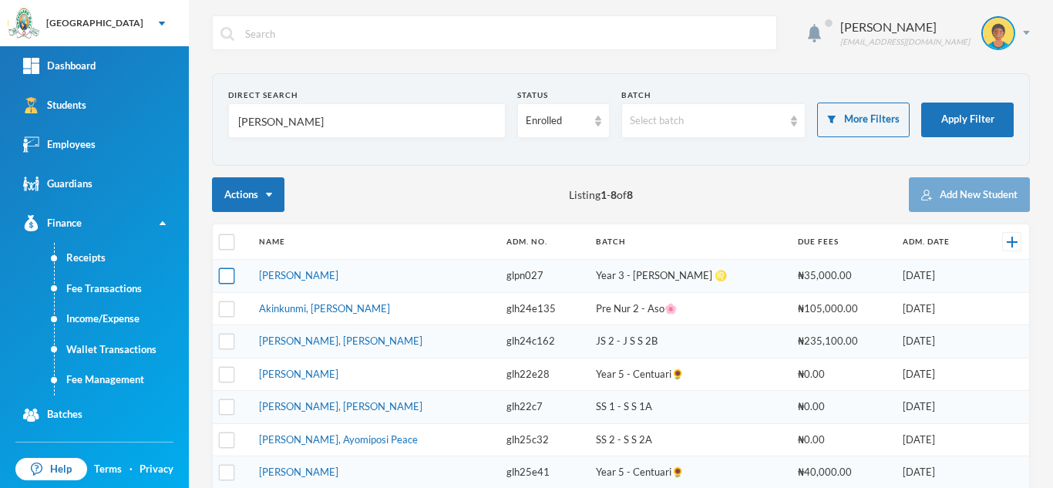
click at [225, 271] on input "checkbox" at bounding box center [227, 276] width 16 height 16
checkbox input "true"
click at [106, 371] on link "Fee Management" at bounding box center [122, 380] width 134 height 31
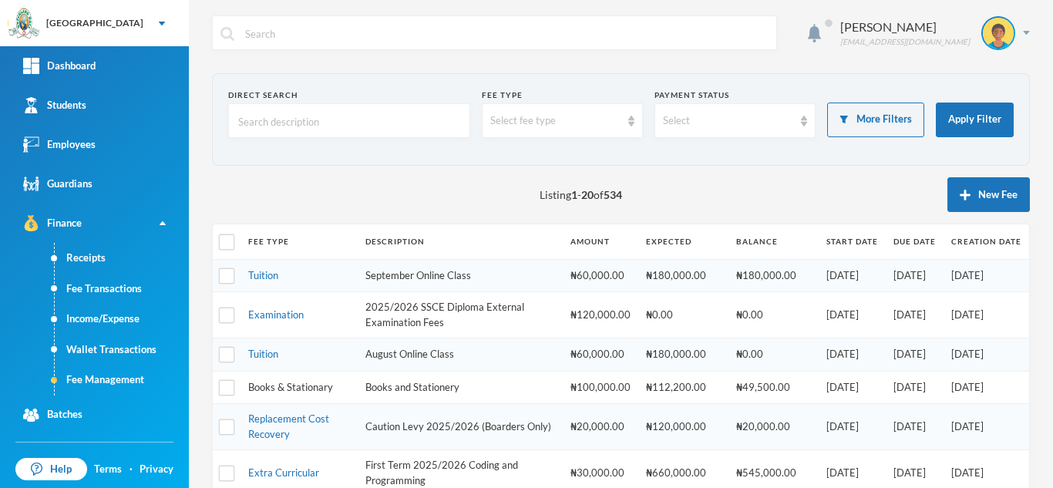
click at [294, 386] on link "Books & Stationary" at bounding box center [290, 387] width 85 height 12
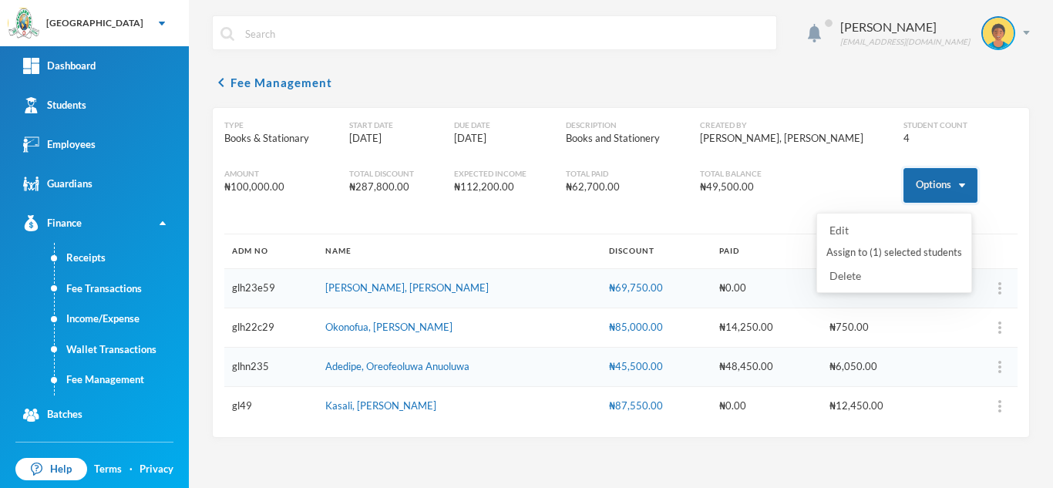
click at [910, 176] on button "Options" at bounding box center [940, 185] width 74 height 35
click at [863, 257] on button "Assign to ( 1 ) selected students" at bounding box center [894, 253] width 139 height 28
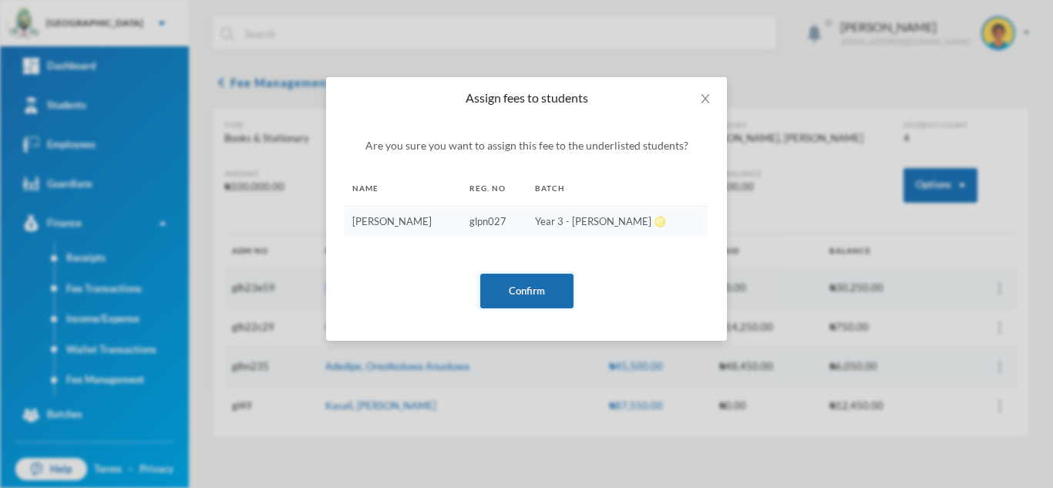
click at [539, 288] on button "Confirm" at bounding box center [526, 291] width 93 height 35
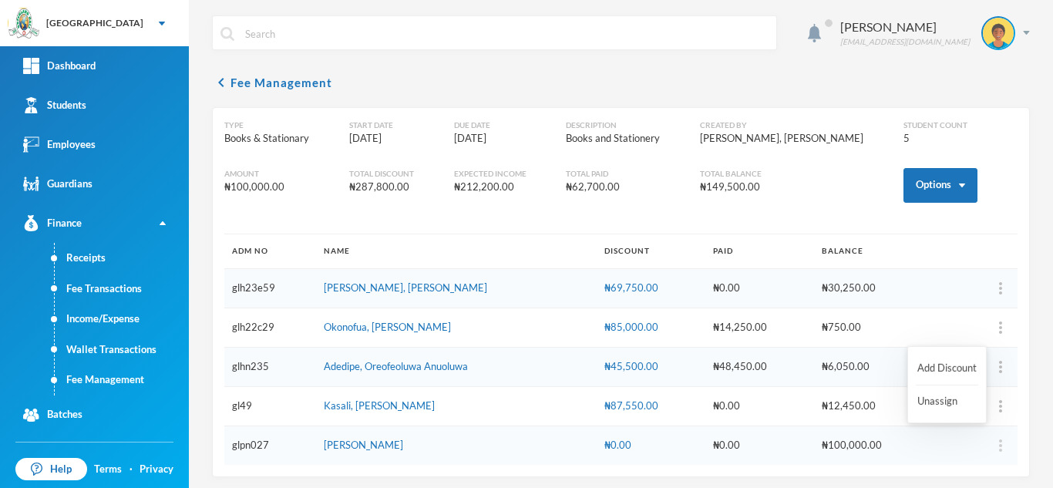
click at [999, 441] on img "button" at bounding box center [1000, 445] width 3 height 12
click at [931, 362] on button "Add Discount" at bounding box center [947, 369] width 62 height 28
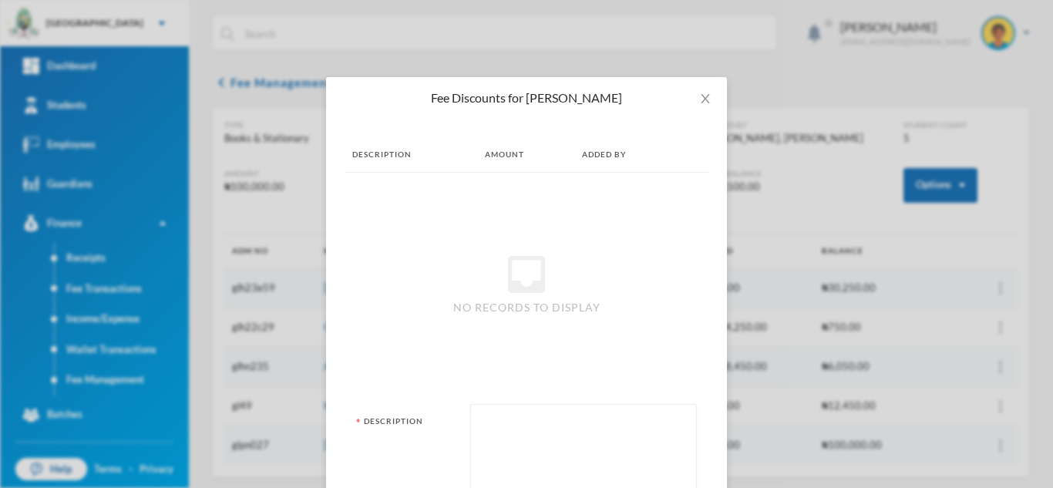
click at [600, 436] on textarea at bounding box center [584, 454] width 210 height 84
type textarea "books"
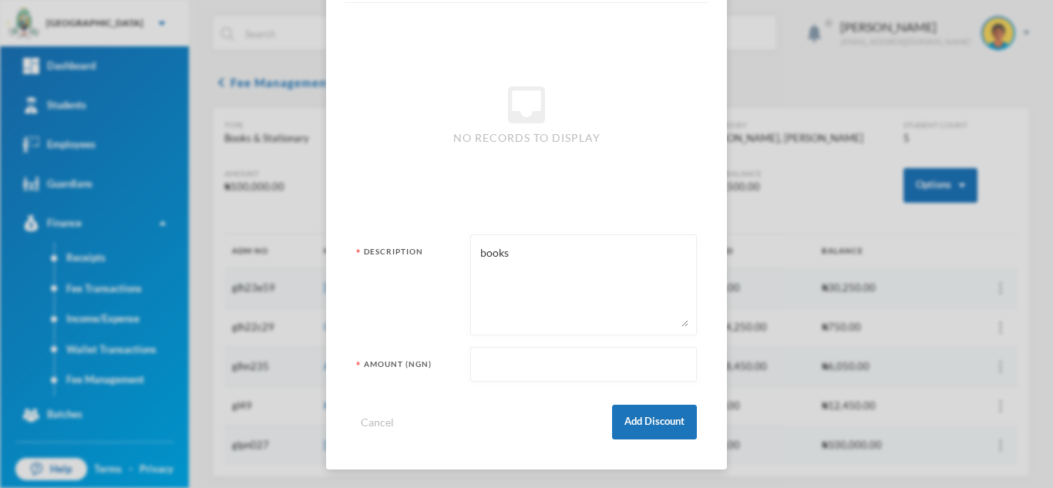
click at [566, 368] on input "text" at bounding box center [584, 365] width 210 height 35
click at [556, 368] on input "text" at bounding box center [584, 365] width 210 height 35
type input "29850"
click at [646, 424] on button "Add Discount" at bounding box center [654, 422] width 85 height 35
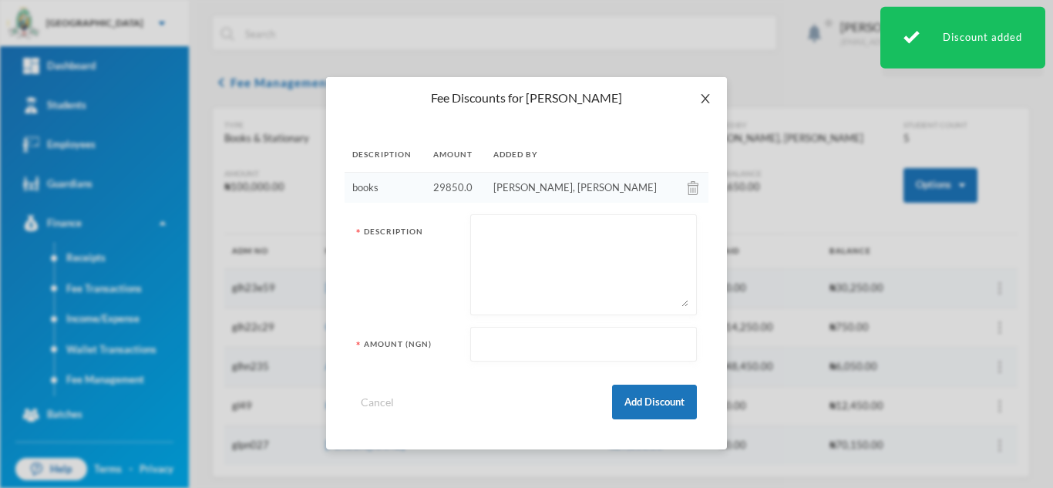
click at [701, 98] on icon "icon: close" at bounding box center [705, 98] width 12 height 12
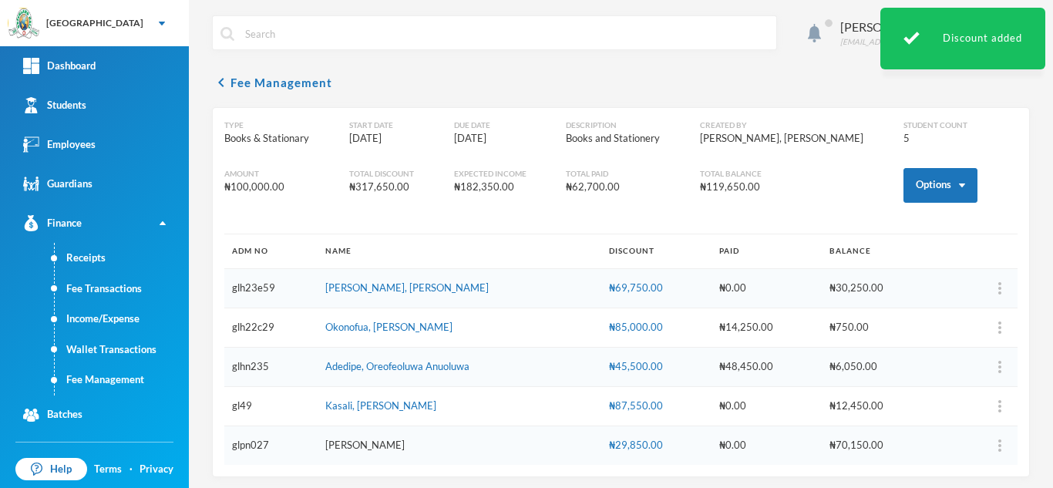
click at [403, 447] on link "[PERSON_NAME]" at bounding box center [364, 445] width 79 height 12
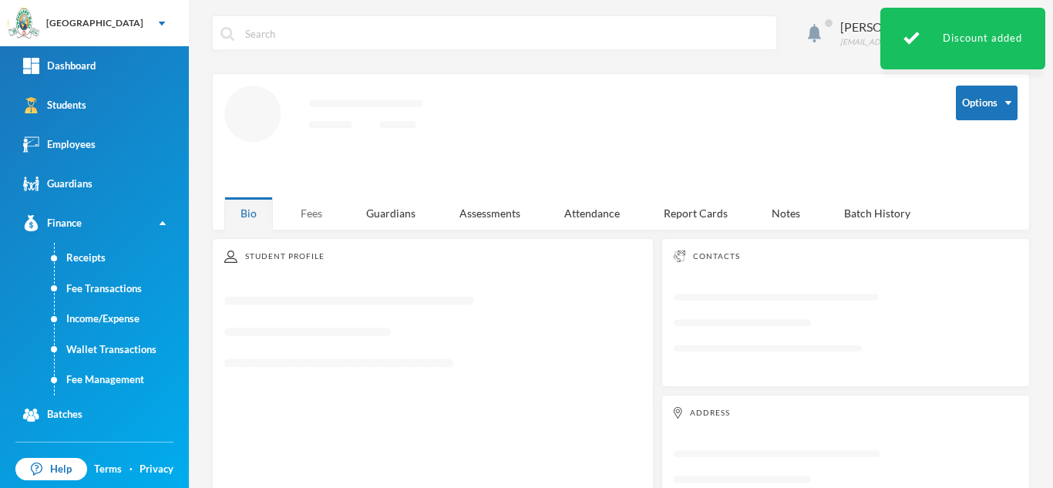
click at [311, 208] on div "Fees" at bounding box center [311, 213] width 54 height 33
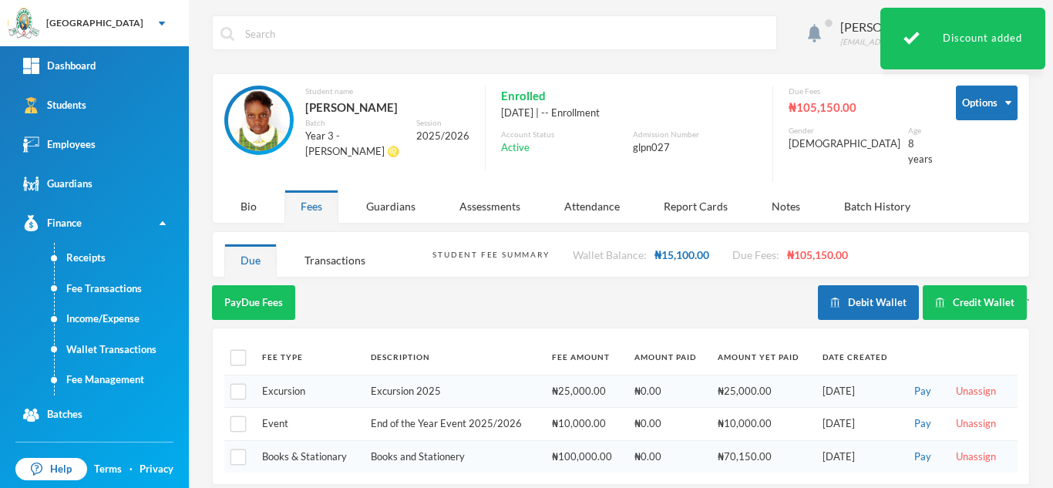
click at [335, 440] on td "Books & Stationary" at bounding box center [308, 456] width 109 height 32
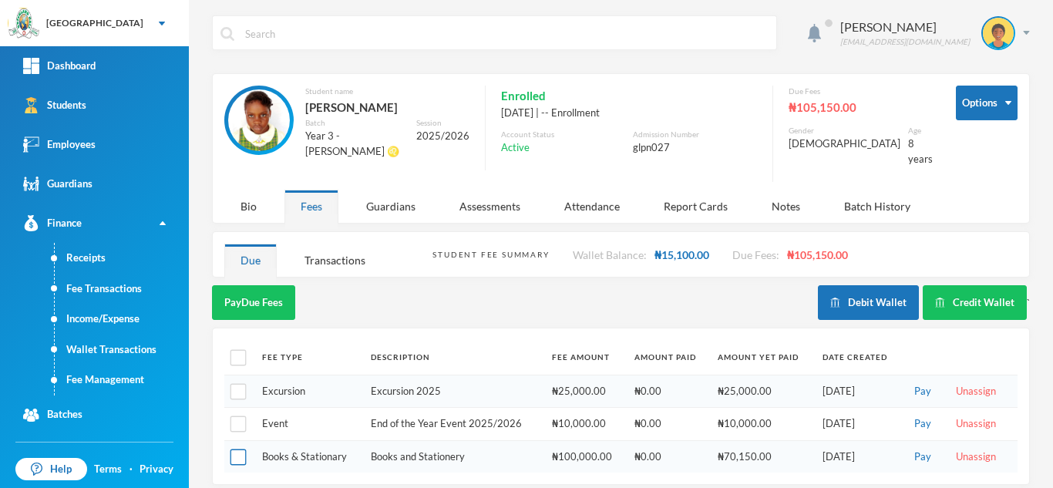
click at [241, 449] on input "checkbox" at bounding box center [238, 457] width 16 height 16
checkbox input "true"
click at [245, 288] on button "Pay Selected (1)" at bounding box center [259, 302] width 95 height 35
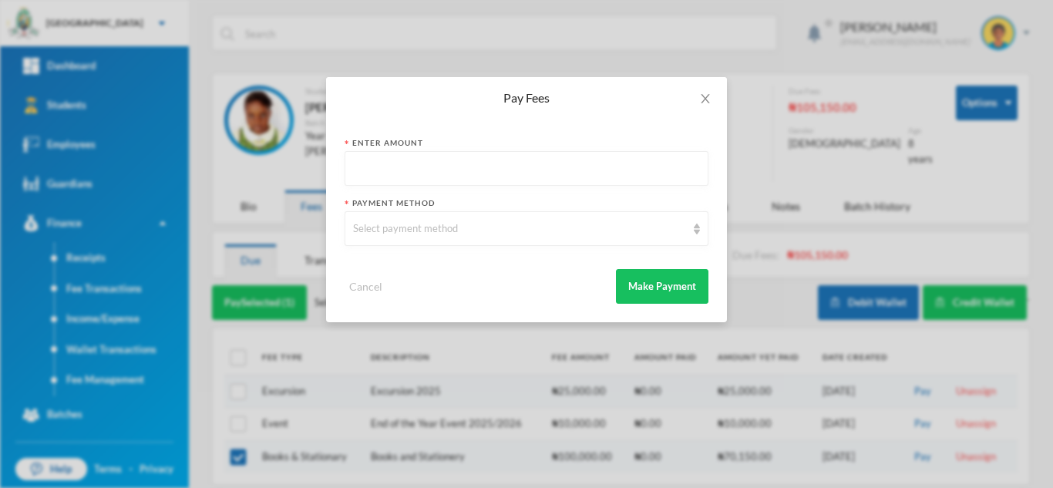
click at [457, 166] on input "text" at bounding box center [526, 169] width 347 height 35
type input "15000"
click at [442, 226] on div "Select payment method" at bounding box center [519, 228] width 333 height 15
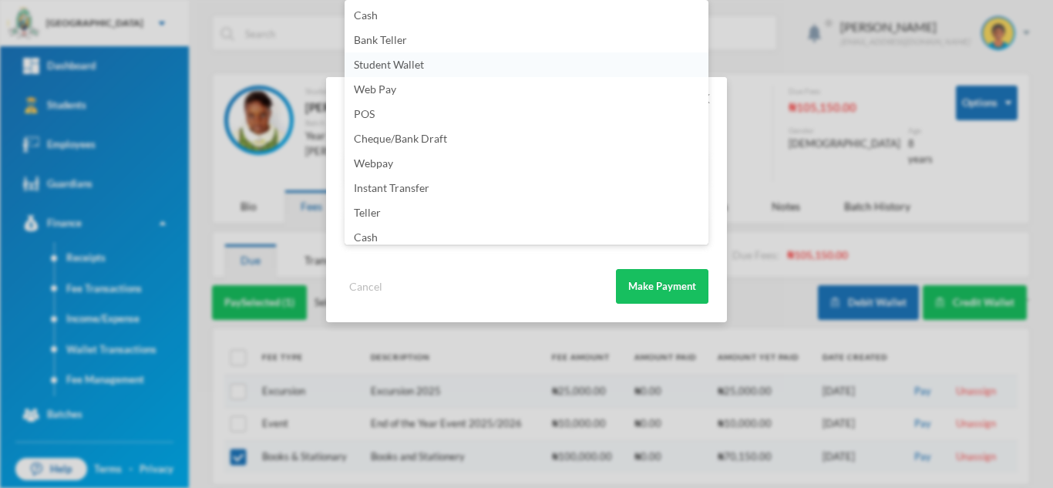
click at [388, 70] on span "Student Wallet" at bounding box center [389, 64] width 70 height 13
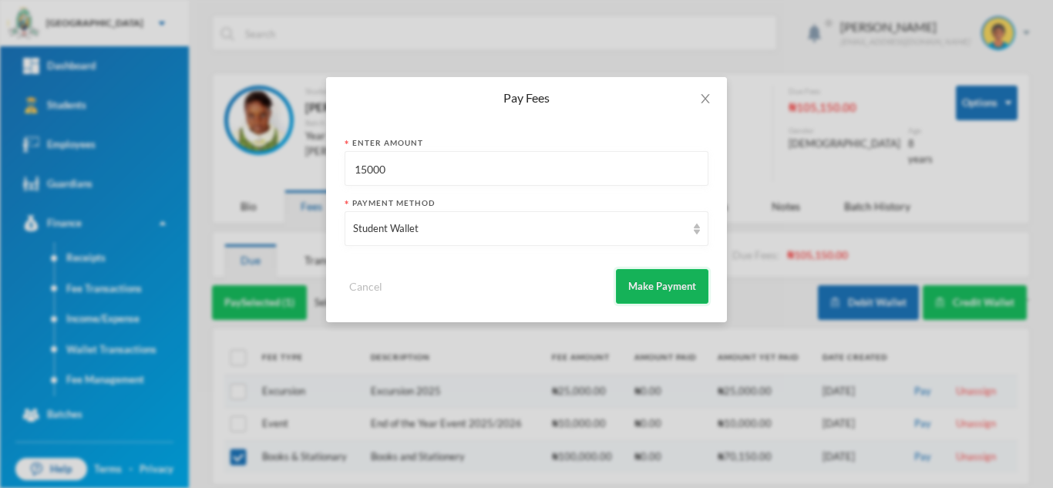
click at [645, 286] on button "Make Payment" at bounding box center [662, 286] width 92 height 35
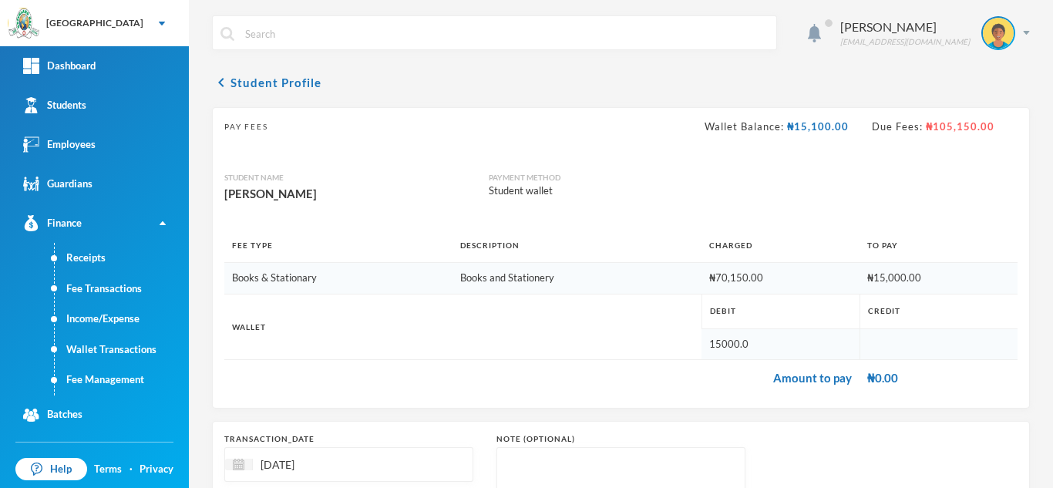
scroll to position [165, 0]
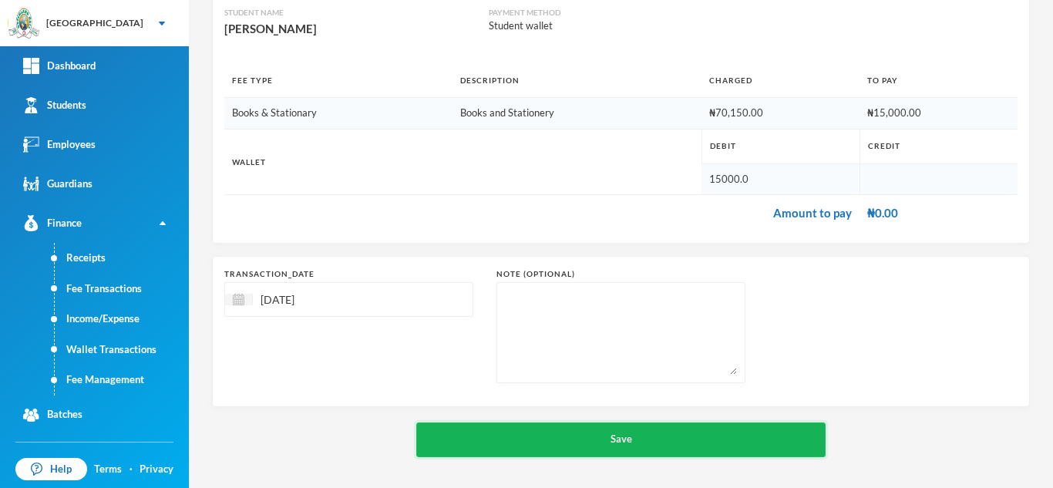
click at [560, 442] on button "Save" at bounding box center [620, 439] width 409 height 35
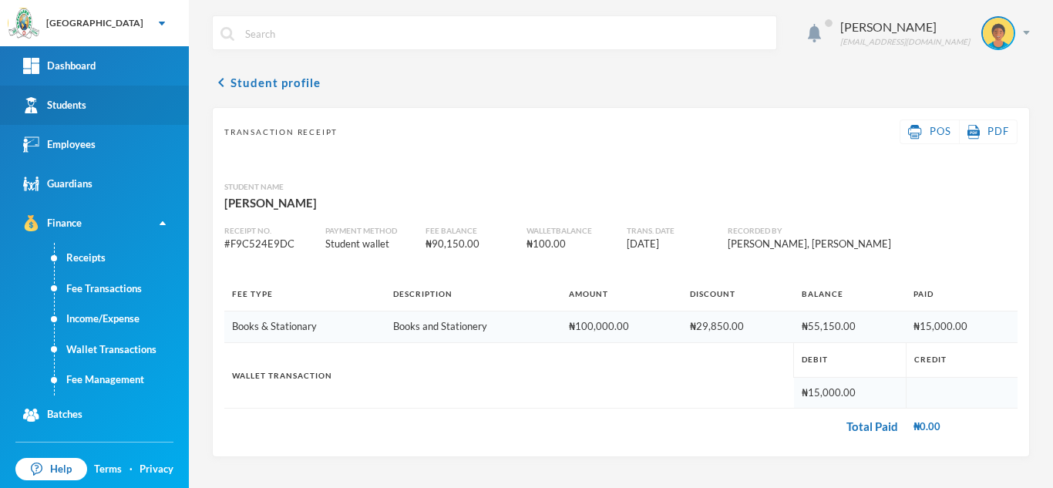
click at [94, 98] on link "Students" at bounding box center [94, 105] width 189 height 39
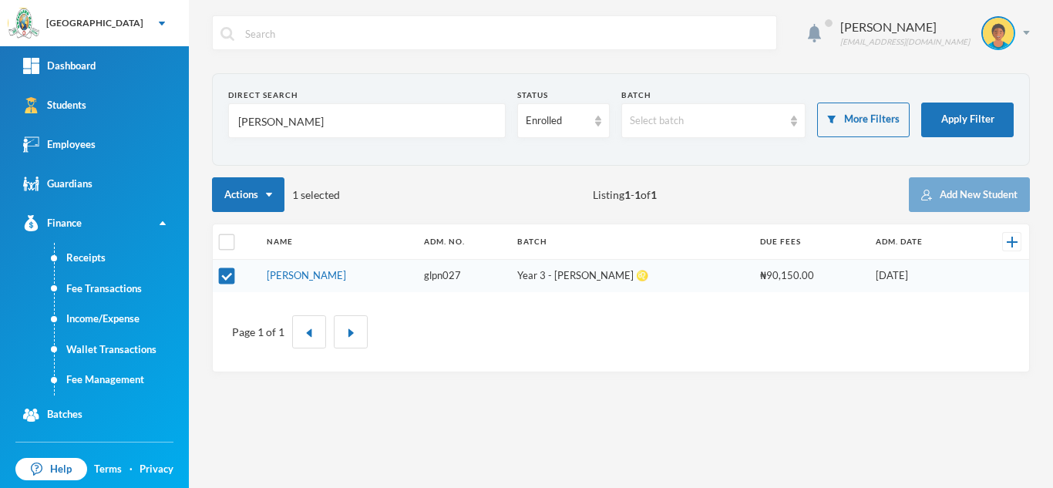
drag, startPoint x: 297, startPoint y: 129, endPoint x: 189, endPoint y: 118, distance: 108.5
click at [189, 118] on div "Aderogba Olumide [EMAIL_ADDRESS][DOMAIN_NAME] Direct Search [PERSON_NAME] Statu…" at bounding box center [621, 244] width 864 height 488
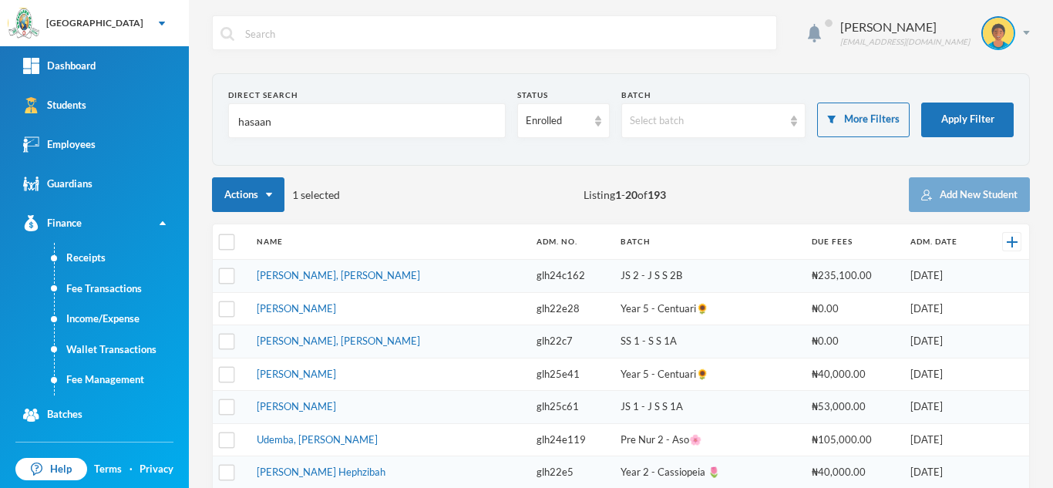
type input "hasaan"
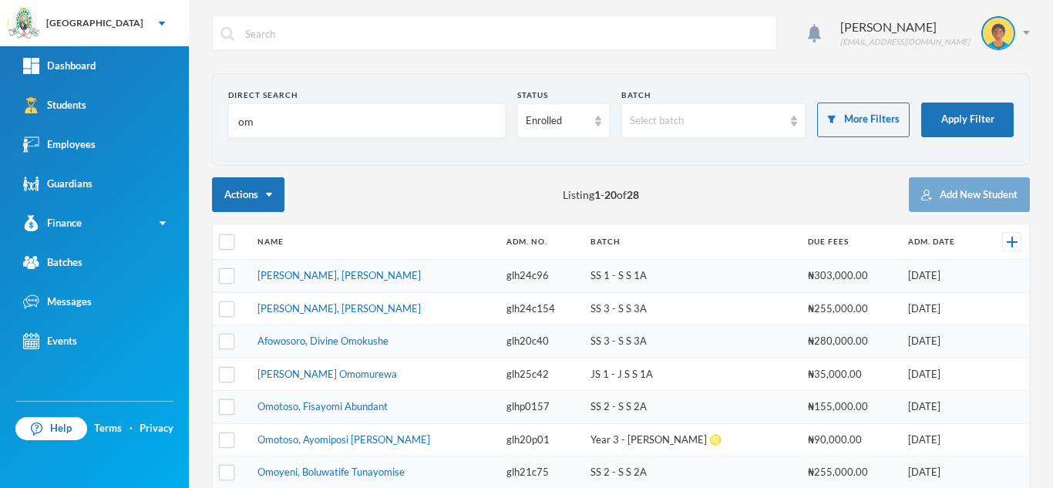
click at [275, 105] on input "om" at bounding box center [367, 121] width 261 height 35
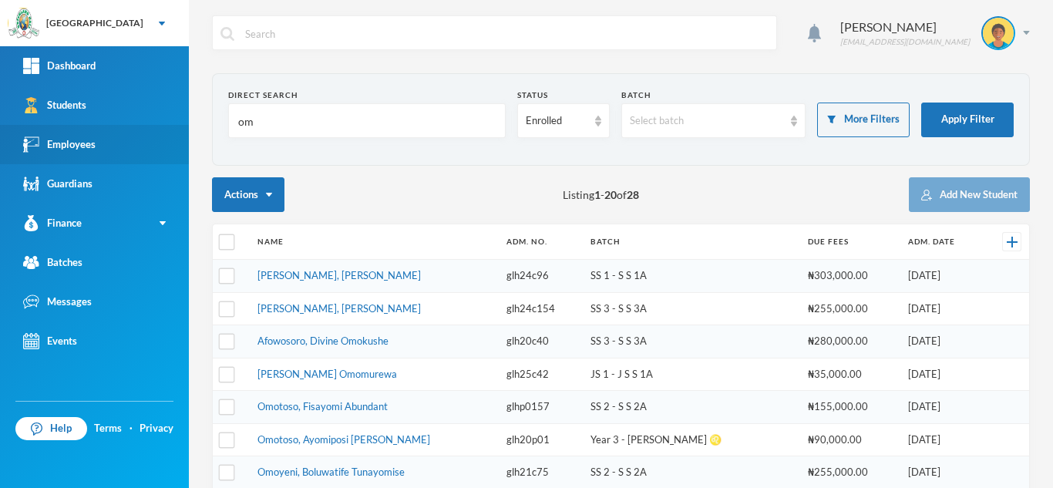
drag, startPoint x: 273, startPoint y: 129, endPoint x: 126, endPoint y: 126, distance: 147.3
click at [126, 126] on div "Greenland Hall Your Bluebic Account Greenland Hall Add a New School Dashboard S…" at bounding box center [526, 244] width 1053 height 488
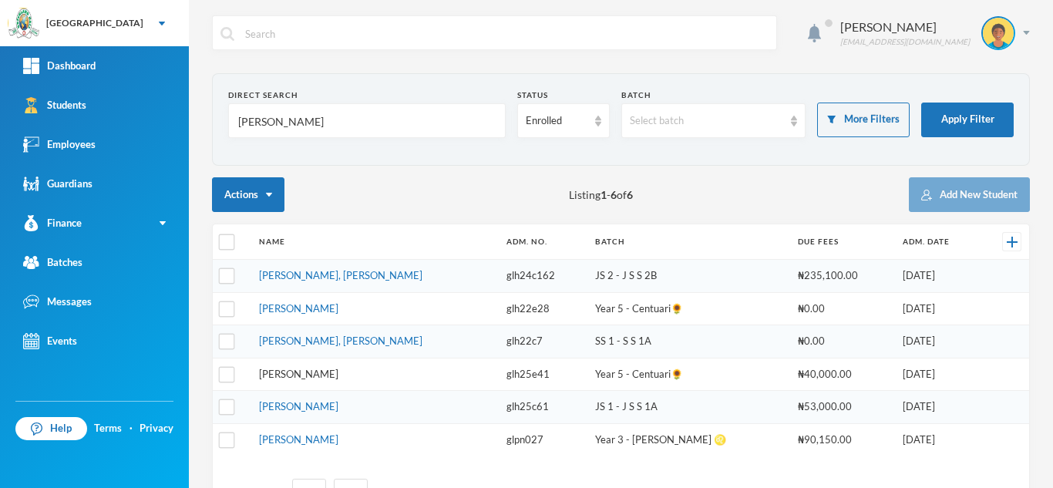
type input "[PERSON_NAME]"
click at [294, 371] on link "[PERSON_NAME]" at bounding box center [298, 374] width 79 height 12
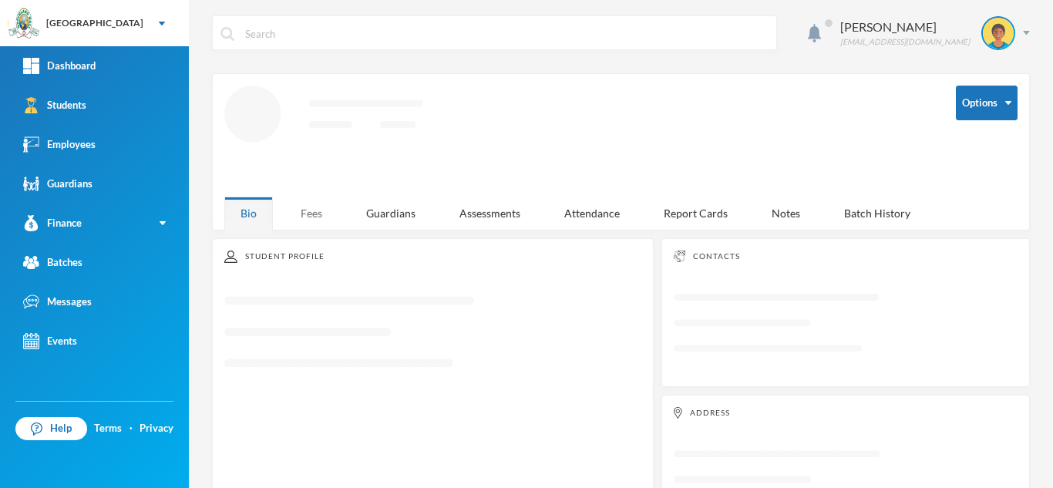
click at [301, 208] on div "Fees" at bounding box center [311, 213] width 54 height 33
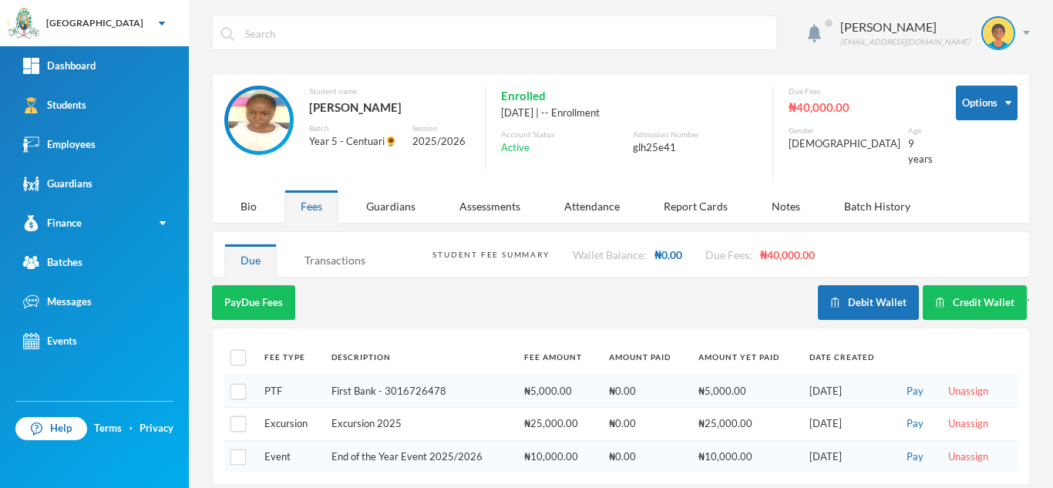
click at [313, 254] on div "Transactions" at bounding box center [334, 260] width 93 height 33
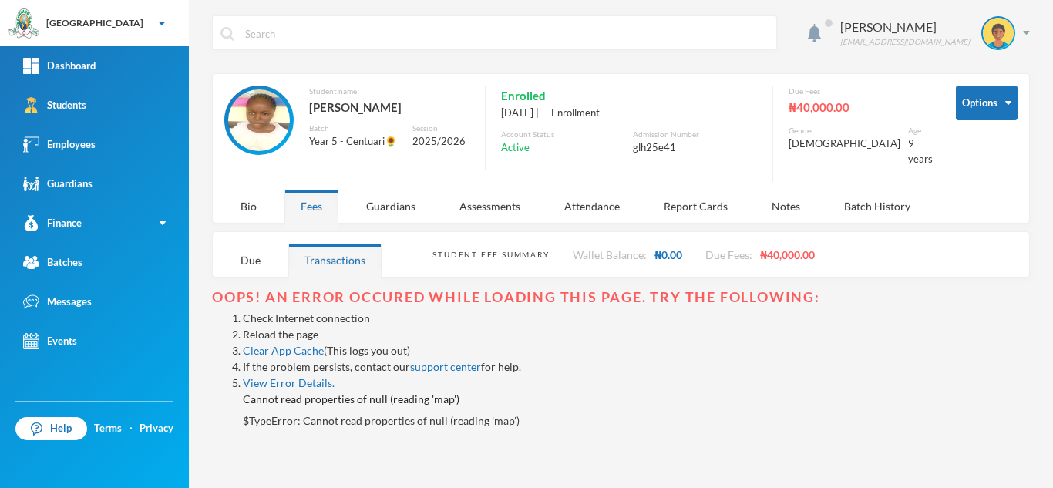
click at [269, 328] on link "Reload the page" at bounding box center [281, 334] width 76 height 13
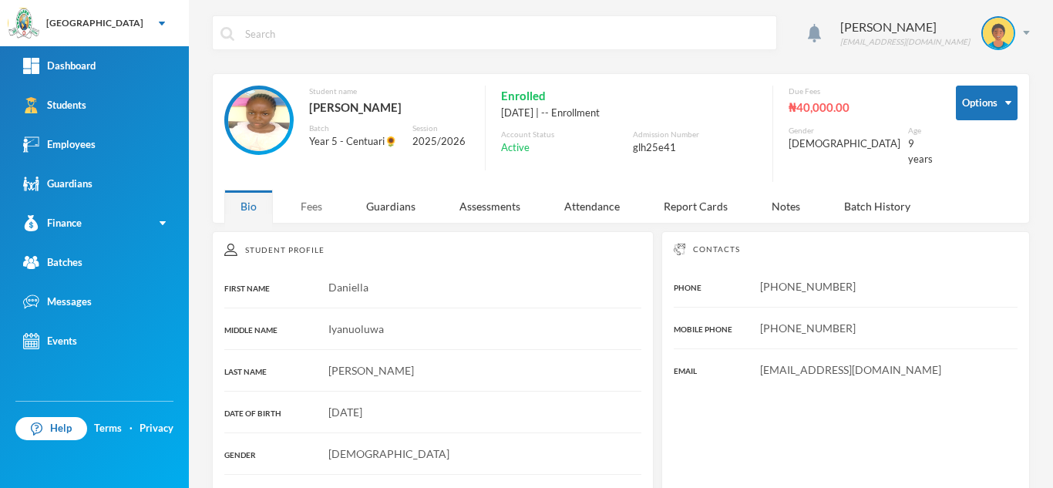
click at [311, 192] on div "Fees" at bounding box center [311, 206] width 54 height 33
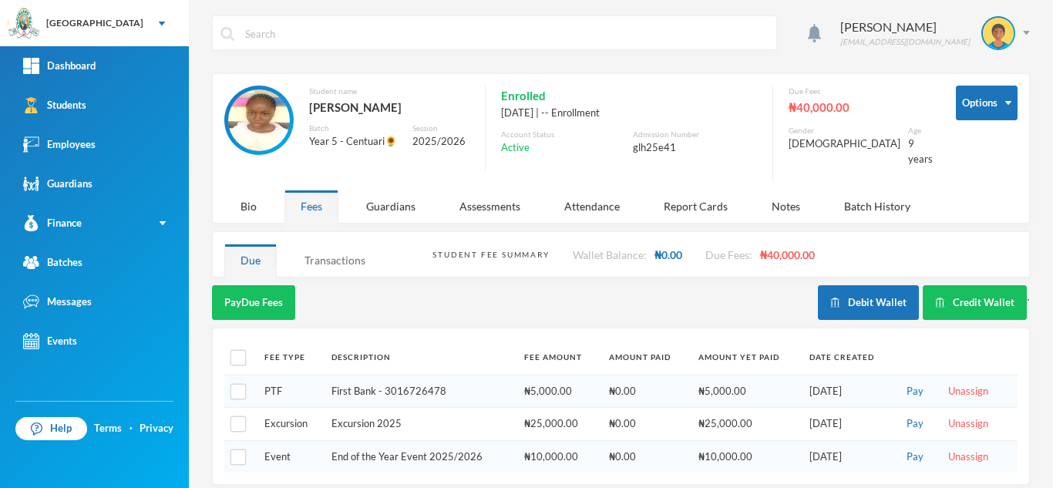
click at [315, 248] on div "Transactions" at bounding box center [334, 260] width 93 height 33
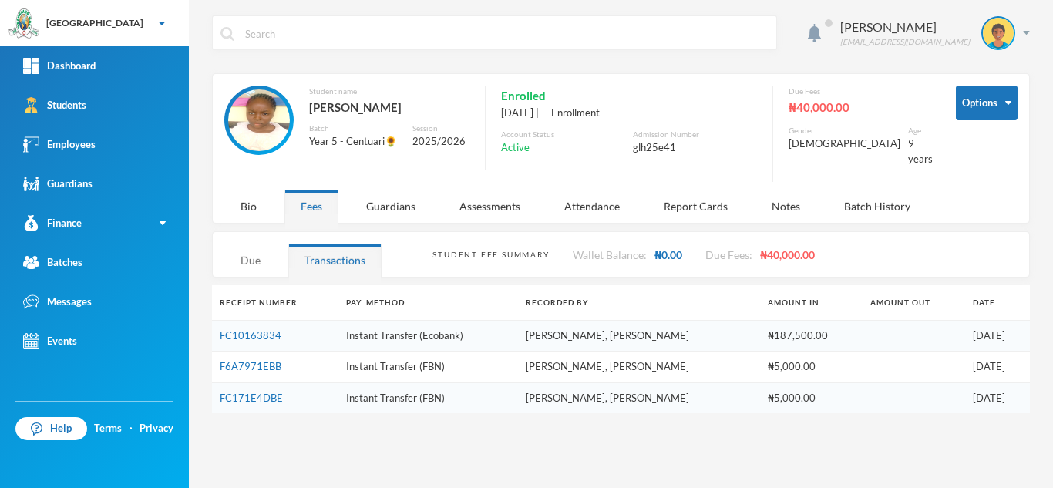
click at [240, 244] on div "Due" at bounding box center [250, 260] width 52 height 33
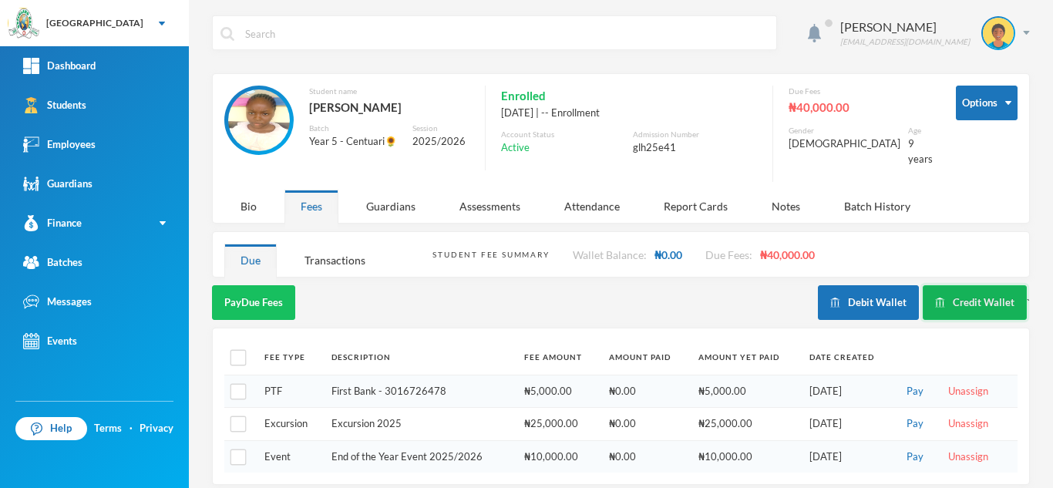
click at [939, 294] on button "Credit Wallet" at bounding box center [975, 302] width 104 height 35
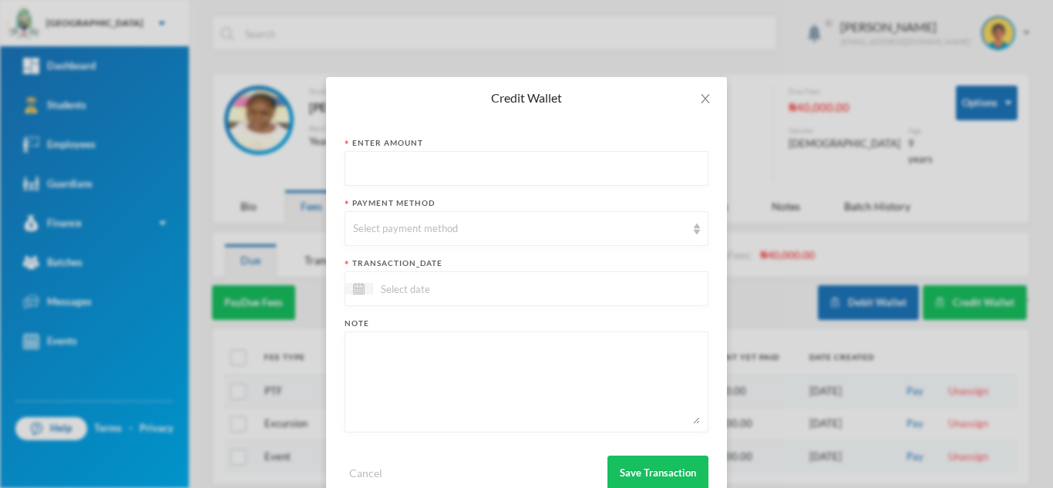
click at [464, 168] on input "text" at bounding box center [526, 169] width 347 height 35
type input "17000"
click at [424, 227] on div "Select payment method" at bounding box center [519, 228] width 333 height 15
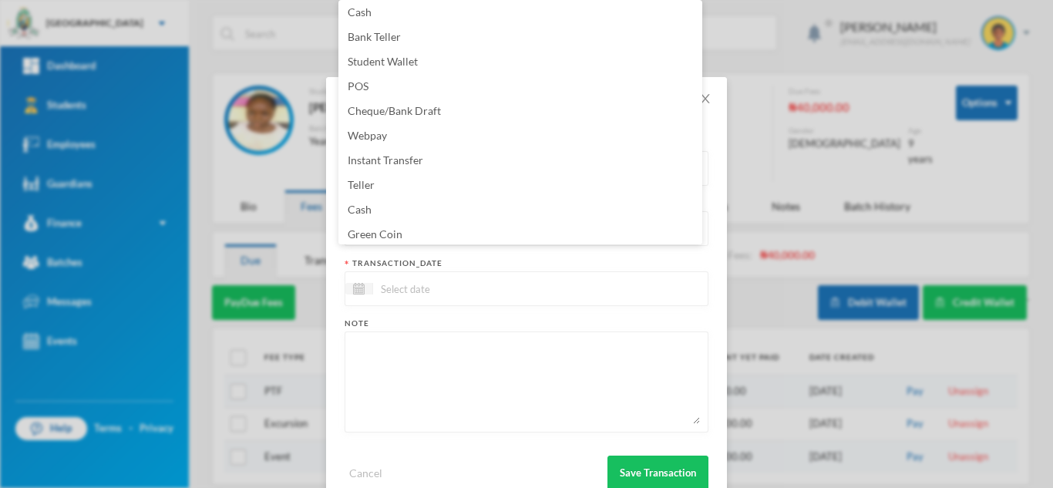
scroll to position [156, 0]
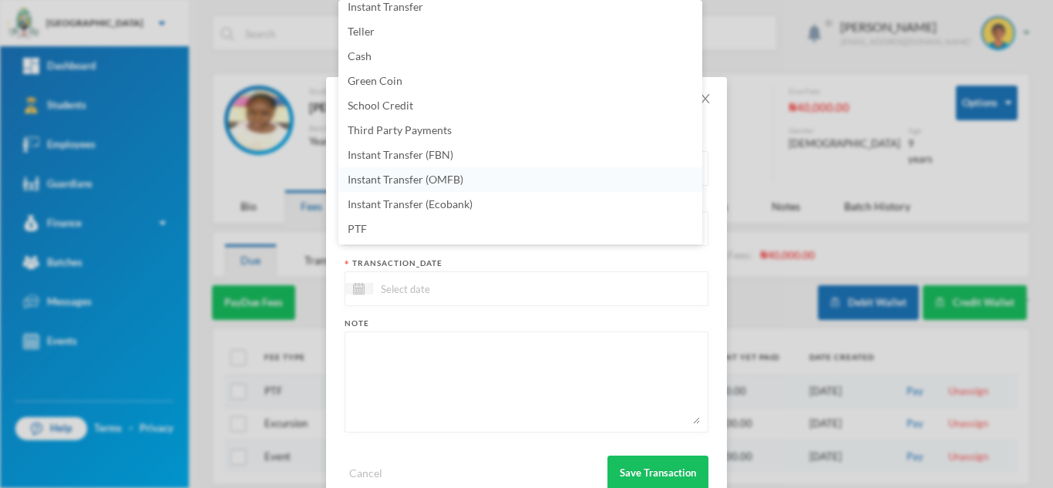
click at [503, 176] on li "Instant Transfer (OMFB)" at bounding box center [520, 179] width 364 height 25
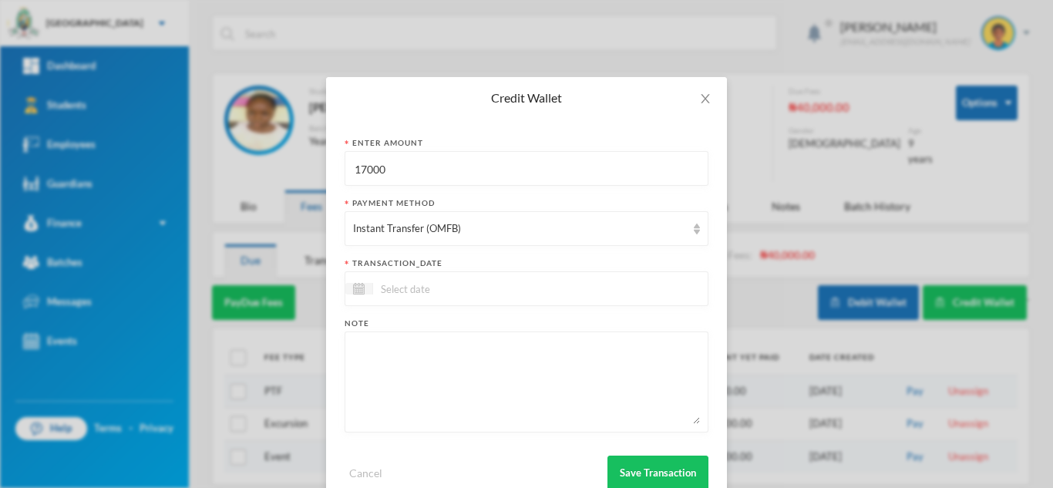
click at [456, 301] on div at bounding box center [527, 288] width 364 height 35
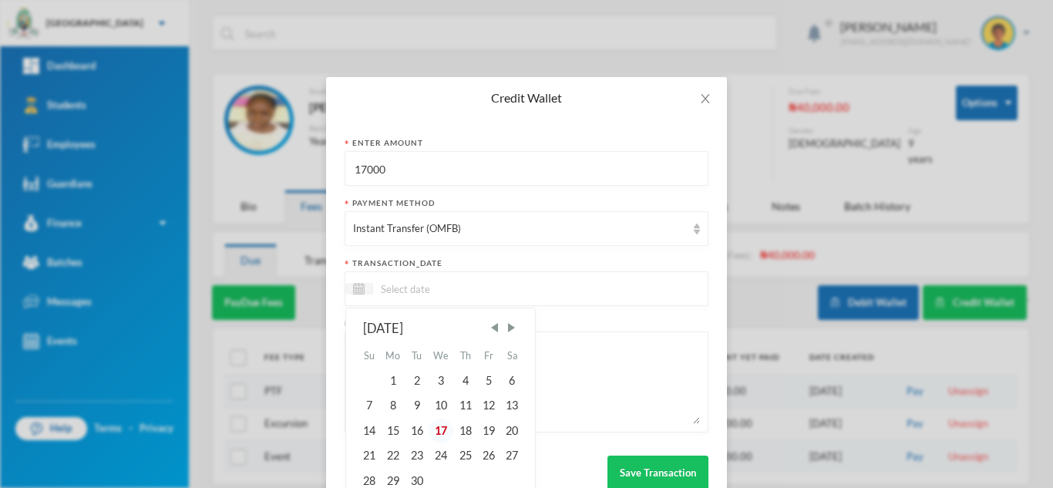
click at [439, 430] on div "17" at bounding box center [441, 431] width 25 height 25
type input "[DATE]"
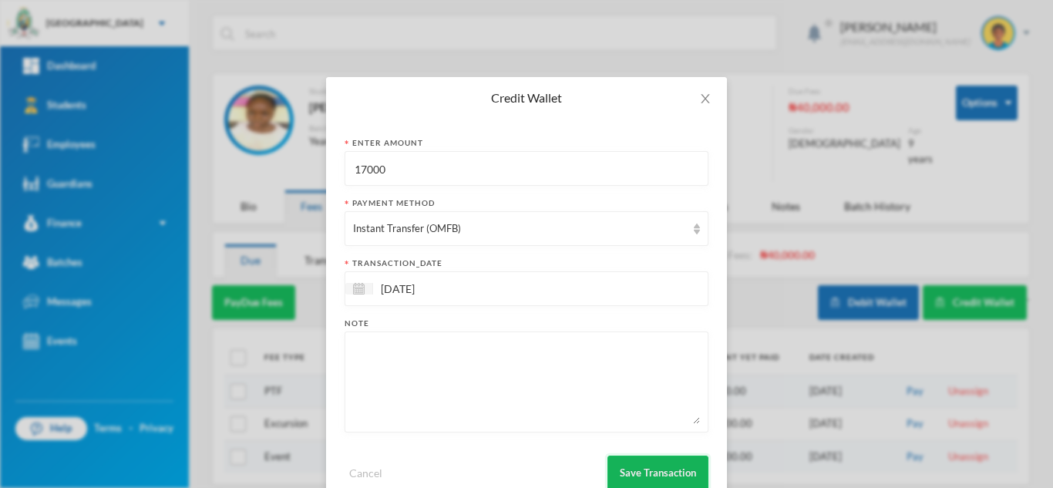
click at [631, 463] on button "Save Transaction" at bounding box center [657, 473] width 101 height 35
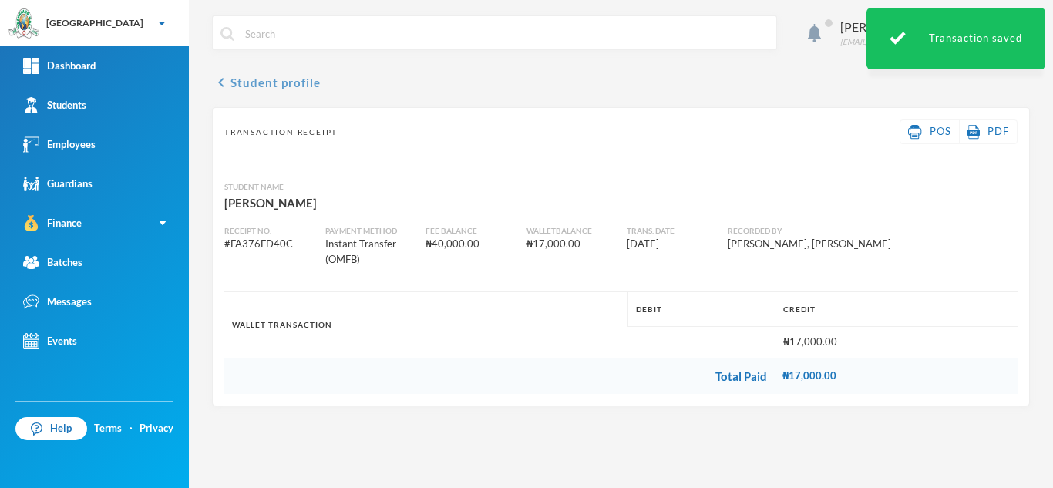
click at [263, 89] on button "chevron_left Student profile" at bounding box center [266, 82] width 109 height 18
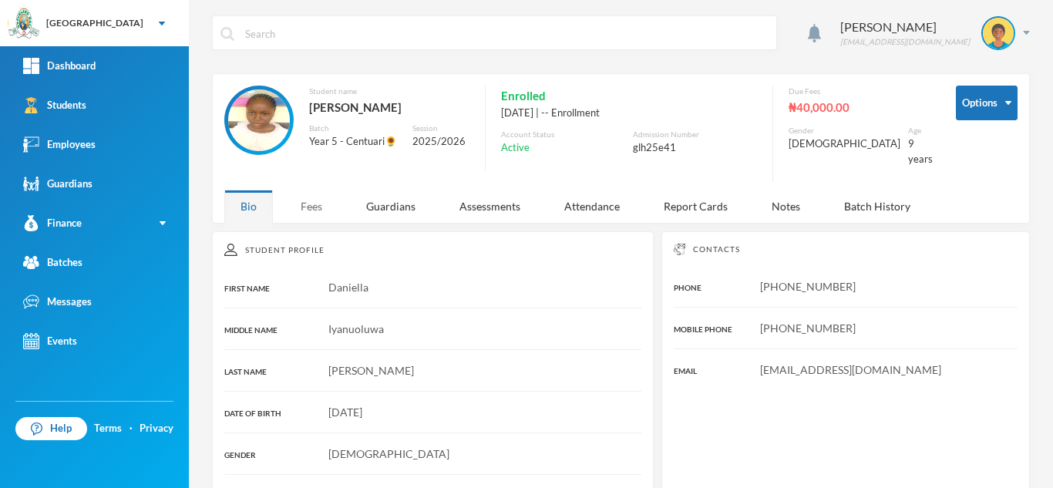
click at [310, 197] on div "Fees" at bounding box center [311, 206] width 54 height 33
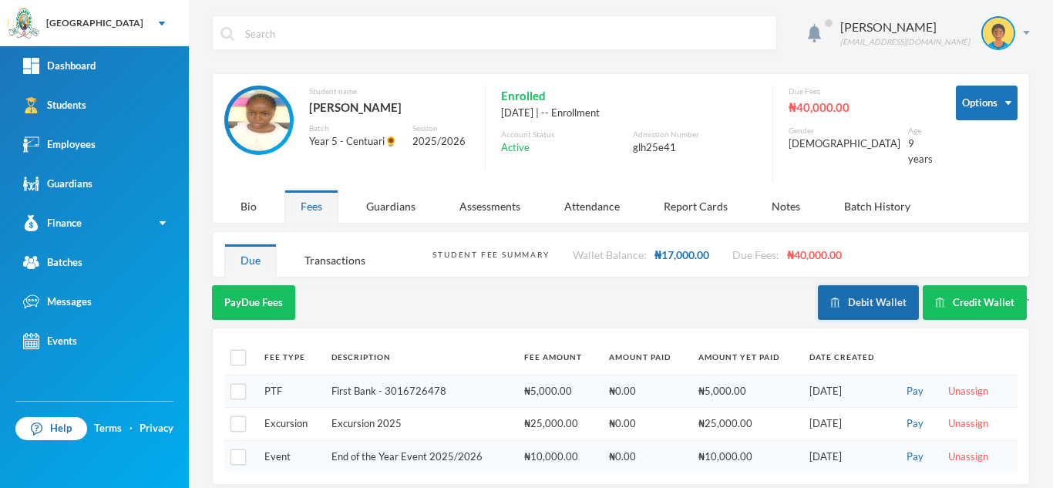
click at [862, 299] on button "Debit Wallet" at bounding box center [868, 302] width 101 height 35
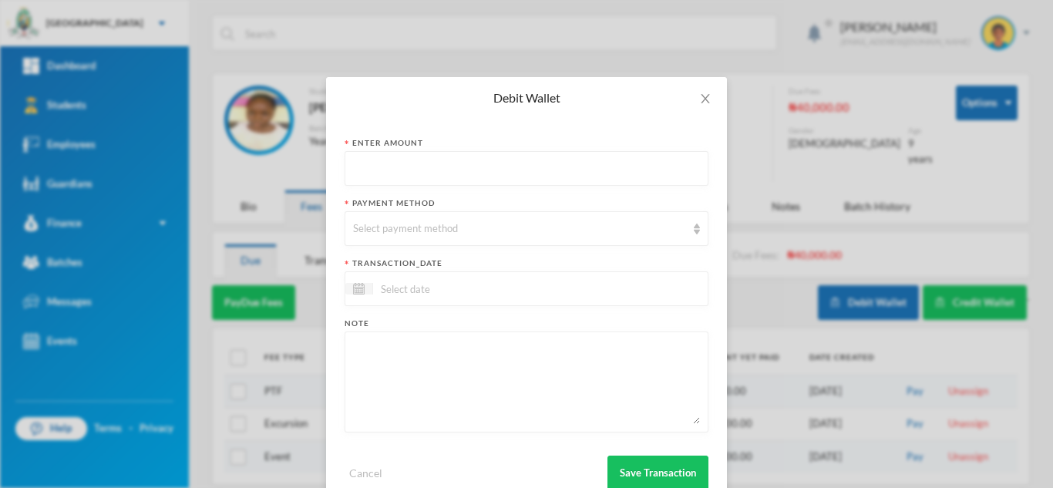
click at [513, 167] on input "text" at bounding box center [526, 169] width 347 height 35
type input "17000"
click at [489, 227] on div "Select payment method" at bounding box center [519, 228] width 333 height 15
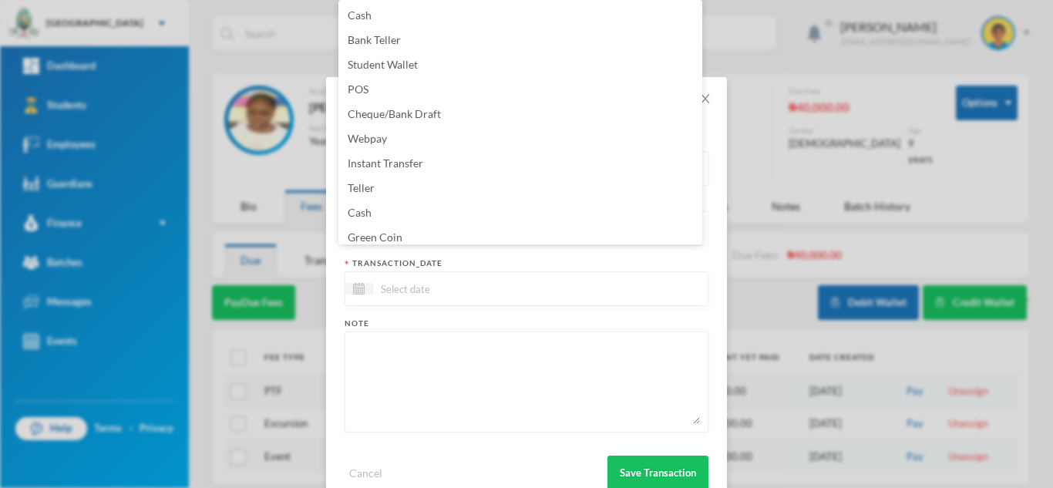
scroll to position [5, 0]
click at [489, 227] on li "Green Coin" at bounding box center [520, 232] width 364 height 25
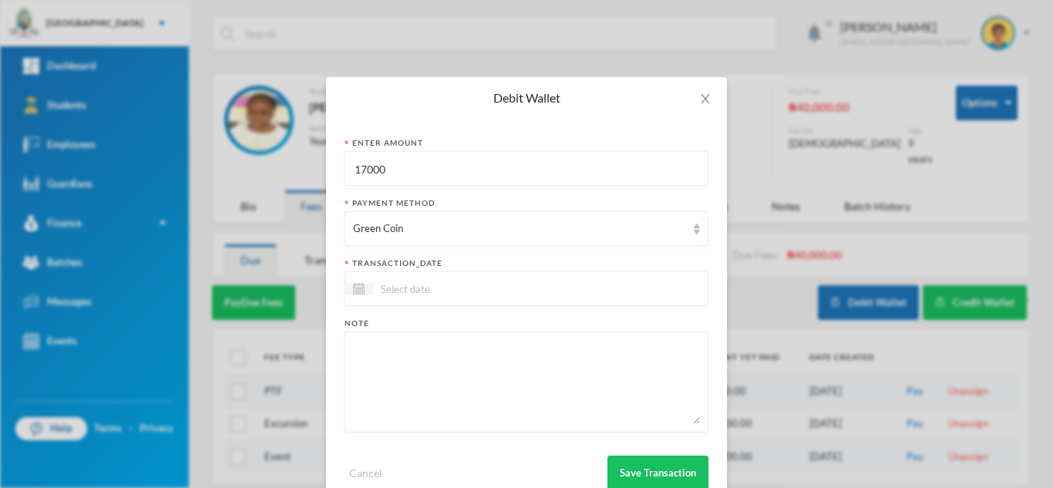
click at [459, 282] on input at bounding box center [437, 289] width 129 height 18
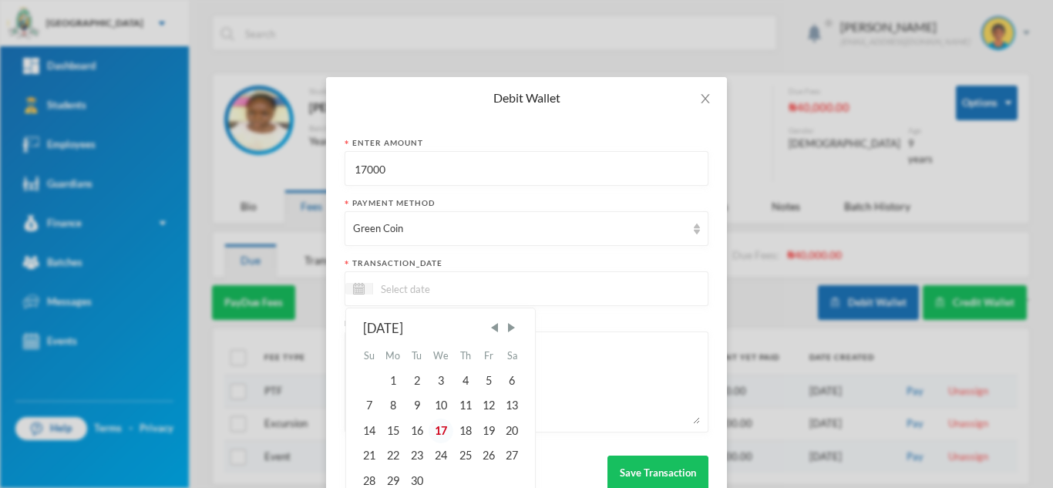
click at [437, 423] on div "17" at bounding box center [441, 431] width 25 height 25
type input "[DATE]"
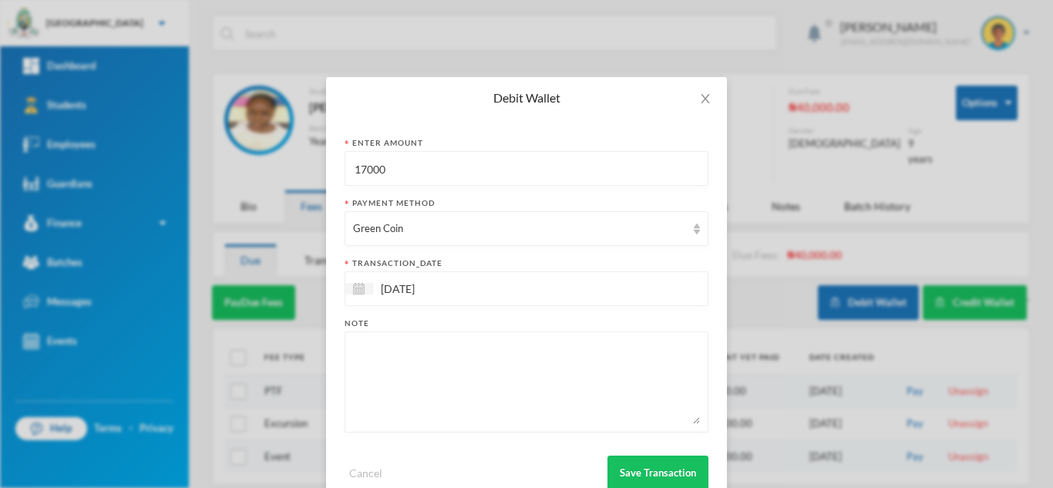
click at [427, 397] on textarea at bounding box center [526, 382] width 347 height 84
type textarea "verbal, quantitative, 20pcs of 40L"
click at [635, 472] on button "Save Transaction" at bounding box center [657, 473] width 101 height 35
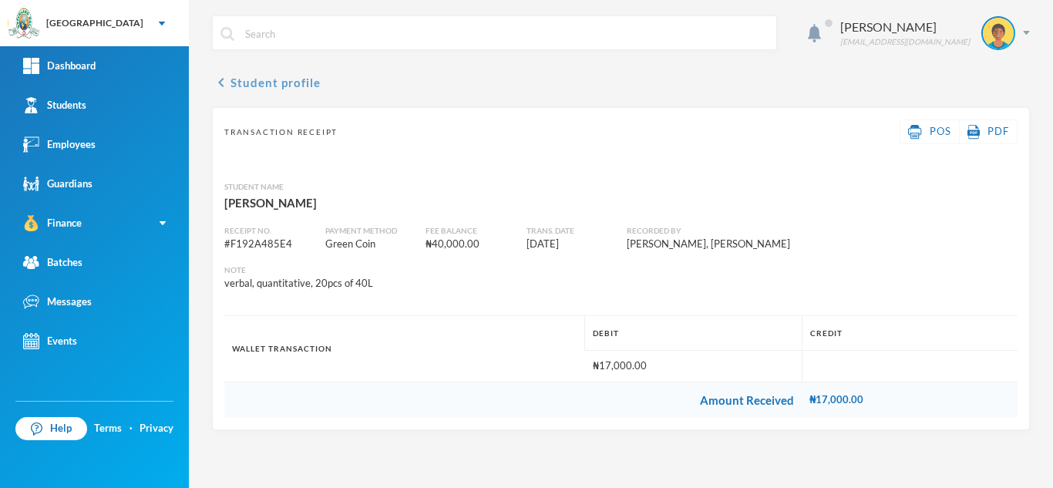
click at [279, 86] on button "chevron_left Student profile" at bounding box center [266, 82] width 109 height 18
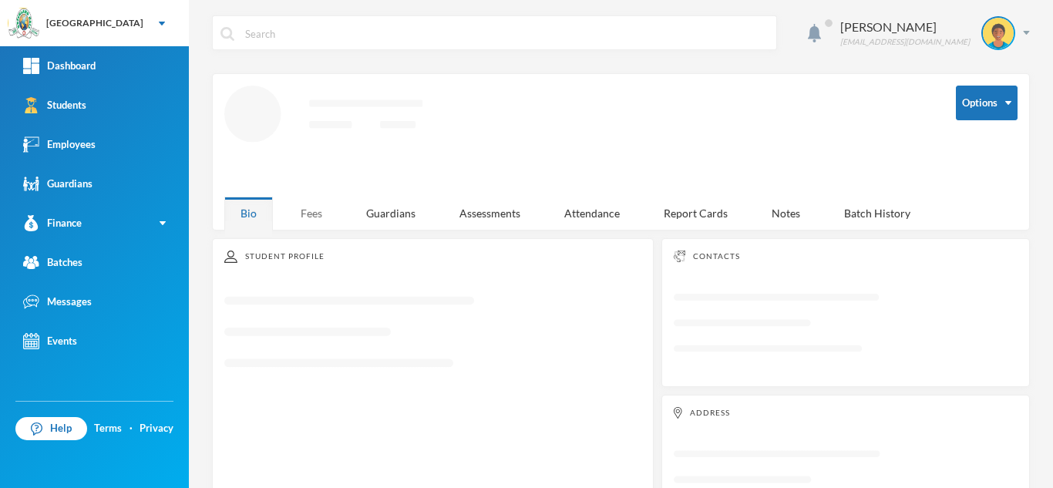
click at [315, 202] on div "Fees" at bounding box center [311, 213] width 54 height 33
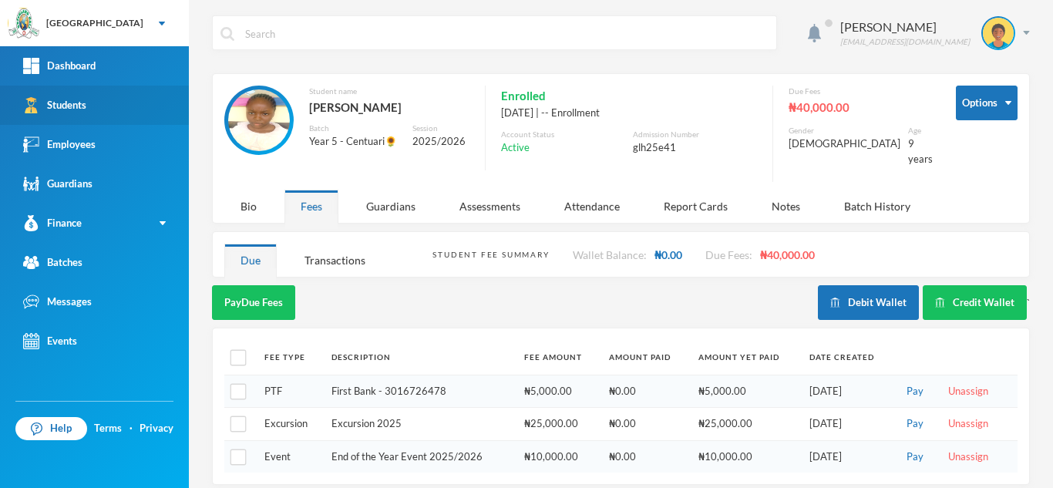
click at [94, 115] on link "Students" at bounding box center [94, 105] width 189 height 39
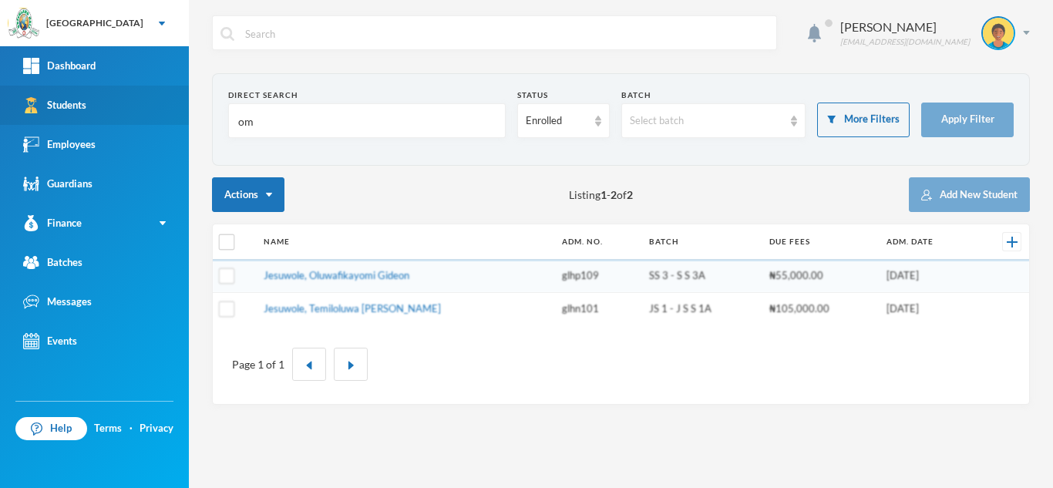
drag, startPoint x: 262, startPoint y: 125, endPoint x: 184, endPoint y: 122, distance: 77.9
click at [184, 122] on div "Greenland Hall Your Bluebic Account Greenland Hall Add a New School Dashboard S…" at bounding box center [526, 244] width 1053 height 488
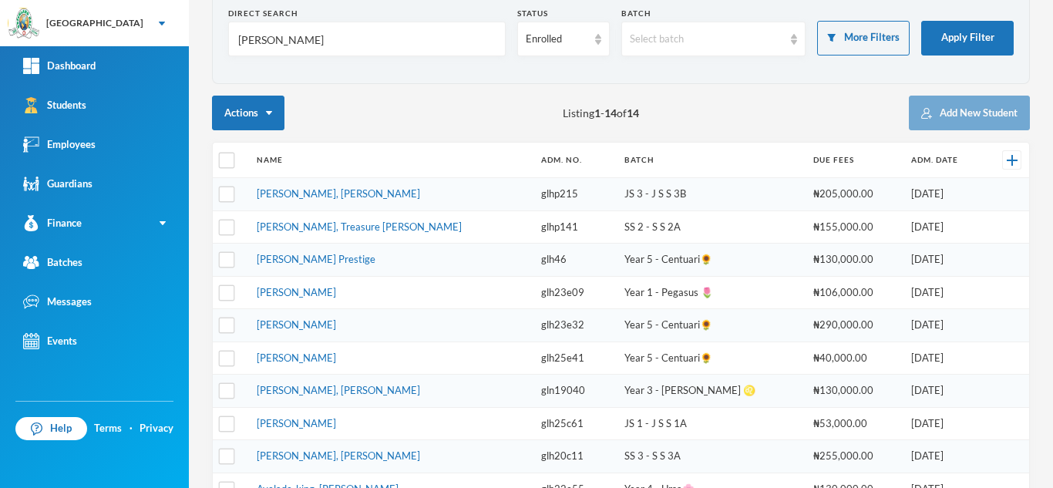
scroll to position [153, 0]
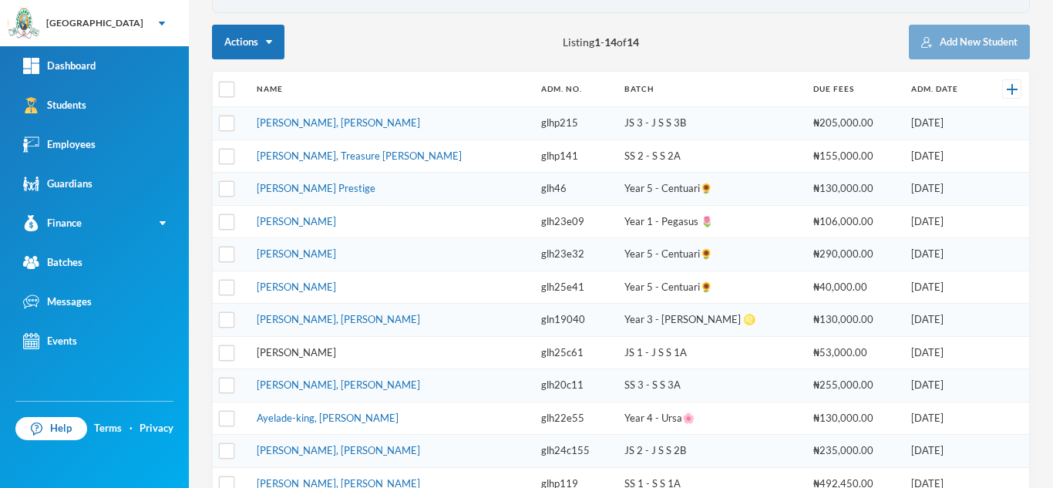
type input "[PERSON_NAME]"
click at [314, 347] on link "[PERSON_NAME]" at bounding box center [296, 352] width 79 height 12
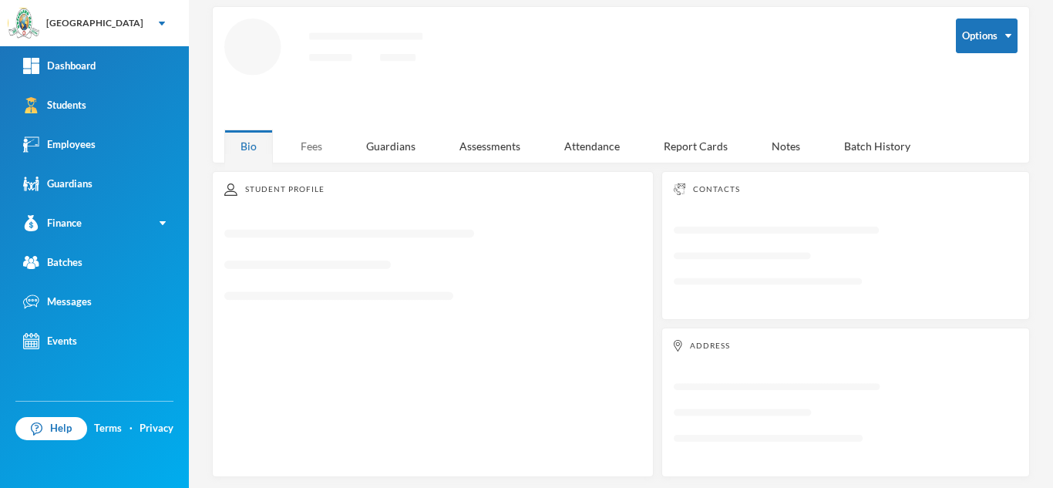
click at [311, 137] on div "Fees" at bounding box center [311, 145] width 54 height 33
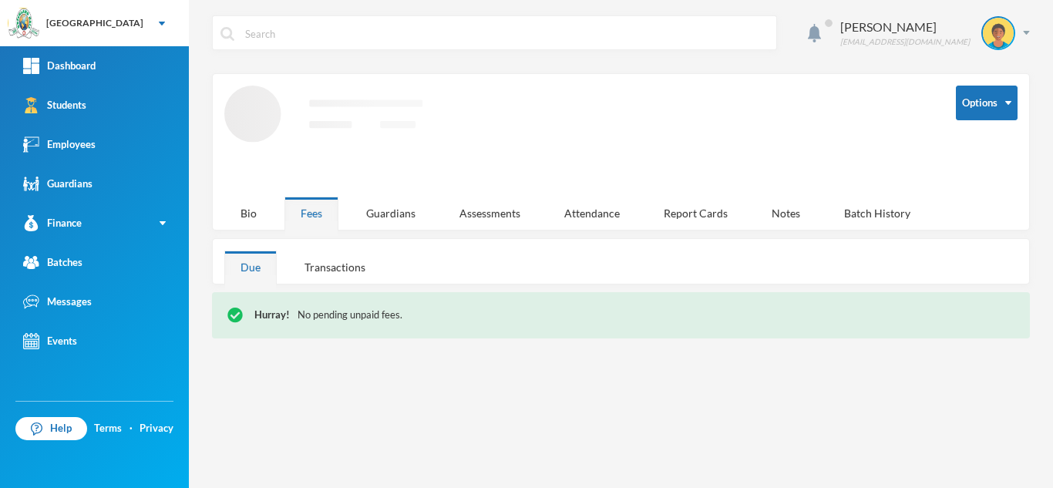
scroll to position [0, 0]
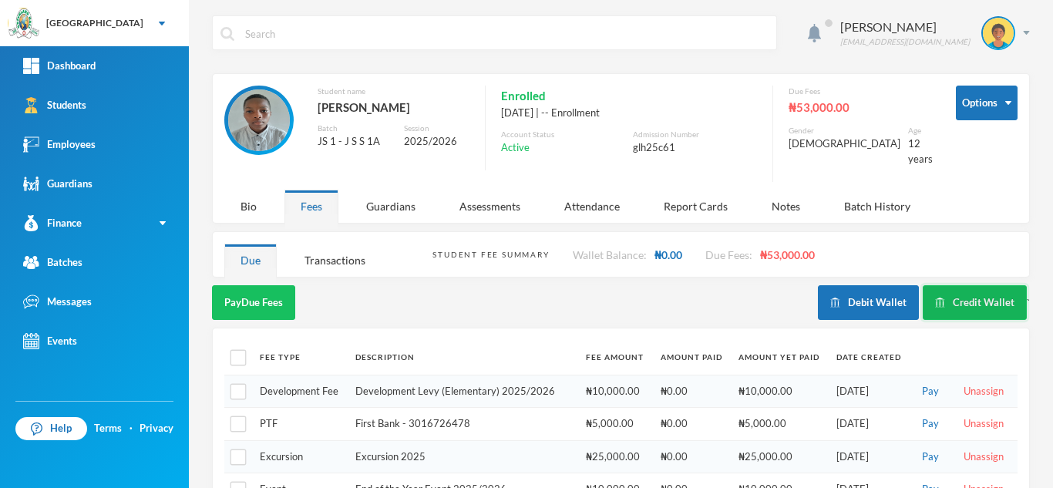
click at [973, 291] on button "Credit Wallet" at bounding box center [975, 302] width 104 height 35
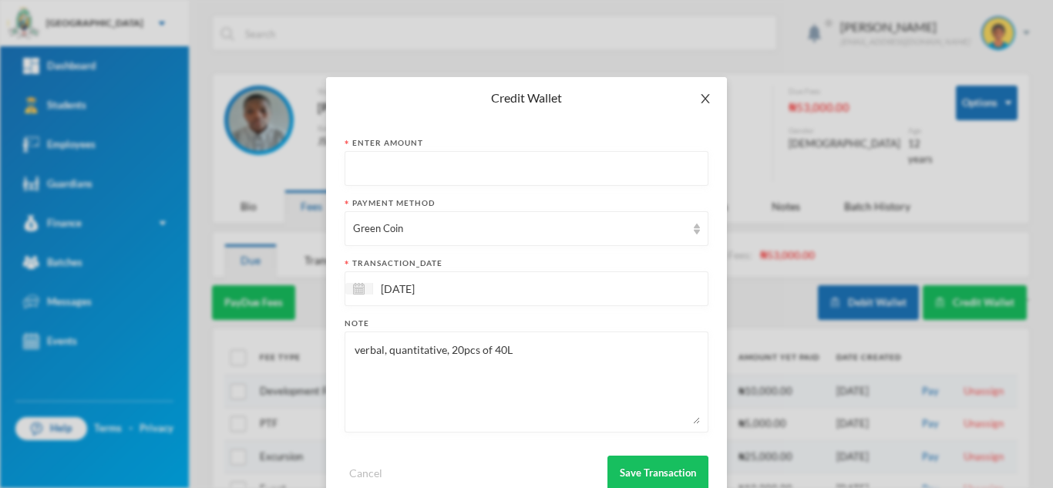
click at [701, 95] on icon "icon: close" at bounding box center [705, 98] width 8 height 9
type input "7500"
click at [396, 230] on div "Select payment method" at bounding box center [519, 228] width 333 height 15
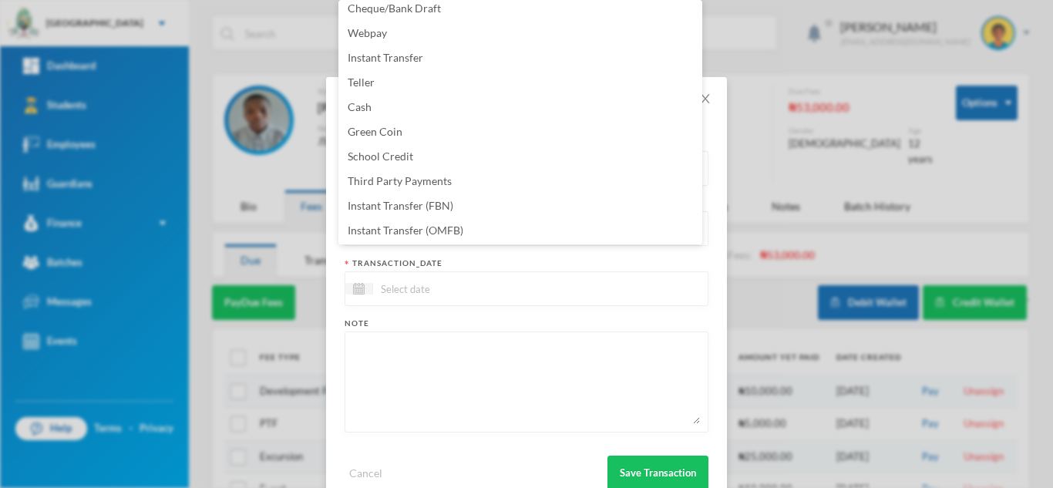
scroll to position [156, 0]
click at [423, 173] on span "Instant Transfer (OMFB)" at bounding box center [406, 179] width 116 height 13
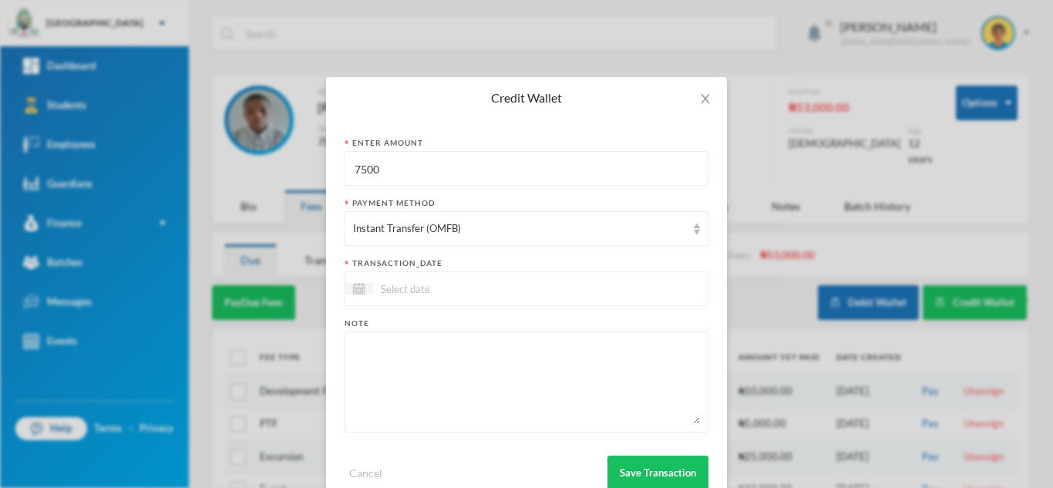
click at [405, 292] on input at bounding box center [437, 289] width 129 height 18
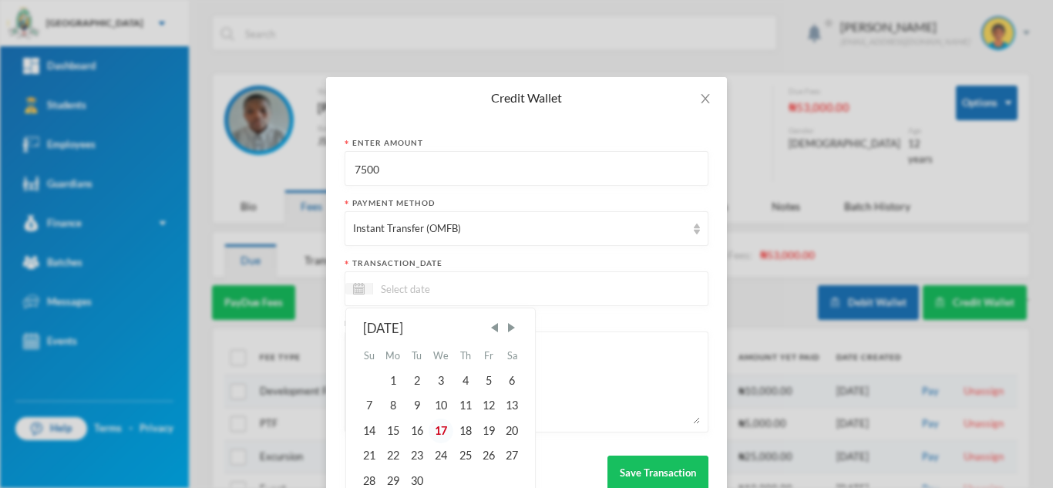
click at [437, 442] on div "17" at bounding box center [441, 431] width 25 height 25
type input "[DATE]"
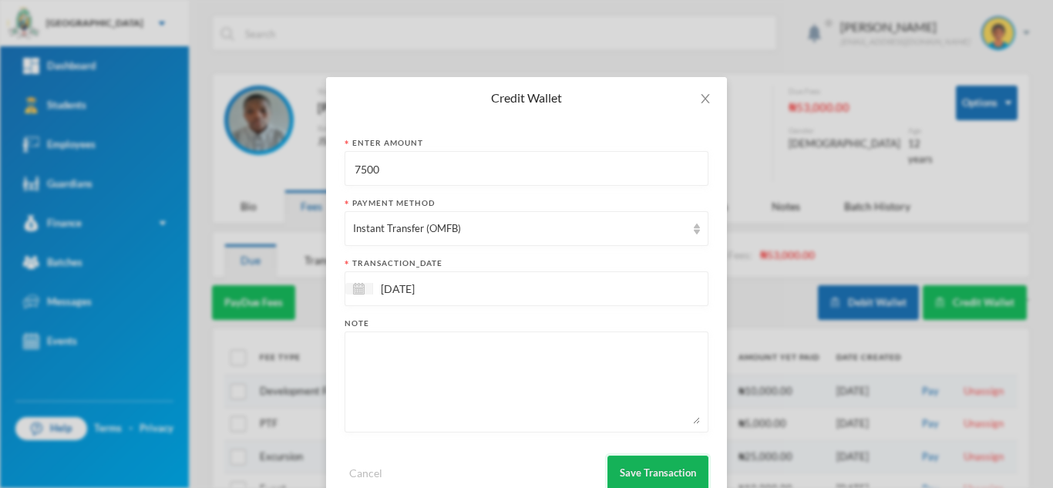
click at [646, 479] on button "Save Transaction" at bounding box center [657, 473] width 101 height 35
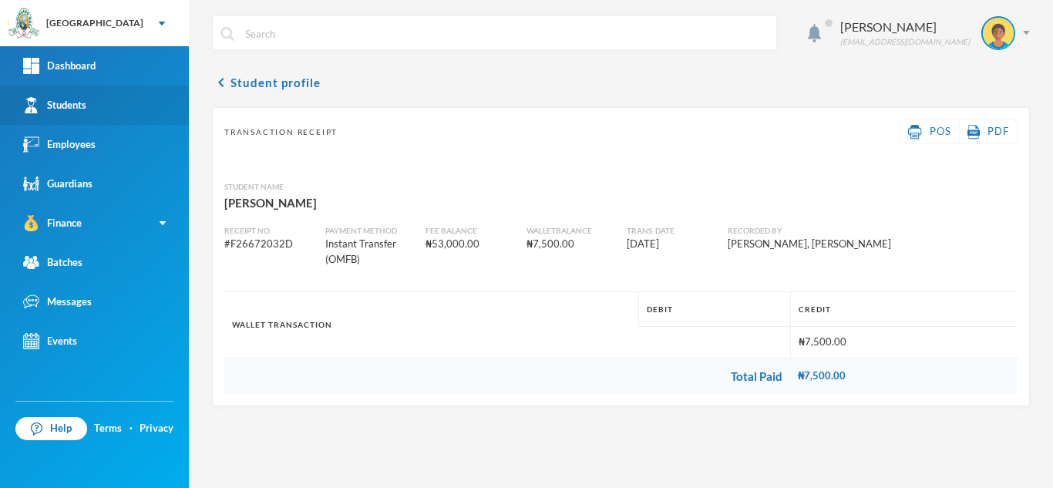
click at [103, 102] on link "Students" at bounding box center [94, 105] width 189 height 39
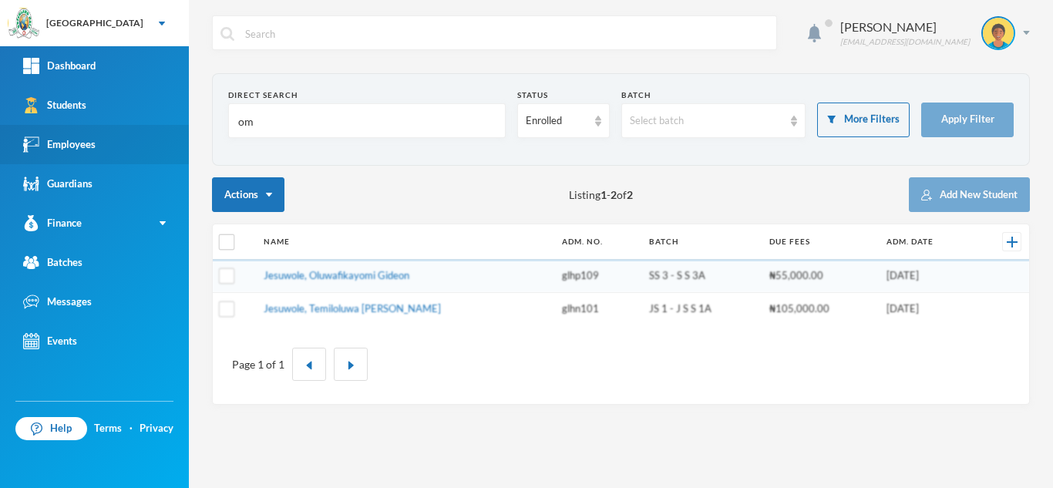
drag, startPoint x: 324, startPoint y: 112, endPoint x: 150, endPoint y: 135, distance: 175.7
click at [150, 135] on div "Greenland Hall Your Bluebic Account Greenland Hall Add a New School Dashboard S…" at bounding box center [526, 244] width 1053 height 488
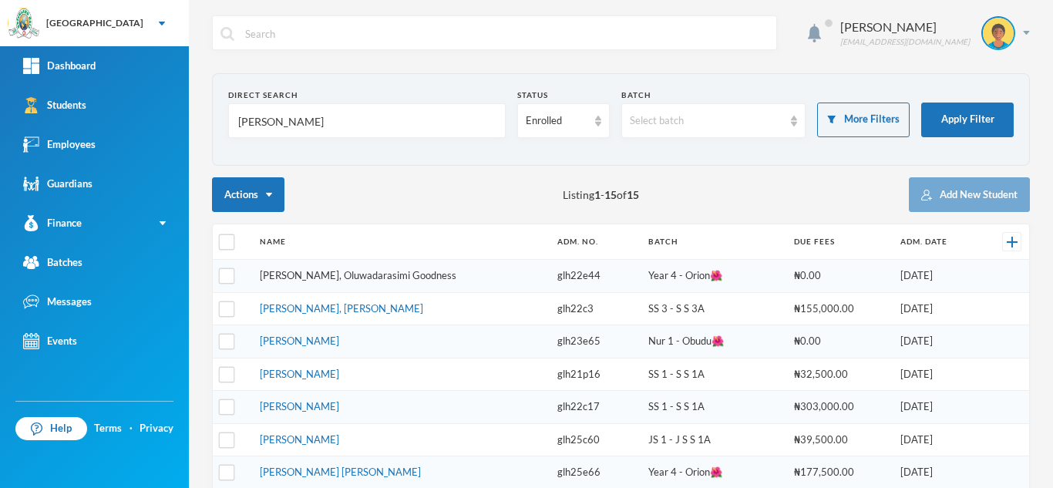
type input "victor"
click at [365, 275] on link "[PERSON_NAME], Oluwadarasimi Goodness" at bounding box center [358, 275] width 197 height 12
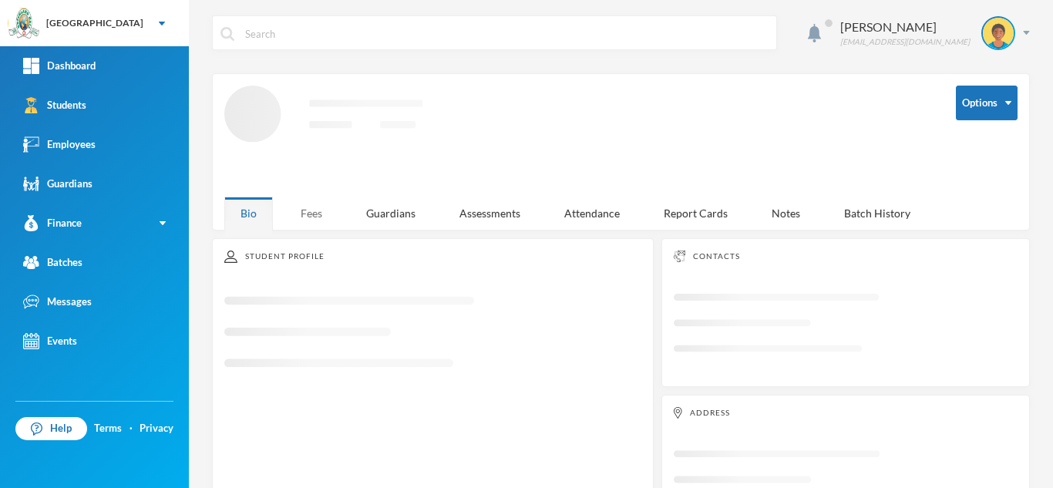
click at [314, 204] on div "Fees" at bounding box center [311, 213] width 54 height 33
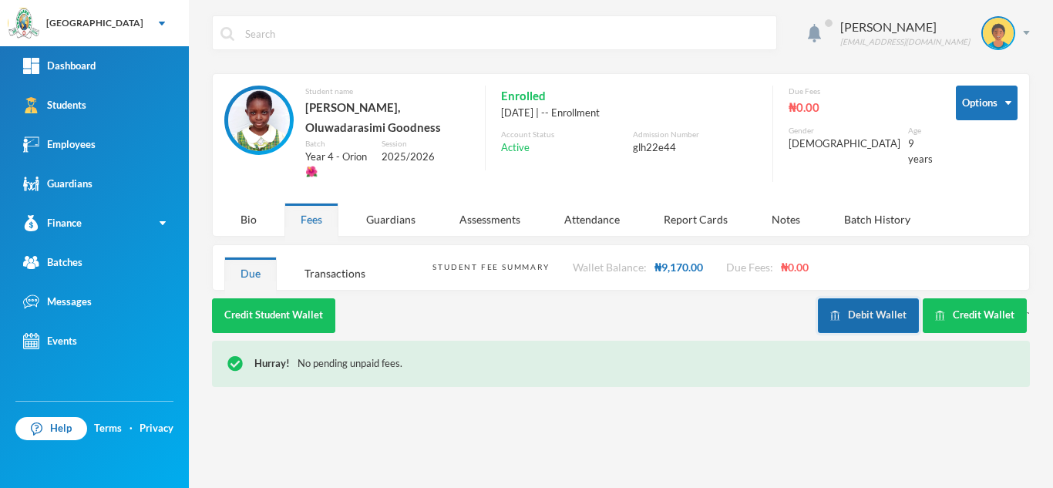
click at [864, 298] on button "Debit Wallet" at bounding box center [868, 315] width 101 height 35
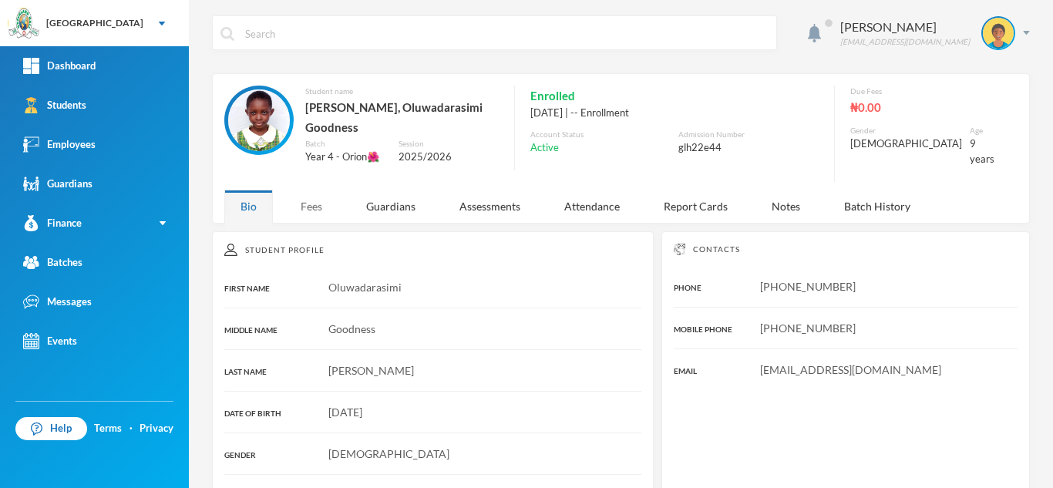
click at [309, 197] on div "Fees" at bounding box center [311, 206] width 54 height 33
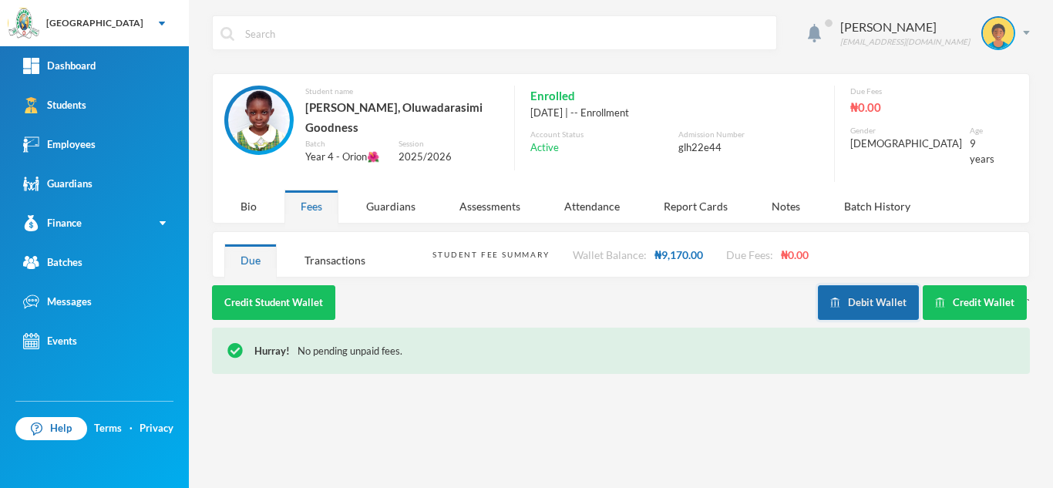
click at [863, 293] on button "Debit Wallet" at bounding box center [868, 302] width 101 height 35
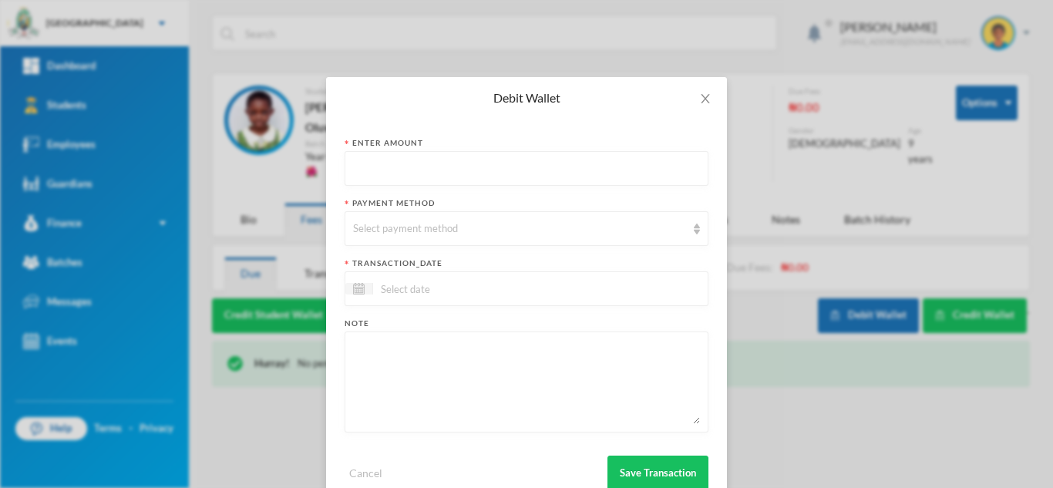
click at [519, 167] on input "text" at bounding box center [526, 169] width 347 height 35
type input "2000"
click at [471, 232] on div "Select payment method" at bounding box center [519, 228] width 333 height 15
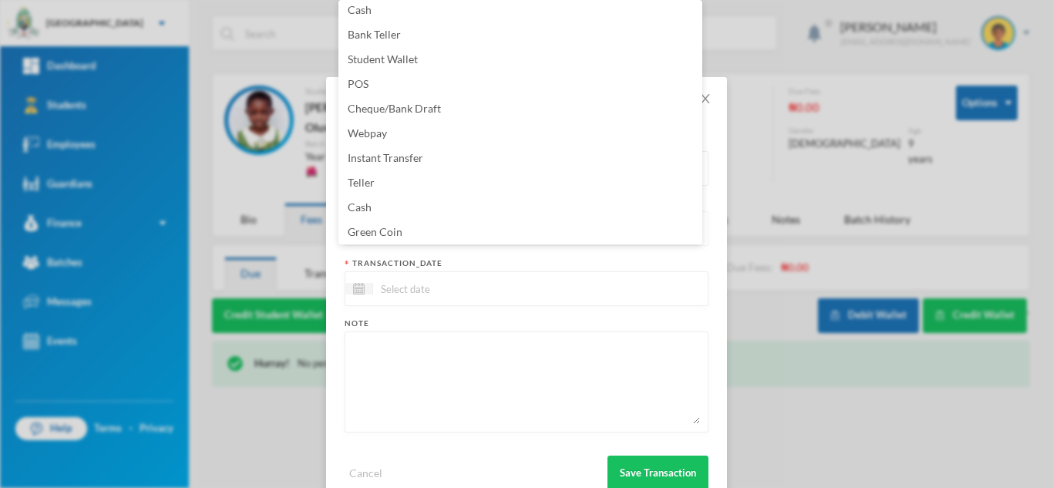
click at [471, 232] on li "Green Coin" at bounding box center [520, 232] width 364 height 25
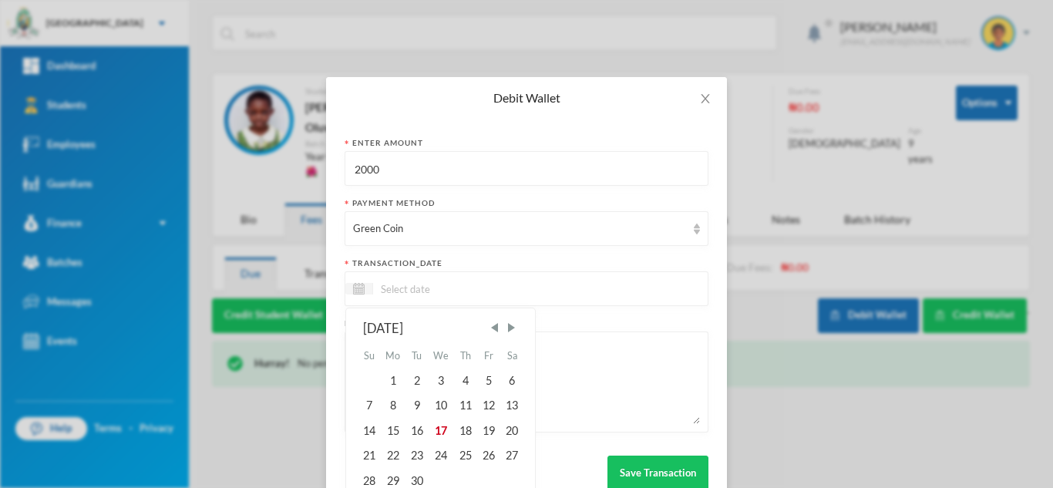
click at [450, 284] on input at bounding box center [437, 289] width 129 height 18
click at [442, 433] on div "17" at bounding box center [441, 431] width 25 height 25
type input "[DATE]"
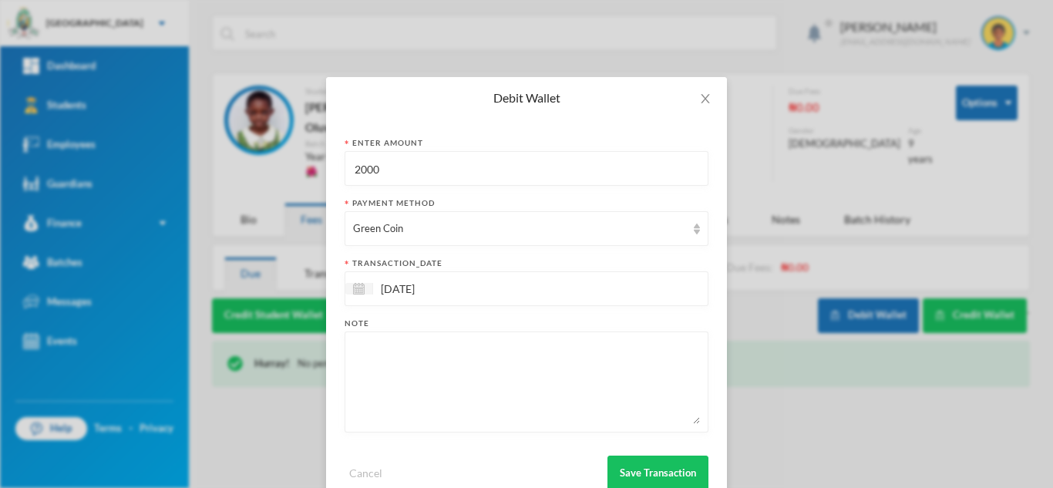
click at [422, 381] on textarea at bounding box center [526, 382] width 347 height 84
type textarea "french"
click at [616, 476] on button "Save Transaction" at bounding box center [657, 473] width 101 height 35
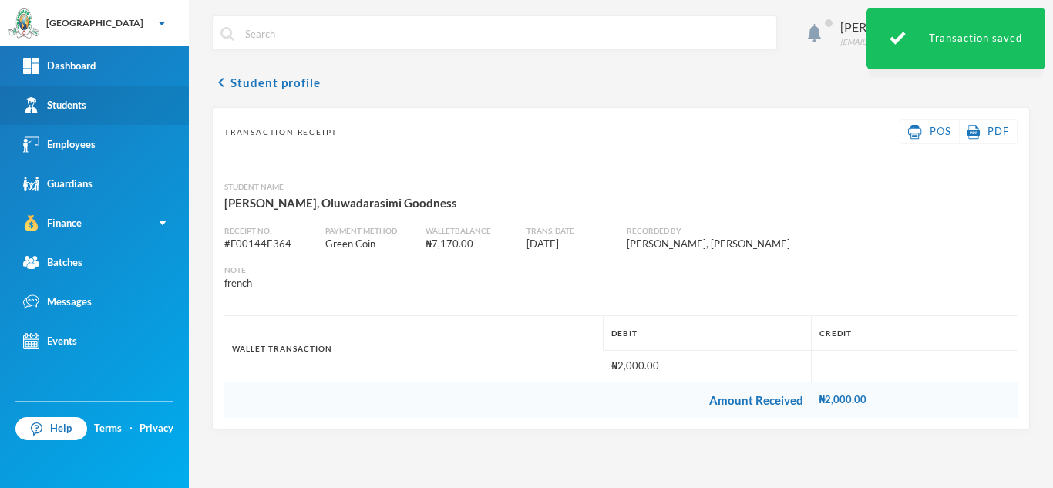
click at [145, 103] on link "Students" at bounding box center [94, 105] width 189 height 39
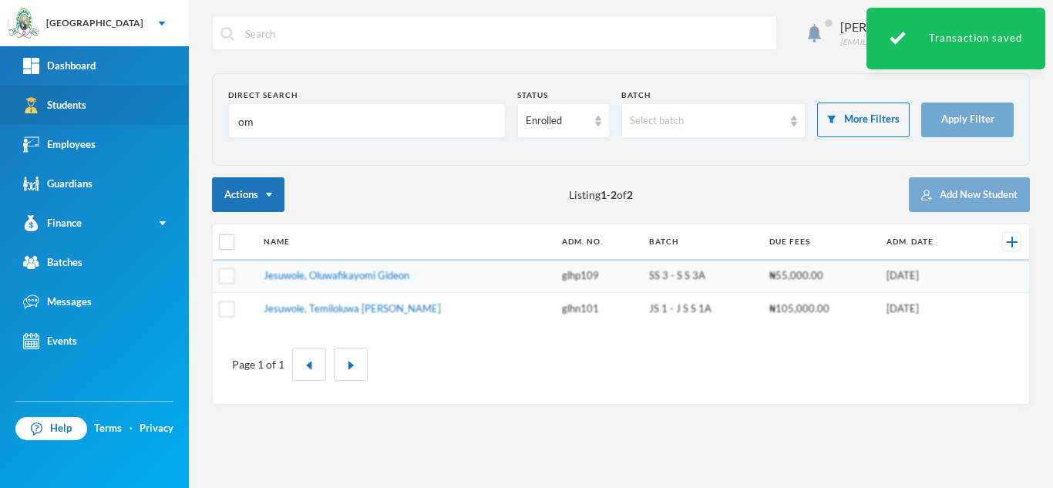
drag, startPoint x: 265, startPoint y: 120, endPoint x: 152, endPoint y: 121, distance: 113.3
click at [152, 121] on div "Greenland Hall Your Bluebic Account Greenland Hall Add a New School Dashboard S…" at bounding box center [526, 244] width 1053 height 488
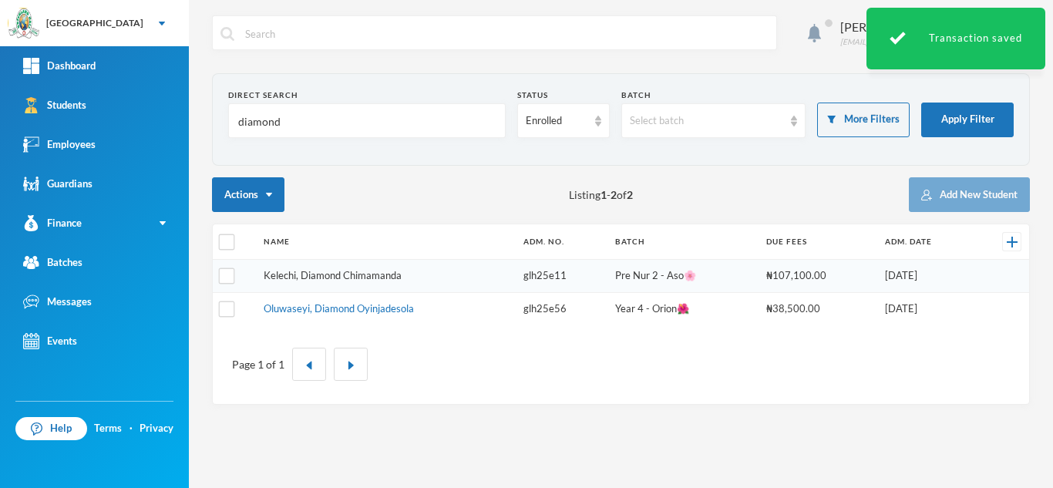
type input "diamond"
click at [351, 275] on link "Kelechi, Diamond Chimamanda" at bounding box center [333, 275] width 138 height 12
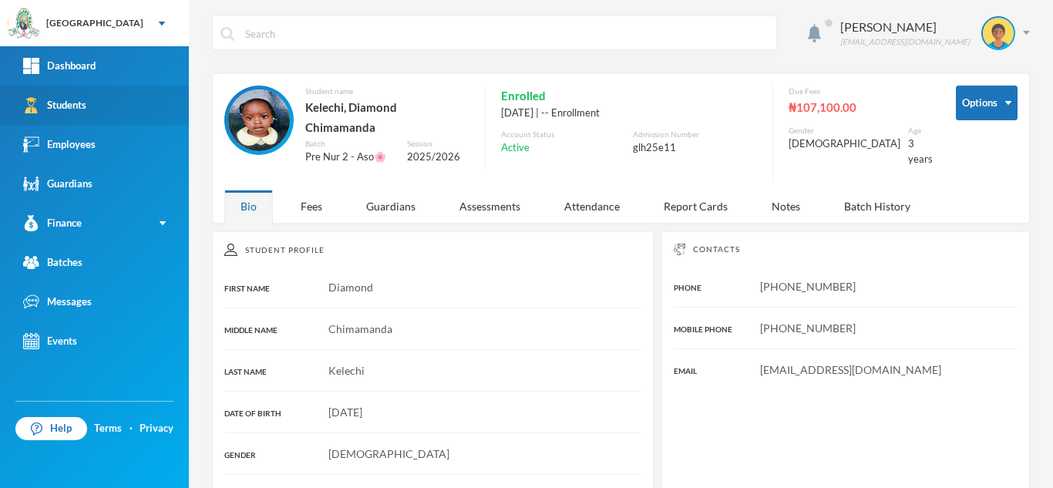
click at [97, 112] on link "Students" at bounding box center [94, 105] width 189 height 39
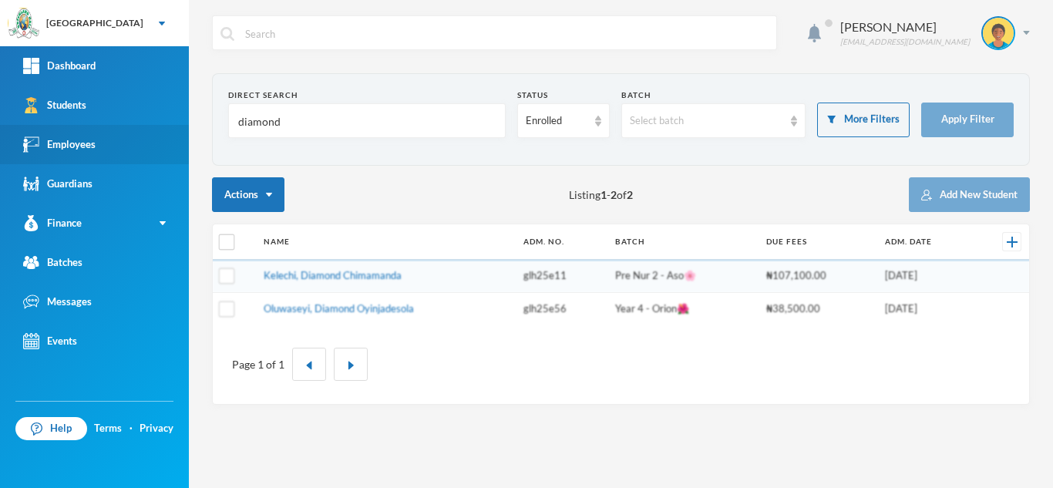
drag, startPoint x: 297, startPoint y: 124, endPoint x: 135, endPoint y: 136, distance: 162.3
click at [135, 136] on div "Greenland Hall Your Bluebic Account Greenland Hall Add a New School Dashboard S…" at bounding box center [526, 244] width 1053 height 488
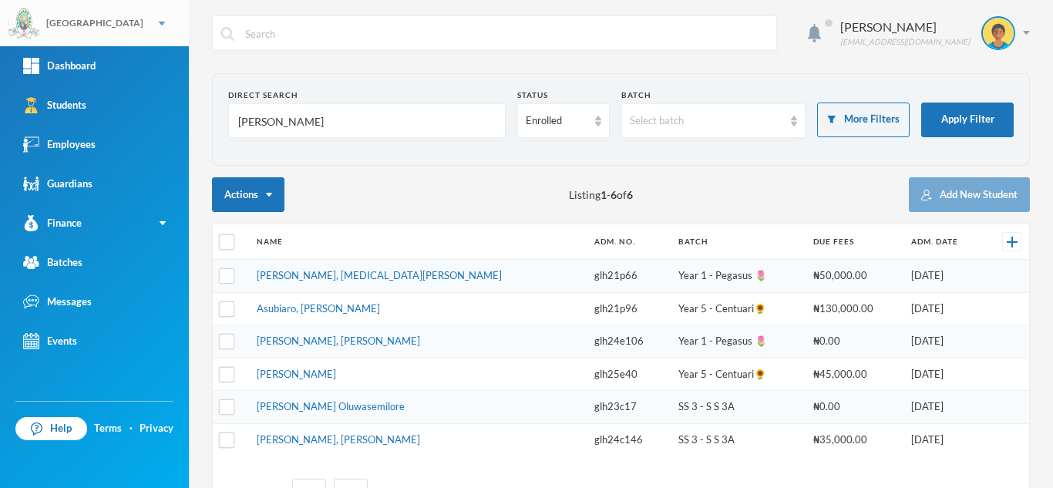
type input "khalid"
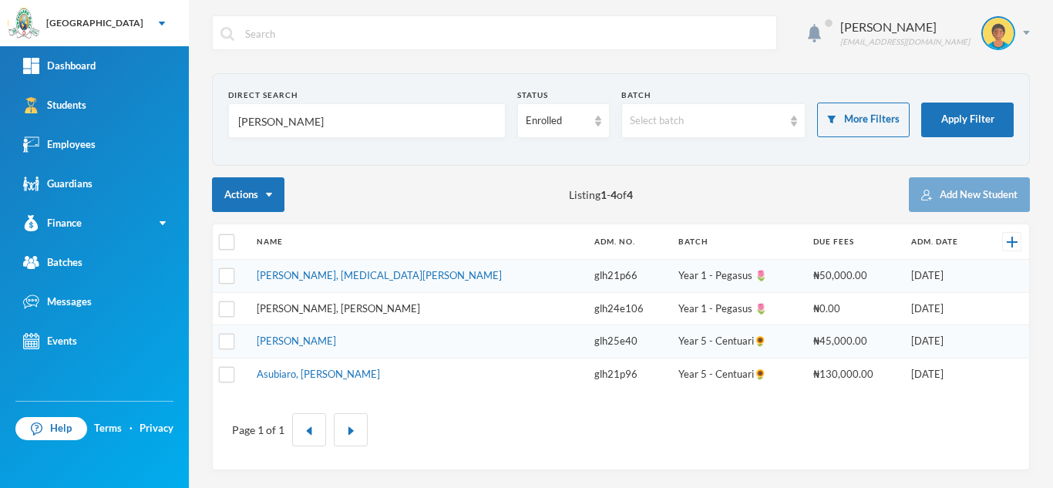
click at [302, 305] on link "Onatoye, Khalid Anderson" at bounding box center [338, 308] width 163 height 12
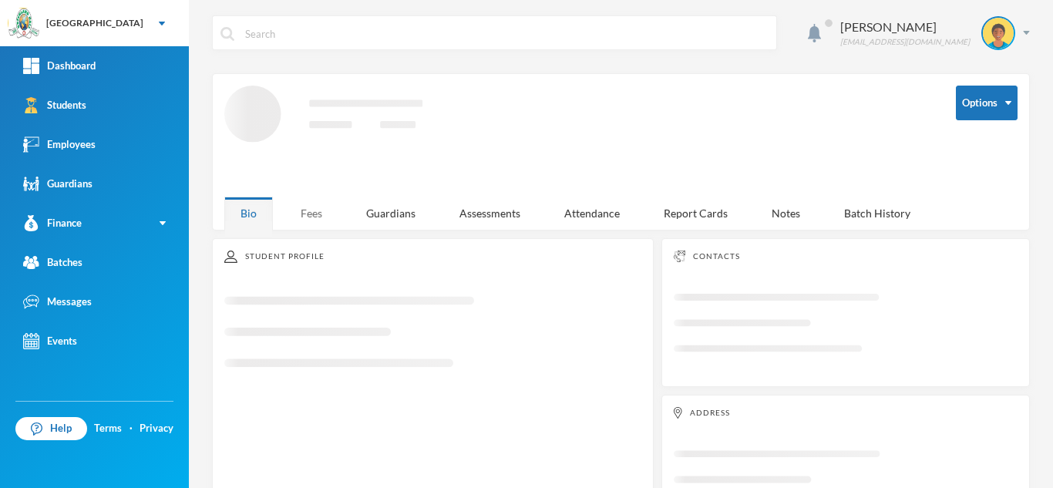
click at [319, 213] on div "Fees" at bounding box center [311, 213] width 54 height 33
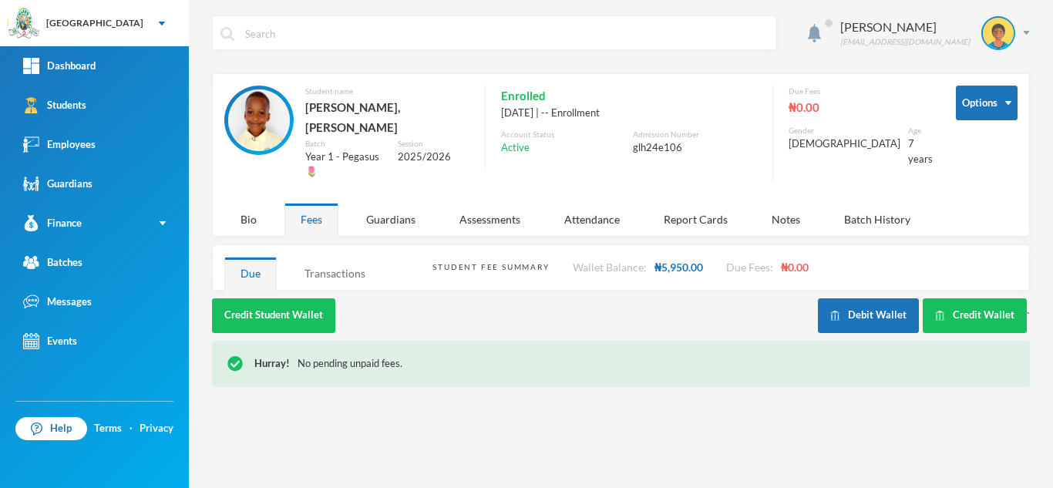
click at [345, 257] on div "Transactions" at bounding box center [334, 273] width 93 height 33
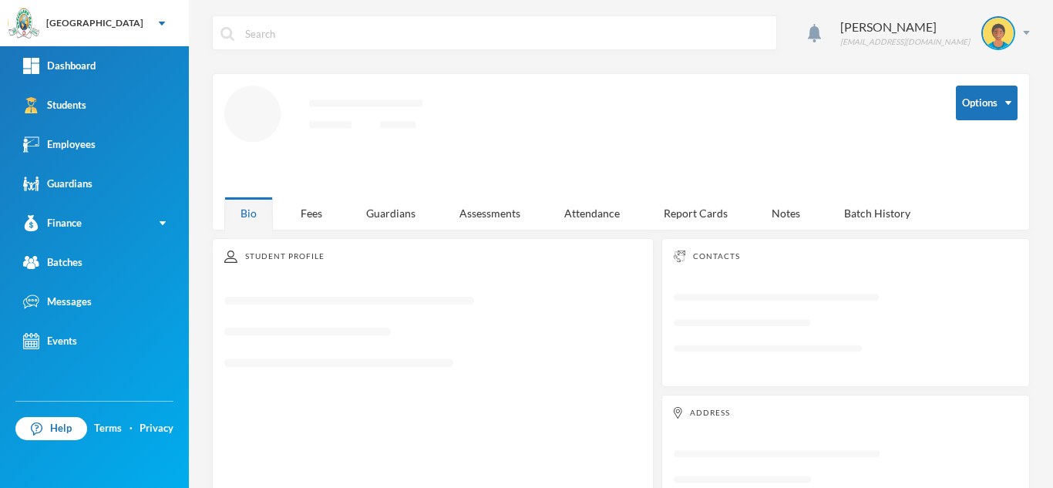
click at [320, 212] on div "Options Loading interface... Bio Fees Guardians Assessments Attendance Report C…" at bounding box center [621, 151] width 818 height 157
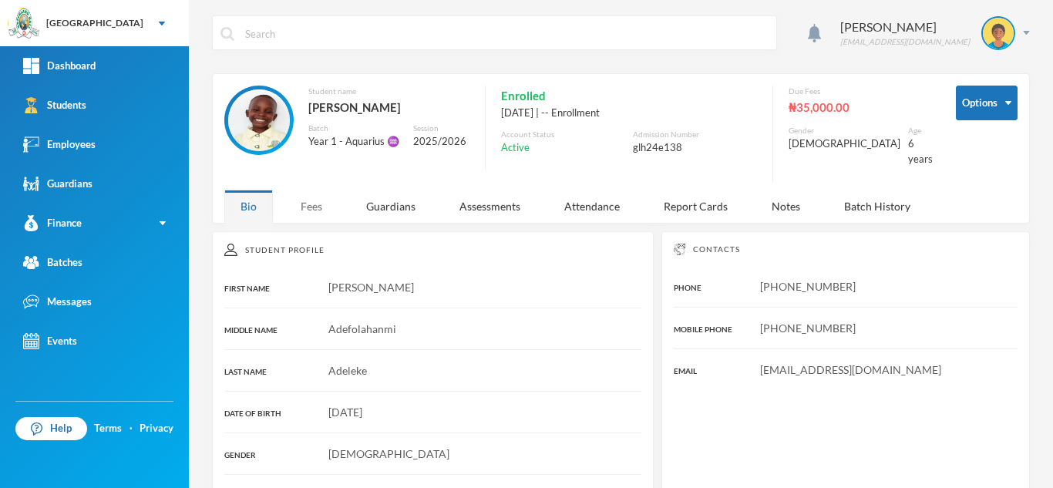
click at [302, 198] on div "Fees" at bounding box center [311, 206] width 54 height 33
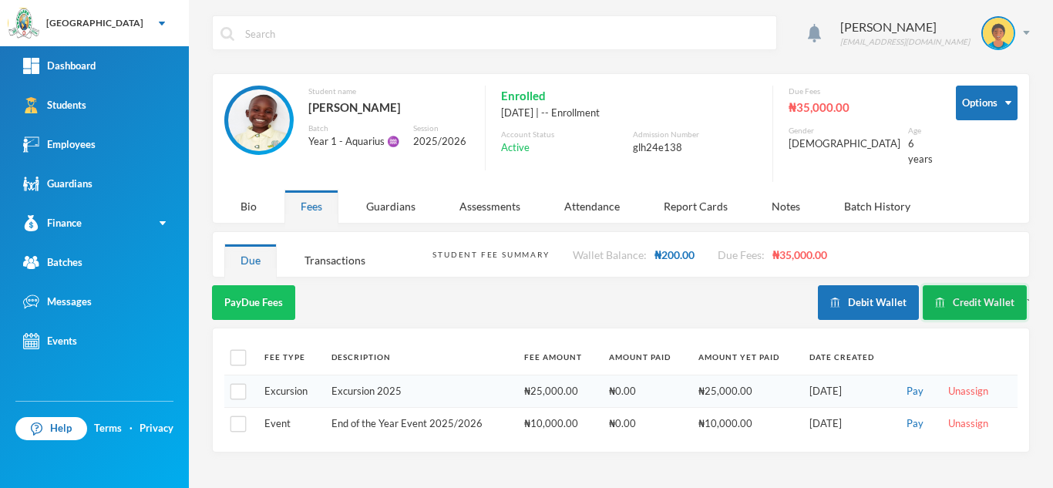
click at [961, 288] on button "Credit Wallet" at bounding box center [975, 302] width 104 height 35
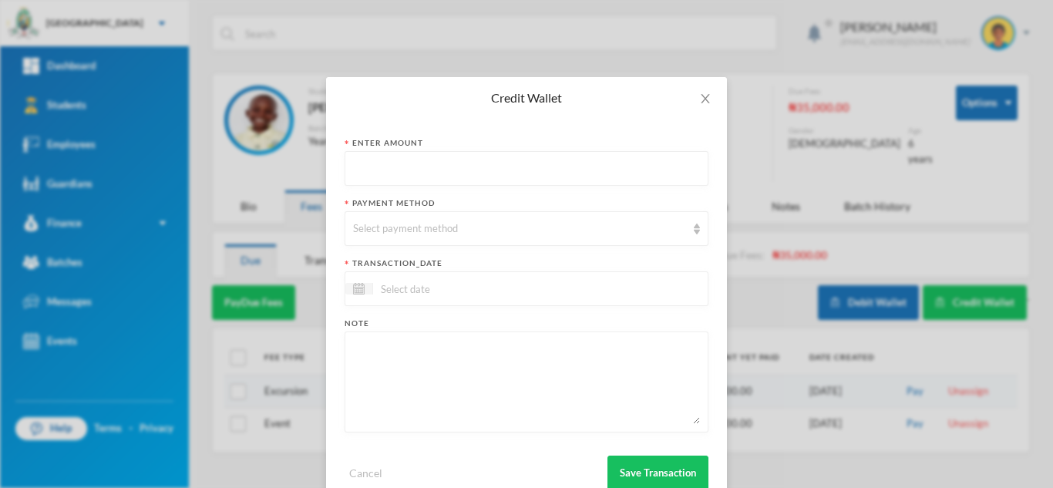
click at [498, 176] on input "text" at bounding box center [526, 169] width 347 height 35
type input "138450"
click at [484, 240] on div "Select payment method" at bounding box center [527, 228] width 364 height 35
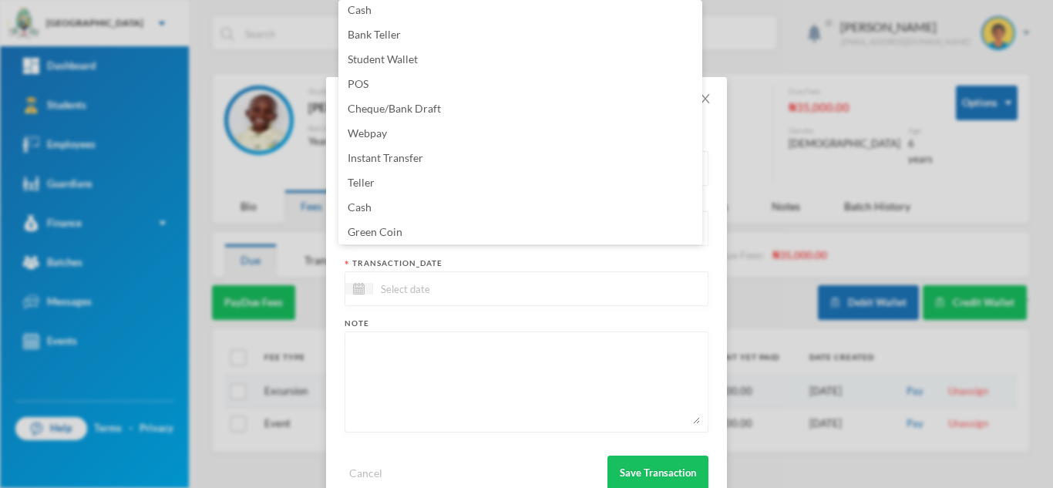
scroll to position [156, 0]
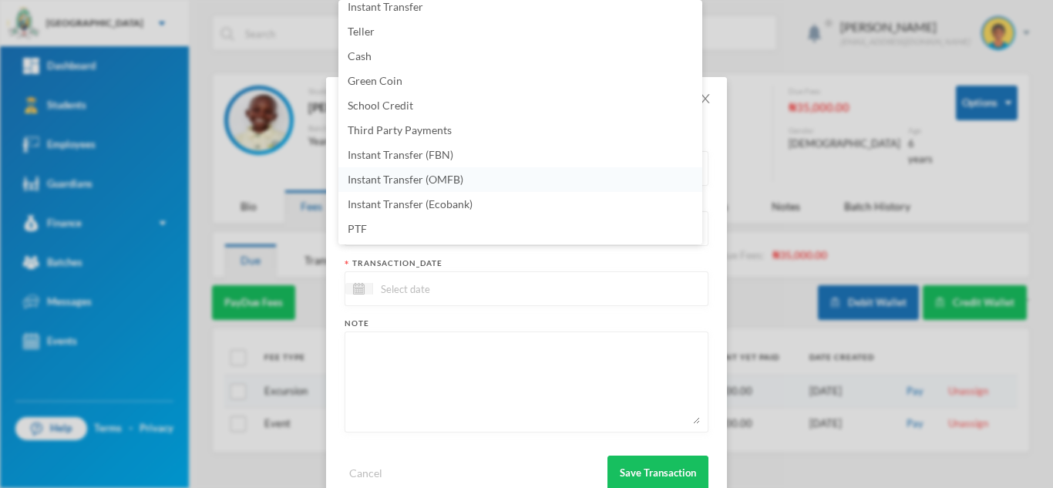
click at [446, 175] on span "Instant Transfer (OMFB)" at bounding box center [406, 179] width 116 height 13
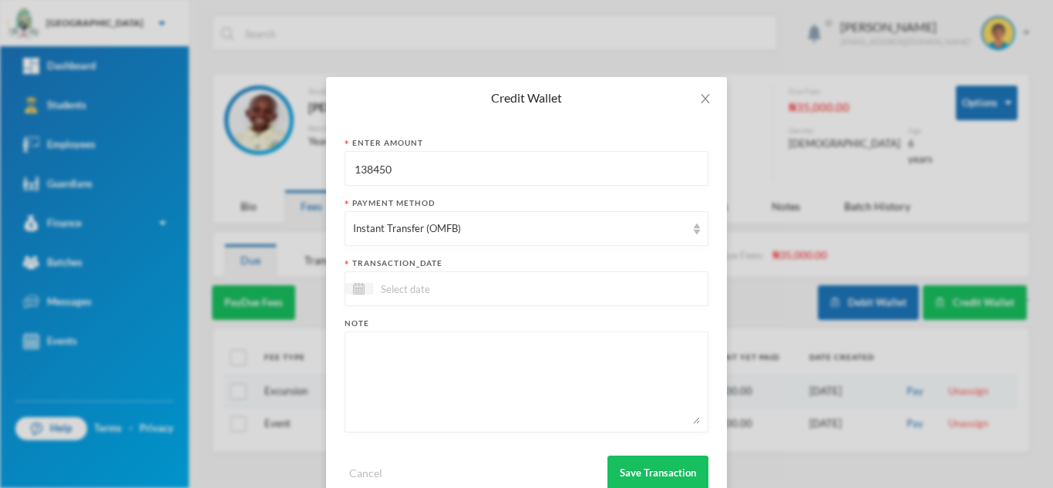
click at [425, 285] on input at bounding box center [437, 289] width 129 height 18
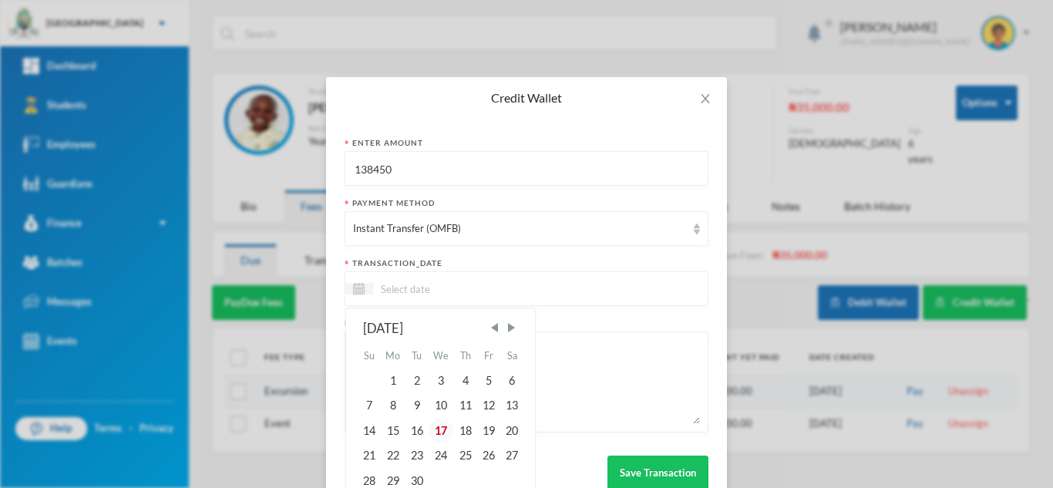
click at [432, 421] on div "17" at bounding box center [441, 431] width 25 height 25
type input "[DATE]"
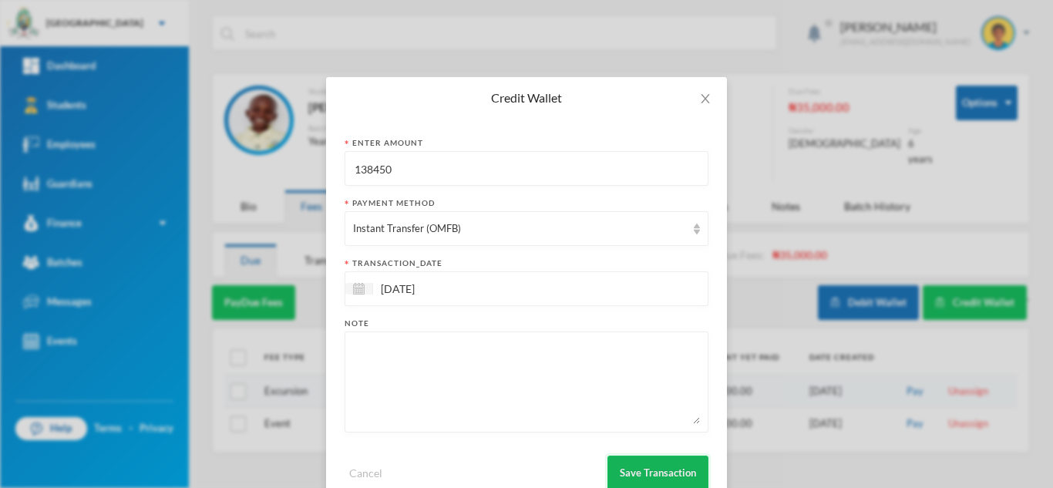
click at [629, 472] on button "Save Transaction" at bounding box center [657, 473] width 101 height 35
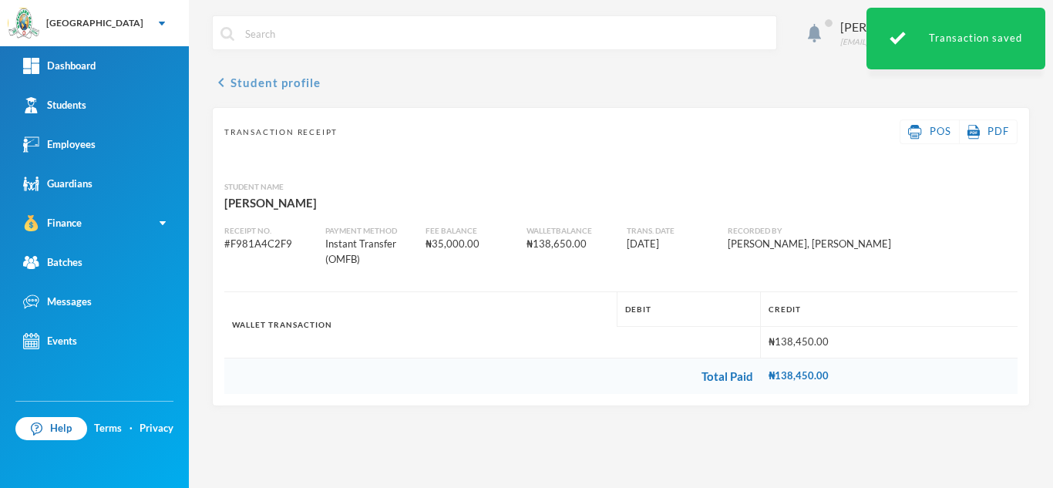
click at [279, 78] on button "chevron_left Student profile" at bounding box center [266, 82] width 109 height 18
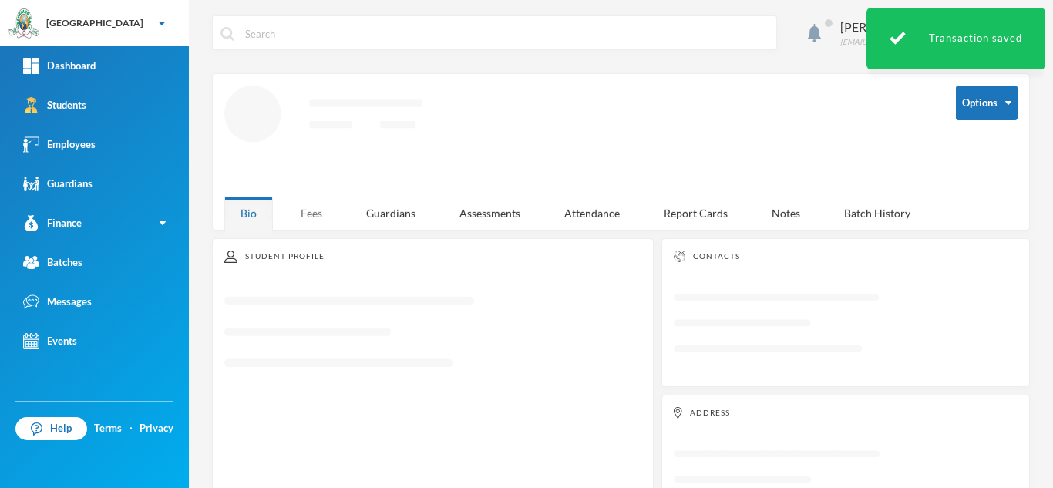
click at [302, 206] on div "Fees" at bounding box center [311, 213] width 54 height 33
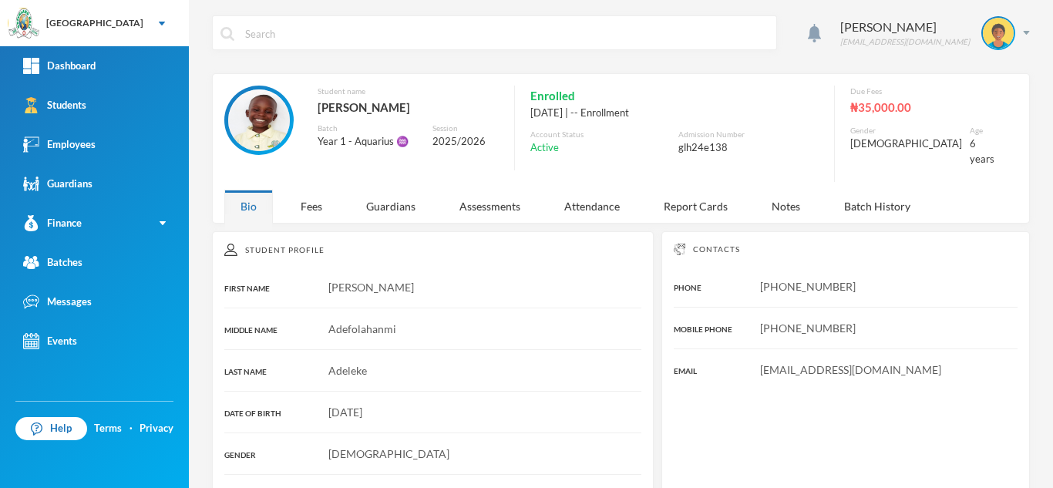
click at [310, 217] on div "Aderogba Olumide [EMAIL_ADDRESS][DOMAIN_NAME] Student name [PERSON_NAME] Batch …" at bounding box center [621, 244] width 864 height 488
click at [310, 199] on div "Fees" at bounding box center [311, 206] width 54 height 33
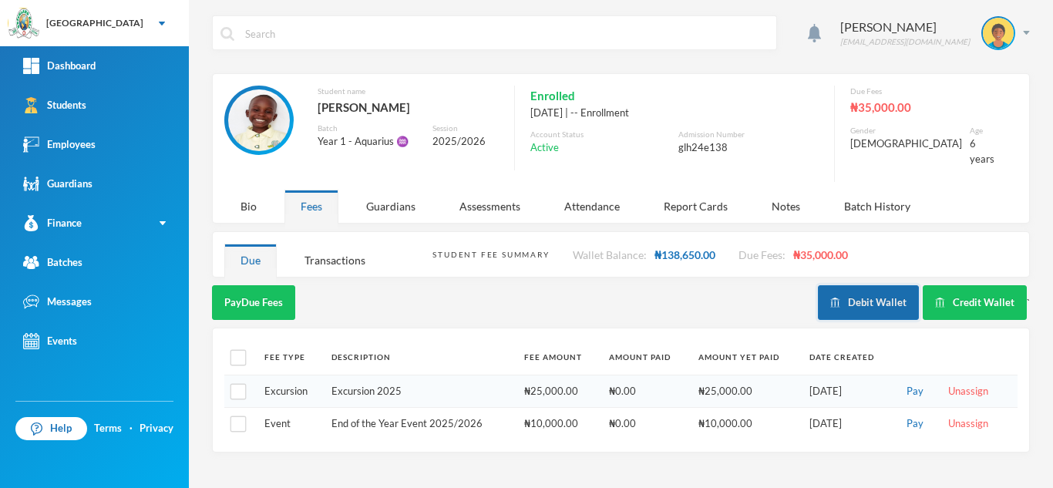
click at [848, 285] on button "Debit Wallet" at bounding box center [868, 302] width 101 height 35
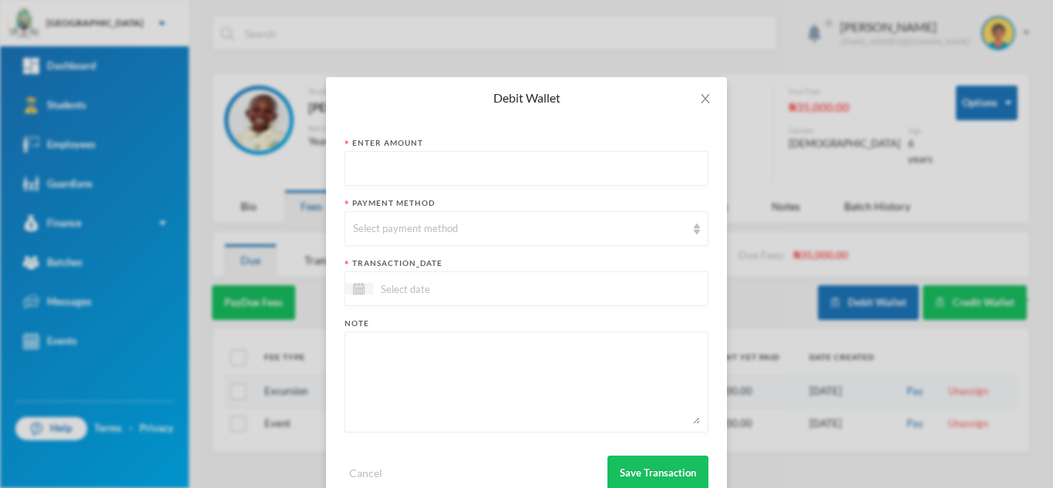
click at [420, 172] on input "text" at bounding box center [526, 169] width 347 height 35
type input "138450"
click at [417, 226] on div "Select payment method" at bounding box center [519, 228] width 333 height 15
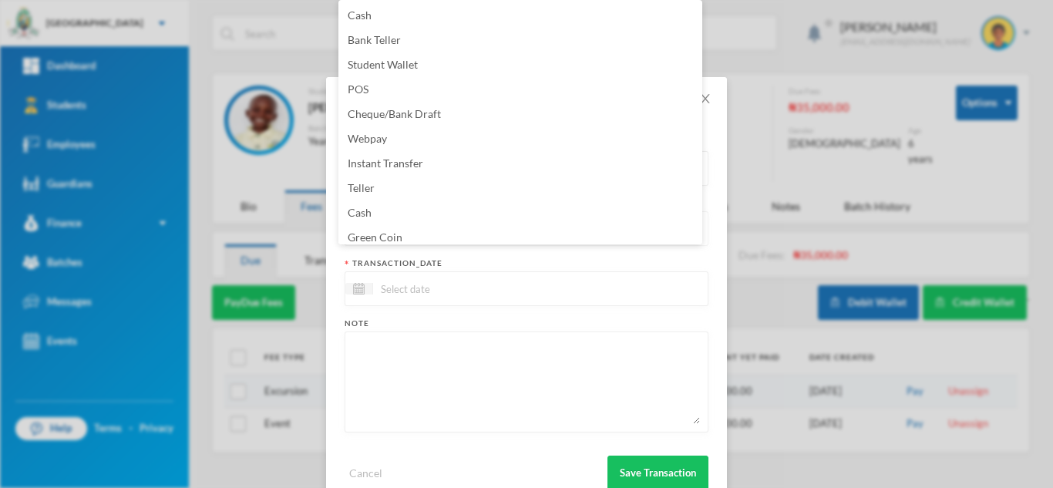
scroll to position [5, 0]
click at [416, 240] on li "Green Coin" at bounding box center [520, 232] width 364 height 25
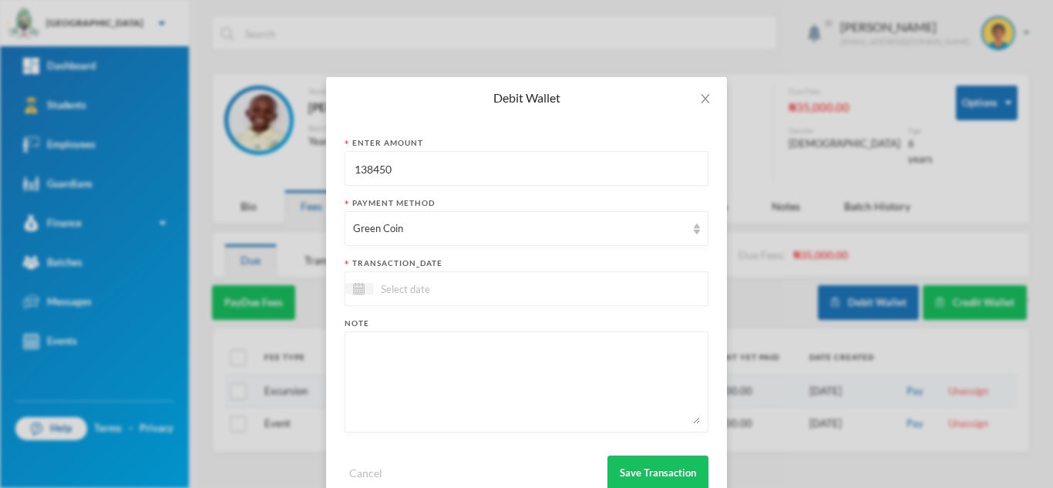
click at [408, 301] on div at bounding box center [527, 288] width 364 height 35
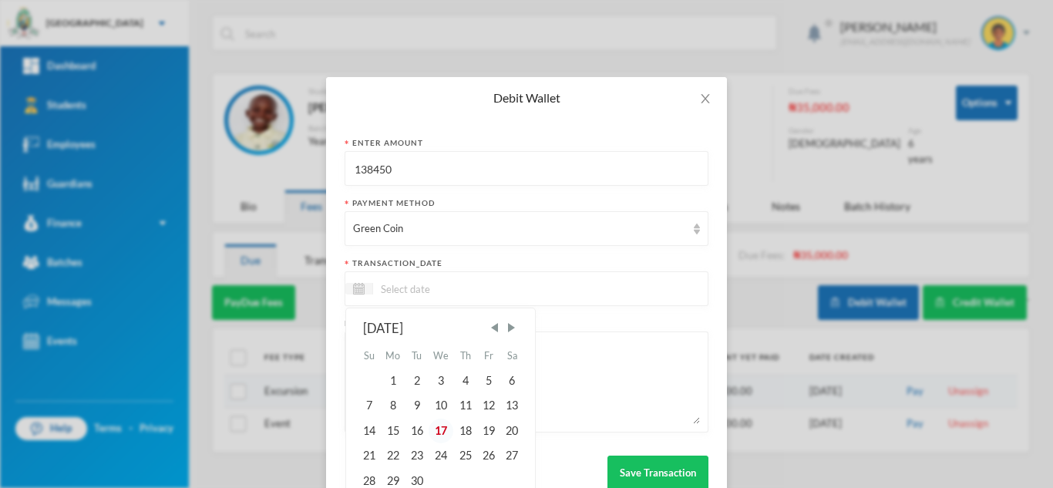
click at [435, 435] on div "17" at bounding box center [441, 431] width 25 height 25
type input "17/09/2025"
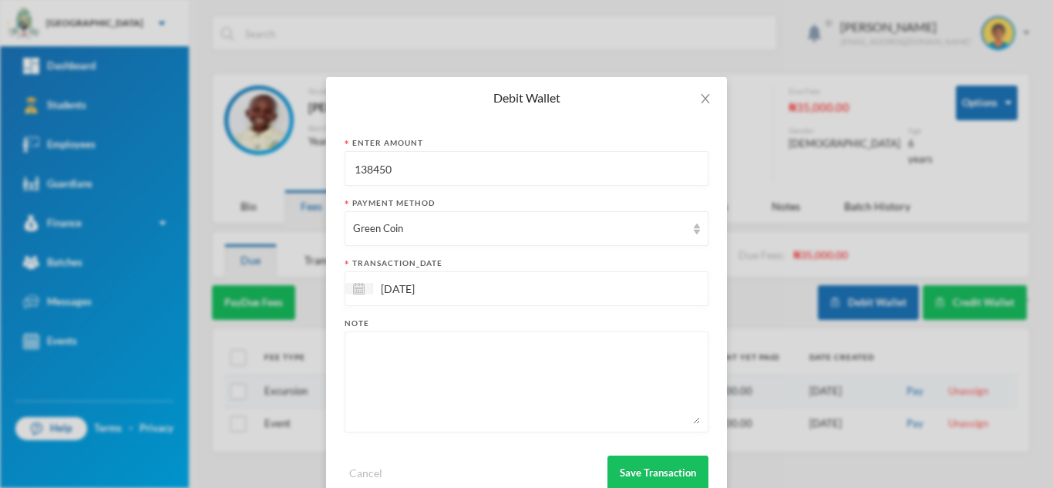
click at [418, 393] on textarea at bounding box center [526, 382] width 347 height 84
type textarea "books for Ahmad and Aisha"
click at [643, 473] on button "Save Transaction" at bounding box center [657, 473] width 101 height 35
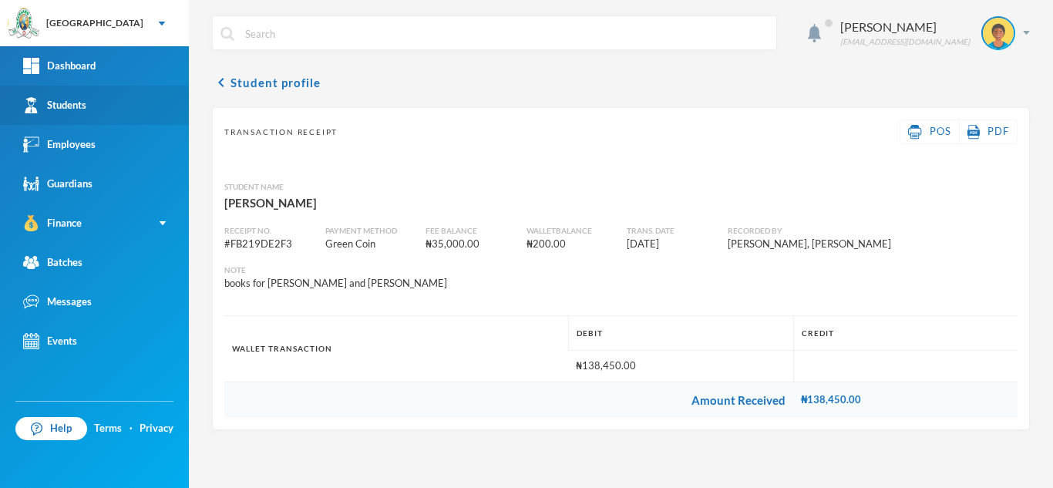
click at [92, 99] on link "Students" at bounding box center [94, 105] width 189 height 39
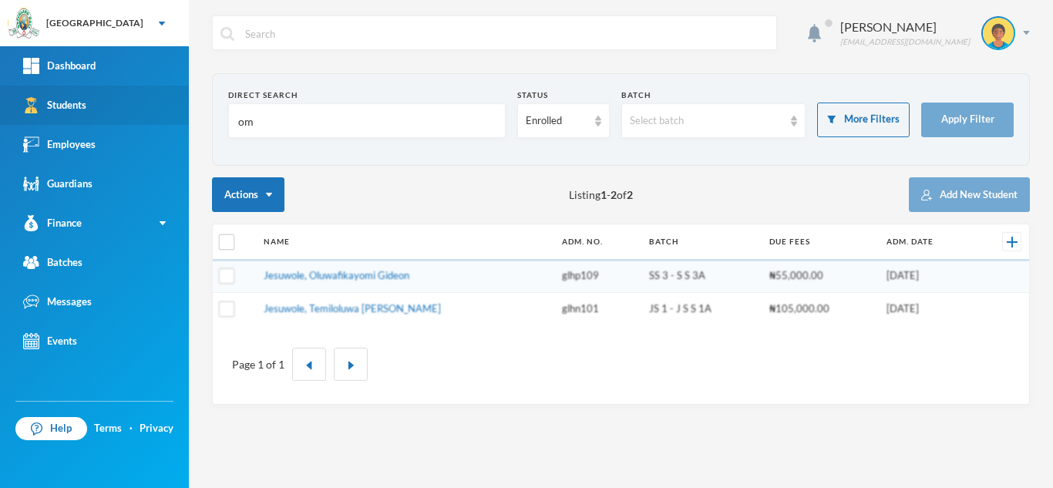
drag, startPoint x: 312, startPoint y: 123, endPoint x: 173, endPoint y: 116, distance: 139.7
click at [173, 116] on div "Greenland Hall Your Bluebic Account Greenland Hall Add a New School Dashboard S…" at bounding box center [526, 244] width 1053 height 488
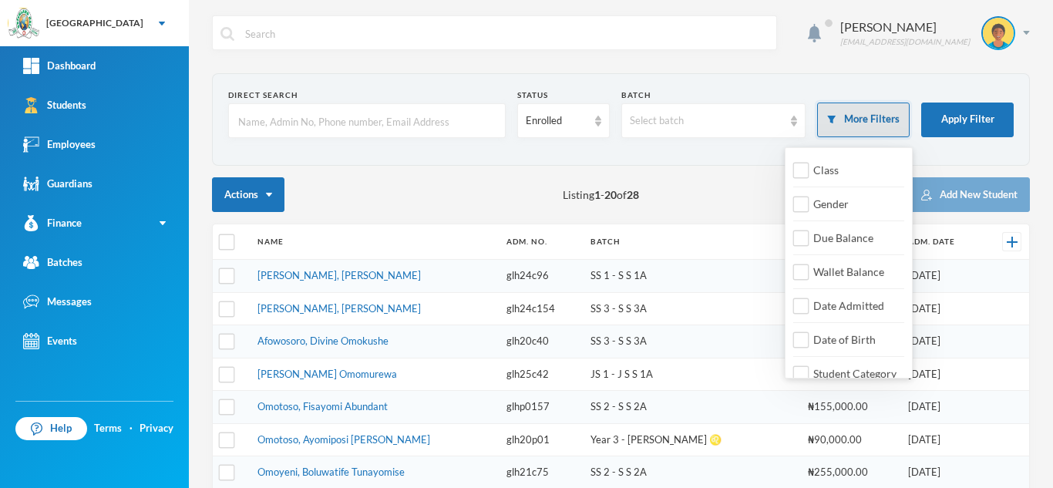
click at [862, 129] on button "More Filters" at bounding box center [863, 120] width 92 height 35
click at [798, 171] on input "Class" at bounding box center [801, 171] width 16 height 16
checkbox input "true"
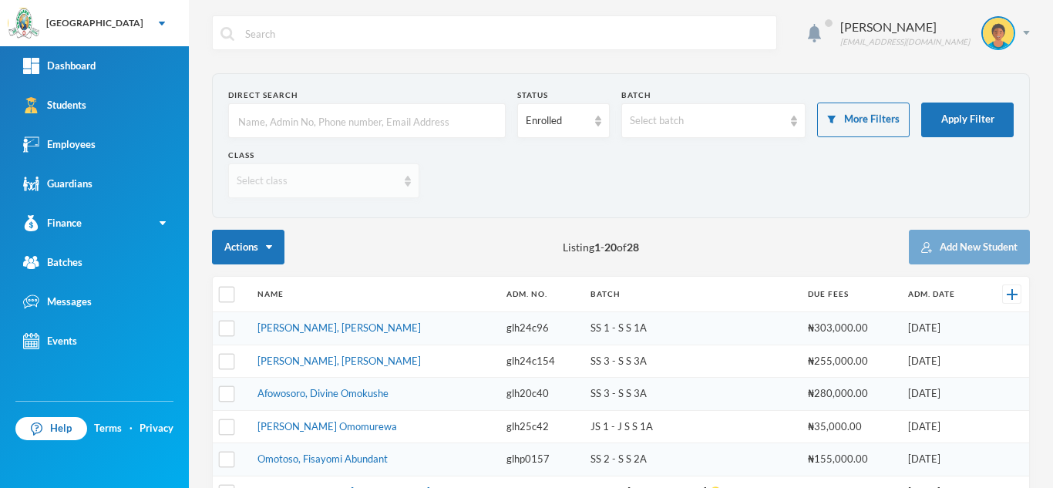
click at [272, 180] on div "Select class" at bounding box center [317, 180] width 160 height 15
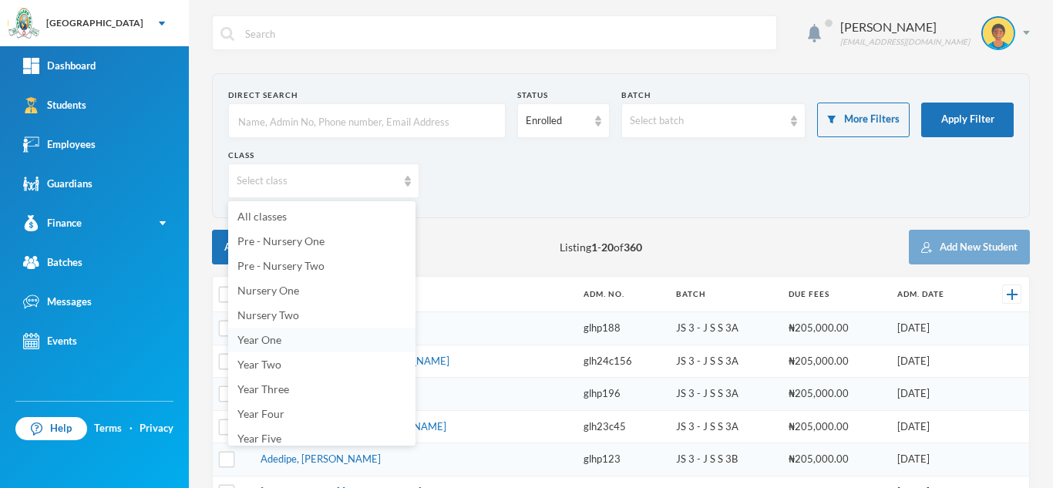
click at [294, 338] on li "Year One" at bounding box center [321, 340] width 187 height 25
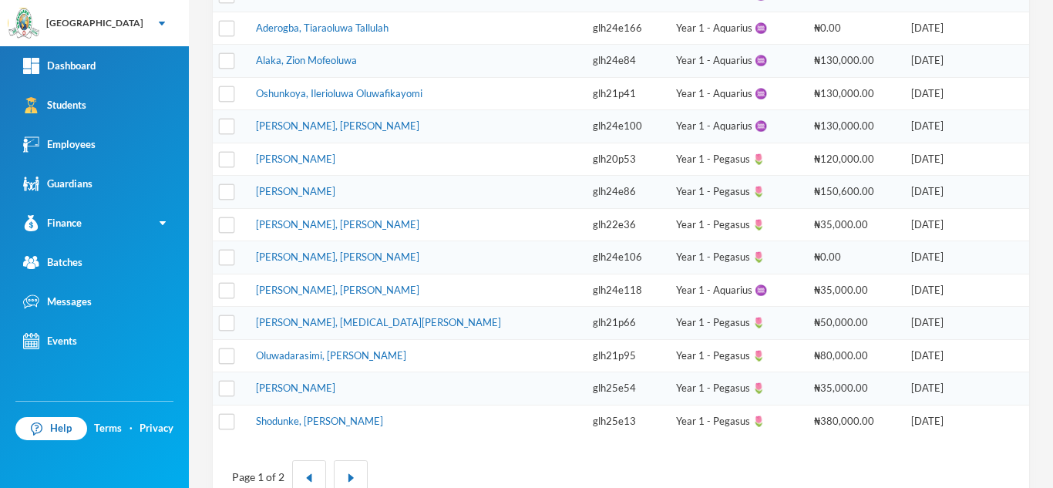
scroll to position [574, 0]
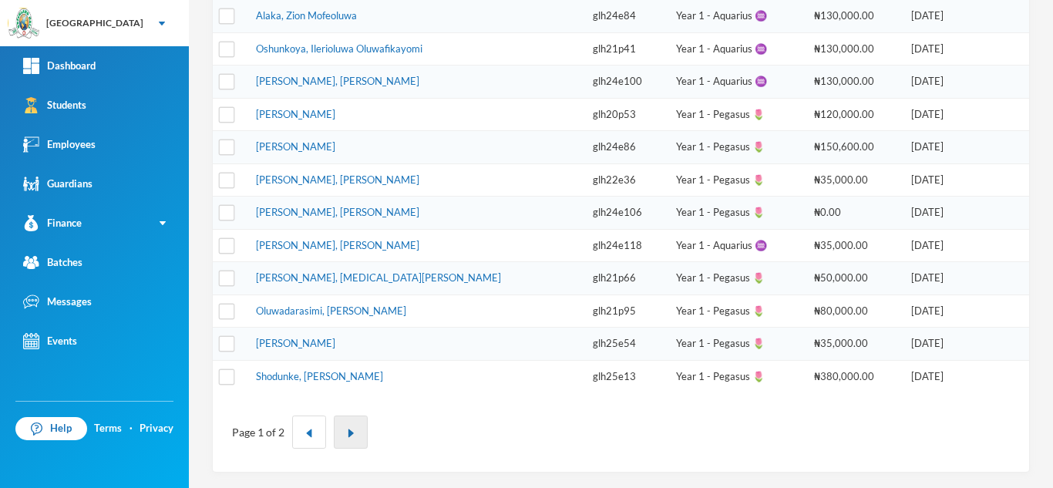
click at [351, 426] on button "button" at bounding box center [351, 431] width 34 height 33
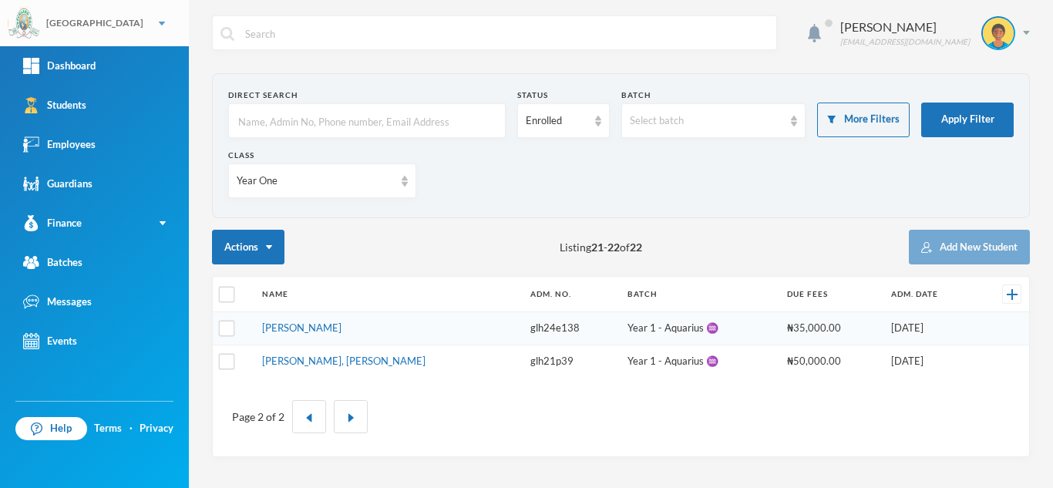
scroll to position [0, 0]
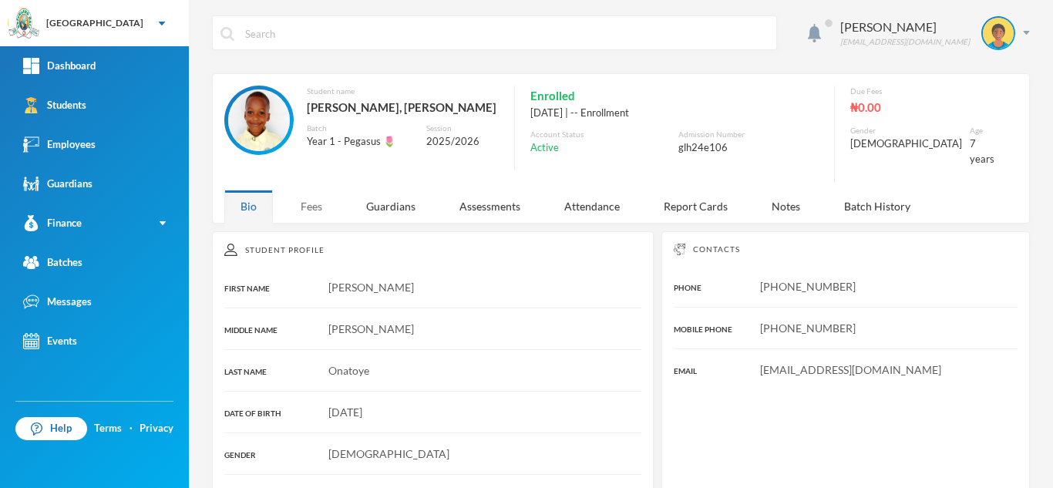
click at [298, 193] on div "Fees" at bounding box center [311, 206] width 54 height 33
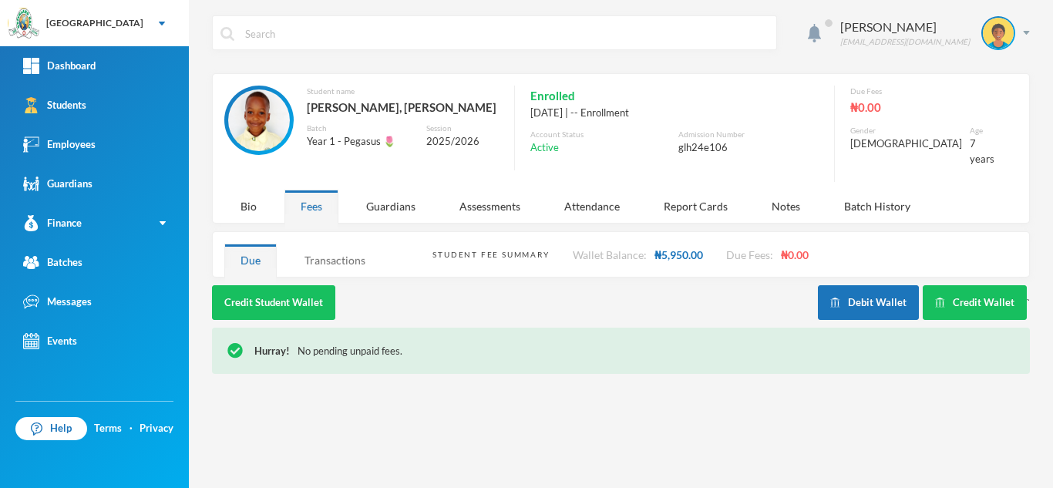
click at [349, 244] on div "Transactions" at bounding box center [334, 260] width 93 height 33
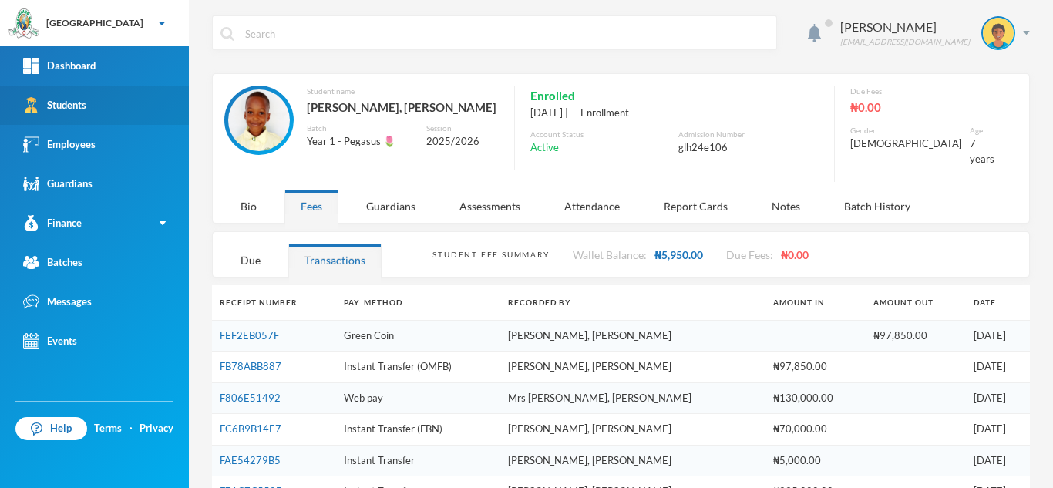
click at [117, 96] on link "Students" at bounding box center [94, 105] width 189 height 39
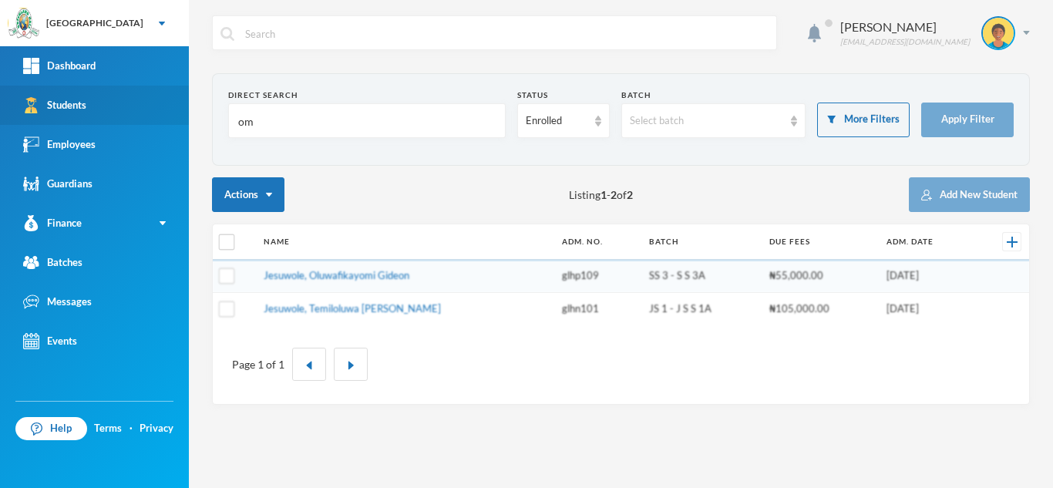
drag, startPoint x: 281, startPoint y: 129, endPoint x: 85, endPoint y: 103, distance: 198.3
click at [85, 103] on div "Greenland Hall Your Bluebic Account Greenland Hall Add a New School Dashboard S…" at bounding box center [526, 244] width 1053 height 488
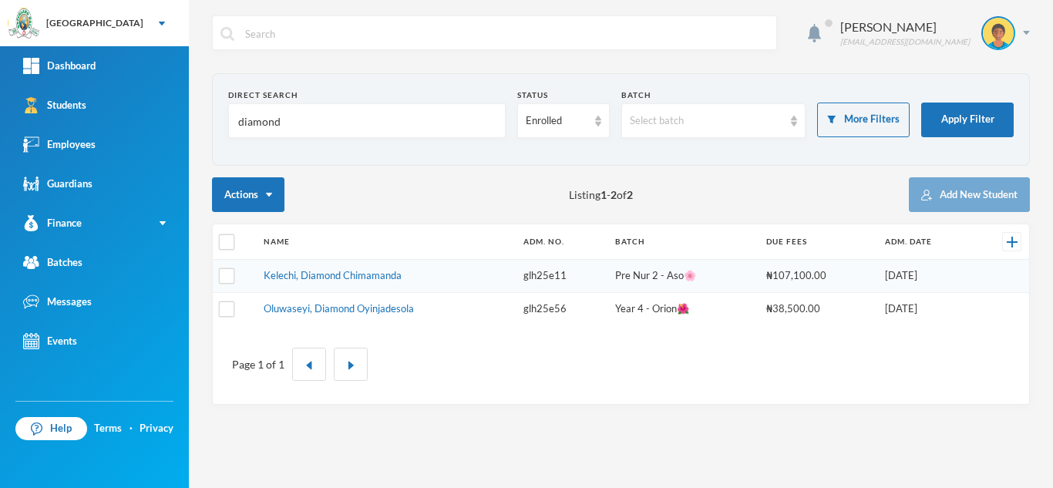
type input "diamond"
click at [323, 304] on link "Oluwaseyi, Diamond Oyinjadesola" at bounding box center [339, 308] width 150 height 12
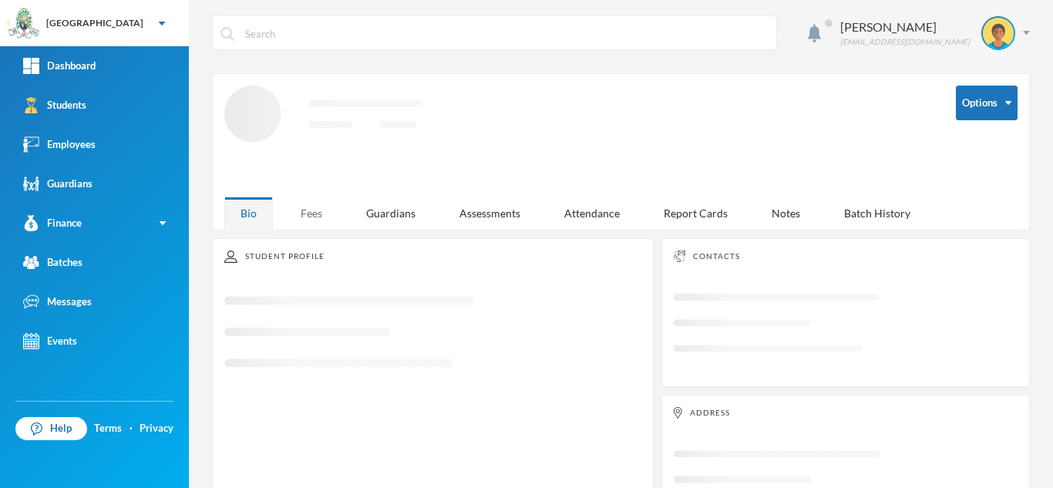
click at [301, 210] on div "Fees" at bounding box center [311, 213] width 54 height 33
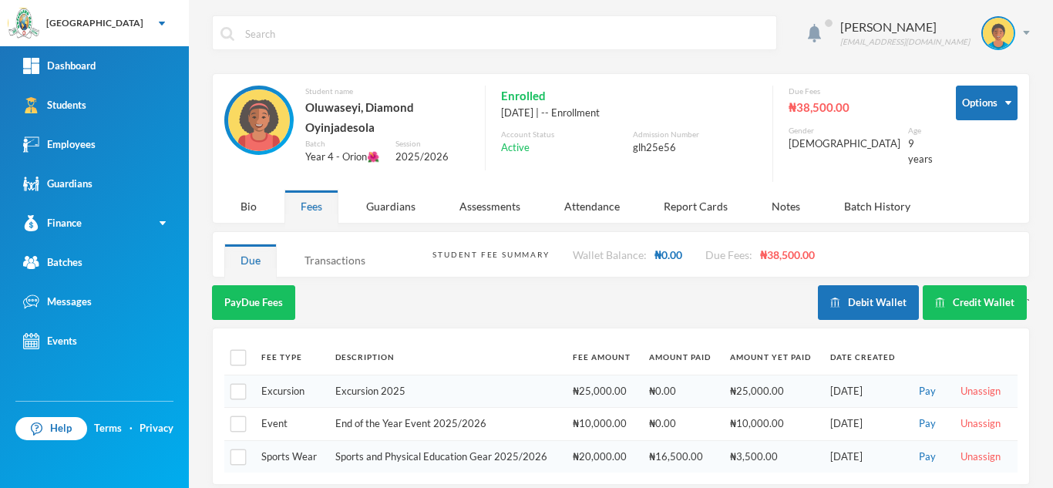
click at [331, 263] on div "Transactions" at bounding box center [334, 260] width 93 height 33
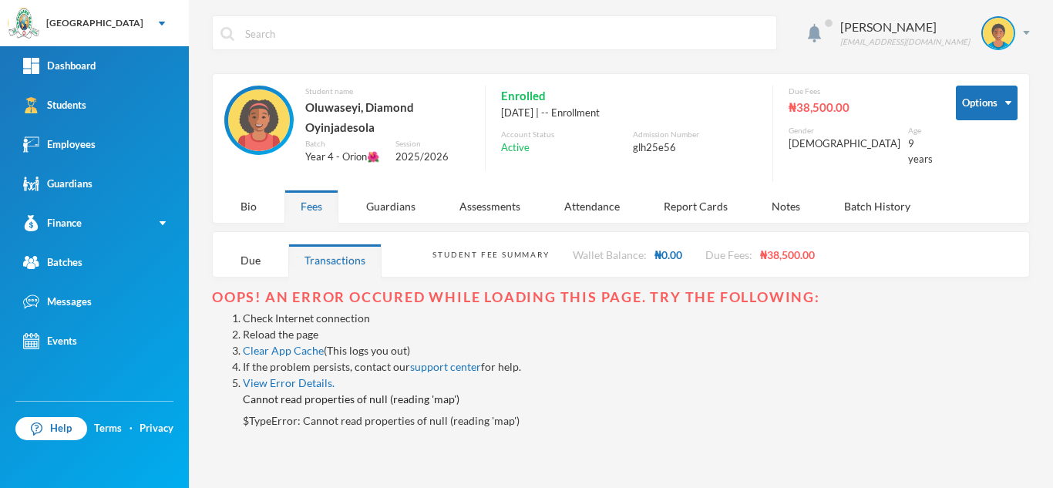
click at [264, 331] on link "Reload the page" at bounding box center [281, 334] width 76 height 13
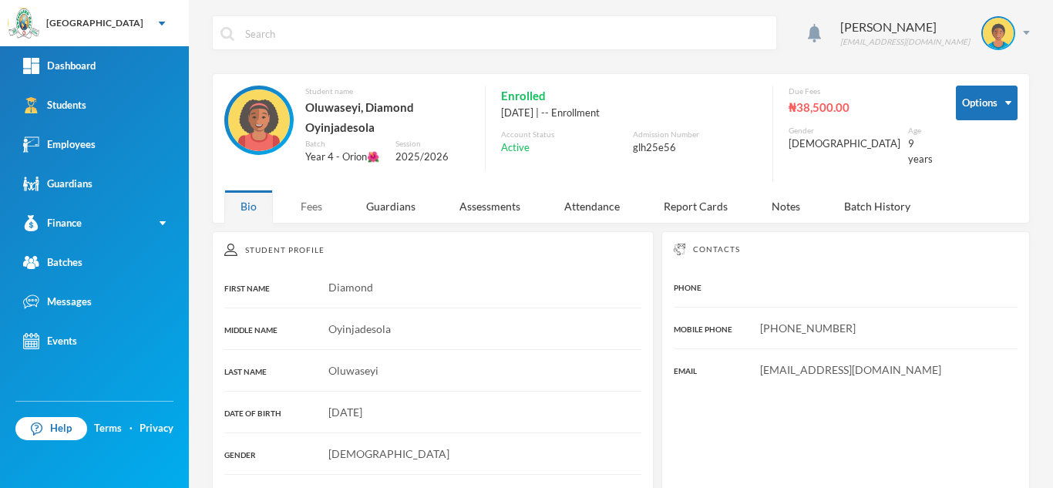
click at [324, 201] on div "Fees" at bounding box center [311, 206] width 54 height 33
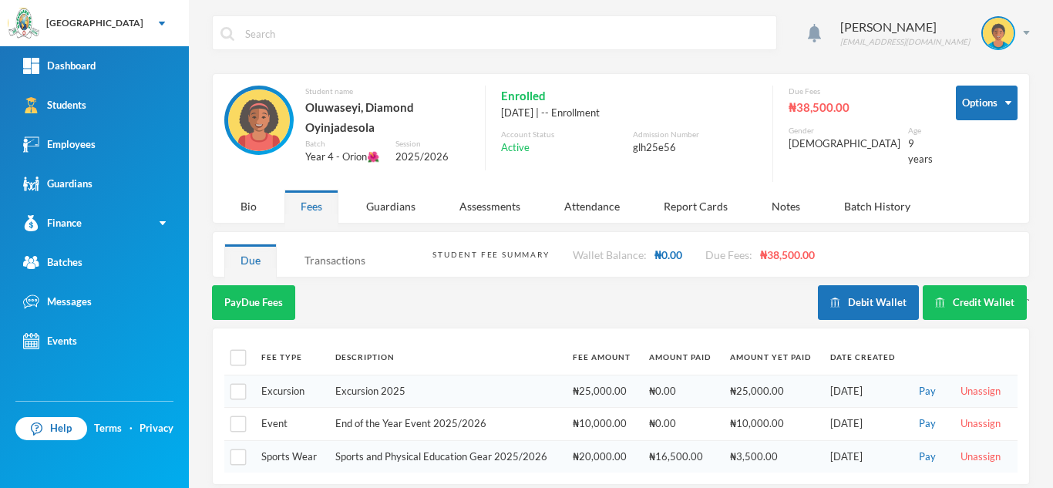
click at [319, 264] on div "Transactions" at bounding box center [334, 260] width 93 height 33
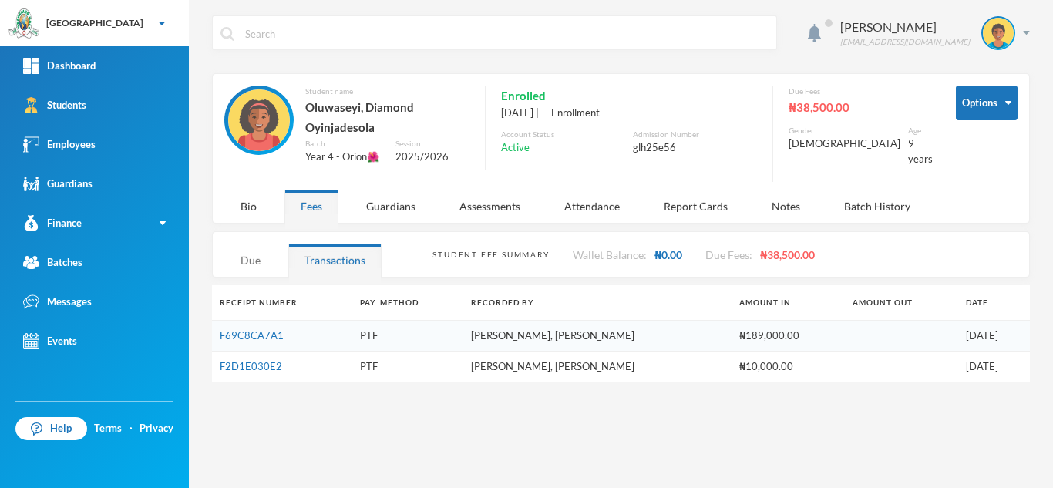
click at [246, 264] on div "Due" at bounding box center [250, 260] width 52 height 33
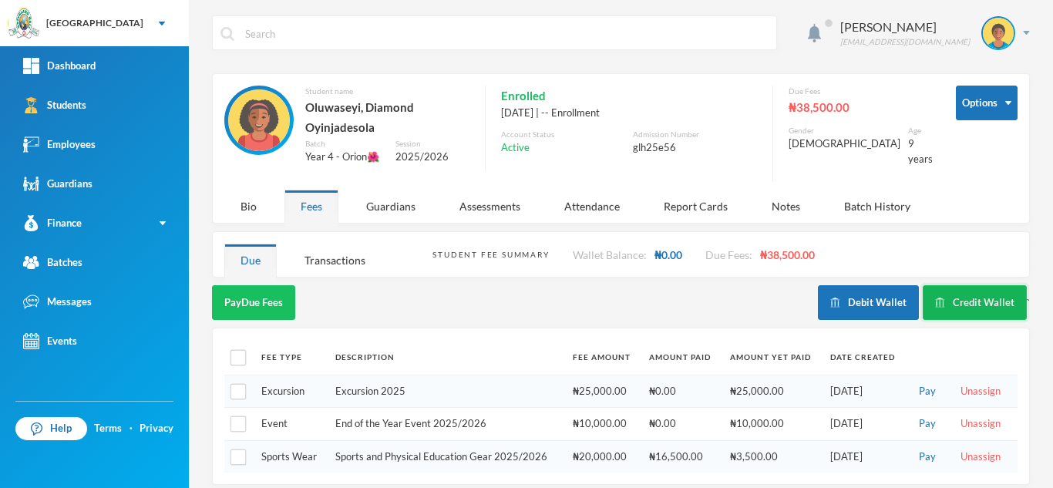
click at [959, 294] on button "Credit Wallet" at bounding box center [975, 302] width 104 height 35
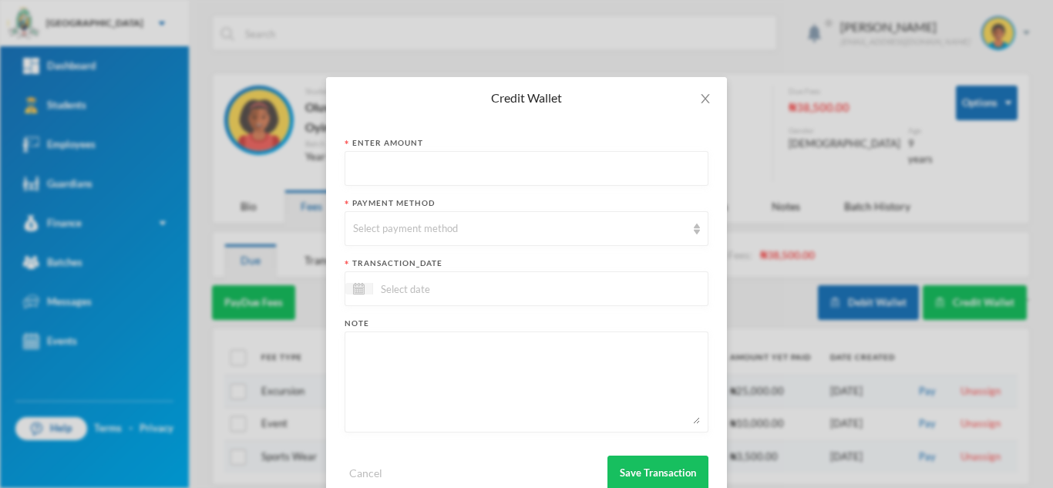
click at [540, 170] on input "text" at bounding box center [526, 169] width 347 height 35
type input "91950"
click at [395, 230] on div "Select payment method" at bounding box center [519, 228] width 333 height 15
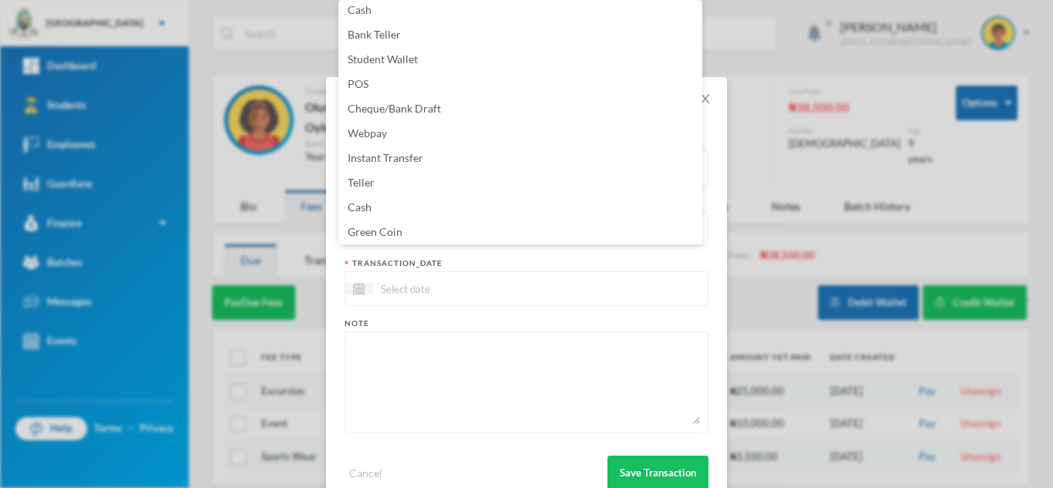
scroll to position [156, 0]
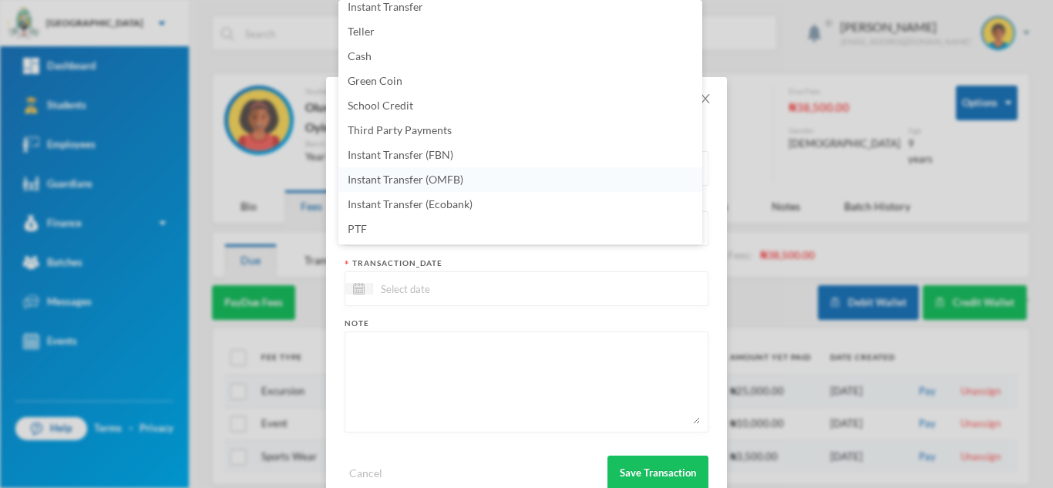
click at [463, 172] on li "Instant Transfer (OMFB)" at bounding box center [520, 179] width 364 height 25
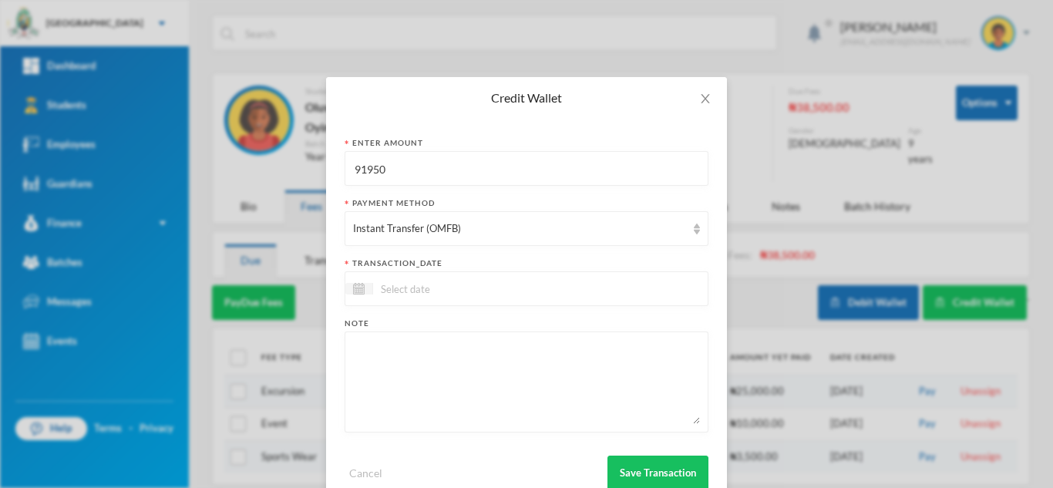
click at [443, 293] on input at bounding box center [437, 289] width 129 height 18
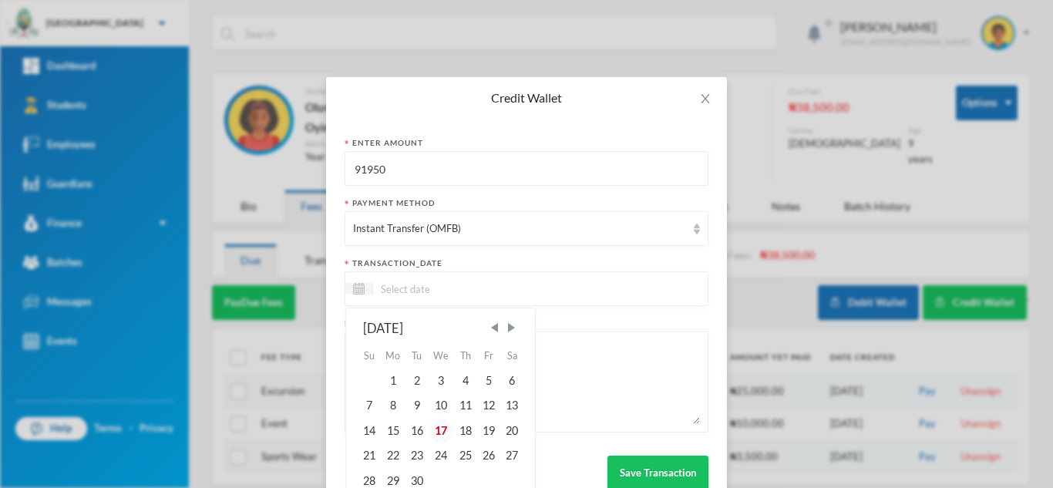
click at [431, 430] on div "17" at bounding box center [441, 431] width 25 height 25
type input "[DATE]"
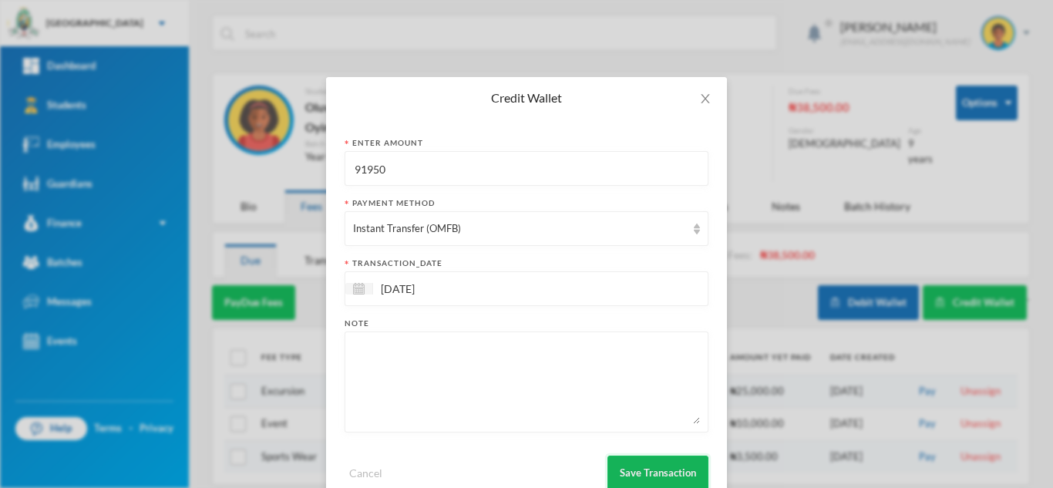
click at [629, 459] on button "Save Transaction" at bounding box center [657, 473] width 101 height 35
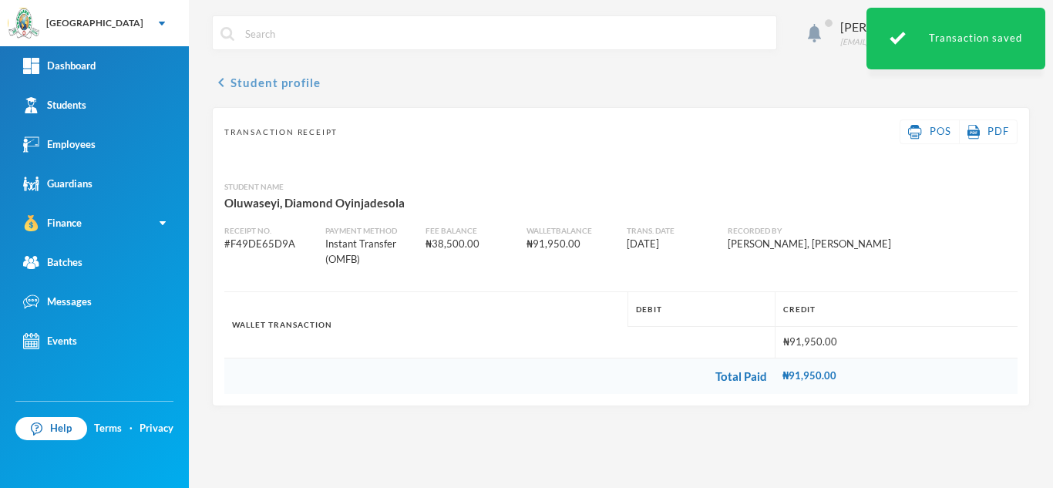
click at [287, 78] on button "chevron_left Student profile" at bounding box center [266, 82] width 109 height 18
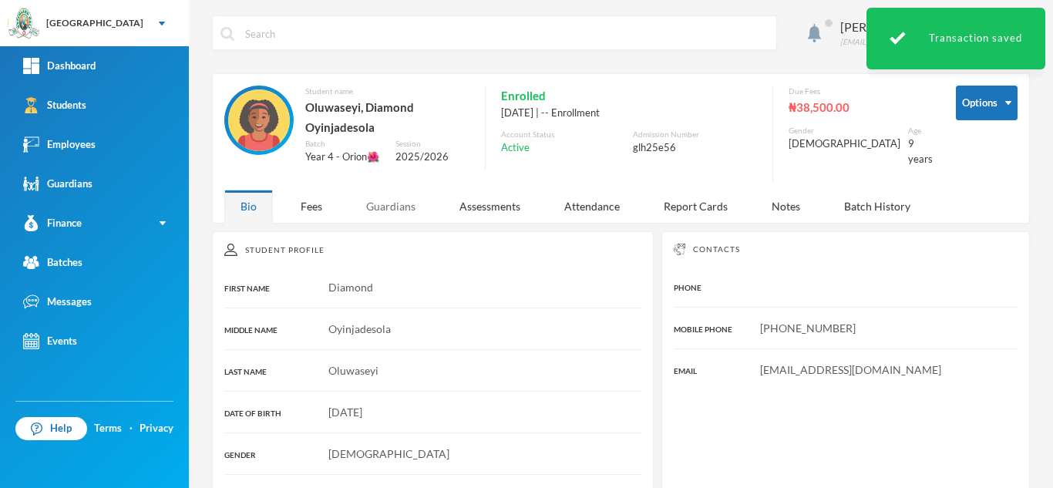
click at [385, 204] on div "Guardians" at bounding box center [391, 206] width 82 height 33
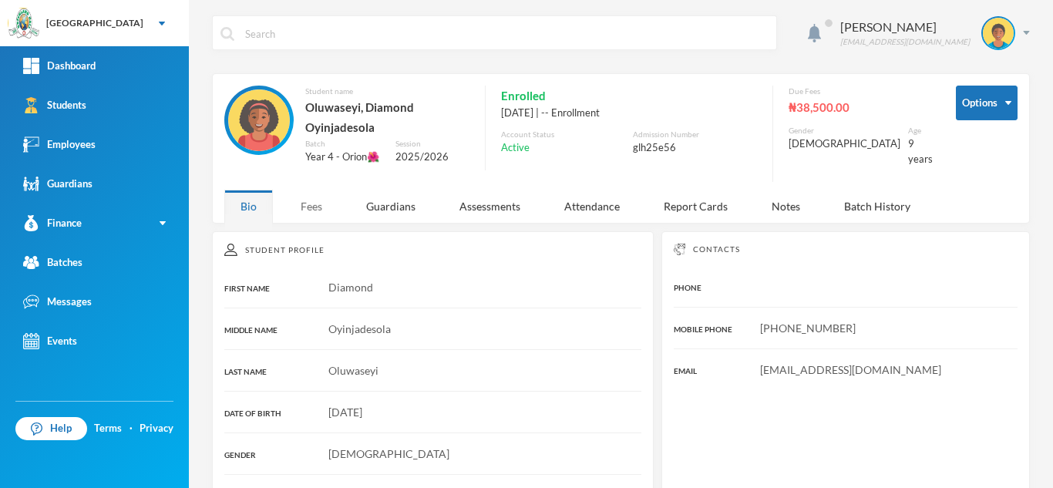
click at [301, 211] on div "Fees" at bounding box center [311, 206] width 54 height 33
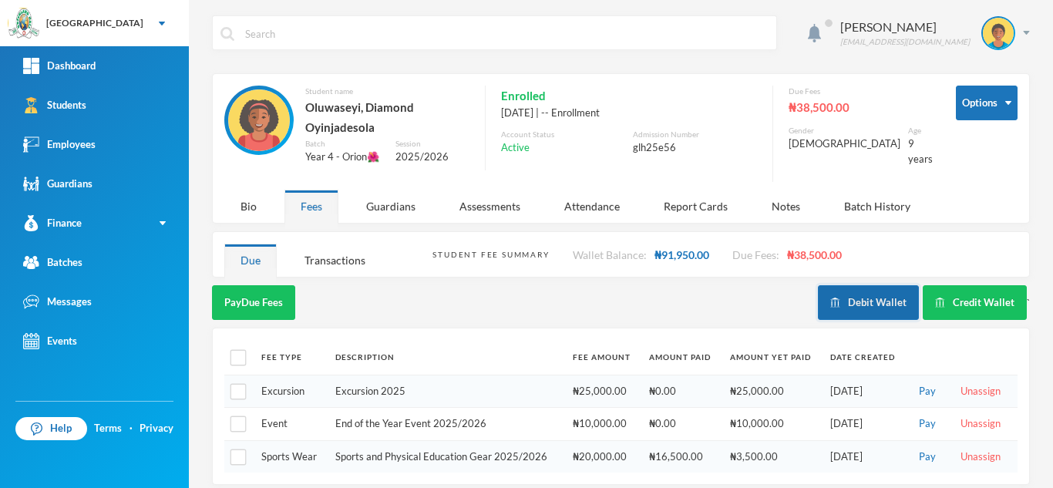
click at [882, 303] on button "Debit Wallet" at bounding box center [868, 302] width 101 height 35
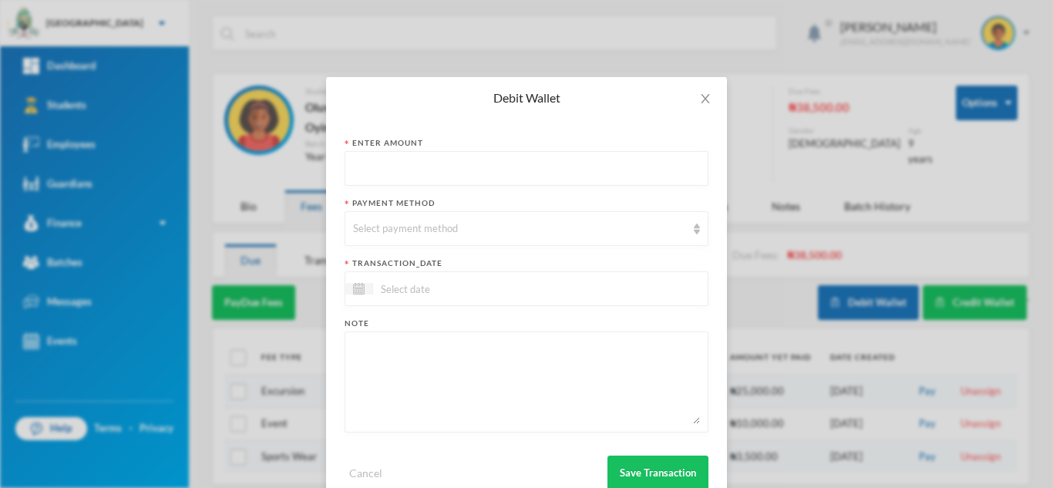
click at [383, 168] on input "text" at bounding box center [526, 169] width 347 height 35
type input "80950"
click at [445, 224] on div "Select payment method" at bounding box center [519, 228] width 333 height 15
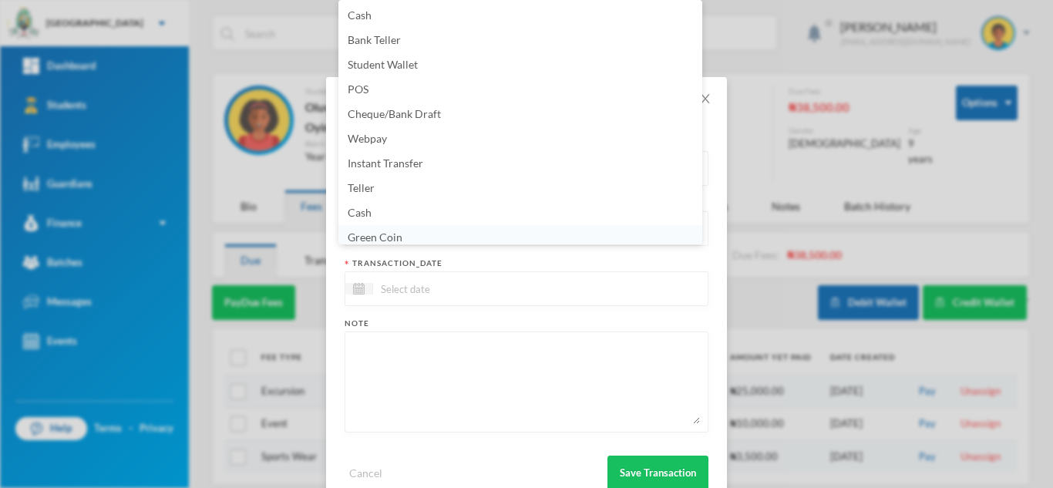
scroll to position [5, 0]
click at [444, 229] on li "Green Coin" at bounding box center [520, 232] width 364 height 25
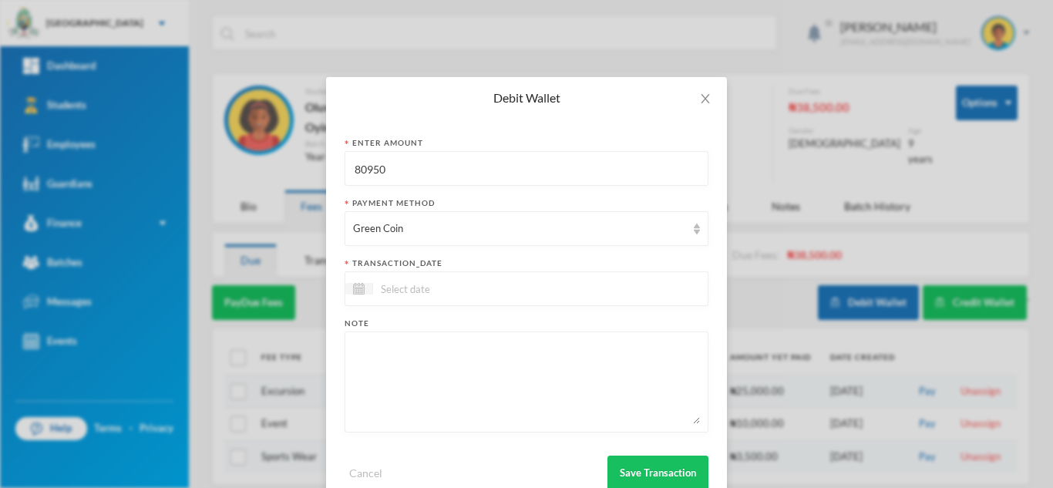
click at [429, 284] on input at bounding box center [437, 289] width 129 height 18
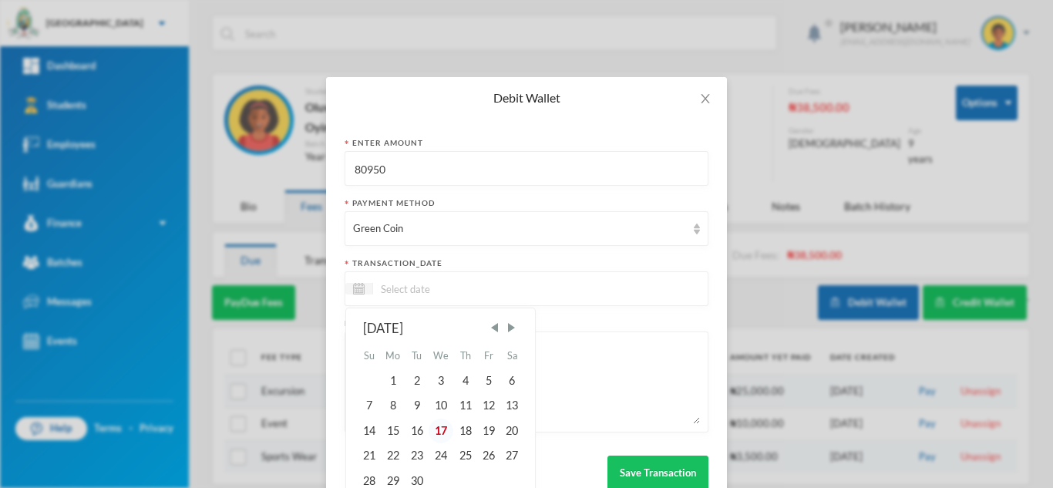
click at [435, 423] on div "17" at bounding box center [441, 431] width 25 height 25
type input "[DATE]"
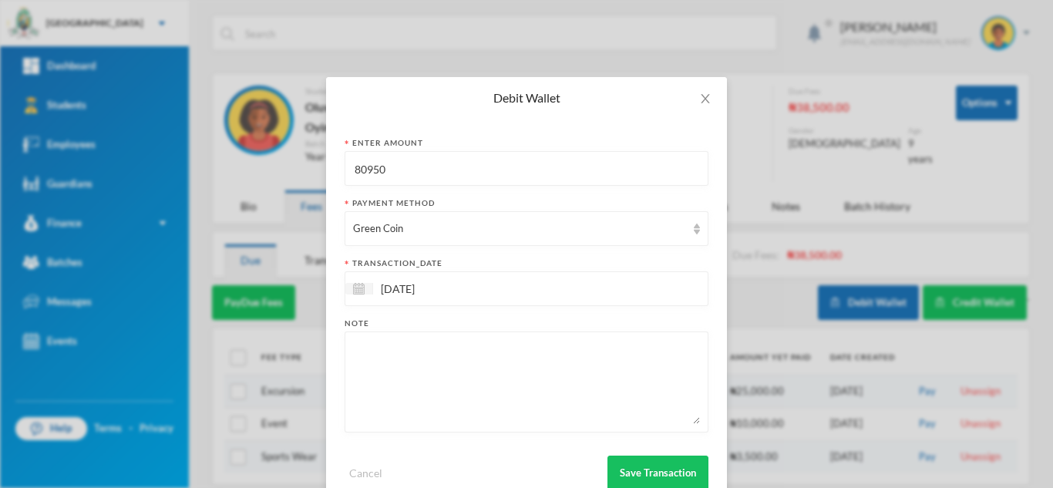
click at [421, 391] on textarea at bounding box center [526, 382] width 347 height 84
type textarea "books"
click at [637, 466] on button "Save Transaction" at bounding box center [657, 473] width 101 height 35
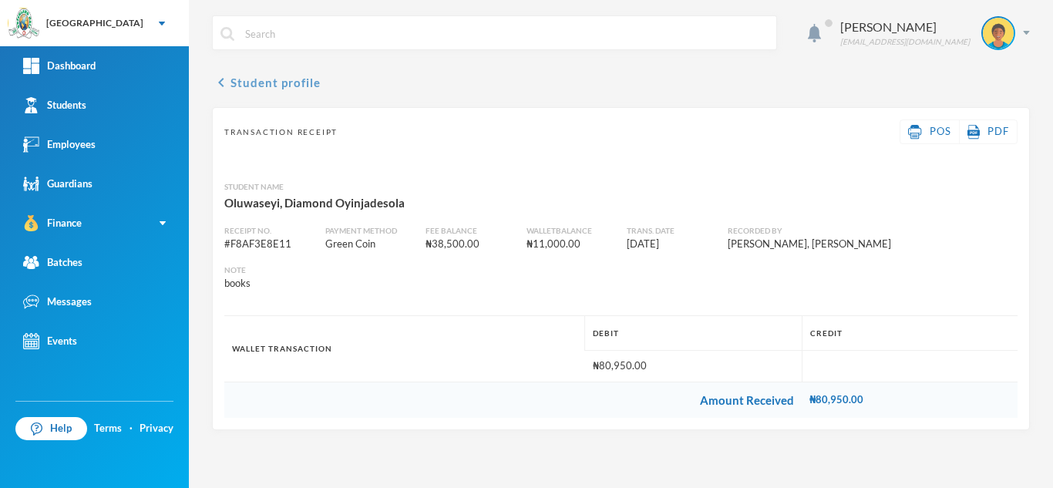
click at [270, 81] on button "chevron_left Student profile" at bounding box center [266, 82] width 109 height 18
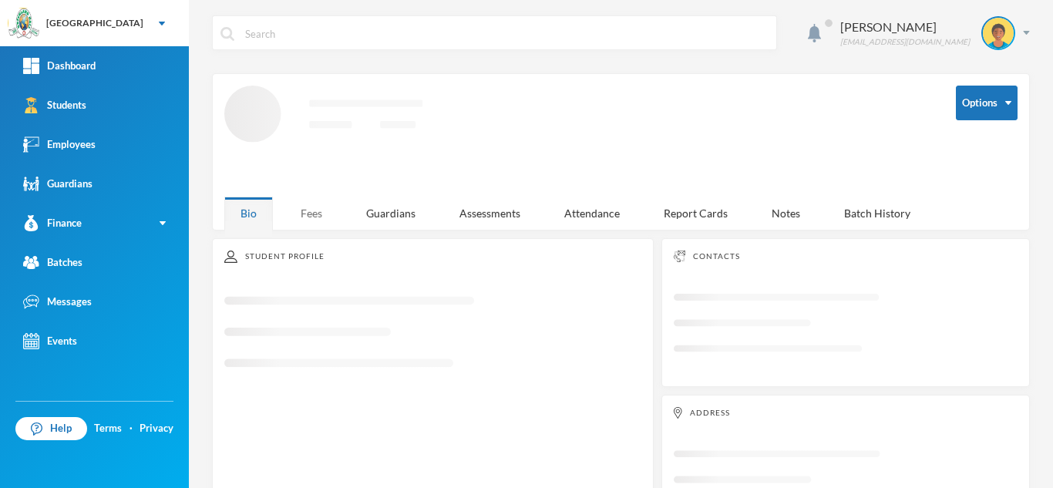
click at [318, 200] on div "Fees" at bounding box center [311, 213] width 54 height 33
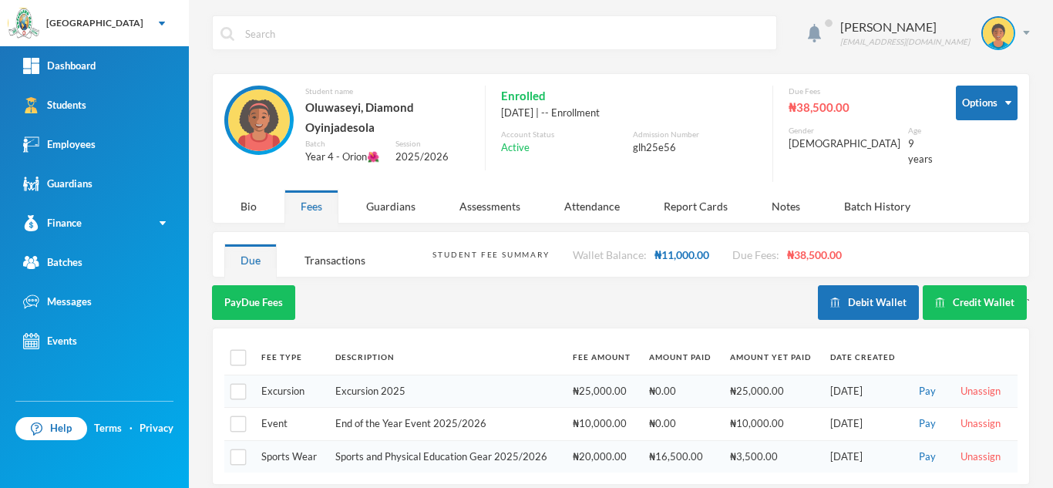
click at [459, 305] on div "Pay Due Fees" at bounding box center [515, 302] width 606 height 35
click at [760, 293] on div "Pay Due Fees" at bounding box center [515, 302] width 606 height 35
click at [866, 296] on button "Debit Wallet" at bounding box center [868, 302] width 101 height 35
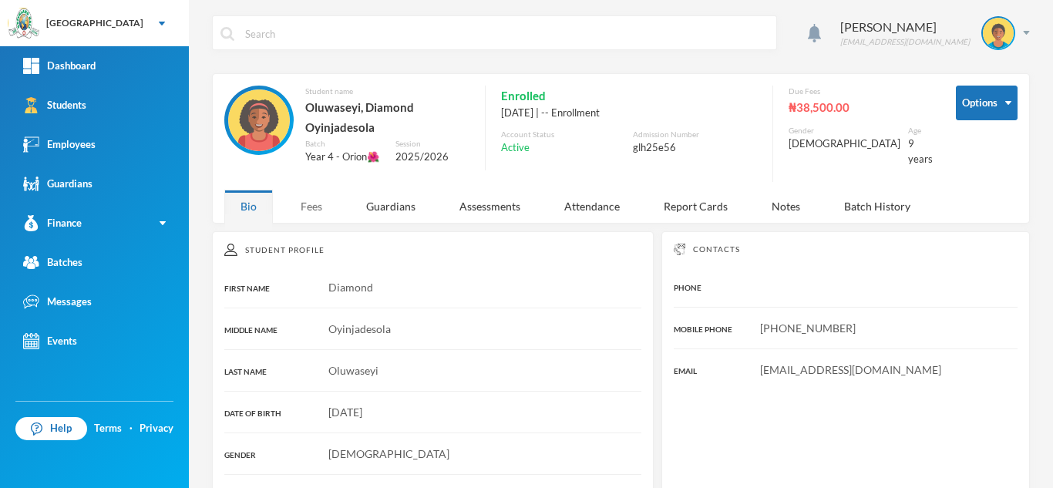
click at [300, 203] on div "Fees" at bounding box center [311, 206] width 54 height 33
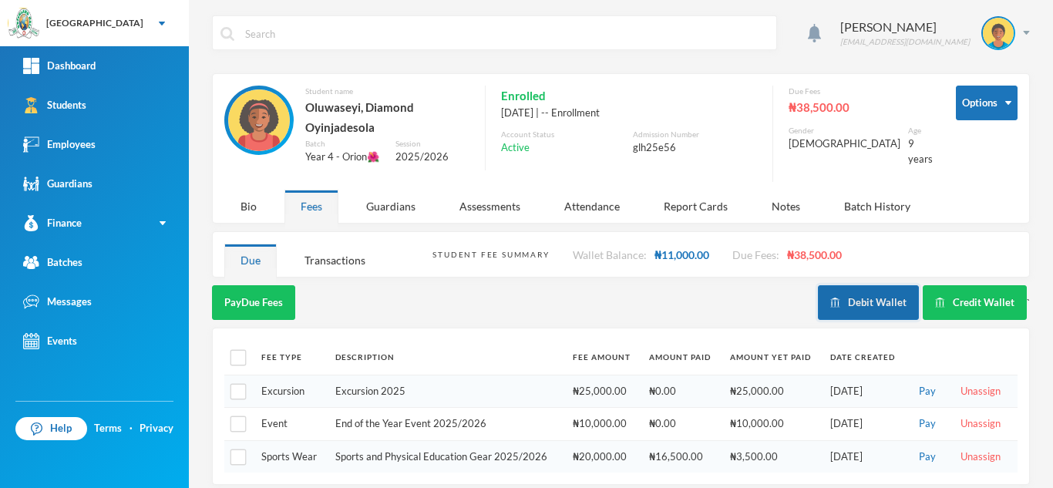
click at [848, 301] on button "Debit Wallet" at bounding box center [868, 302] width 101 height 35
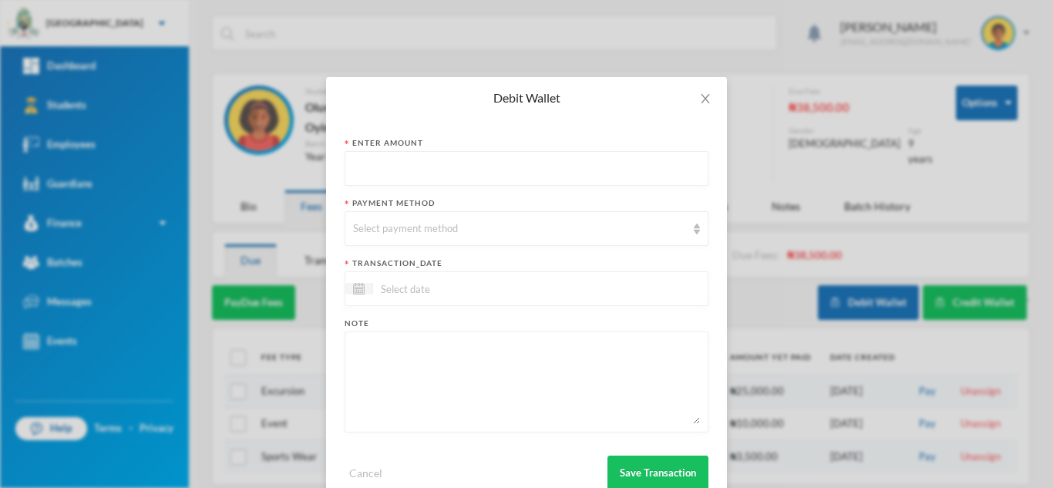
click at [468, 176] on input "text" at bounding box center [526, 169] width 347 height 35
type input "1000"
click at [432, 226] on div "Select payment method" at bounding box center [519, 228] width 333 height 15
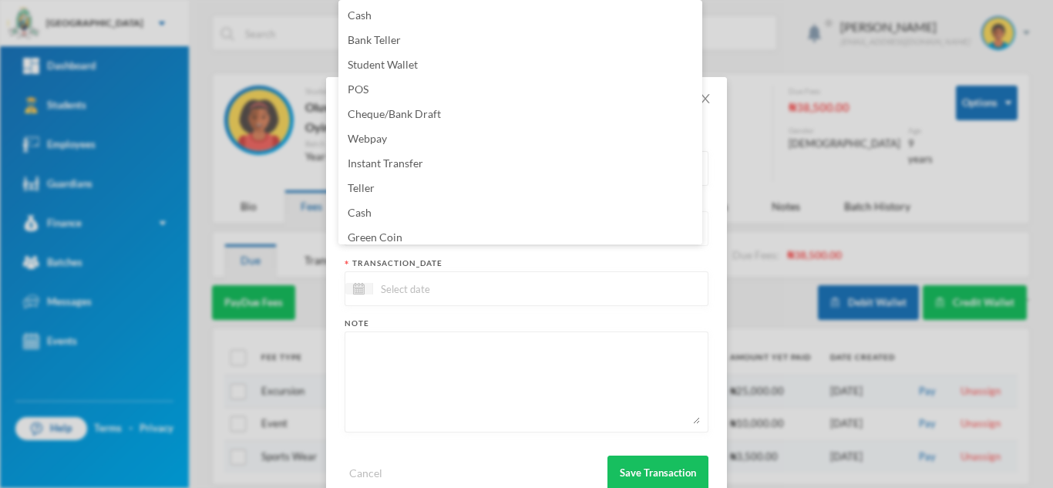
scroll to position [5, 0]
click at [432, 226] on li "Green Coin" at bounding box center [520, 232] width 364 height 25
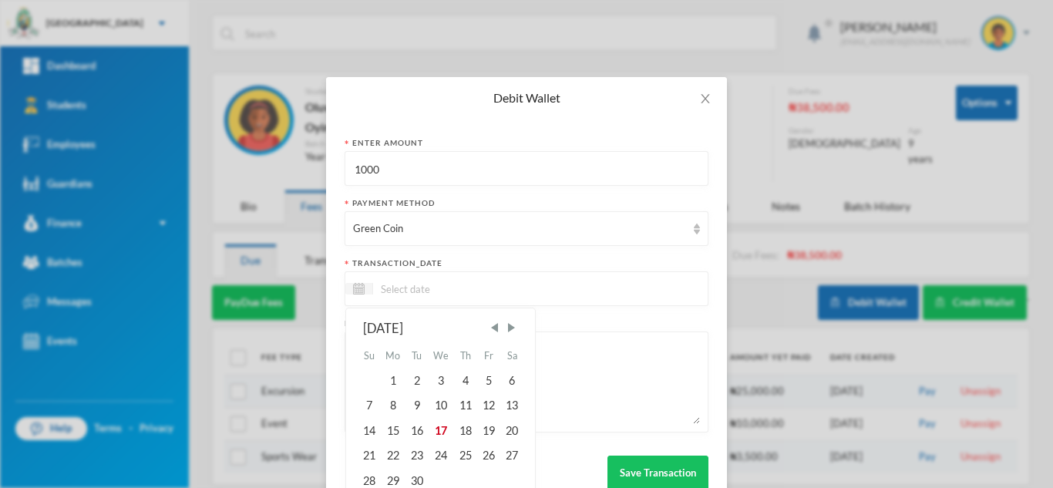
click at [420, 294] on input at bounding box center [437, 289] width 129 height 18
click at [441, 422] on div "17" at bounding box center [441, 431] width 25 height 25
type input "[DATE]"
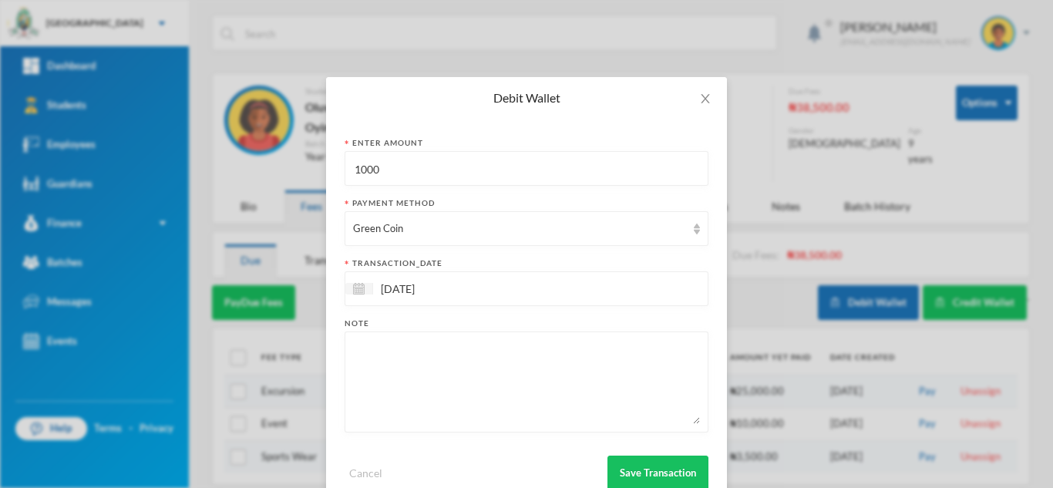
click at [422, 392] on textarea at bounding box center [526, 382] width 347 height 84
type textarea "note book"
click at [640, 476] on button "Save Transaction" at bounding box center [657, 473] width 101 height 35
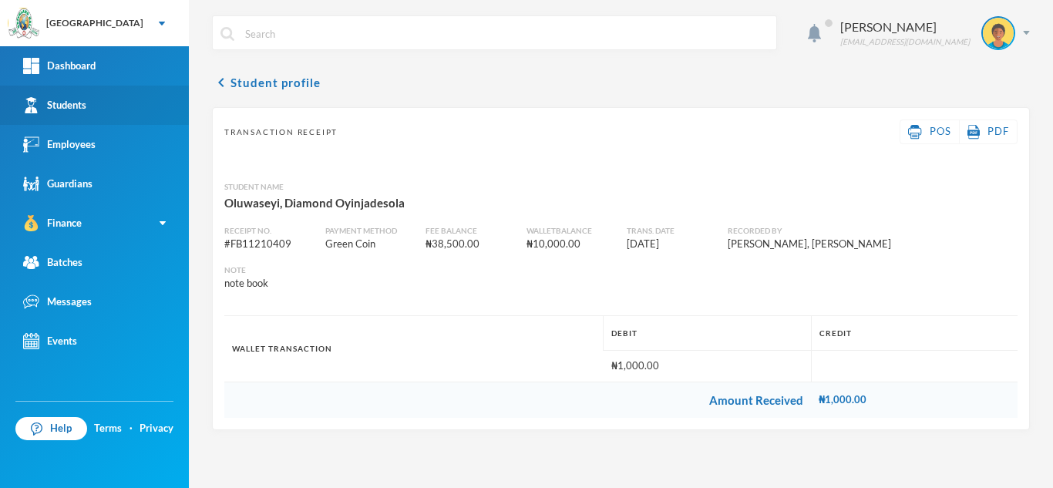
click at [119, 96] on link "Students" at bounding box center [94, 105] width 189 height 39
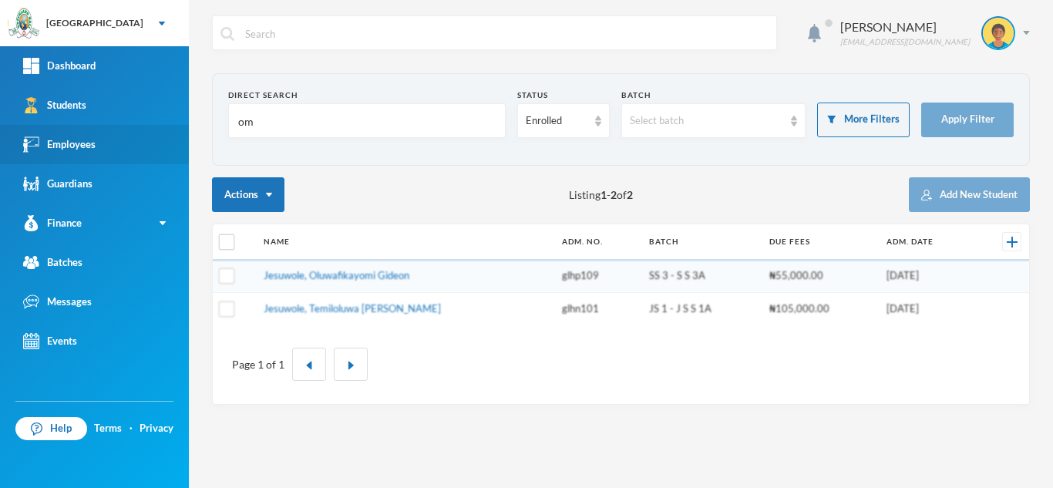
drag, startPoint x: 263, startPoint y: 116, endPoint x: 103, endPoint y: 129, distance: 160.0
click at [103, 129] on div "Greenland Hall Your Bluebic Account Greenland Hall Add a New School Dashboard S…" at bounding box center [526, 244] width 1053 height 488
type input "alli"
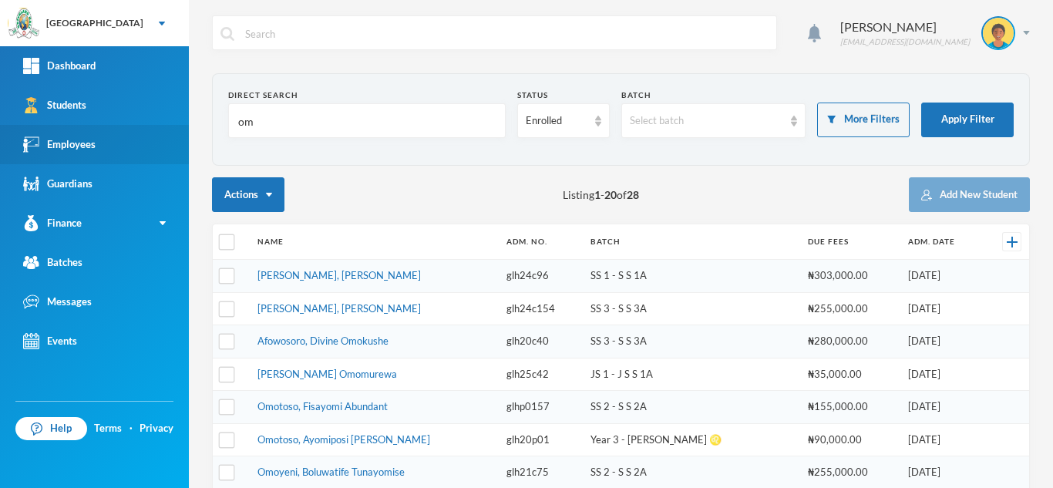
drag, startPoint x: 204, startPoint y: 128, endPoint x: 183, endPoint y: 127, distance: 20.8
click at [183, 127] on div "Greenland Hall Your Bluebic Account Greenland Hall Add a New School Dashboard S…" at bounding box center [526, 244] width 1053 height 488
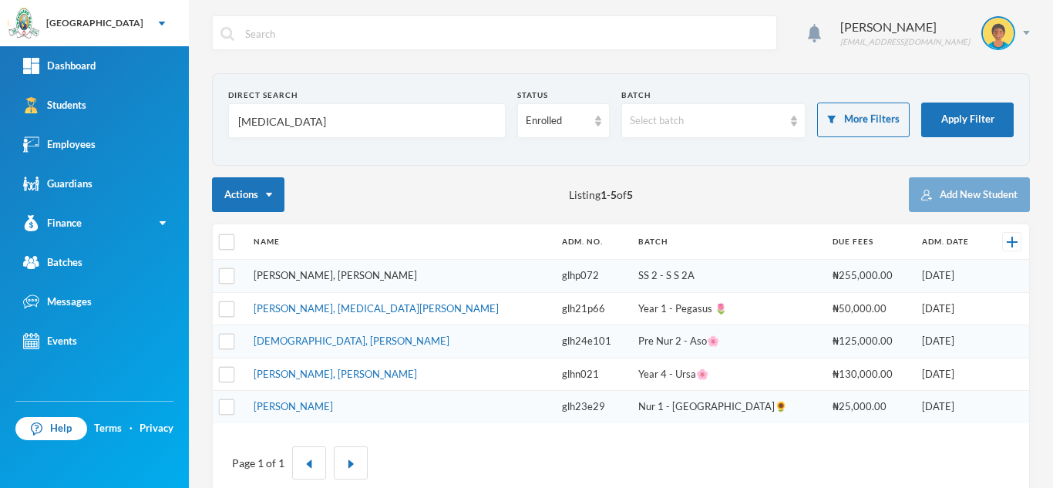
type input "[MEDICAL_DATA]"
click at [309, 274] on link "[PERSON_NAME], [PERSON_NAME]" at bounding box center [335, 275] width 163 height 12
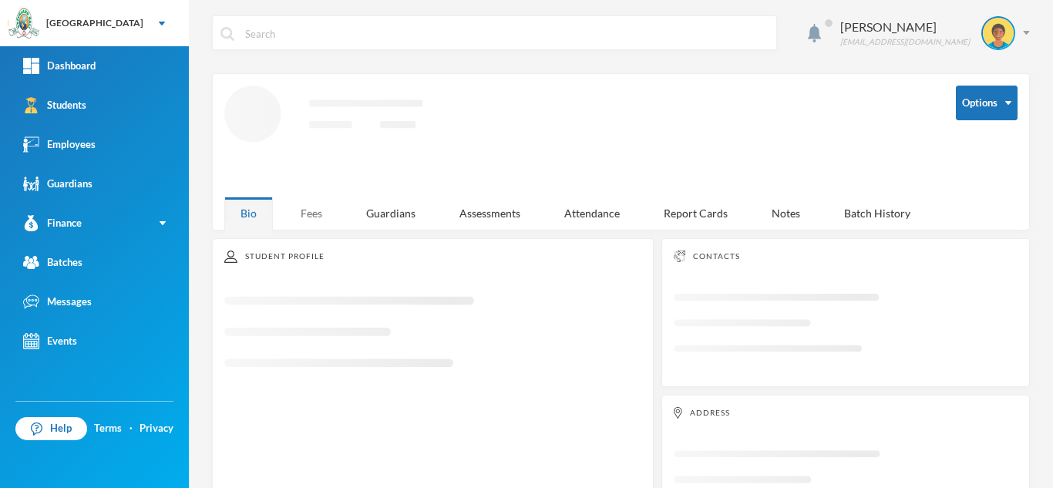
click at [305, 207] on div "Fees" at bounding box center [311, 213] width 54 height 33
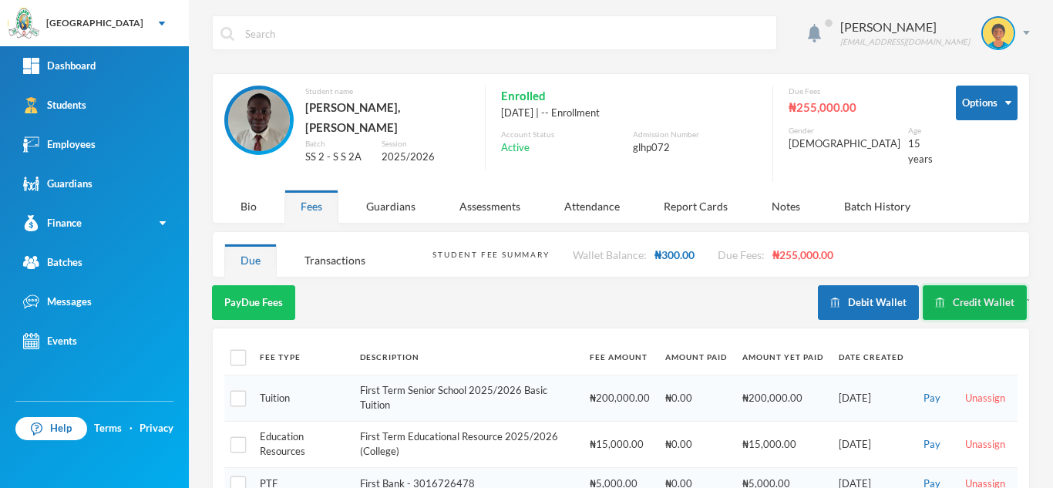
click at [965, 285] on button "Credit Wallet" at bounding box center [975, 302] width 104 height 35
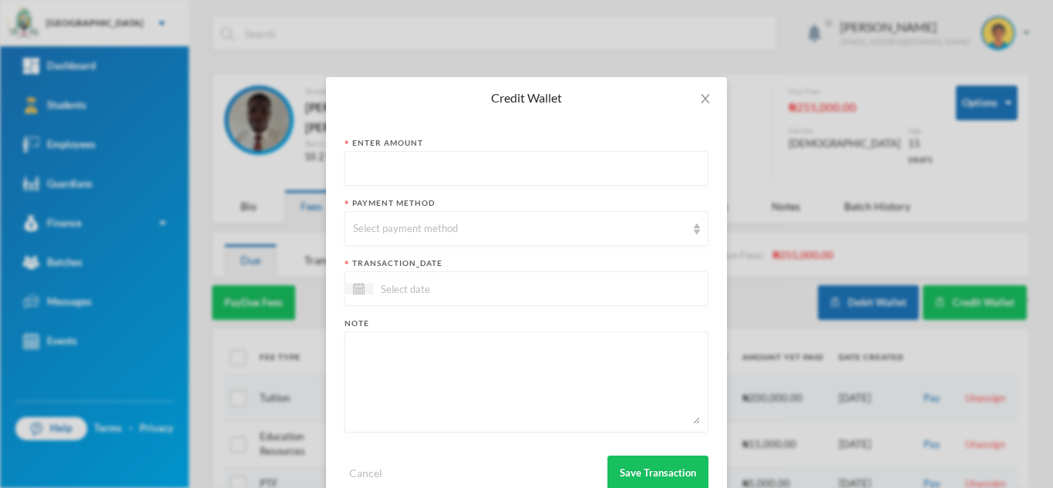
click at [502, 176] on input "text" at bounding box center [526, 169] width 347 height 35
type input "17000"
click at [442, 227] on div "Select payment method" at bounding box center [519, 228] width 333 height 15
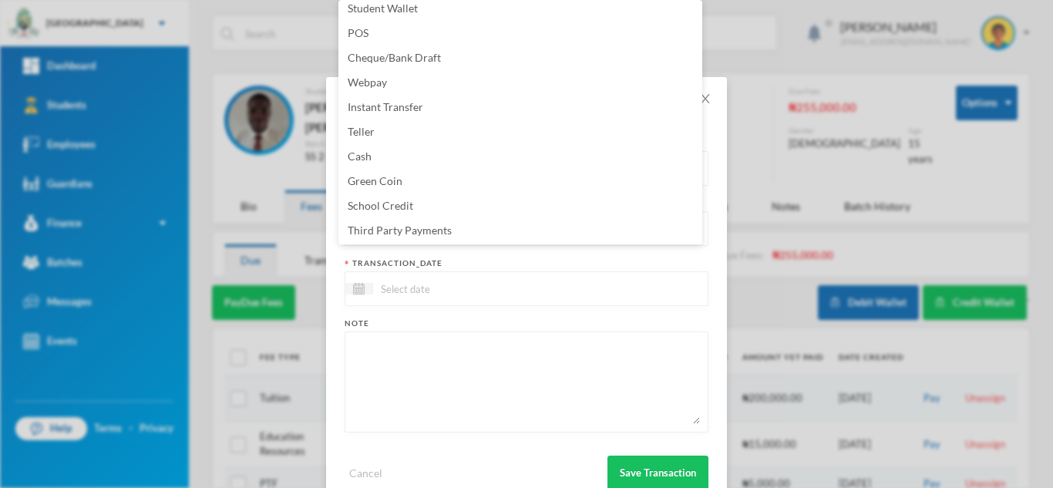
scroll to position [156, 0]
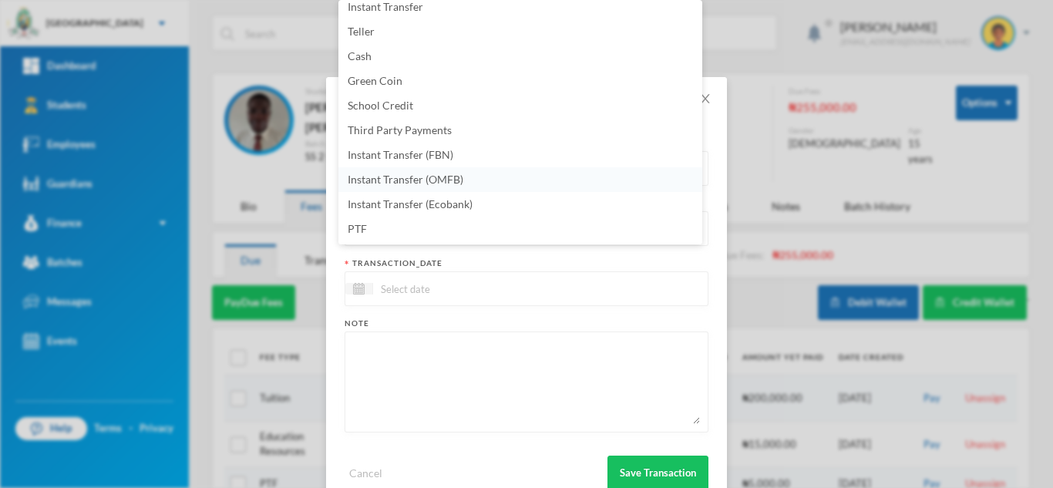
click at [487, 176] on li "Instant Transfer (OMFB)" at bounding box center [520, 179] width 364 height 25
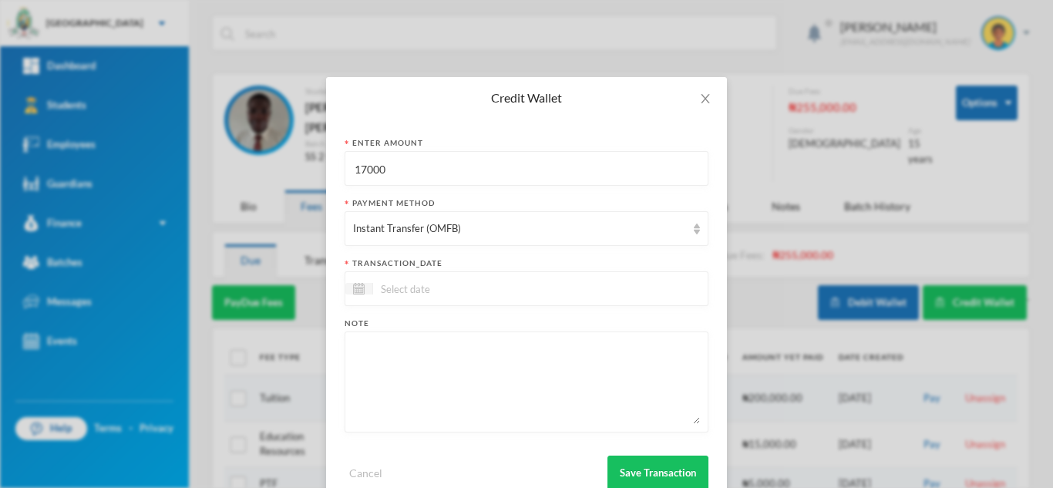
click at [512, 291] on div at bounding box center [527, 288] width 364 height 35
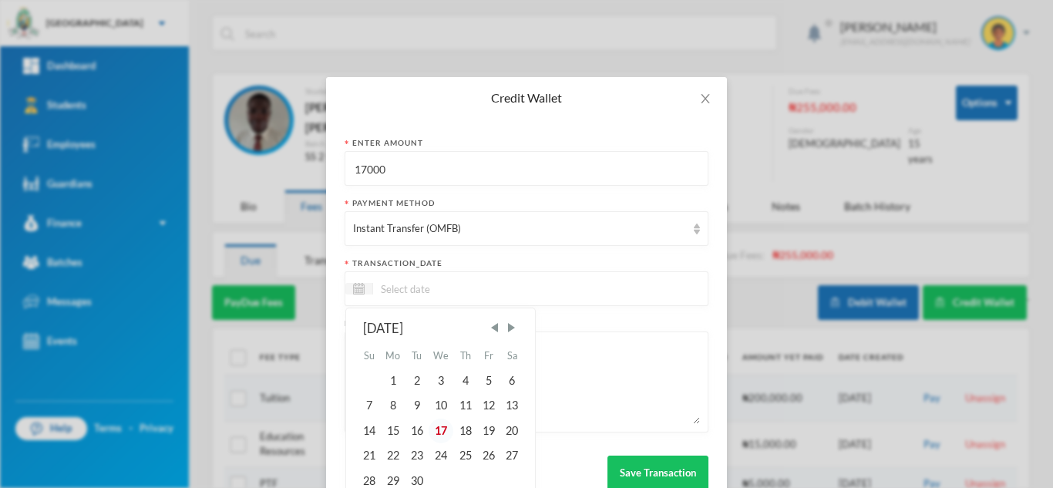
click at [437, 429] on div "17" at bounding box center [441, 431] width 25 height 25
type input "[DATE]"
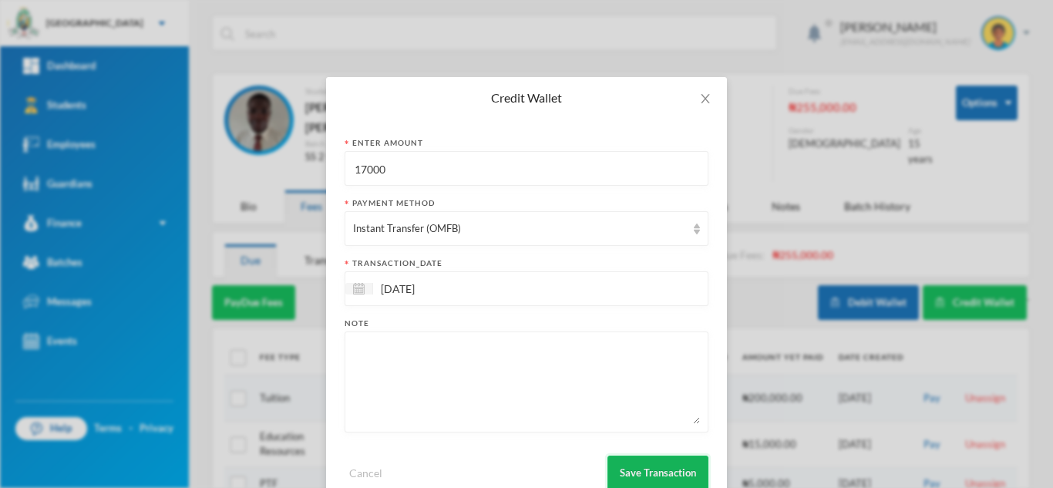
click at [624, 467] on button "Save Transaction" at bounding box center [657, 473] width 101 height 35
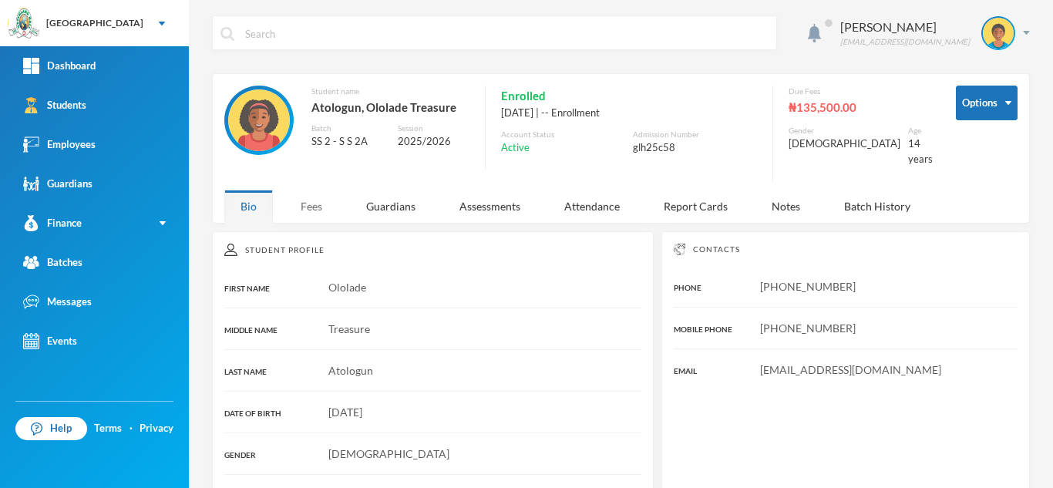
click at [312, 201] on div "Fees" at bounding box center [311, 206] width 54 height 33
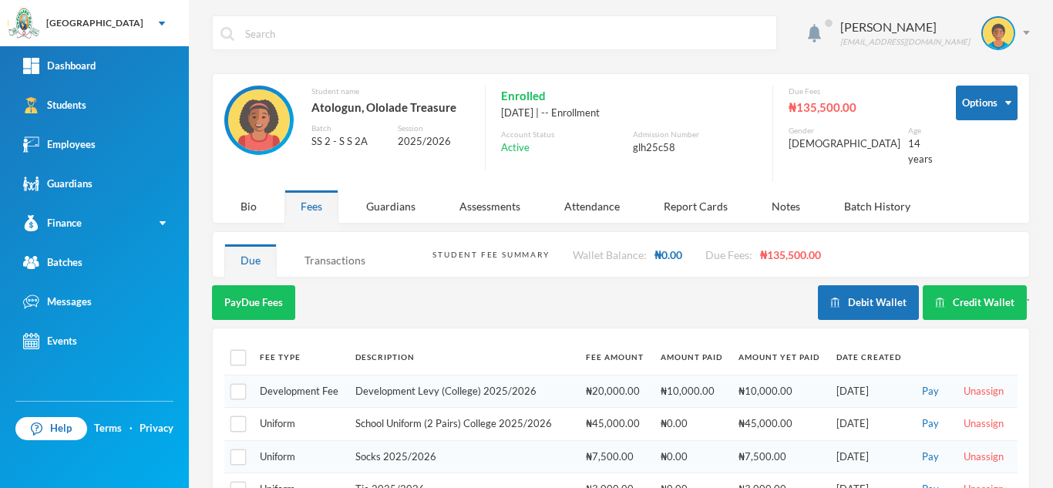
click at [300, 250] on div "Transactions" at bounding box center [334, 260] width 93 height 33
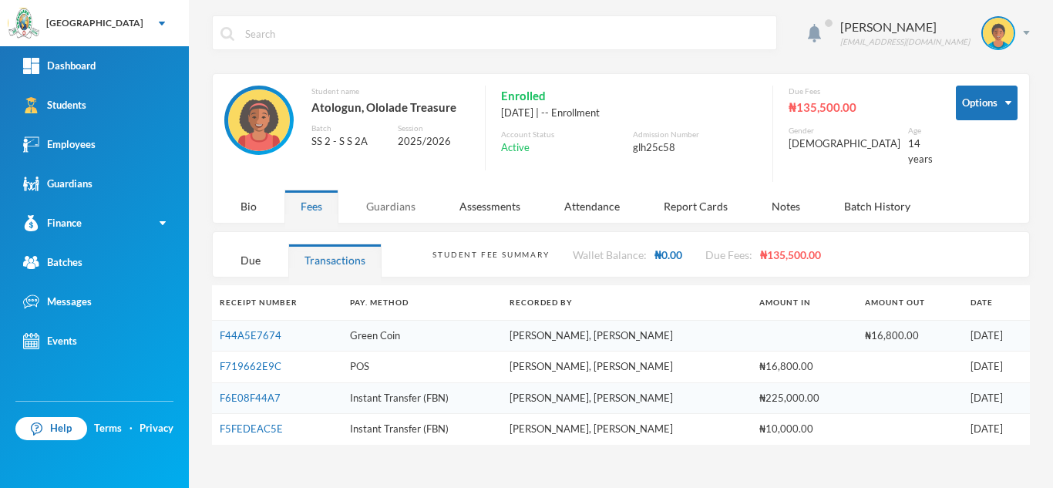
click at [384, 198] on div "Guardians" at bounding box center [391, 206] width 82 height 33
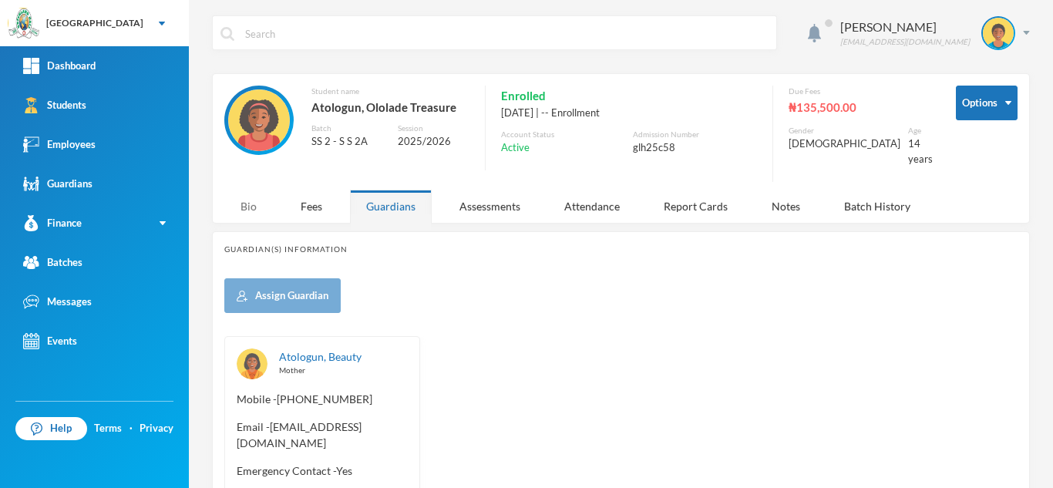
click at [244, 199] on div "Bio" at bounding box center [248, 206] width 49 height 33
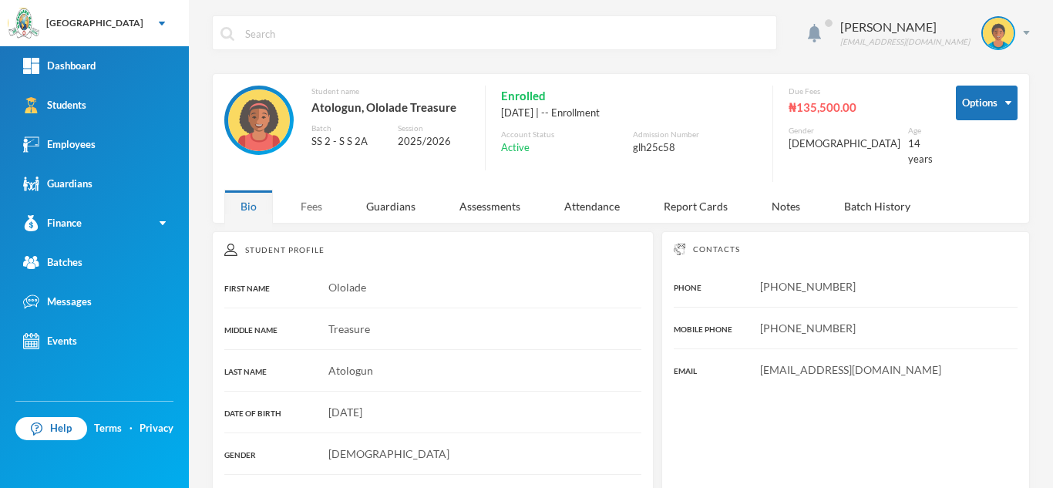
click at [304, 197] on div "Fees" at bounding box center [311, 206] width 54 height 33
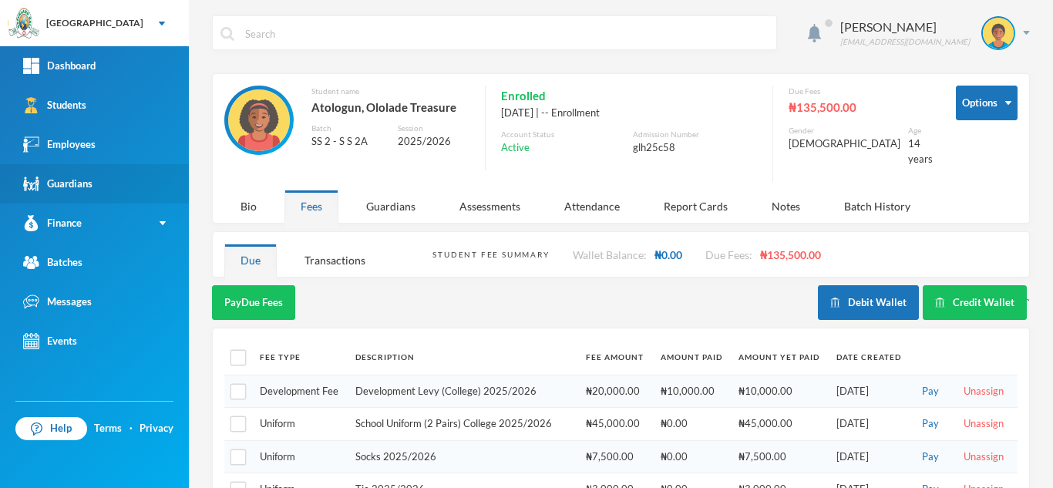
click at [88, 180] on div "Guardians" at bounding box center [57, 184] width 69 height 16
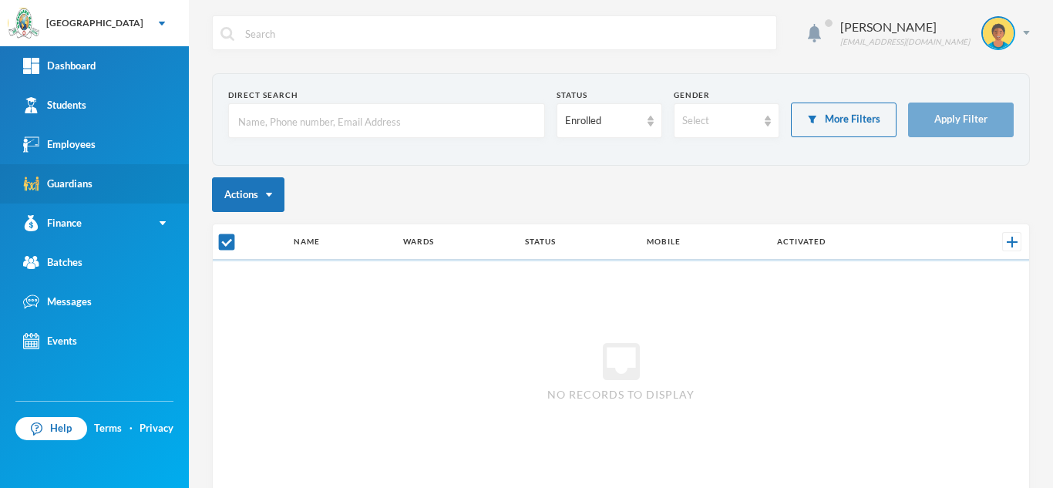
checkbox input "false"
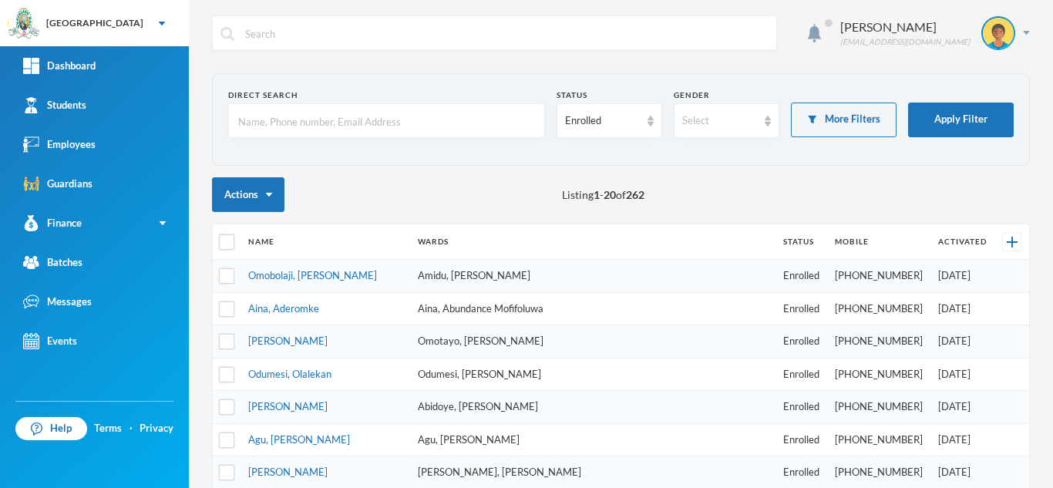
click at [260, 118] on input "text" at bounding box center [387, 121] width 300 height 35
type input "adelaja"
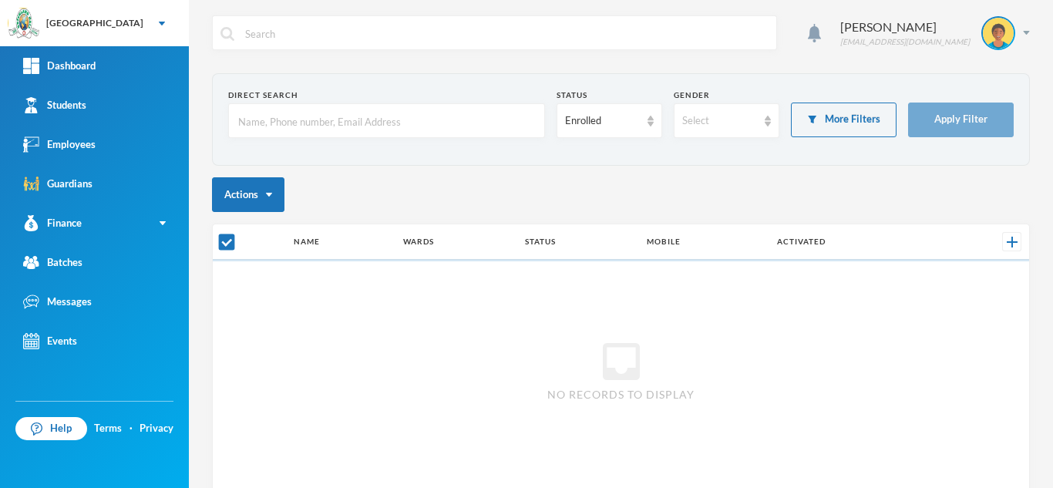
checkbox input "false"
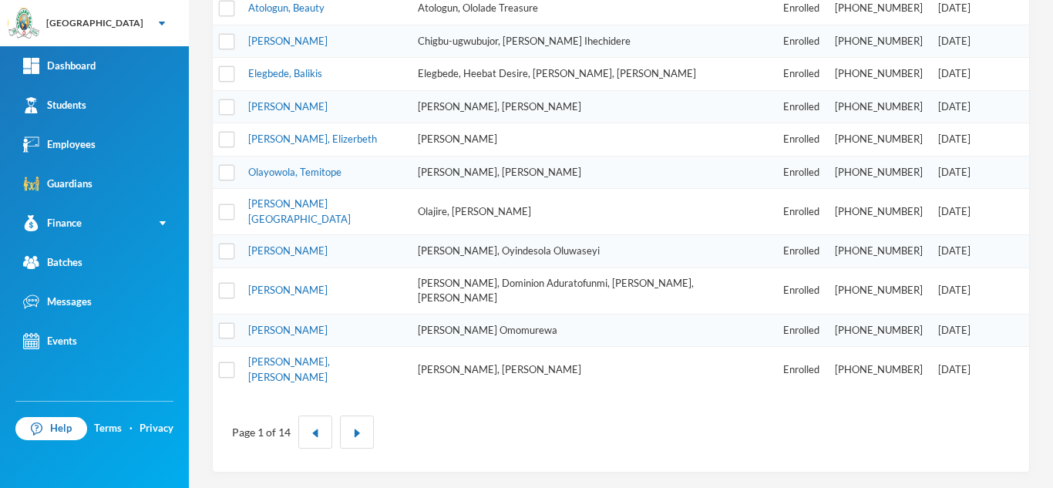
scroll to position [590, 0]
click at [355, 427] on button "button" at bounding box center [357, 431] width 34 height 33
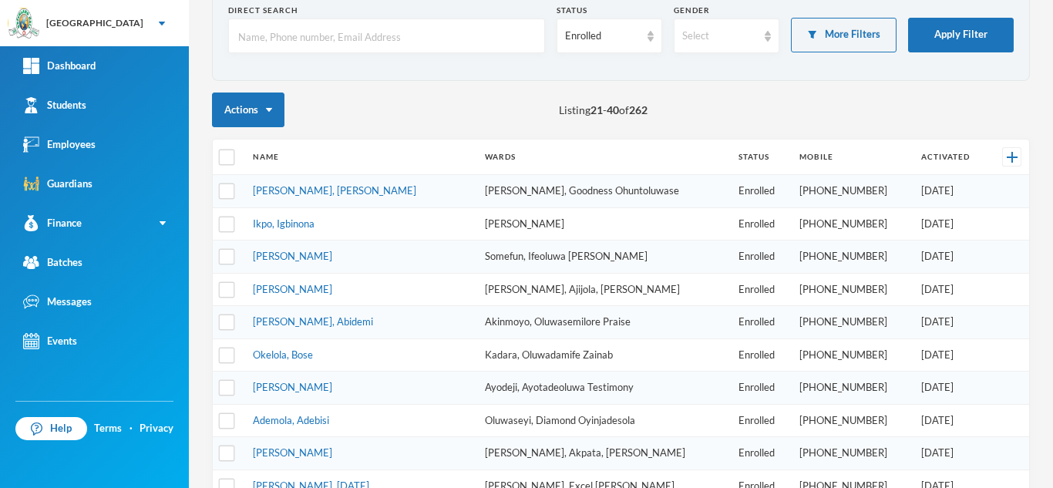
scroll to position [0, 0]
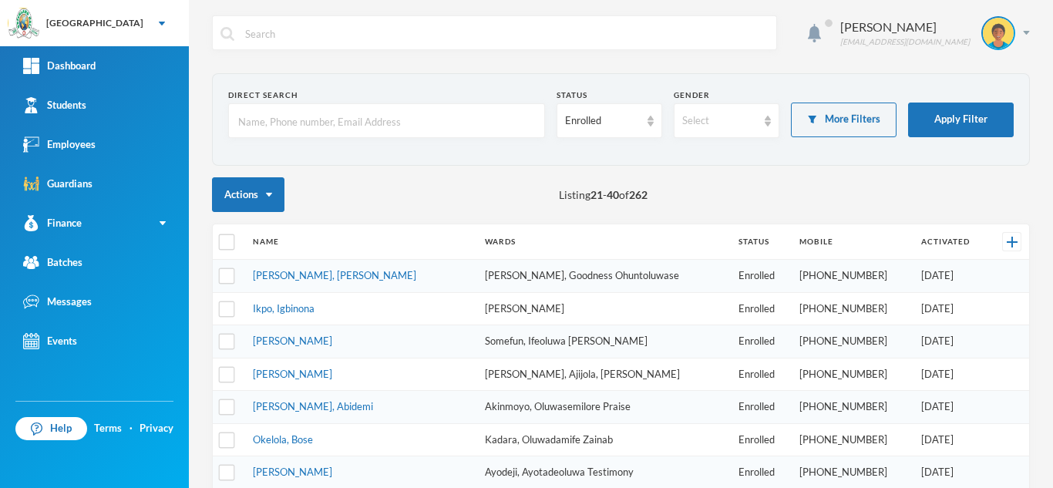
click at [336, 121] on input "text" at bounding box center [387, 121] width 300 height 35
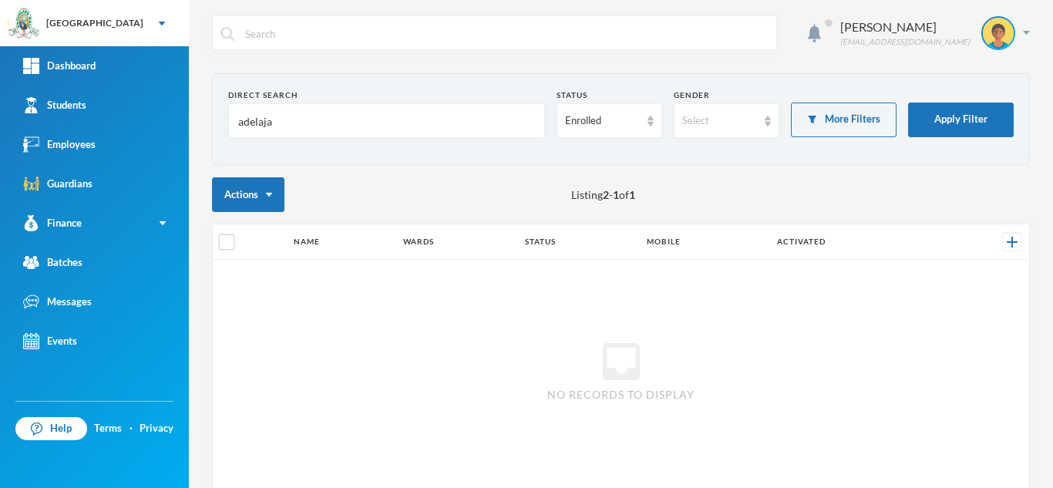
scroll to position [87, 0]
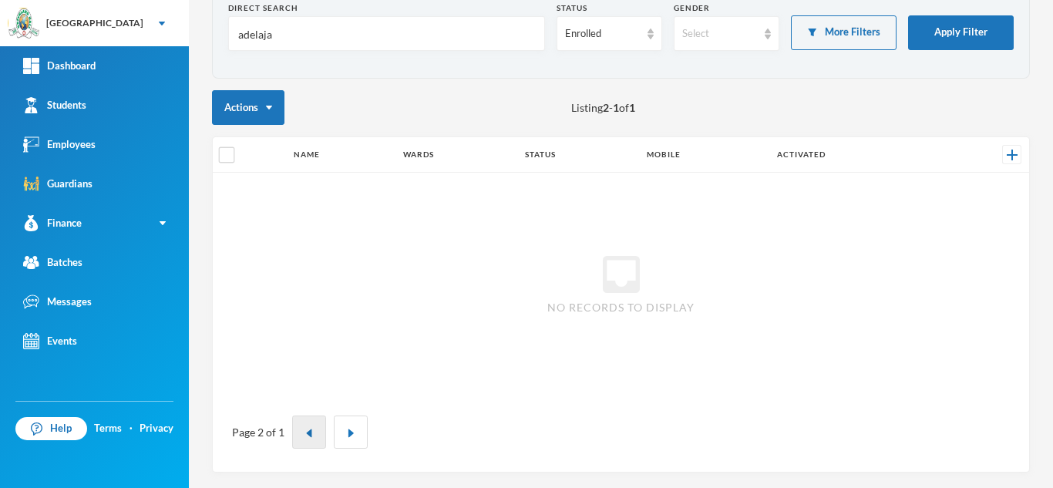
type input "adelaja"
click at [304, 426] on button "button" at bounding box center [309, 431] width 34 height 33
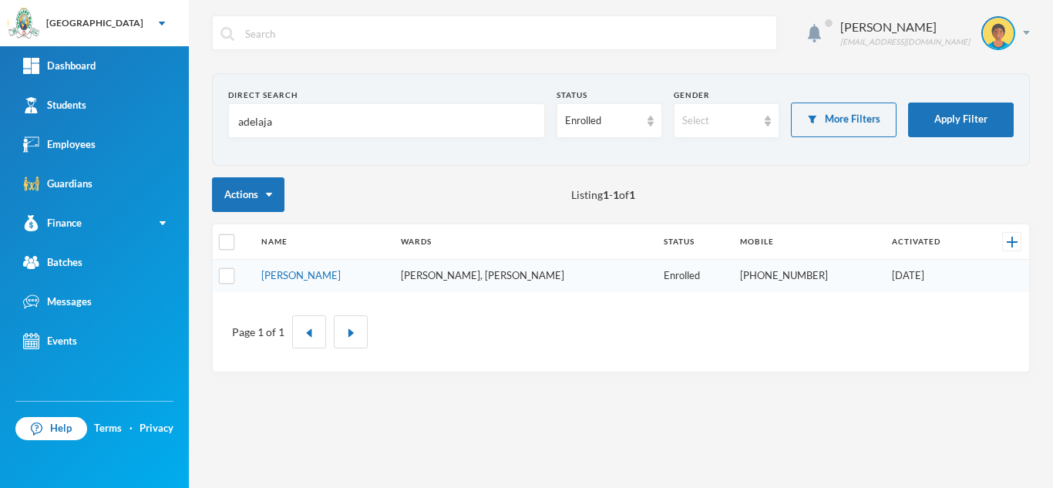
scroll to position [0, 0]
click at [85, 108] on div "Students" at bounding box center [54, 105] width 63 height 16
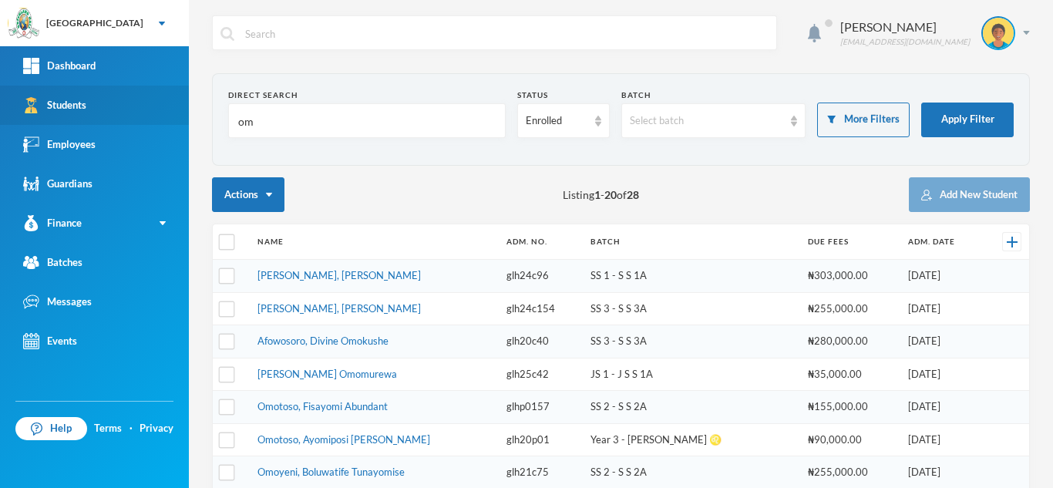
drag, startPoint x: 220, startPoint y: 127, endPoint x: 135, endPoint y: 123, distance: 85.7
click at [135, 123] on div "Greenland Hall Your Bluebic Account Greenland Hall Add a New School Dashboard S…" at bounding box center [526, 244] width 1053 height 488
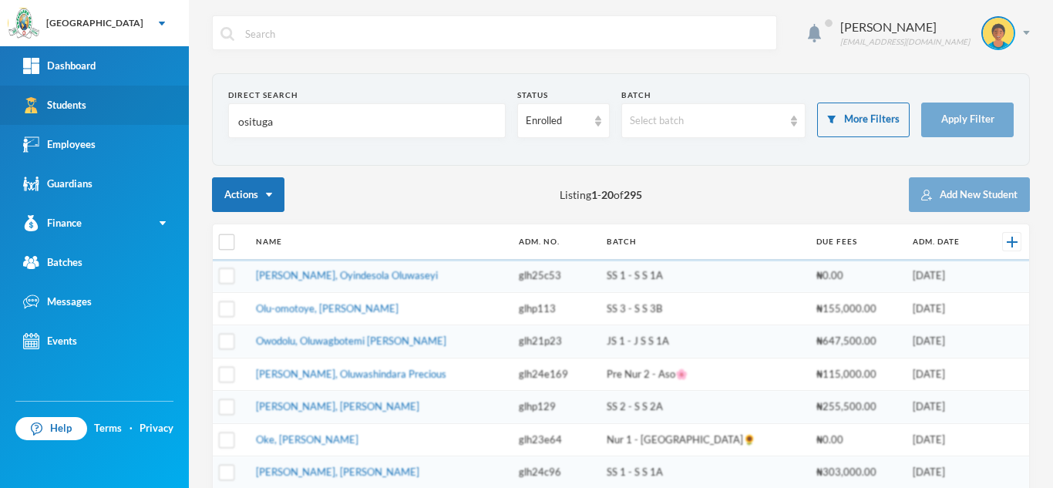
type input "osituga"
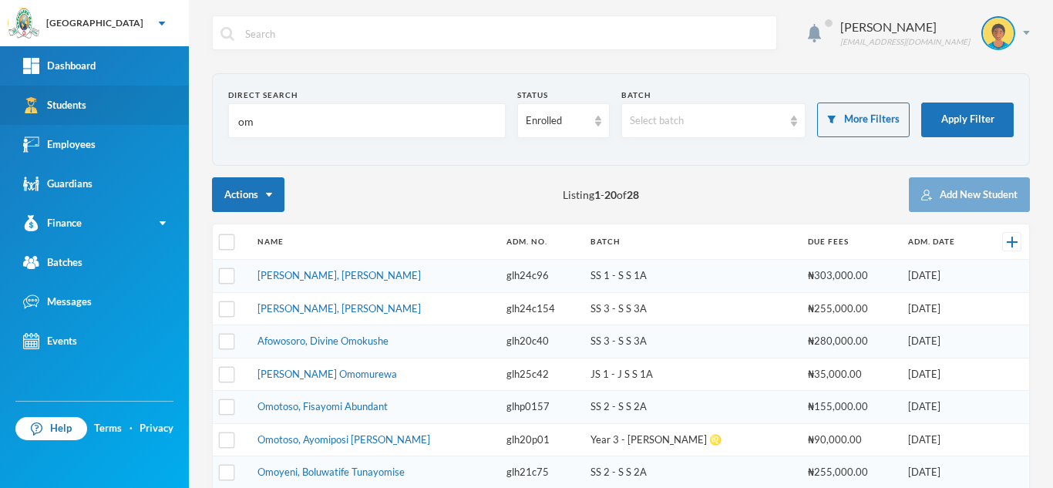
drag, startPoint x: 265, startPoint y: 127, endPoint x: 178, endPoint y: 122, distance: 87.3
click at [178, 122] on div "Greenland Hall Your Bluebic Account Greenland Hall Add a New School Dashboard S…" at bounding box center [526, 244] width 1053 height 488
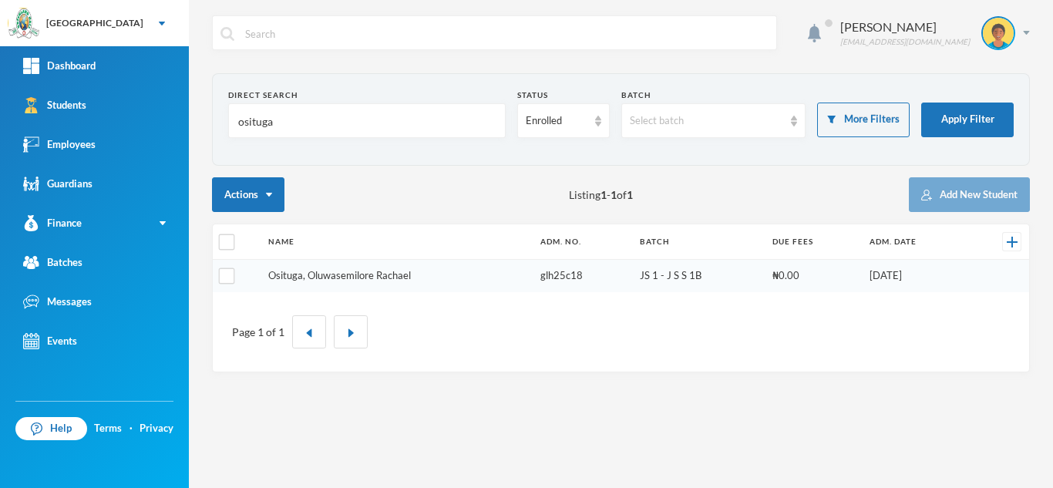
type input "osituga"
click at [324, 274] on link "Osituga, Oluwasemilore Rachael" at bounding box center [339, 275] width 143 height 12
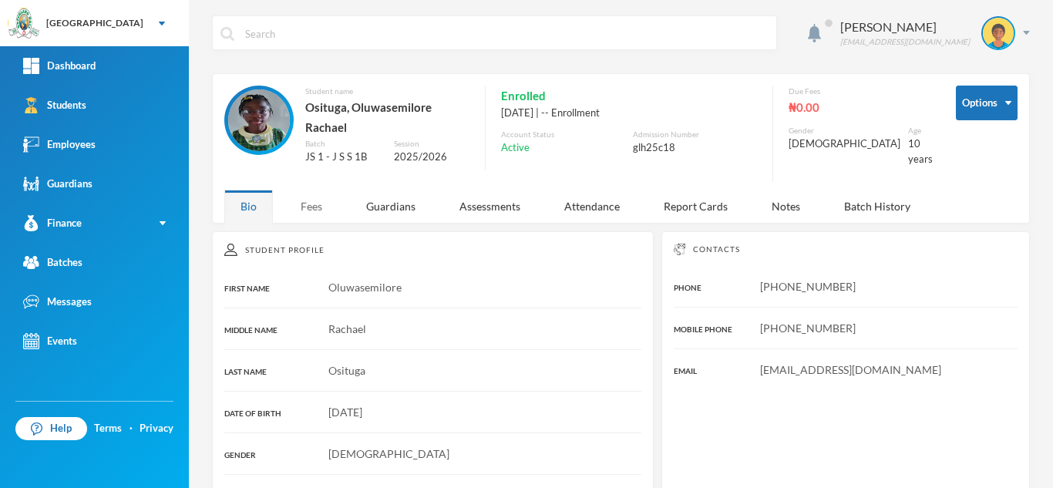
click at [308, 190] on div "Fees" at bounding box center [311, 206] width 54 height 33
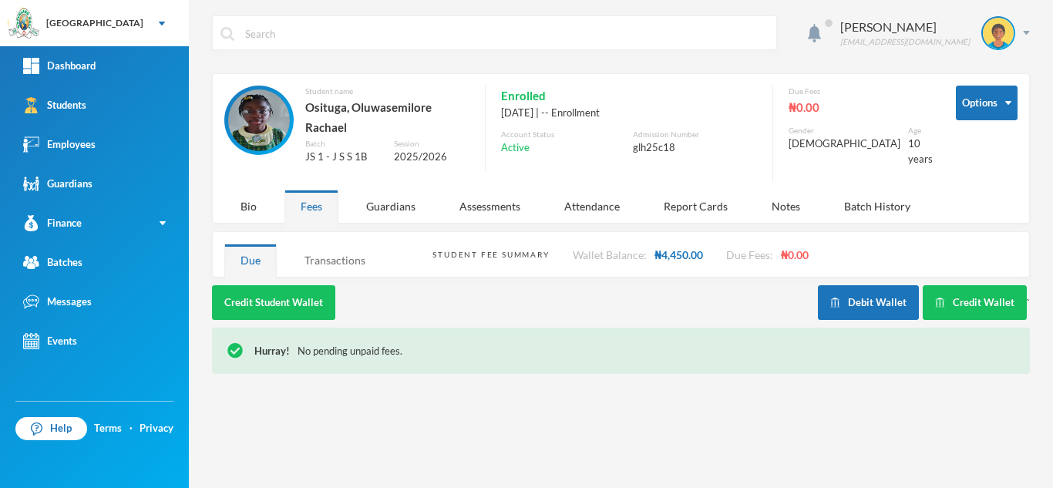
click at [320, 256] on div "Transactions" at bounding box center [334, 260] width 93 height 33
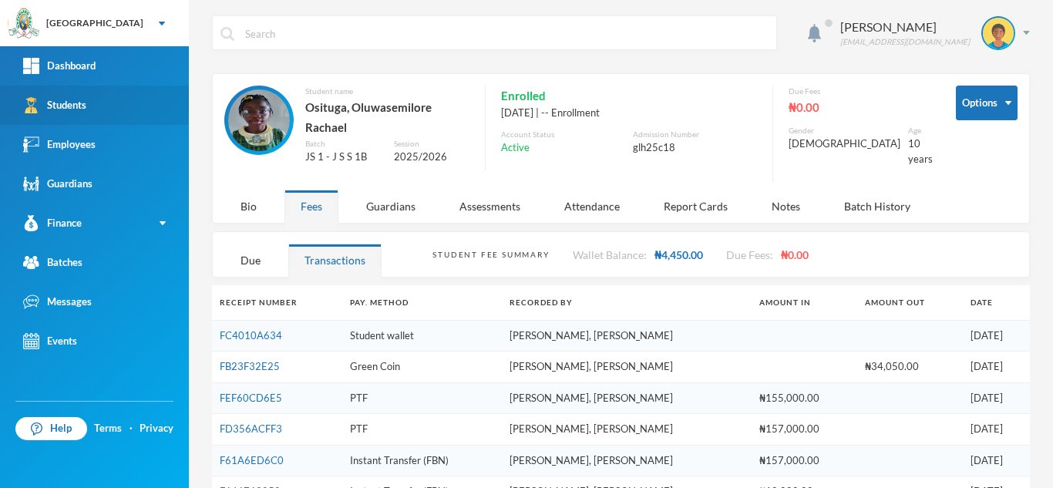
click at [134, 110] on link "Students" at bounding box center [94, 105] width 189 height 39
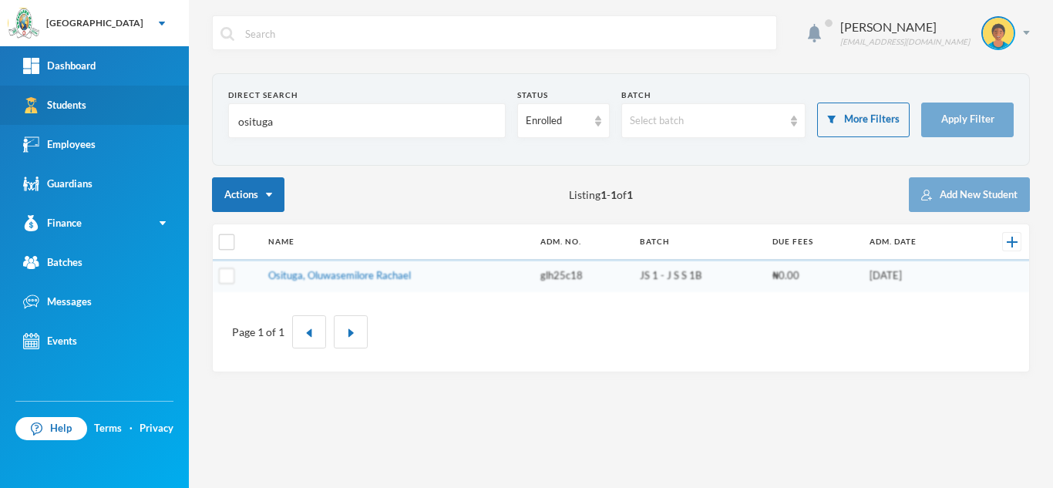
drag, startPoint x: 282, startPoint y: 123, endPoint x: 108, endPoint y: 119, distance: 174.2
click at [108, 119] on div "Greenland Hall Your Bluebic Account Greenland Hall Add a New School Dashboard S…" at bounding box center [526, 244] width 1053 height 488
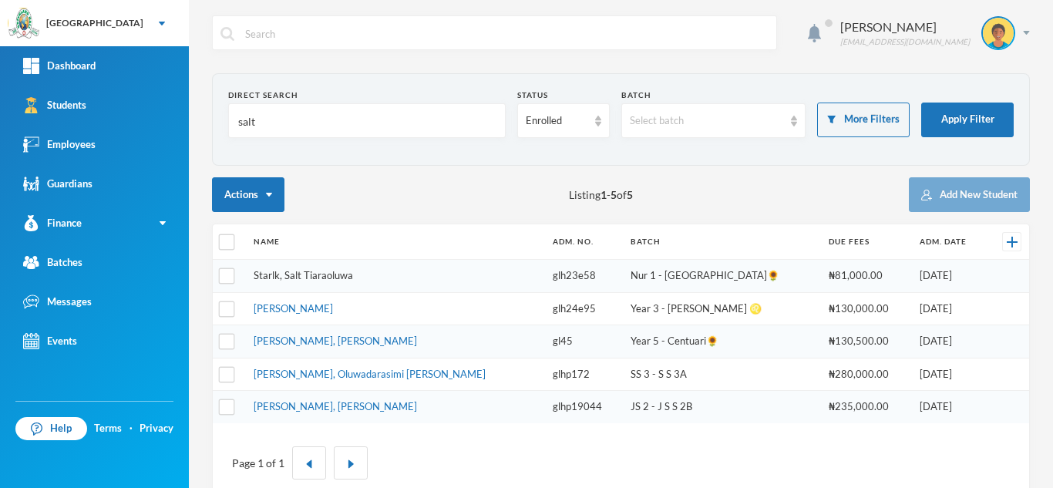
type input "salt"
click at [343, 276] on link "Starlk, Salt Tiaraoluwa" at bounding box center [303, 275] width 99 height 12
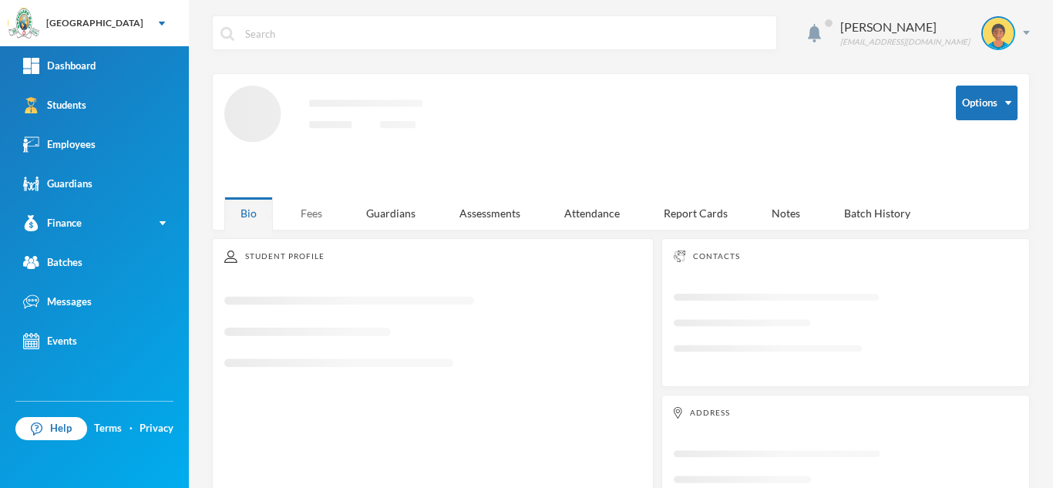
click at [321, 203] on div "Fees" at bounding box center [311, 213] width 54 height 33
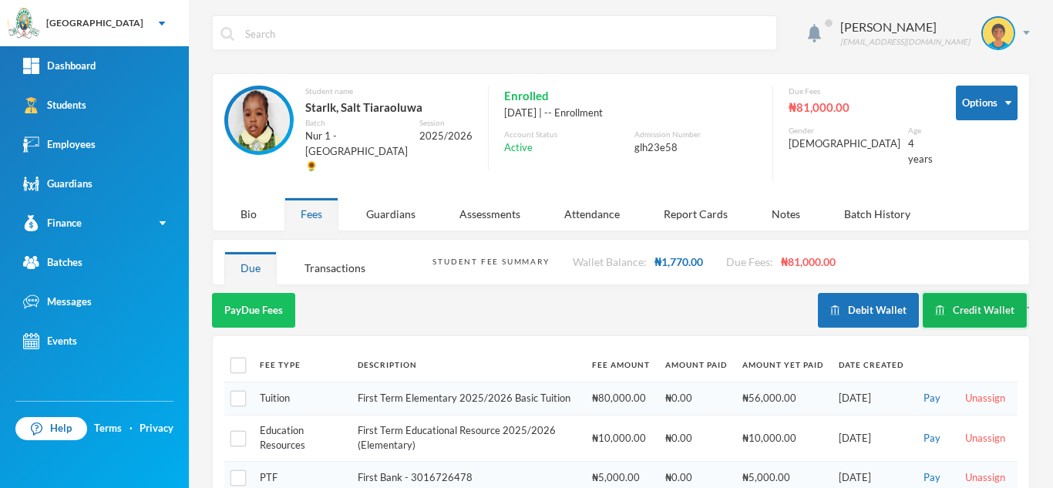
click at [933, 293] on button "Credit Wallet" at bounding box center [975, 310] width 104 height 35
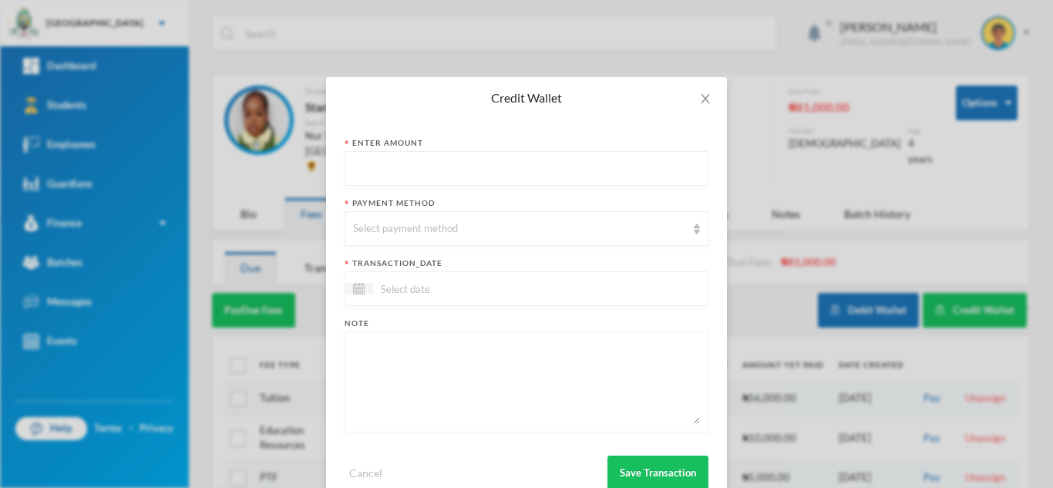
click at [371, 160] on input "text" at bounding box center [526, 169] width 347 height 35
type input "21750"
click at [385, 228] on div "Select payment method" at bounding box center [519, 228] width 333 height 15
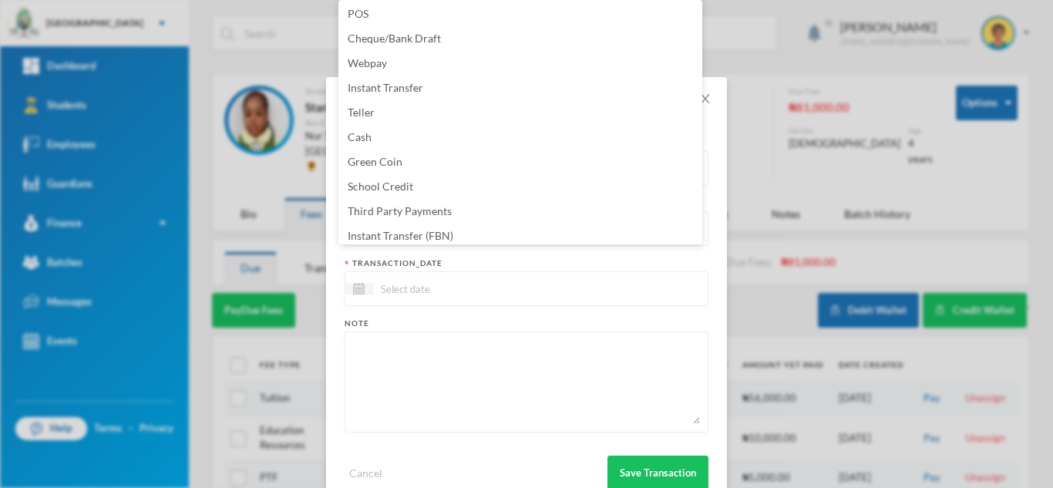
scroll to position [156, 0]
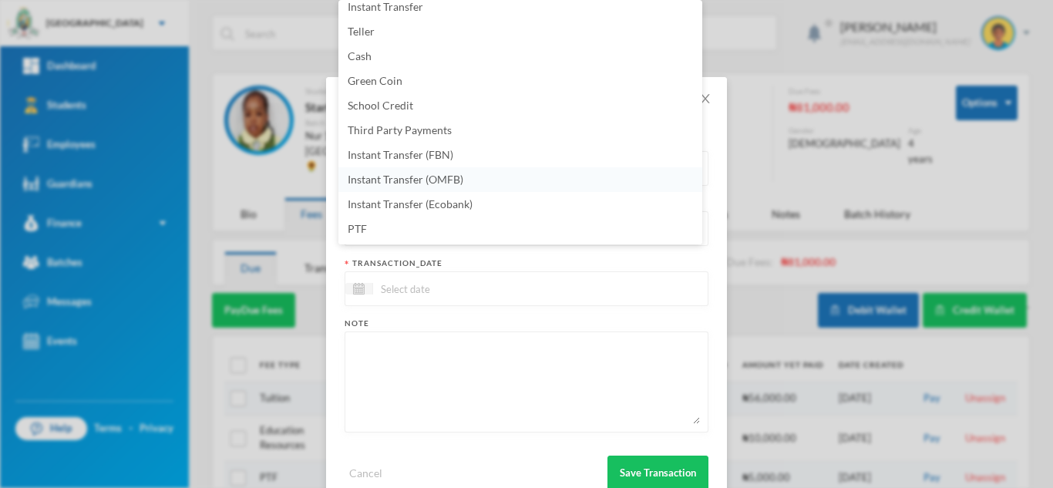
click at [464, 178] on li "Instant Transfer (OMFB)" at bounding box center [520, 179] width 364 height 25
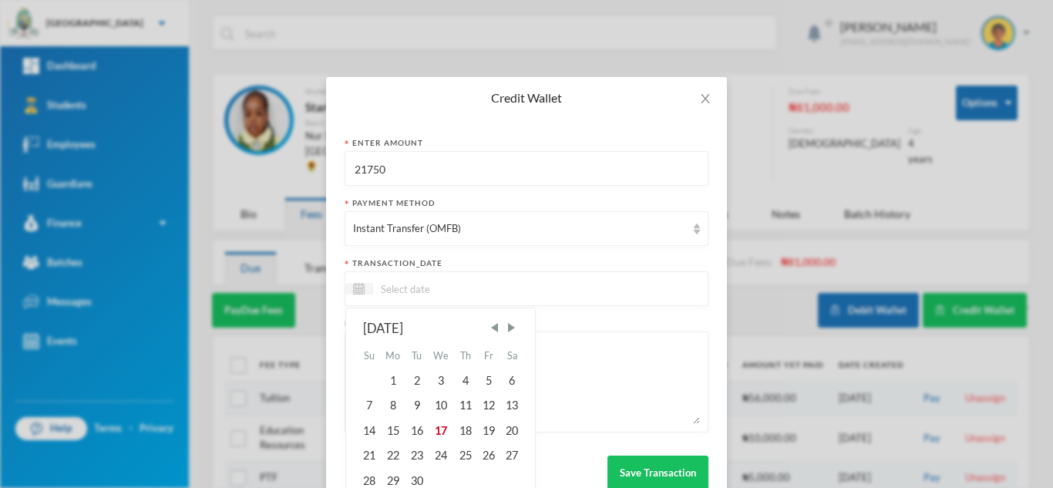
click at [446, 294] on input at bounding box center [437, 289] width 129 height 18
click at [437, 424] on div "17" at bounding box center [441, 431] width 25 height 25
type input "[DATE]"
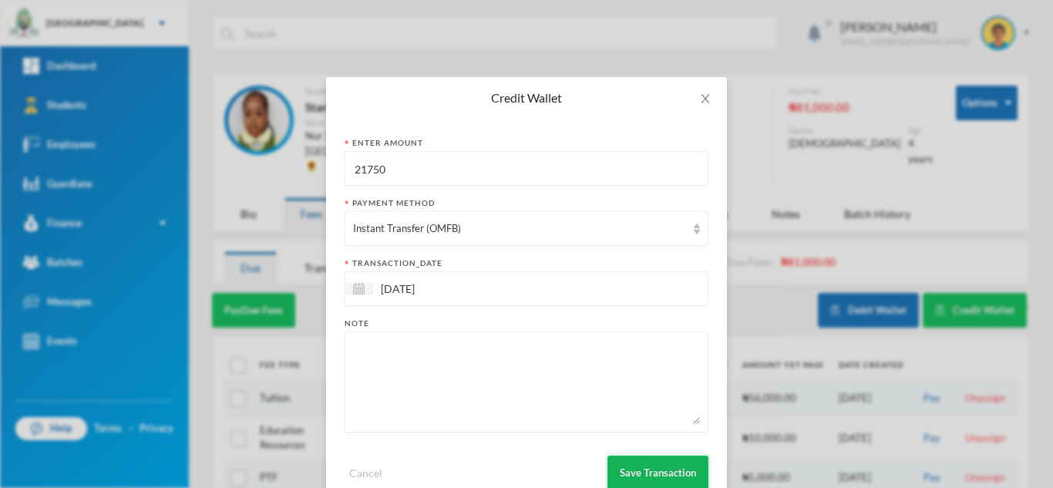
click at [644, 459] on button "Save Transaction" at bounding box center [657, 473] width 101 height 35
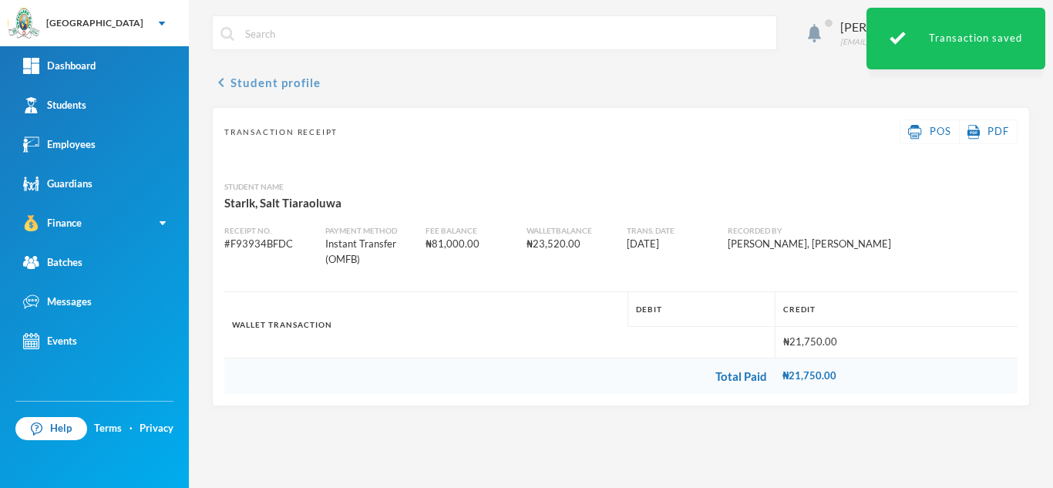
click at [250, 77] on button "chevron_left Student profile" at bounding box center [266, 82] width 109 height 18
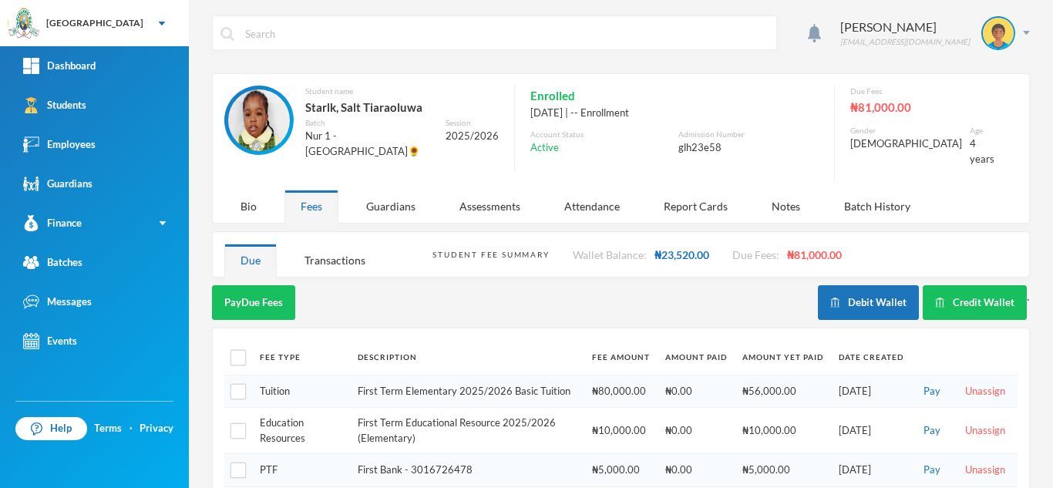
click at [856, 299] on button "Debit Wallet" at bounding box center [868, 302] width 101 height 35
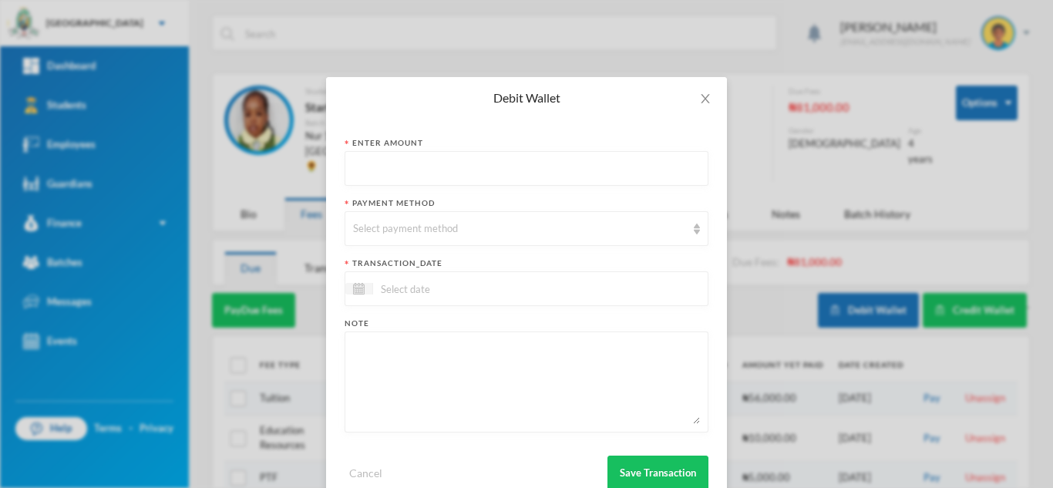
click at [429, 174] on input "text" at bounding box center [526, 169] width 347 height 35
type input "21750"
click at [439, 222] on div "Select payment method" at bounding box center [519, 228] width 333 height 15
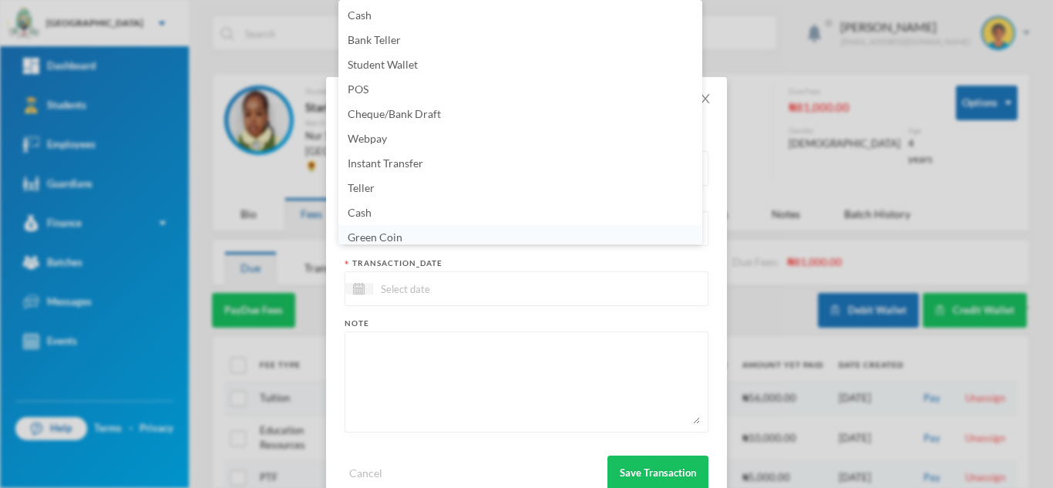
scroll to position [5, 0]
click at [439, 232] on li "Green Coin" at bounding box center [520, 232] width 364 height 25
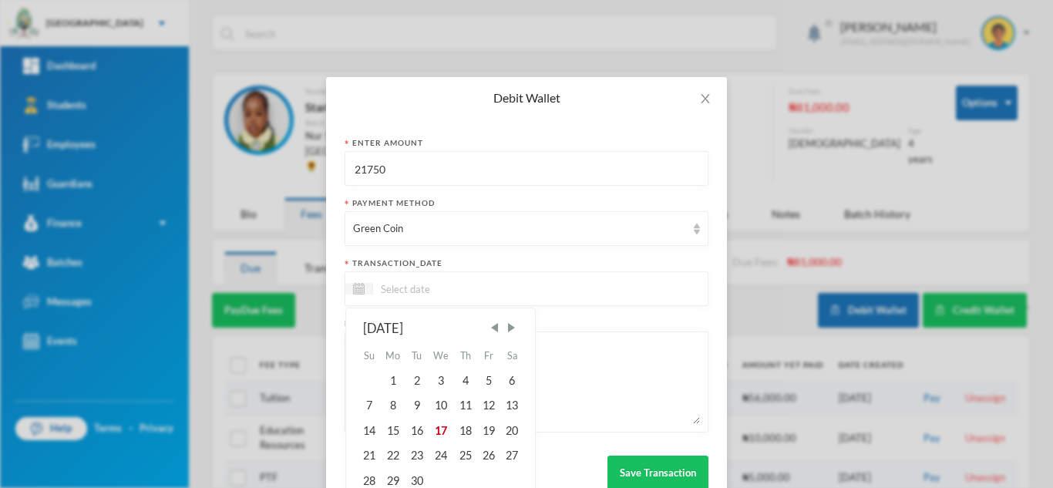
click at [417, 289] on input at bounding box center [437, 289] width 129 height 18
click at [445, 430] on div "17" at bounding box center [441, 431] width 25 height 25
type input "[DATE]"
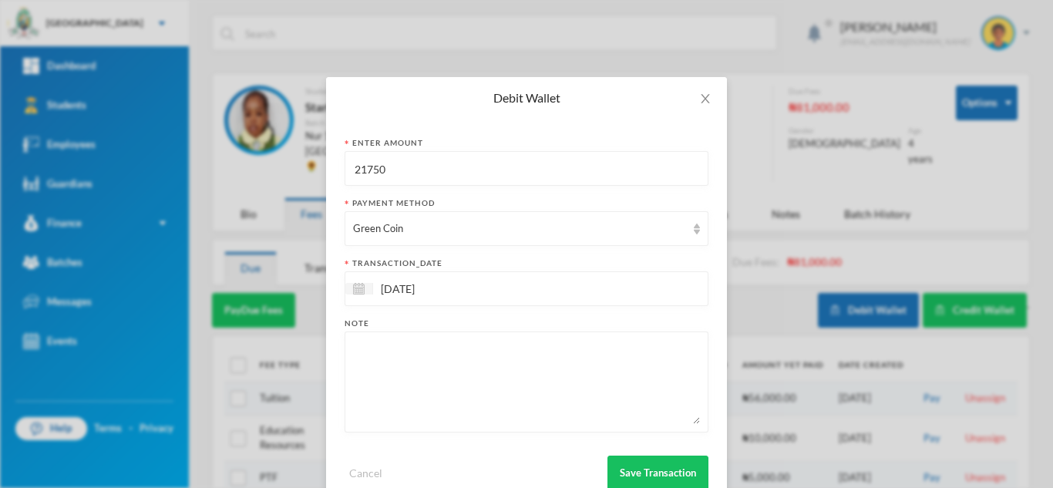
click at [439, 379] on textarea at bounding box center [526, 382] width 347 height 84
type textarea "books"
click at [642, 466] on button "Save Transaction" at bounding box center [657, 473] width 101 height 35
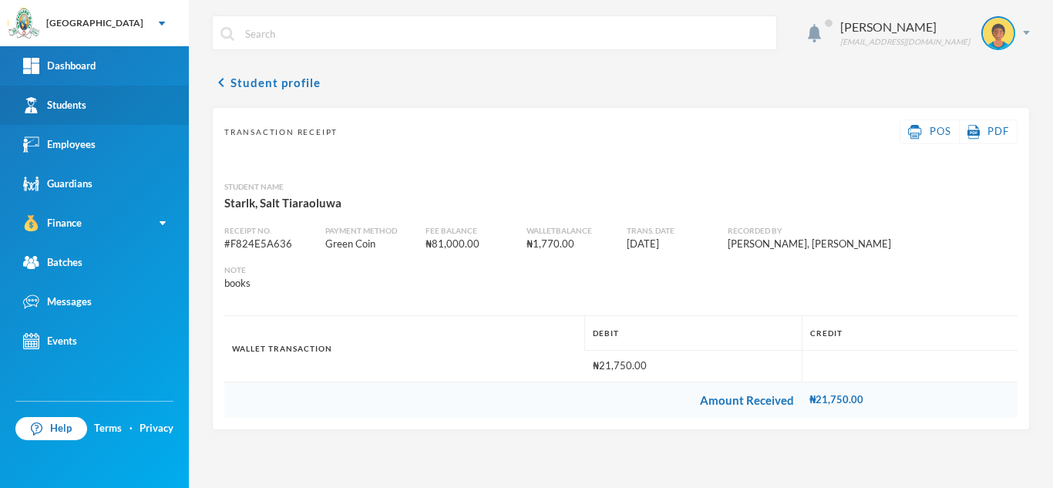
click at [119, 97] on link "Students" at bounding box center [94, 105] width 189 height 39
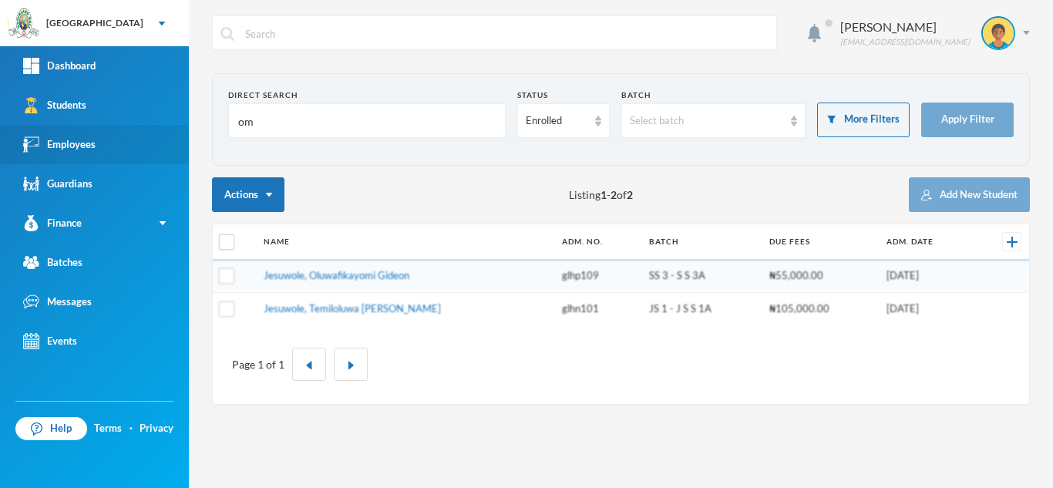
drag, startPoint x: 252, startPoint y: 128, endPoint x: 160, endPoint y: 131, distance: 91.8
click at [160, 131] on div "Greenland Hall Your Bluebic Account Greenland Hall Add a New School Dashboard S…" at bounding box center [526, 244] width 1053 height 488
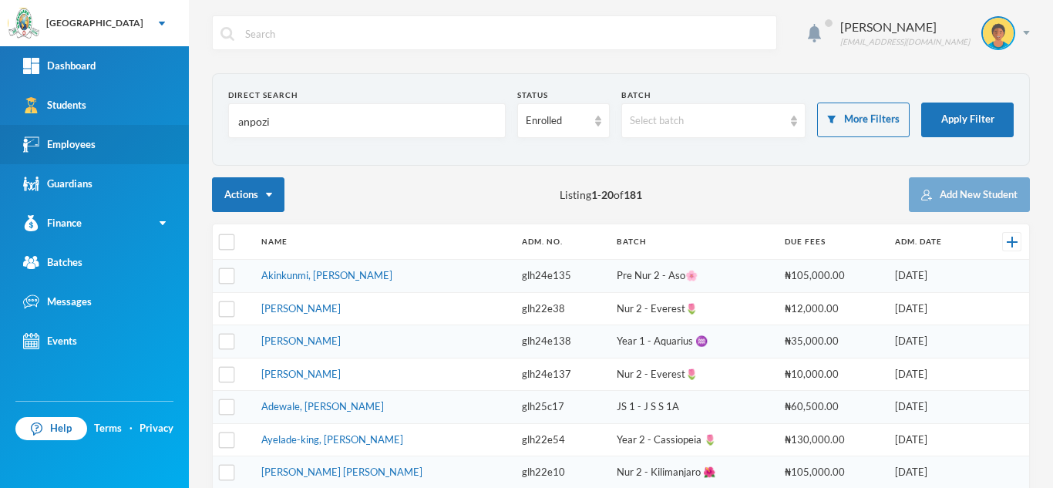
type input "anpozie"
